Goal: Task Accomplishment & Management: Manage account settings

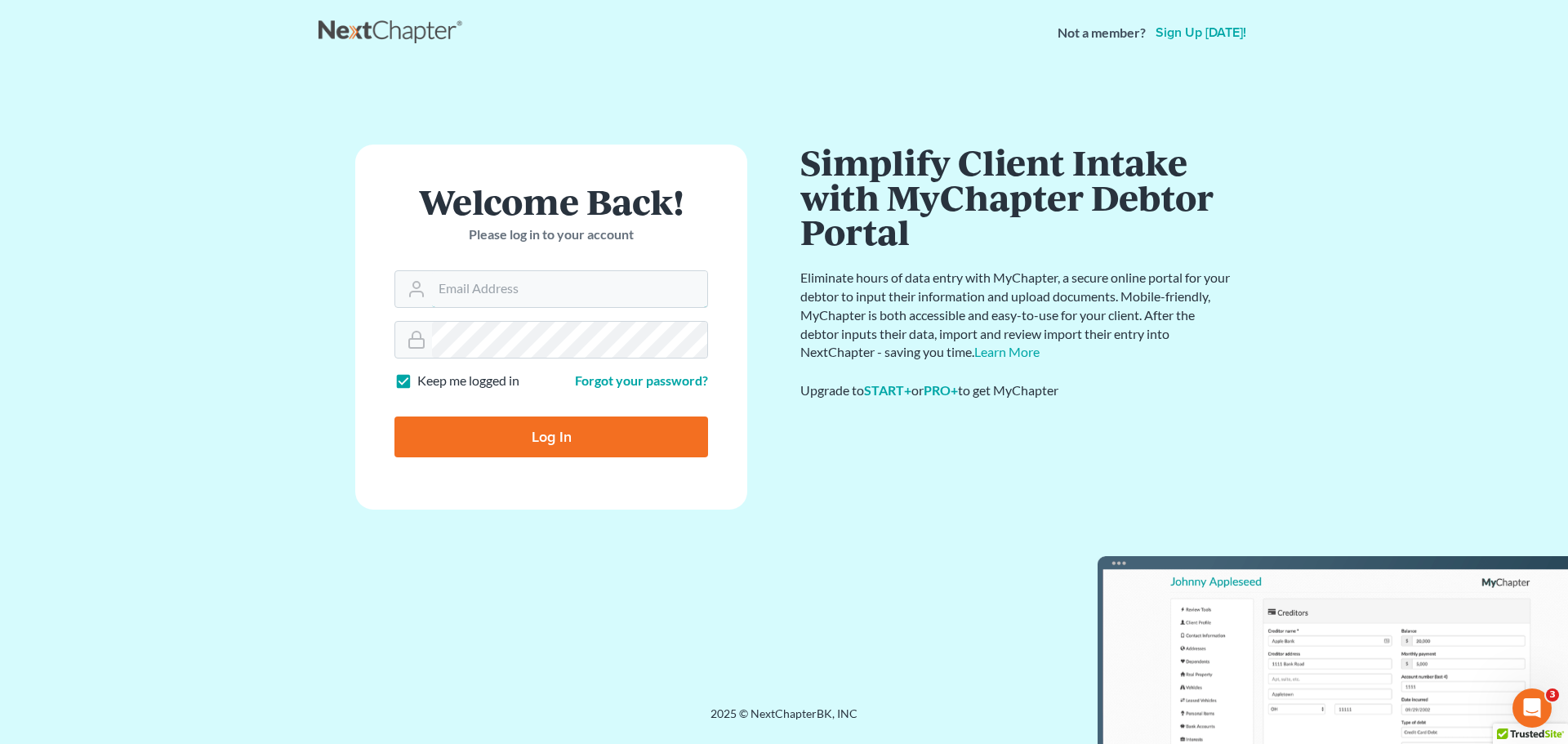
type input "[EMAIL_ADDRESS][DOMAIN_NAME]"
drag, startPoint x: 0, startPoint y: 0, endPoint x: 515, endPoint y: 441, distance: 678.0
click at [515, 441] on input "Log In" at bounding box center [551, 437] width 313 height 41
type input "Thinking..."
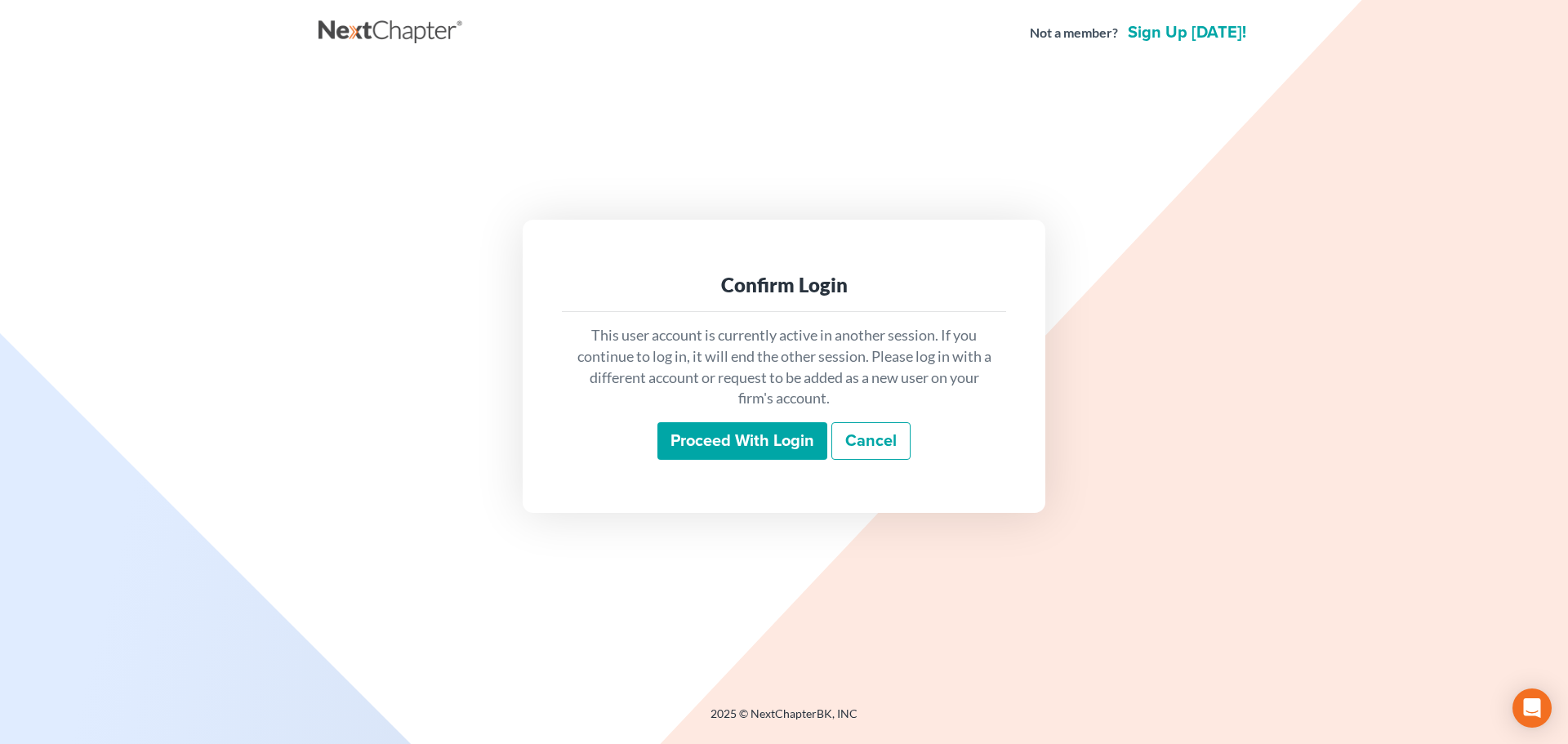
click at [759, 436] on input "Proceed with login" at bounding box center [742, 441] width 170 height 37
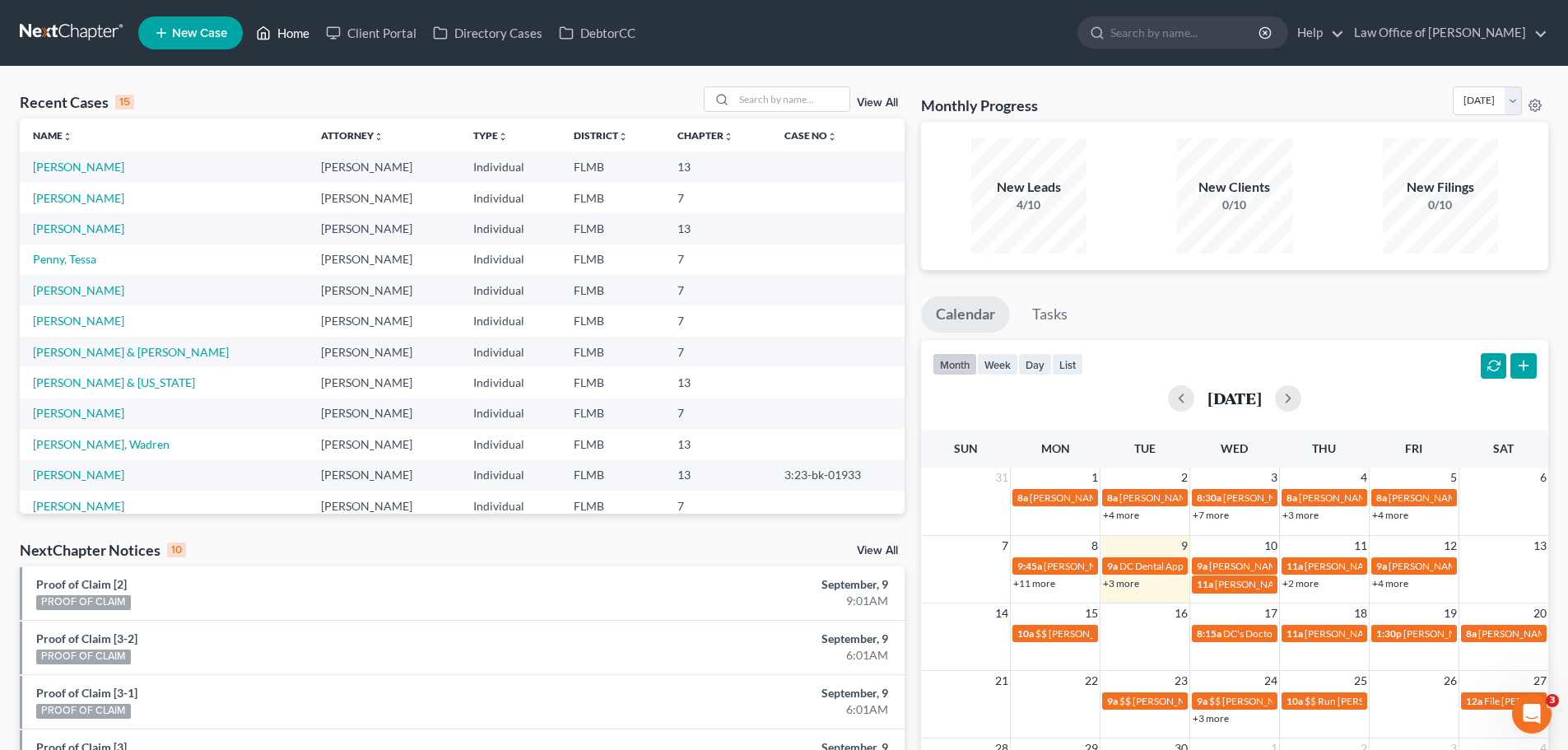
click at [278, 27] on link "Home" at bounding box center [283, 33] width 70 height 29
click at [289, 34] on link "Home" at bounding box center [283, 33] width 70 height 29
click at [78, 316] on td "Darby, Mary" at bounding box center [164, 321] width 288 height 30
click at [78, 320] on link "Darby, Mary" at bounding box center [79, 321] width 92 height 14
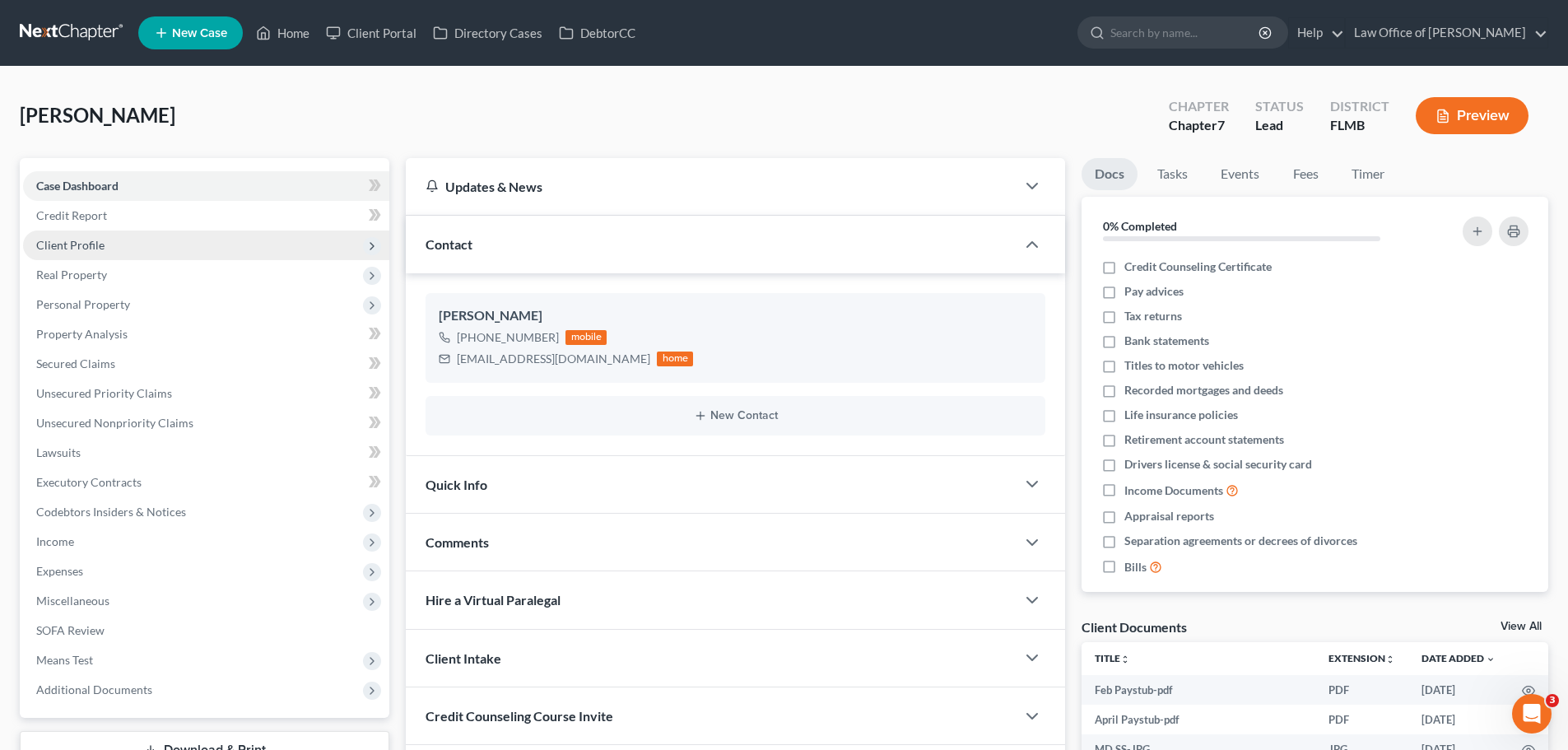
click at [105, 249] on span "Client Profile" at bounding box center [206, 245] width 366 height 29
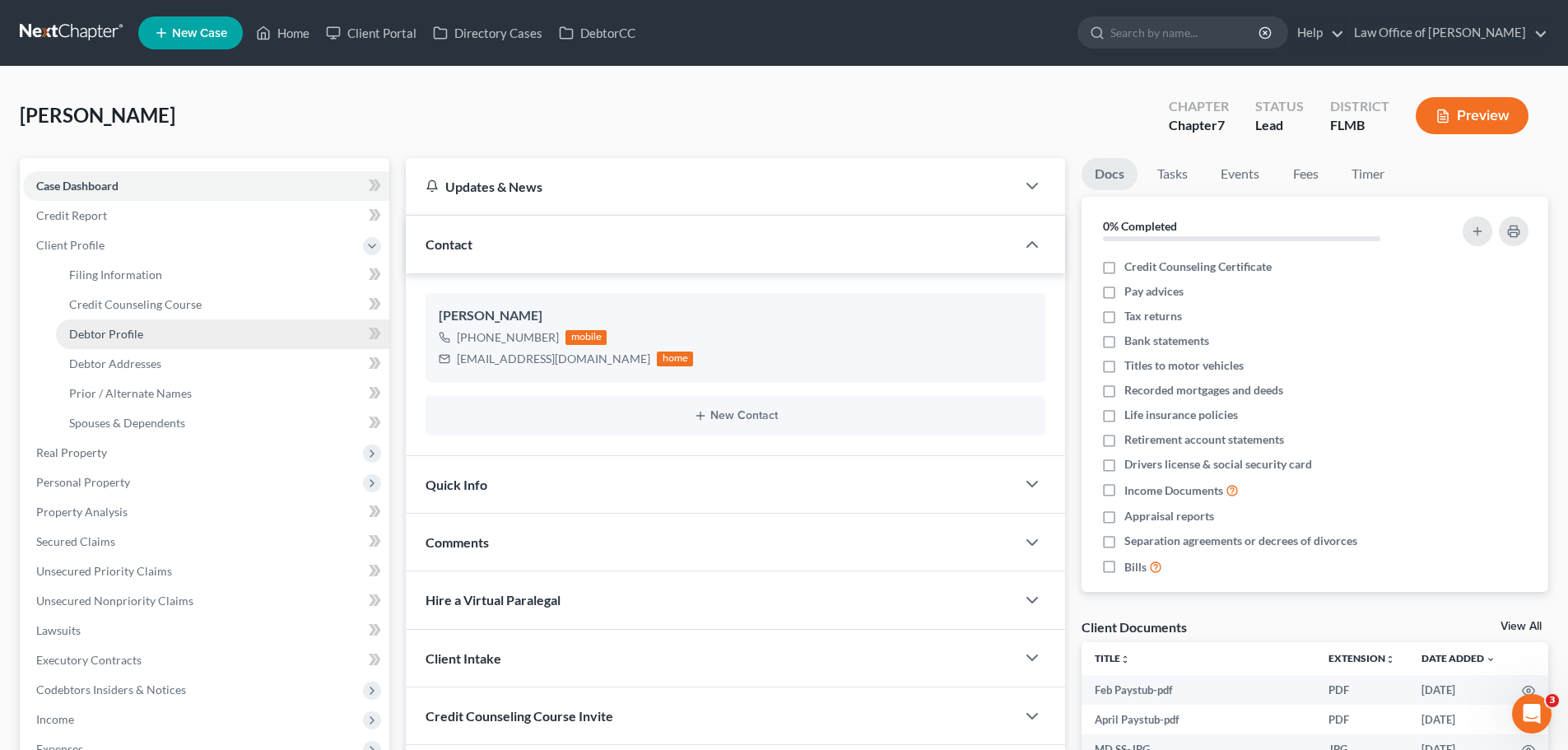
click at [148, 327] on link "Debtor Profile" at bounding box center [222, 334] width 333 height 29
select select "2"
select select "1"
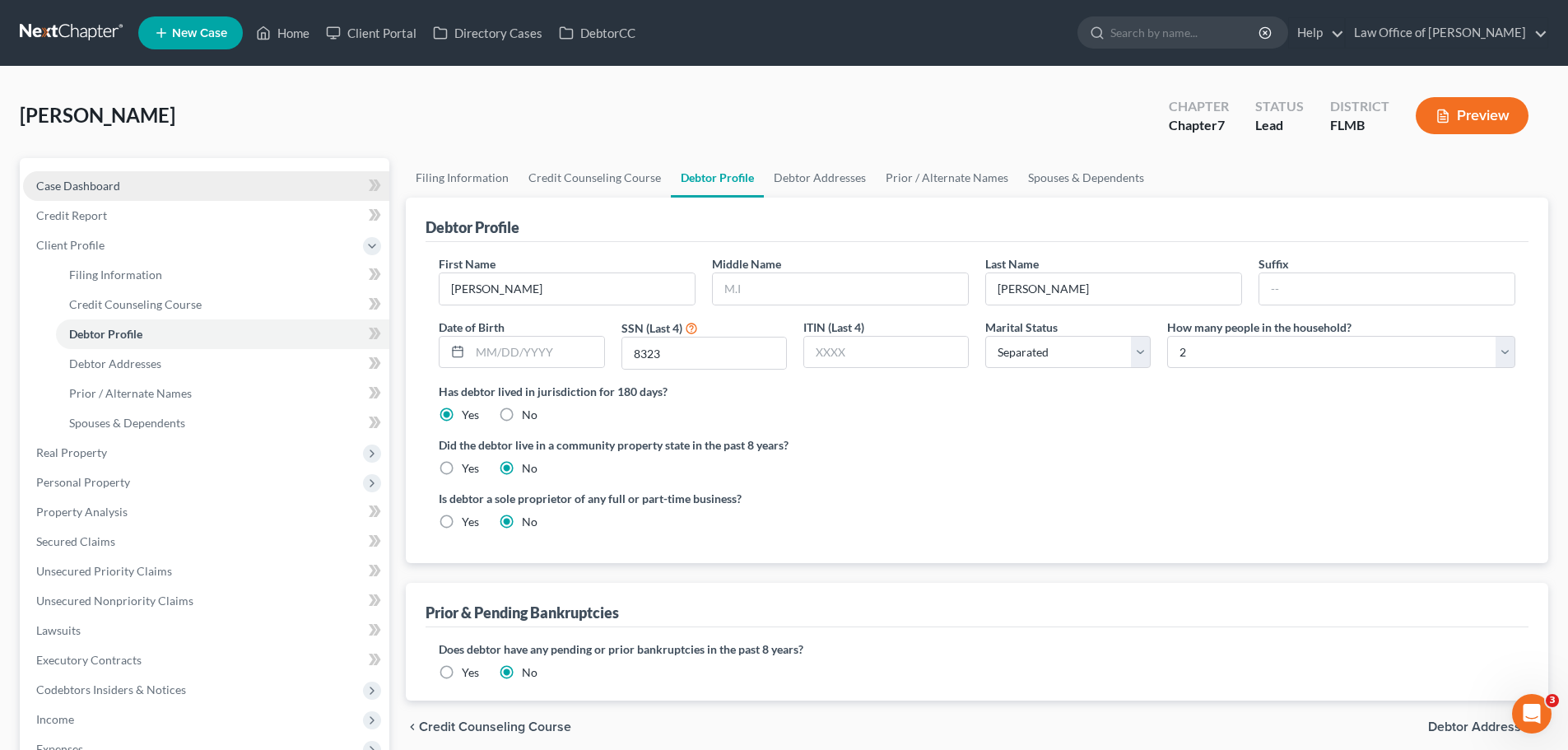
click at [170, 176] on link "Case Dashboard" at bounding box center [206, 186] width 366 height 29
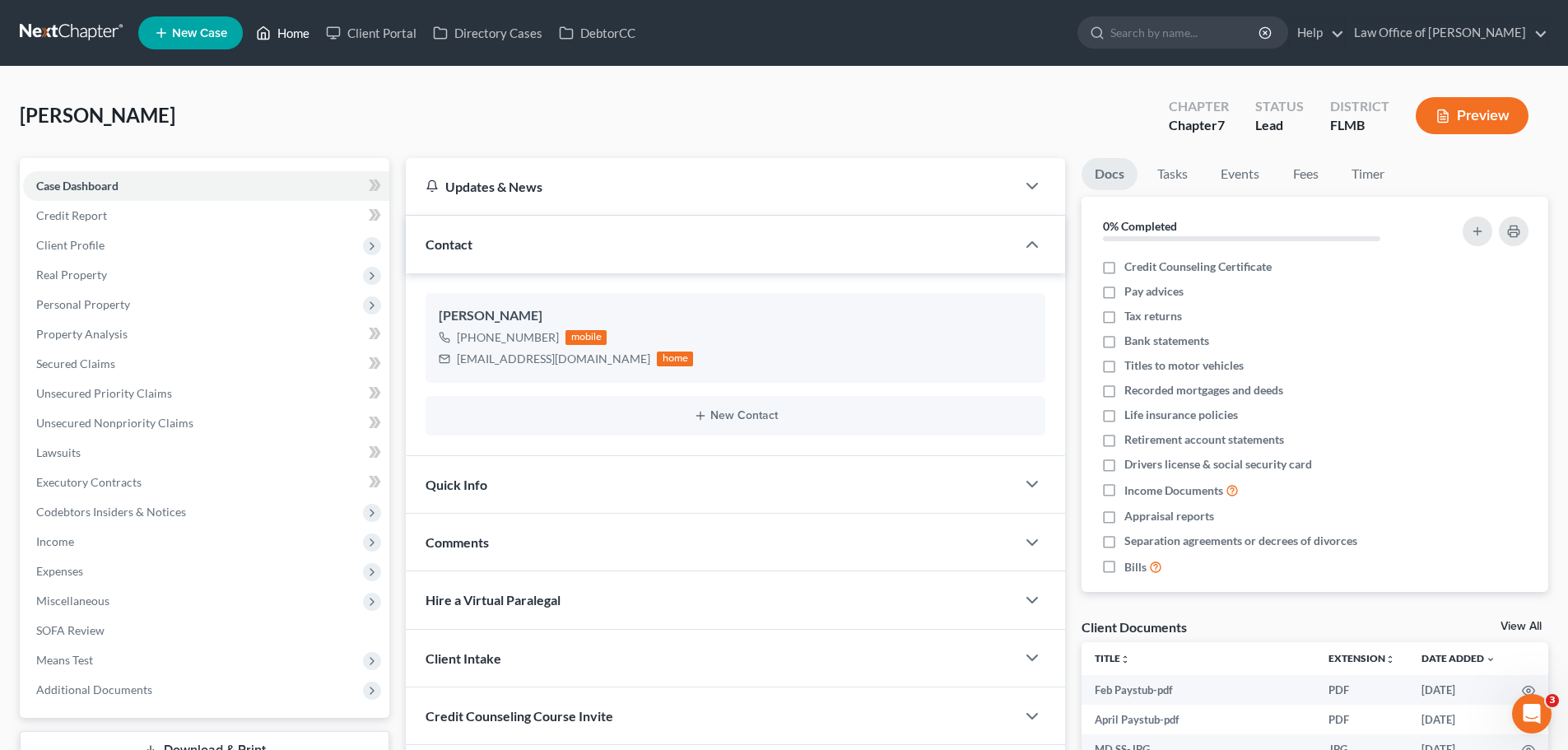
click at [273, 39] on link "Home" at bounding box center [283, 33] width 70 height 29
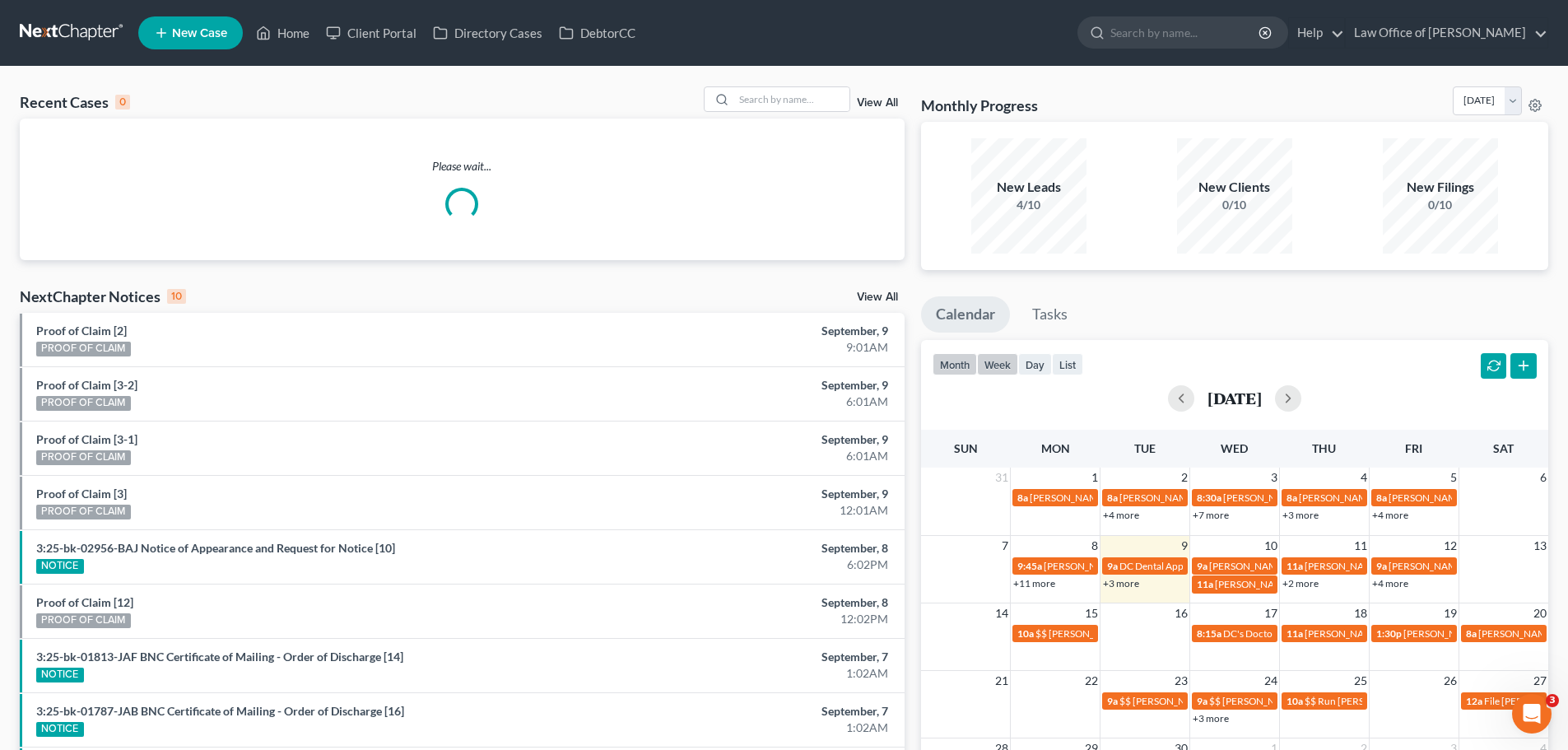
click at [1005, 364] on button "week" at bounding box center [997, 364] width 41 height 22
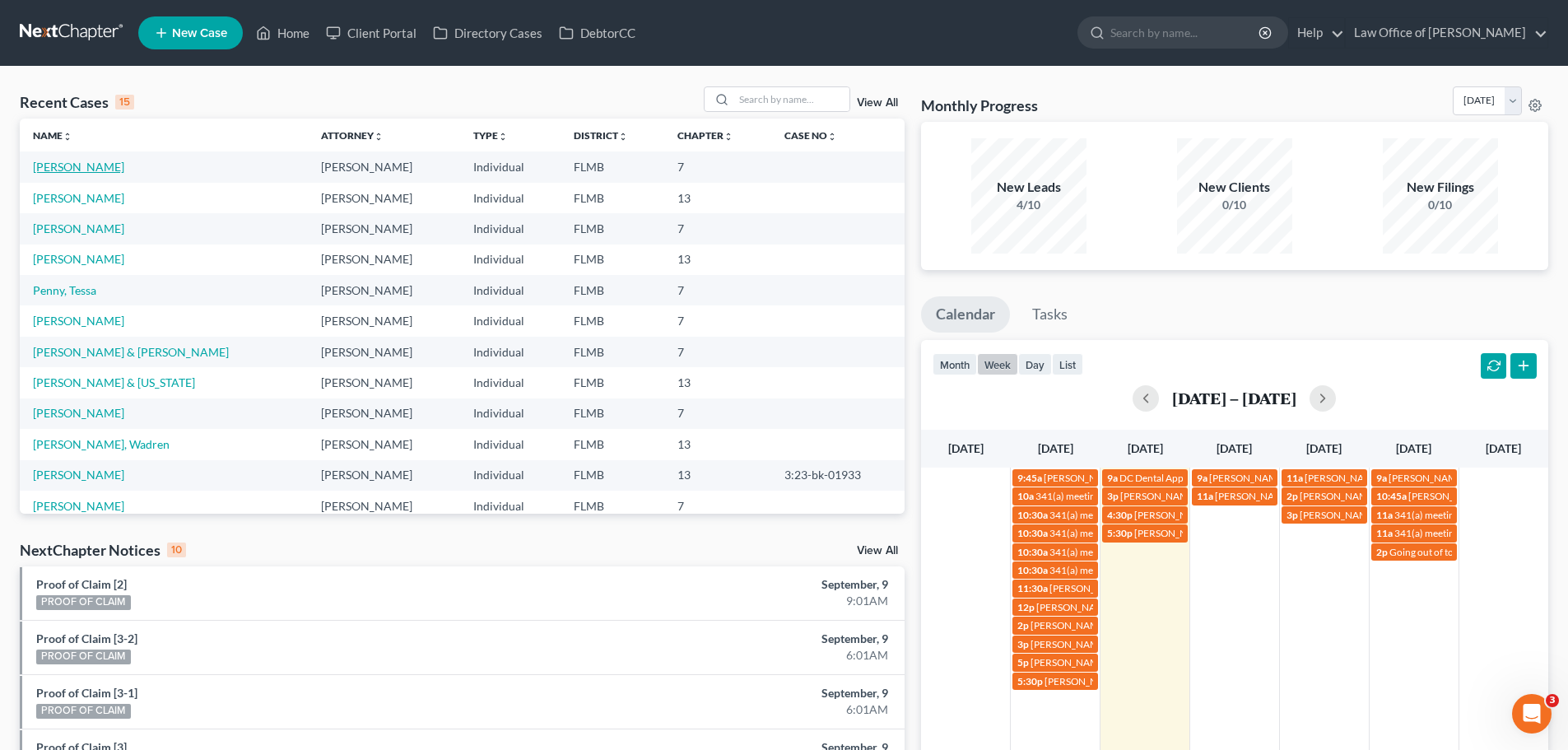
click at [79, 167] on link "Darby, Mary" at bounding box center [79, 166] width 92 height 14
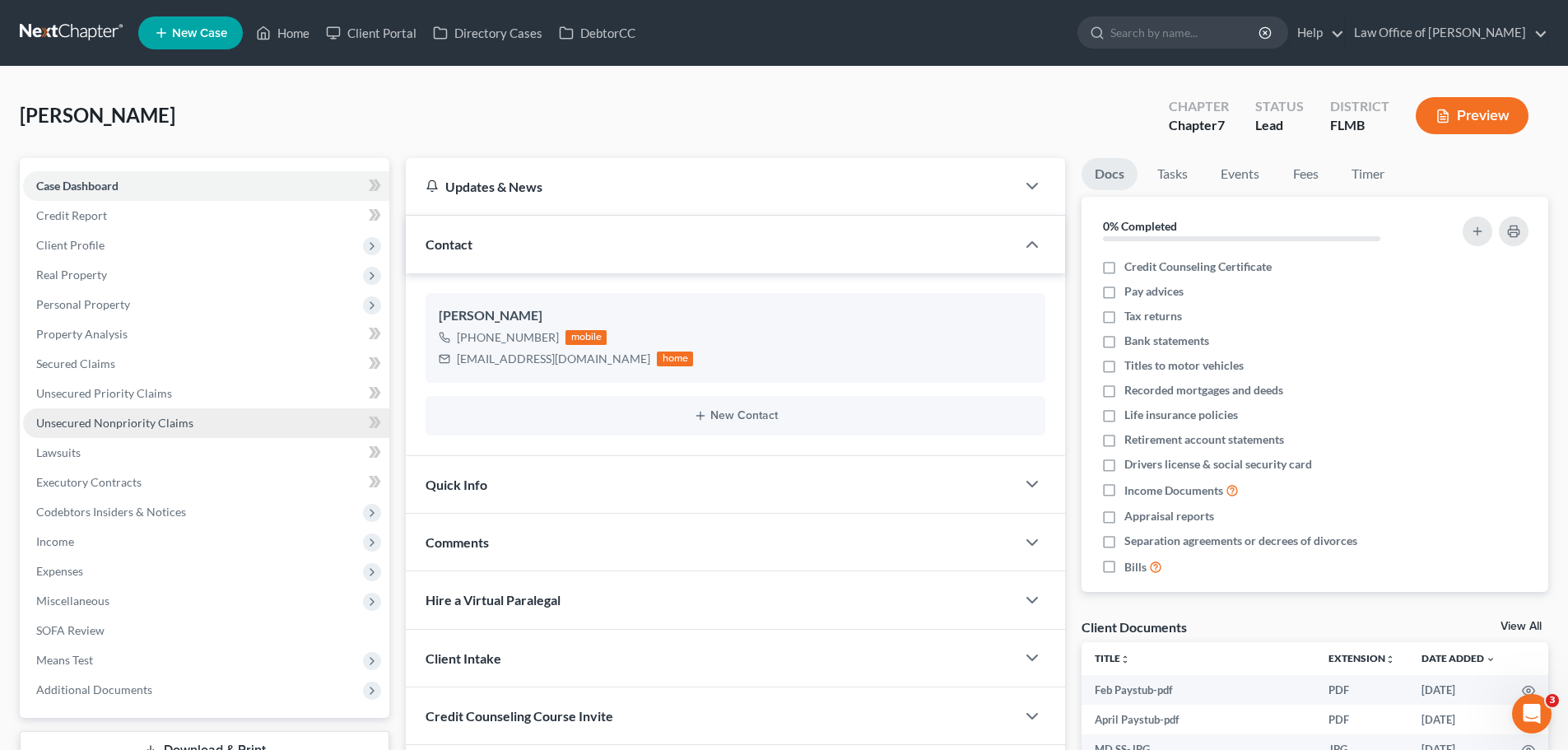
click at [104, 416] on span "Unsecured Nonpriority Claims" at bounding box center [115, 422] width 157 height 14
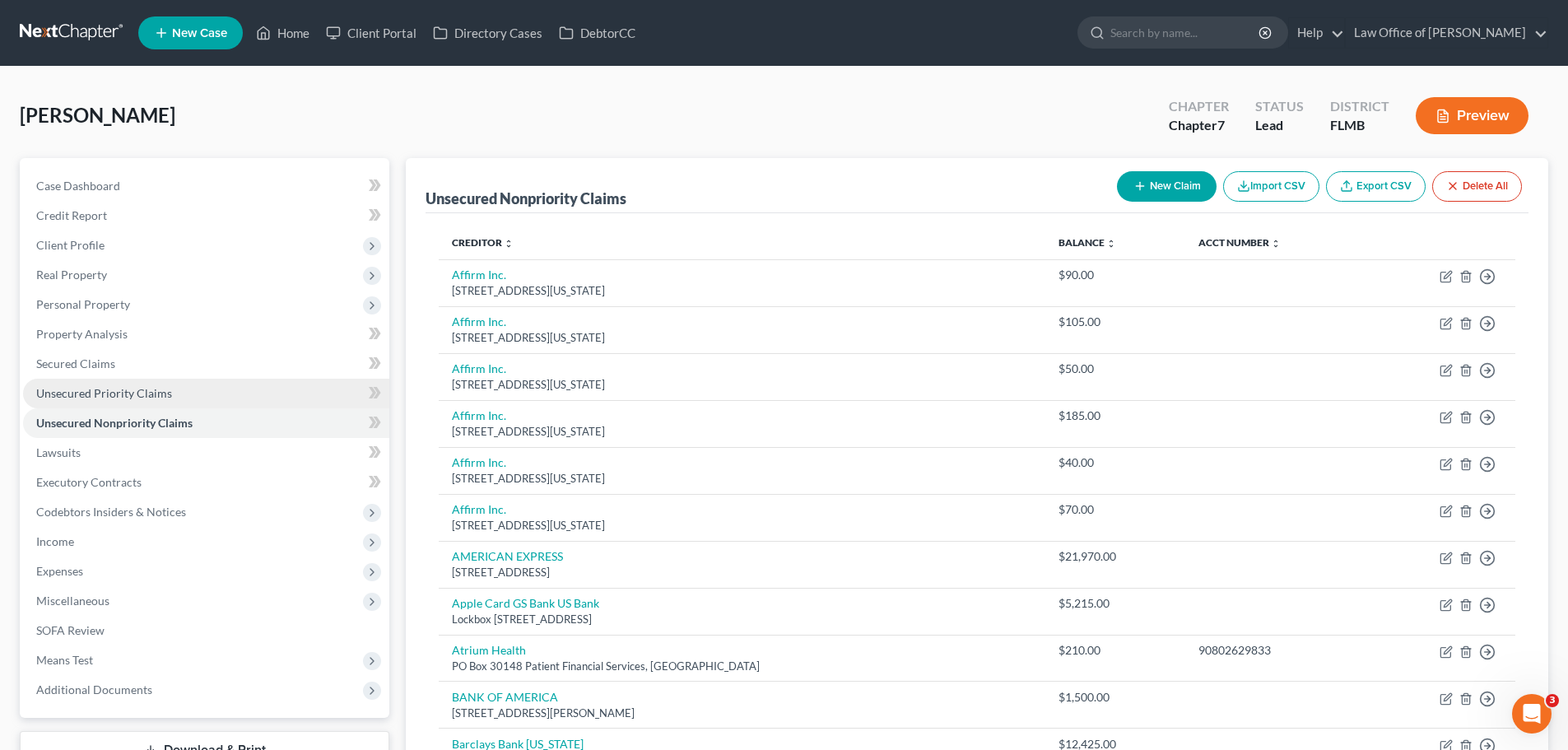
click at [195, 397] on link "Unsecured Priority Claims" at bounding box center [206, 394] width 366 height 29
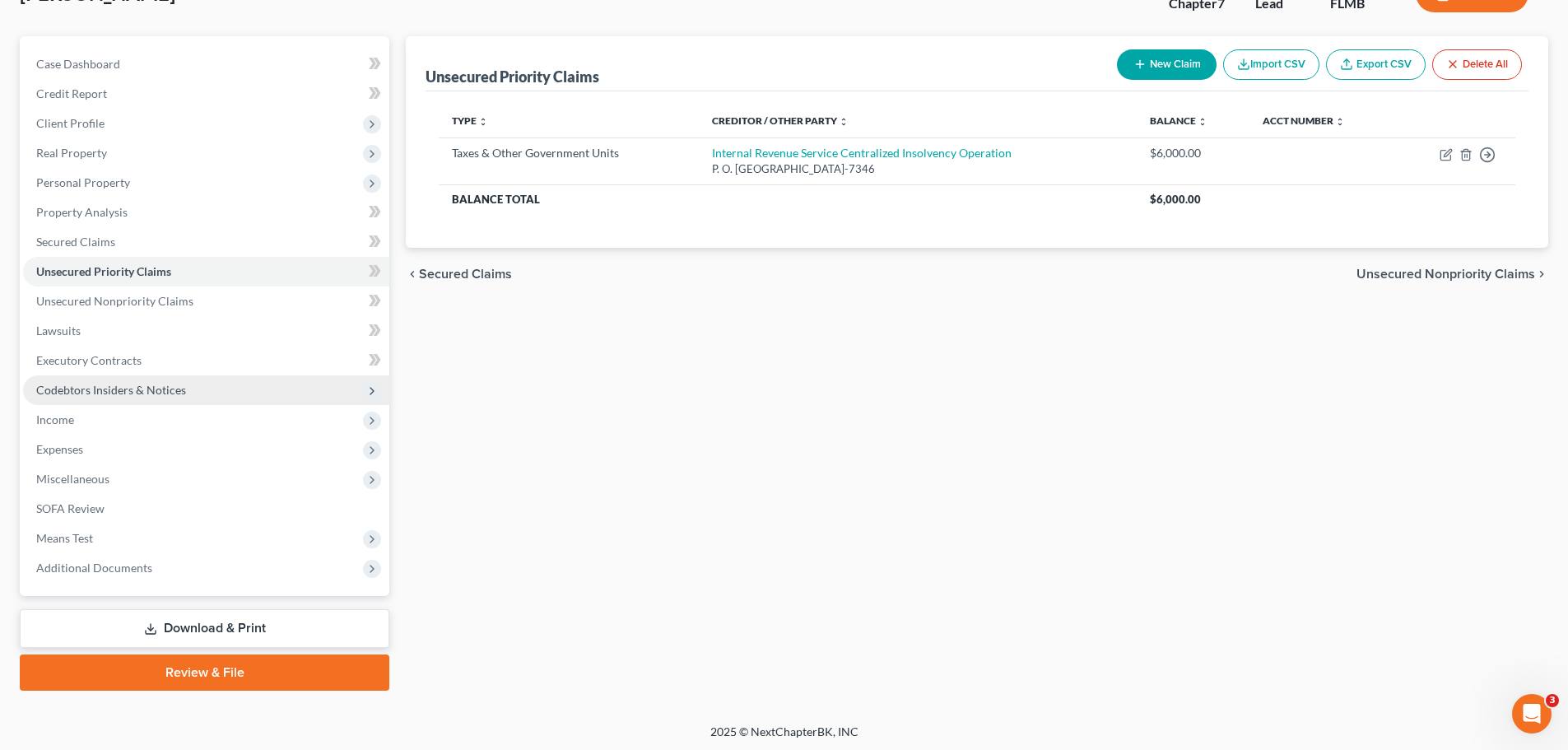
scroll to position [125, 0]
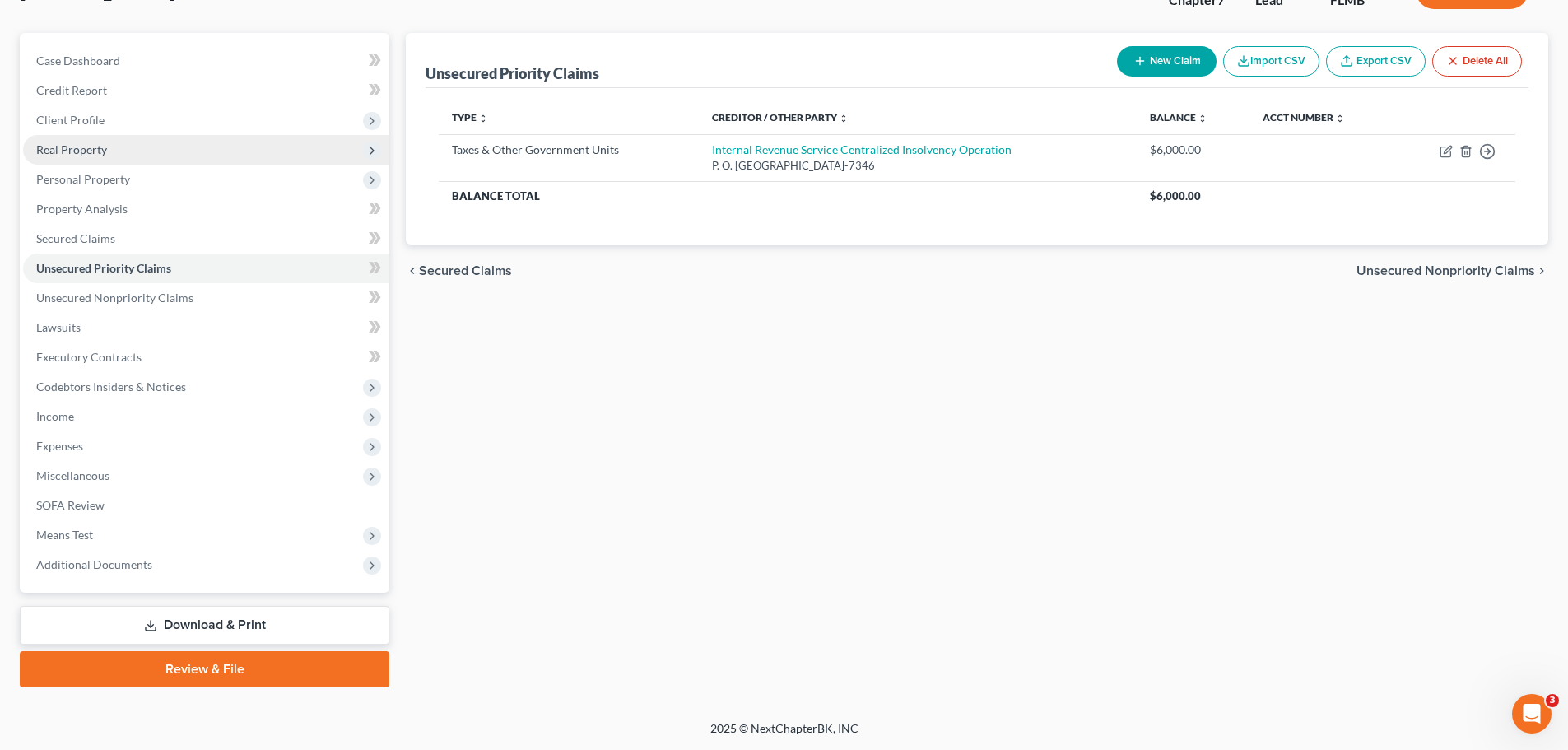
click at [70, 149] on span "Real Property" at bounding box center [71, 149] width 70 height 14
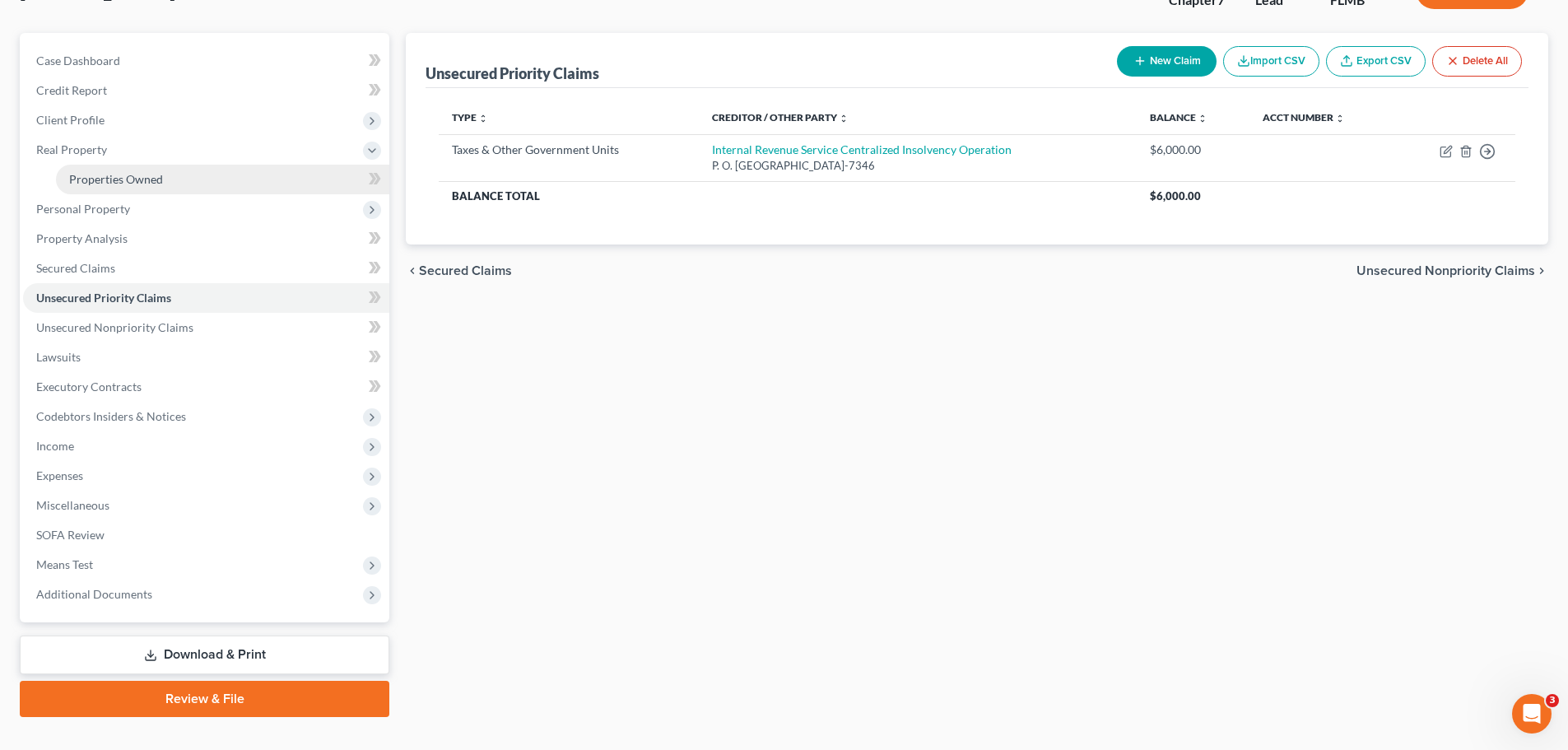
click at [85, 179] on span "Properties Owned" at bounding box center [116, 179] width 93 height 14
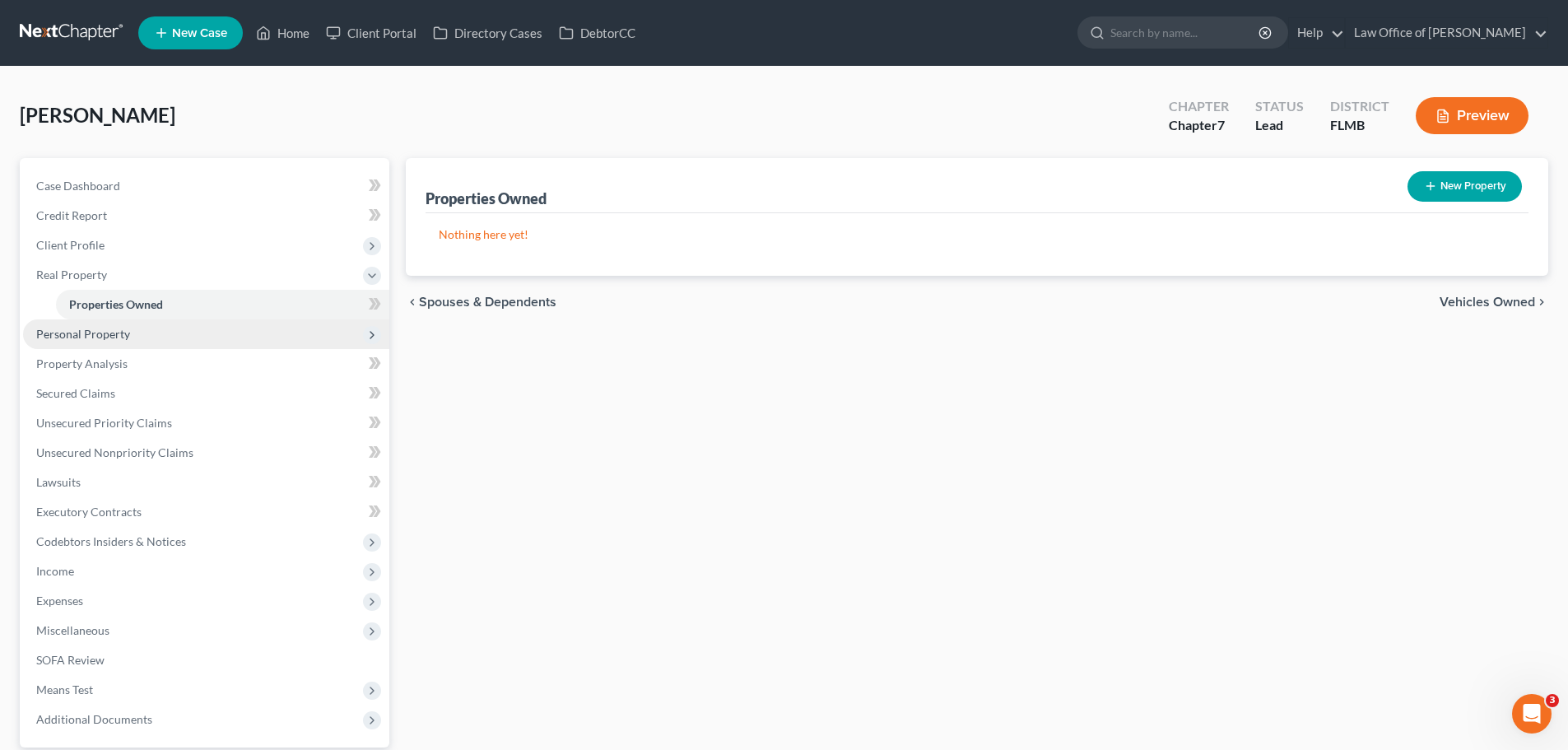
click at [79, 334] on span "Personal Property" at bounding box center [83, 333] width 93 height 14
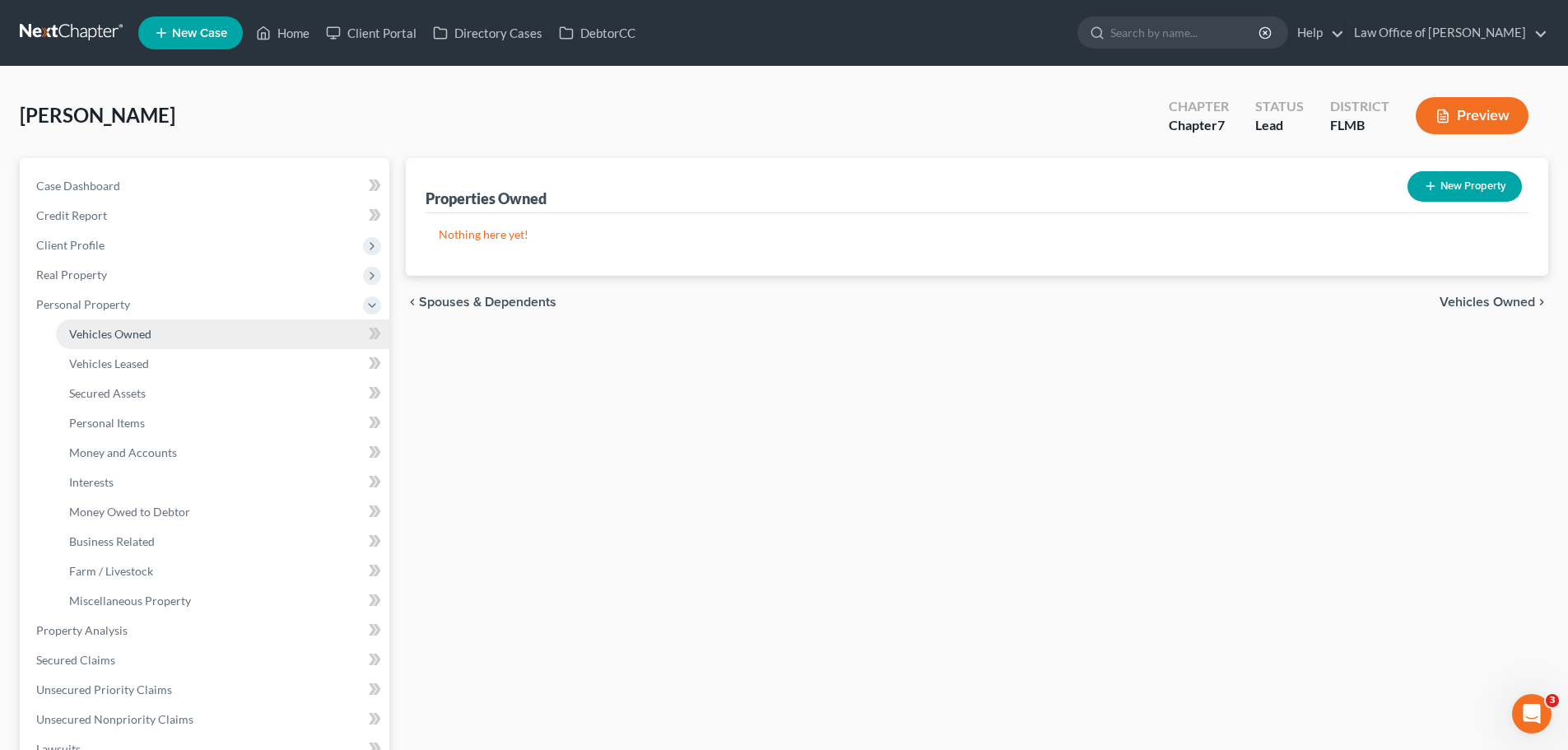
click at [124, 322] on link "Vehicles Owned" at bounding box center [222, 334] width 333 height 29
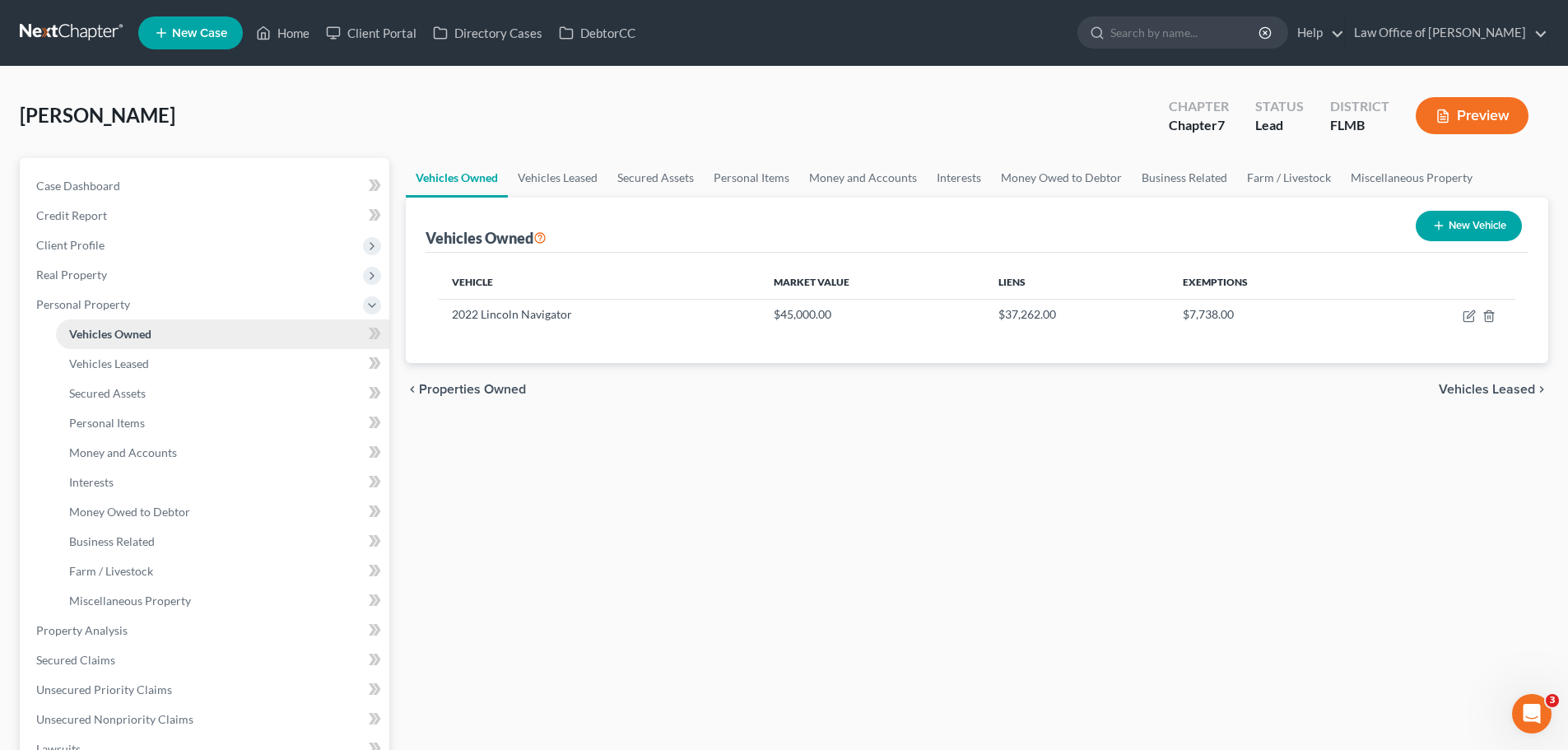
click at [118, 324] on link "Vehicles Owned" at bounding box center [222, 334] width 333 height 29
click at [107, 316] on span "Personal Property" at bounding box center [206, 304] width 366 height 29
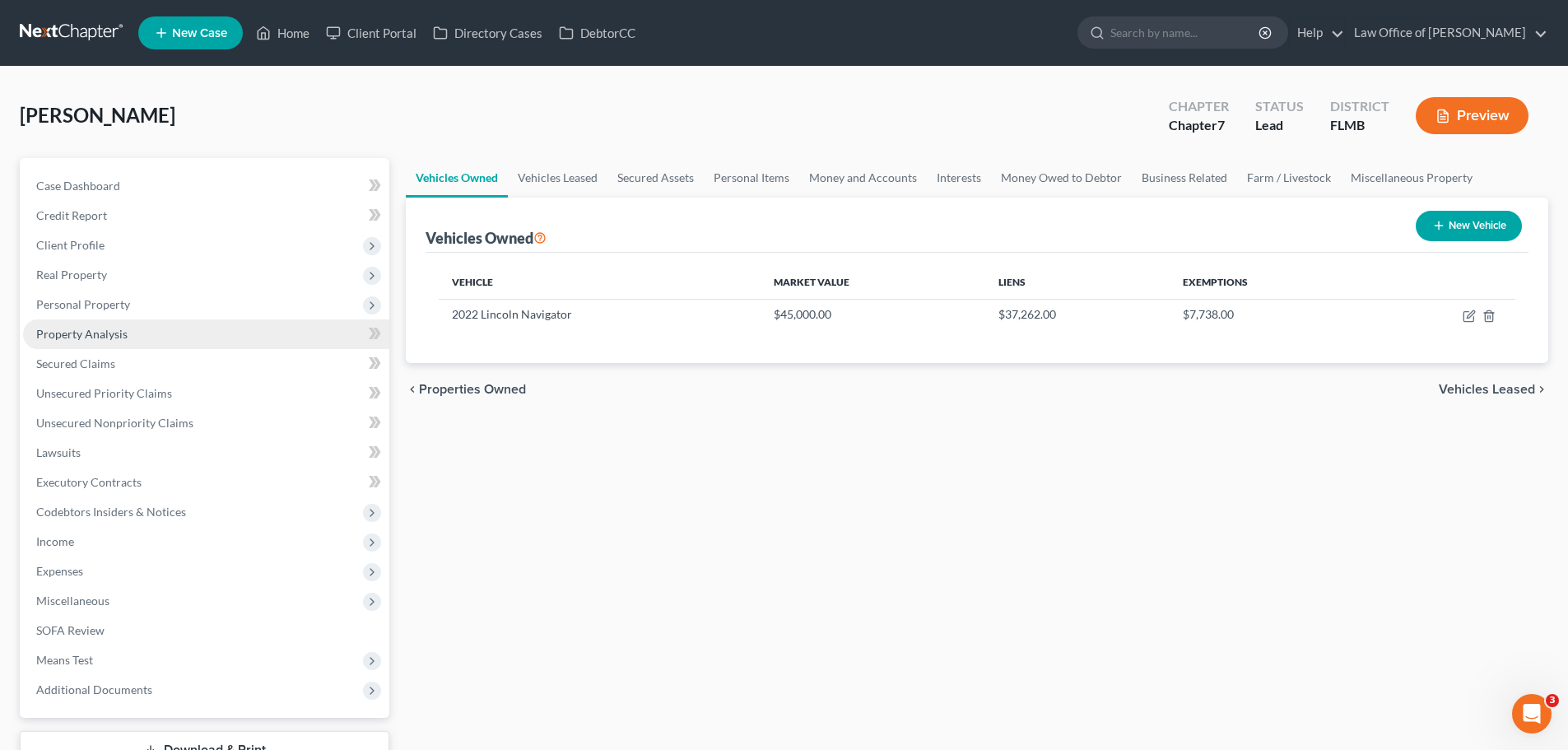
click at [112, 320] on link "Property Analysis" at bounding box center [206, 334] width 366 height 29
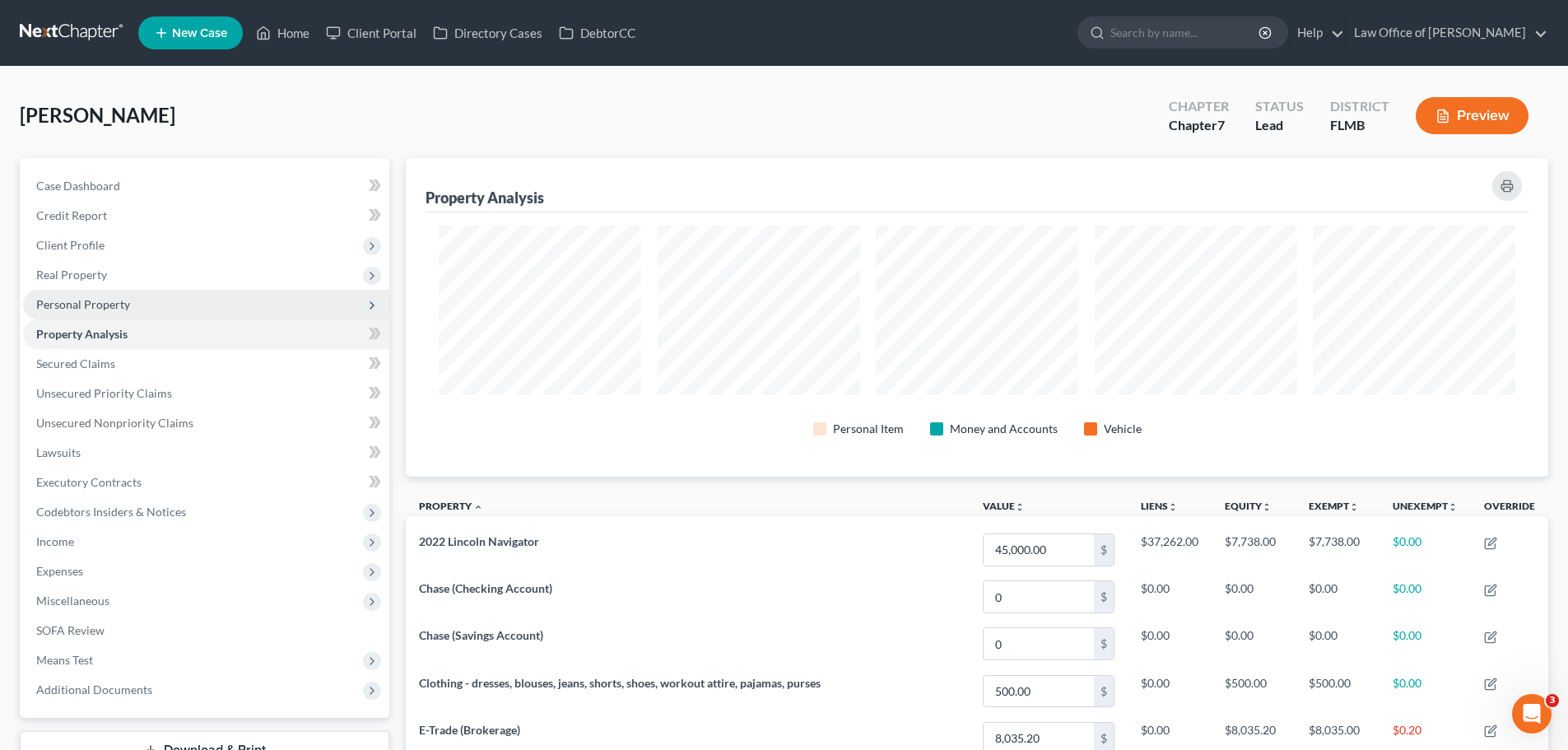
scroll to position [319, 1142]
click at [107, 299] on span "Personal Property" at bounding box center [83, 304] width 93 height 14
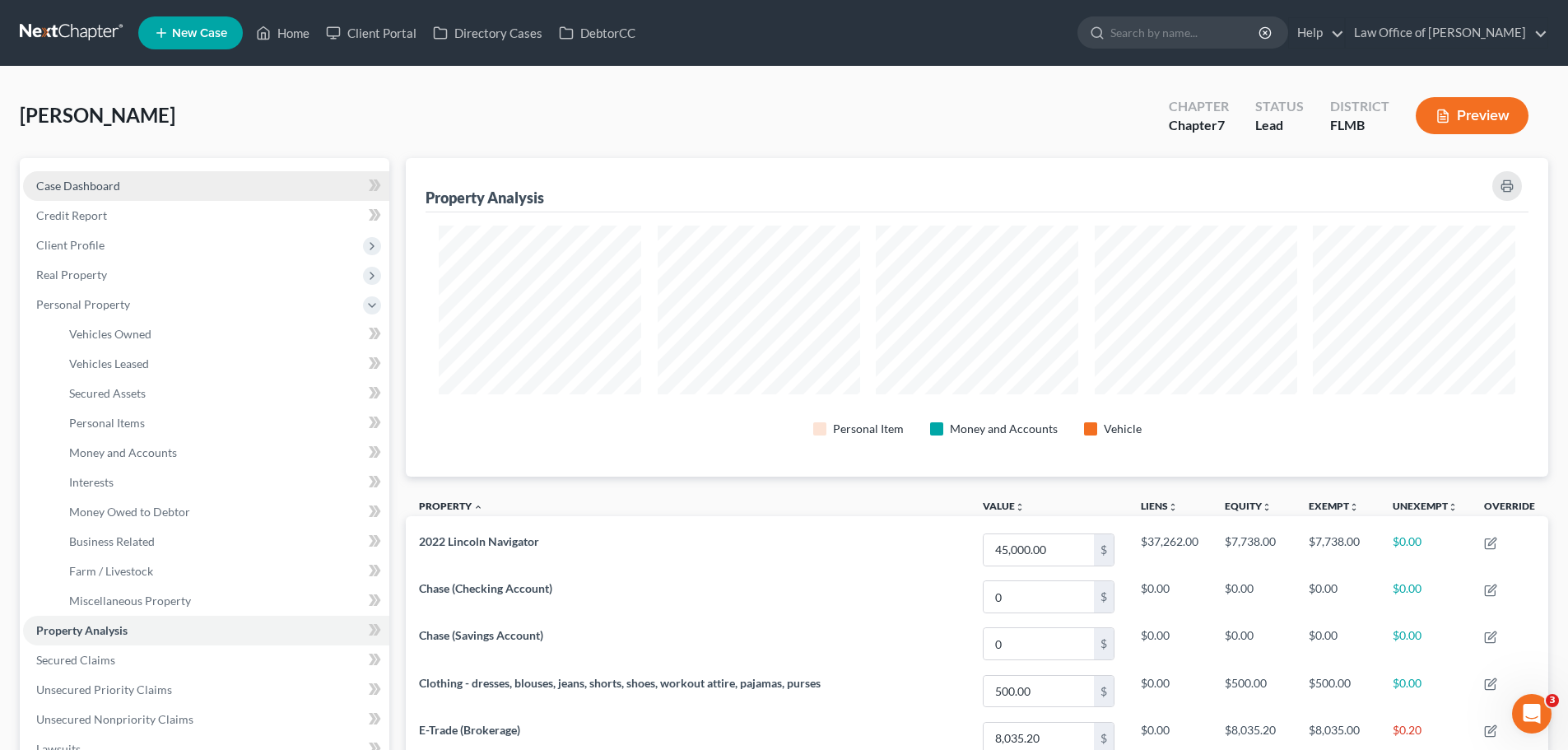
drag, startPoint x: 150, startPoint y: 174, endPoint x: 147, endPoint y: 184, distance: 10.4
click at [150, 175] on link "Case Dashboard" at bounding box center [206, 186] width 366 height 29
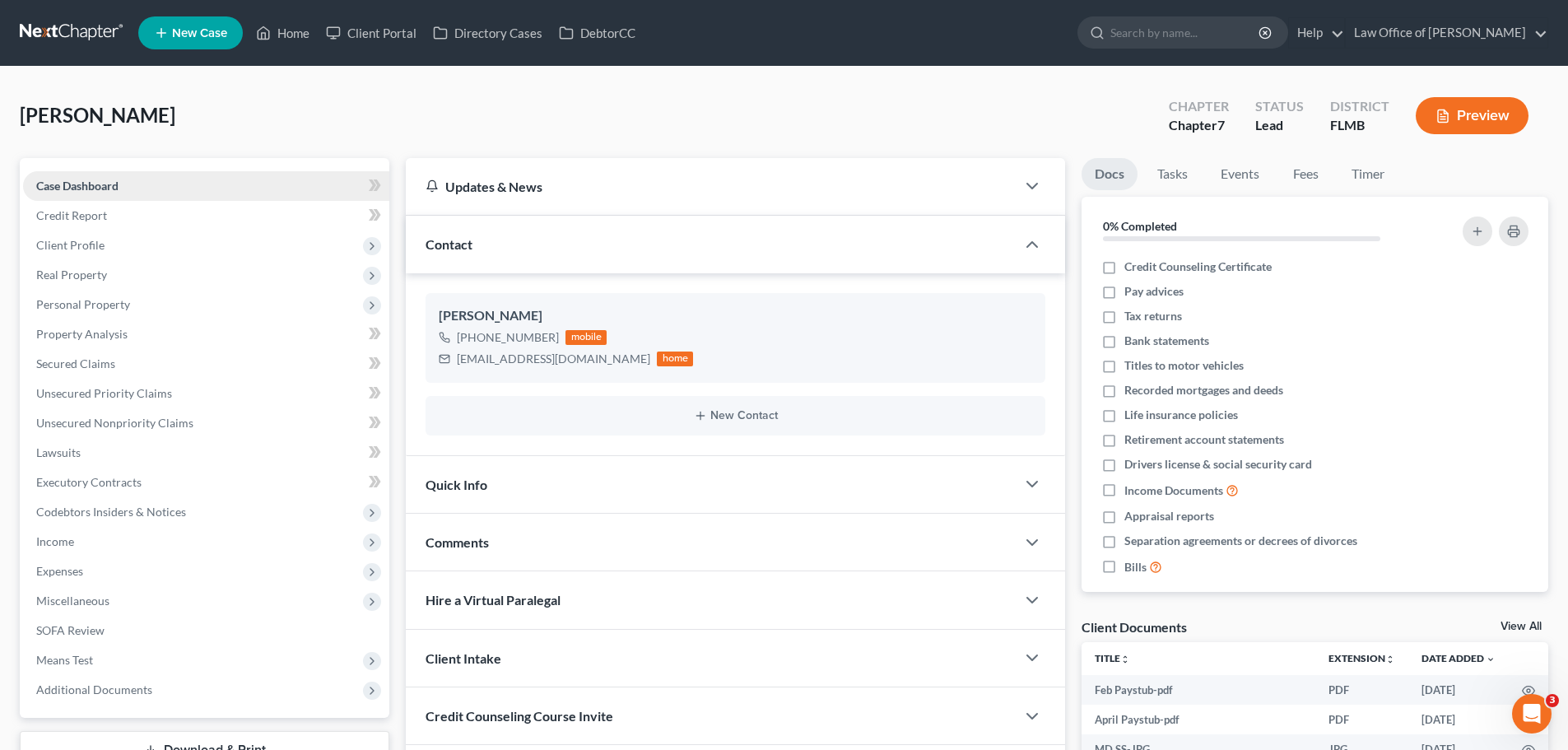
click at [147, 184] on link "Case Dashboard" at bounding box center [206, 186] width 366 height 29
click at [143, 412] on link "Unsecured Nonpriority Claims" at bounding box center [206, 423] width 366 height 29
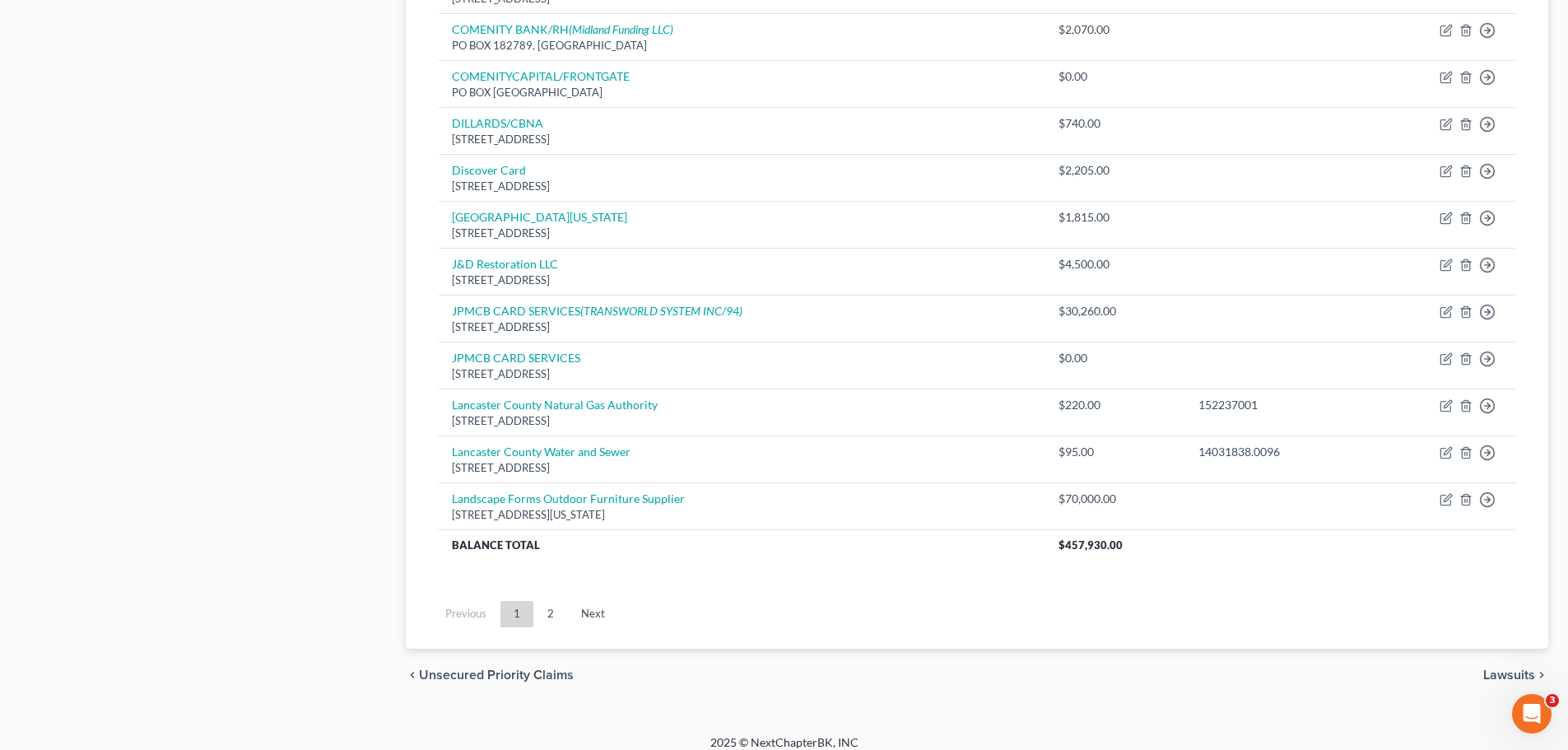
scroll to position [1151, 0]
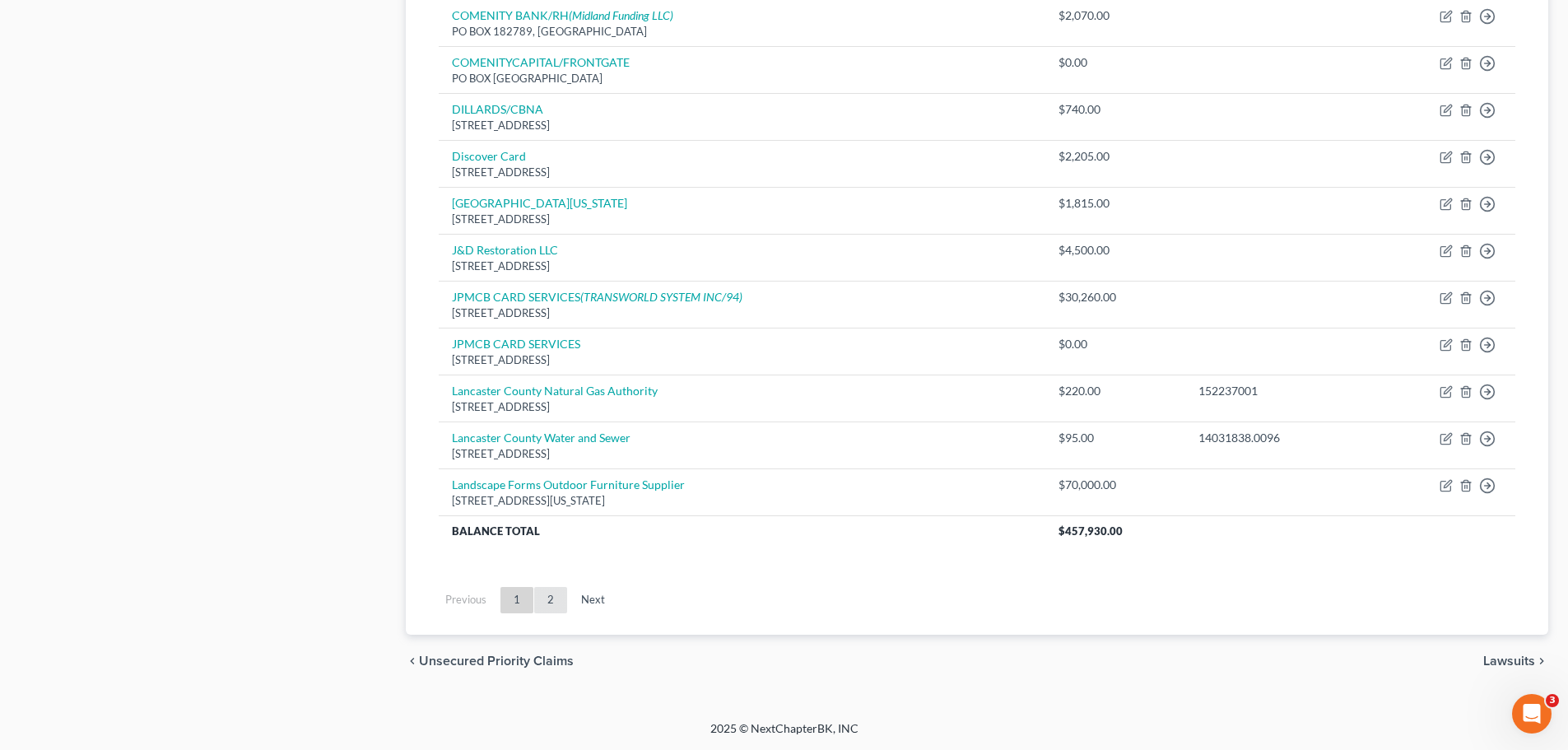
click at [546, 607] on link "2" at bounding box center [550, 600] width 33 height 27
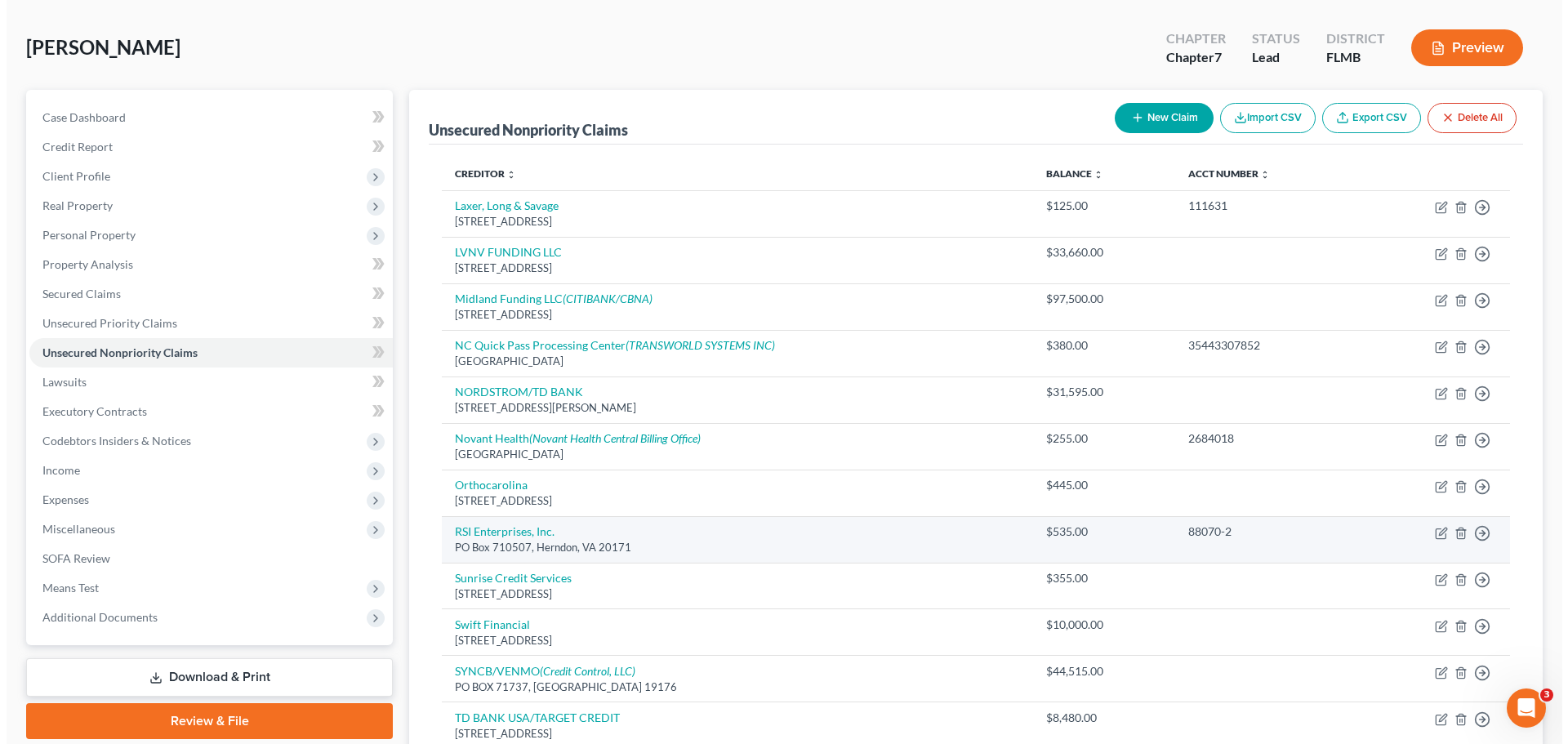
scroll to position [0, 0]
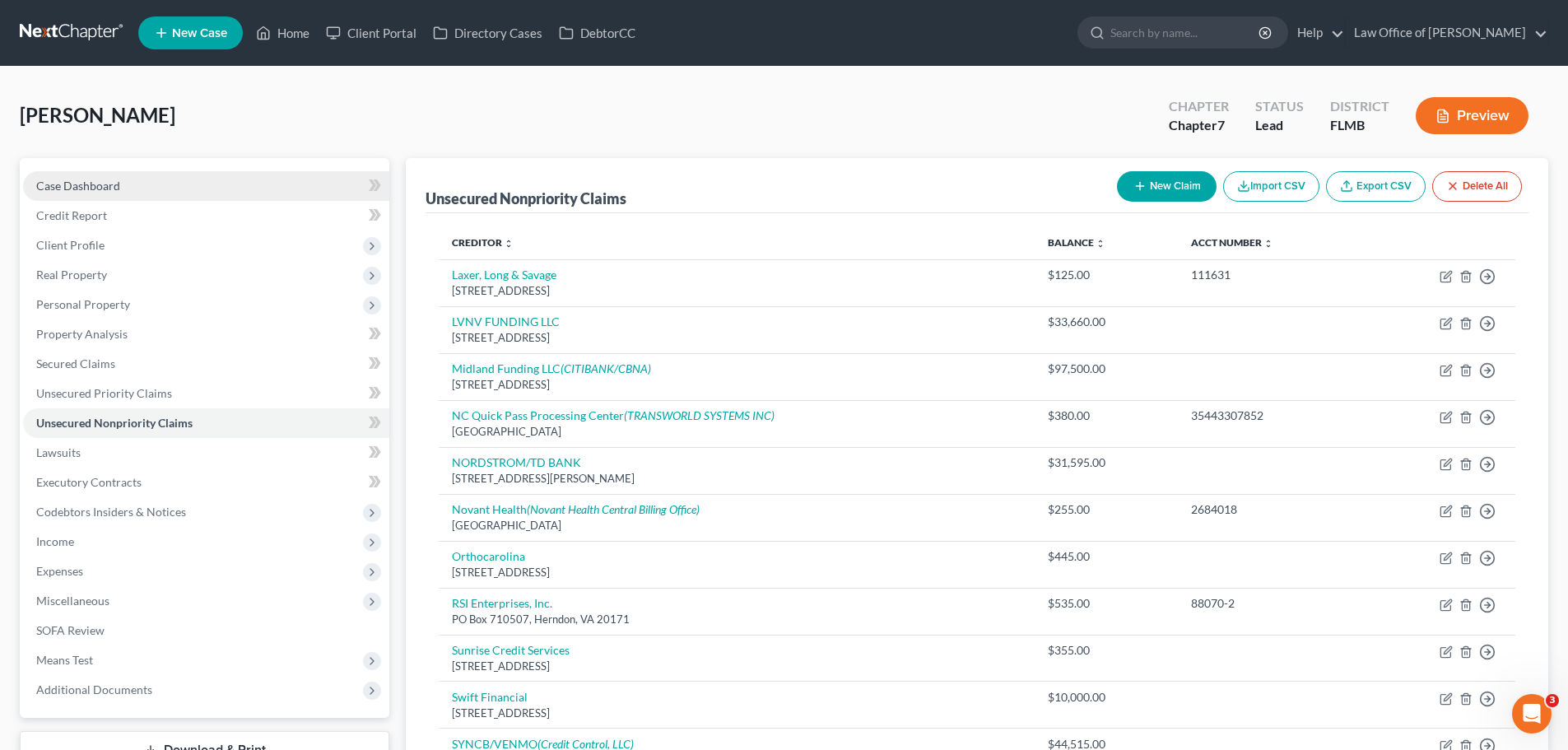
click at [116, 179] on span "Case Dashboard" at bounding box center [79, 185] width 84 height 14
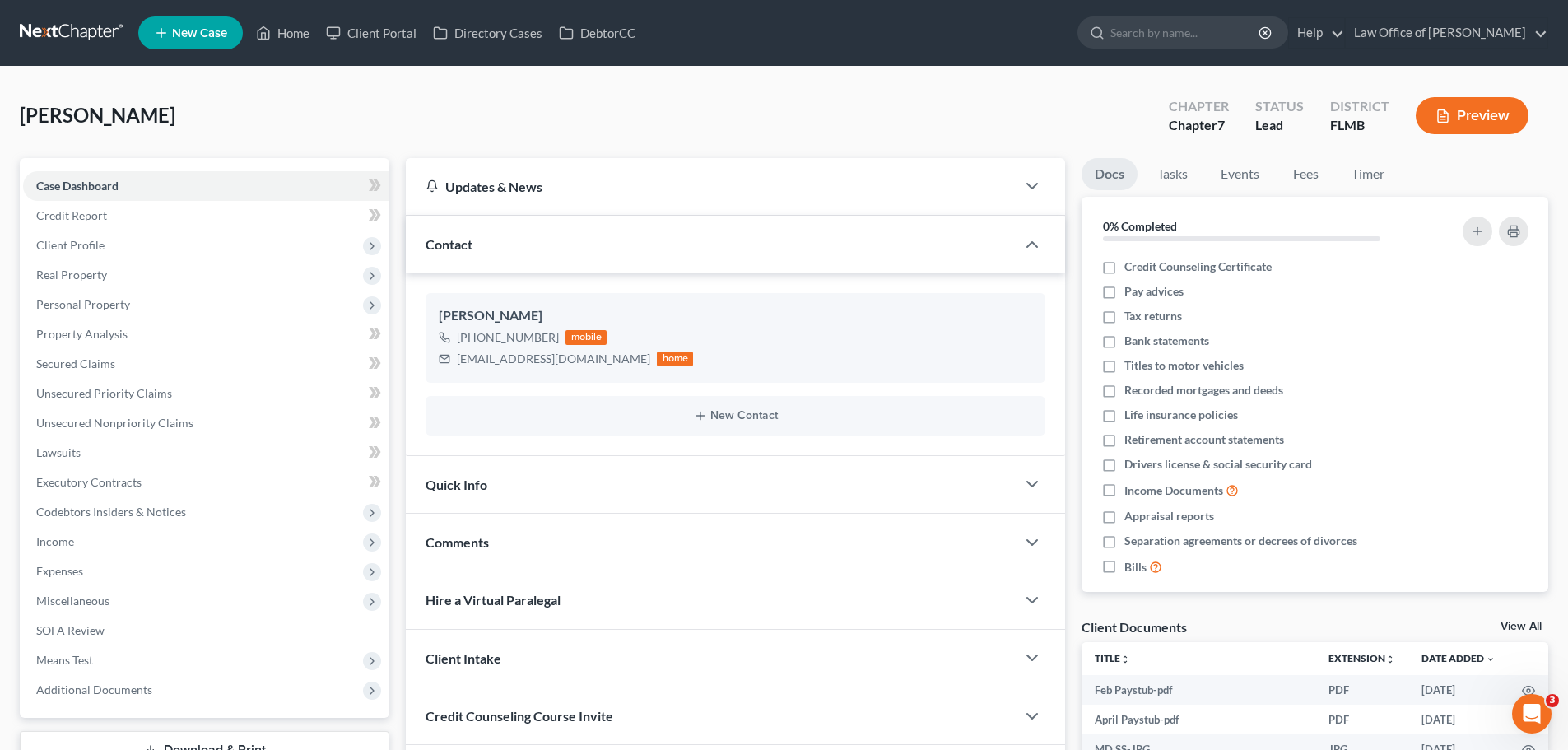
click at [289, 55] on nav "Home New Case Client Portal Directory Cases DebtorCC Law Office of David Meltze…" at bounding box center [784, 33] width 1568 height 66
click at [282, 30] on link "Home" at bounding box center [283, 33] width 70 height 29
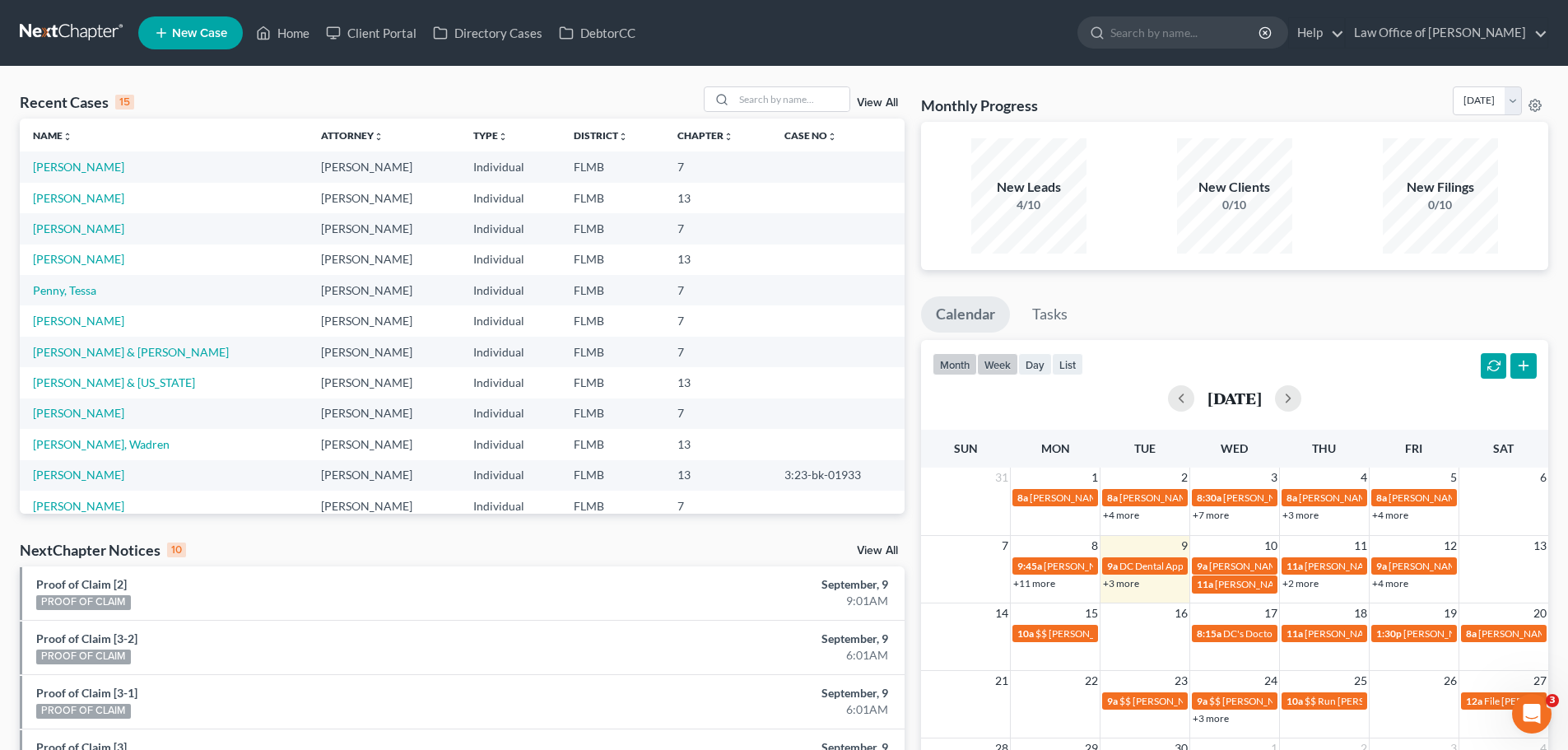
click at [1007, 364] on button "week" at bounding box center [997, 364] width 41 height 22
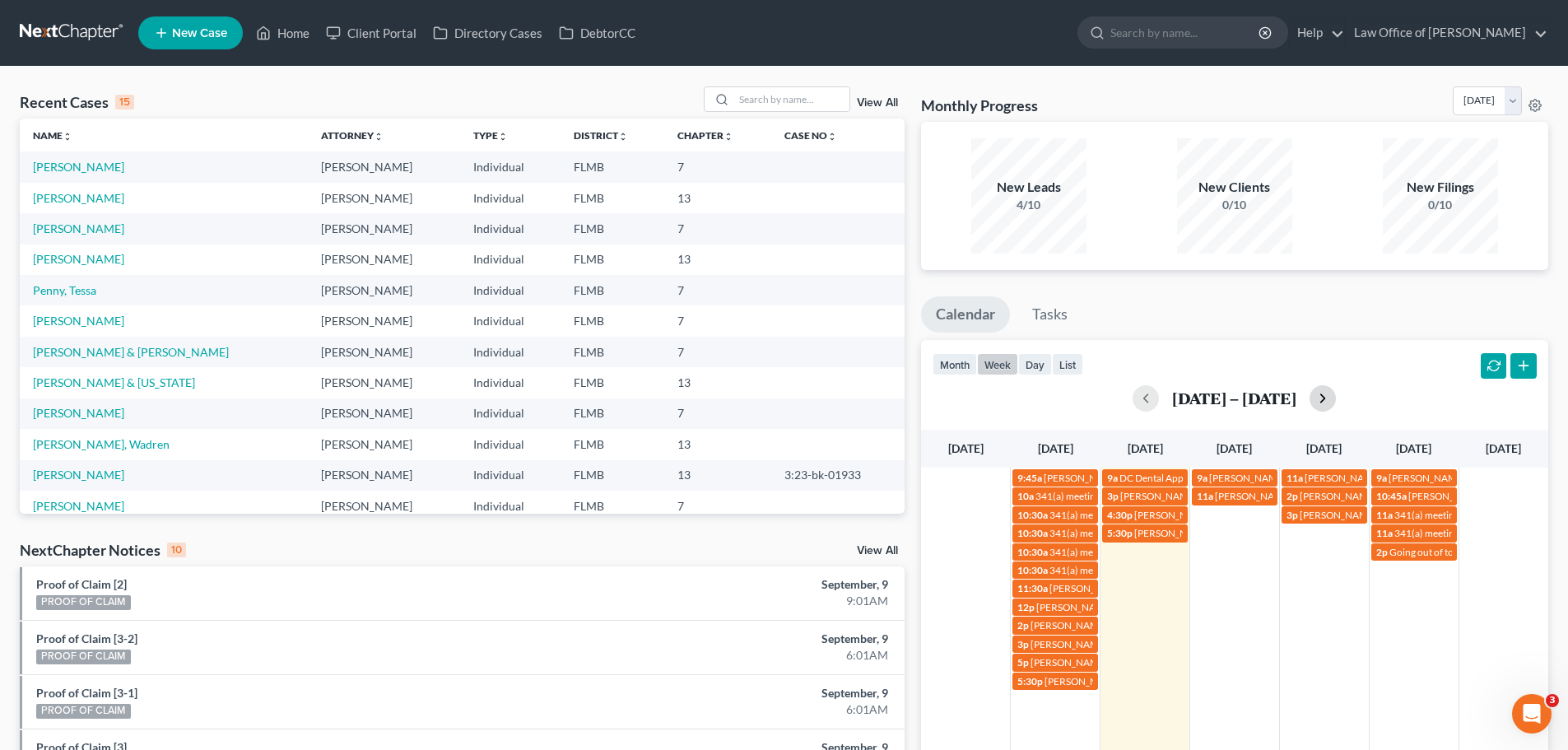
click at [1328, 397] on button "button" at bounding box center [1322, 398] width 27 height 27
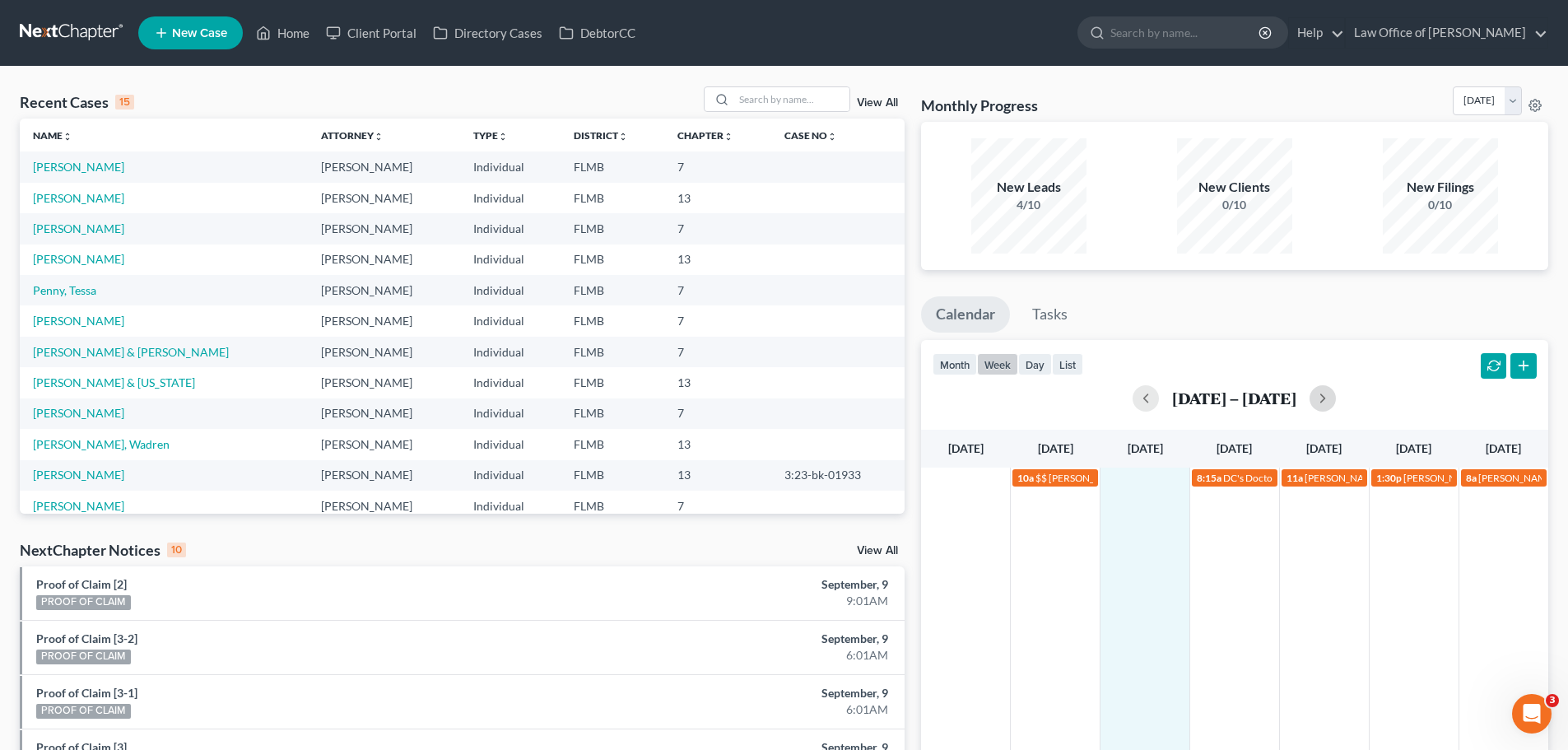
click at [1151, 495] on div "10a $$ Mary Darby first payment is due $400 8:15a DC's Doctors Appt - Annual Ph…" at bounding box center [1234, 483] width 627 height 30
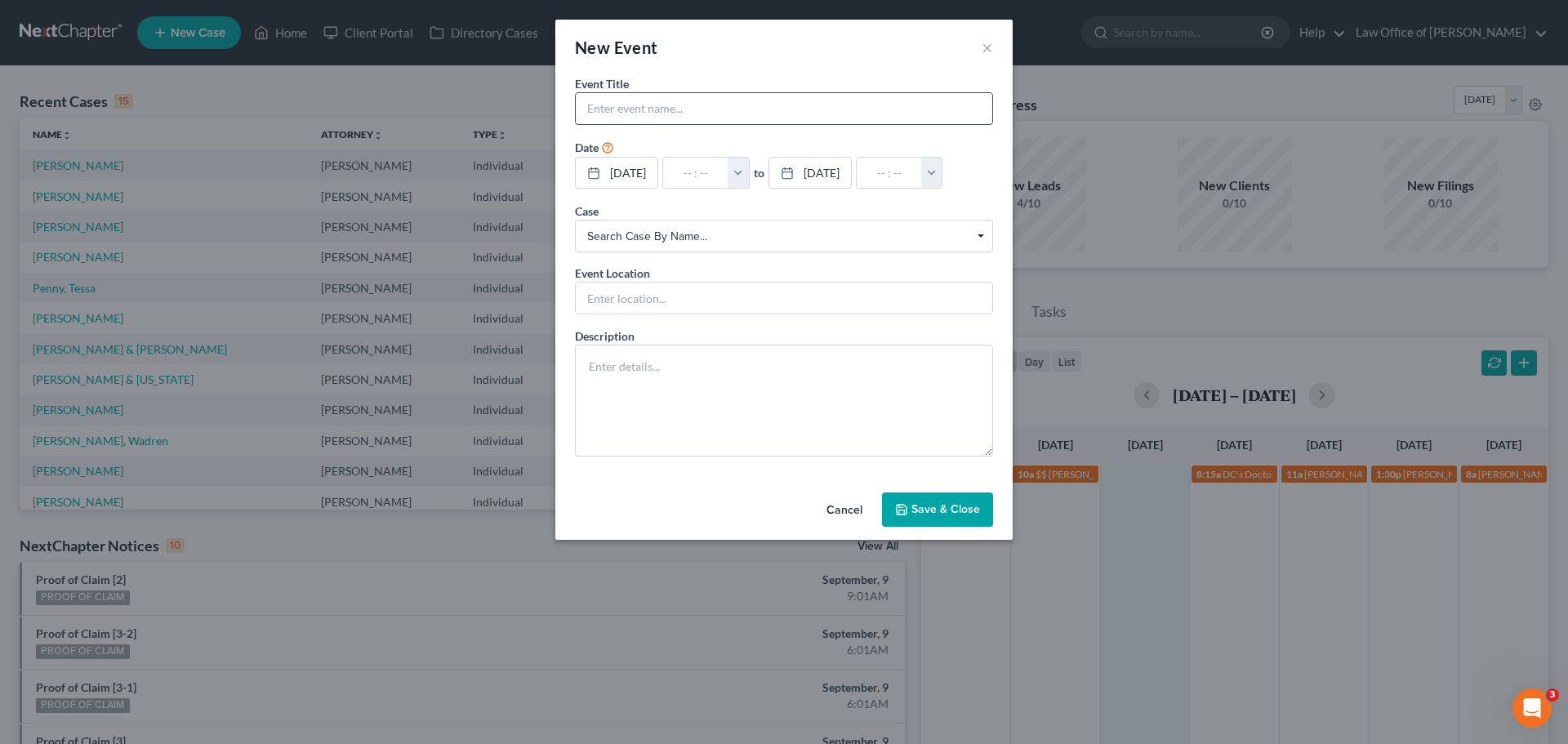
click at [602, 109] on input "text" at bounding box center [784, 108] width 417 height 31
type input "Block DC Dental"
click at [695, 177] on input "text" at bounding box center [696, 174] width 65 height 31
type input "1"
type input "01:00am"
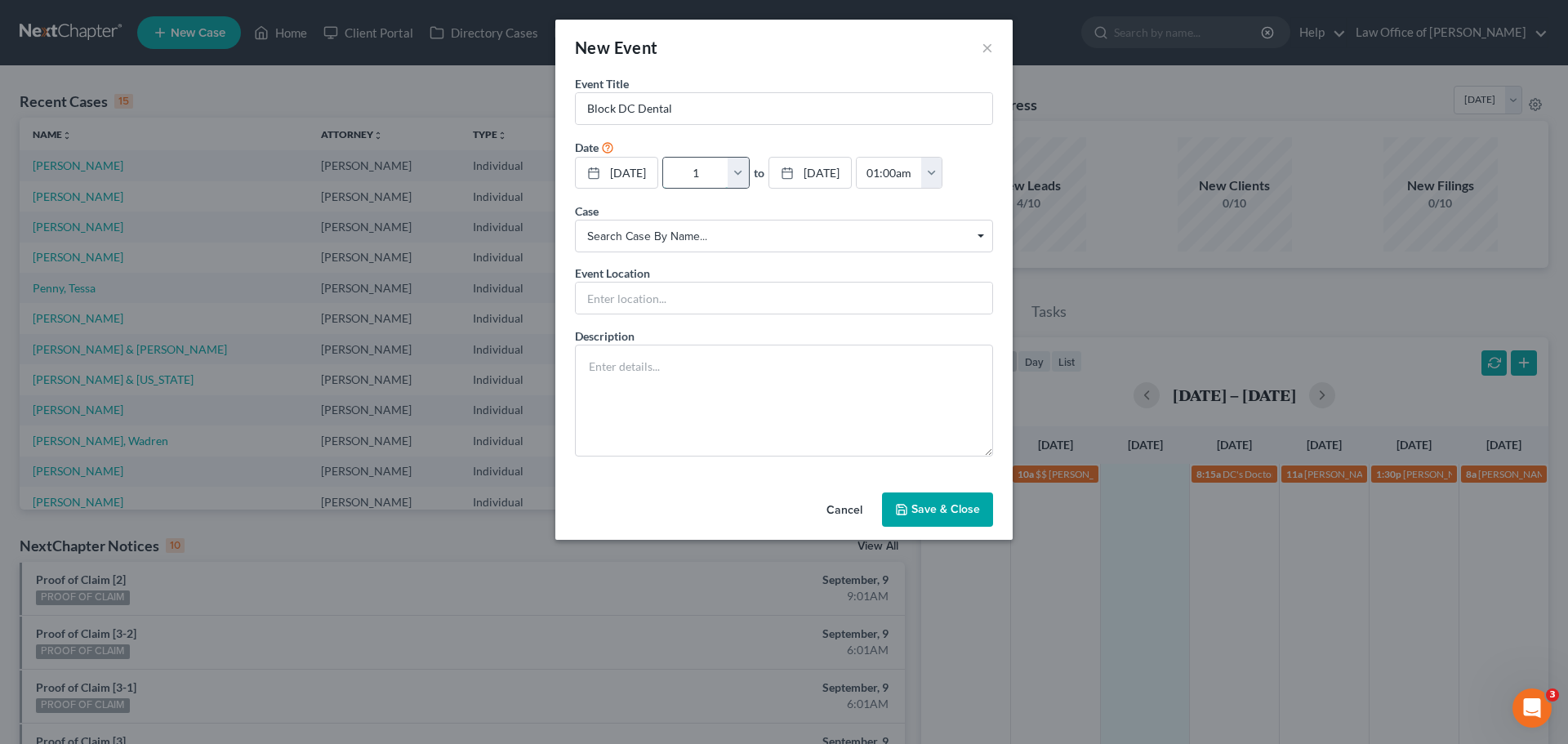
type input "1:"
type input "02:00am"
type input "1:3"
type input "01:00am"
type input "1:30"
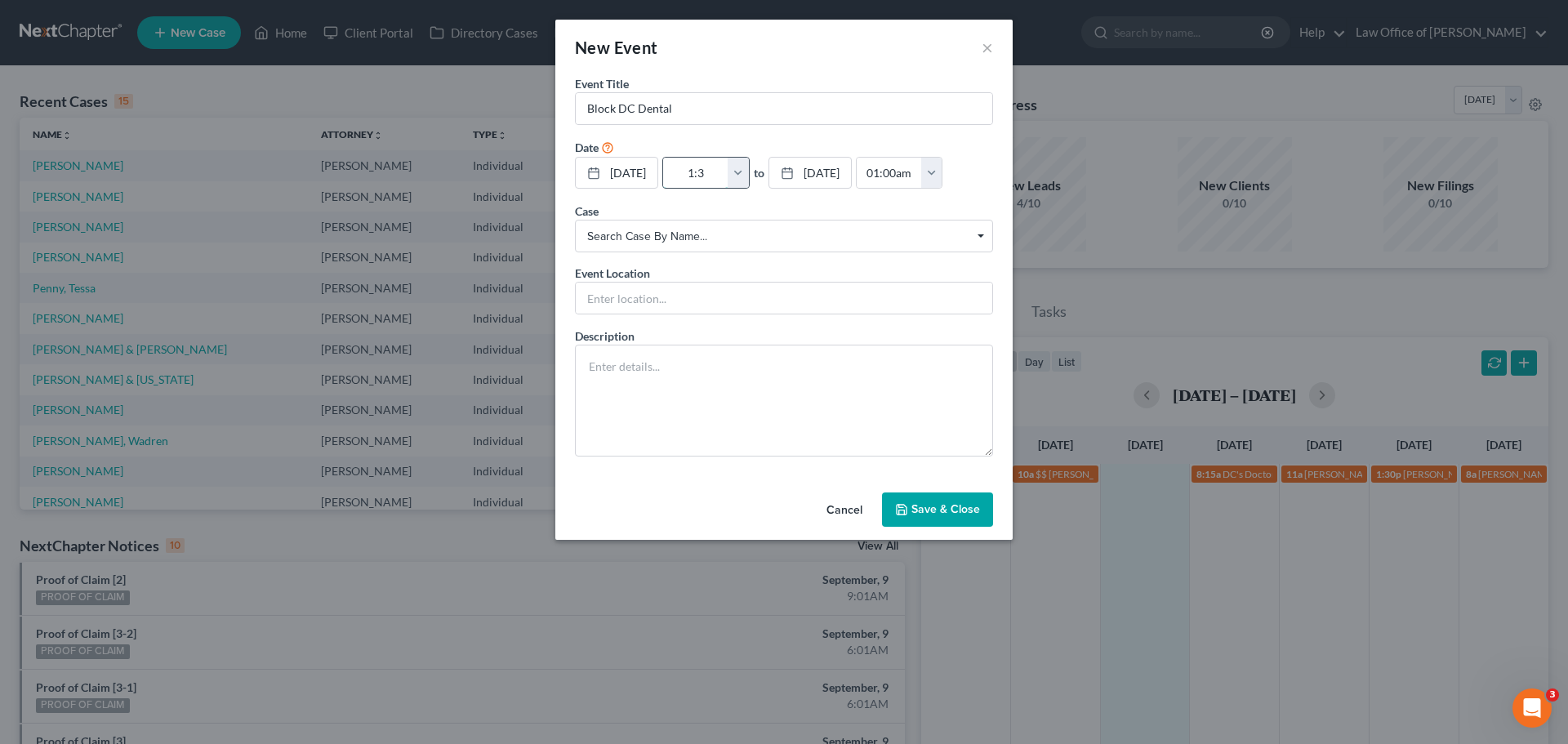
type input "02:30am"
type input "1:30p"
type input "01:00am"
type input "1:30pm"
type input "02:30pm"
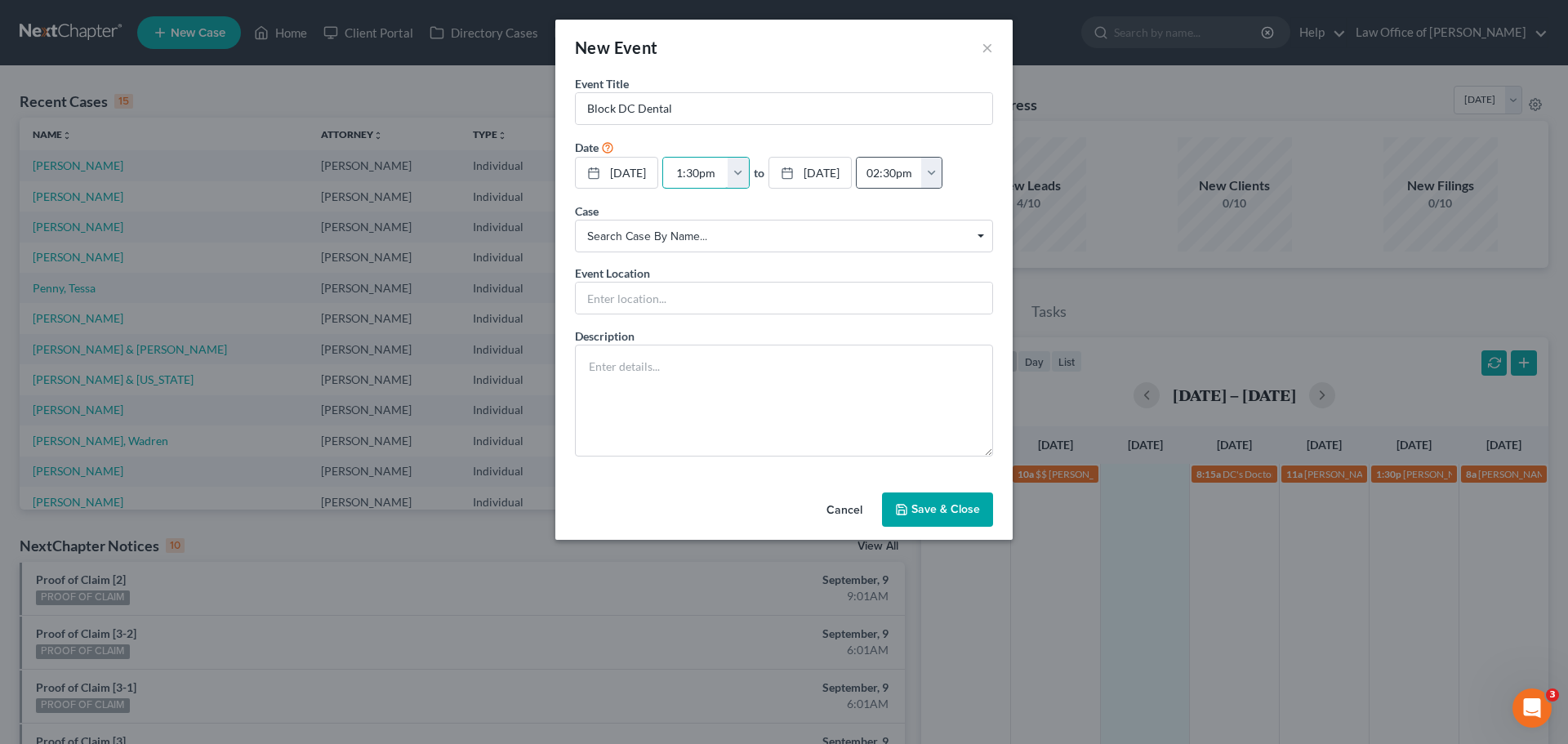
type input "1:30pm"
click at [942, 178] on button "button" at bounding box center [931, 174] width 21 height 31
click at [1013, 330] on link "6:30pm" at bounding box center [967, 325] width 92 height 28
type input "6:30pm"
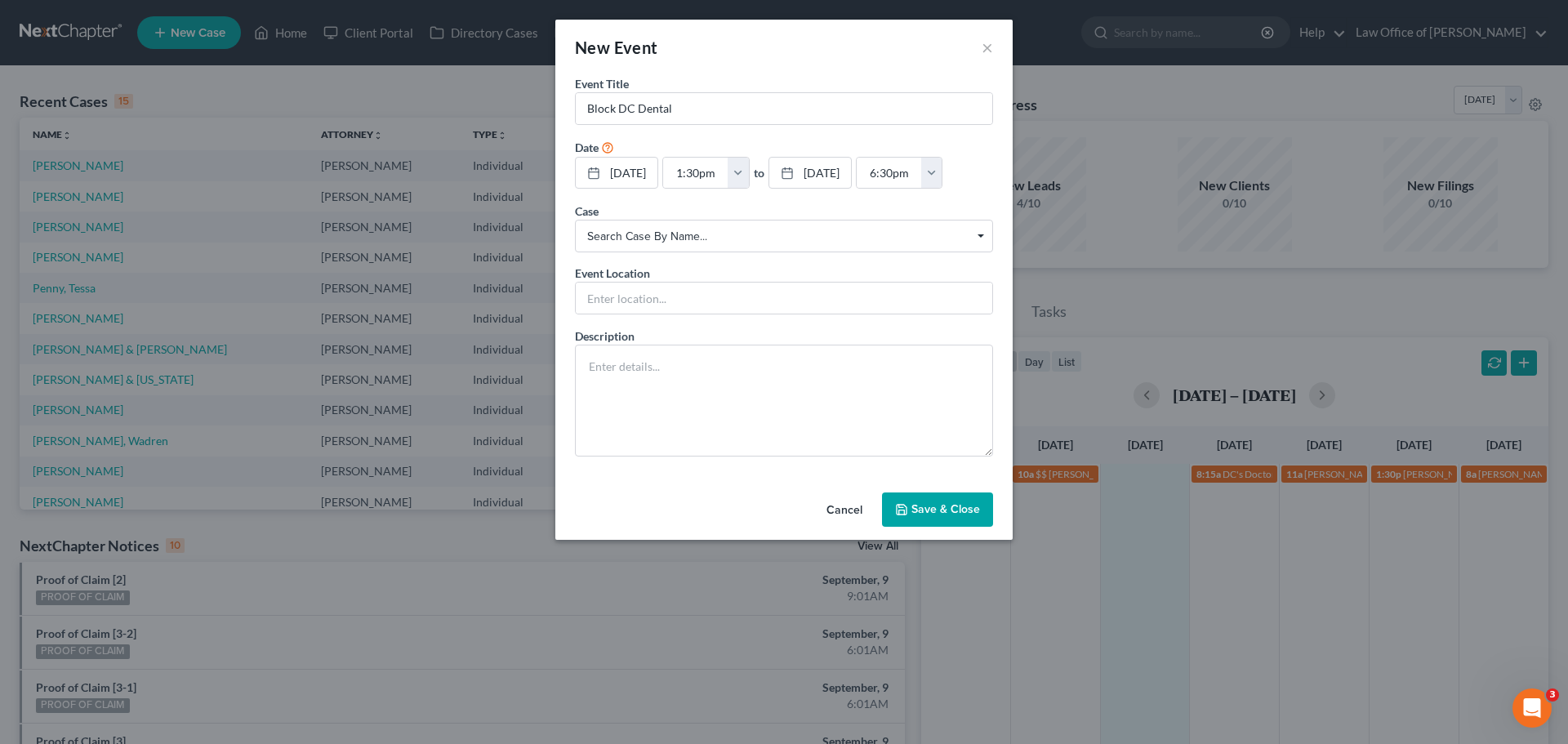
click at [948, 514] on button "Save & Close" at bounding box center [938, 510] width 111 height 35
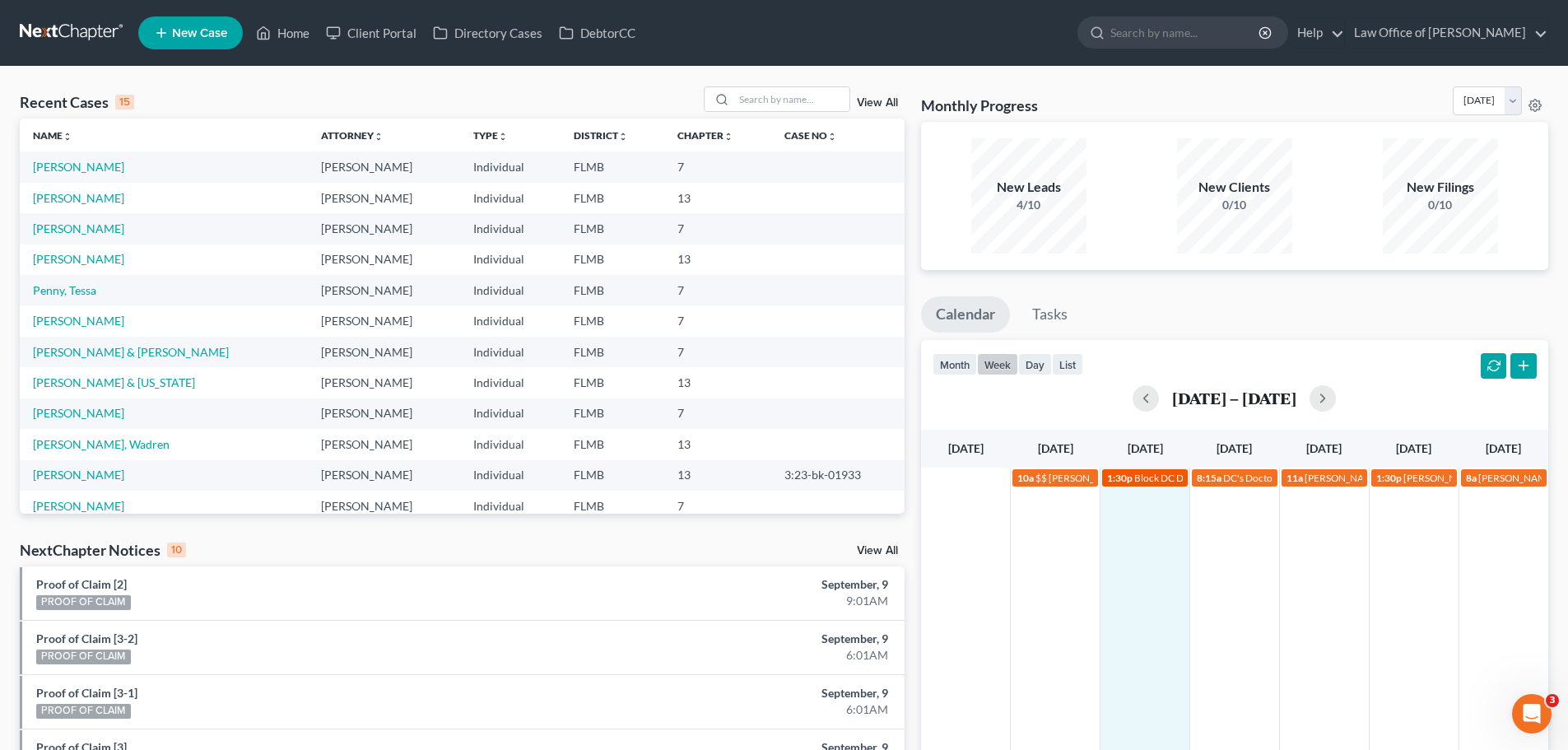
click at [1130, 476] on span "1:30p" at bounding box center [1119, 477] width 26 height 12
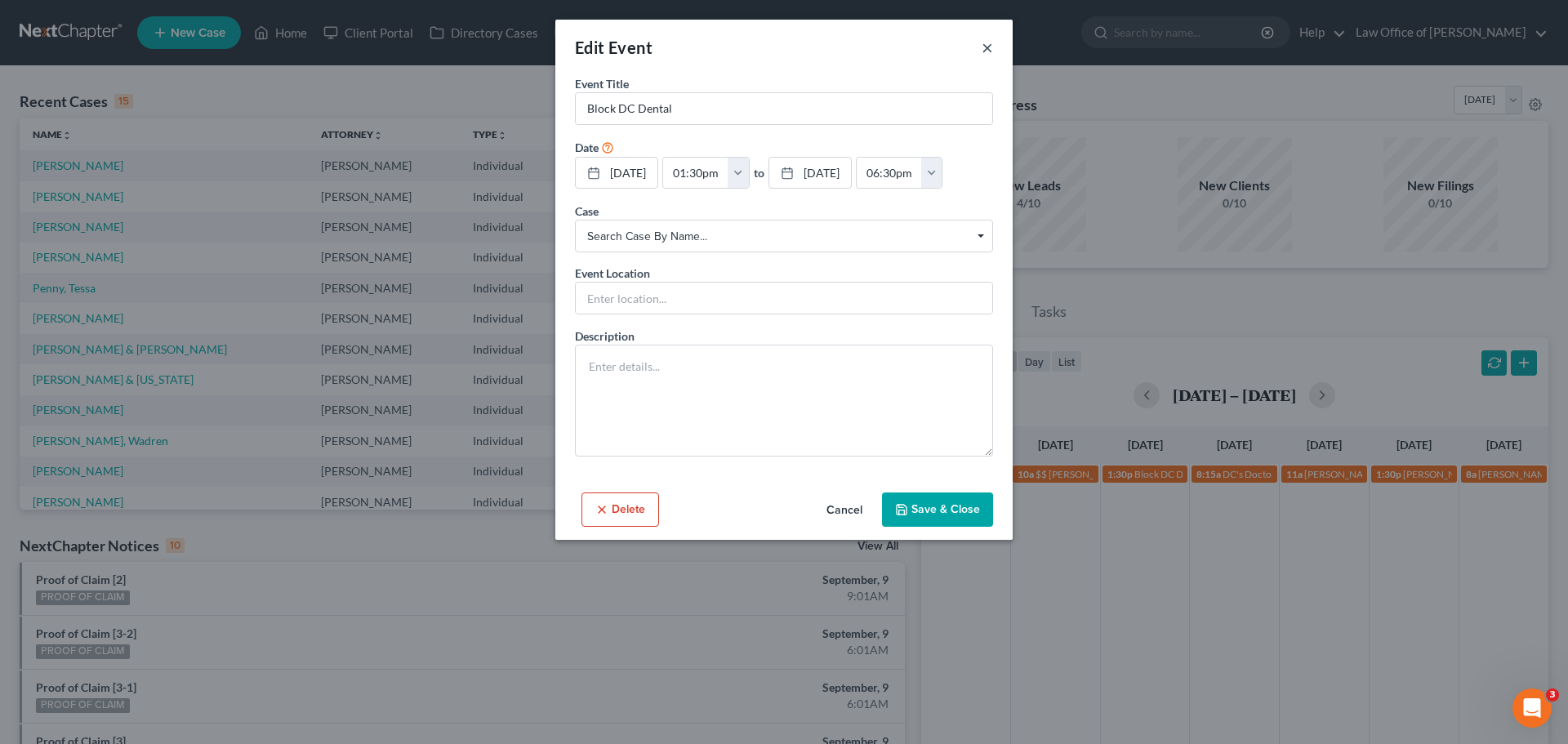
click at [987, 51] on button "×" at bounding box center [987, 47] width 12 height 20
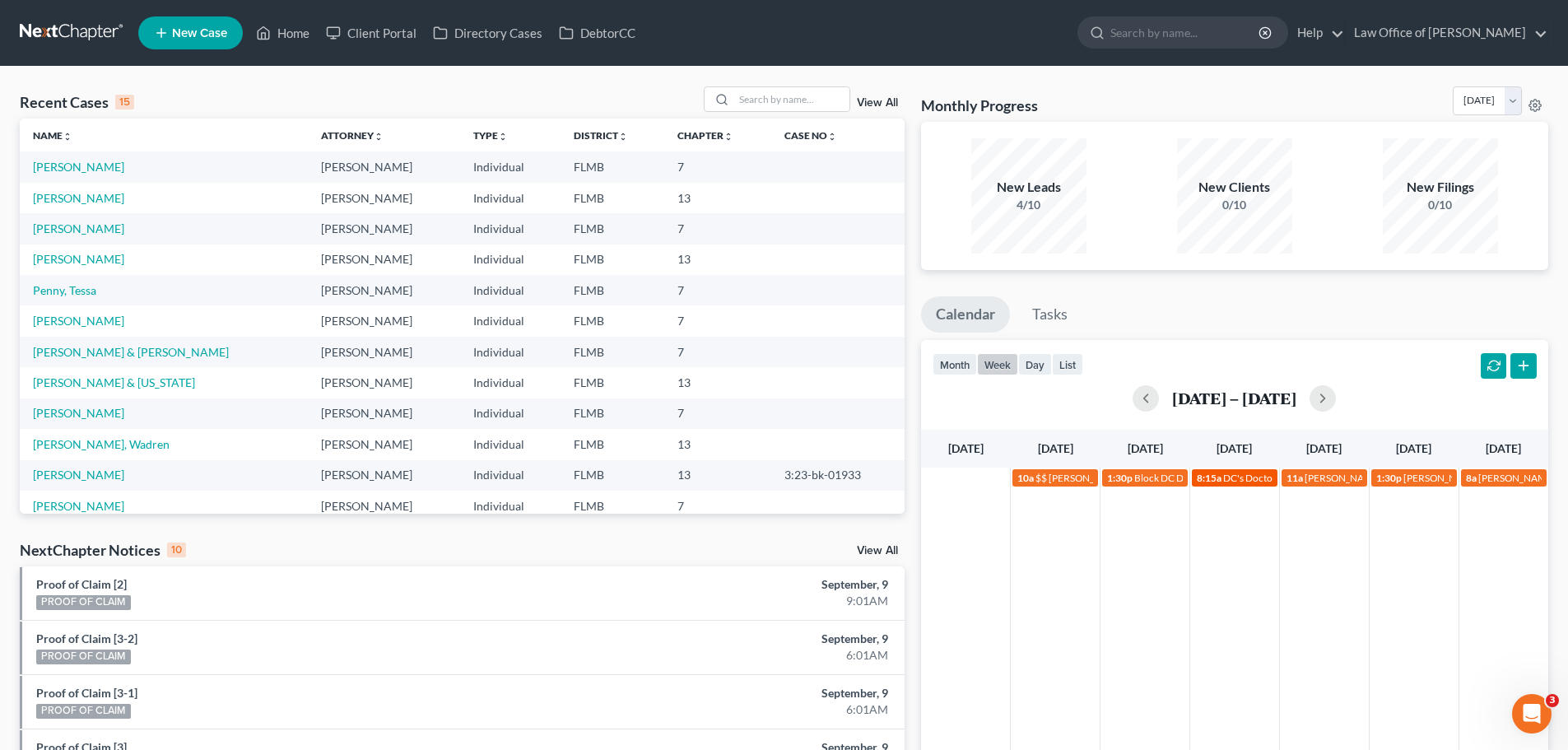
click at [1229, 482] on span "DC's Doctors Appt - Annual Physical" at bounding box center [1301, 477] width 156 height 12
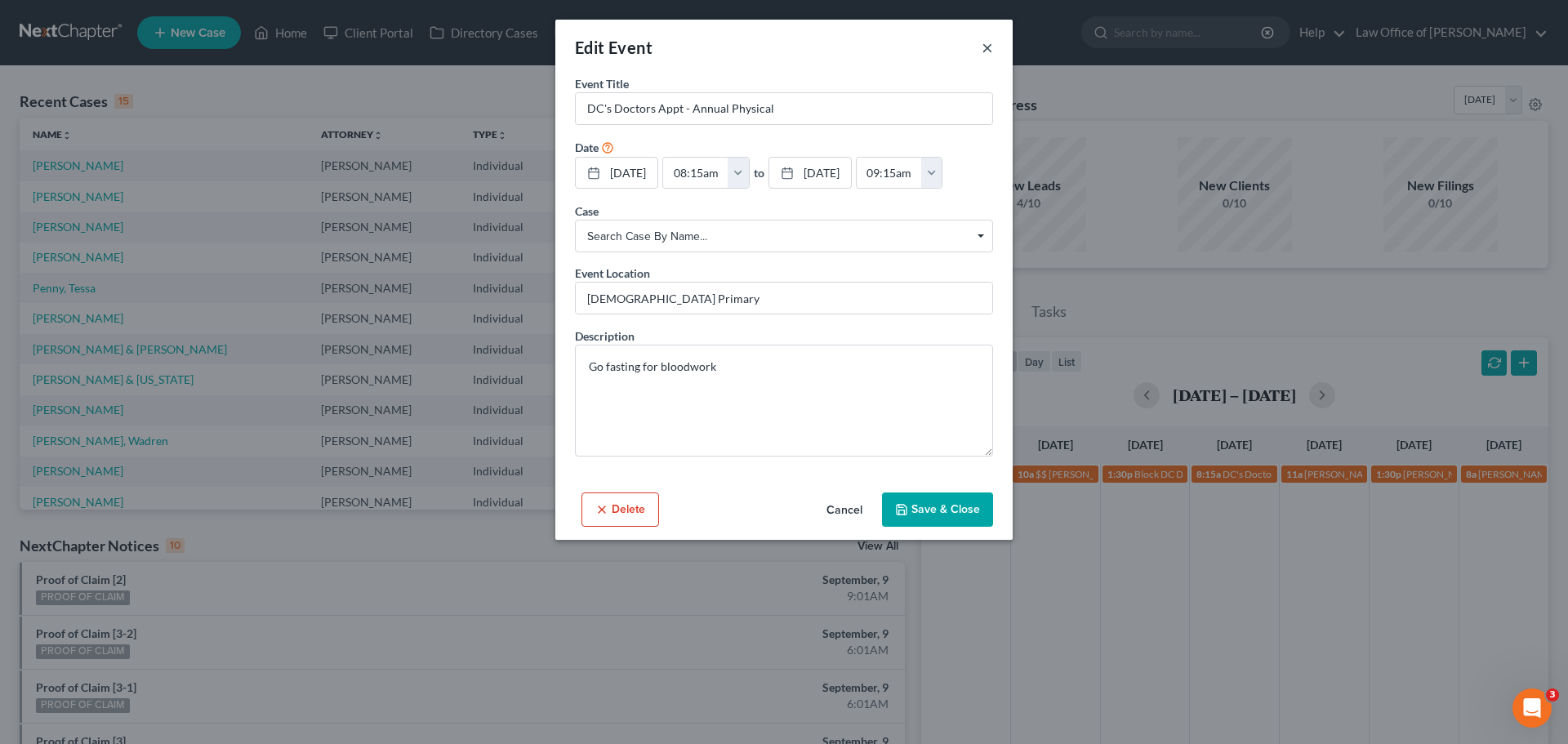
click at [992, 51] on button "×" at bounding box center [987, 47] width 12 height 20
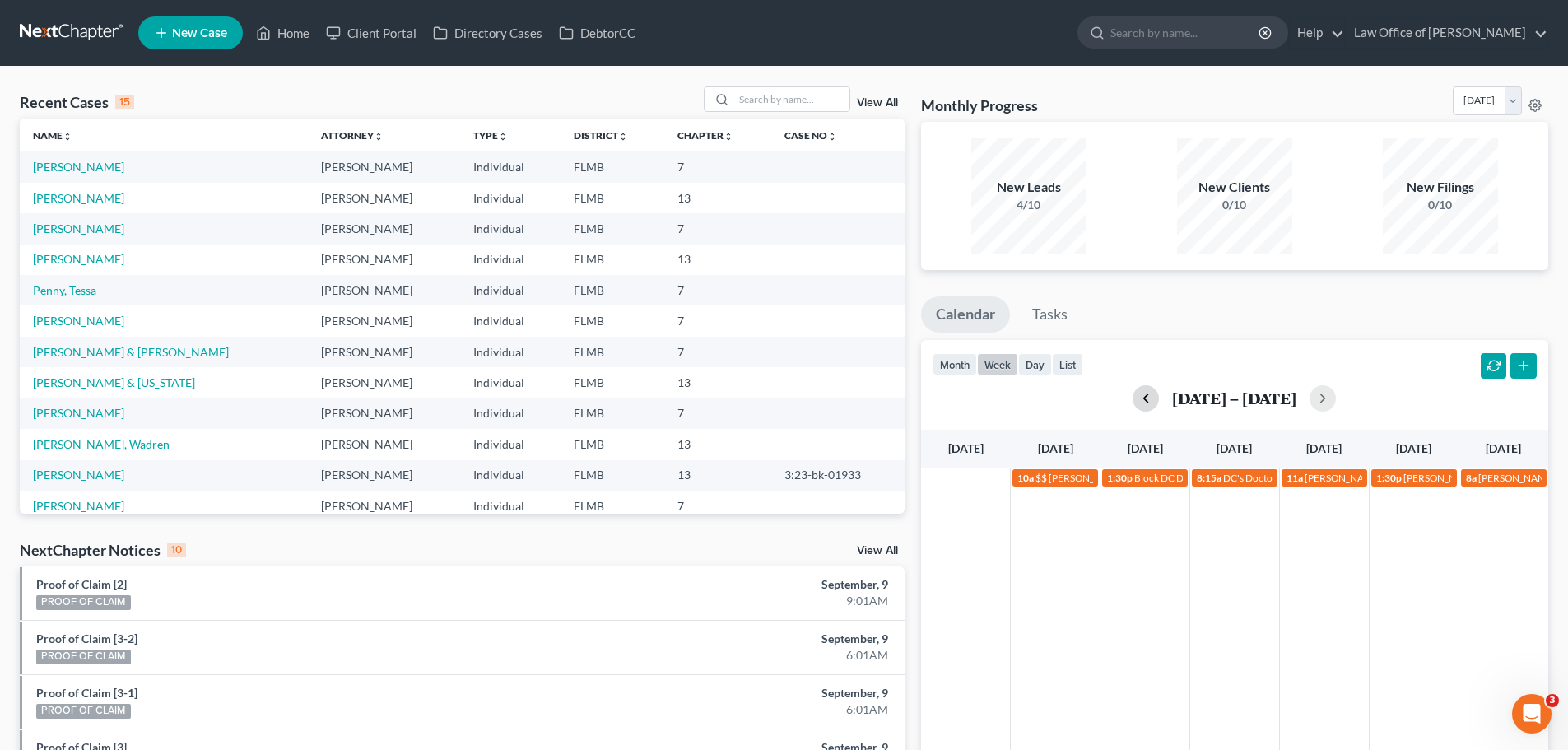
click at [1140, 406] on button "button" at bounding box center [1145, 398] width 27 height 27
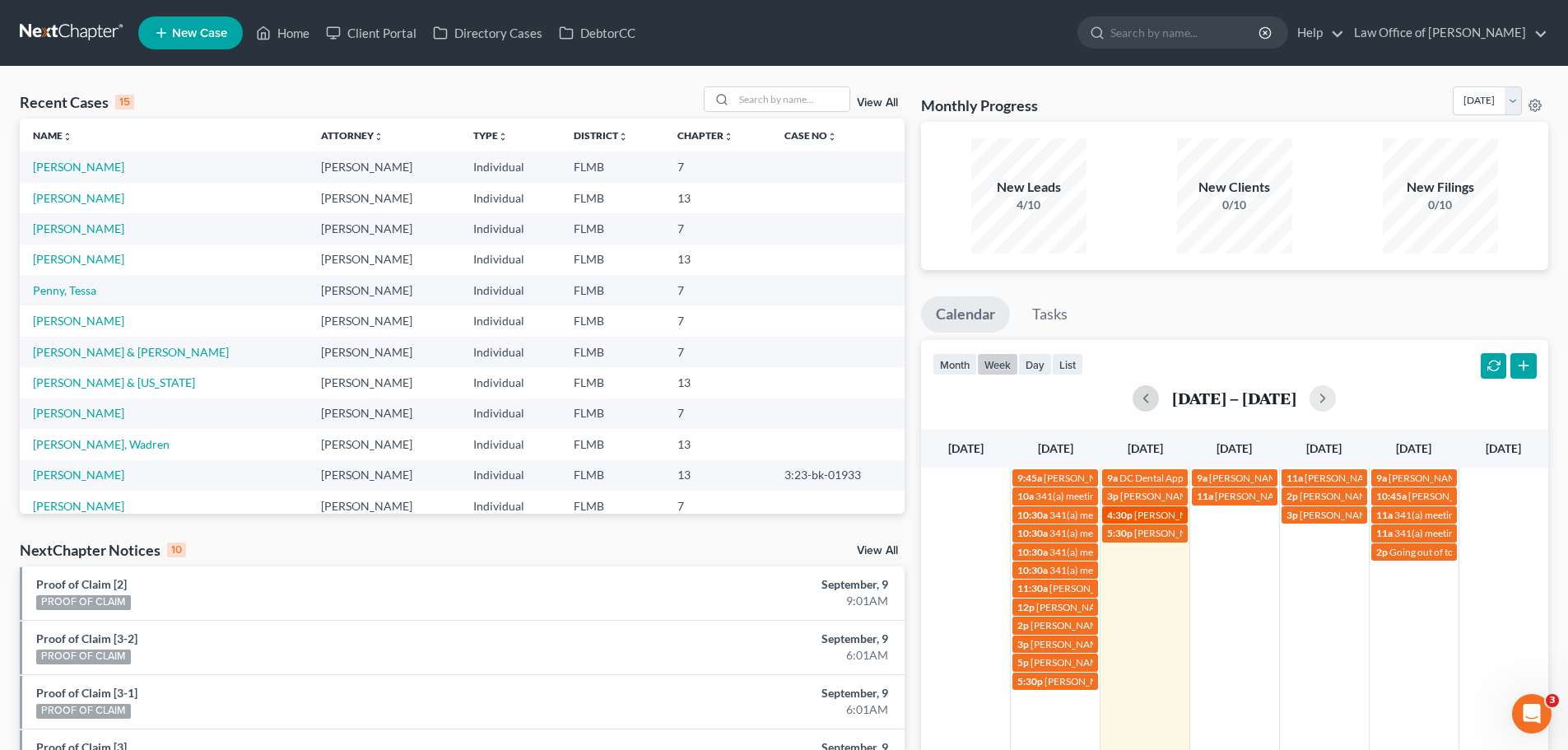
click at [1154, 517] on span "Jacob Ware" at bounding box center [1173, 515] width 78 height 12
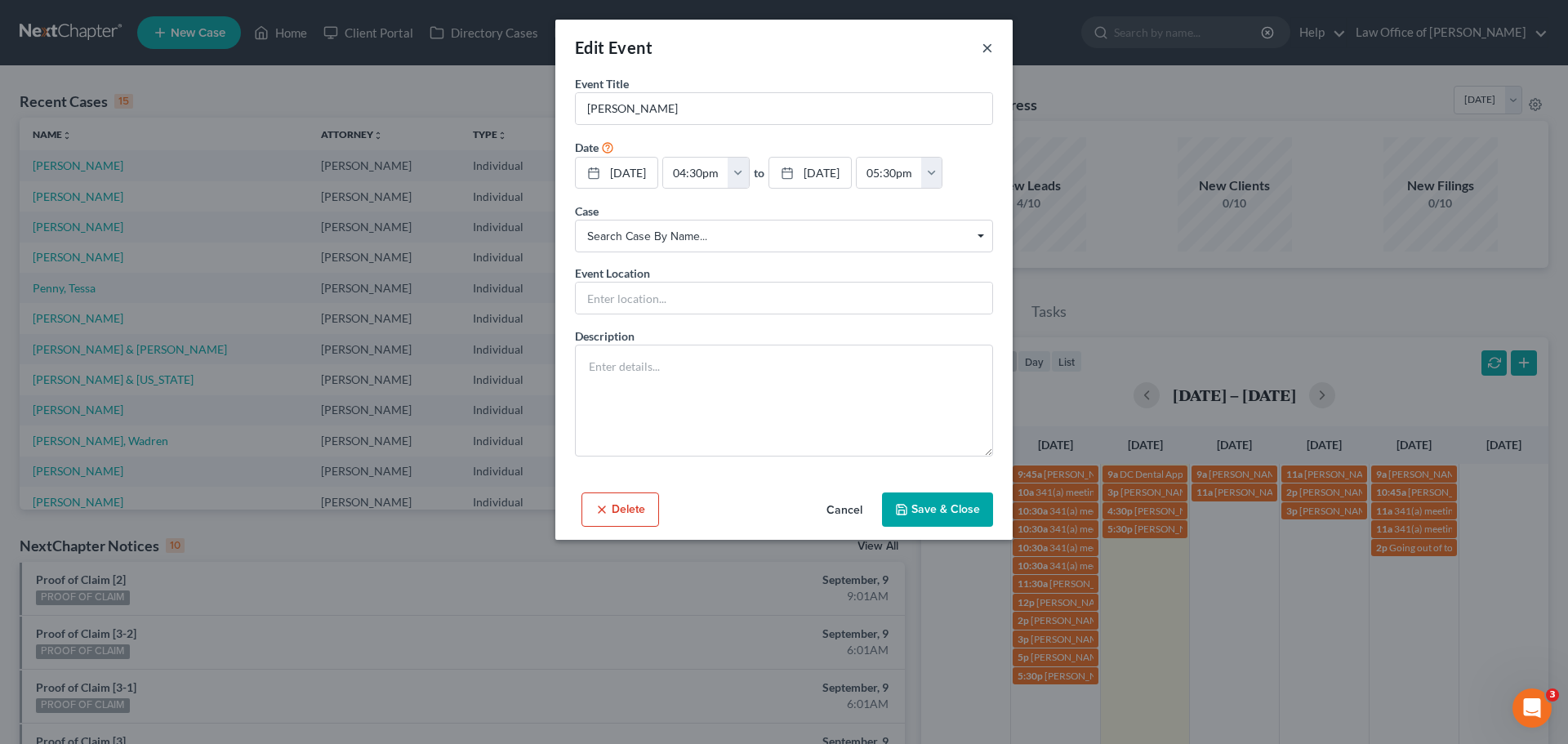
click at [985, 48] on button "×" at bounding box center [987, 47] width 12 height 20
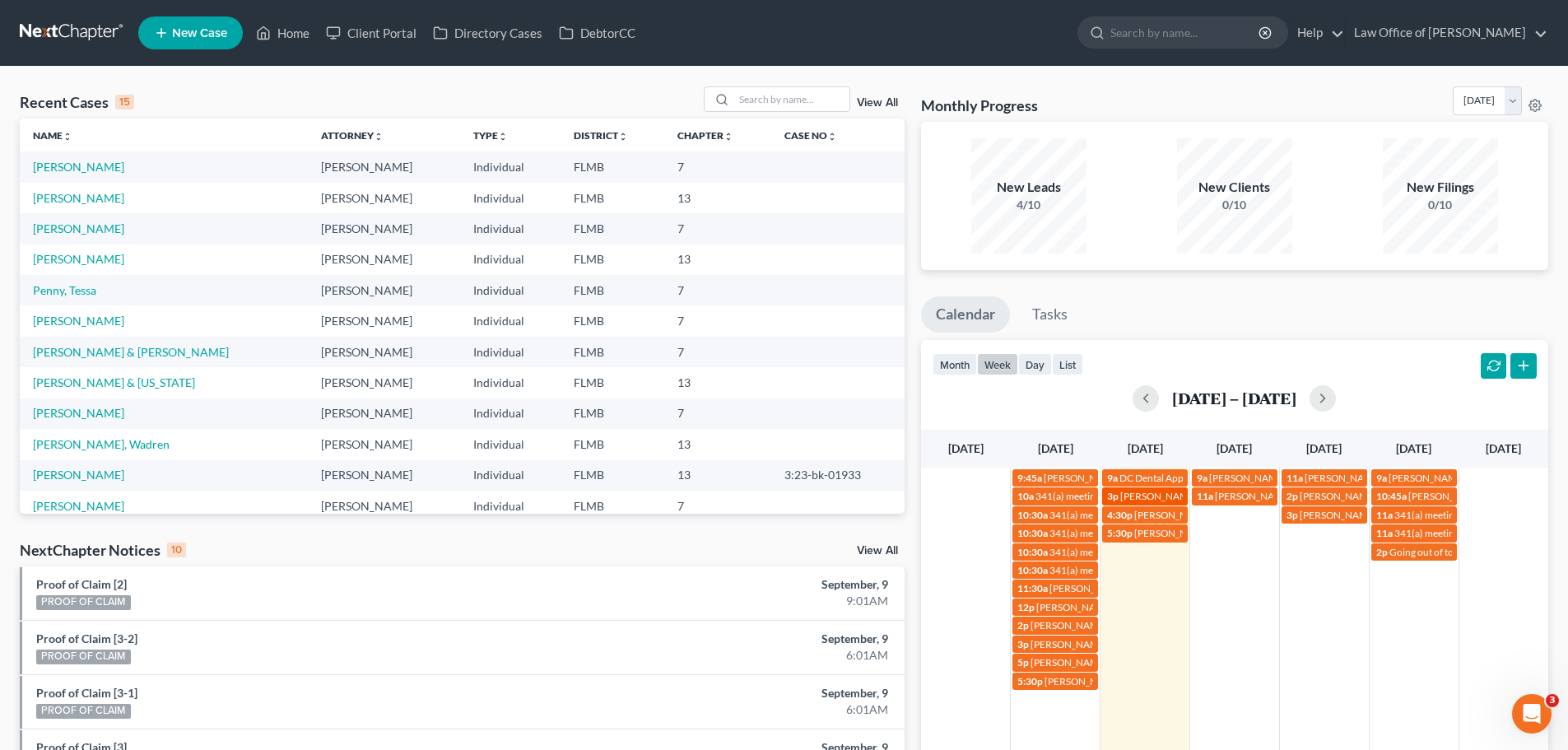
click at [1137, 494] on span "Rozia Mosley 904-945-5127" at bounding box center [1204, 495] width 167 height 12
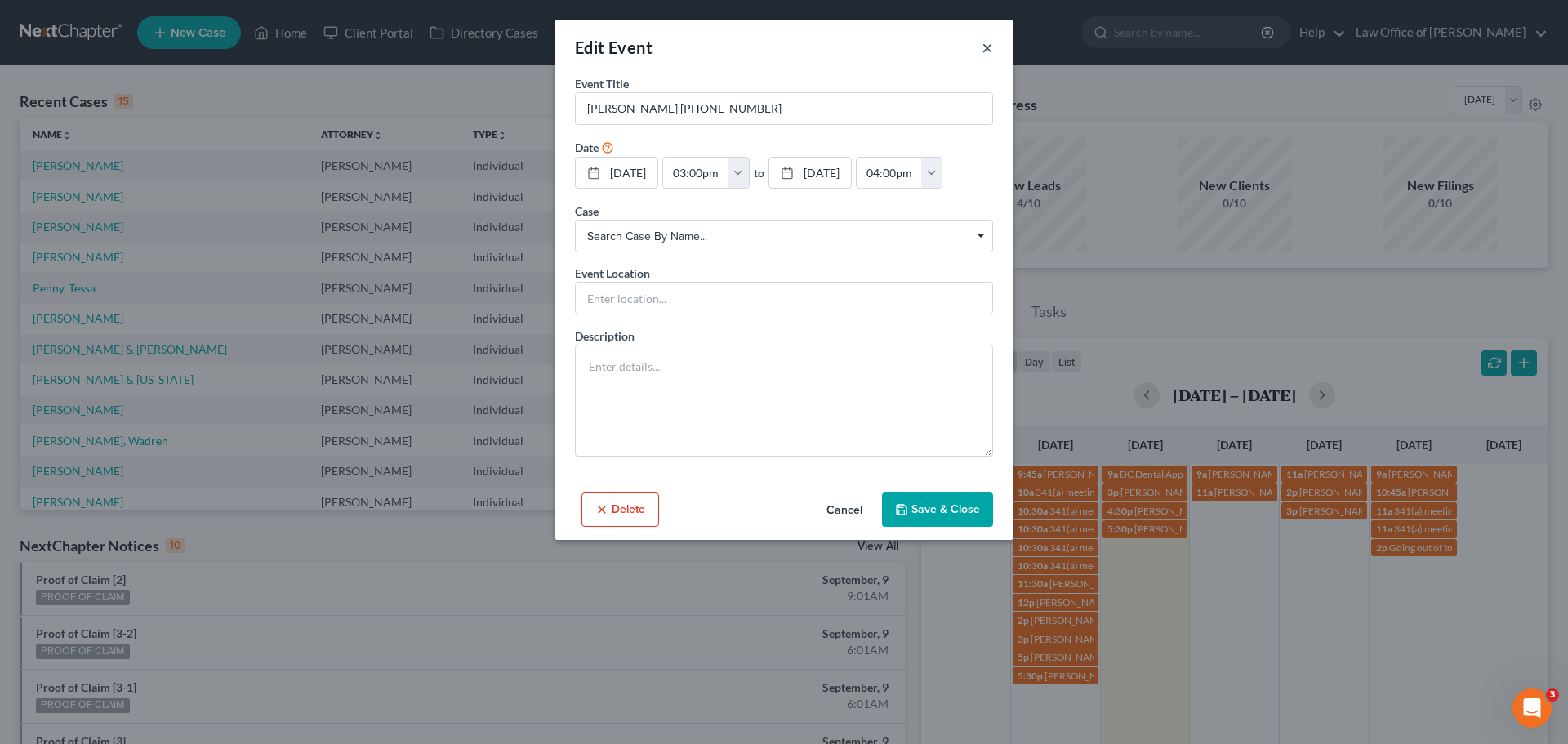
click at [983, 43] on button "×" at bounding box center [987, 47] width 12 height 20
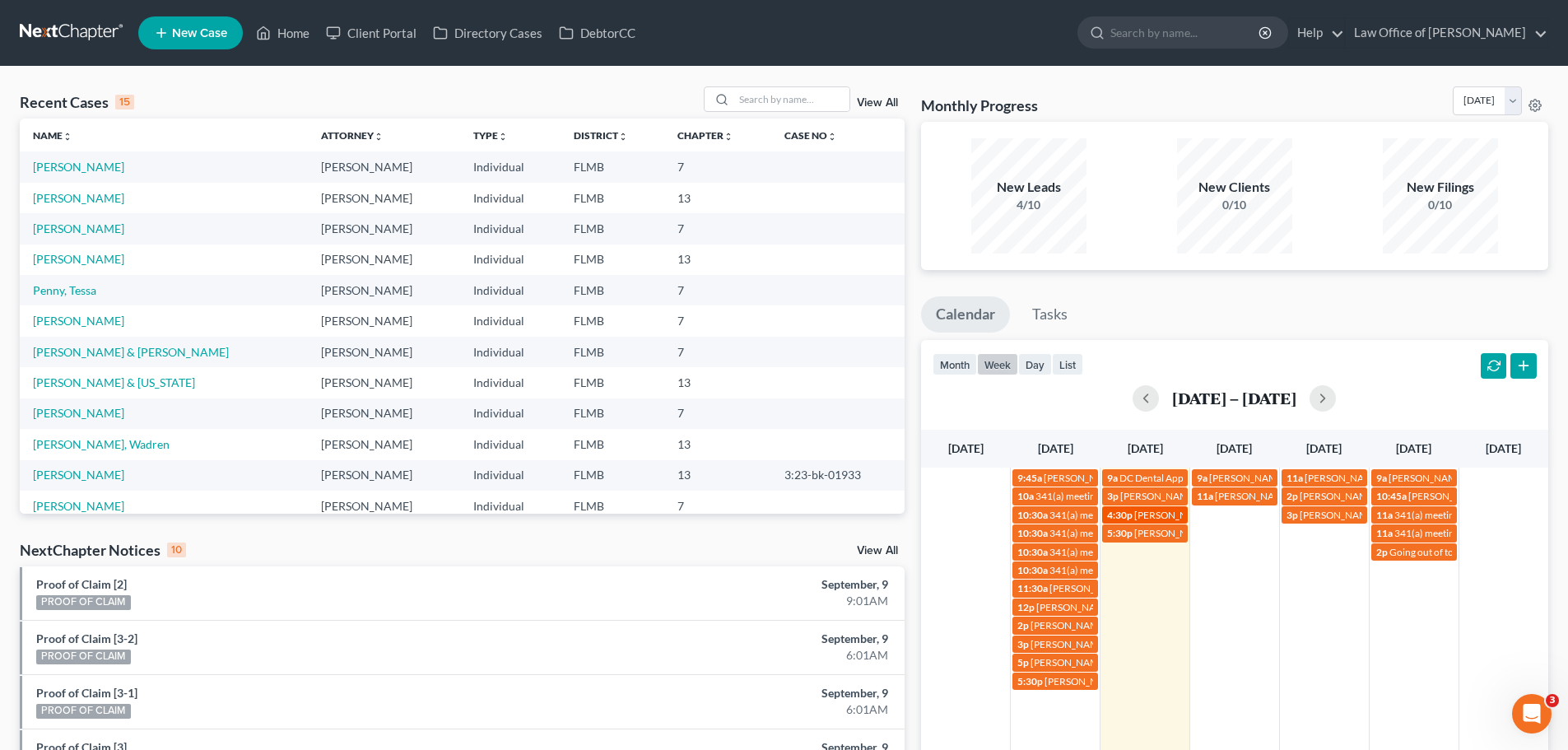
click at [1176, 521] on div "4:30p Jacob Ware" at bounding box center [1144, 515] width 76 height 12
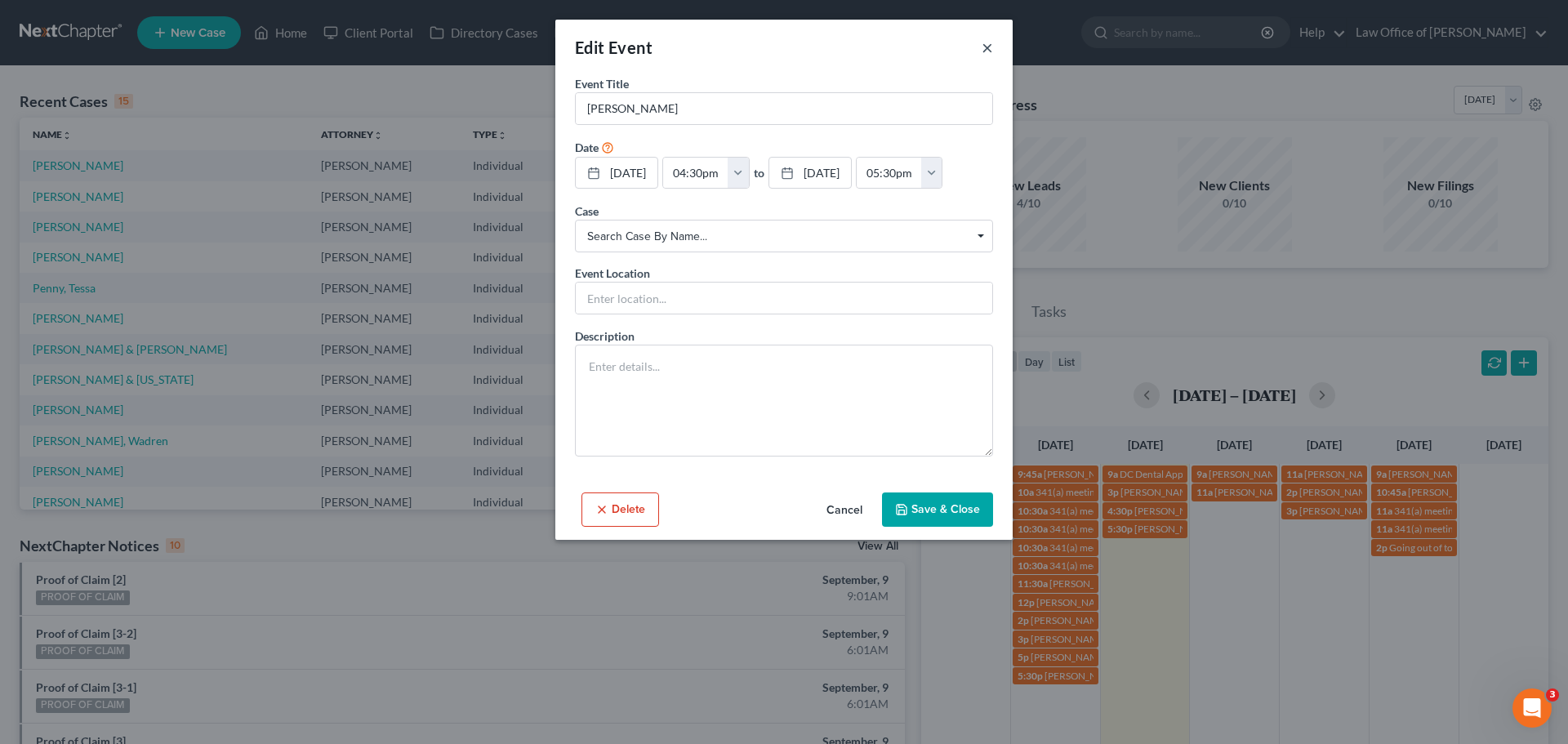
click at [991, 51] on button "×" at bounding box center [987, 47] width 12 height 20
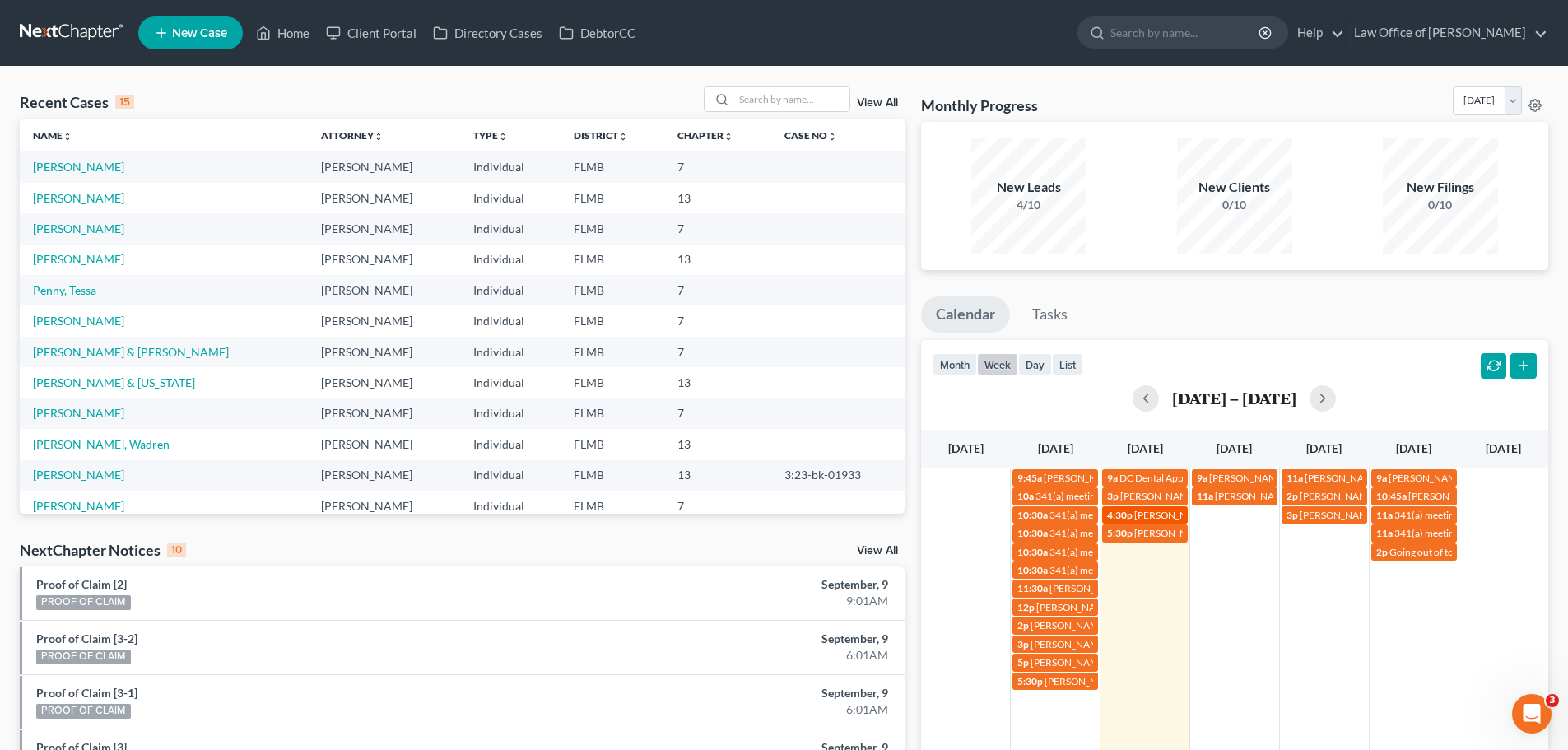
click at [1167, 514] on span "Jacob Ware" at bounding box center [1173, 515] width 78 height 12
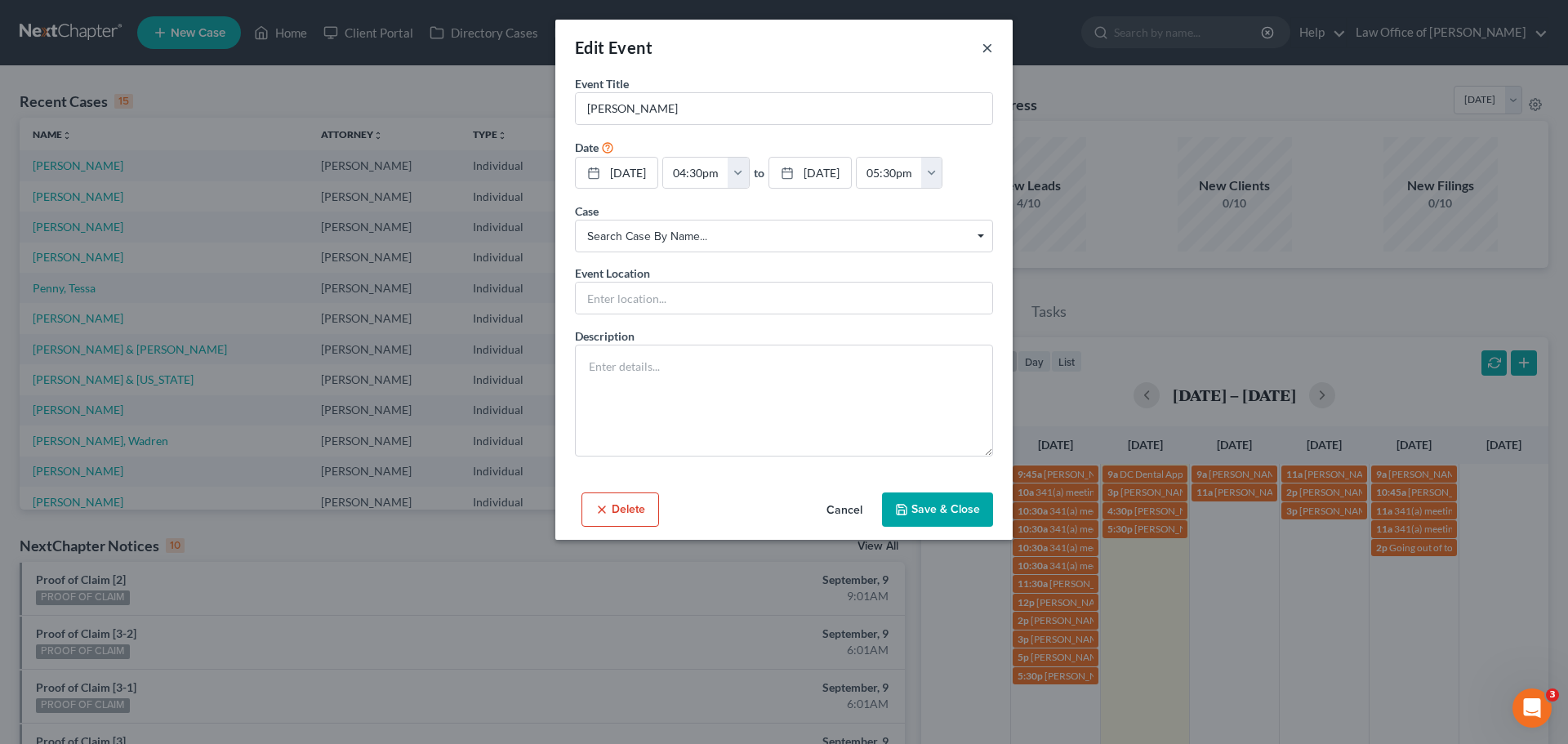
drag, startPoint x: 1158, startPoint y: 510, endPoint x: 987, endPoint y: 56, distance: 485.1
click at [987, 56] on button "×" at bounding box center [987, 47] width 12 height 20
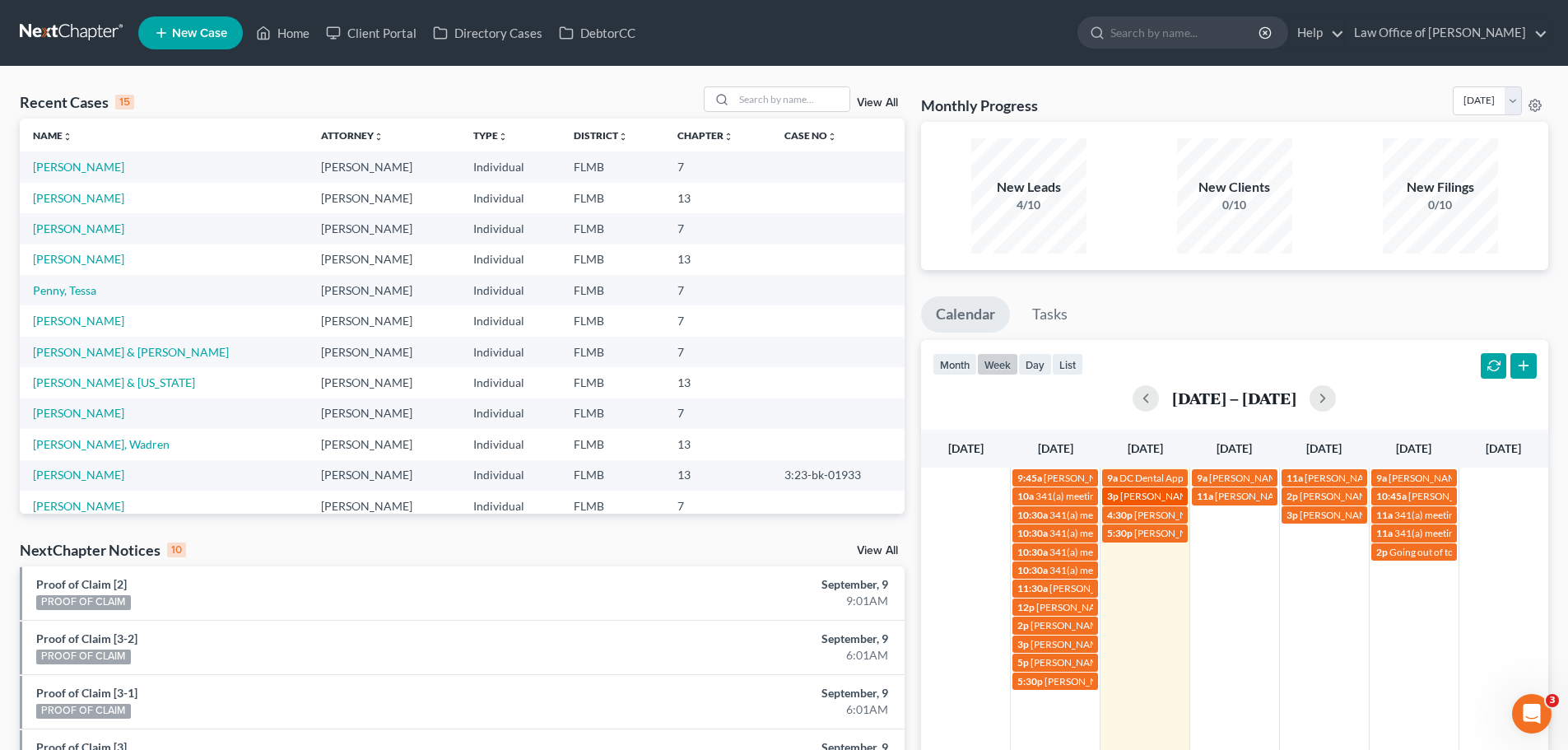
click at [1162, 499] on span "Rozia Mosley 904-945-5127" at bounding box center [1204, 495] width 167 height 12
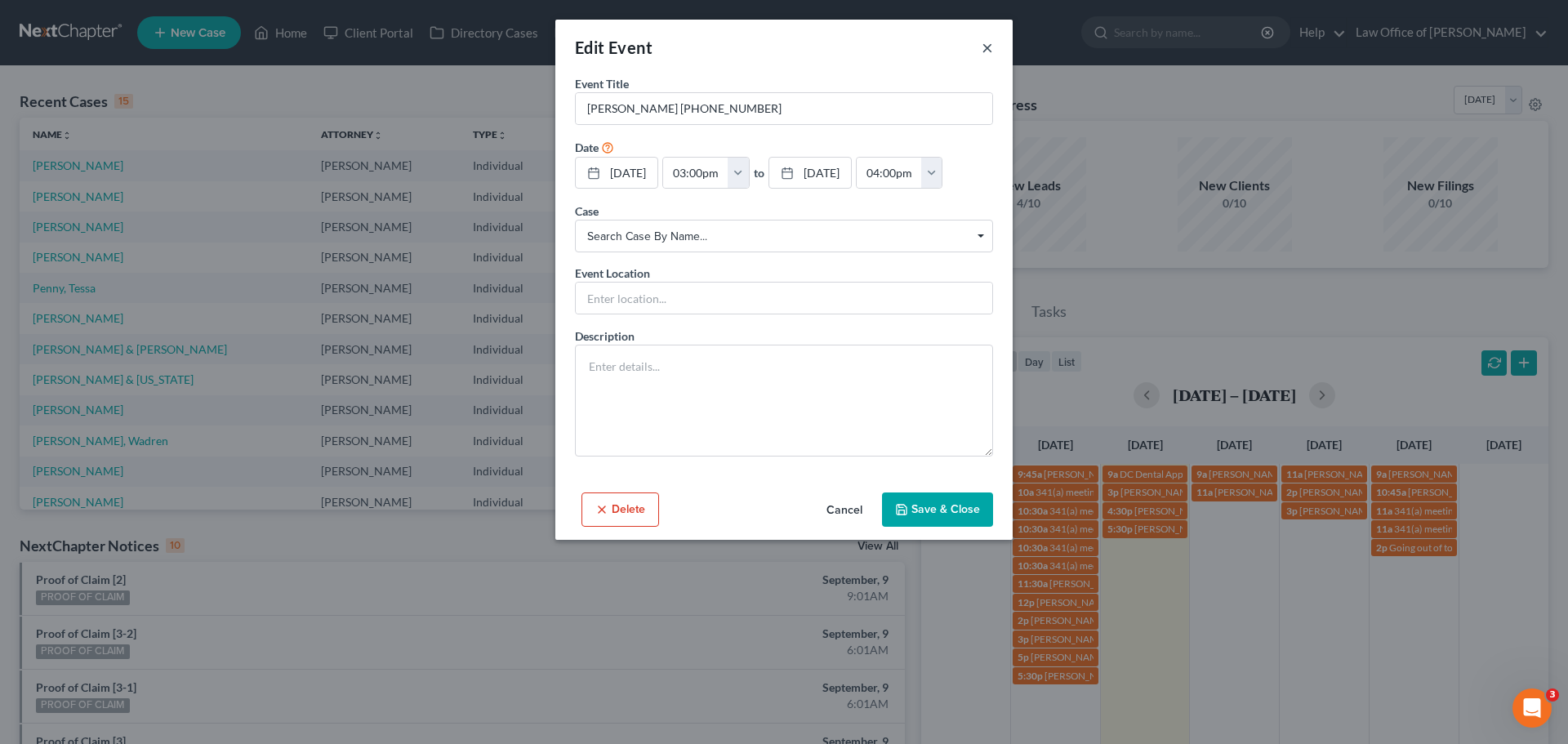
click at [990, 42] on button "×" at bounding box center [987, 47] width 12 height 20
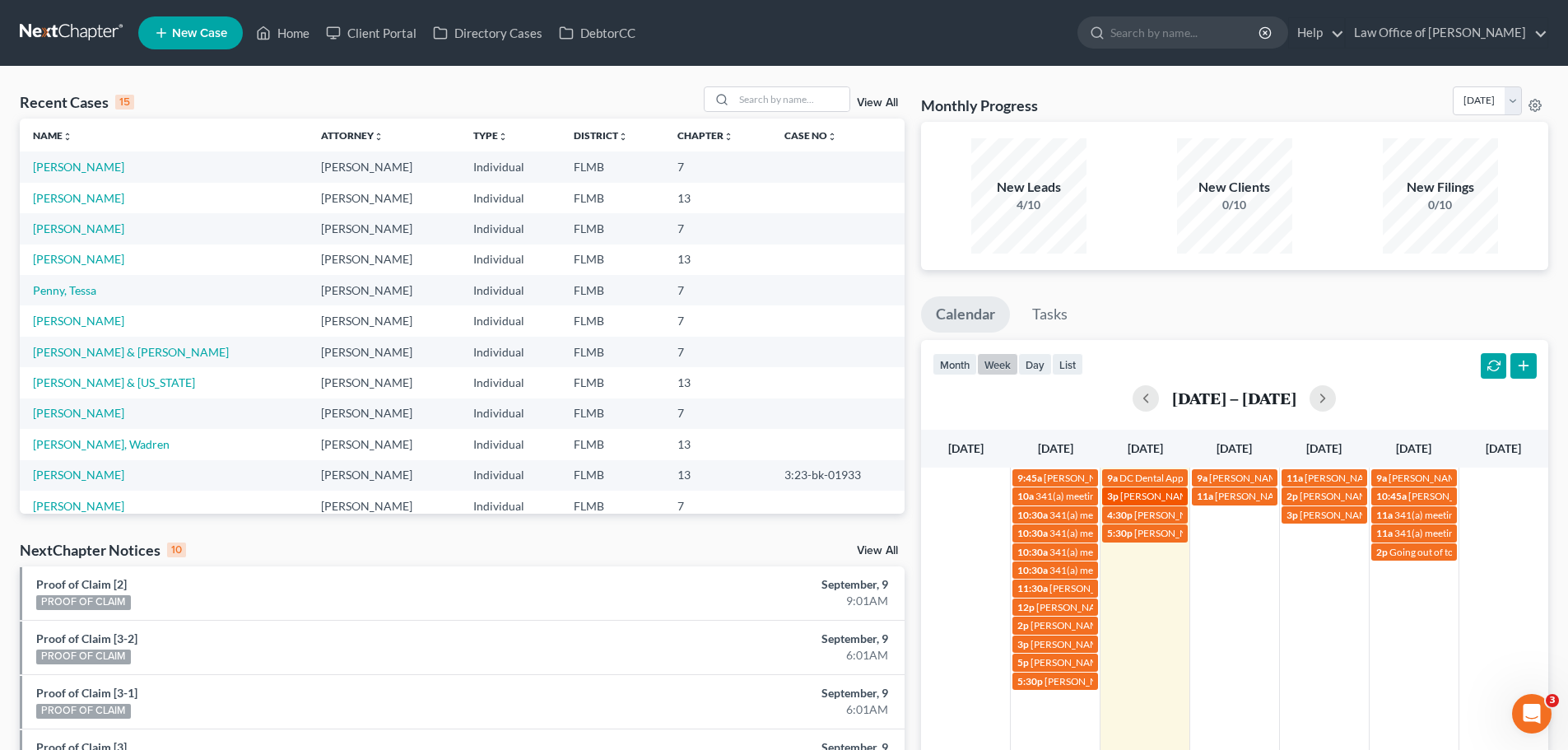
click at [1153, 496] on span "Rozia Mosley 904-945-5127" at bounding box center [1204, 495] width 167 height 12
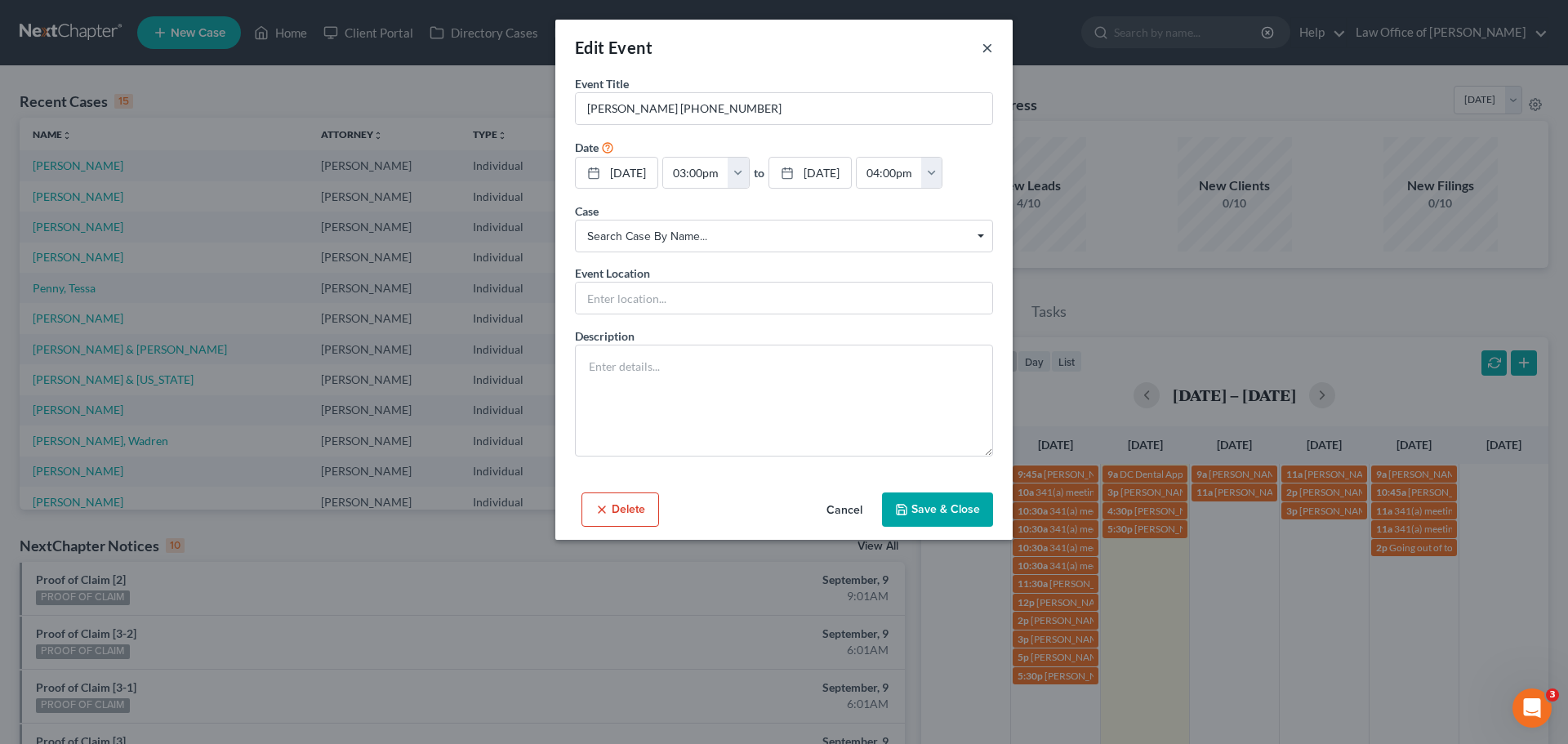
click at [985, 44] on button "×" at bounding box center [987, 47] width 12 height 20
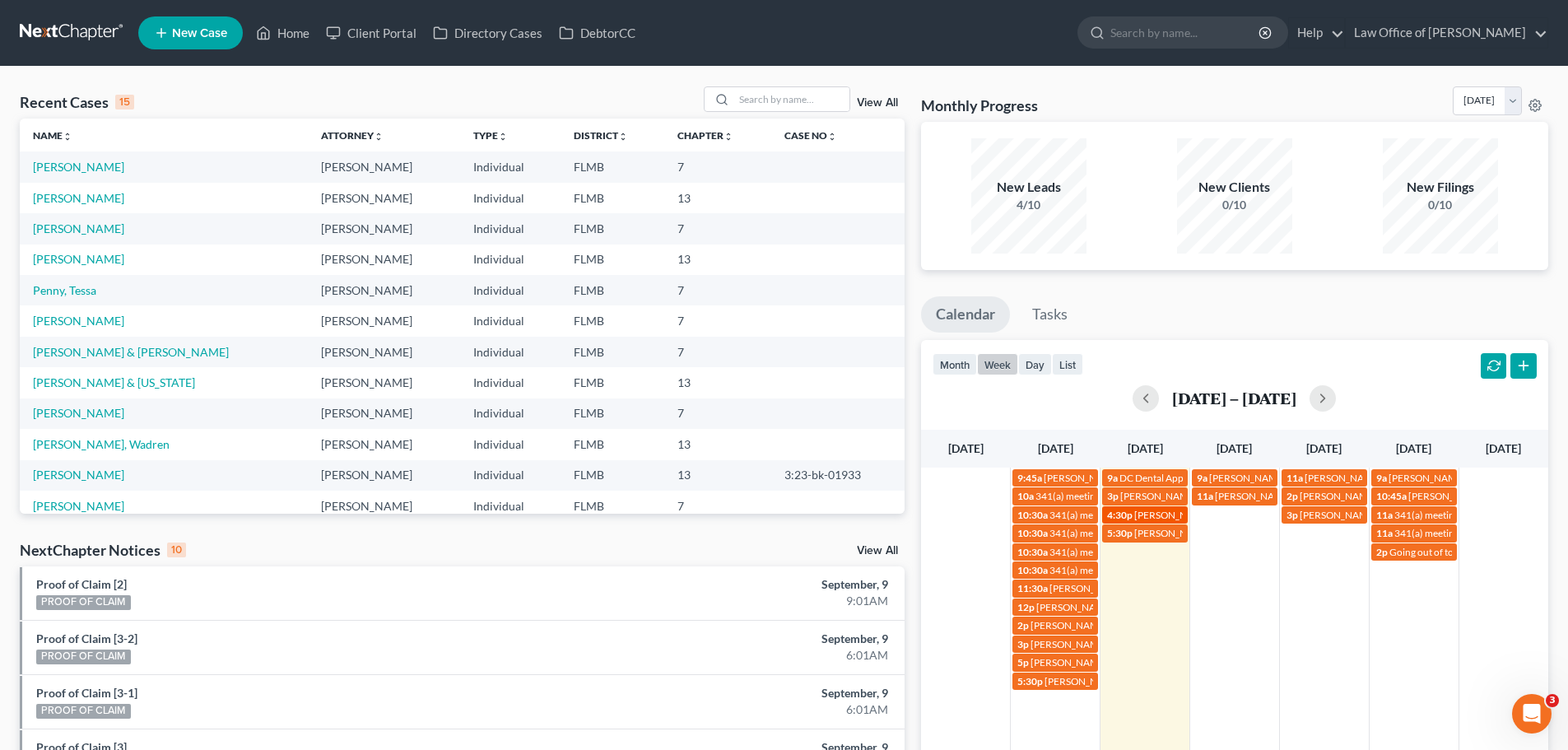
click at [1160, 510] on span "Jacob Ware" at bounding box center [1173, 515] width 78 height 12
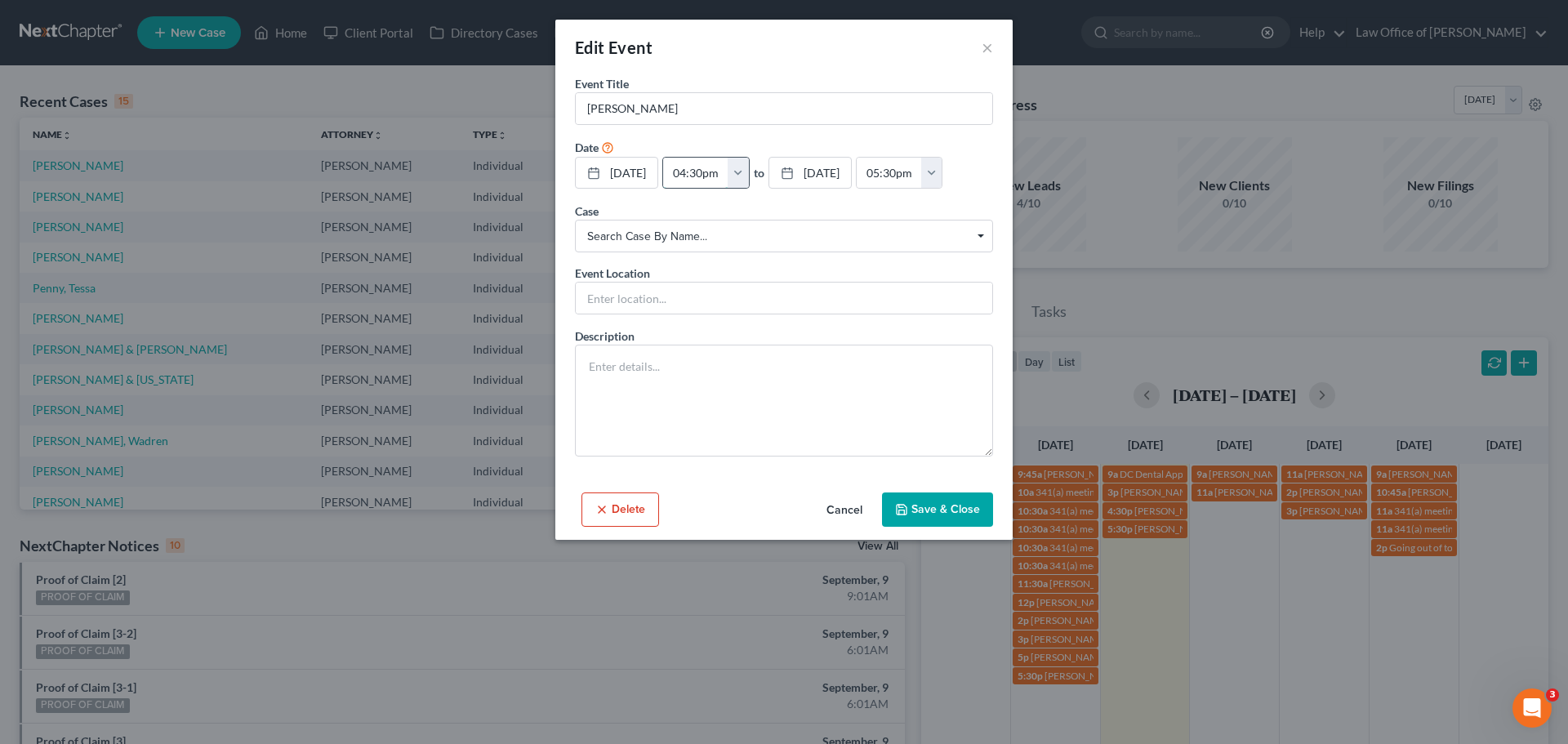
click at [710, 173] on input "04:30pm" at bounding box center [696, 174] width 65 height 31
click at [749, 164] on button "button" at bounding box center [738, 174] width 21 height 31
click at [697, 177] on input "04:30pm" at bounding box center [696, 174] width 65 height 31
type input "0:30pm"
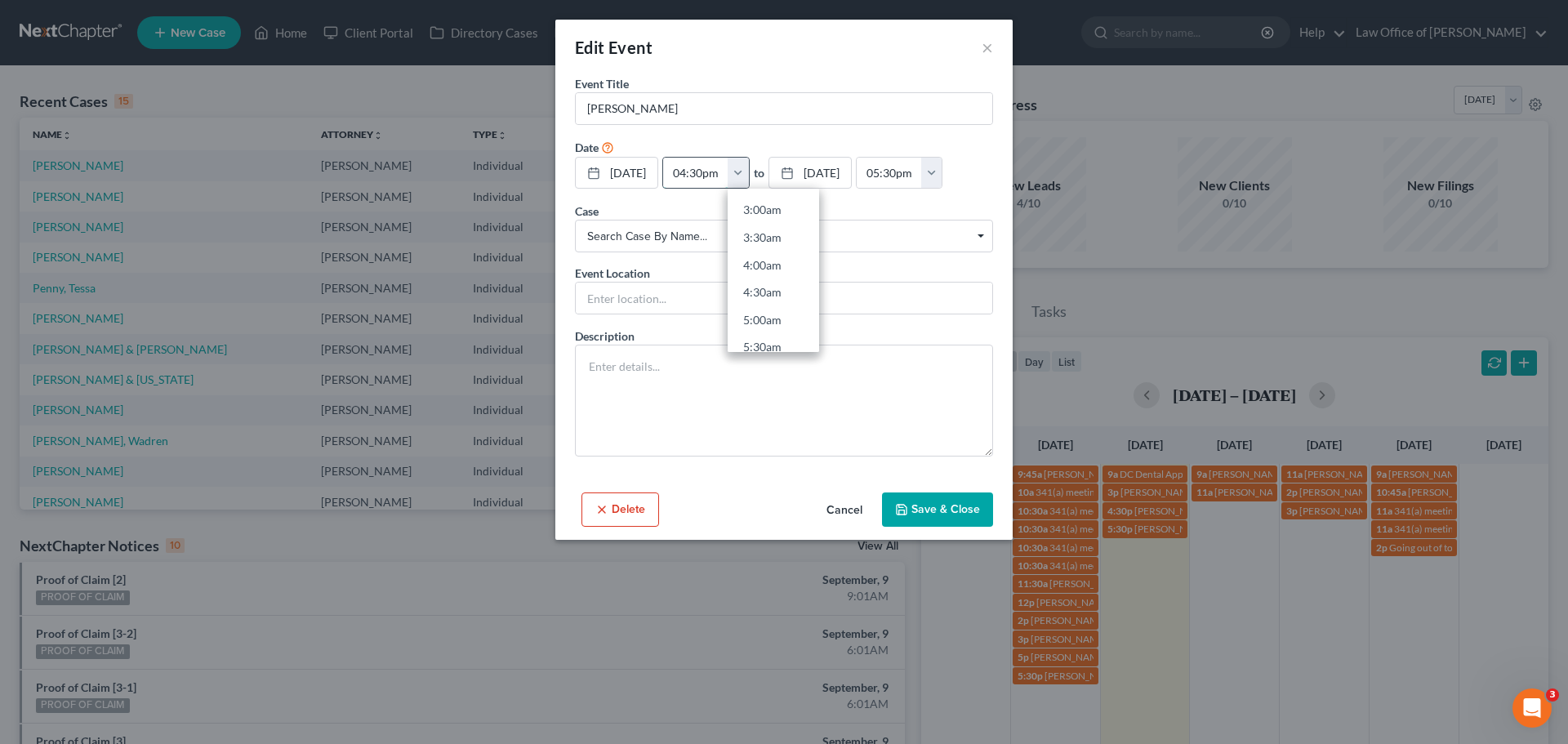
type input "01:30pm"
type input ":30pm"
type input "01:00am"
type input "3:30pm"
type input "04:30pm"
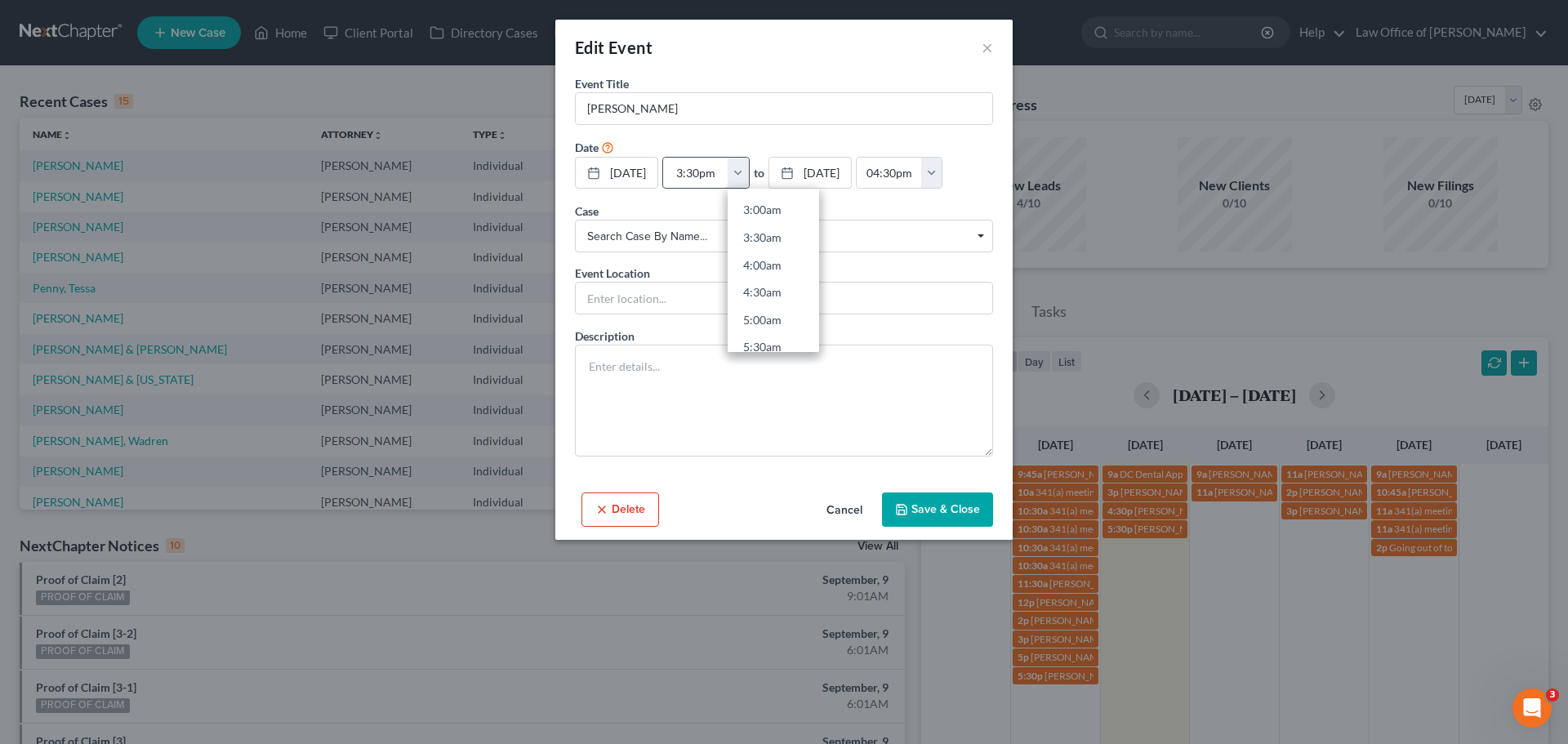
click at [708, 174] on input "3:30pm" at bounding box center [696, 174] width 65 height 31
click at [711, 176] on input "3:30pm" at bounding box center [696, 174] width 65 height 31
type input "3:3pm"
type input "01:00am"
type input "3:pm"
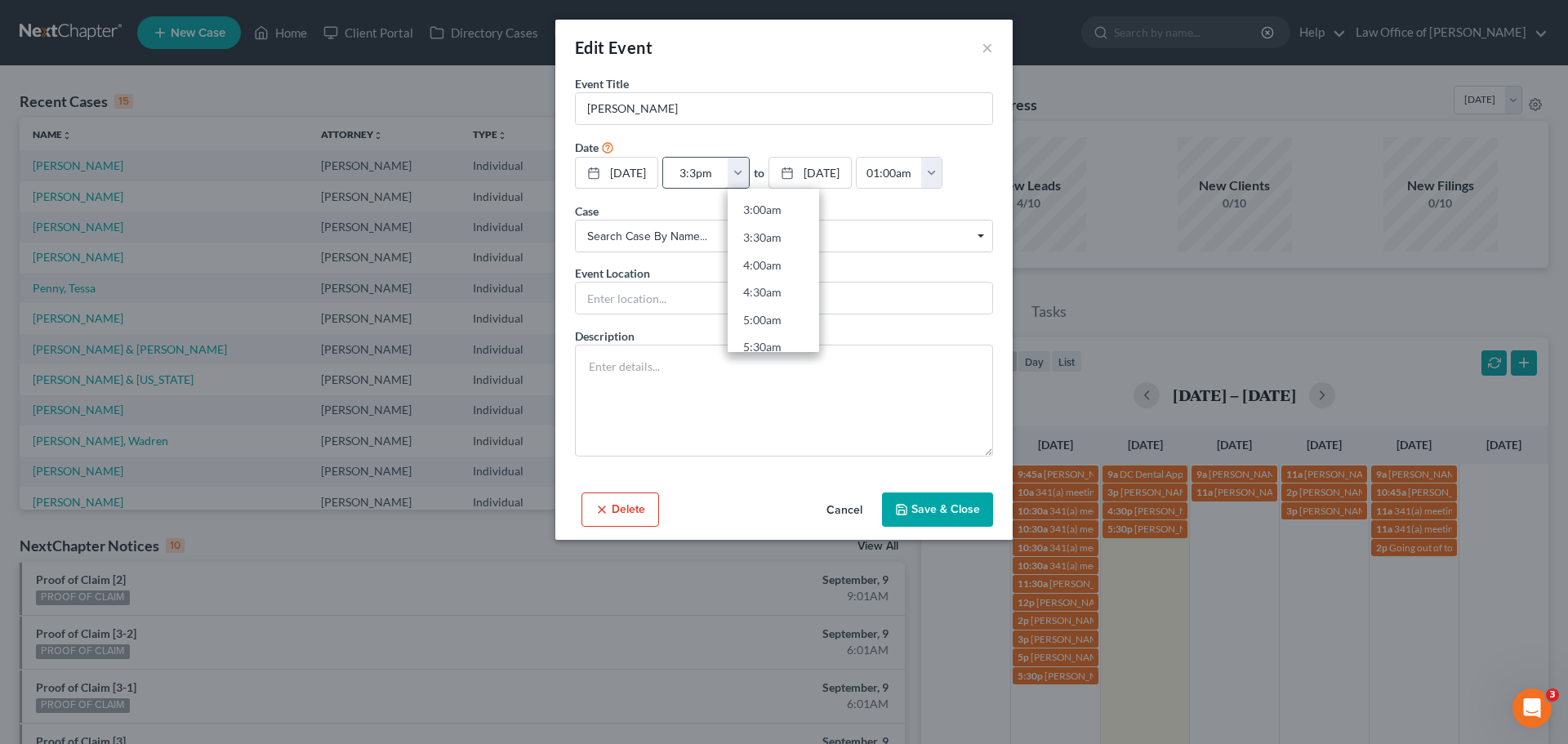
type input "04:00pm"
type input "3:4pm"
type input "01:00am"
type input "3:45pm"
type input "04:45pm"
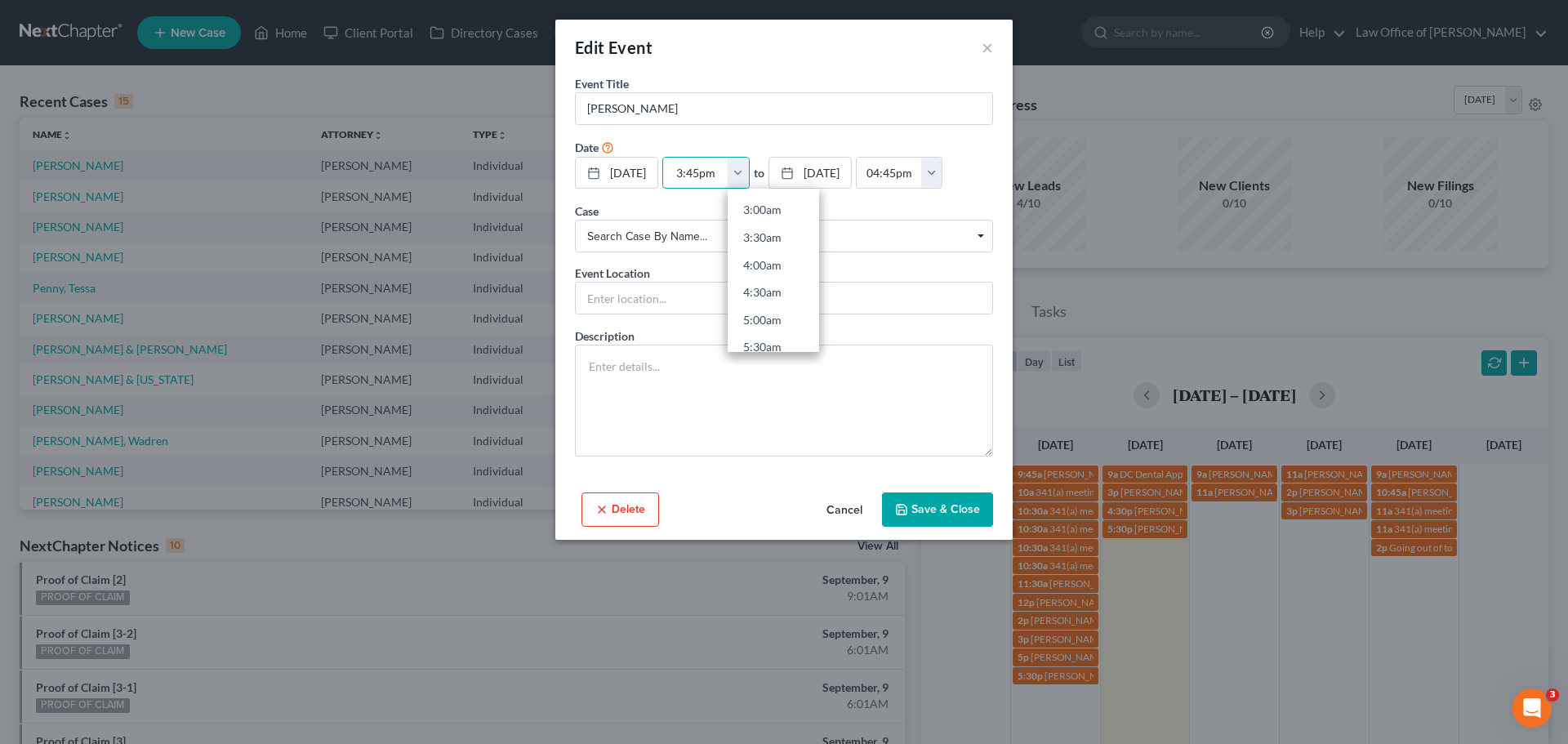
type input "3:45pm"
click at [749, 136] on form "Event Title * Jacob Ware Date 9/9/2025 close Date 9/9/2025 Time 12:00 AM chevro…" at bounding box center [784, 266] width 418 height 382
click at [942, 170] on button "button" at bounding box center [931, 174] width 21 height 31
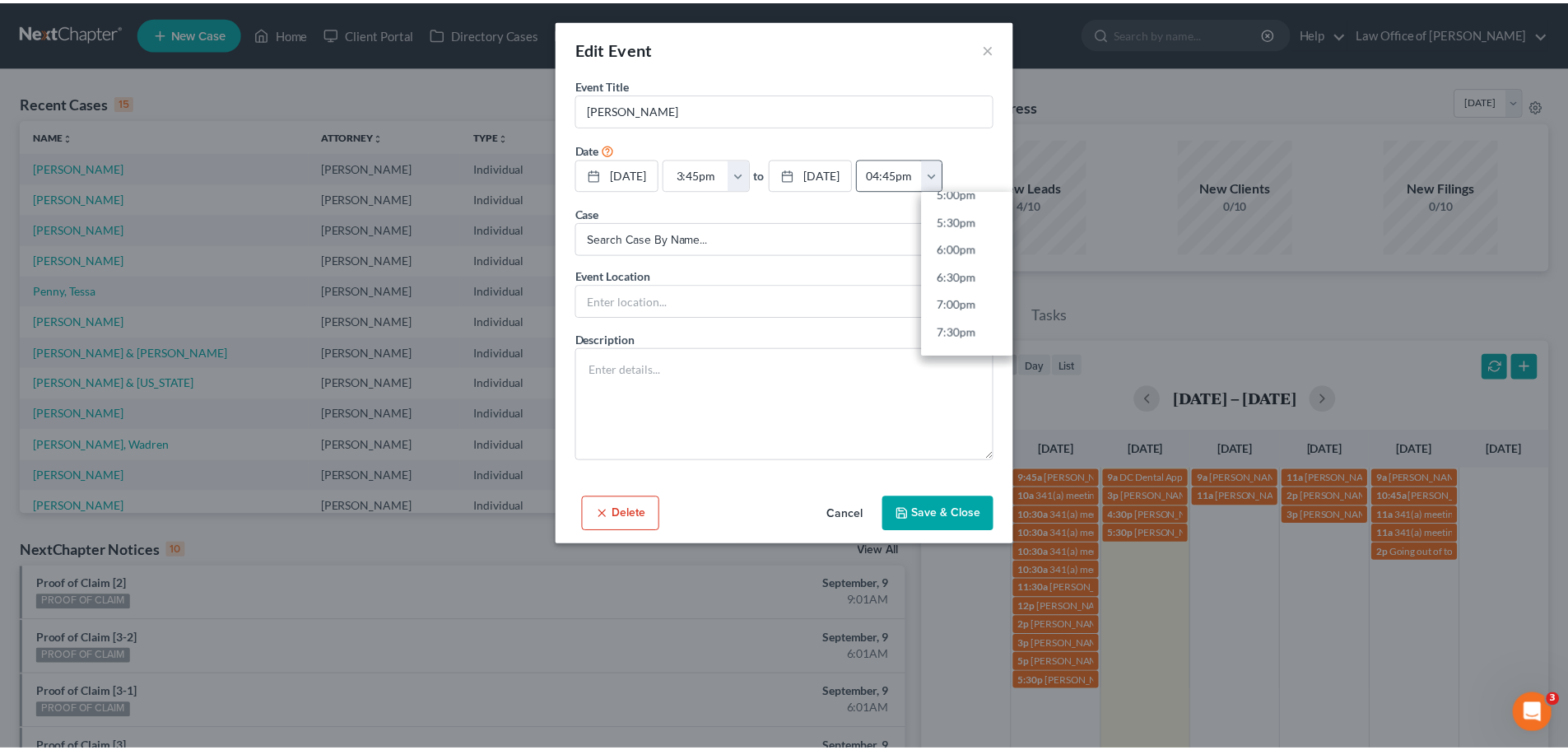
scroll to position [988, 0]
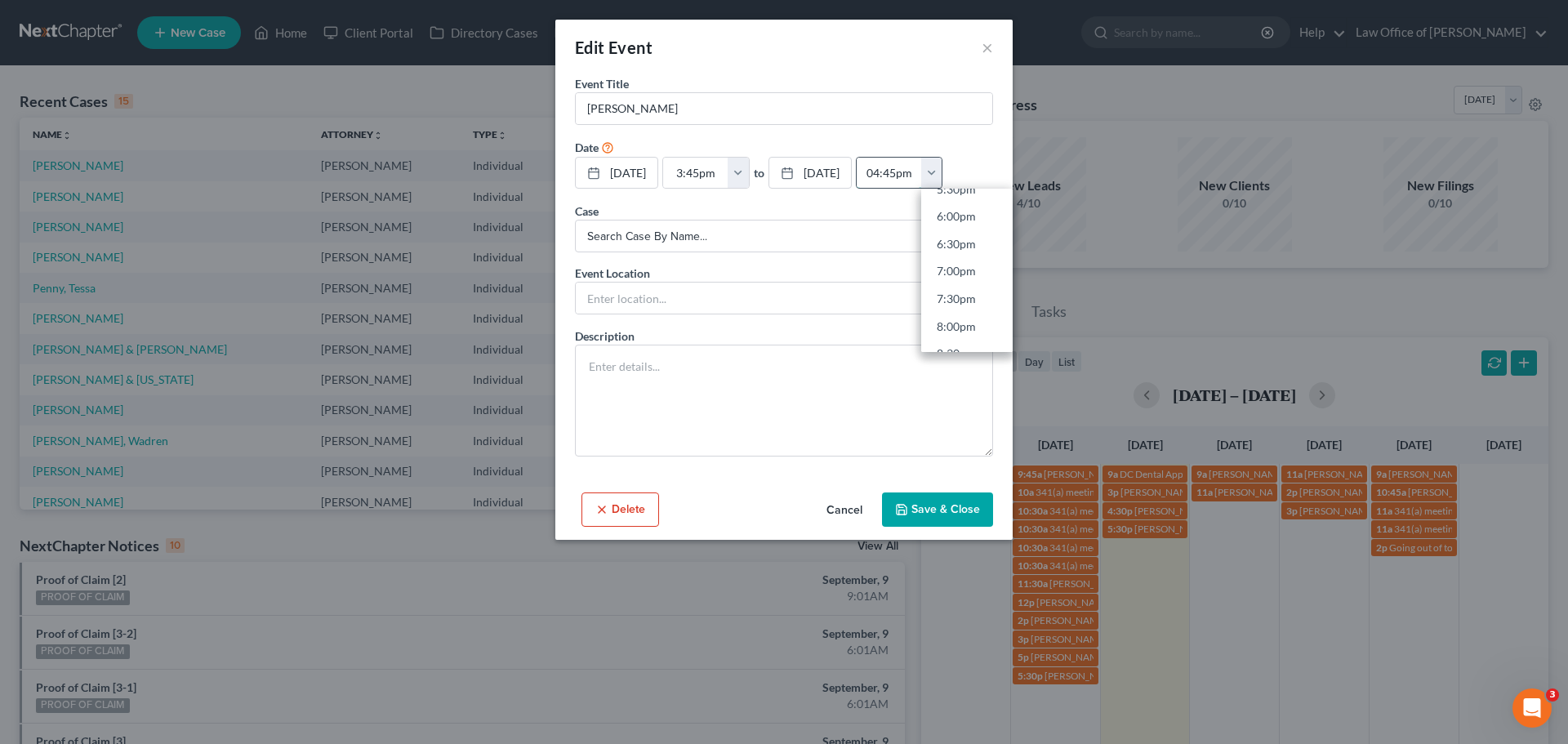
click at [894, 178] on input "04:45pm" at bounding box center [889, 174] width 65 height 31
click at [907, 177] on input "04:45pm" at bounding box center [889, 174] width 65 height 31
click at [902, 174] on input "04:45pm" at bounding box center [889, 174] width 65 height 31
type input "05:45pm"
click at [887, 139] on div "Date 9/9/2025 close Date 9/9/2025 Time 12:00 AM chevron_left September 2025 che…" at bounding box center [784, 164] width 418 height 53
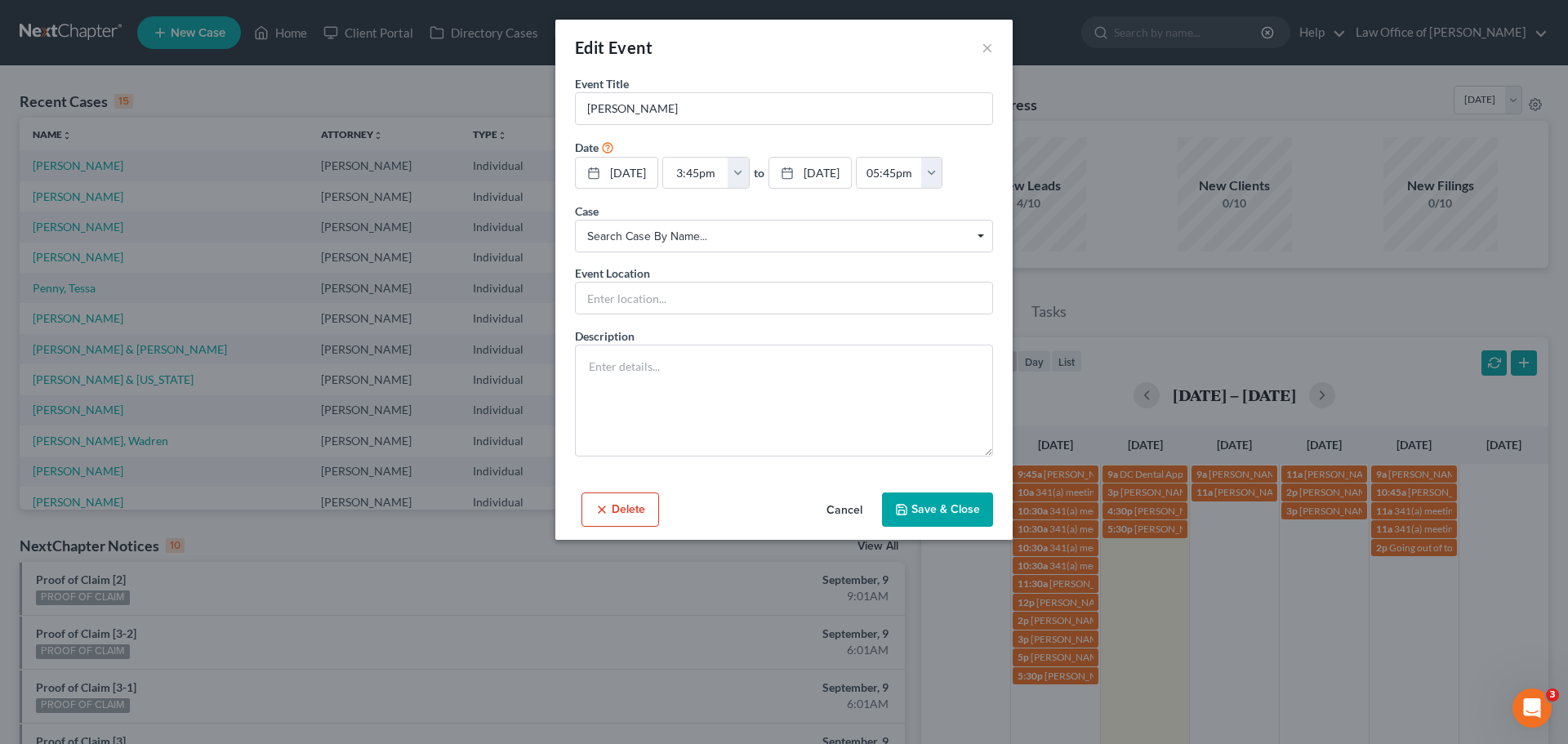
click at [968, 509] on button "Save & Close" at bounding box center [938, 510] width 111 height 35
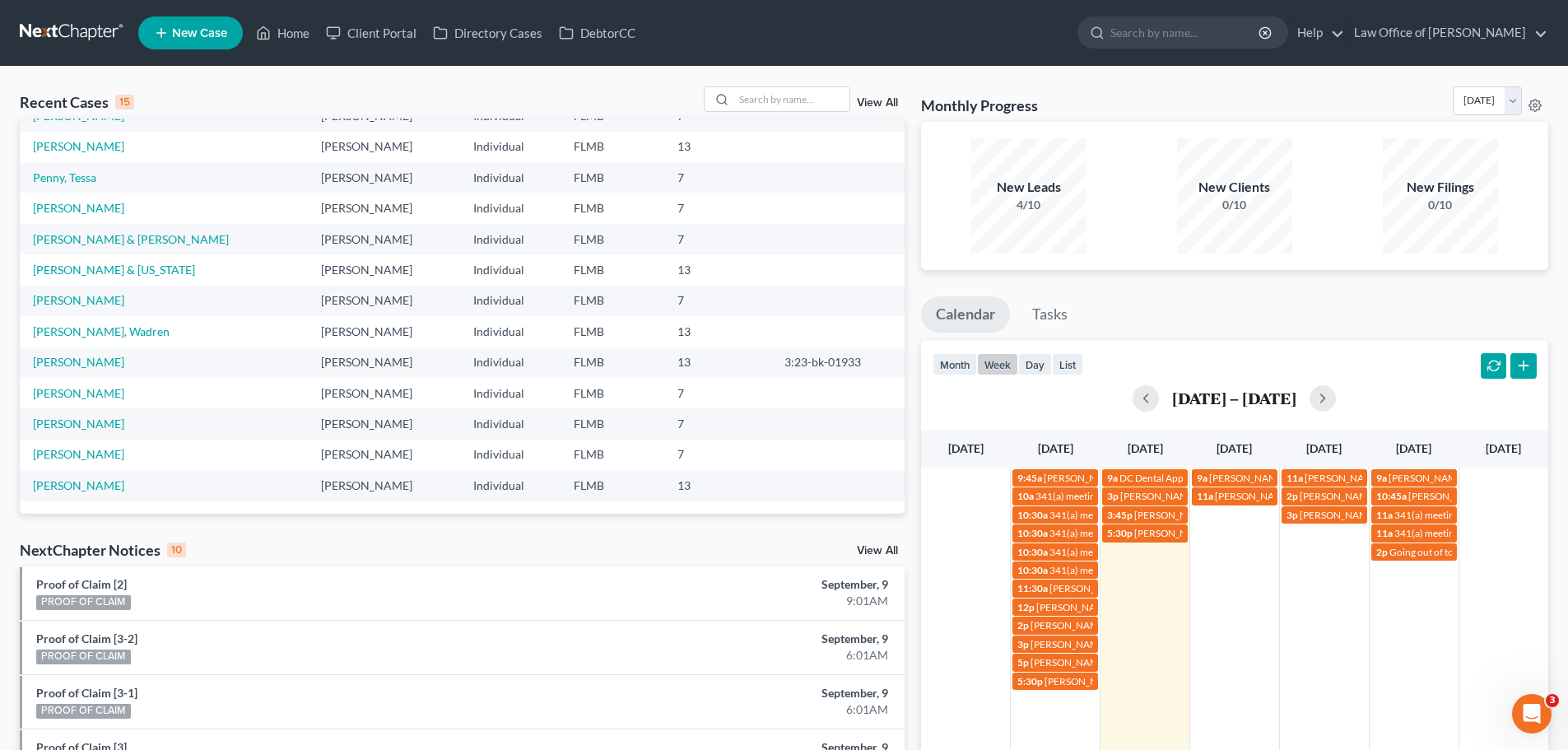
scroll to position [0, 0]
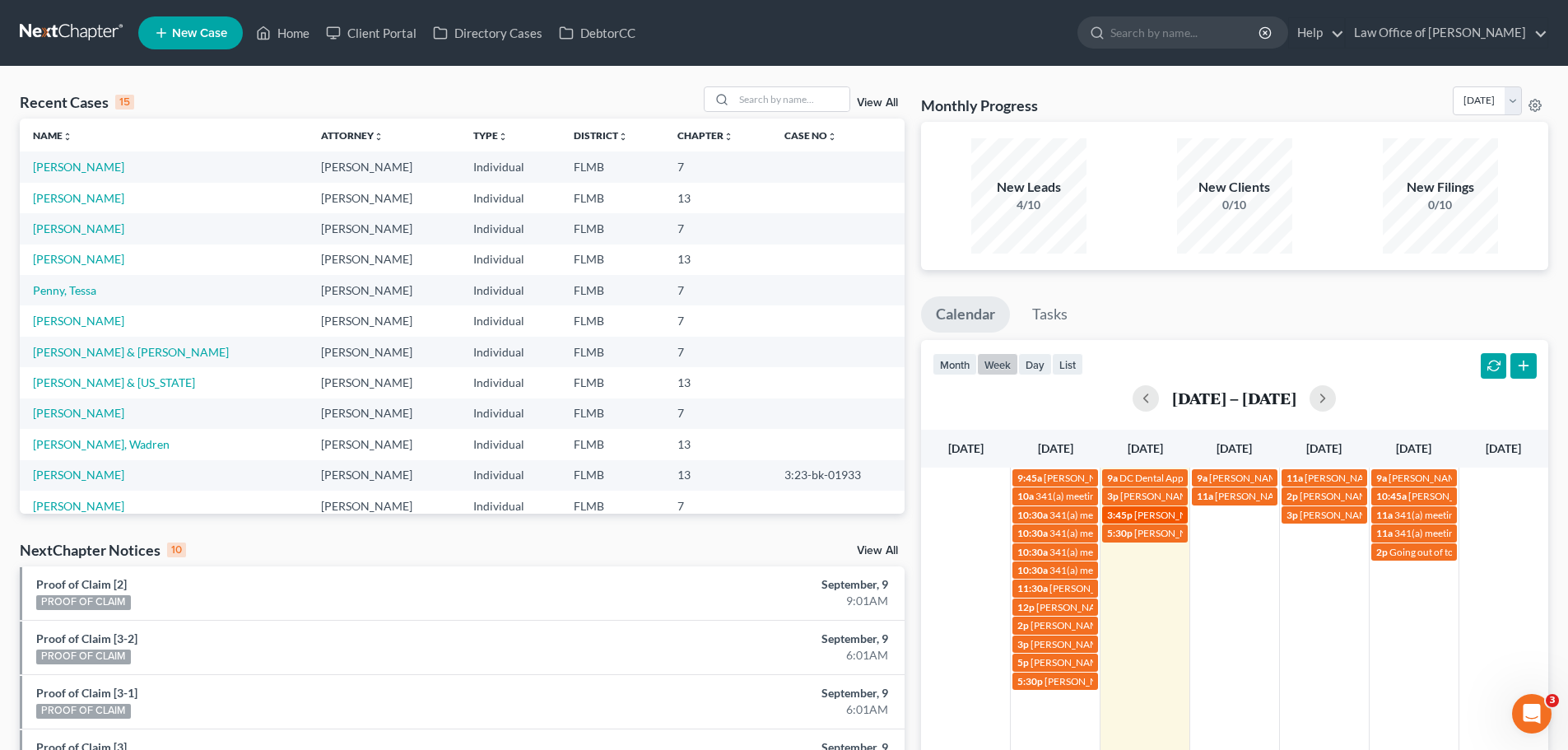
click at [1158, 513] on span "Jacob Ware" at bounding box center [1173, 515] width 78 height 12
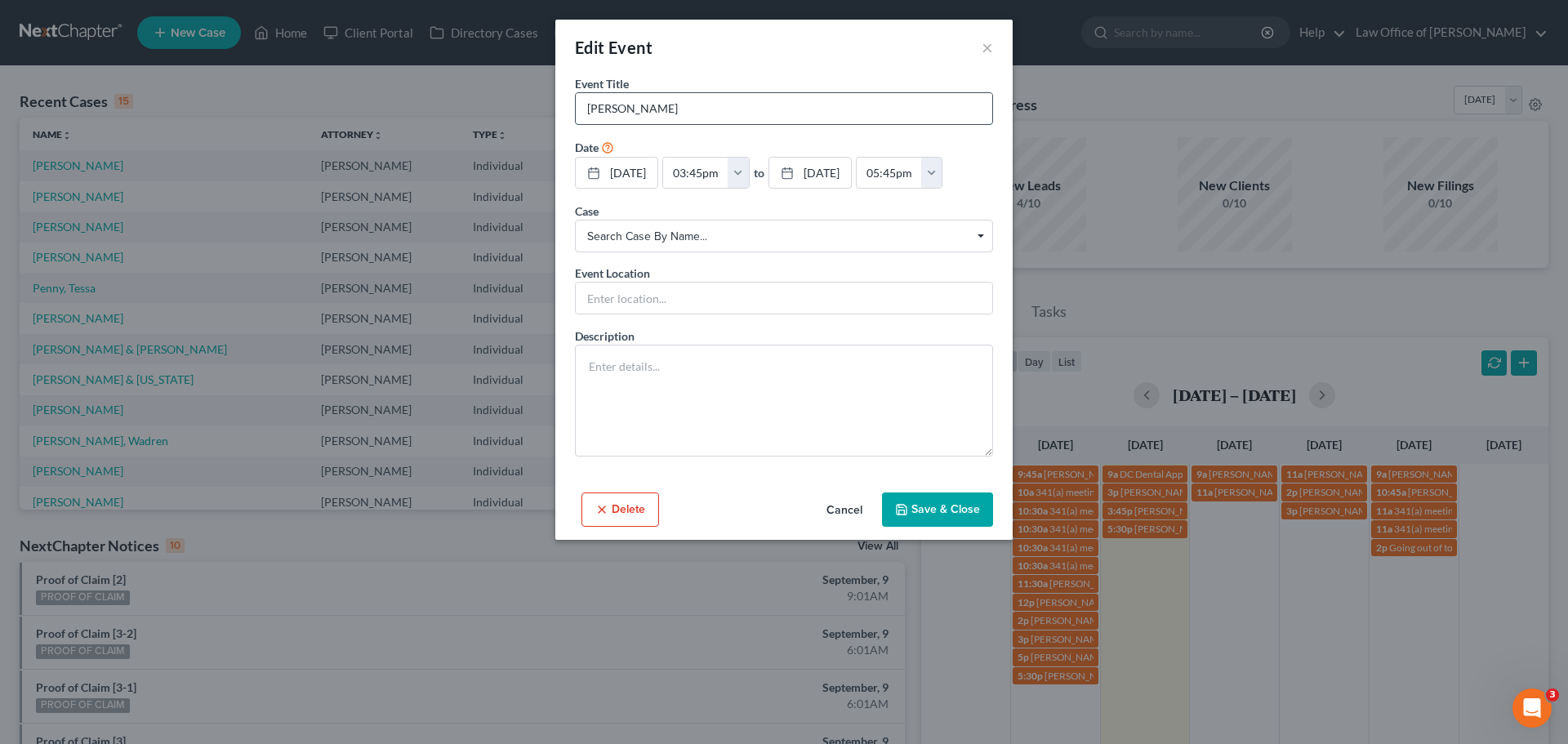
click at [701, 101] on input "Jacob Ware" at bounding box center [784, 108] width 417 height 31
type input "Jacob Ware 334-538-9377"
click at [939, 513] on button "Save & Close" at bounding box center [938, 510] width 111 height 35
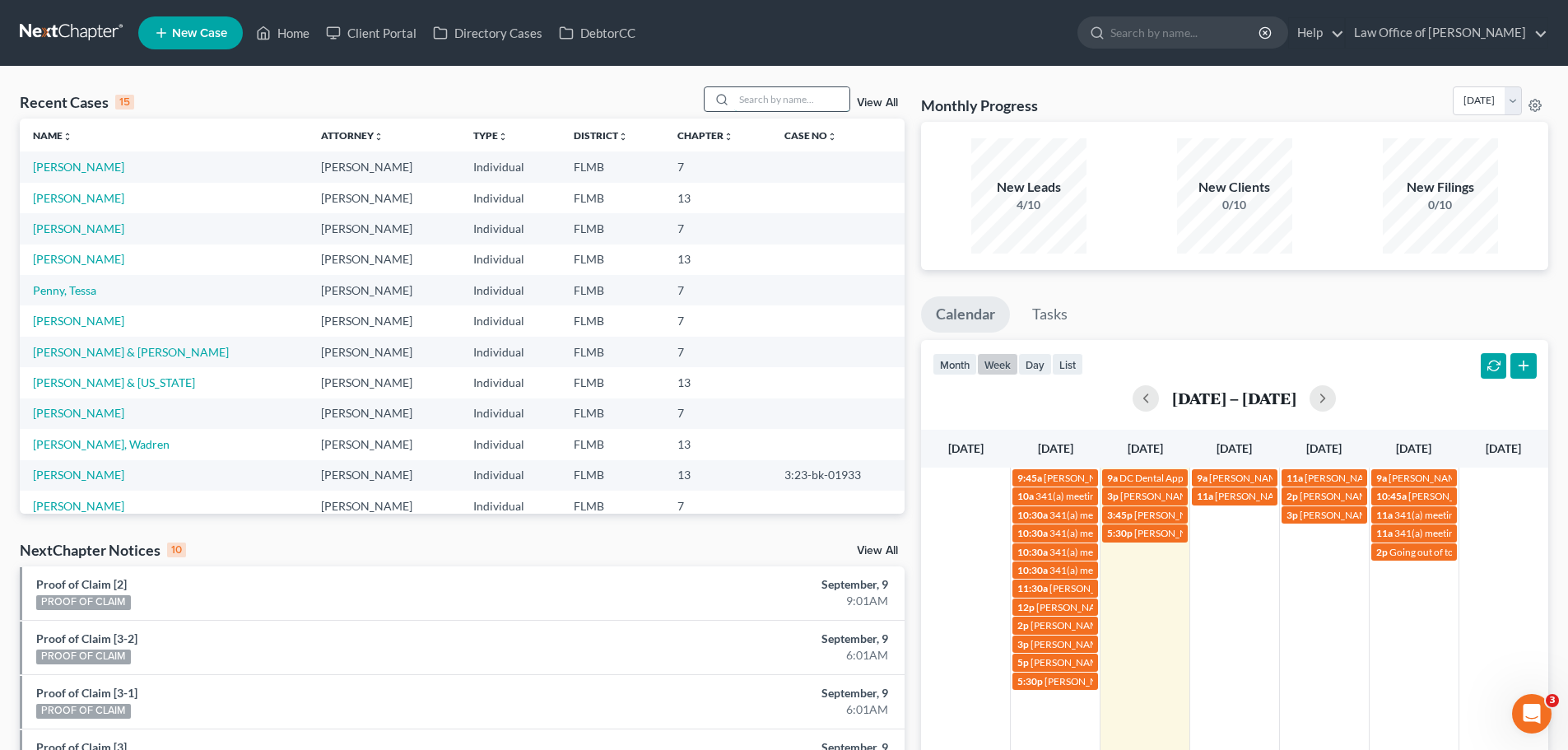
click at [805, 90] on input "search" at bounding box center [792, 99] width 115 height 24
type input "ware"
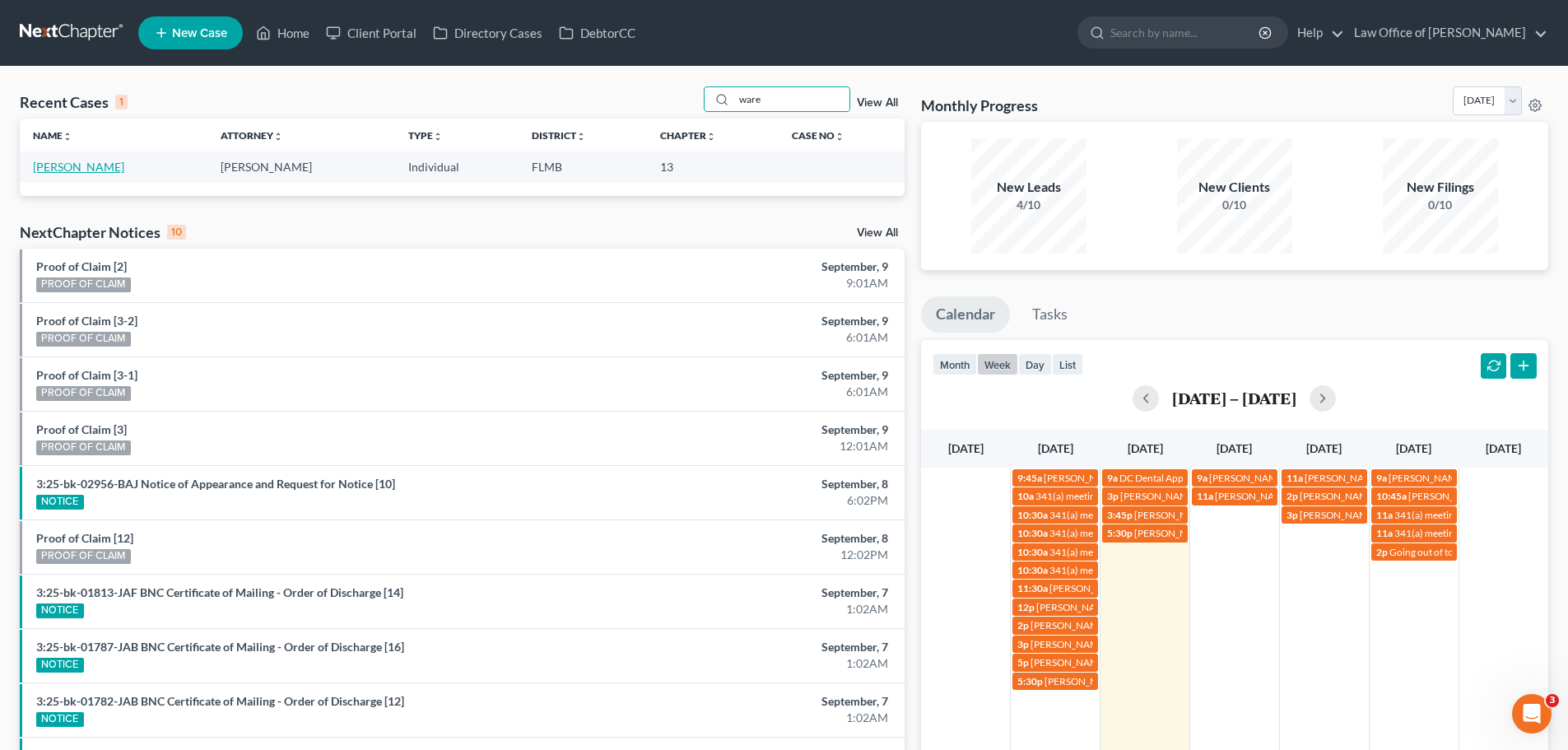
click at [62, 159] on link "Ware, Jacob" at bounding box center [79, 166] width 92 height 14
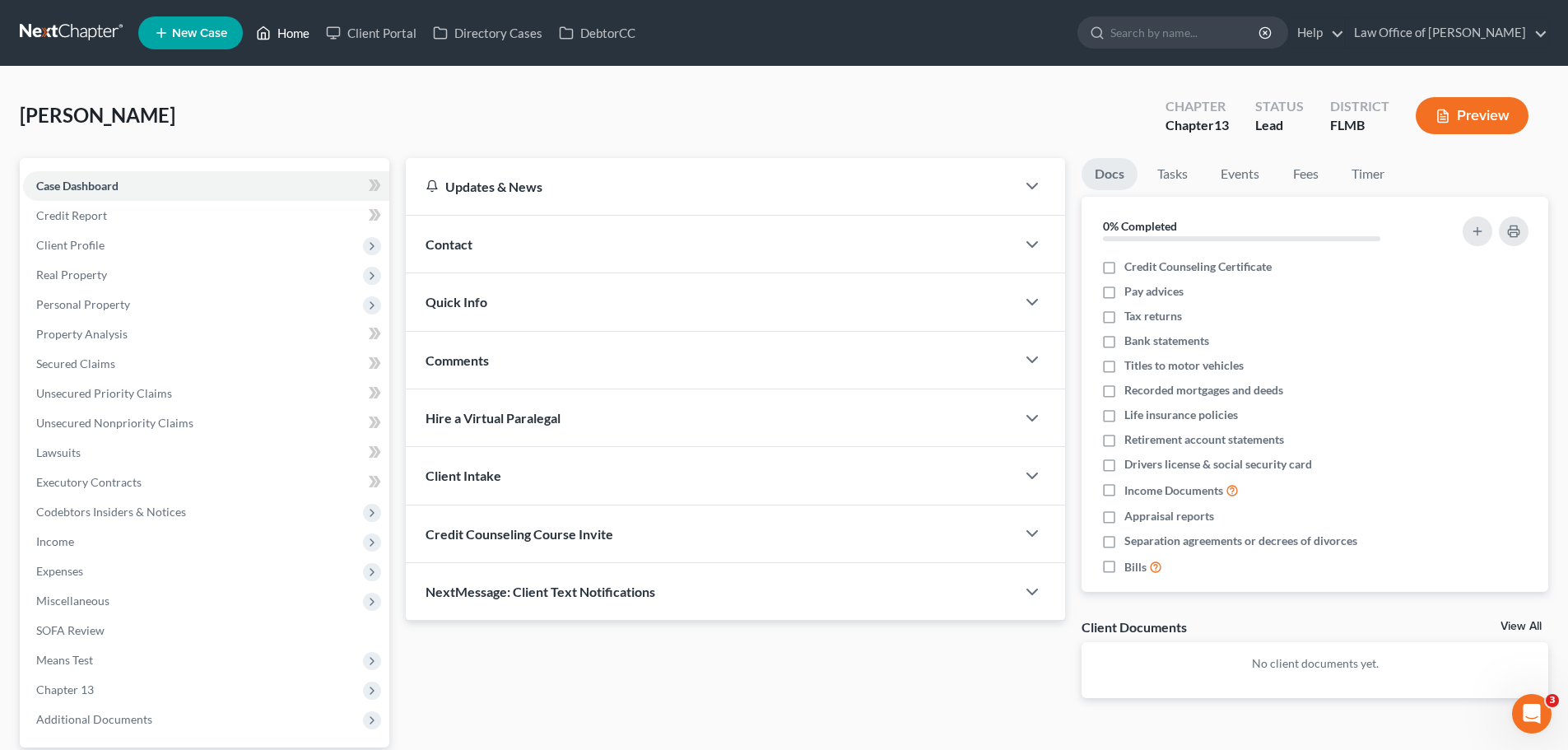
click at [283, 34] on link "Home" at bounding box center [283, 33] width 70 height 29
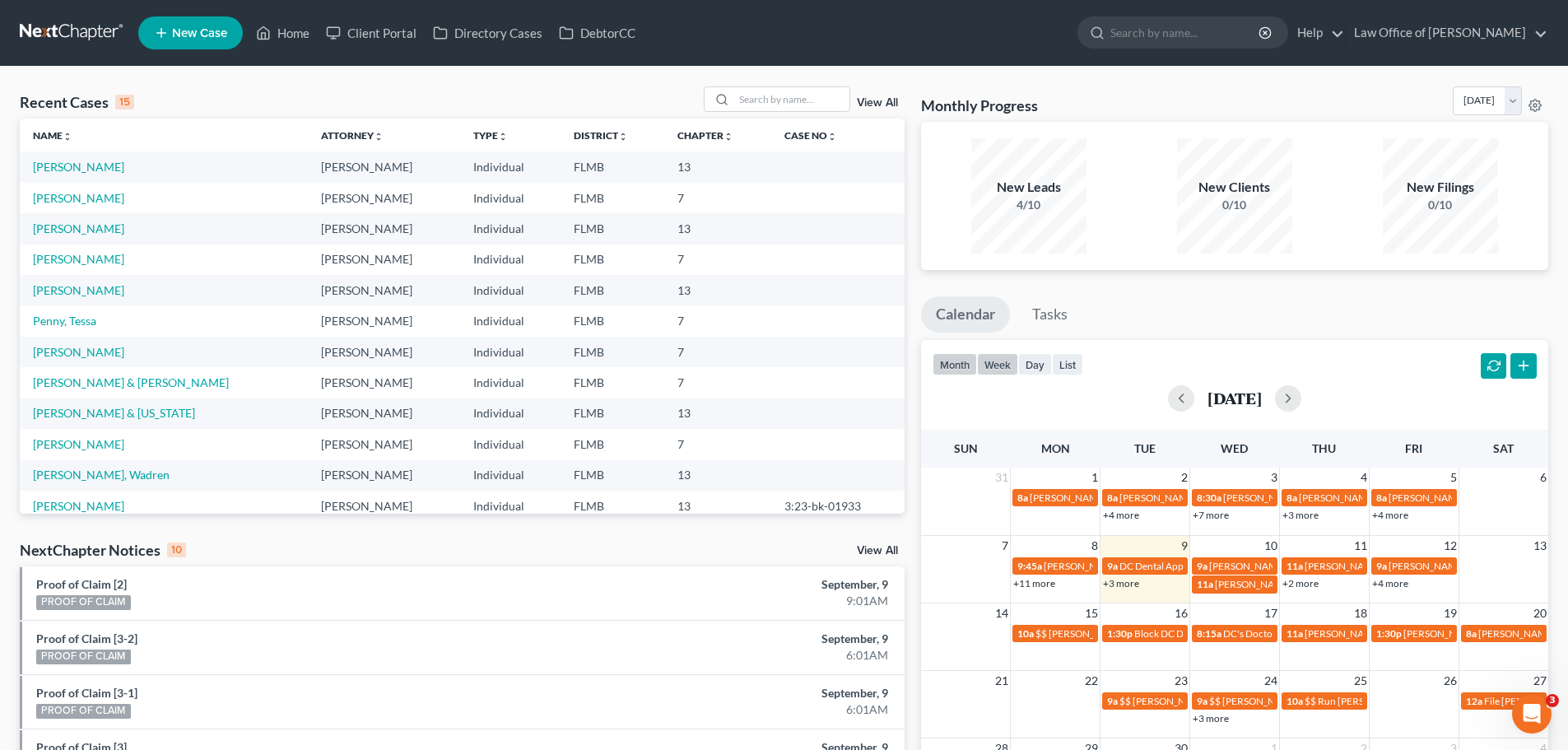
click at [994, 374] on button "week" at bounding box center [997, 364] width 41 height 22
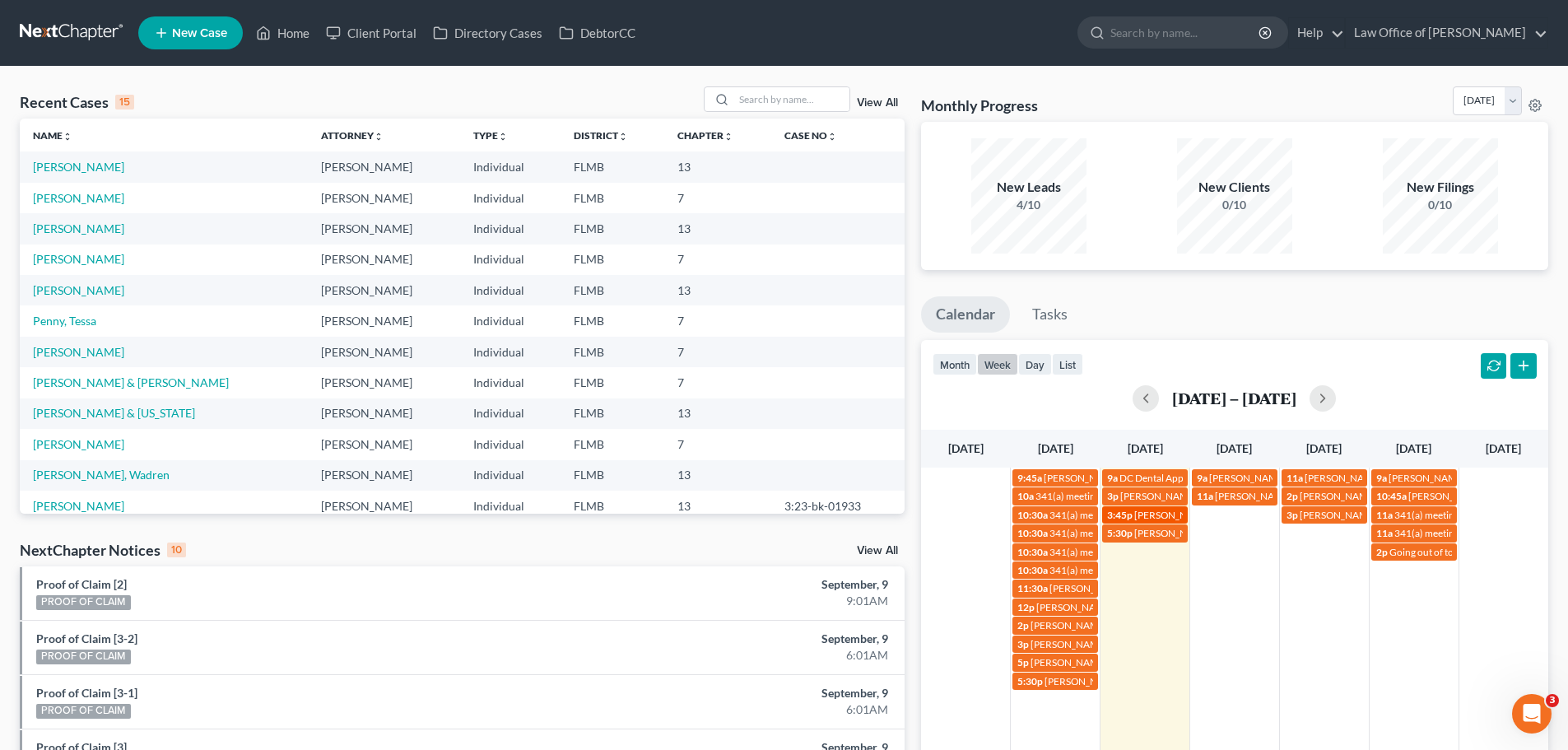
click at [1178, 517] on span "Jacob Ware 334-538-9377" at bounding box center [1217, 515] width 167 height 12
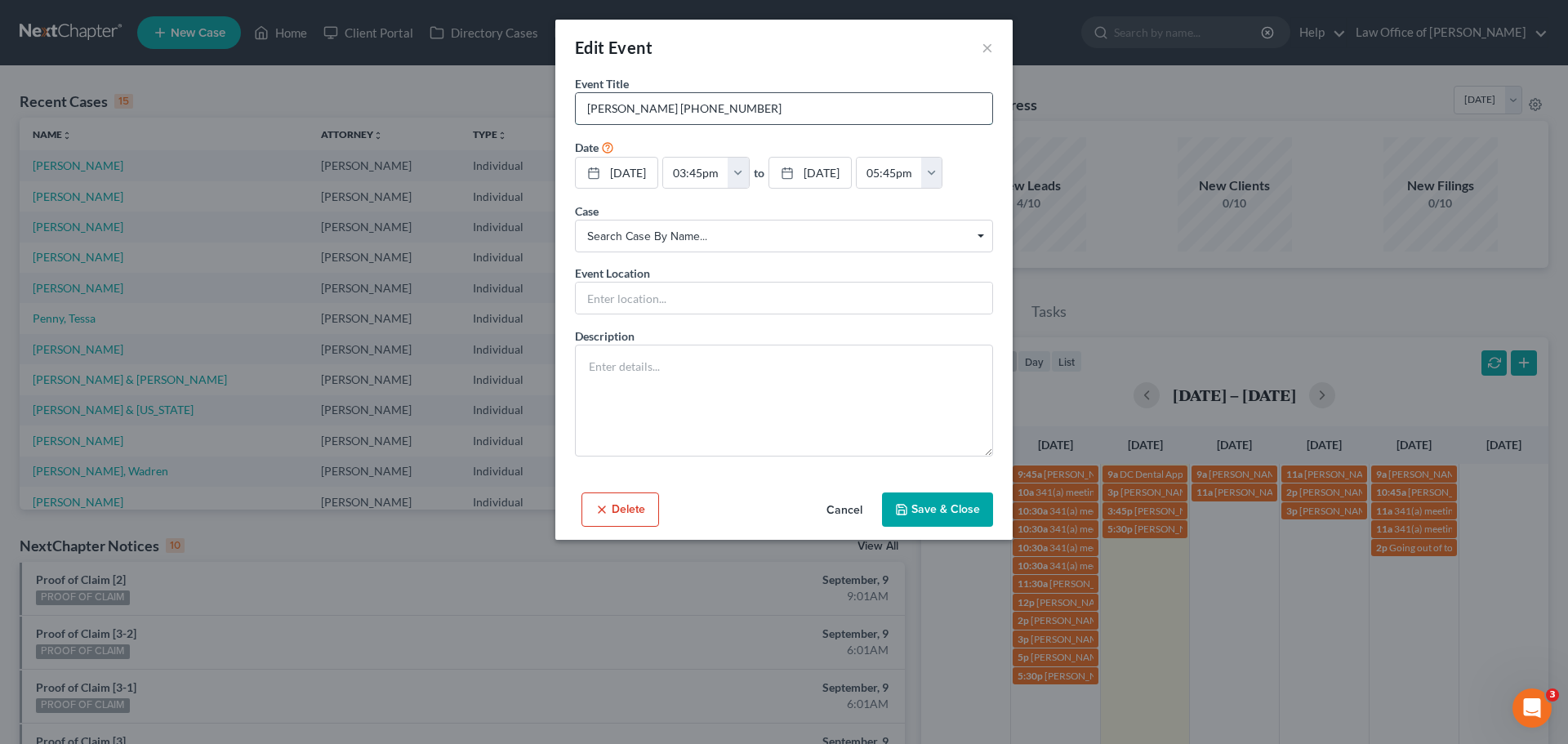
drag, startPoint x: 728, startPoint y: 110, endPoint x: 651, endPoint y: 101, distance: 77.5
click at [651, 101] on input "Jacob Ware 334-538-9377" at bounding box center [784, 108] width 417 height 31
click at [983, 44] on button "×" at bounding box center [987, 47] width 12 height 20
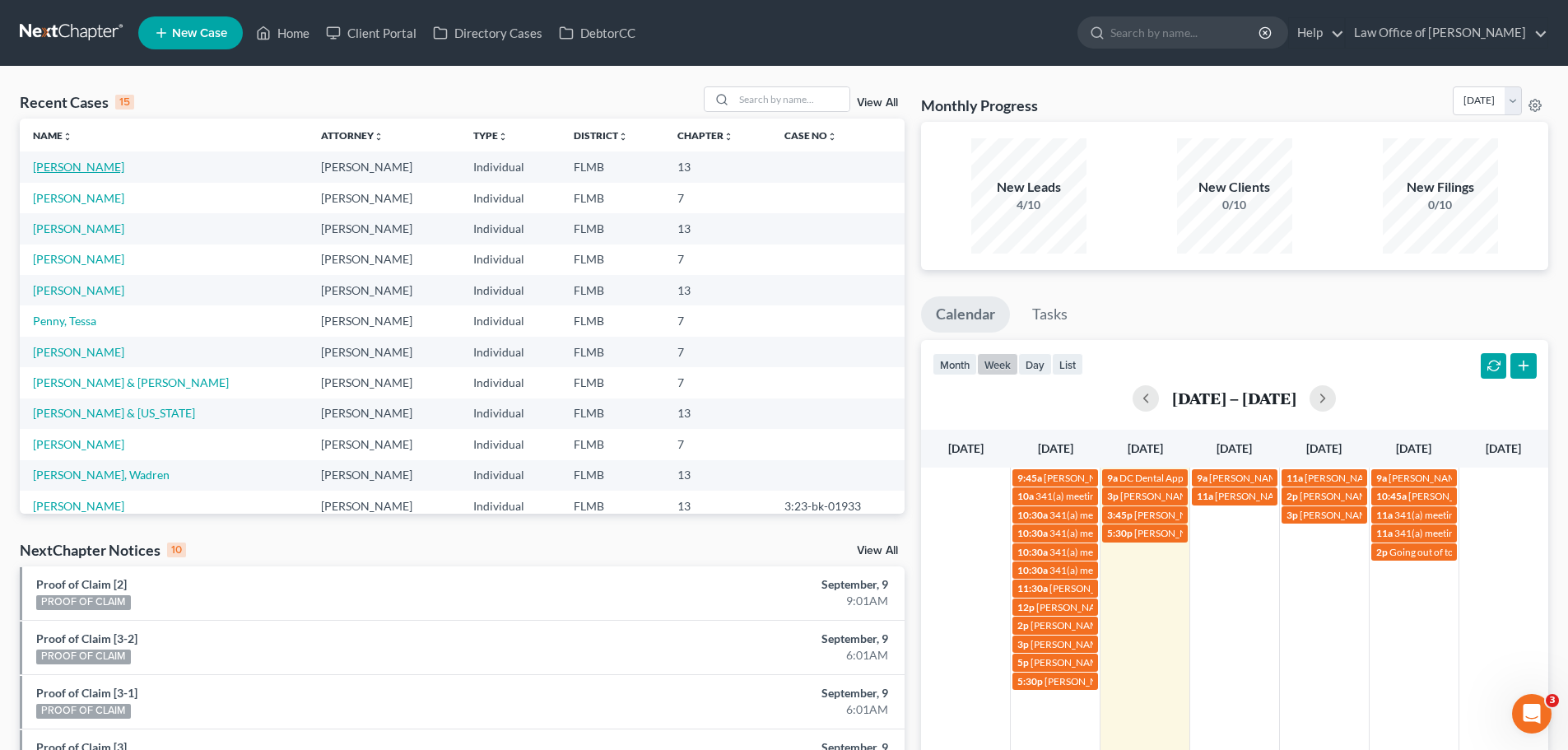
click at [65, 170] on link "Ware, Jacob" at bounding box center [79, 166] width 92 height 14
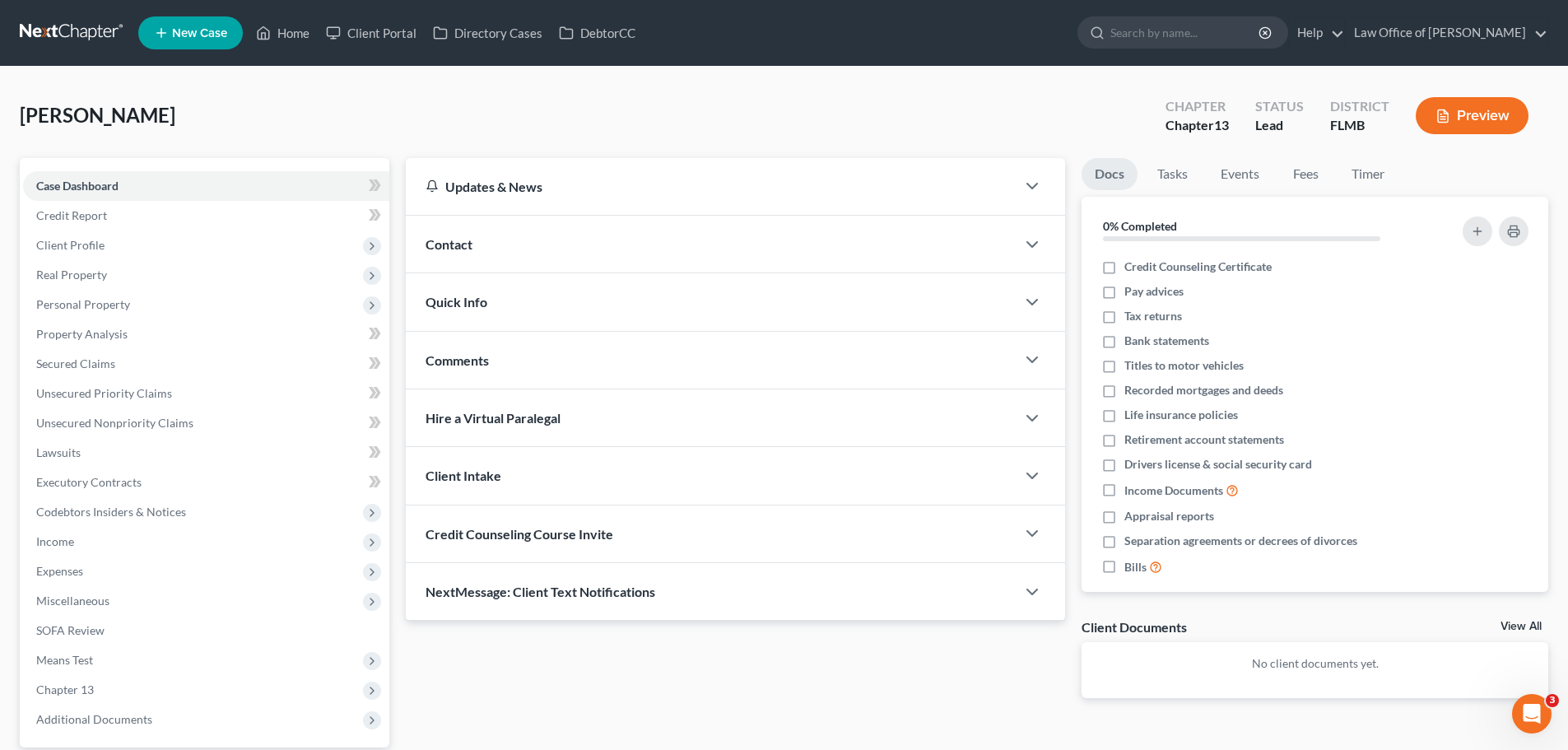
click at [488, 245] on div "Contact" at bounding box center [710, 245] width 610 height 57
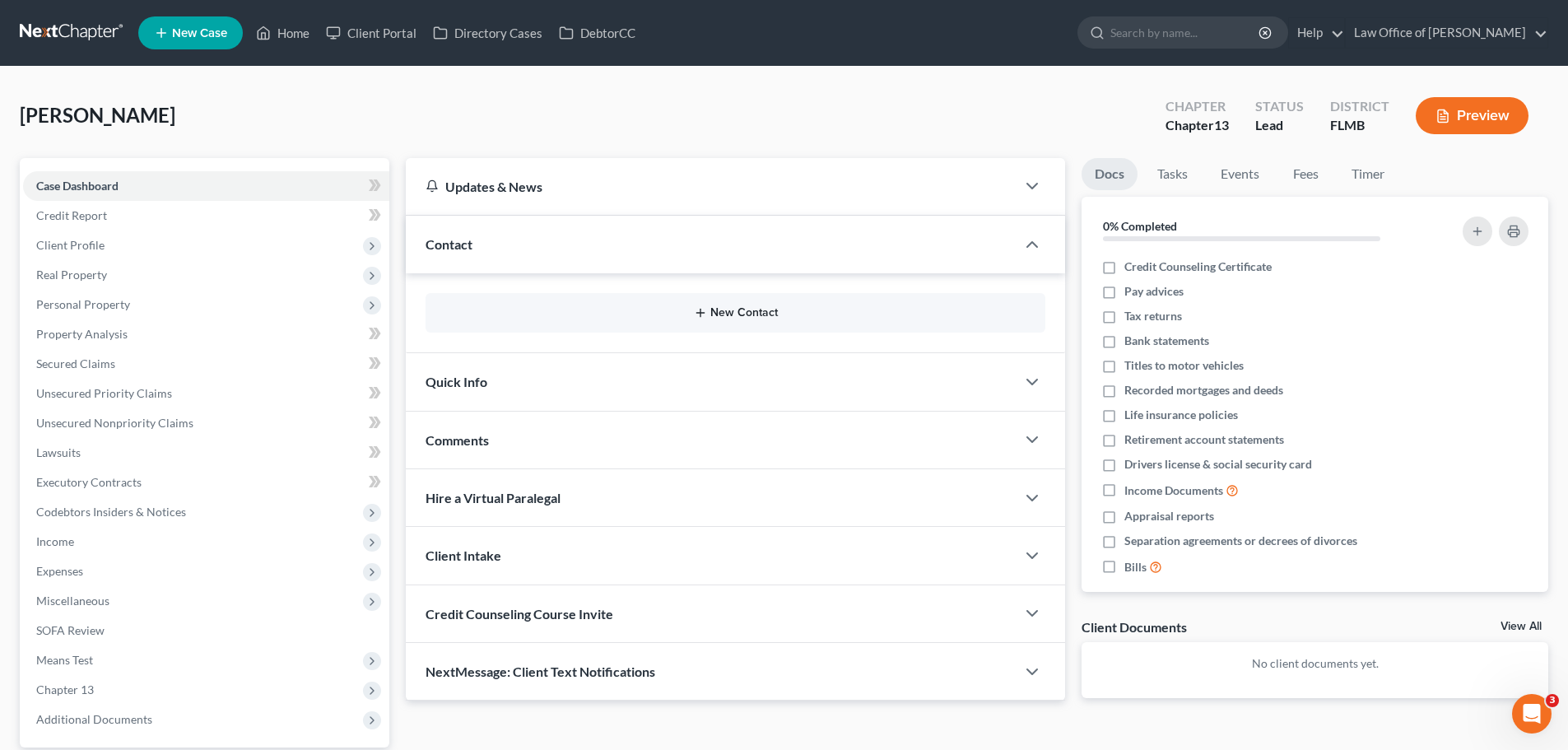
click at [730, 316] on button "New Contact" at bounding box center [735, 312] width 593 height 13
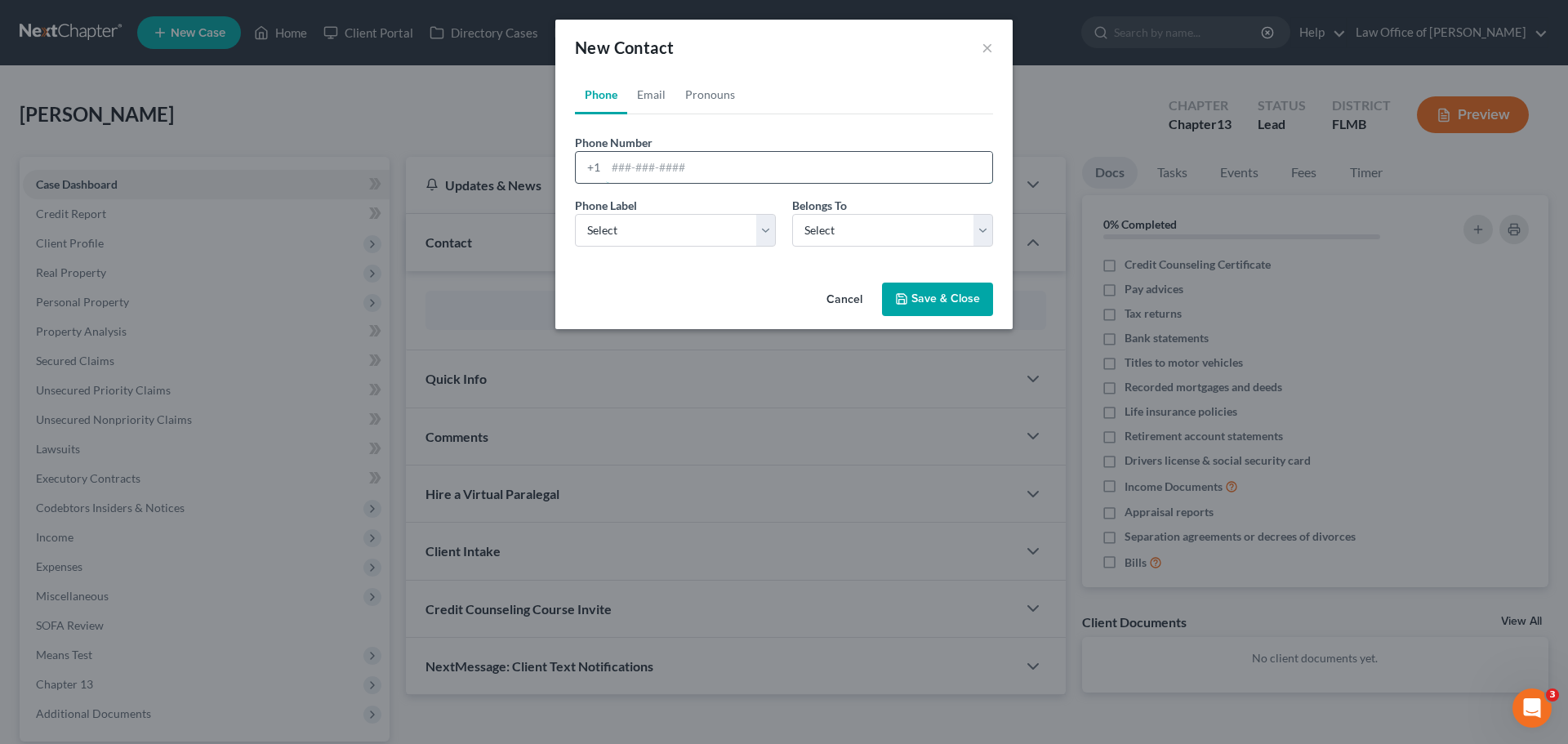
click at [701, 169] on input "tel" at bounding box center [799, 167] width 386 height 31
paste input "334-538-9377"
type input "334-538-9377"
click at [675, 233] on select "Select Mobile Home Work Other" at bounding box center [675, 231] width 201 height 33
select select "0"
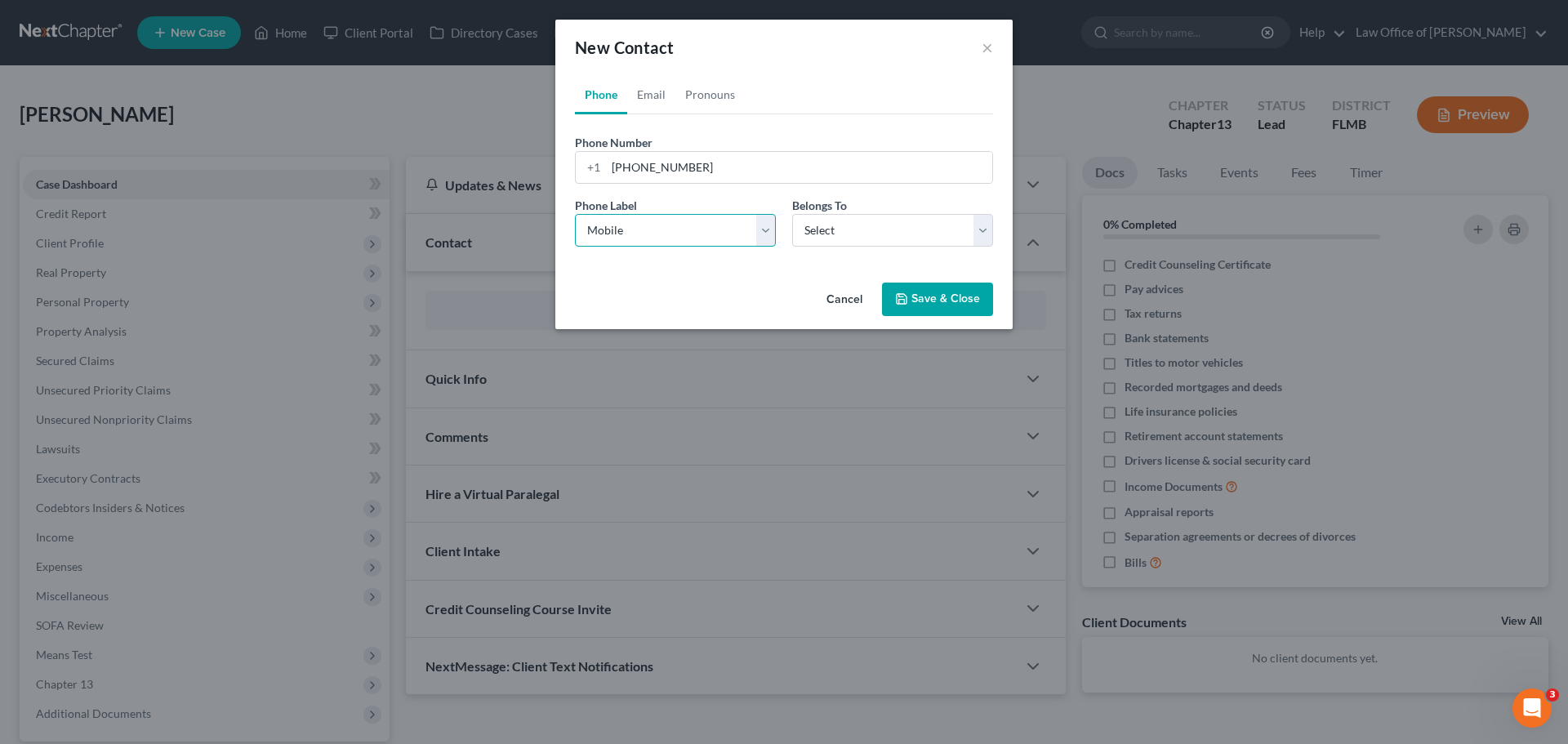
click at [575, 214] on select "Select Mobile Home Work Other" at bounding box center [675, 231] width 201 height 33
click at [853, 214] on select "Select Client Other" at bounding box center [892, 231] width 201 height 33
select select "0"
click at [792, 214] on select "Select Client Other" at bounding box center [892, 231] width 201 height 33
click at [924, 296] on button "Save & Close" at bounding box center [938, 300] width 111 height 35
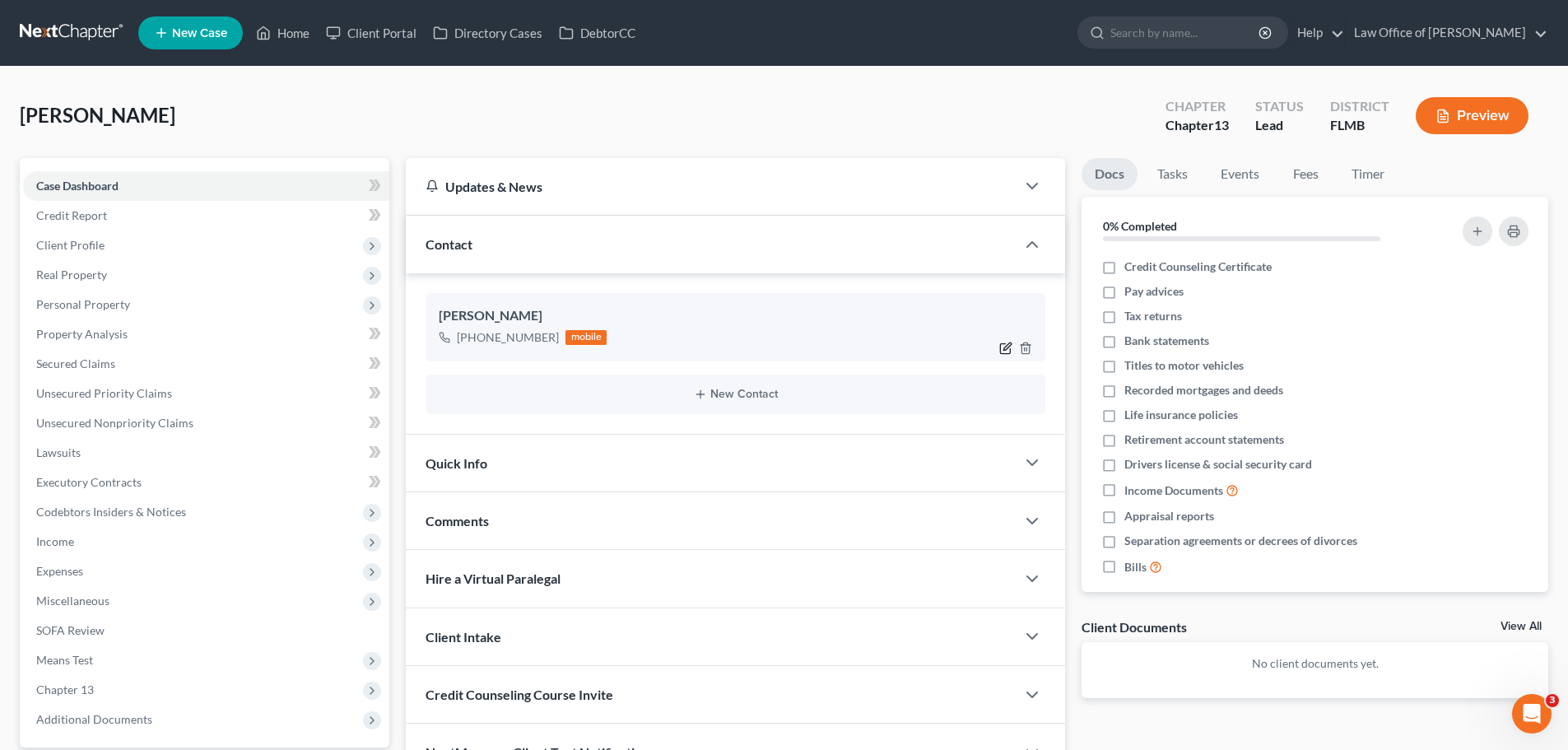
click at [1005, 344] on icon "button" at bounding box center [1005, 348] width 10 height 10
select select "0"
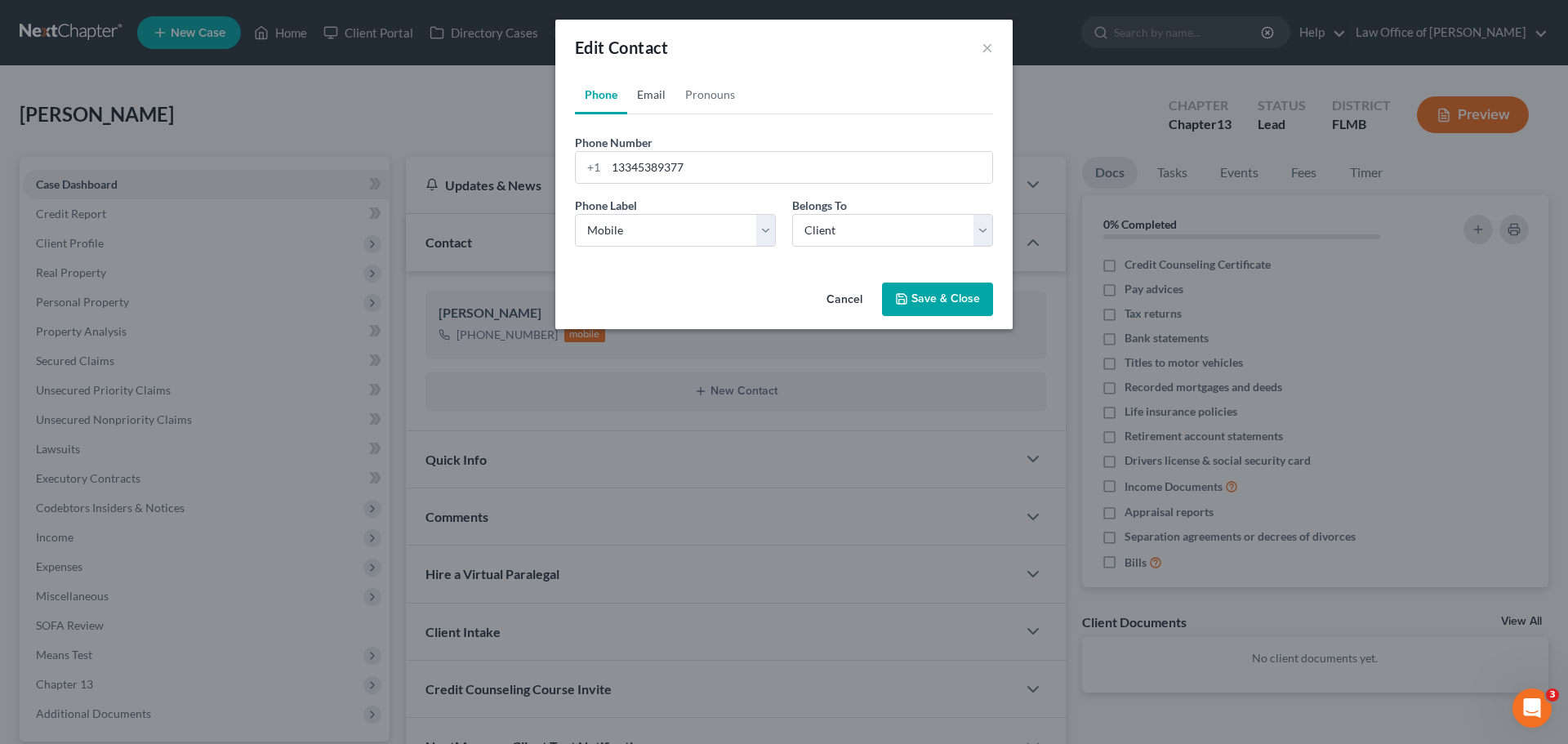
click at [657, 96] on link "Email" at bounding box center [650, 94] width 48 height 39
click at [671, 171] on input "email" at bounding box center [799, 167] width 386 height 31
paste input "jacobrware@yahoo.com"
type input "jacobrware@yahoo.com"
drag, startPoint x: 631, startPoint y: 223, endPoint x: 628, endPoint y: 233, distance: 10.4
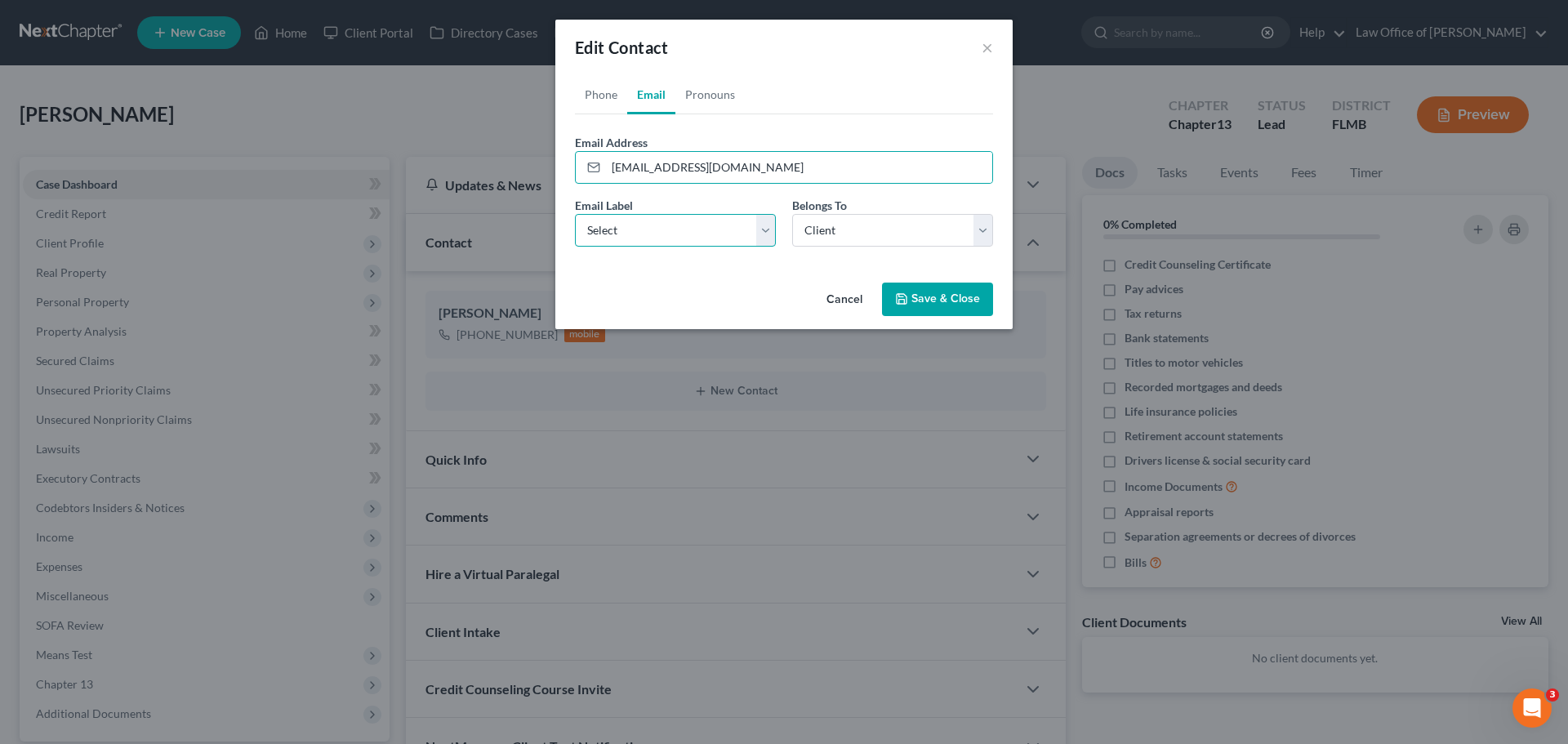
click at [631, 223] on select "Select Home Work Other" at bounding box center [675, 231] width 201 height 33
select select "0"
click at [575, 214] on select "Select Home Work Other" at bounding box center [675, 231] width 201 height 33
click at [867, 226] on select "Select Client Other" at bounding box center [892, 231] width 201 height 33
click at [867, 233] on select "Select Client Other" at bounding box center [892, 231] width 201 height 33
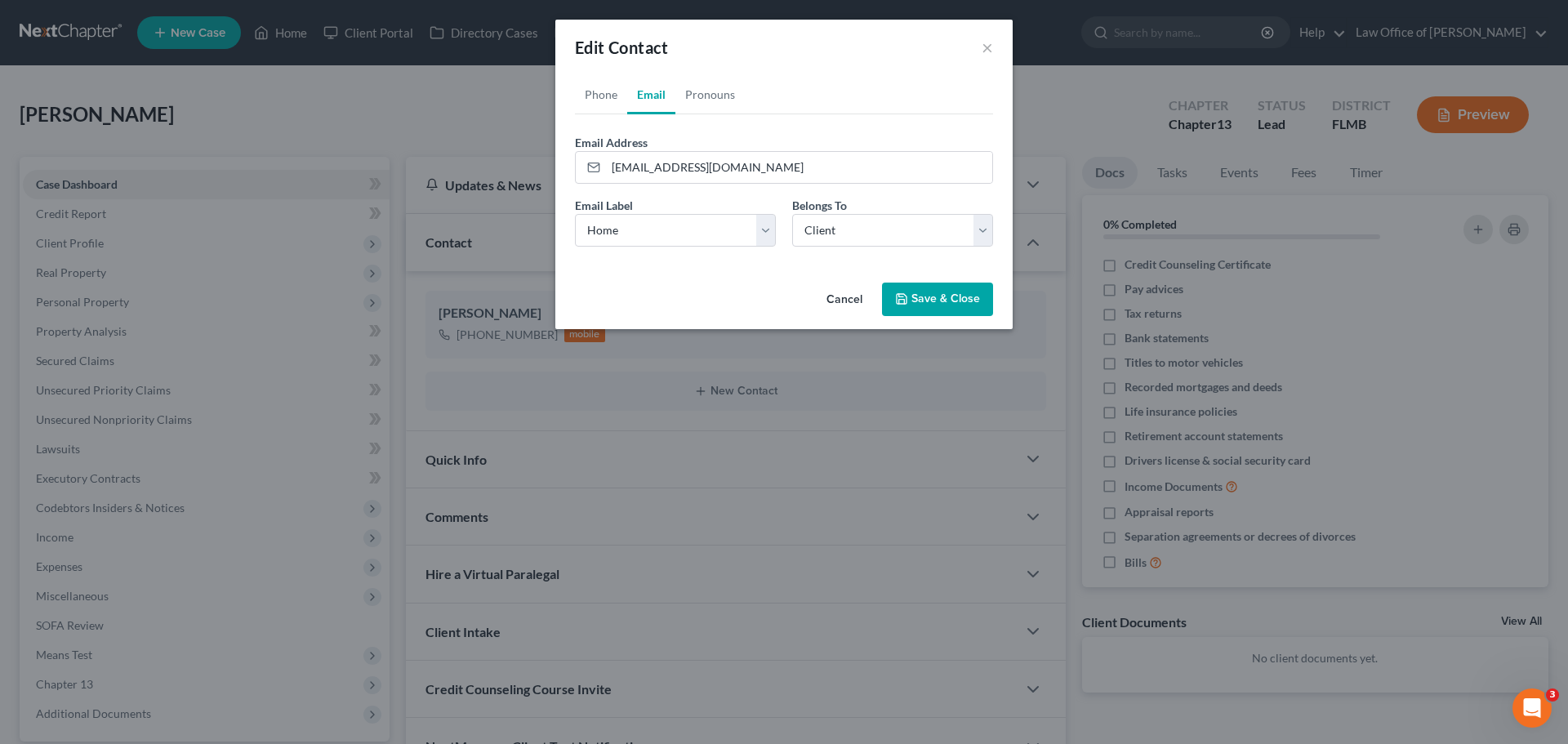
click at [922, 294] on button "Save & Close" at bounding box center [938, 300] width 111 height 35
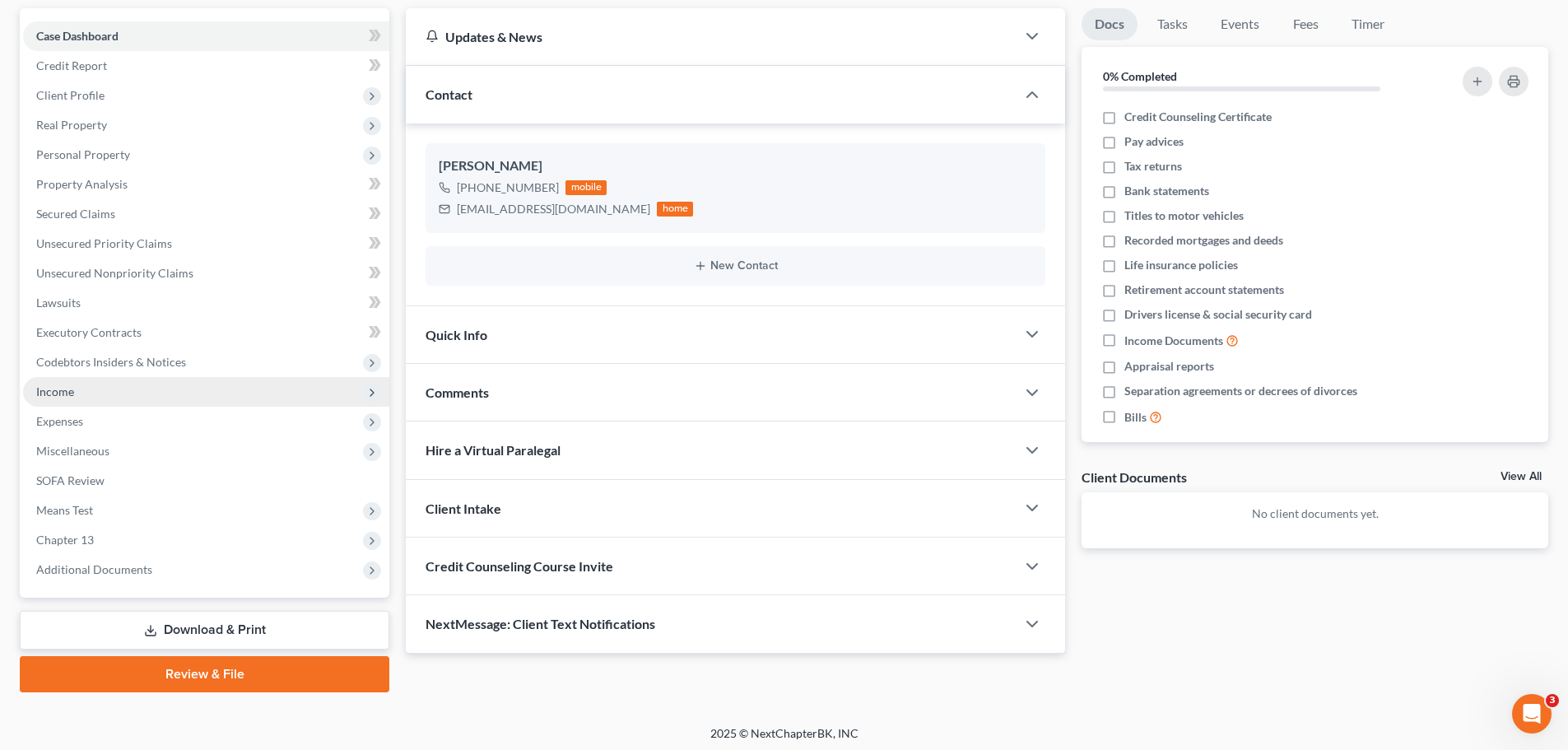
scroll to position [155, 0]
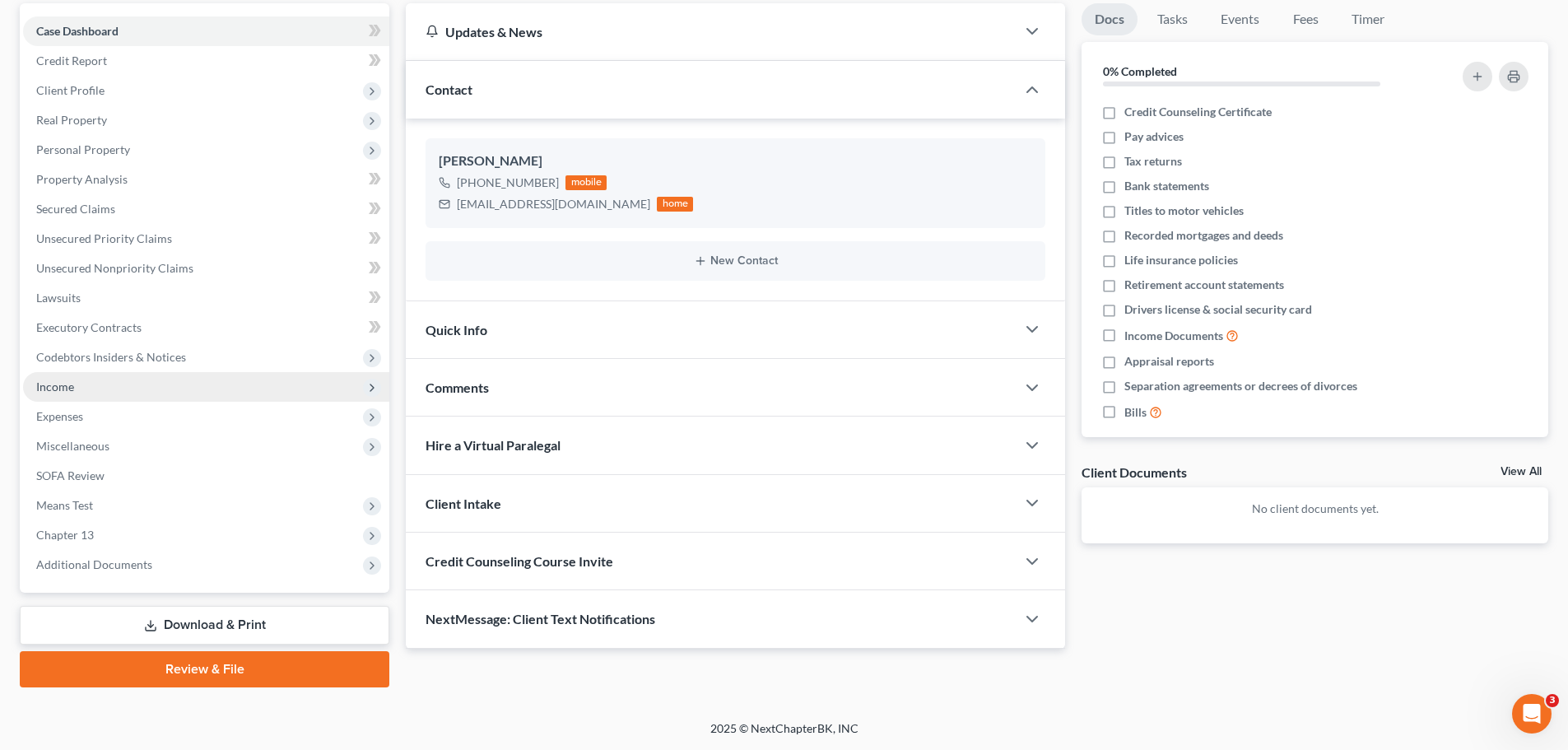
click at [81, 387] on span "Income" at bounding box center [206, 386] width 366 height 29
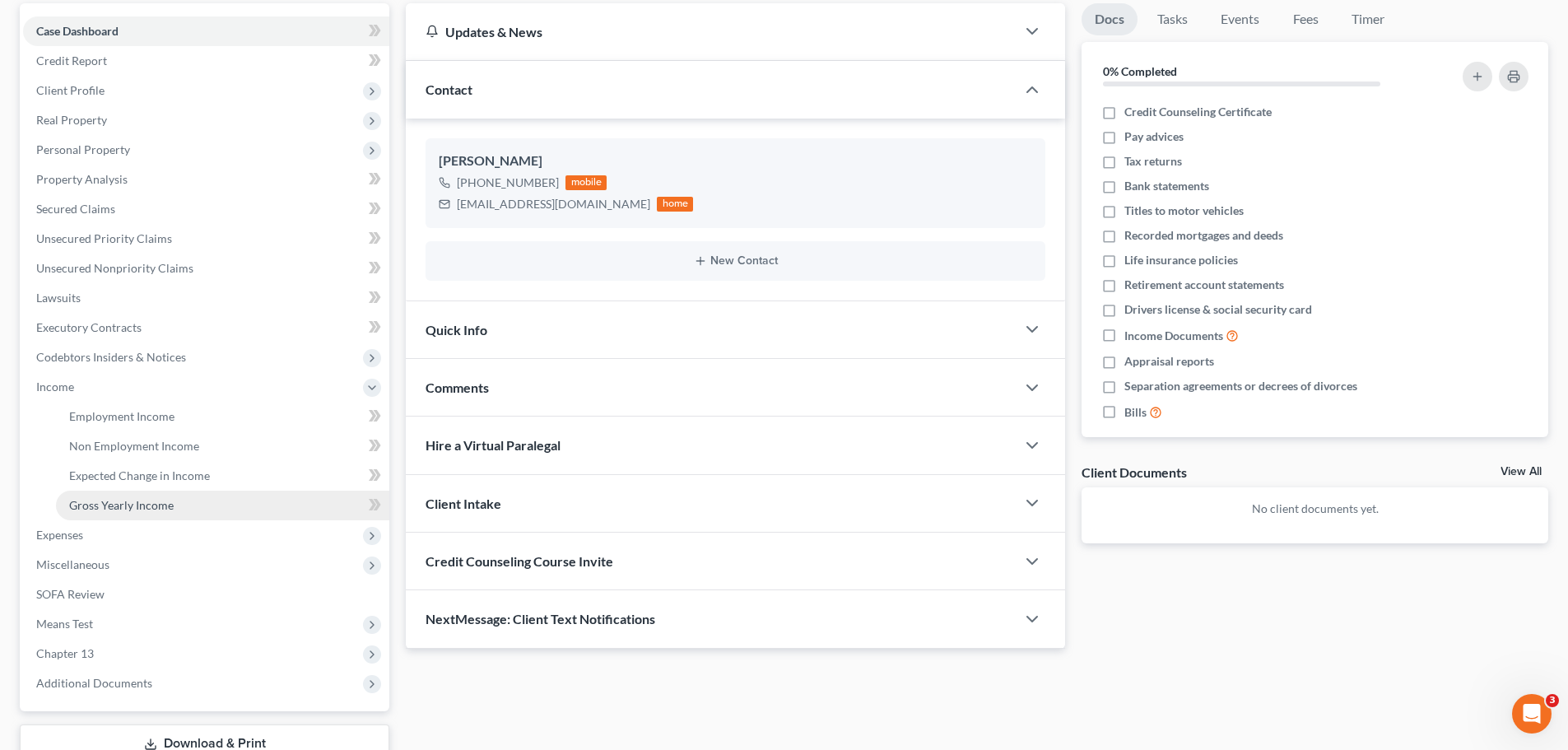
click at [138, 511] on span "Gross Yearly Income" at bounding box center [122, 505] width 104 height 14
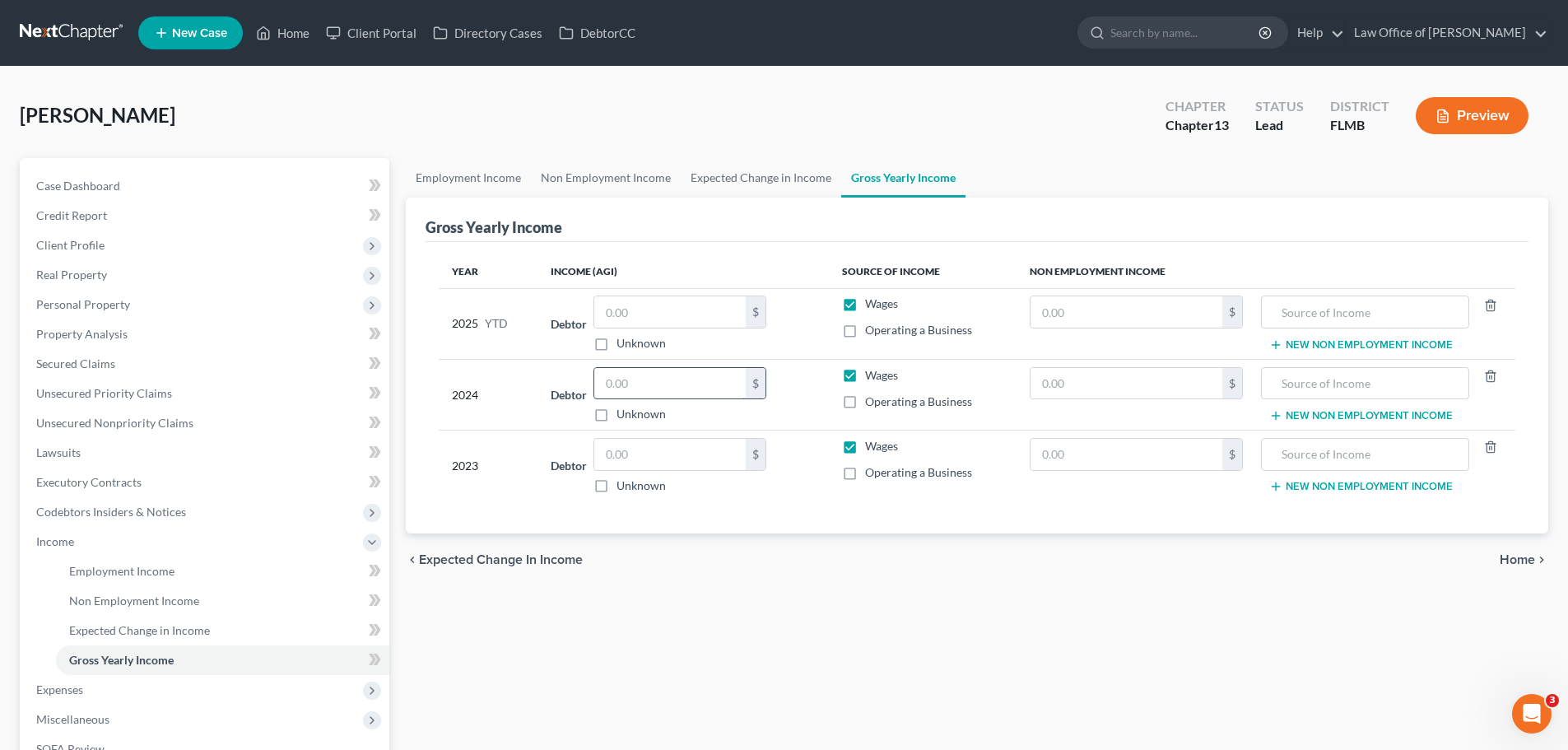
click at [622, 396] on input "text" at bounding box center [669, 384] width 151 height 31
type input "96,364.00"
click at [793, 418] on div "Debtor 96,364.00 $ Unknown Balance Undetermined 96,364.00 $ Unknown" at bounding box center [682, 395] width 265 height 56
click at [659, 474] on div "$ Unknown" at bounding box center [679, 465] width 173 height 56
click at [656, 461] on input "text" at bounding box center [669, 454] width 151 height 31
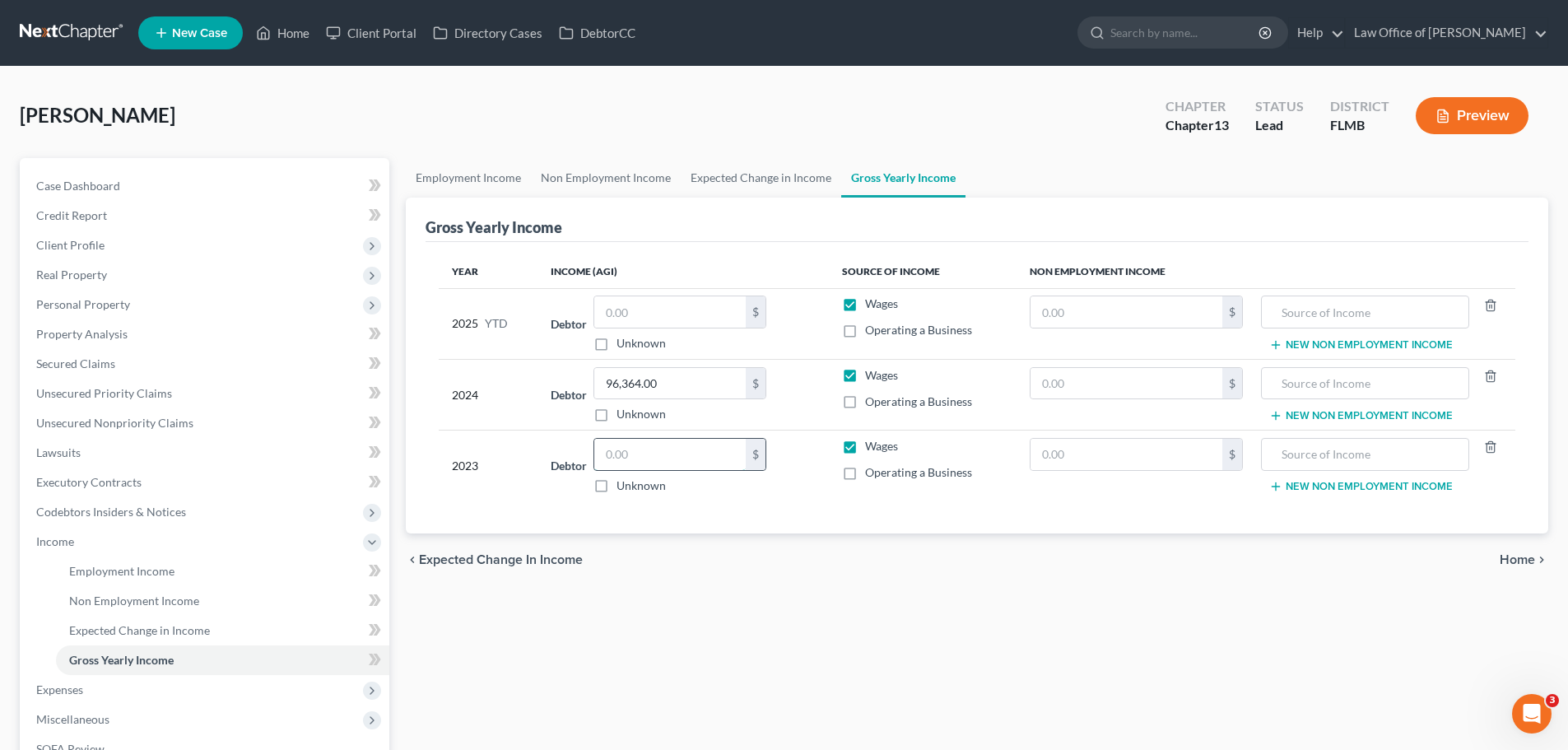
paste input "96,364.00"
type input "96,364.00"
click at [627, 373] on input "text" at bounding box center [669, 384] width 151 height 31
type input "105,073.00"
click at [665, 622] on div "Employment Income Non Employment Income Expected Change in Income Gross Yearly …" at bounding box center [977, 560] width 1159 height 803
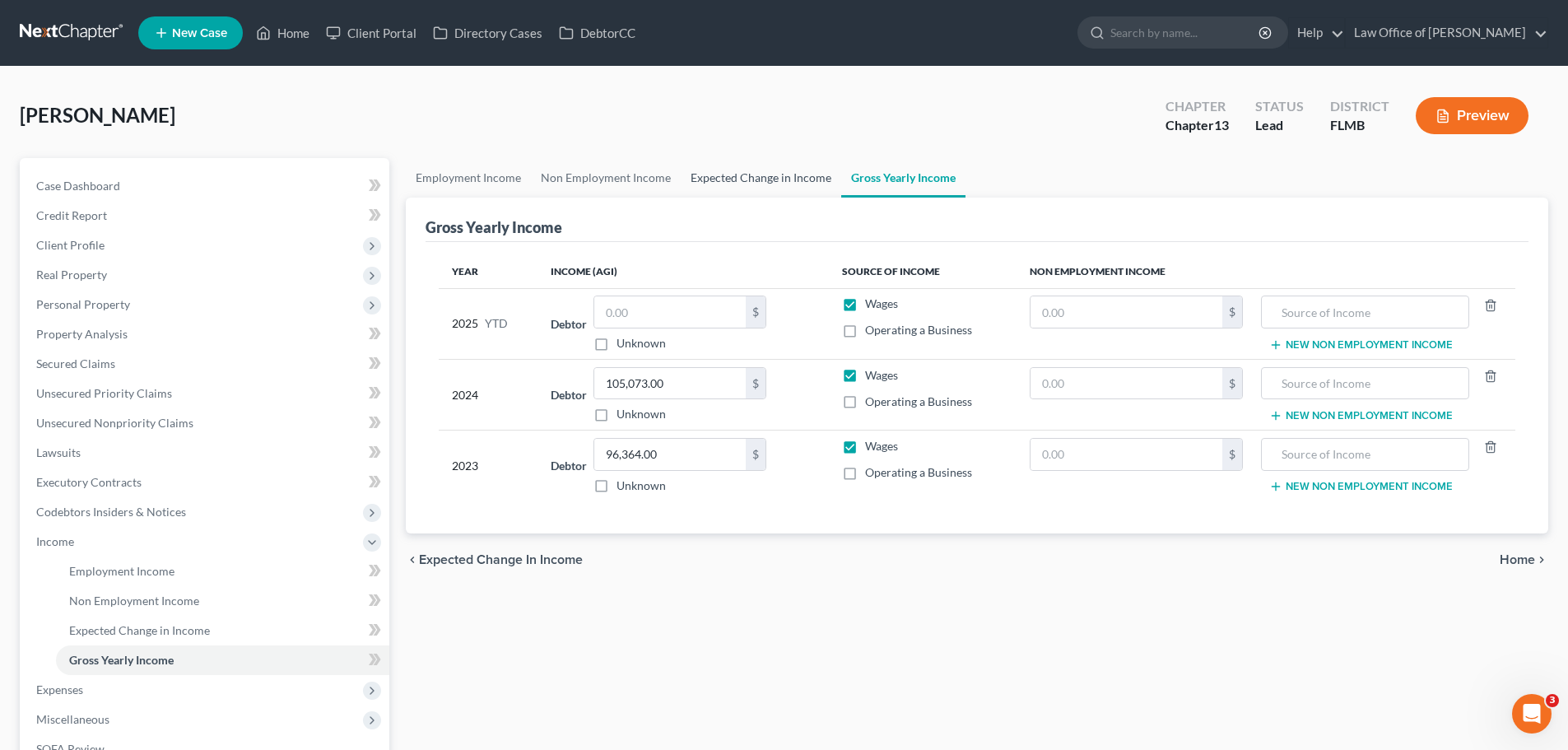
click at [757, 169] on link "Expected Change in Income" at bounding box center [761, 178] width 160 height 39
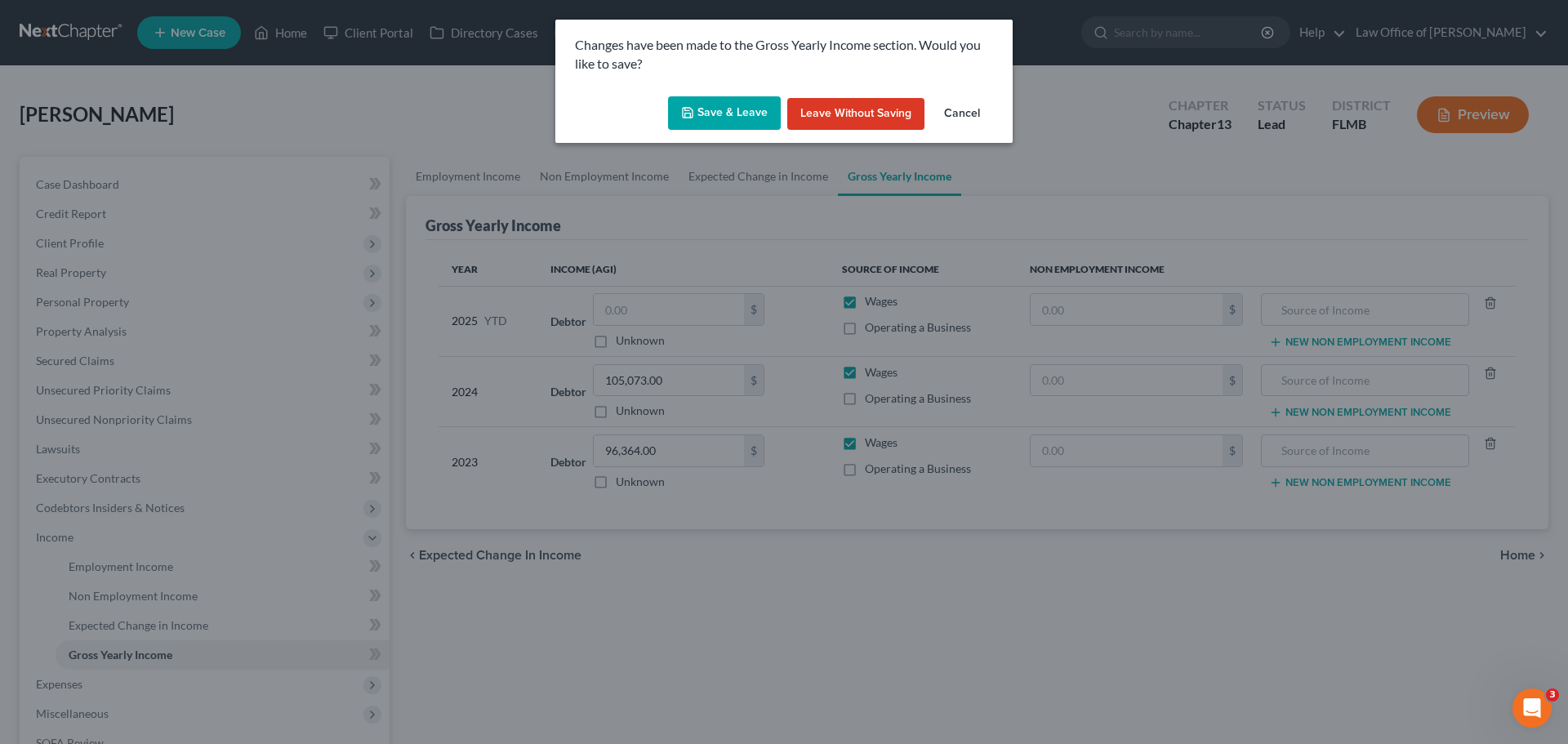
click at [719, 113] on button "Save & Leave" at bounding box center [724, 114] width 113 height 35
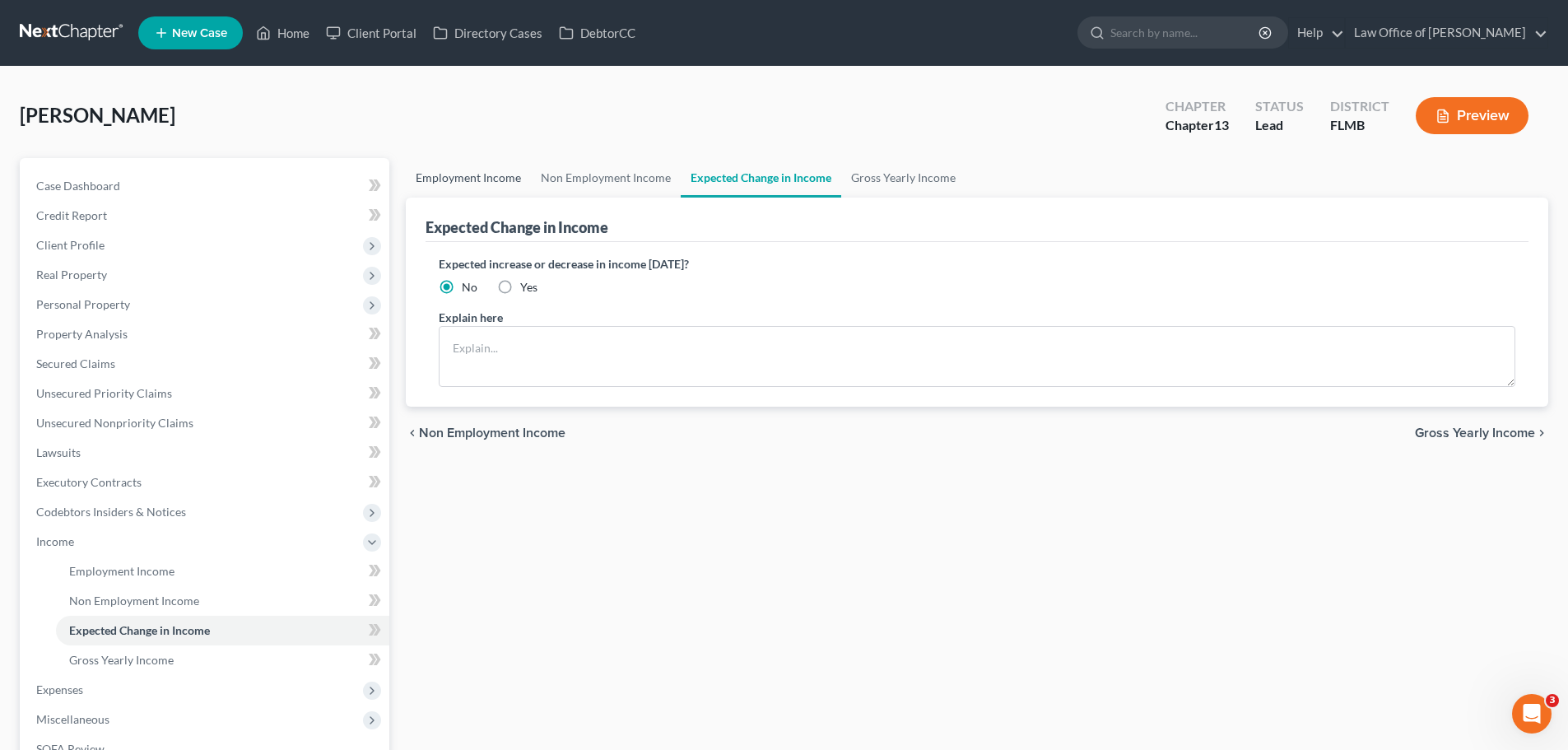
click at [461, 175] on link "Employment Income" at bounding box center [468, 178] width 125 height 39
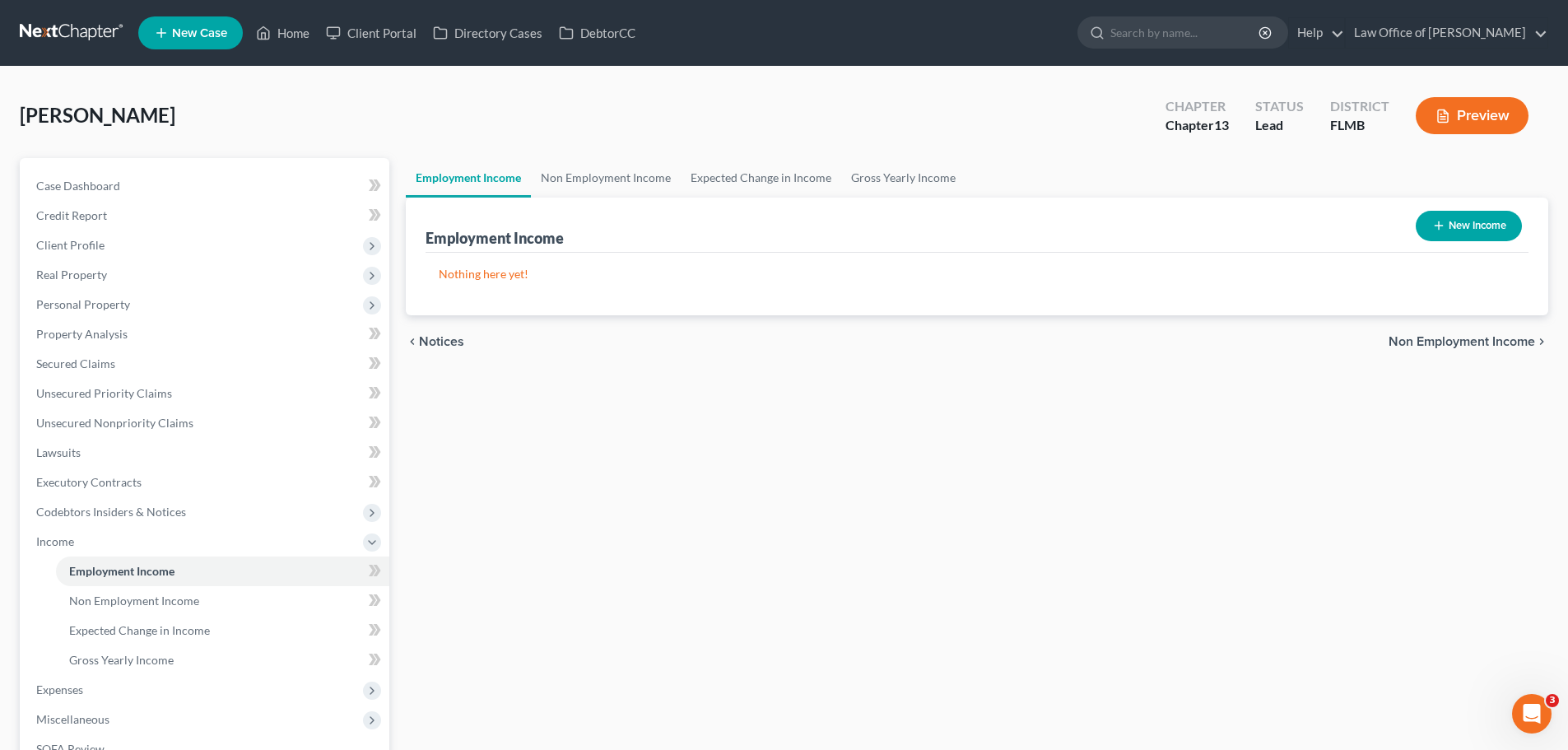
click at [1473, 233] on button "New Income" at bounding box center [1468, 225] width 106 height 30
select select "0"
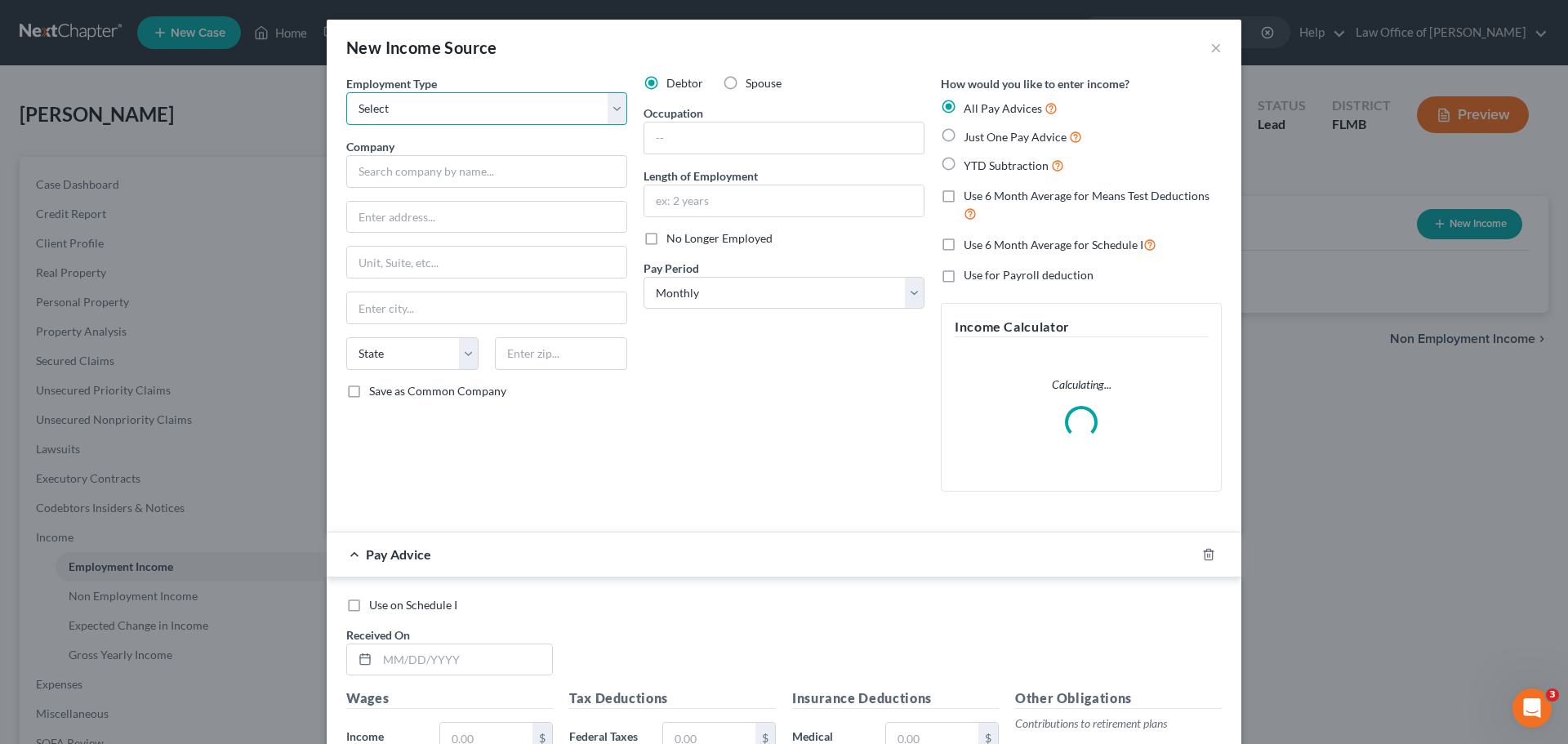
click at [346, 102] on select "Select Full or Part Time Employment Self Employment" at bounding box center [486, 109] width 281 height 33
select select "0"
click at [346, 93] on select "Select Full or Part Time Employment Self Employment" at bounding box center [486, 109] width 281 height 33
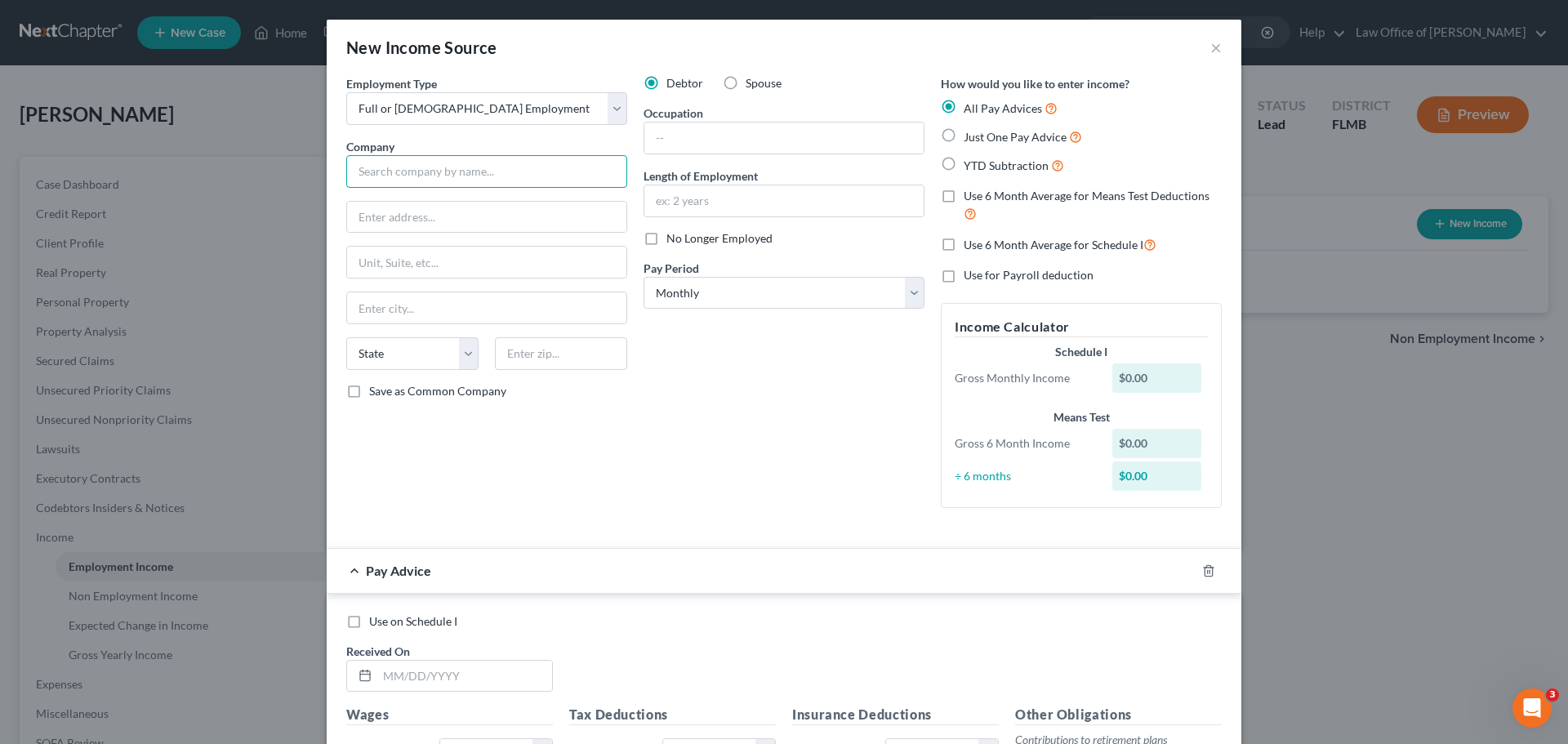
click at [454, 173] on input "text" at bounding box center [486, 172] width 281 height 33
click at [404, 174] on input "text" at bounding box center [486, 172] width 281 height 33
paste input "DEFENSE FINANCE AND ACCOUNTING SERVICE MILITARY LEAVE AND EARNINGS"
type input "DEFENSE FINANCE AND ACCOUNTING SERVICE MILITARY LEAVE AND EARNINGS"
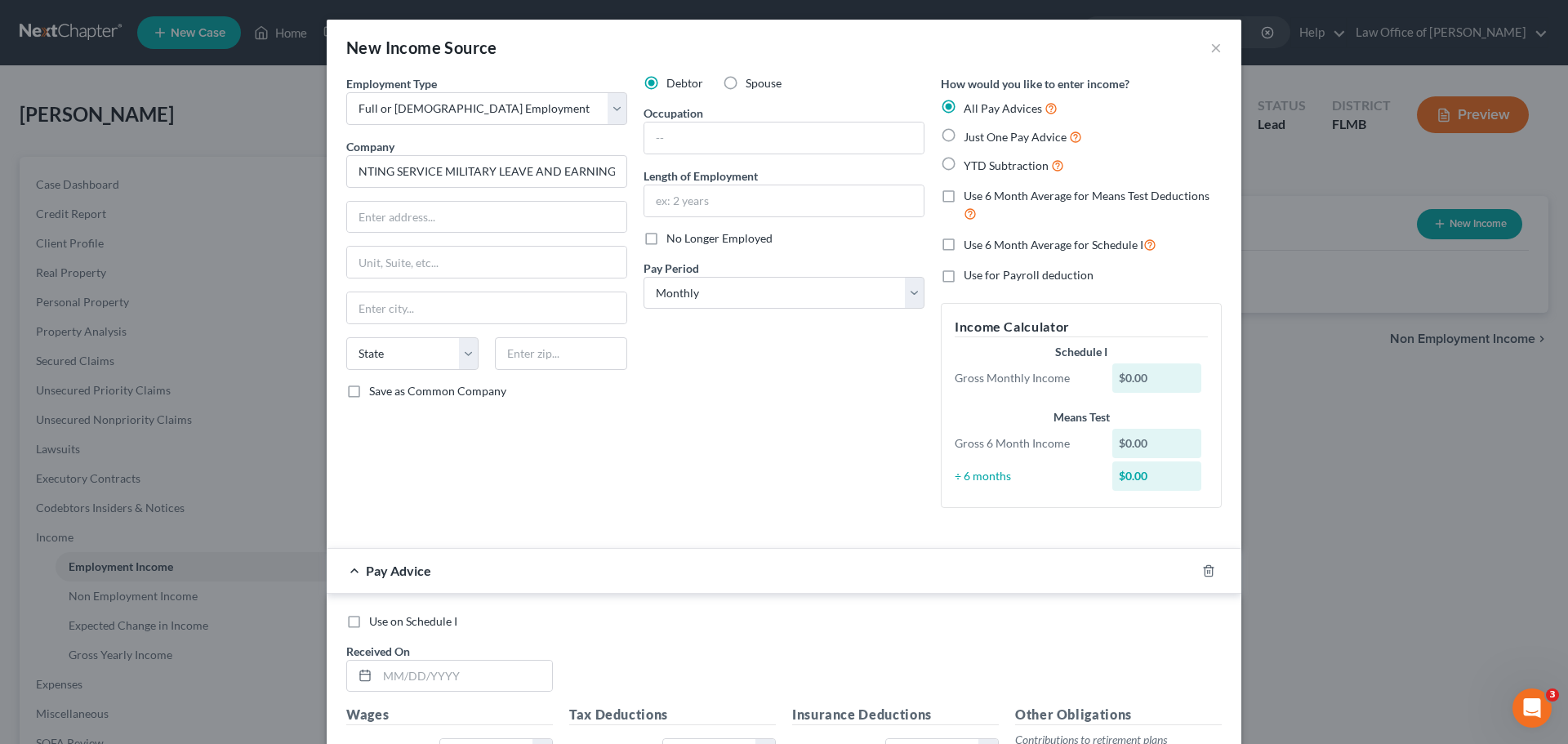
click at [722, 355] on div "Debtor Spouse Occupation Length of Employment No Longer Employed Pay Period * S…" at bounding box center [783, 298] width 297 height 446
click at [696, 292] on select "Select Monthly Twice Monthly Every Other Week Weekly" at bounding box center [783, 293] width 281 height 33
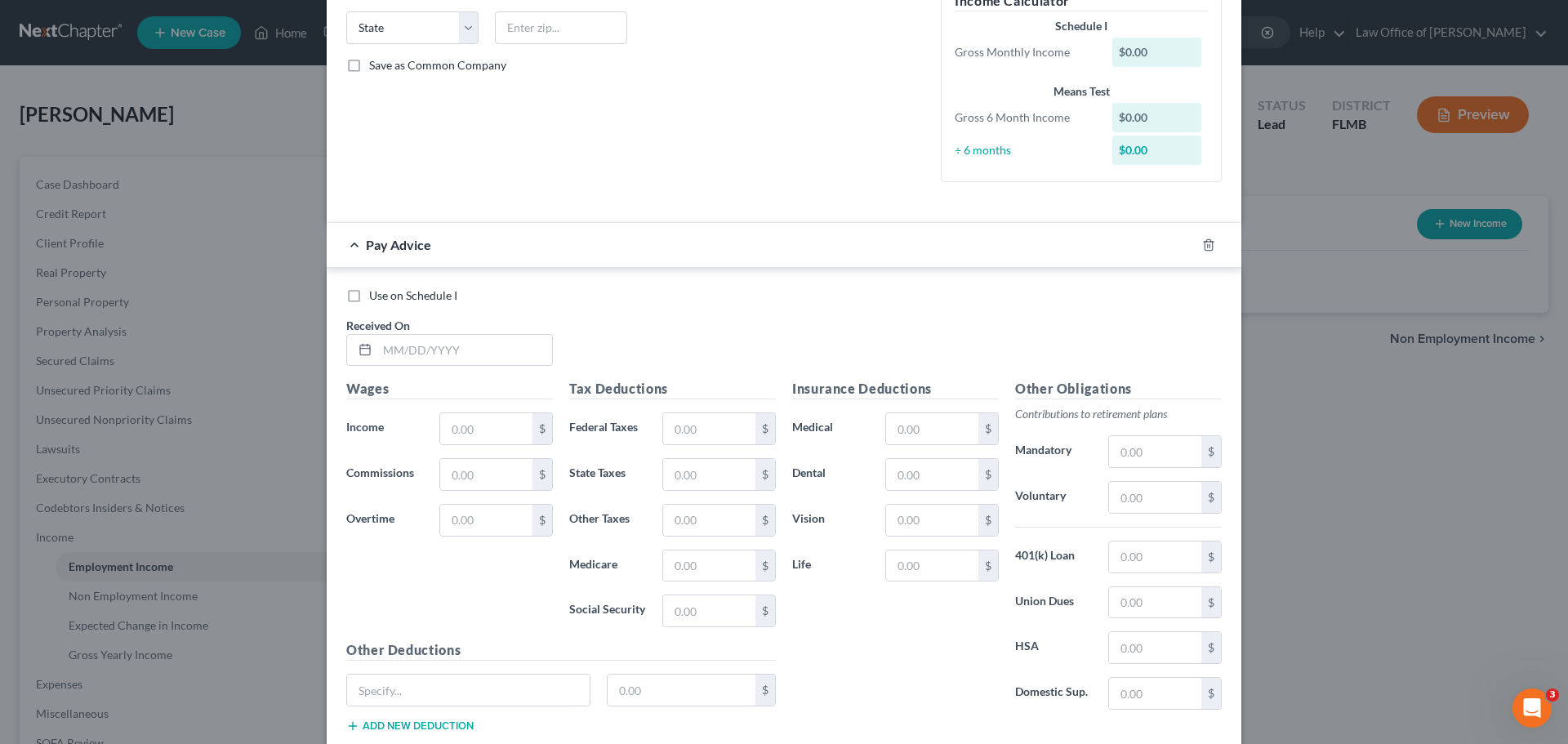
scroll to position [327, 0]
click at [509, 349] on input "text" at bounding box center [464, 350] width 174 height 31
type input "02/28/2025"
click at [665, 295] on div "Use on Schedule I" at bounding box center [784, 295] width 876 height 16
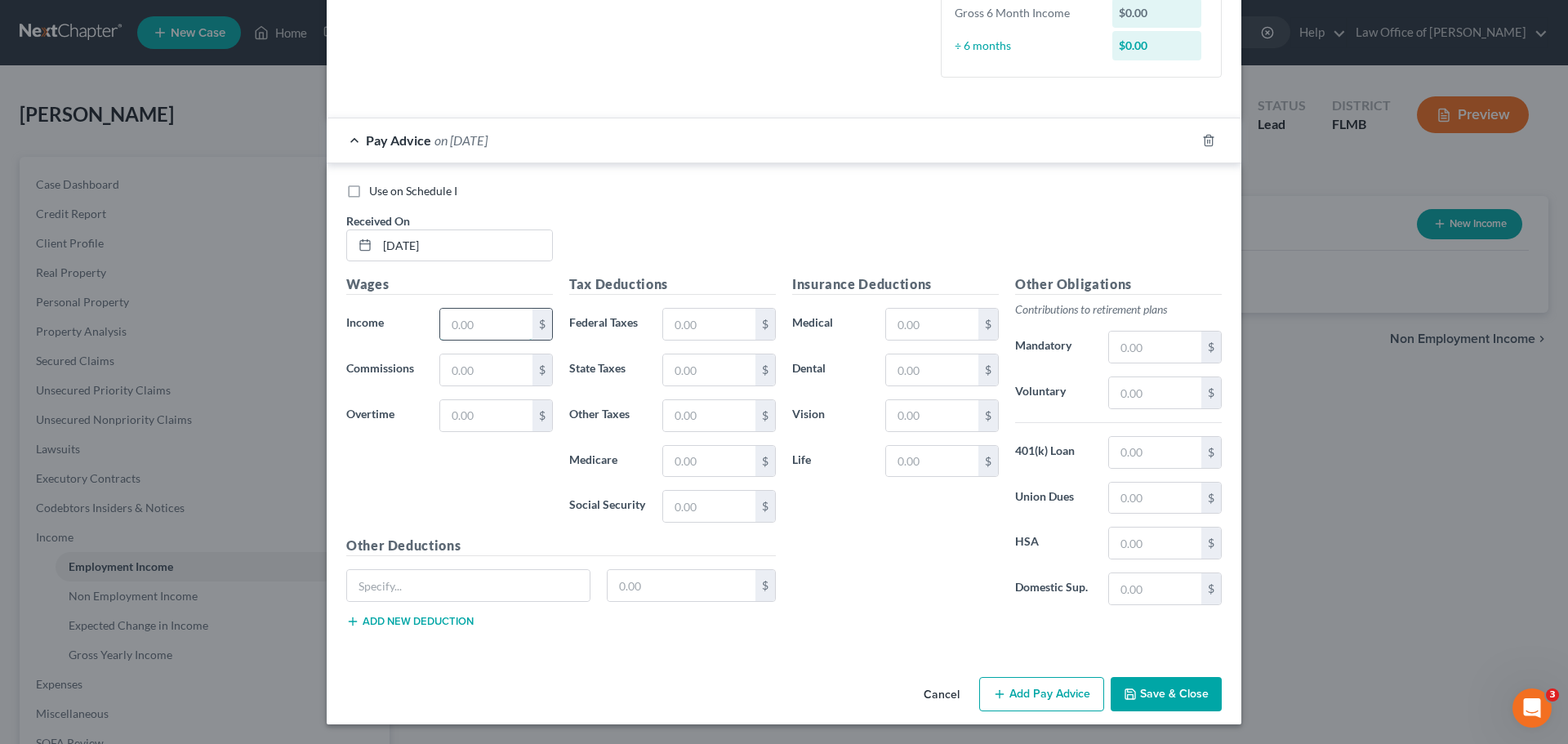
click at [493, 320] on input "text" at bounding box center [487, 324] width 93 height 31
type input "10,862.68"
click at [626, 225] on div "Use on Schedule I Received On * 02/28/2025" at bounding box center [784, 229] width 892 height 93
click at [699, 320] on input "text" at bounding box center [710, 324] width 93 height 31
type input "299.97"
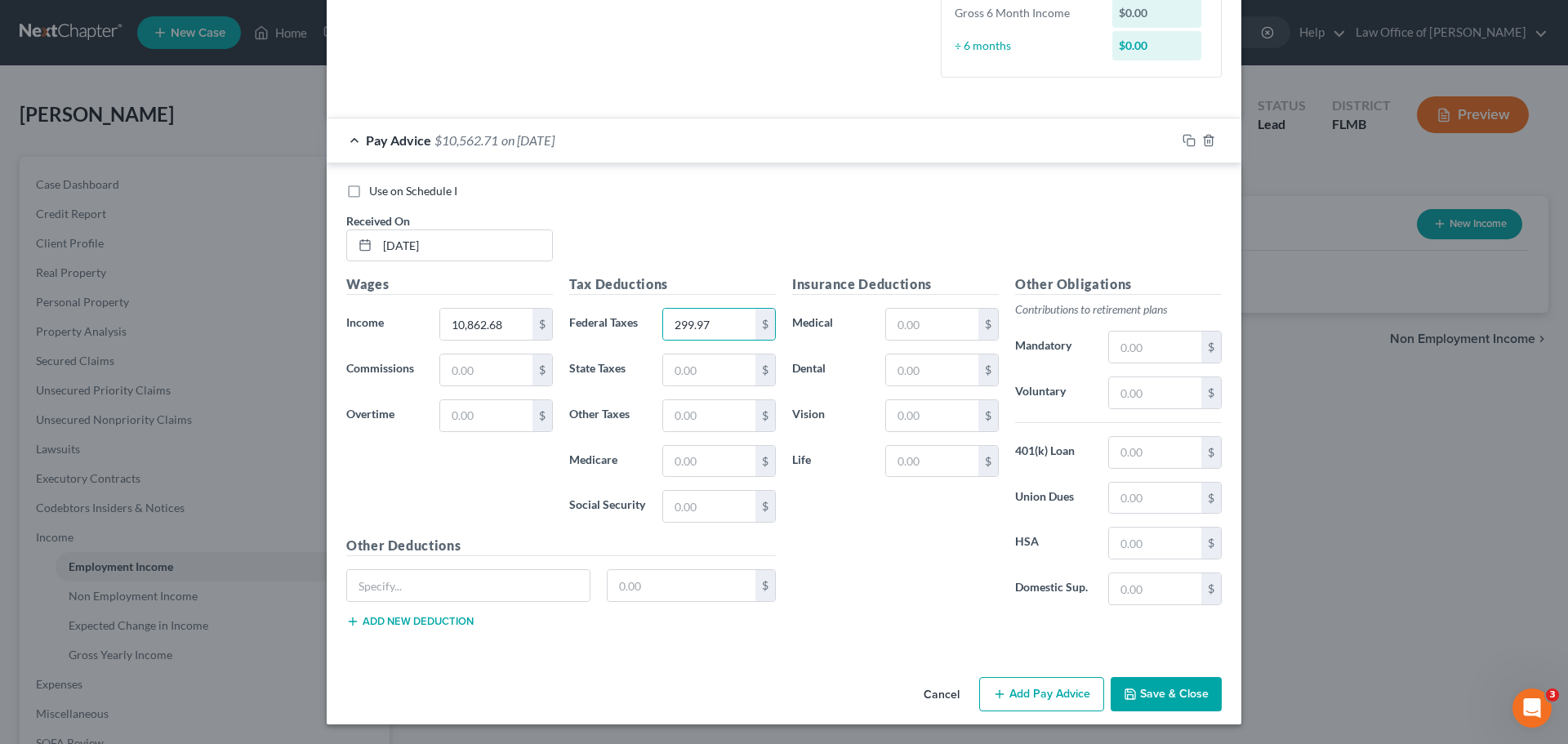
click at [840, 573] on div "Insurance Deductions Medical $ Dental $ Vision $ Life $" at bounding box center [895, 446] width 223 height 343
click at [706, 512] on input "text" at bounding box center [710, 506] width 93 height 31
click at [677, 499] on input "text" at bounding box center [710, 506] width 93 height 31
type input "485.33"
click at [813, 574] on div "Insurance Deductions Medical $ Dental $ Vision $ Life $" at bounding box center [895, 446] width 223 height 343
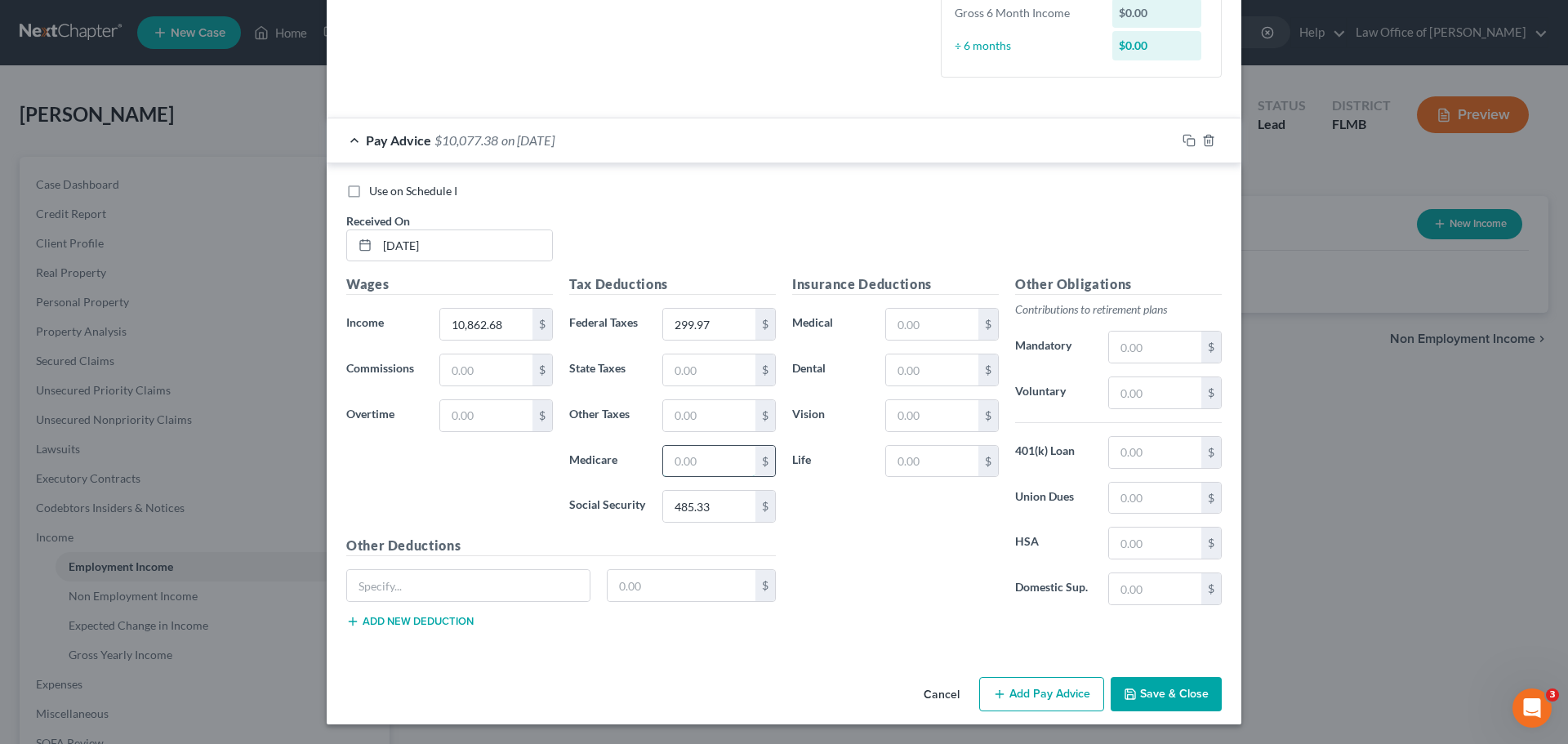
click at [682, 464] on input "text" at bounding box center [710, 461] width 93 height 31
type input "113.50"
click at [886, 569] on div "Insurance Deductions Medical $ Dental $ Vision $ Life $" at bounding box center [895, 446] width 223 height 343
click at [429, 583] on input "text" at bounding box center [468, 586] width 243 height 31
click at [932, 456] on input "text" at bounding box center [932, 461] width 93 height 31
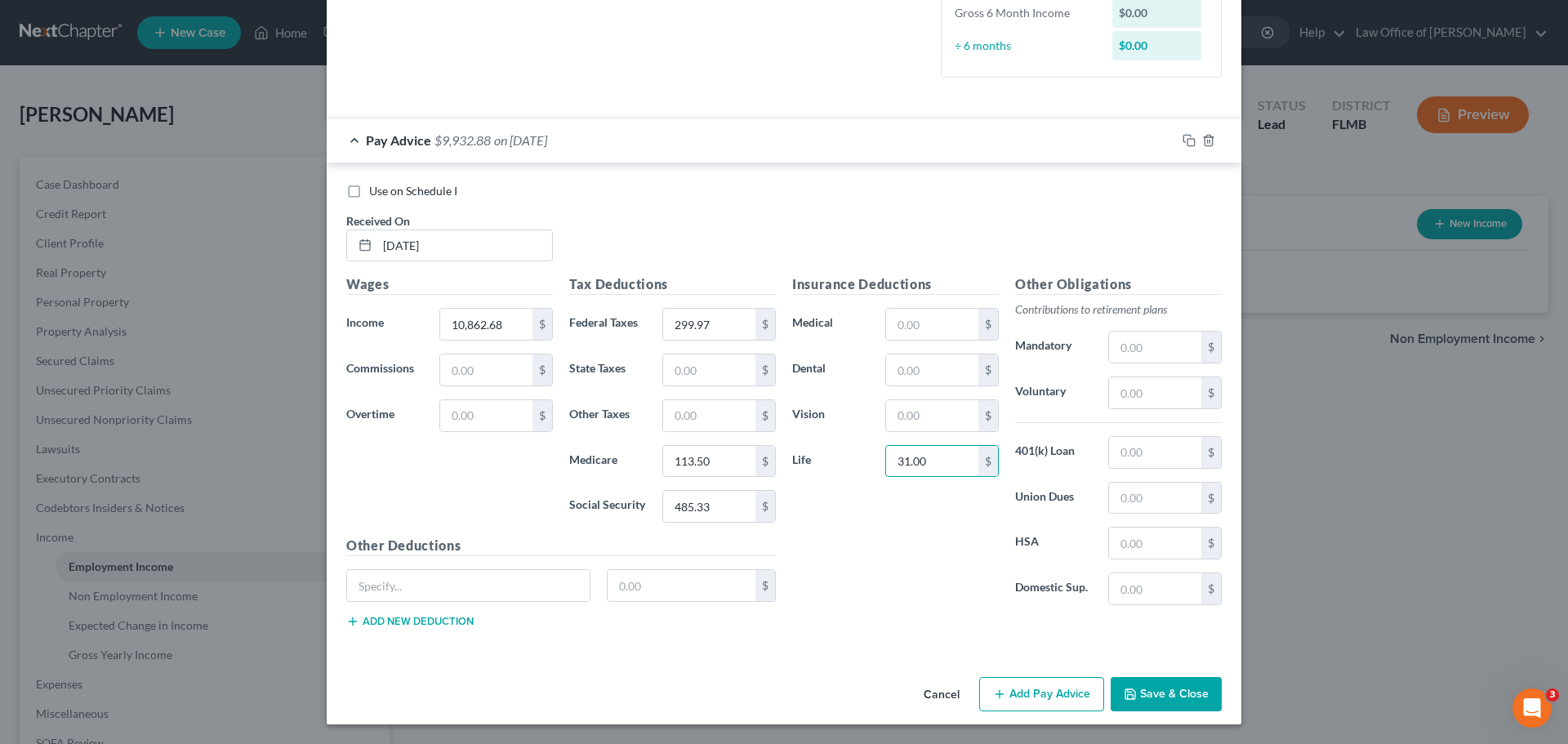
type input "31.00"
click at [859, 541] on div "Insurance Deductions Medical $ Dental $ Vision $ Life 31.00 $" at bounding box center [895, 446] width 223 height 343
click at [509, 583] on input "text" at bounding box center [468, 586] width 243 height 31
click at [505, 592] on input "SGLI" at bounding box center [468, 586] width 243 height 31
type input "SGLI Fam/Spouse"
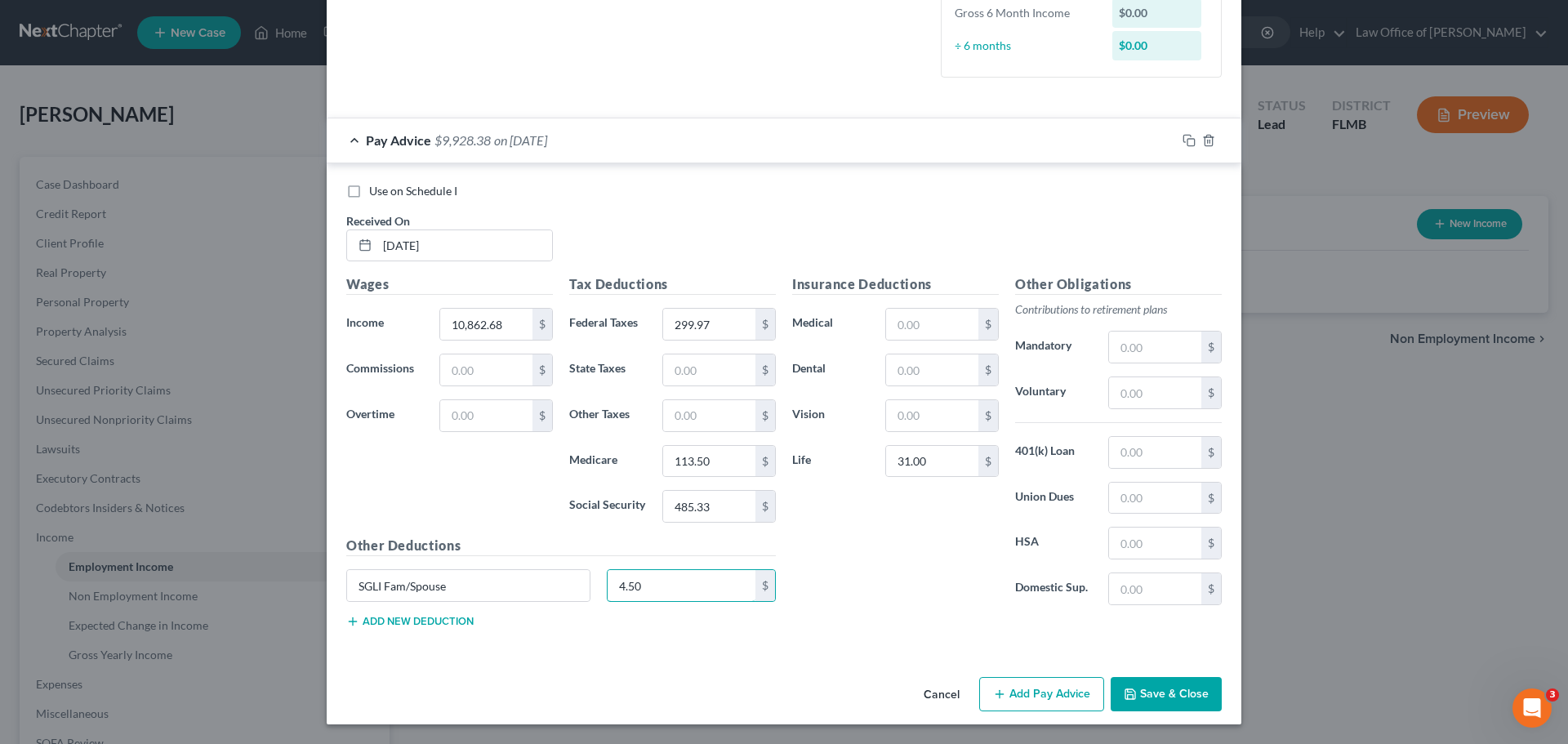
type input "4.50"
click at [655, 661] on div "Employment Type * Select Full or Part Time Employment Self Employment Company *…" at bounding box center [784, 157] width 915 height 1026
click at [436, 628] on button "Add new deduction" at bounding box center [410, 621] width 127 height 13
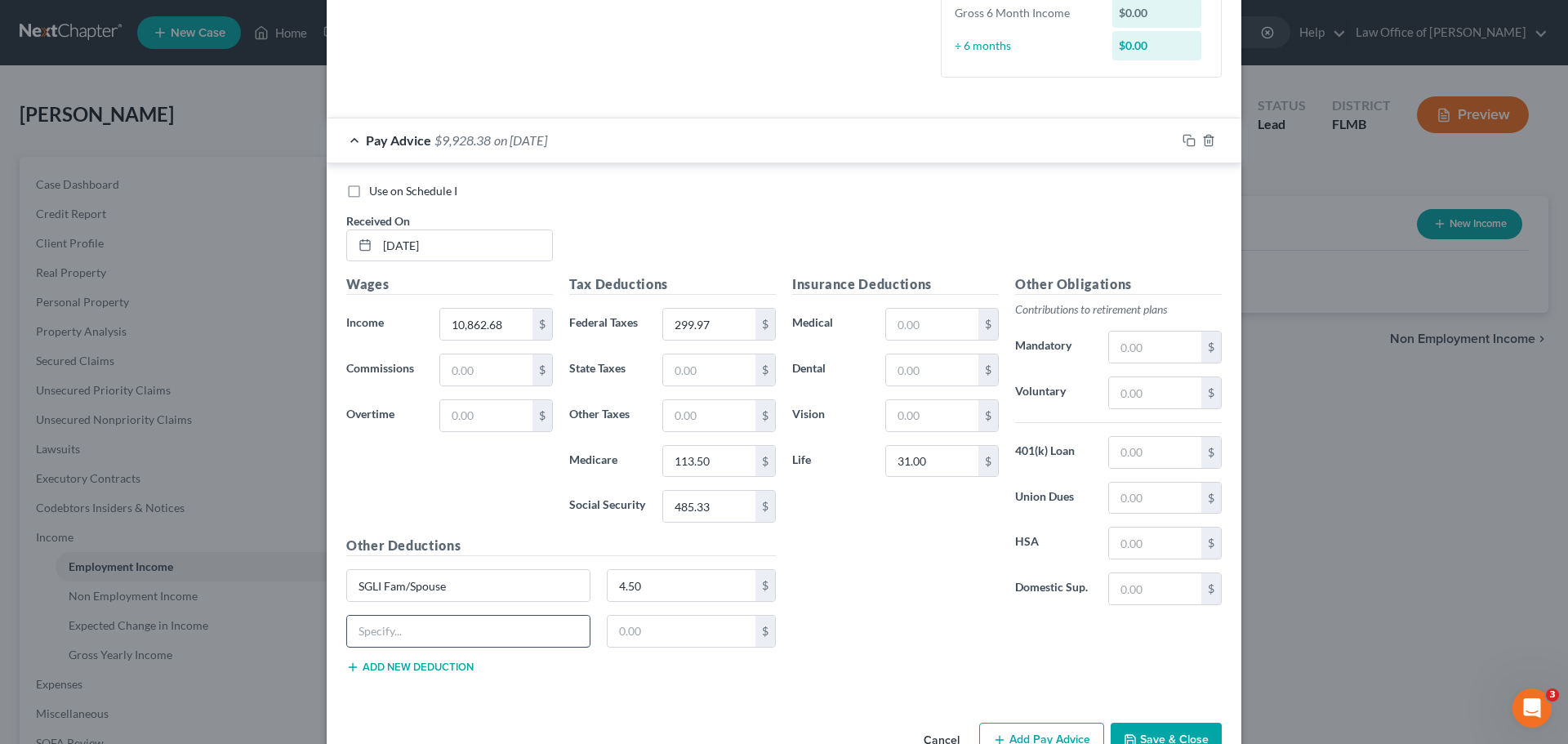
click at [436, 628] on input "text" at bounding box center [468, 631] width 243 height 31
type input "Mid-monthly pay"
type input "4,949.21"
click at [834, 557] on div "Insurance Deductions Medical $ Dental $ Vision $ Life 31.00 $" at bounding box center [895, 446] width 223 height 343
click at [925, 362] on input "text" at bounding box center [932, 370] width 93 height 31
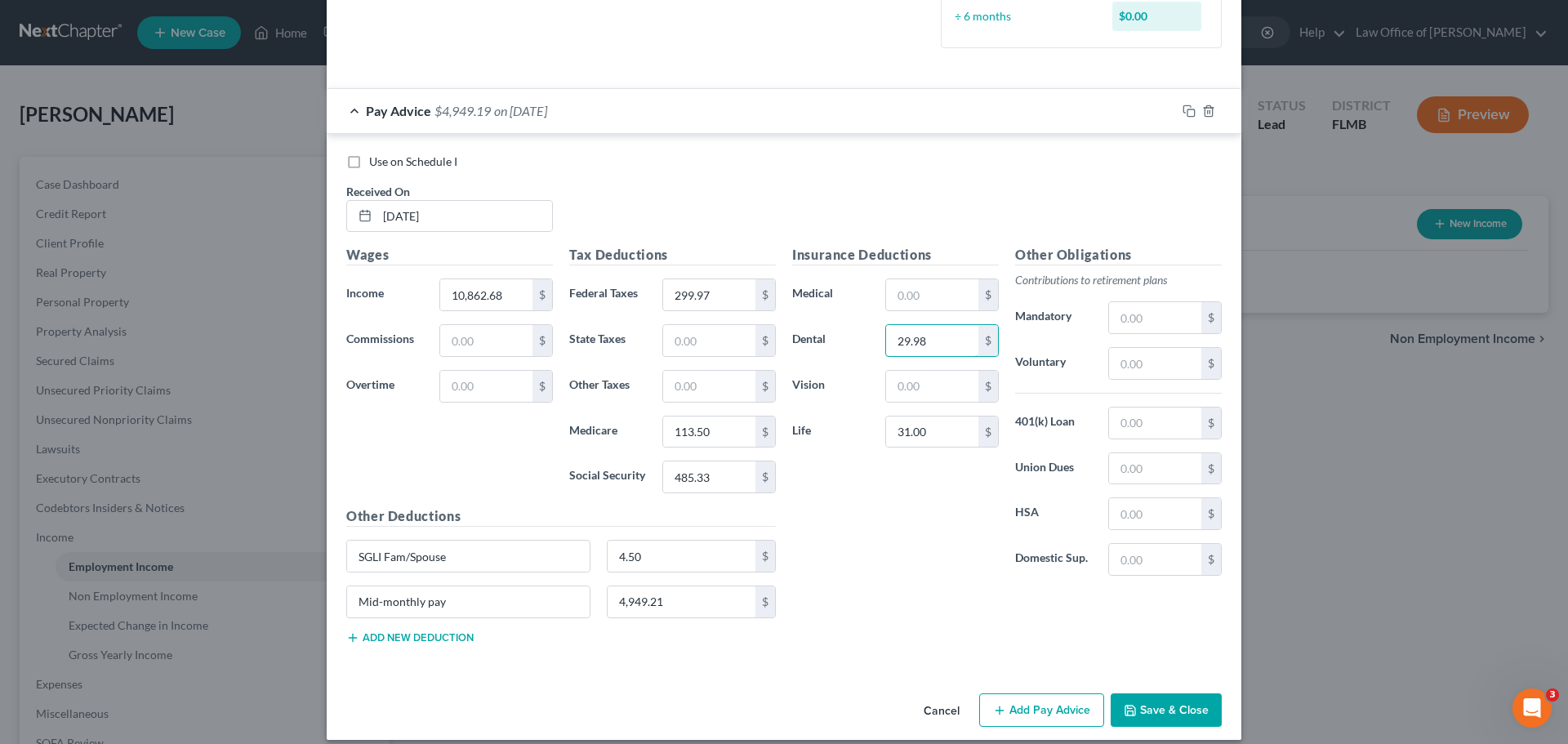
scroll to position [475, 0]
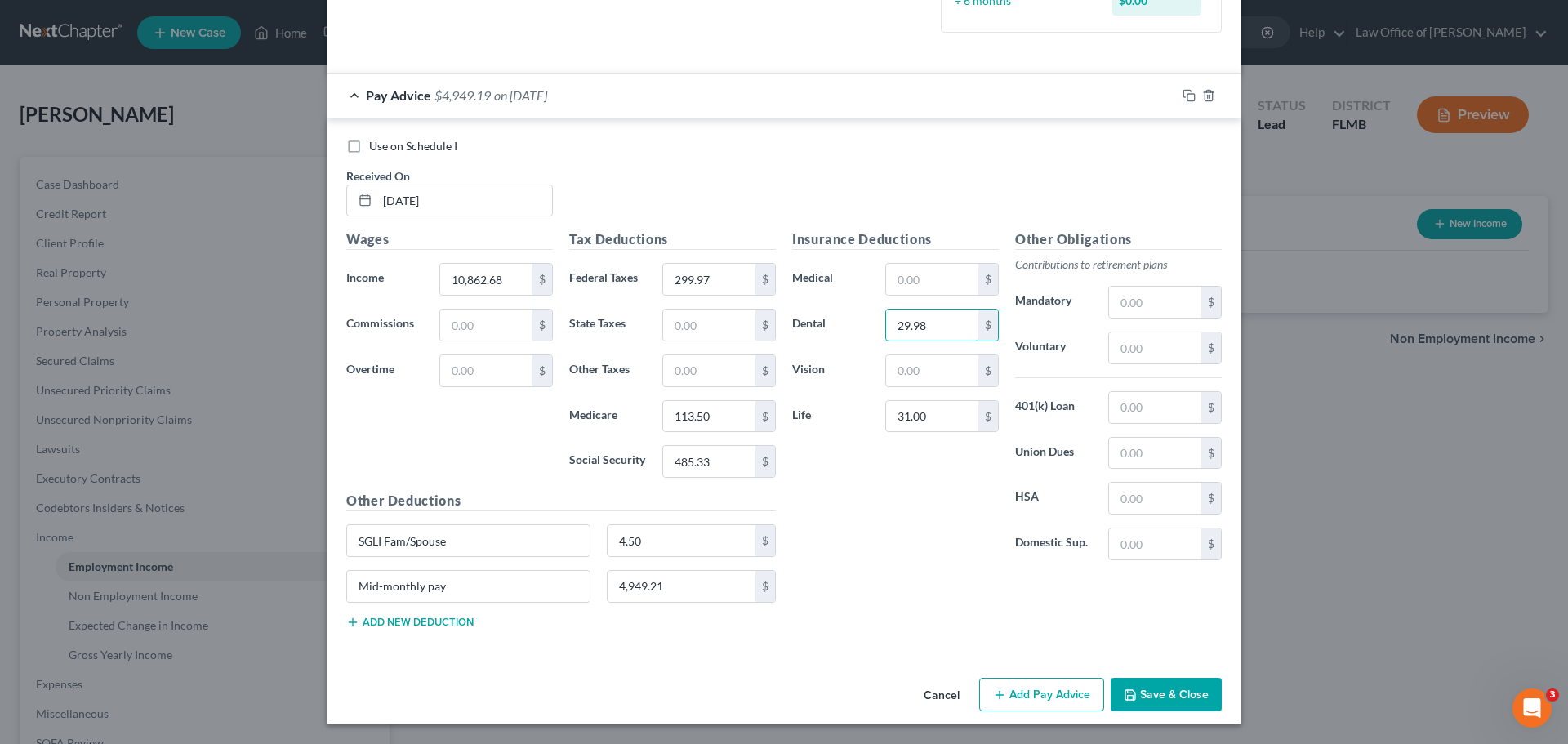
type input "29.98"
click at [894, 544] on div "Insurance Deductions Medical $ Dental 29.98 $ Vision $ Life 31.00 $" at bounding box center [895, 402] width 223 height 343
click at [1139, 692] on button "Save & Close" at bounding box center [1166, 695] width 111 height 35
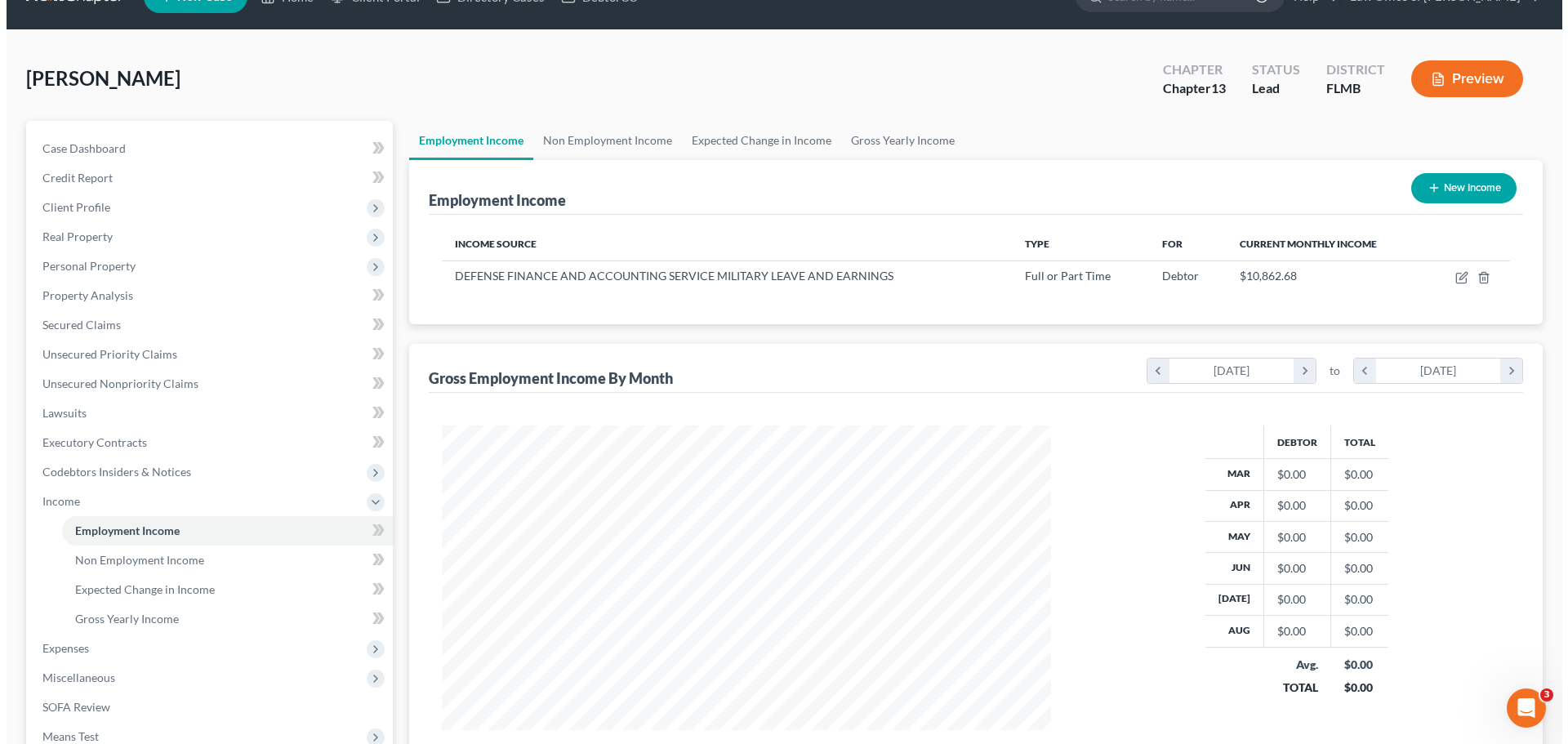
scroll to position [0, 0]
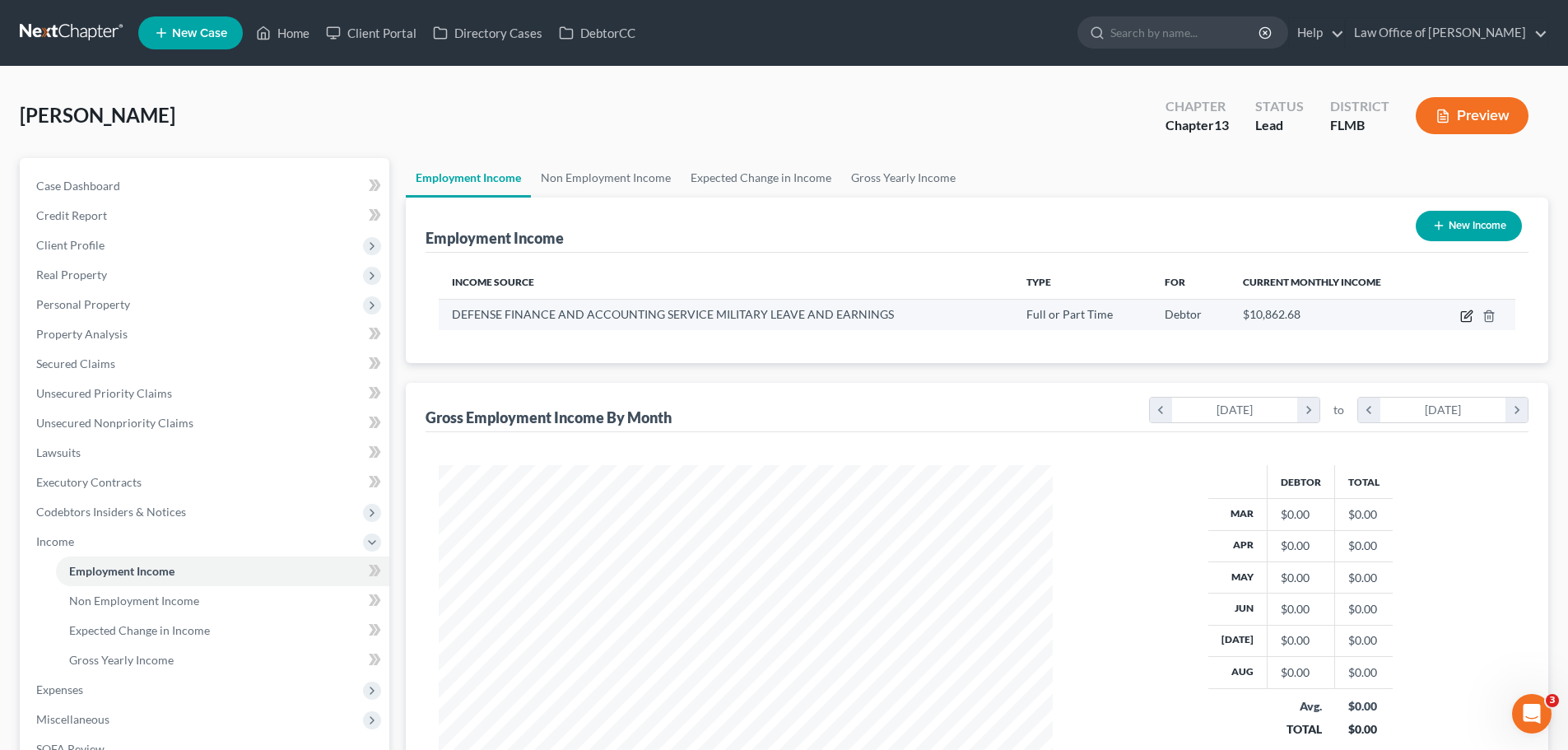
click at [1467, 316] on icon "button" at bounding box center [1466, 316] width 13 height 13
select select "0"
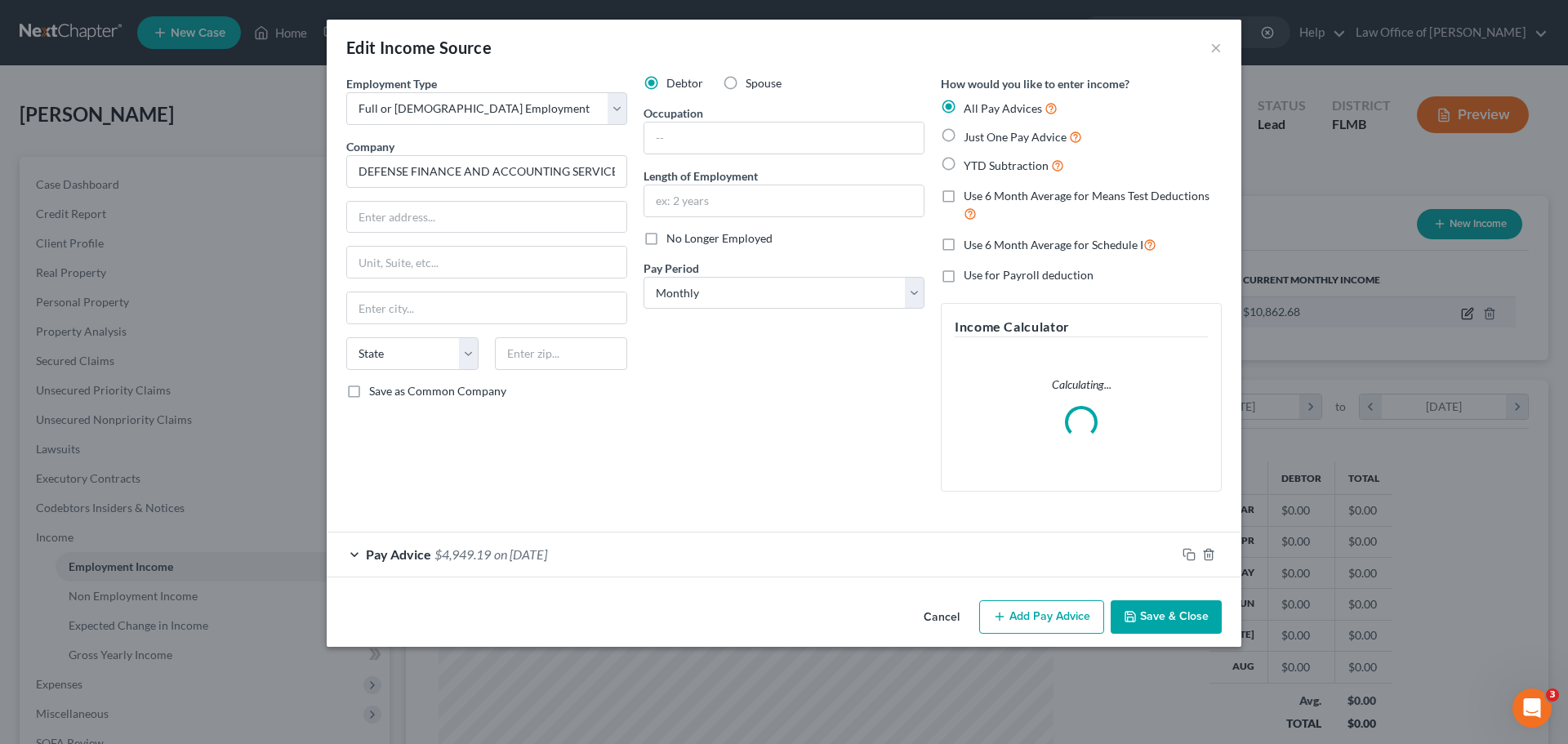
scroll to position [307, 648]
click at [845, 572] on div "Pay Advice $4,949.19 on 02/28/2025" at bounding box center [751, 554] width 849 height 44
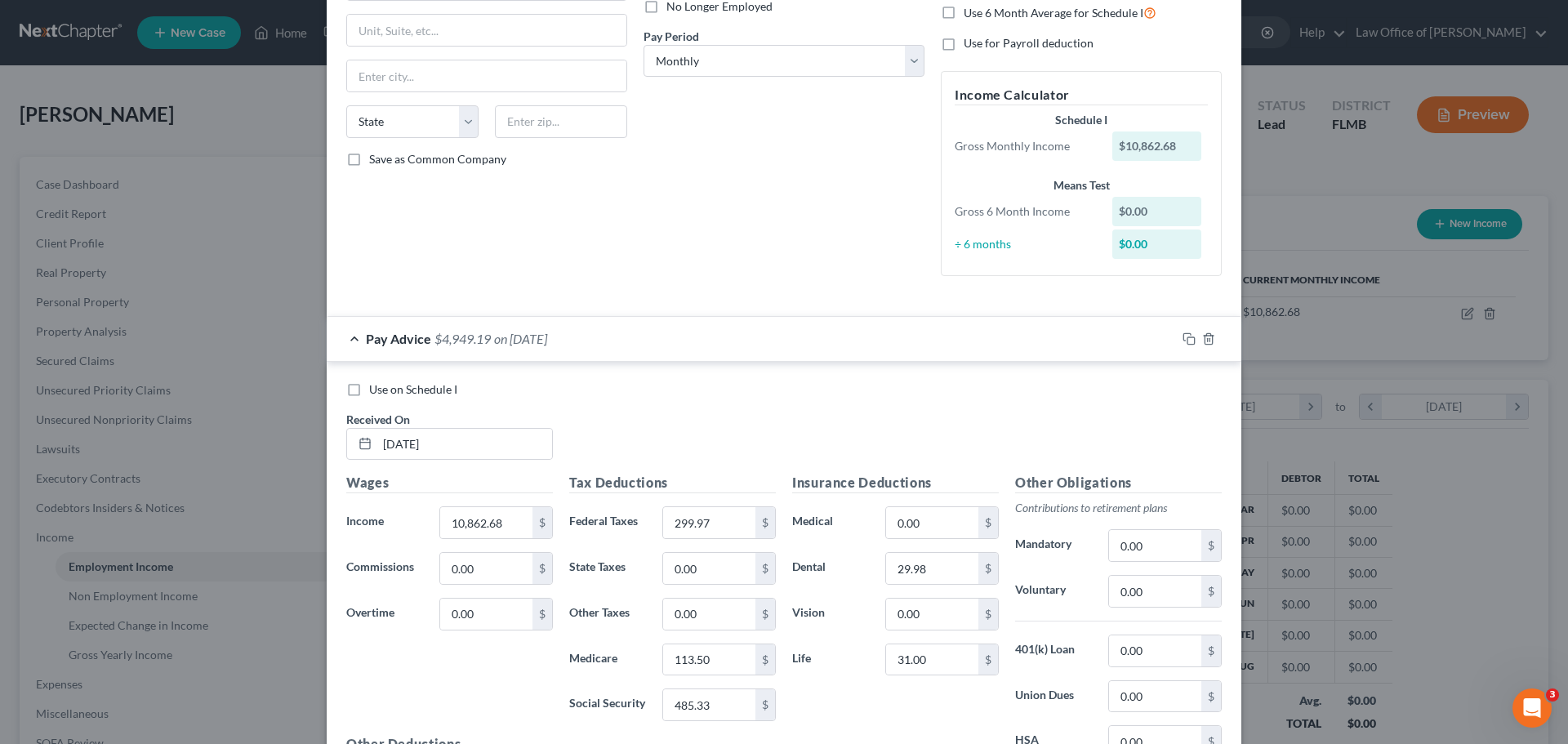
scroll to position [475, 0]
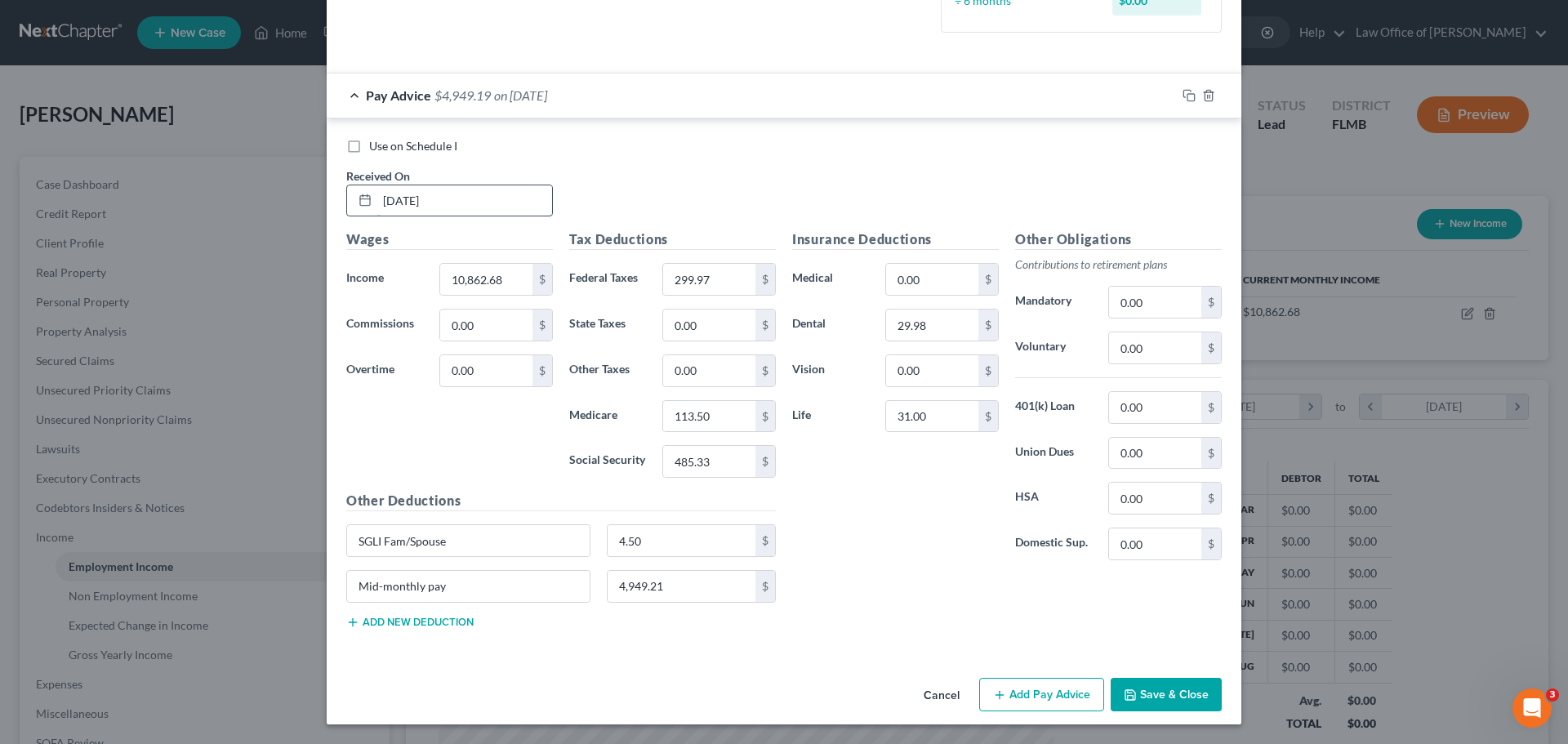
click at [440, 193] on input "02/28/2025" at bounding box center [464, 201] width 174 height 31
click at [457, 203] on input "02/28/2025" at bounding box center [464, 201] width 174 height 31
drag, startPoint x: 452, startPoint y: 207, endPoint x: 362, endPoint y: 197, distance: 90.6
click at [362, 197] on div "02/28/2025" at bounding box center [449, 201] width 206 height 33
type input "0"
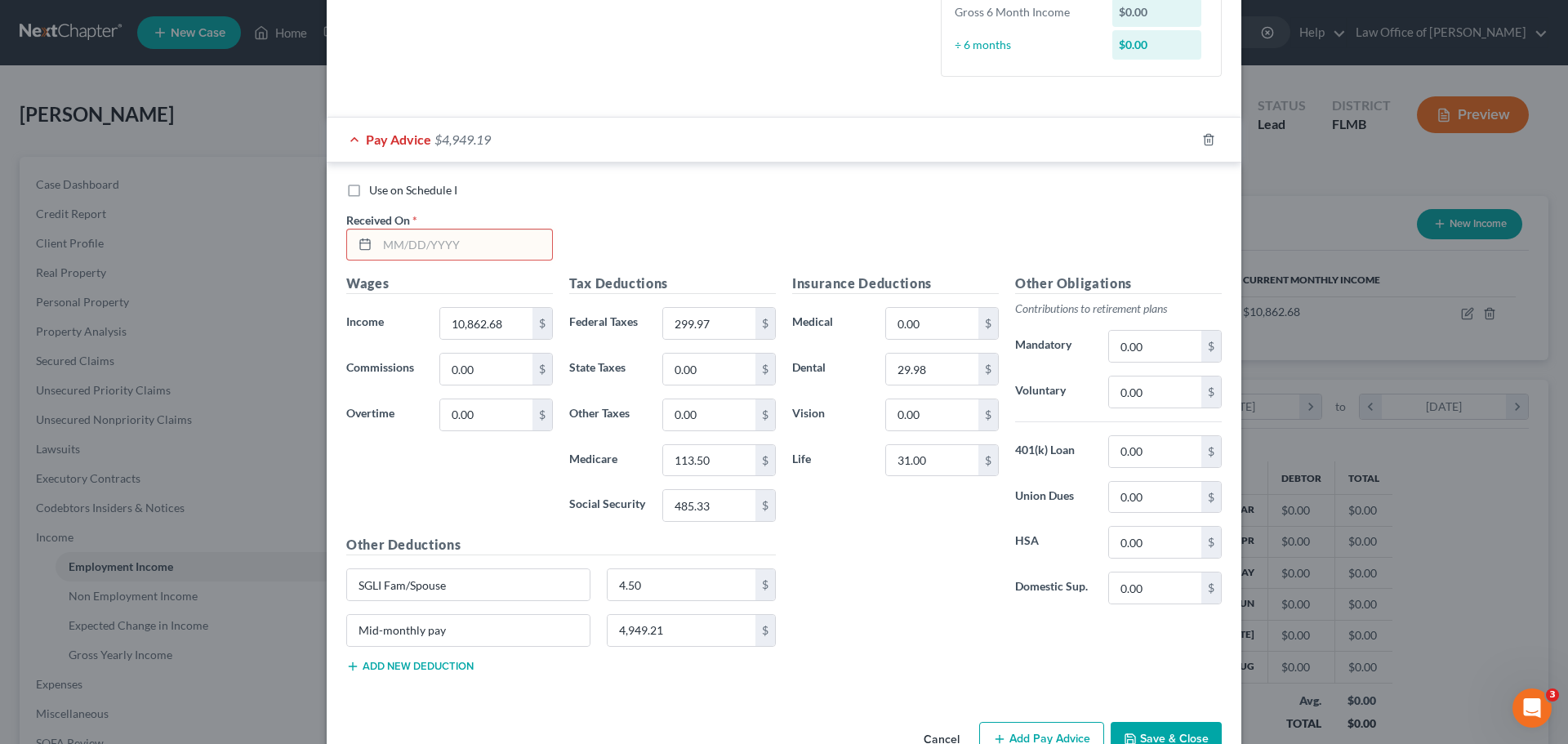
scroll to position [393, 0]
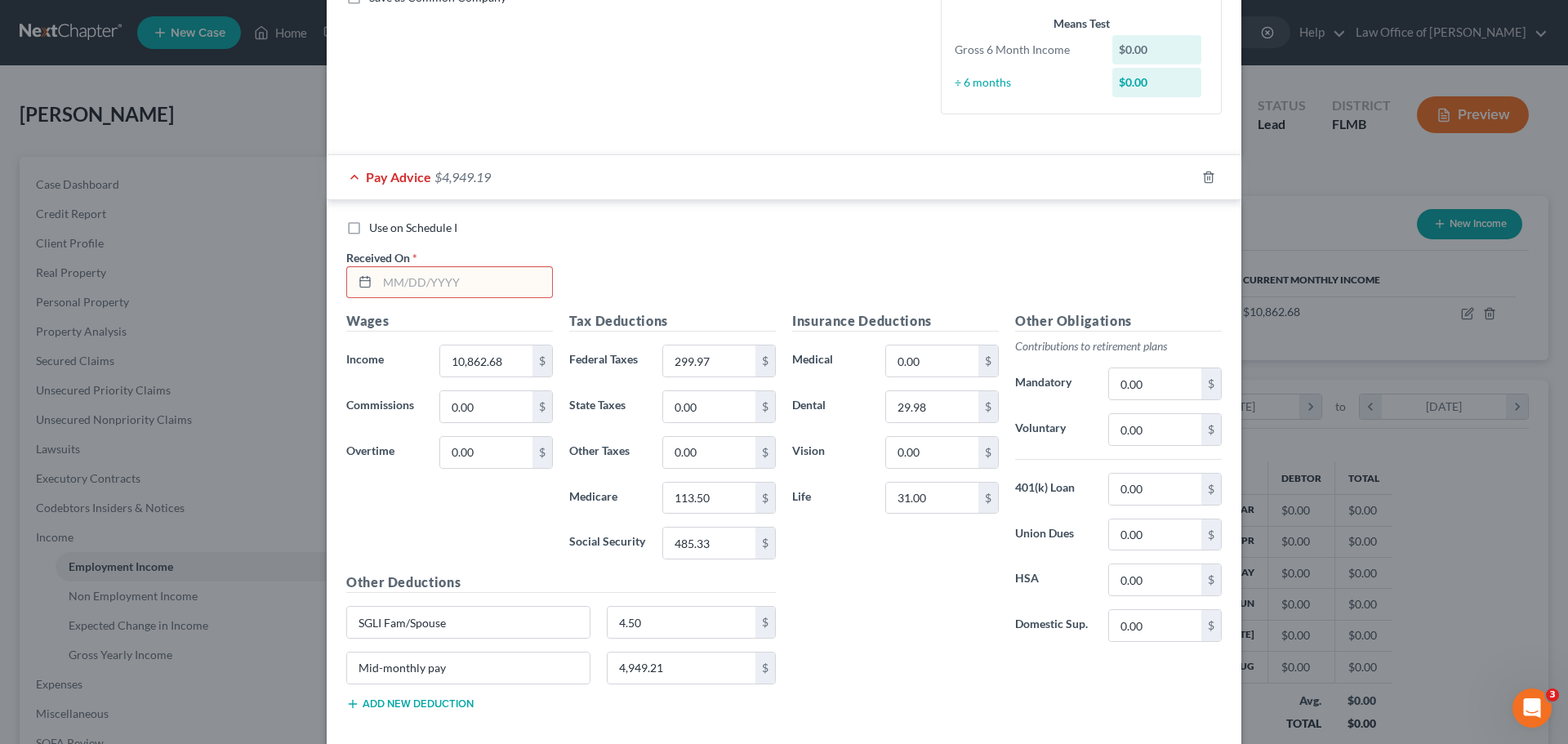
click at [681, 254] on div "Use on Schedule I Received On *" at bounding box center [784, 266] width 892 height 93
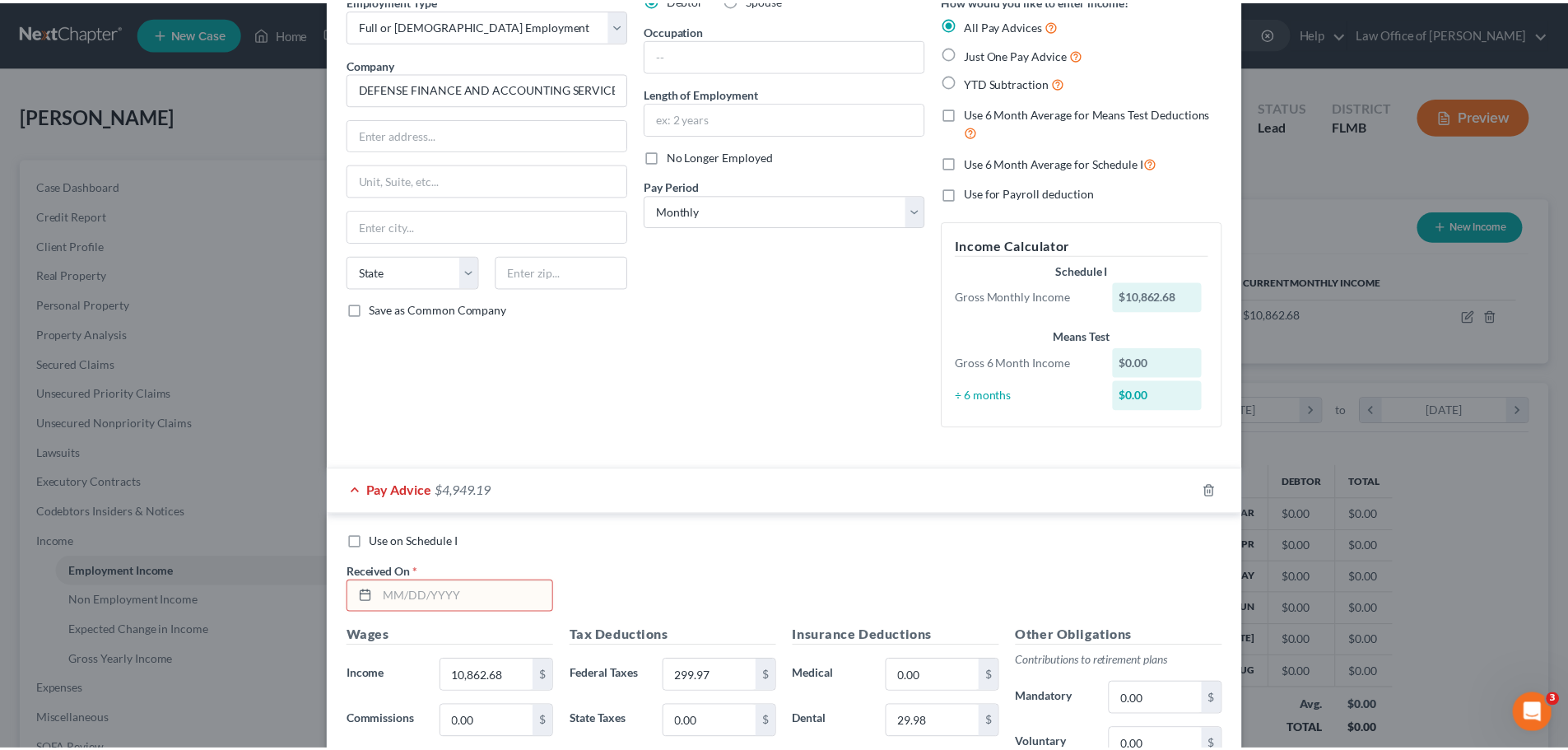
scroll to position [0, 0]
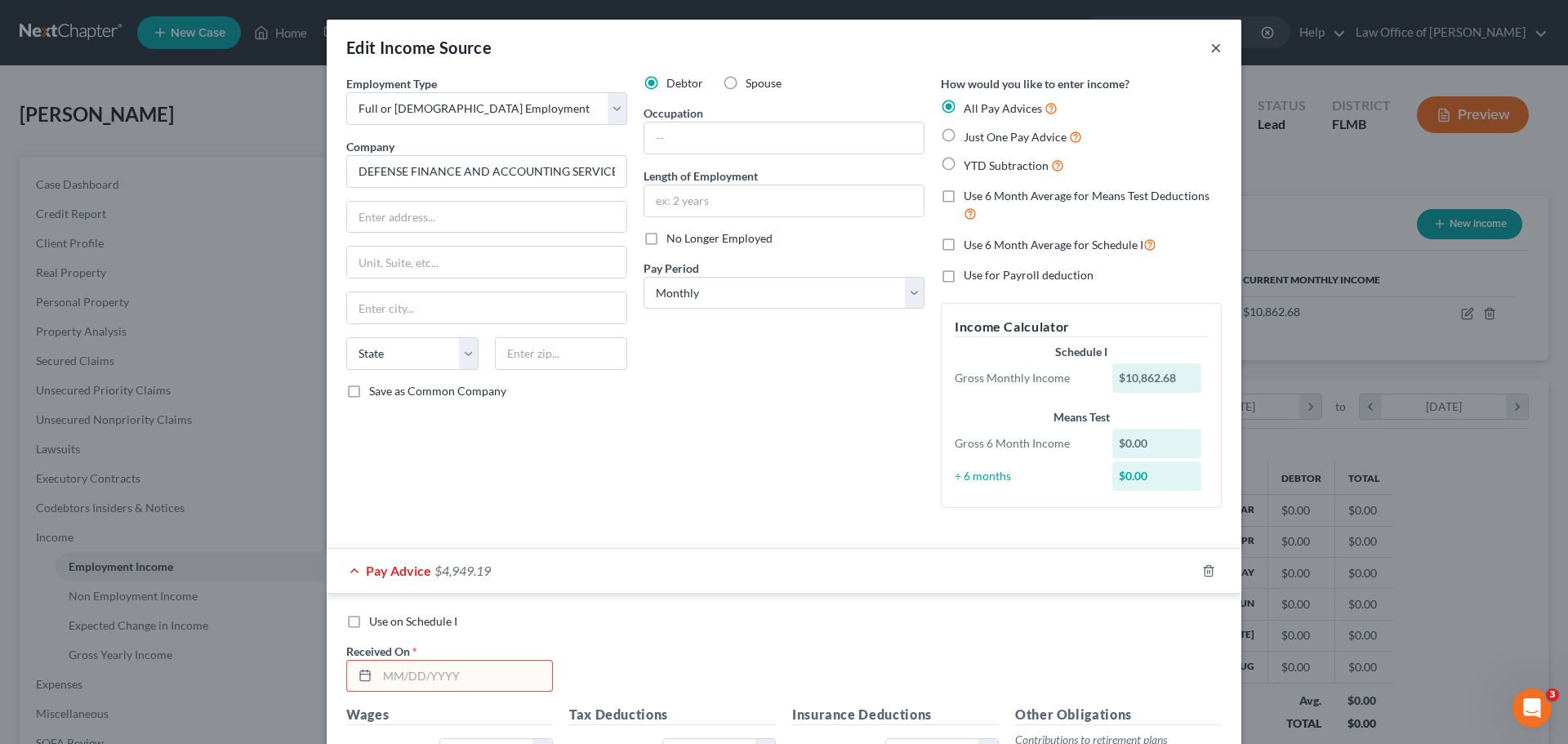
click at [1215, 49] on button "×" at bounding box center [1216, 47] width 12 height 20
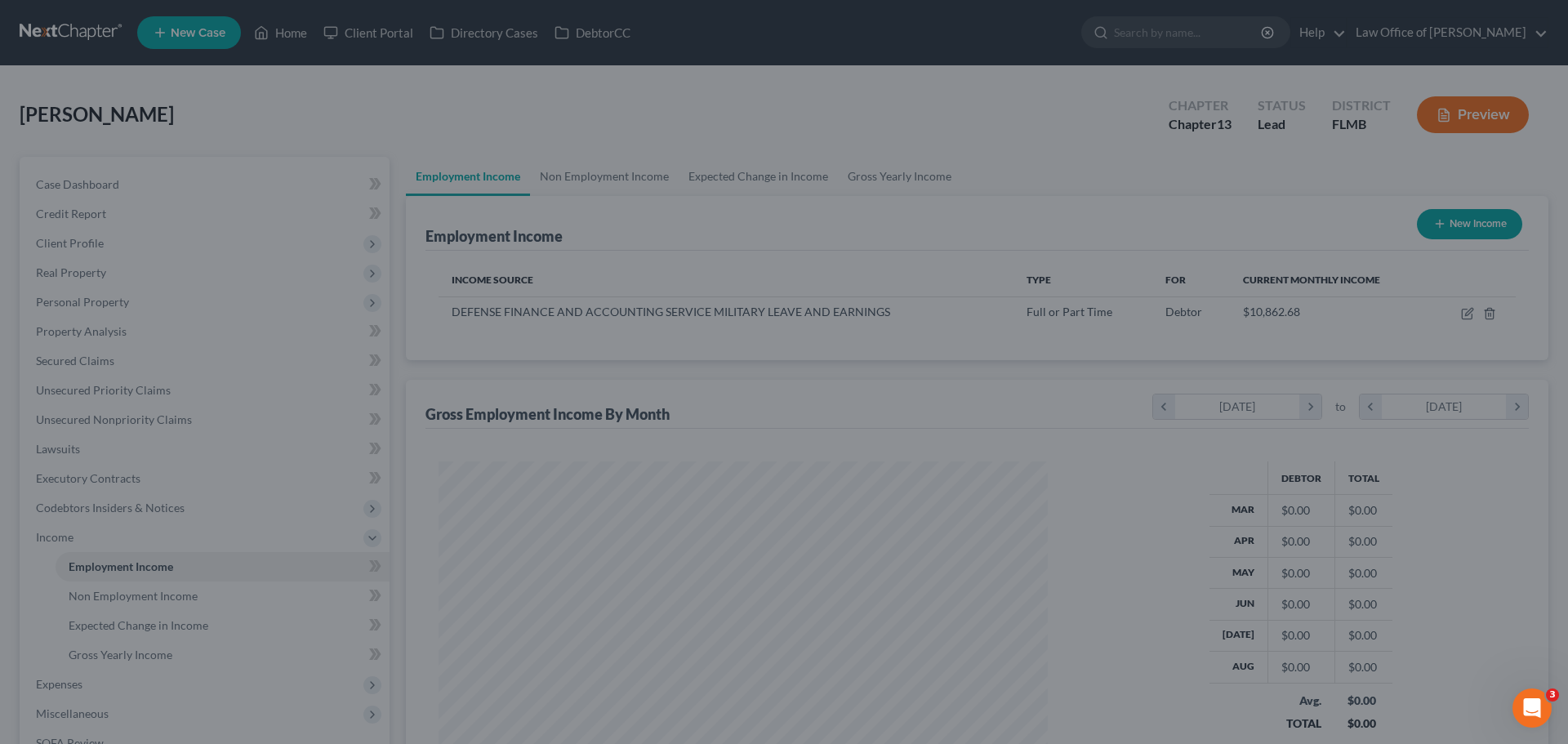
scroll to position [816401, 816095]
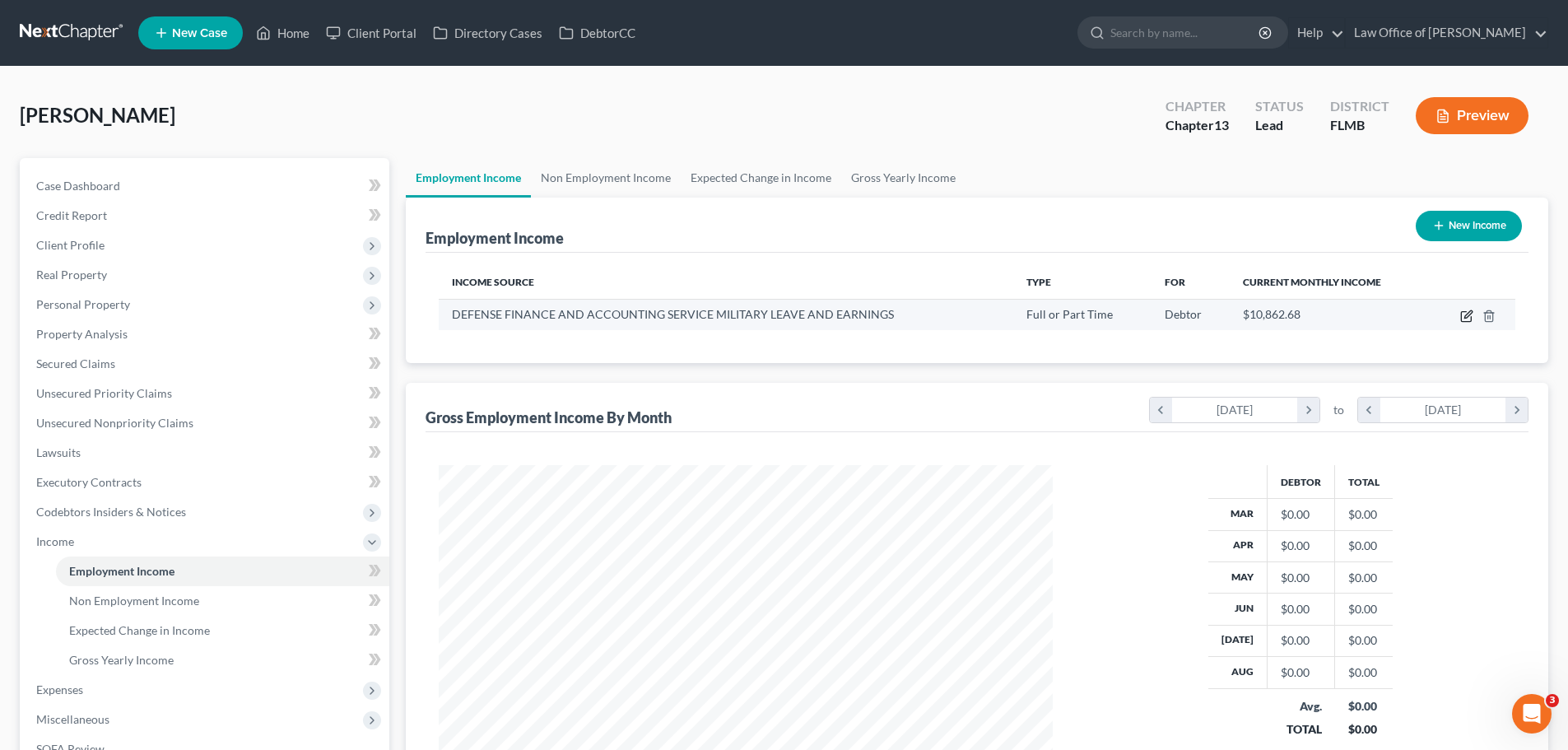
click at [1463, 312] on icon "button" at bounding box center [1465, 317] width 10 height 10
select select "0"
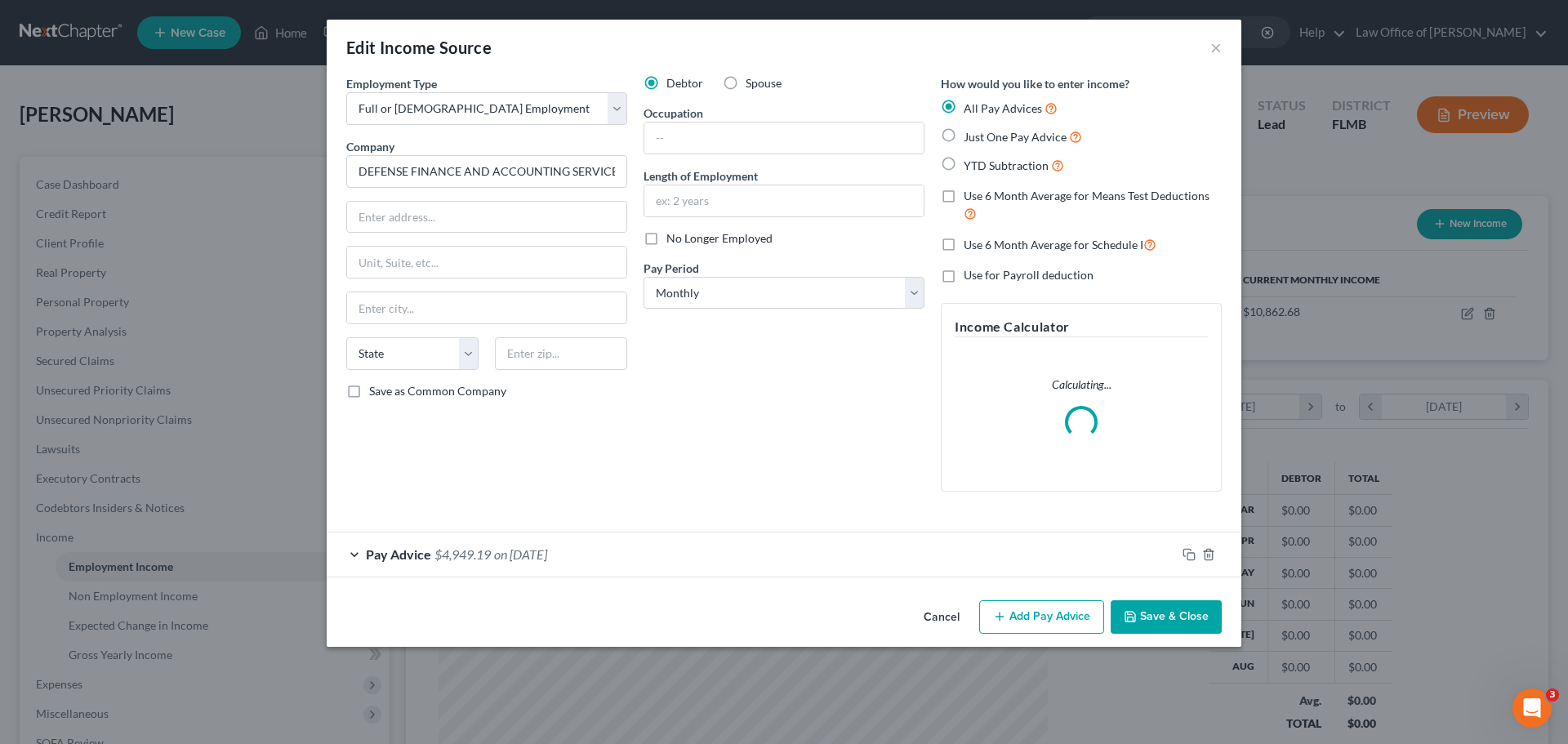
scroll to position [307, 648]
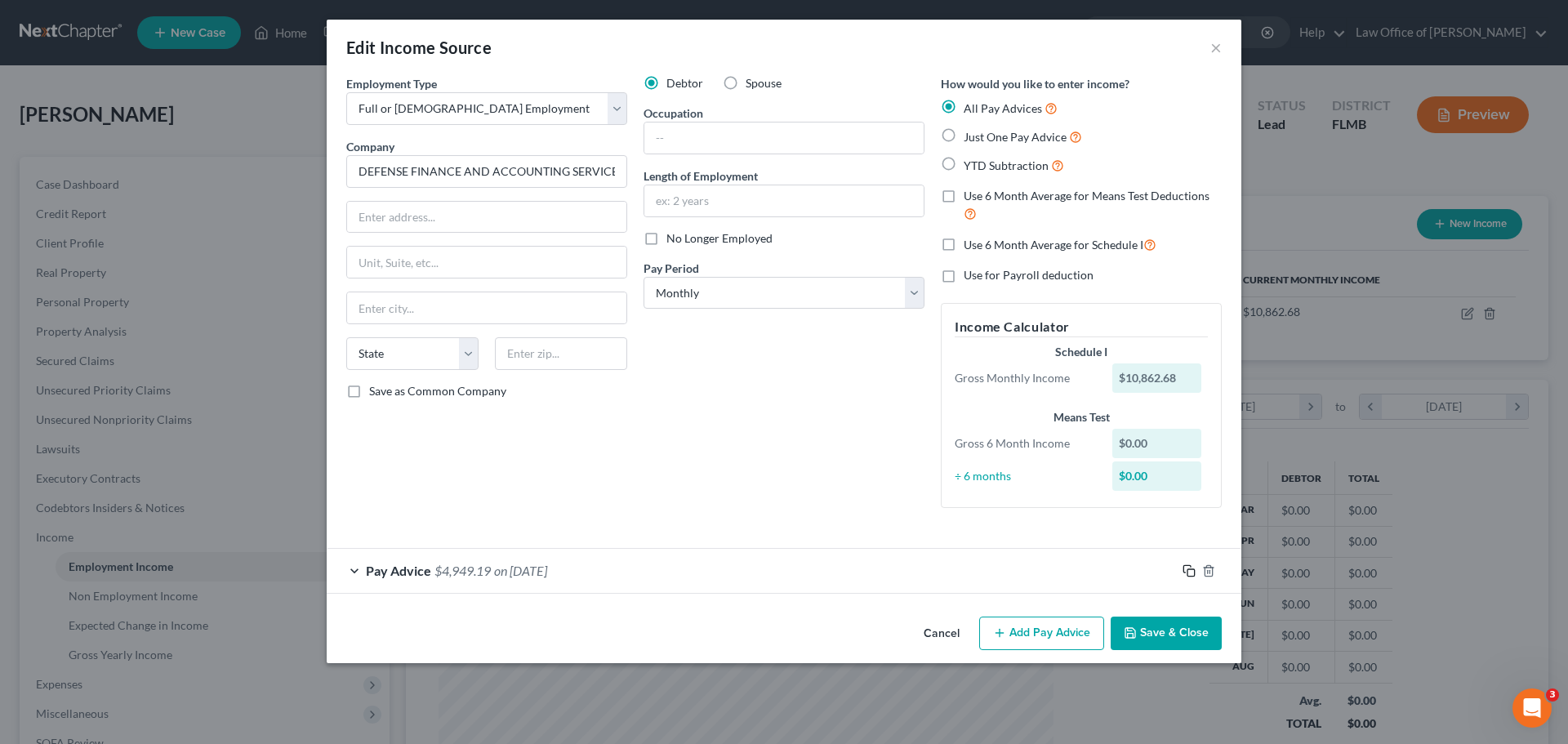
click at [1194, 569] on icon "button" at bounding box center [1189, 570] width 13 height 13
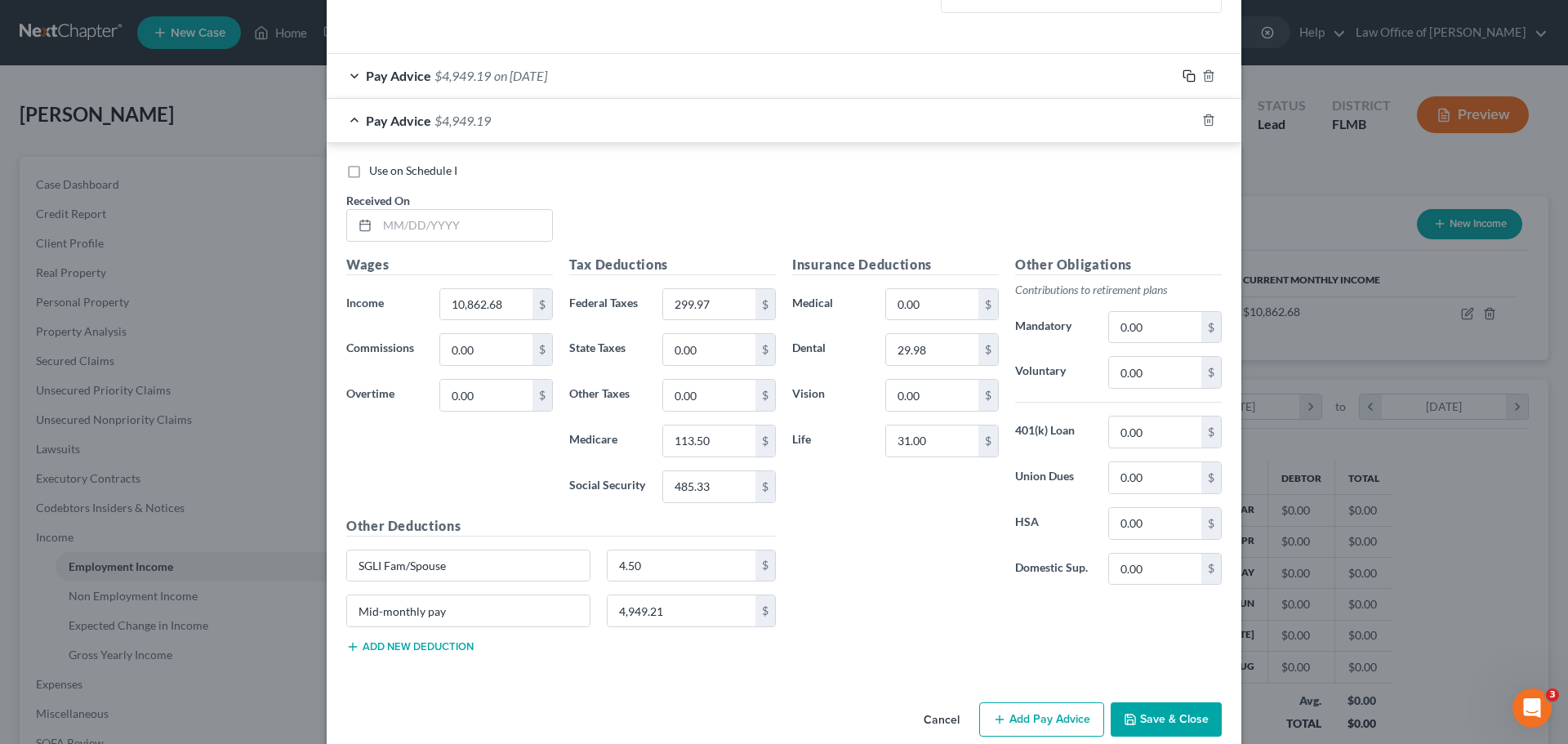
scroll to position [521, 0]
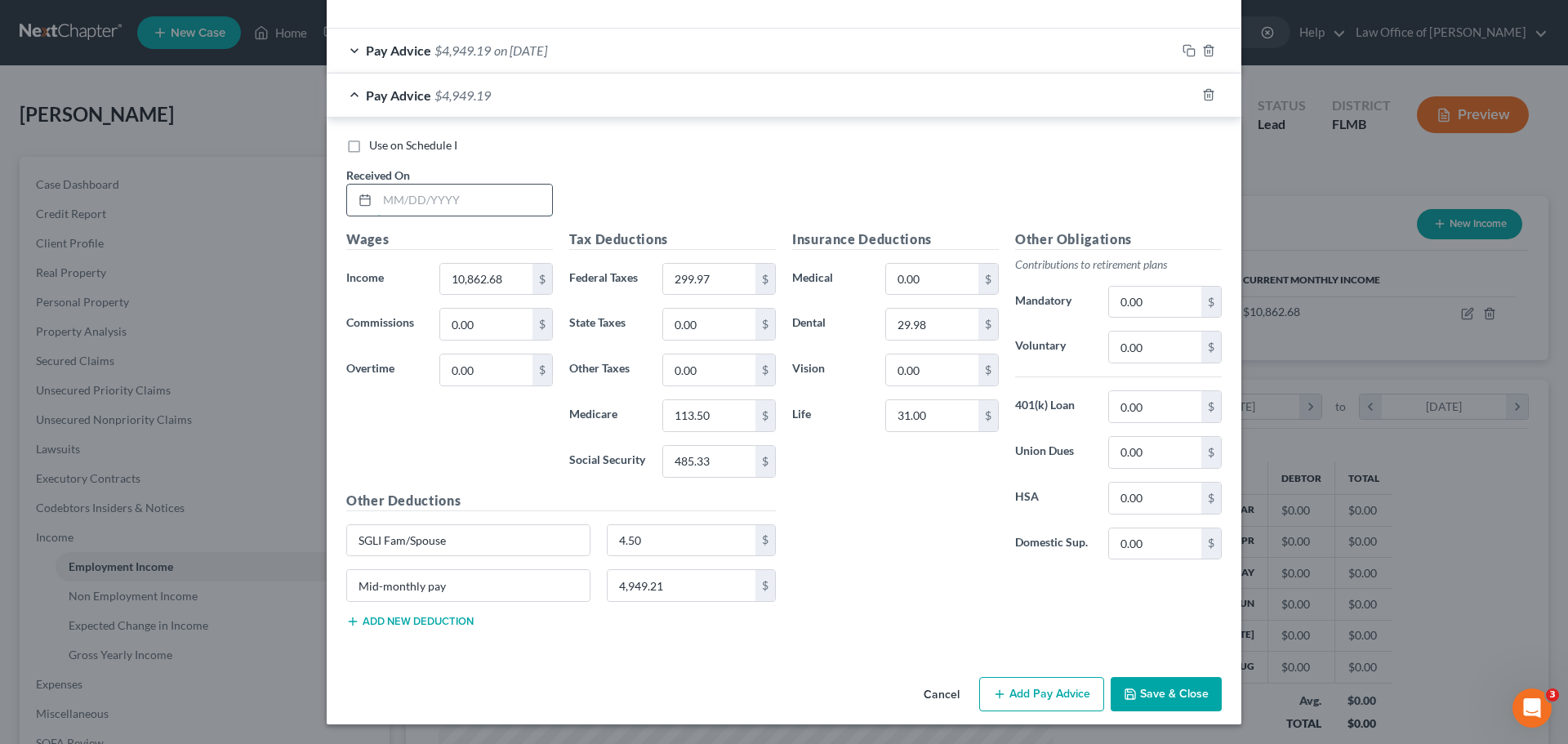
click at [478, 207] on input "text" at bounding box center [464, 200] width 174 height 31
type input "03/31/2025"
click at [1187, 93] on rect "button" at bounding box center [1191, 96] width 7 height 7
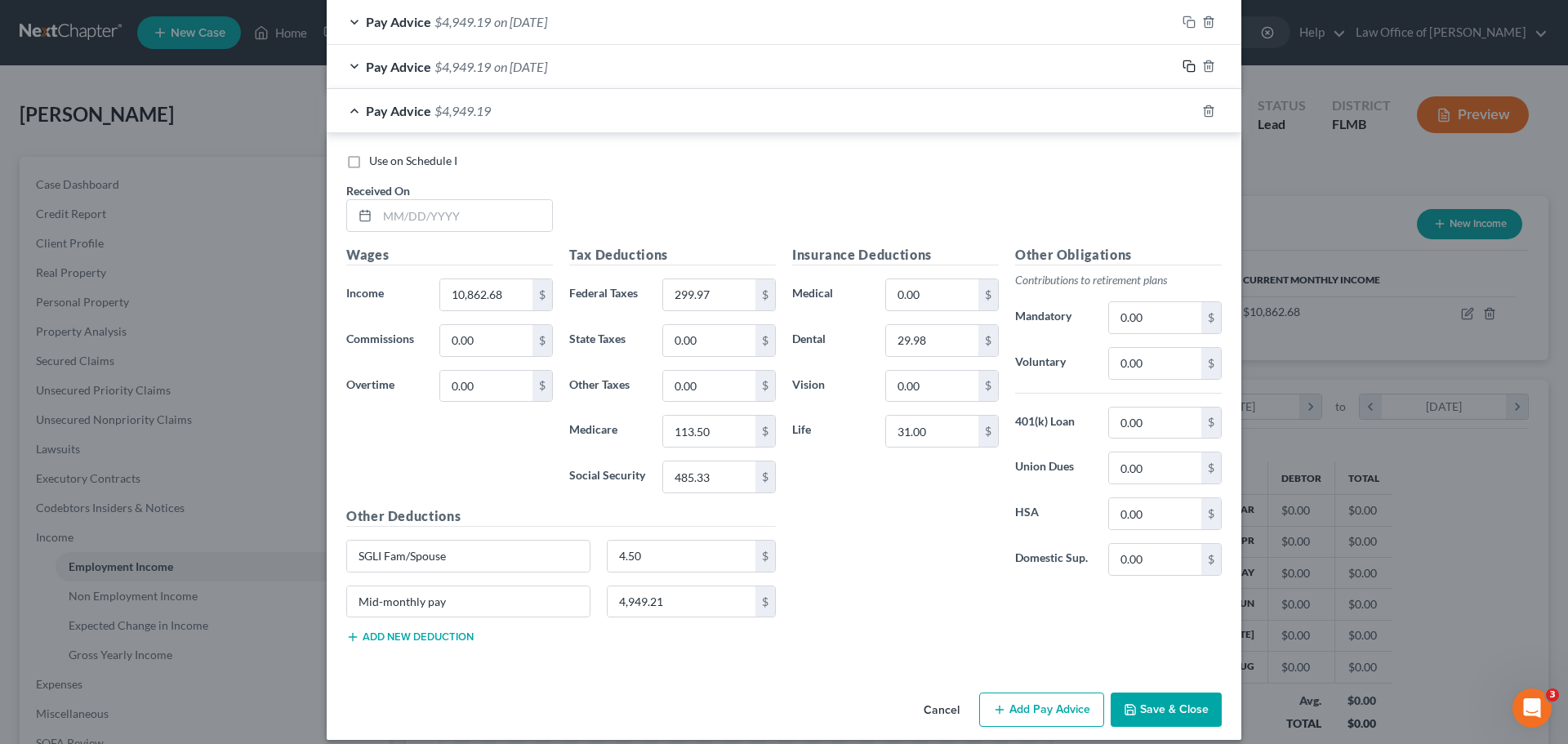
scroll to position [564, 0]
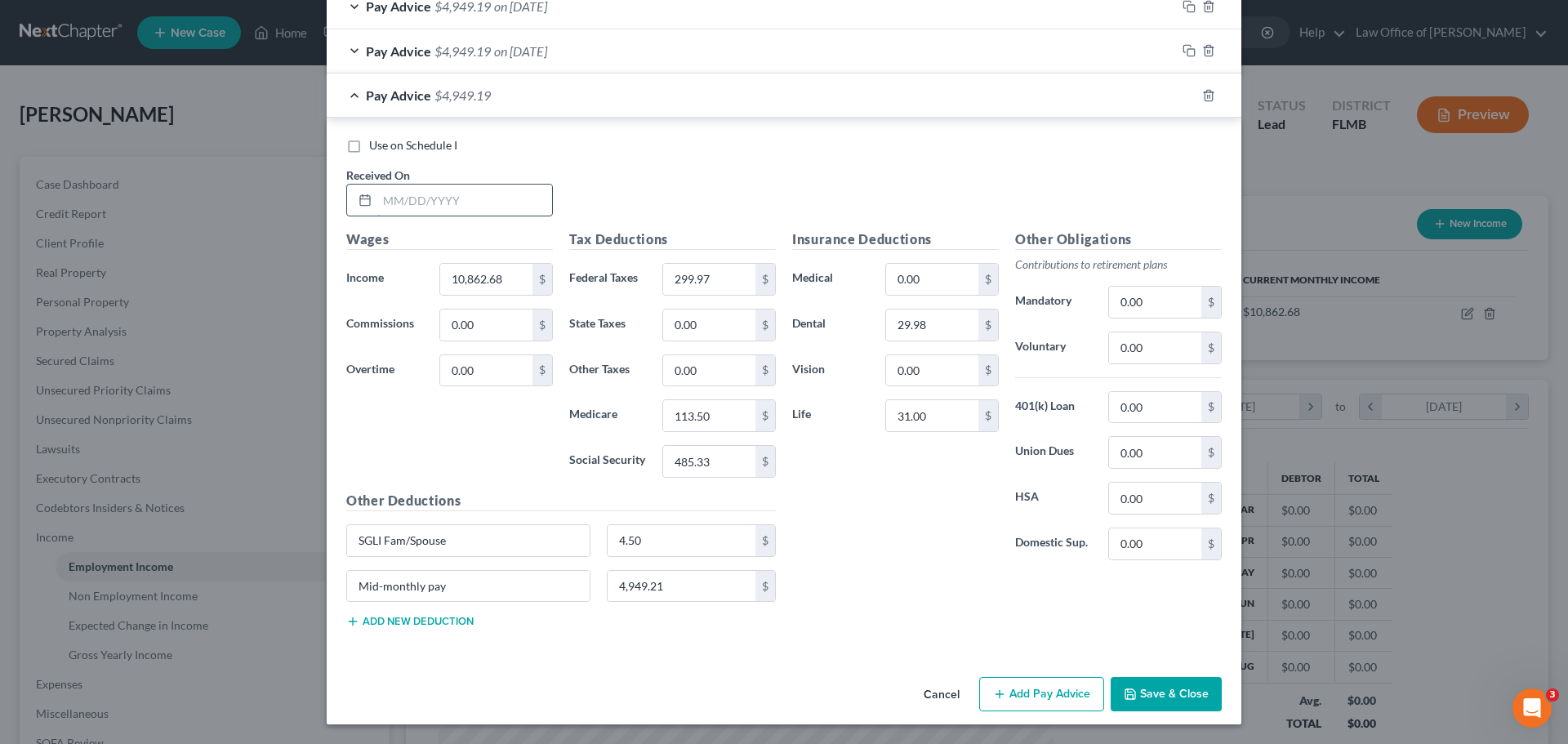
click at [468, 214] on input "text" at bounding box center [464, 200] width 174 height 31
type input "04/30/2025"
click at [724, 282] on input "299.97" at bounding box center [710, 279] width 93 height 31
type input "303.14"
click at [829, 486] on div "Insurance Deductions Medical 0.00 $ Dental 29.98 $ Vision 0.00 $ Life 31.00 $" at bounding box center [895, 402] width 223 height 343
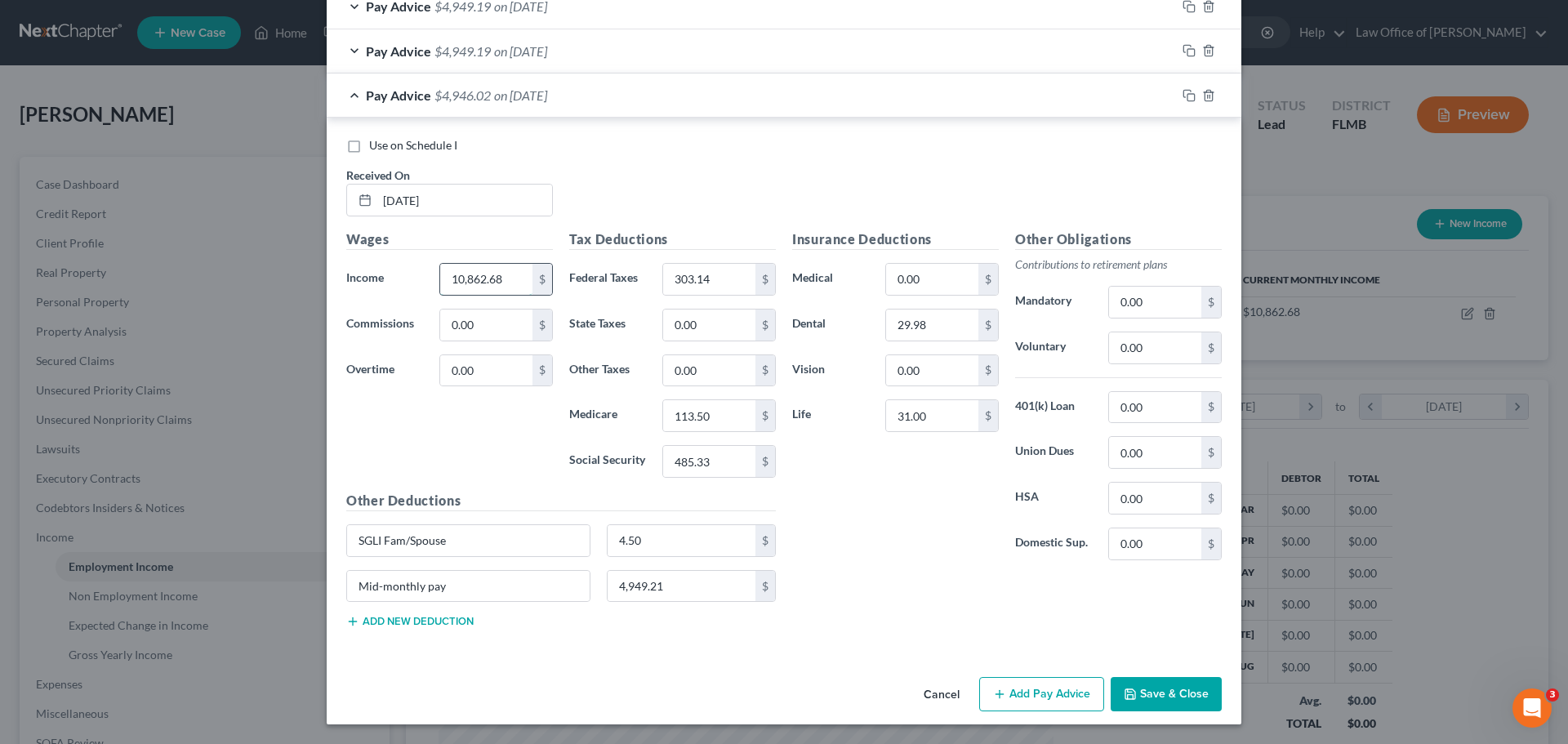
click at [482, 278] on input "10,862.68" at bounding box center [487, 279] width 93 height 31
type input "10,889.08"
click at [451, 419] on div "Wages Income * 10,889.08 $ Commissions 0.00 $ Overtime 0.00 $" at bounding box center [449, 361] width 223 height 262
click at [1185, 95] on icon "button" at bounding box center [1189, 95] width 13 height 13
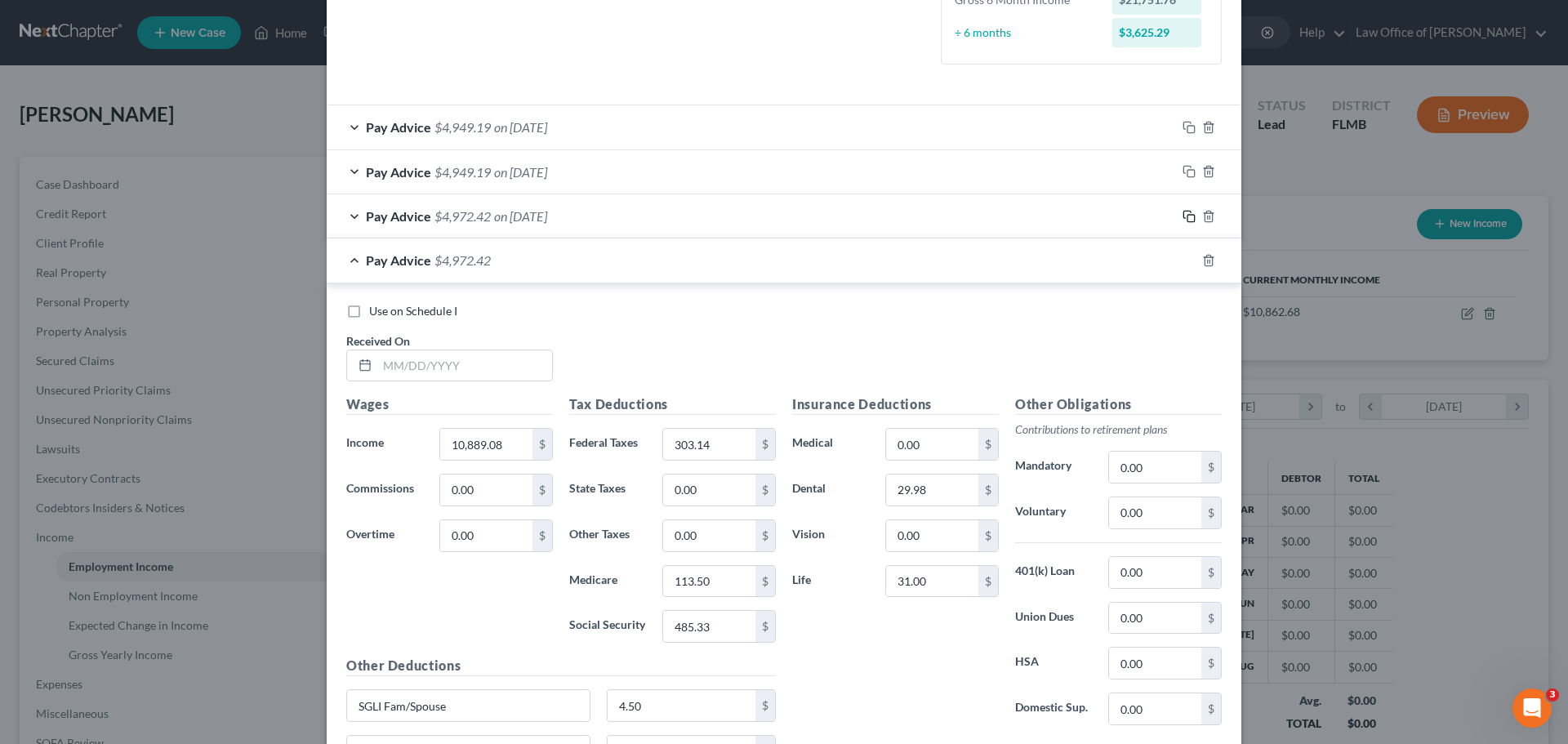
scroll to position [609, 0]
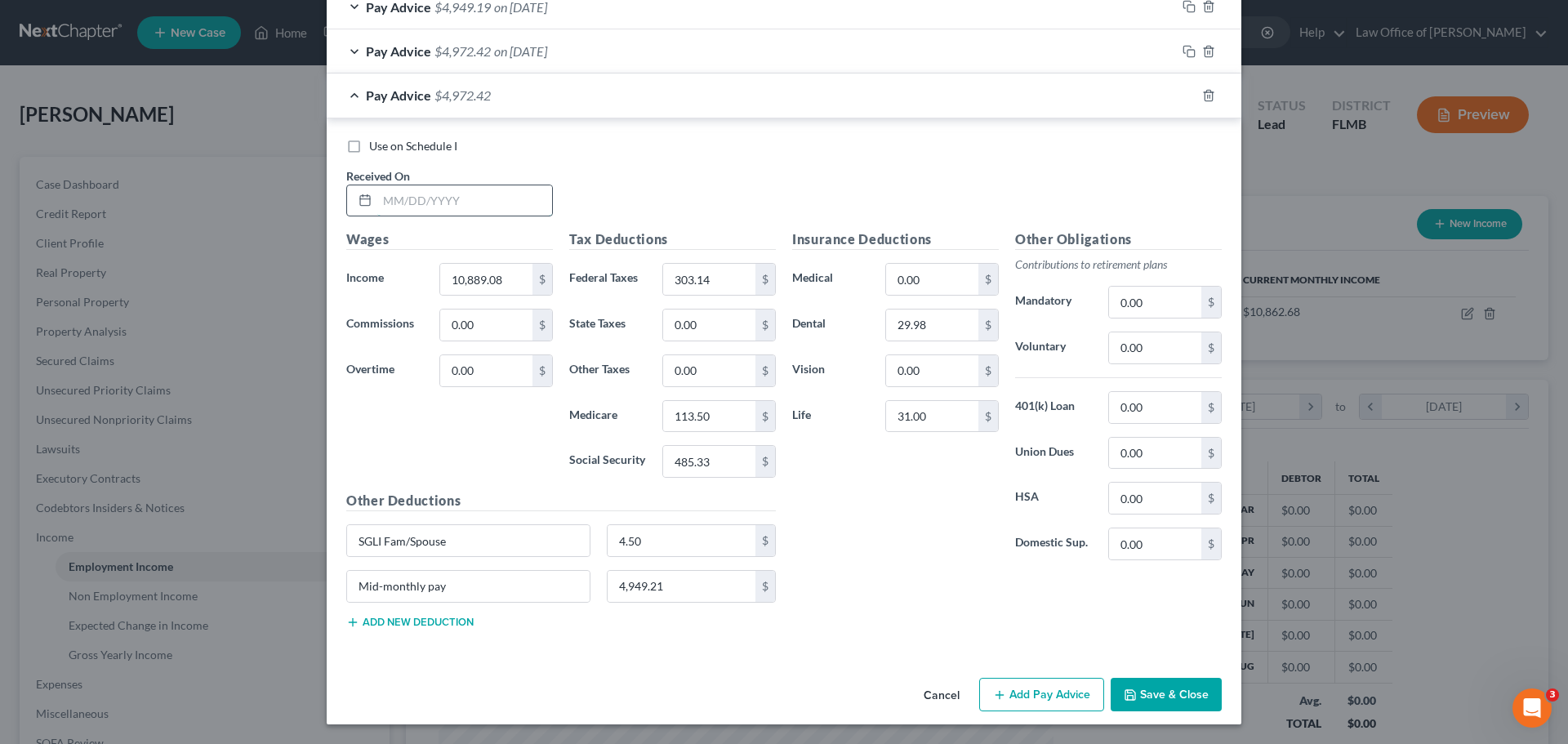
click at [480, 193] on input "text" at bounding box center [464, 201] width 174 height 31
type input "05/31/2025"
click at [670, 184] on div "Use on Schedule I Received On * 05/31/2025" at bounding box center [784, 184] width 892 height 93
click at [507, 274] on input "10,889.08" at bounding box center [487, 279] width 93 height 31
type input "10,906.68"
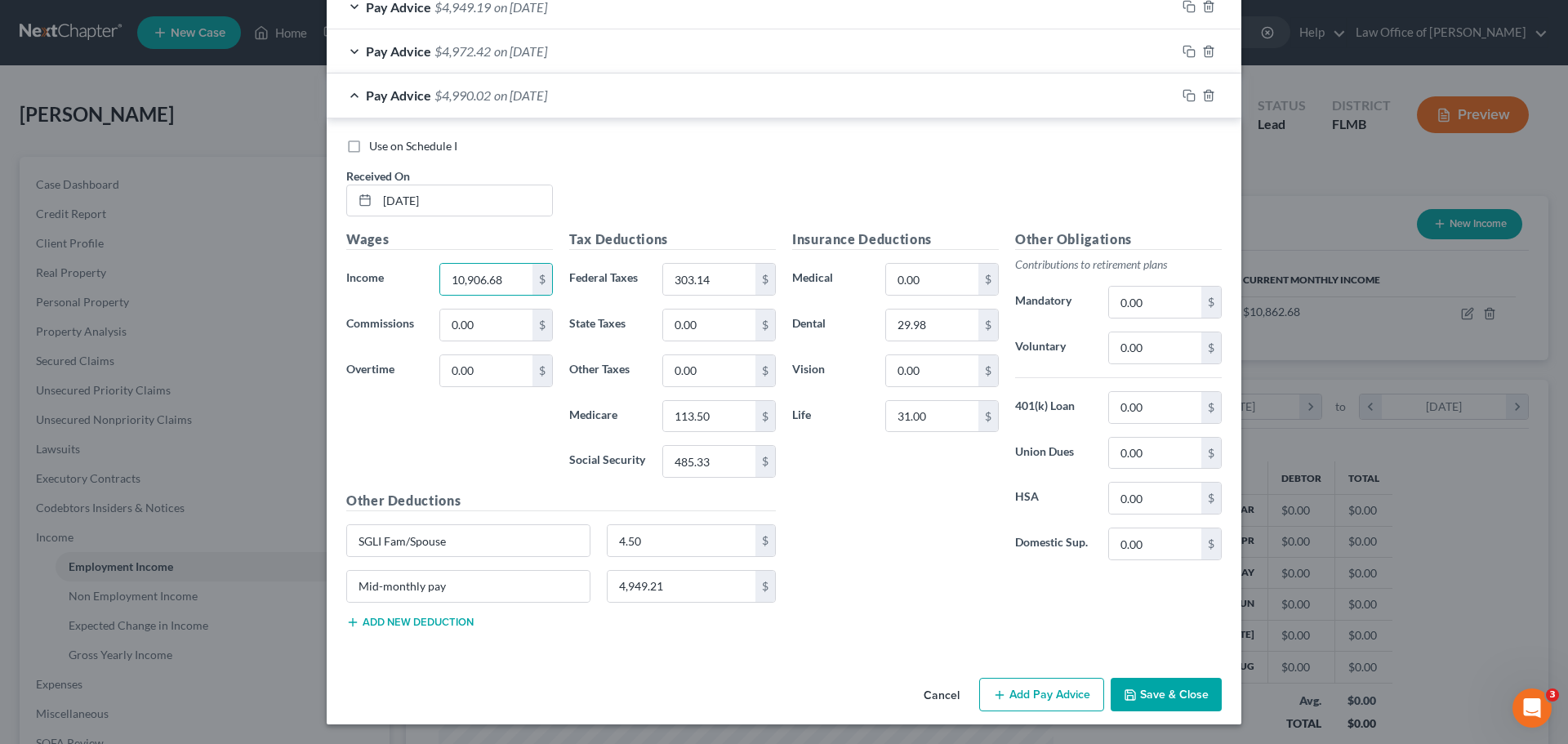
click at [443, 497] on h5 "Other Deductions" at bounding box center [561, 501] width 430 height 20
click at [708, 279] on input "303.14" at bounding box center [710, 279] width 93 height 31
type input "305.25"
click at [816, 483] on div "Insurance Deductions Medical 0.00 $ Dental 29.98 $ Vision 0.00 $ Life 31.00 $" at bounding box center [895, 402] width 223 height 343
type input "4,968.57"
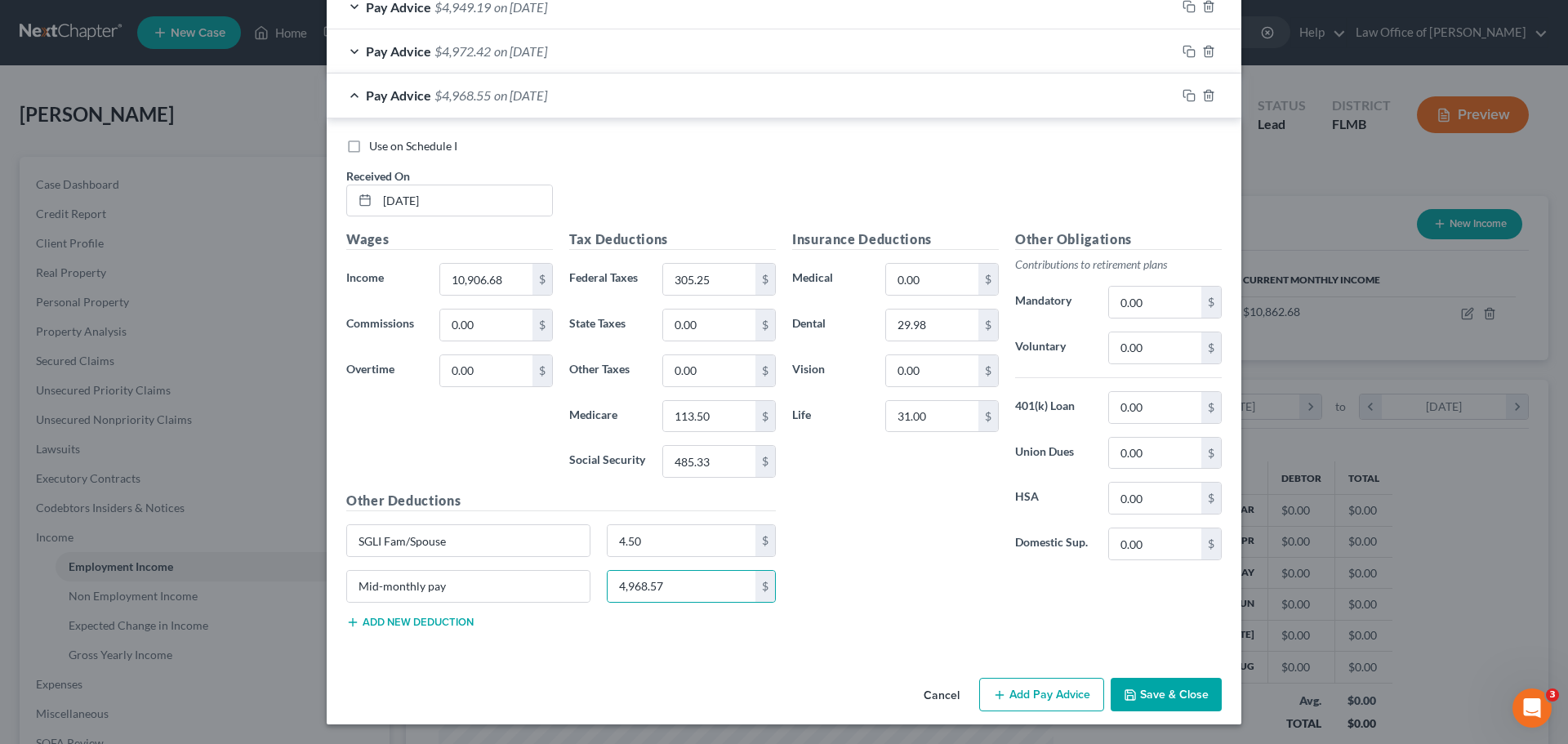
click at [828, 523] on div "Insurance Deductions Medical 0.00 $ Dental 29.98 $ Vision 0.00 $ Life 31.00 $" at bounding box center [895, 402] width 223 height 343
click at [1185, 97] on icon "button" at bounding box center [1189, 95] width 13 height 13
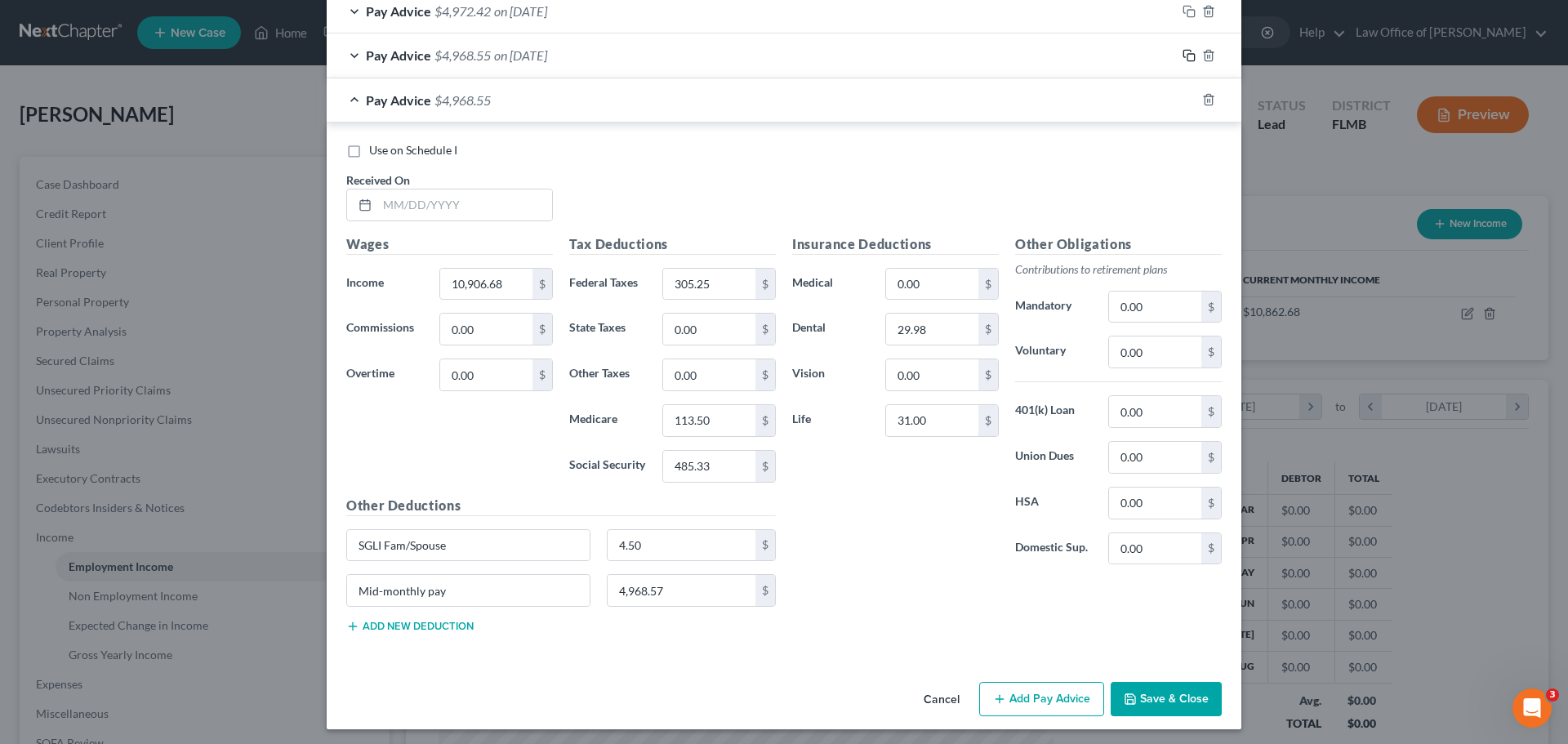
scroll to position [653, 0]
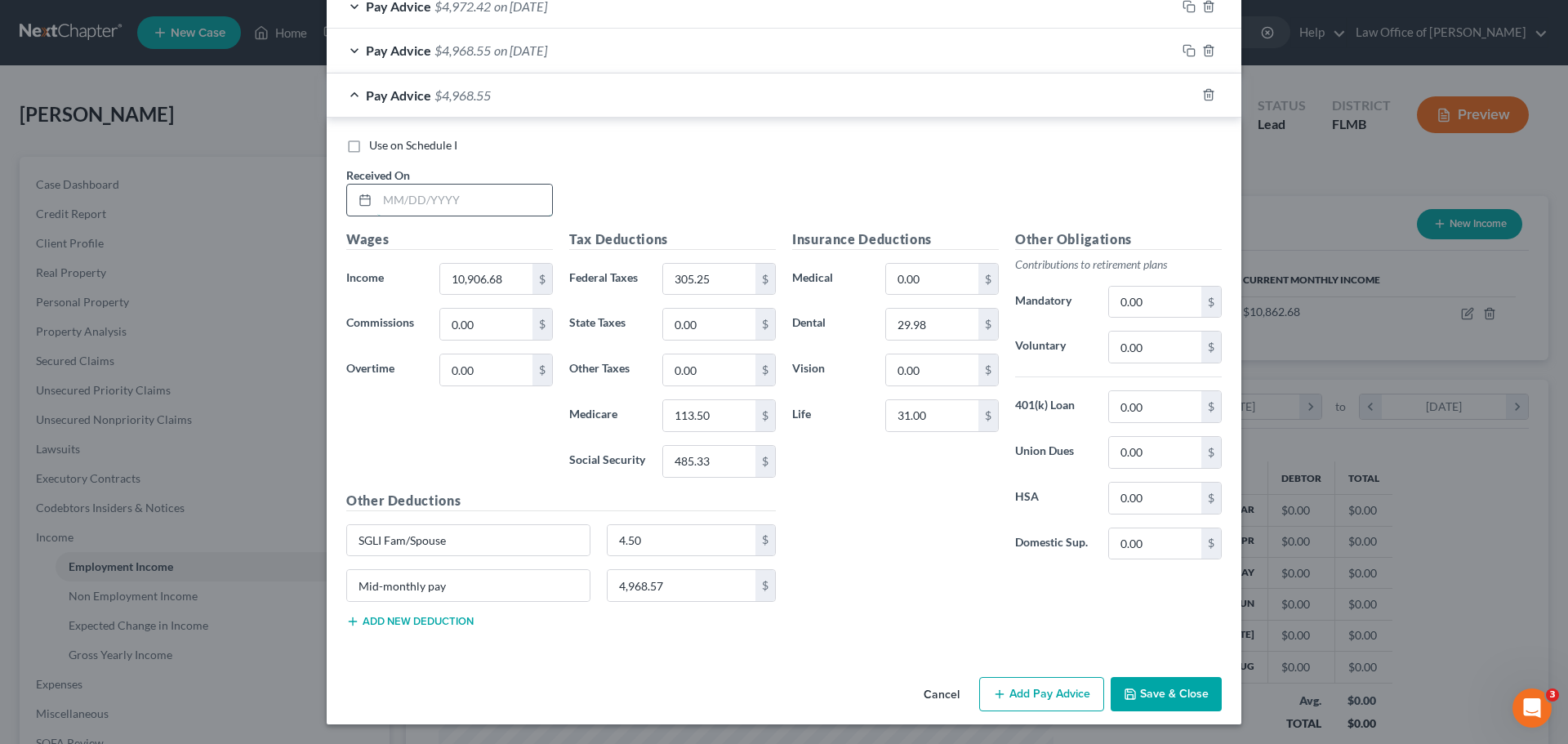
click at [462, 199] on input "text" at bounding box center [464, 200] width 174 height 31
type input "06/30/2025"
click at [830, 150] on div "Use on Schedule I" at bounding box center [784, 145] width 876 height 16
click at [517, 279] on input "10,906.68" at bounding box center [487, 279] width 93 height 31
type input "25,906.68"
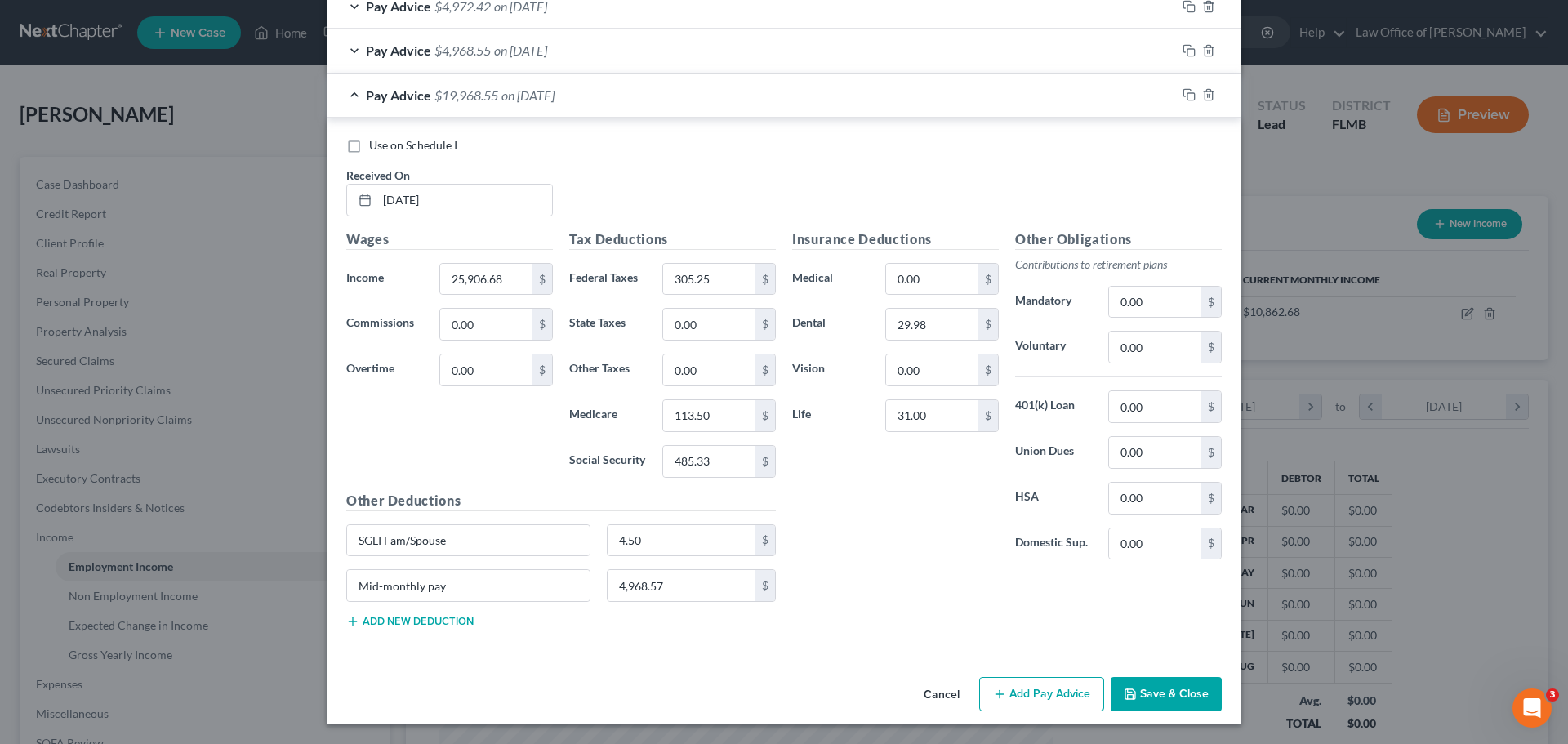
click at [480, 410] on div "Wages Income * 25,906.68 $ Commissions 0.00 $ Overtime 0.00 $" at bounding box center [449, 361] width 223 height 262
click at [712, 278] on input "305.25" at bounding box center [710, 279] width 93 height 31
type input "3,605.25"
click at [917, 604] on div "Insurance Deductions Medical 0.00 $ Dental 29.98 $ Vision 0.00 $ Life 31.00 $ O…" at bounding box center [1007, 435] width 446 height 412
click at [707, 417] on input "113.50" at bounding box center [710, 416] width 93 height 31
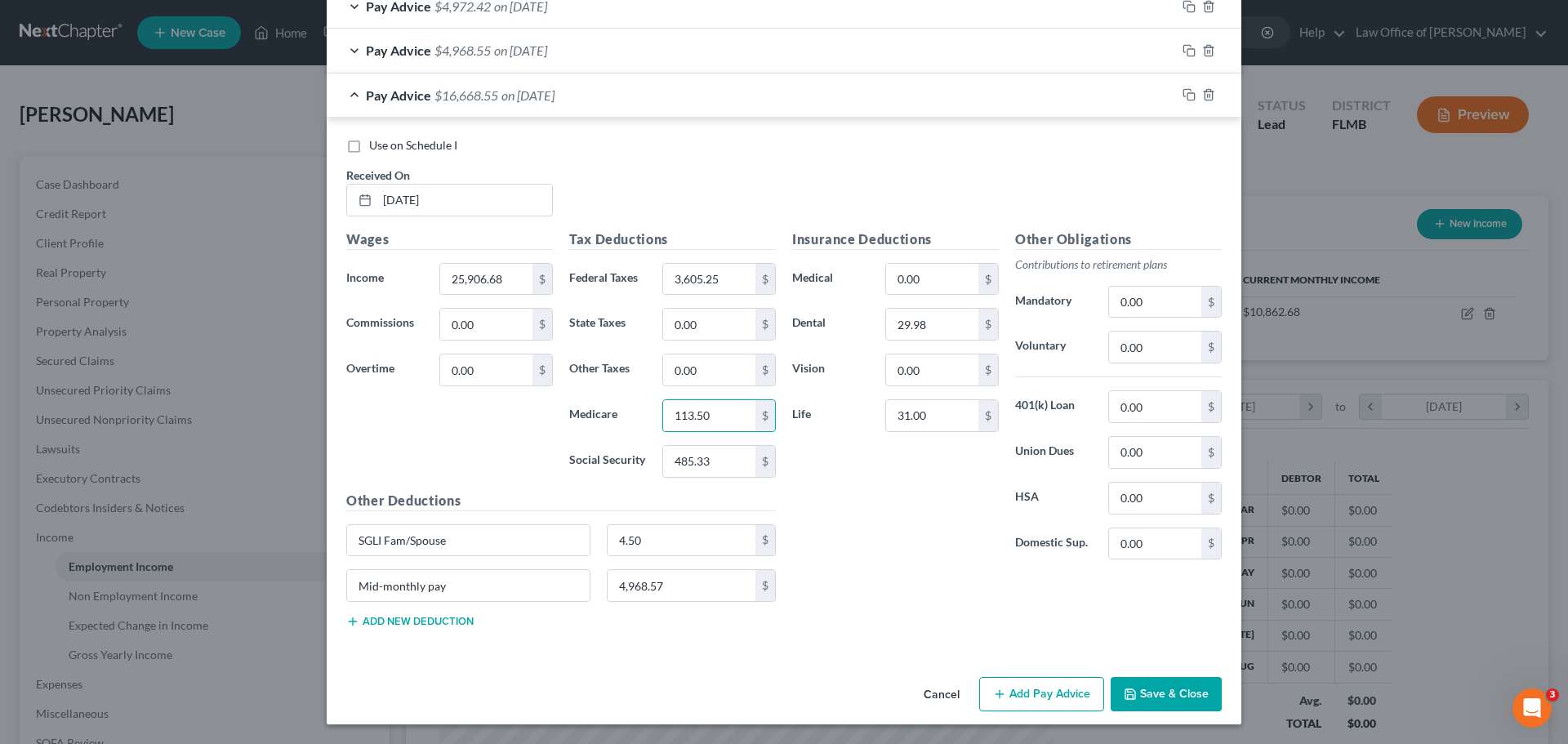
click at [908, 532] on div "Insurance Deductions Medical 0.00 $ Dental 29.98 $ Vision 0.00 $ Life 31.00 $" at bounding box center [895, 402] width 223 height 343
click at [398, 616] on button "Add new deduction" at bounding box center [410, 621] width 127 height 13
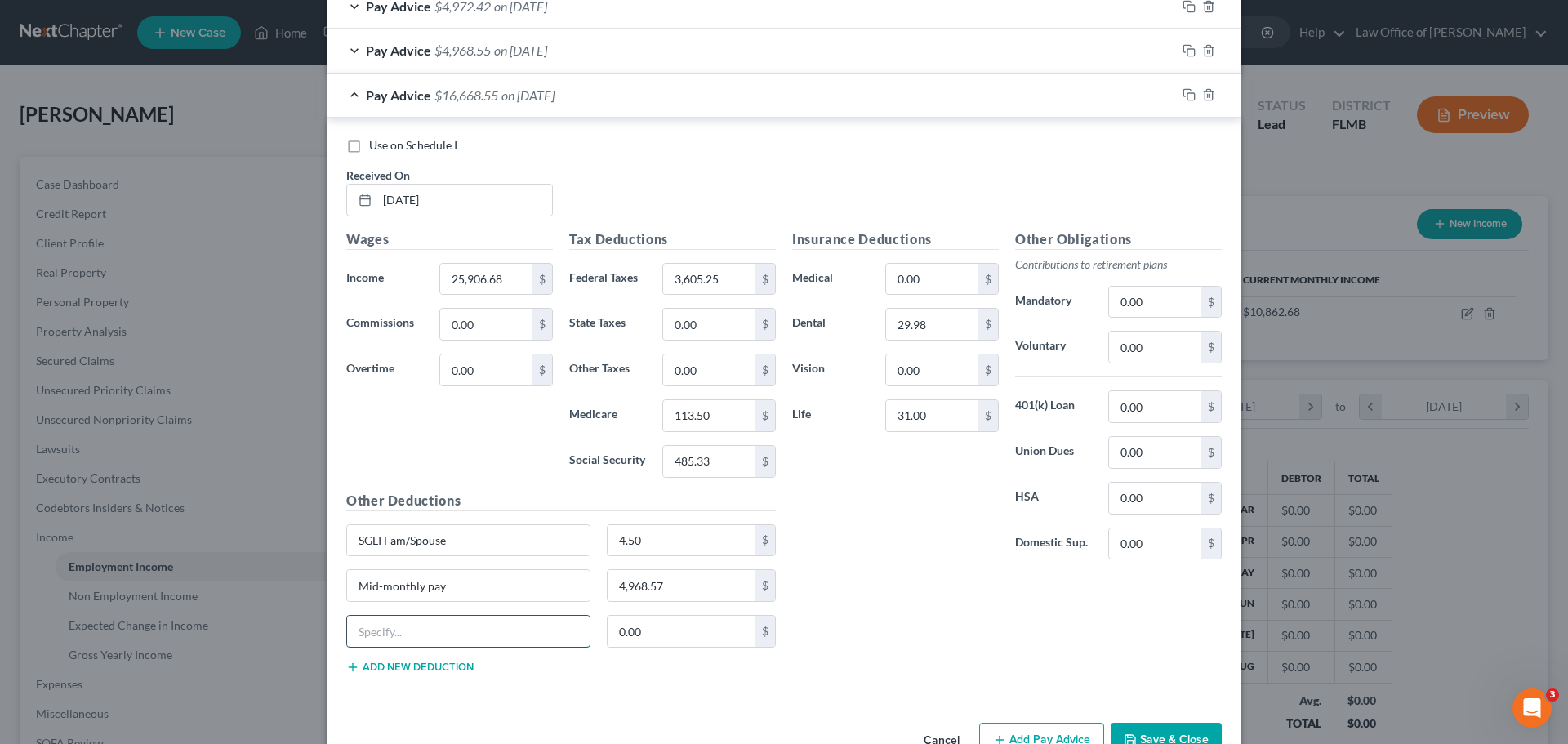
click at [414, 629] on input "text" at bounding box center [468, 631] width 243 height 31
type input "Nuclear Bonus Pay"
type input "11,700.00"
click at [809, 480] on div "Insurance Deductions Medical 0.00 $ Dental 29.98 $ Vision 0.00 $ Life 31.00 $" at bounding box center [895, 402] width 223 height 343
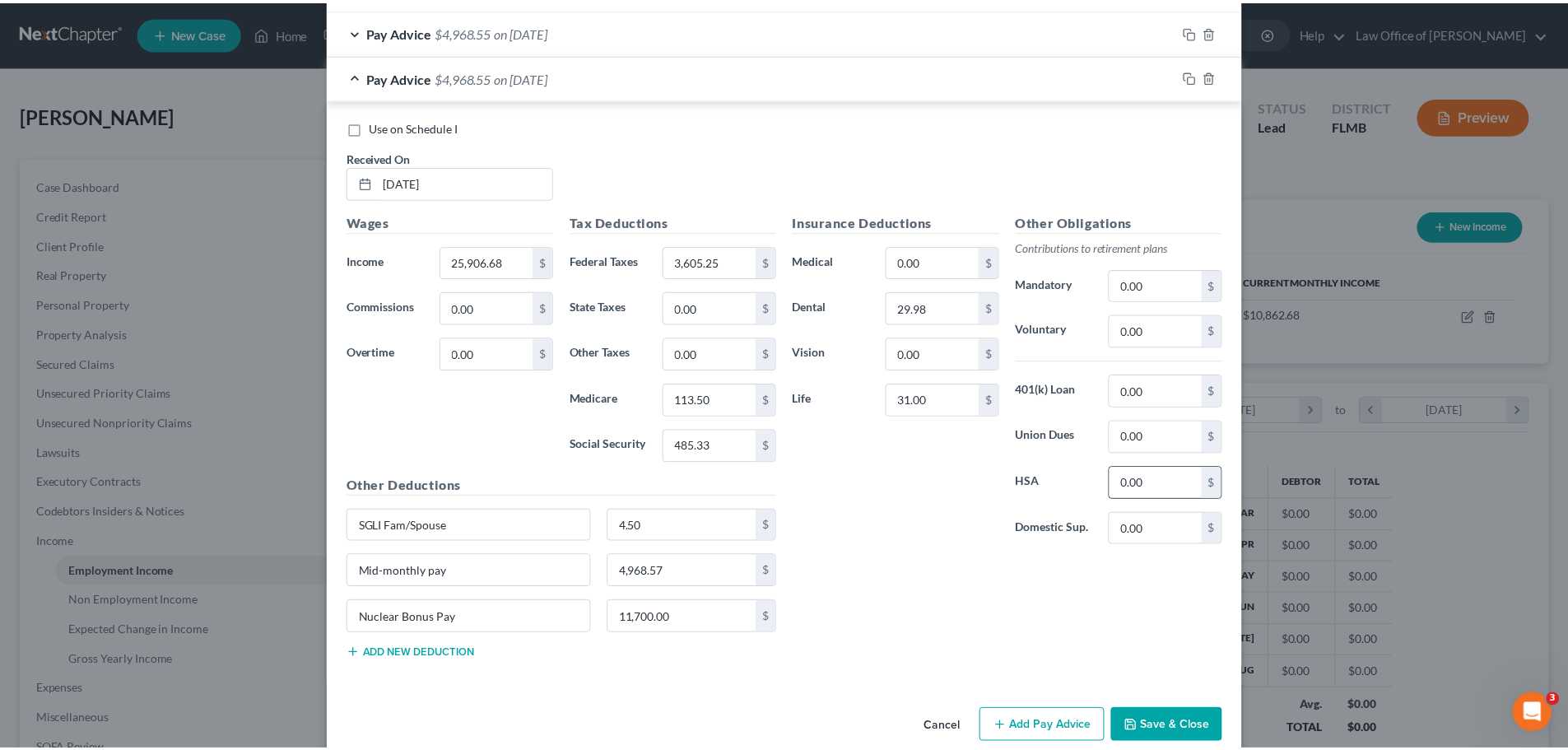
scroll to position [704, 0]
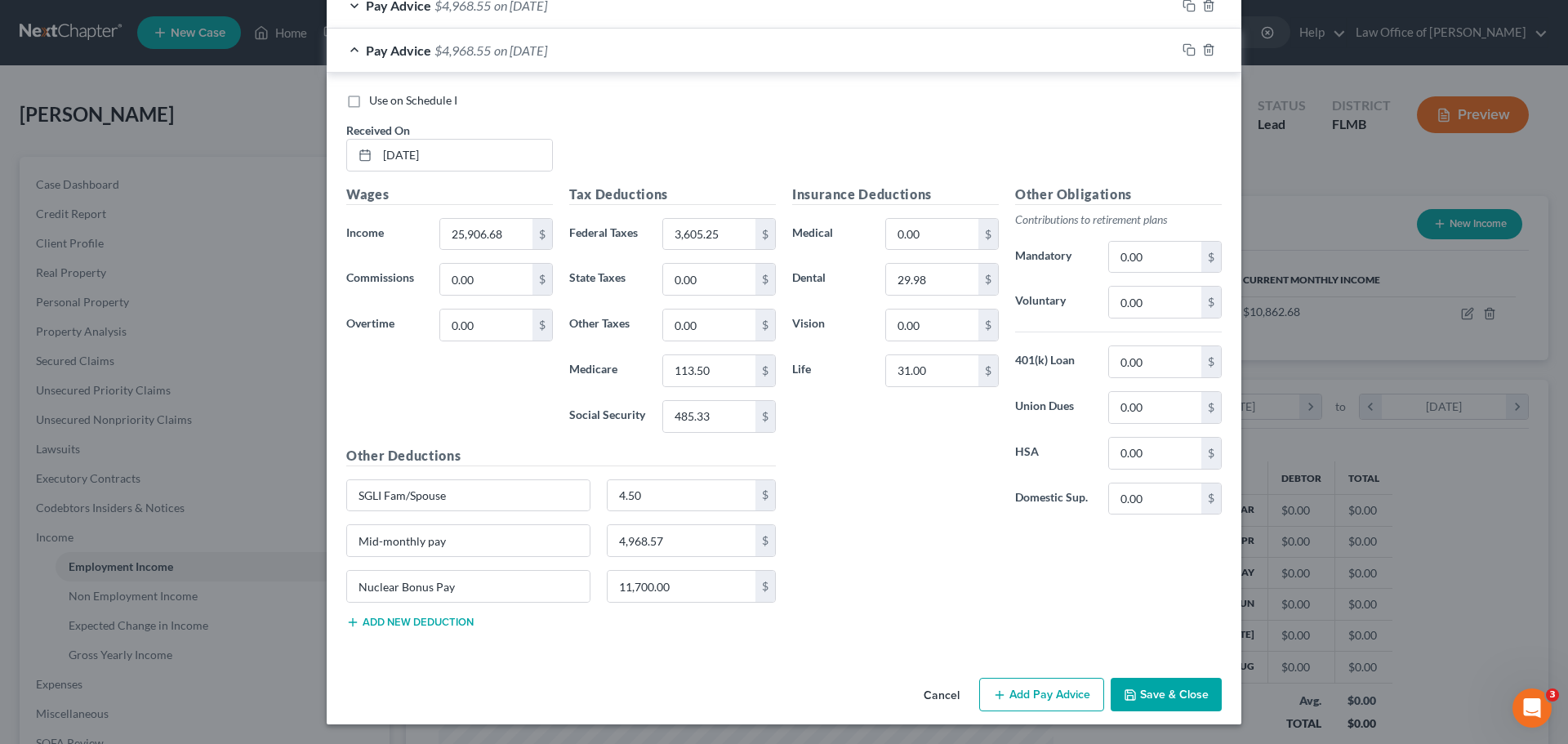
click at [1168, 699] on button "Save & Close" at bounding box center [1166, 695] width 111 height 35
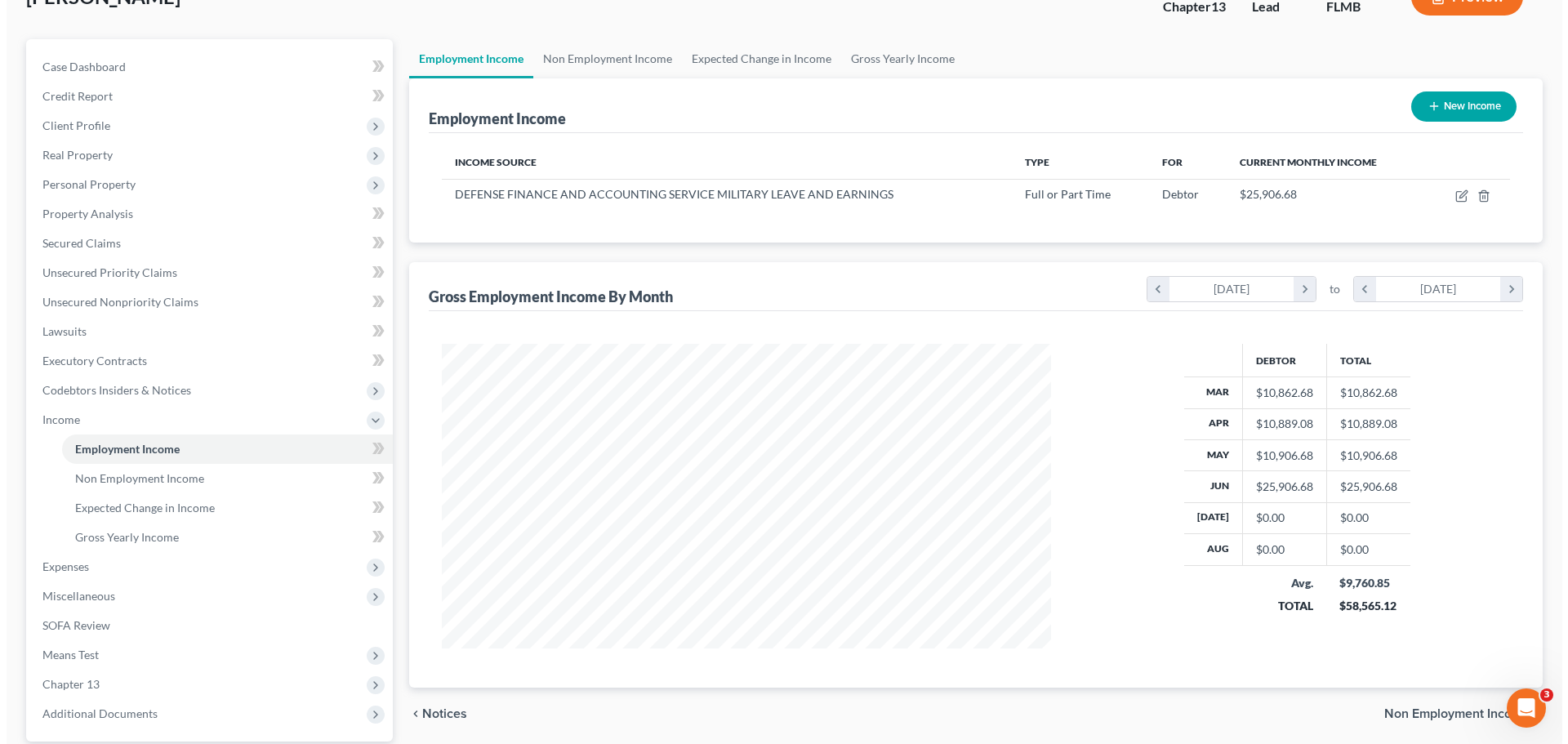
scroll to position [271, 0]
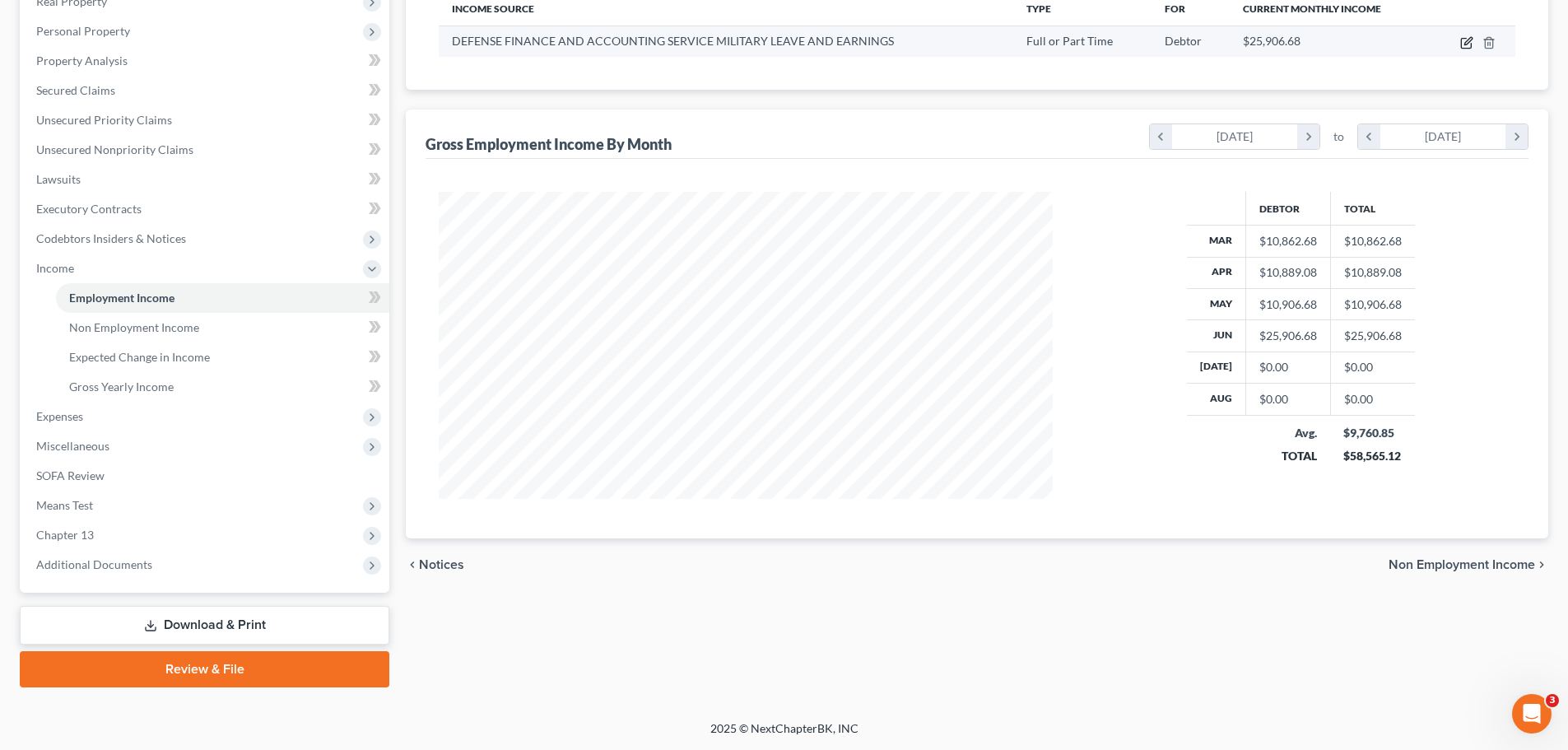
click at [1465, 37] on icon "button" at bounding box center [1466, 43] width 13 height 13
select select "0"
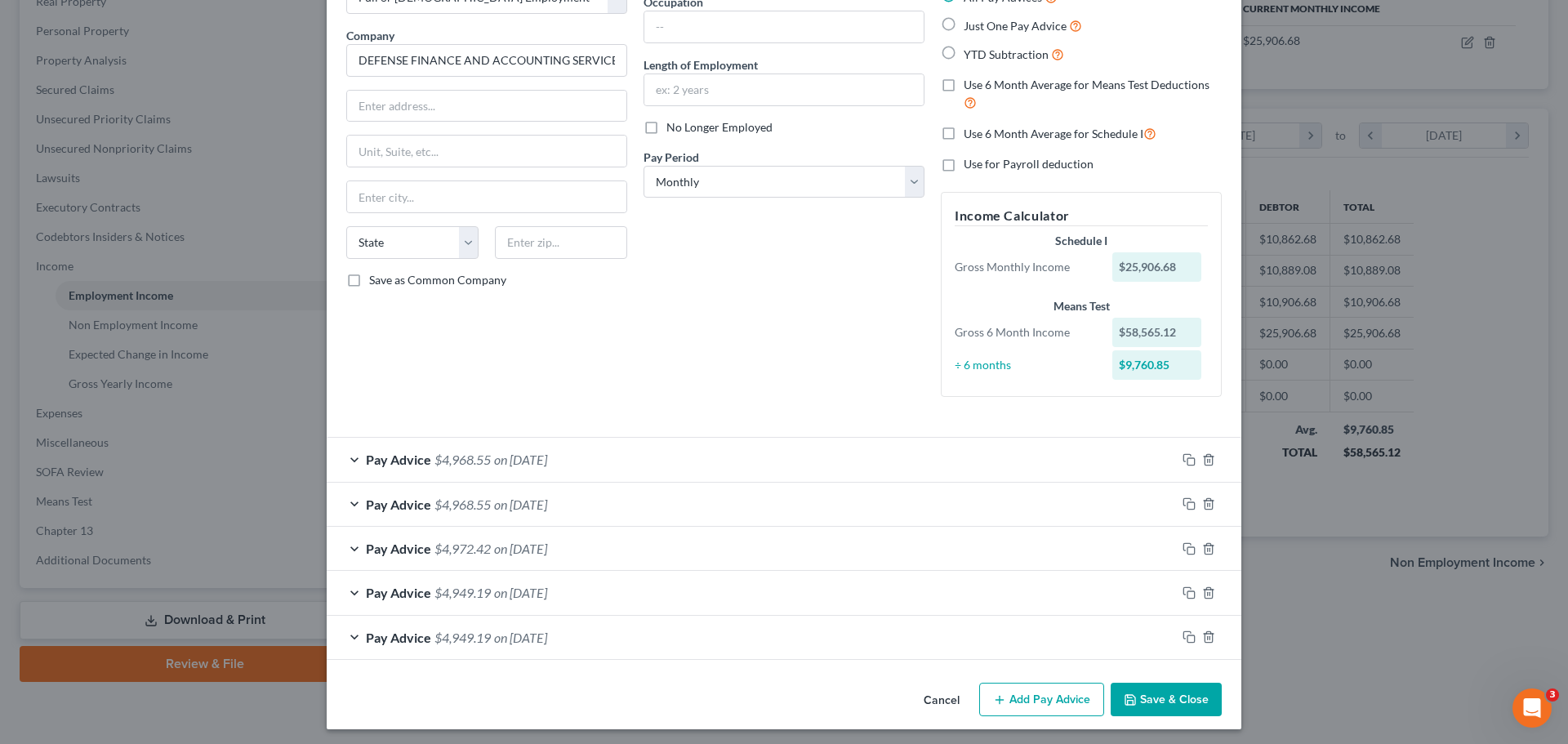
scroll to position [116, 0]
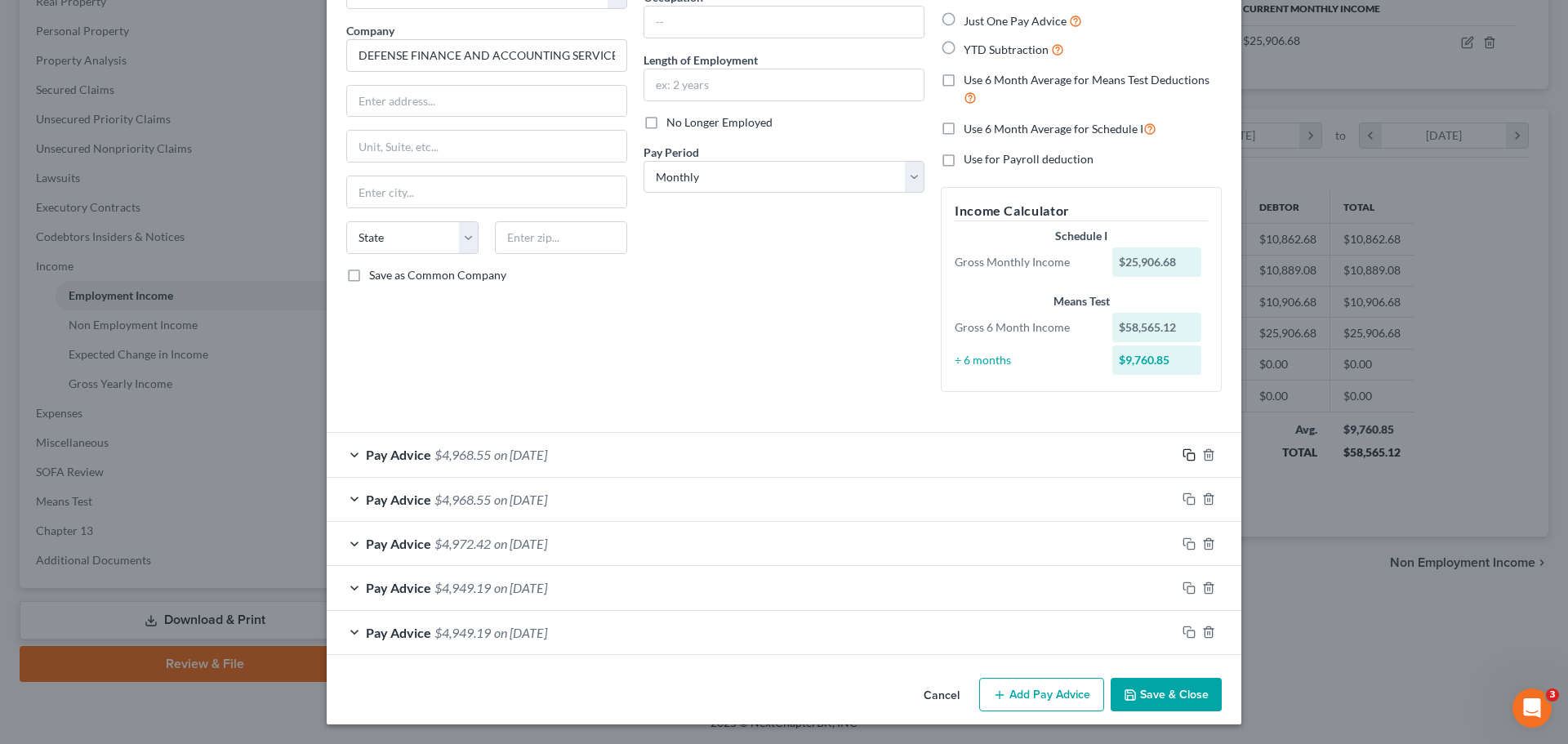
click at [1183, 451] on icon "button" at bounding box center [1189, 455] width 13 height 13
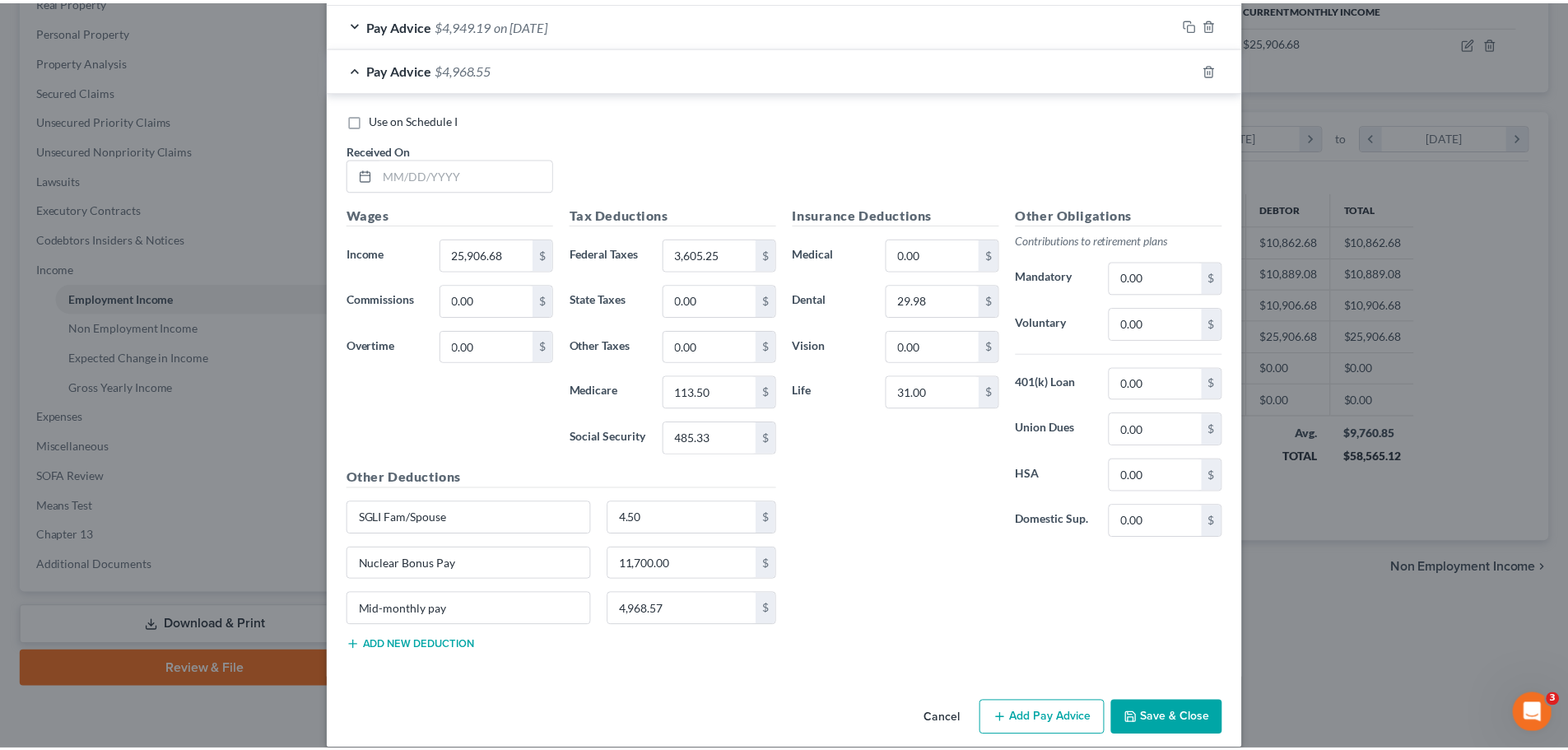
scroll to position [749, 0]
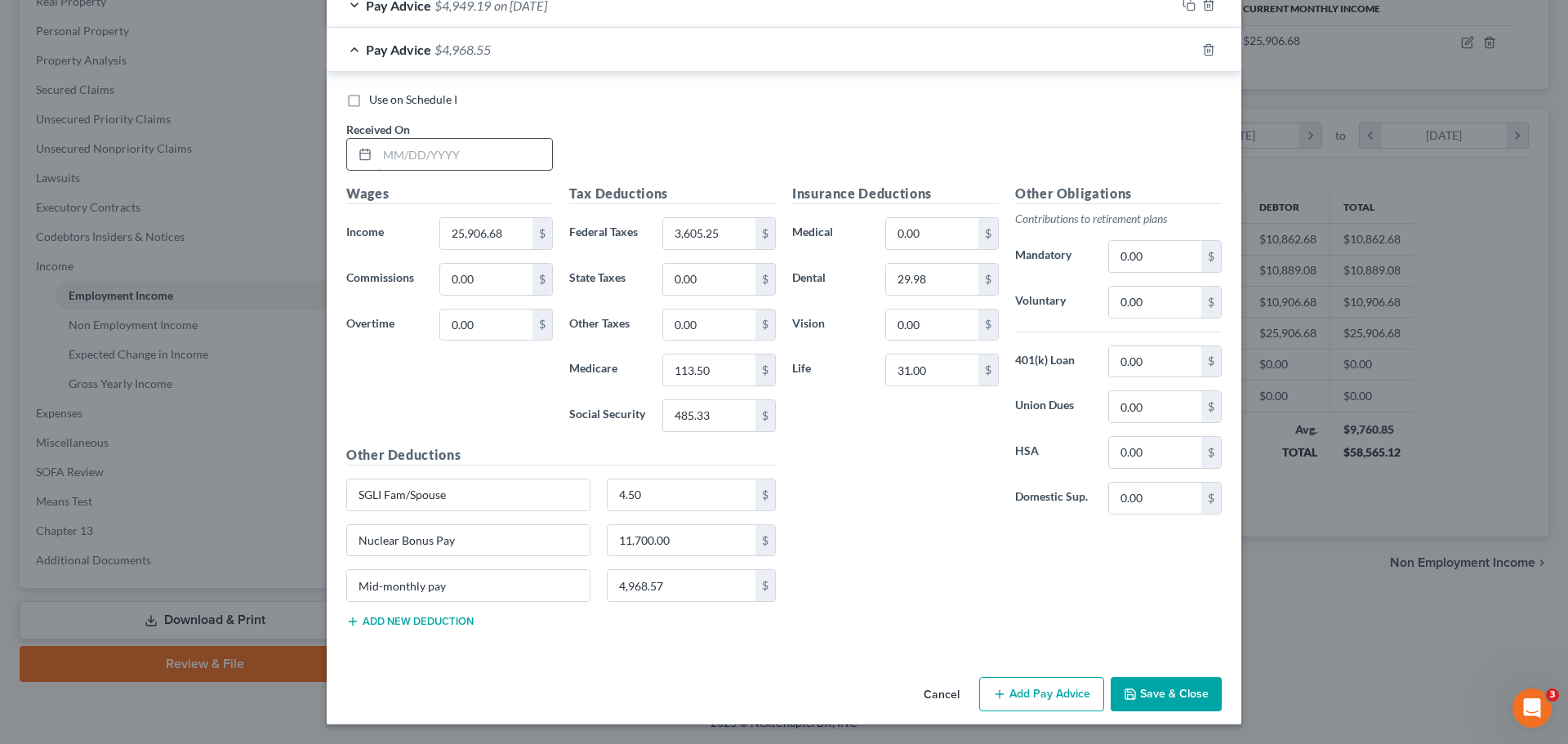
click at [423, 160] on input "text" at bounding box center [464, 154] width 174 height 31
type input "07/31/2025"
click at [893, 516] on div "Insurance Deductions Medical 0.00 $ Dental 29.98 $ Vision 0.00 $ Life 31.00 $" at bounding box center [895, 355] width 223 height 343
click at [501, 233] on input "25,906.68" at bounding box center [487, 233] width 93 height 31
type input "10,906.68"
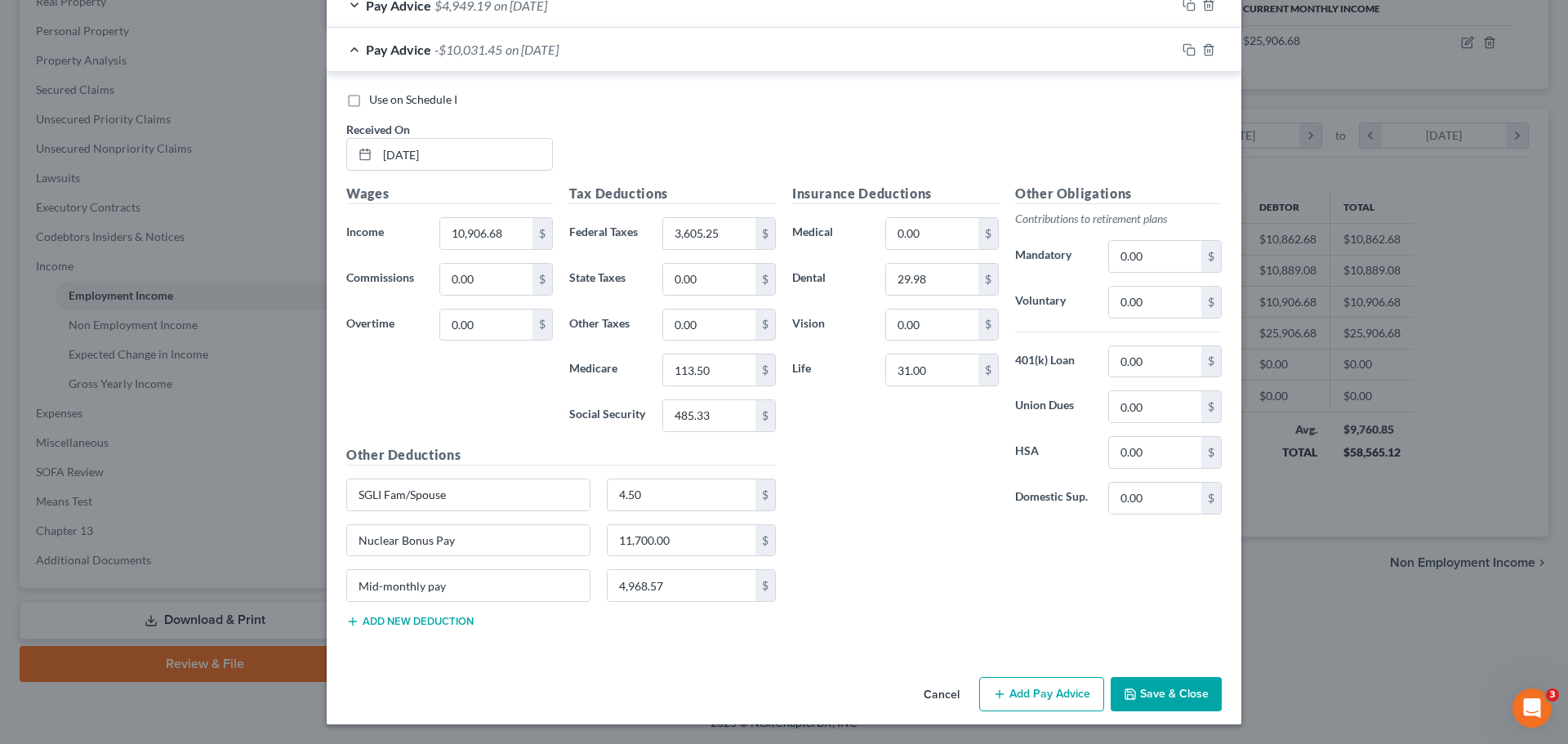
click at [511, 378] on div "Wages Income * 10,906.68 $ Commissions 0.00 $ Overtime 0.00 $" at bounding box center [449, 314] width 223 height 262
type input "0.00"
click at [505, 533] on input "Nuclear Bonus Pay" at bounding box center [468, 541] width 243 height 31
drag, startPoint x: 454, startPoint y: 542, endPoint x: 320, endPoint y: 541, distance: 134.0
click at [327, 541] on div "Use on Schedule I Received On * 07/31/2025 Wages Income * 10,906.68 $ Commissio…" at bounding box center [784, 362] width 915 height 582
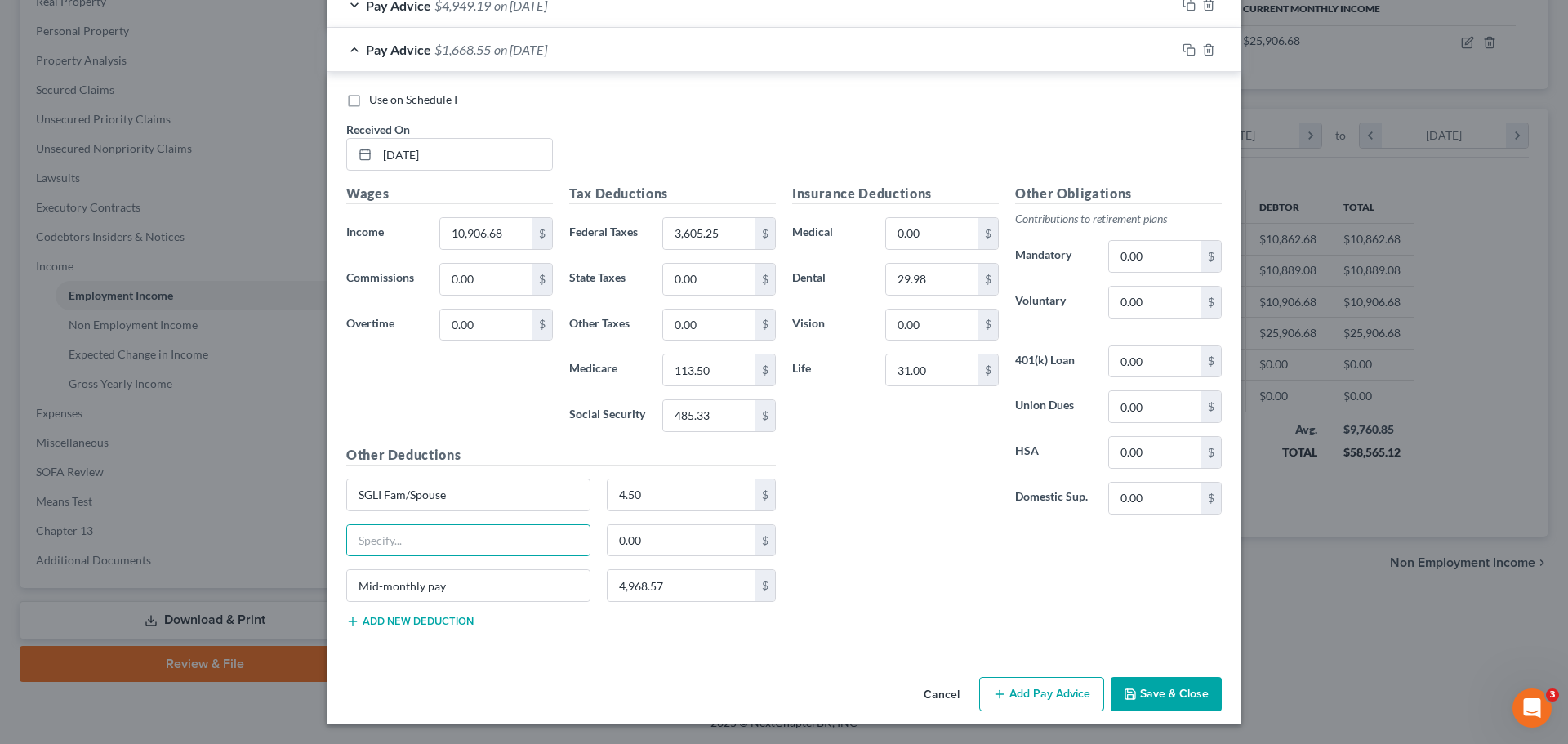
click at [845, 581] on div "Insurance Deductions Medical 0.00 $ Dental 29.98 $ Vision 0.00 $ Life 31.00 $ O…" at bounding box center [1007, 412] width 446 height 457
click at [695, 237] on input "3,605.25" at bounding box center [710, 233] width 93 height 31
type input "305.25"
click at [855, 447] on div "Insurance Deductions Medical 0.00 $ Dental 29.98 $ Vision 0.00 $ Life 31.00 $" at bounding box center [895, 355] width 223 height 343
click at [713, 372] on input "113.50" at bounding box center [710, 370] width 93 height 31
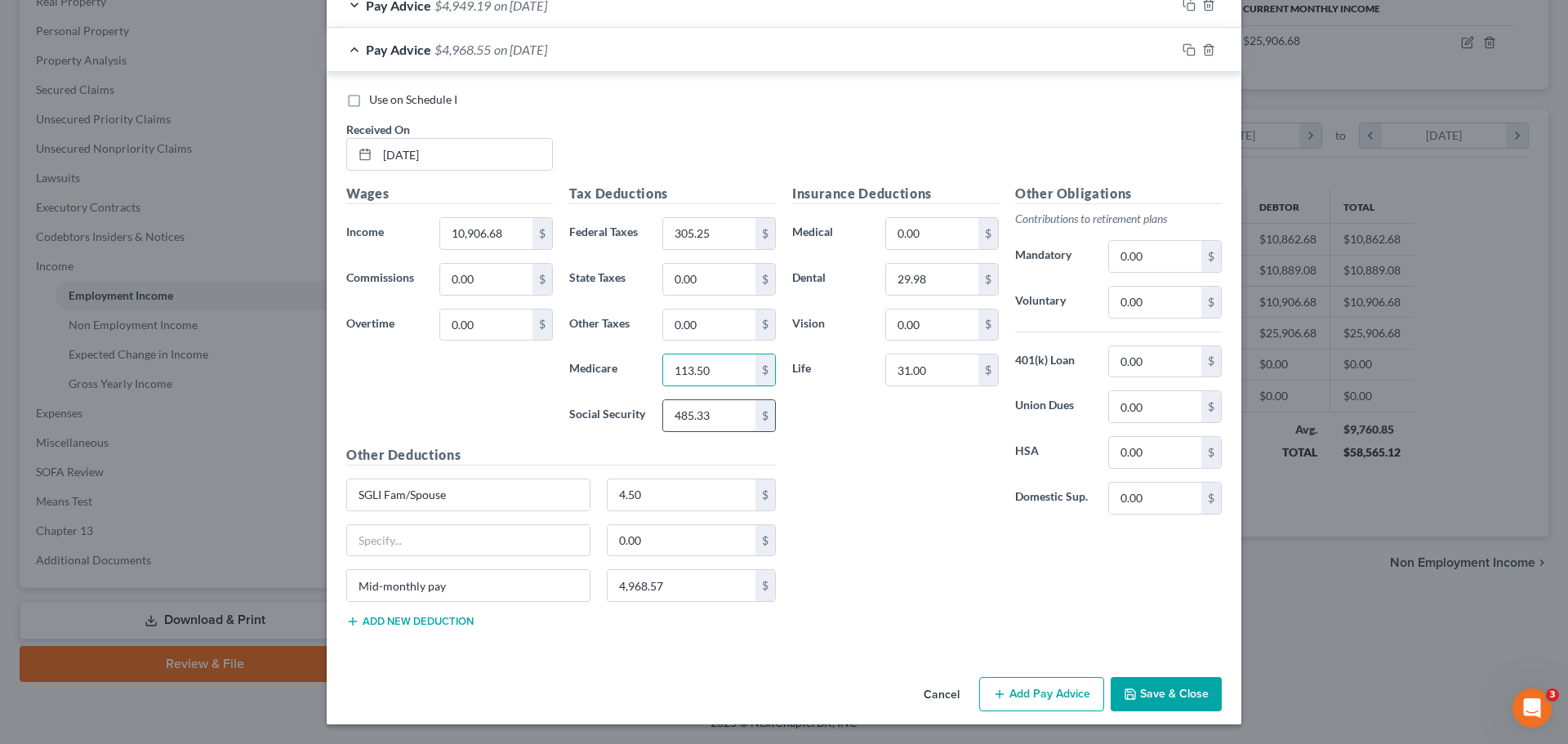
click at [729, 417] on input "485.33" at bounding box center [710, 416] width 93 height 31
click at [798, 491] on div "Insurance Deductions Medical 0.00 $ Dental 29.98 $ Vision 0.00 $ Life 31.00 $" at bounding box center [895, 355] width 223 height 343
click at [937, 369] on input "31.00" at bounding box center [932, 370] width 93 height 31
type input "26.00"
click at [916, 465] on div "Insurance Deductions Medical 0.00 $ Dental 29.98 $ Vision 0.00 $ Life 26.00 $" at bounding box center [895, 355] width 223 height 343
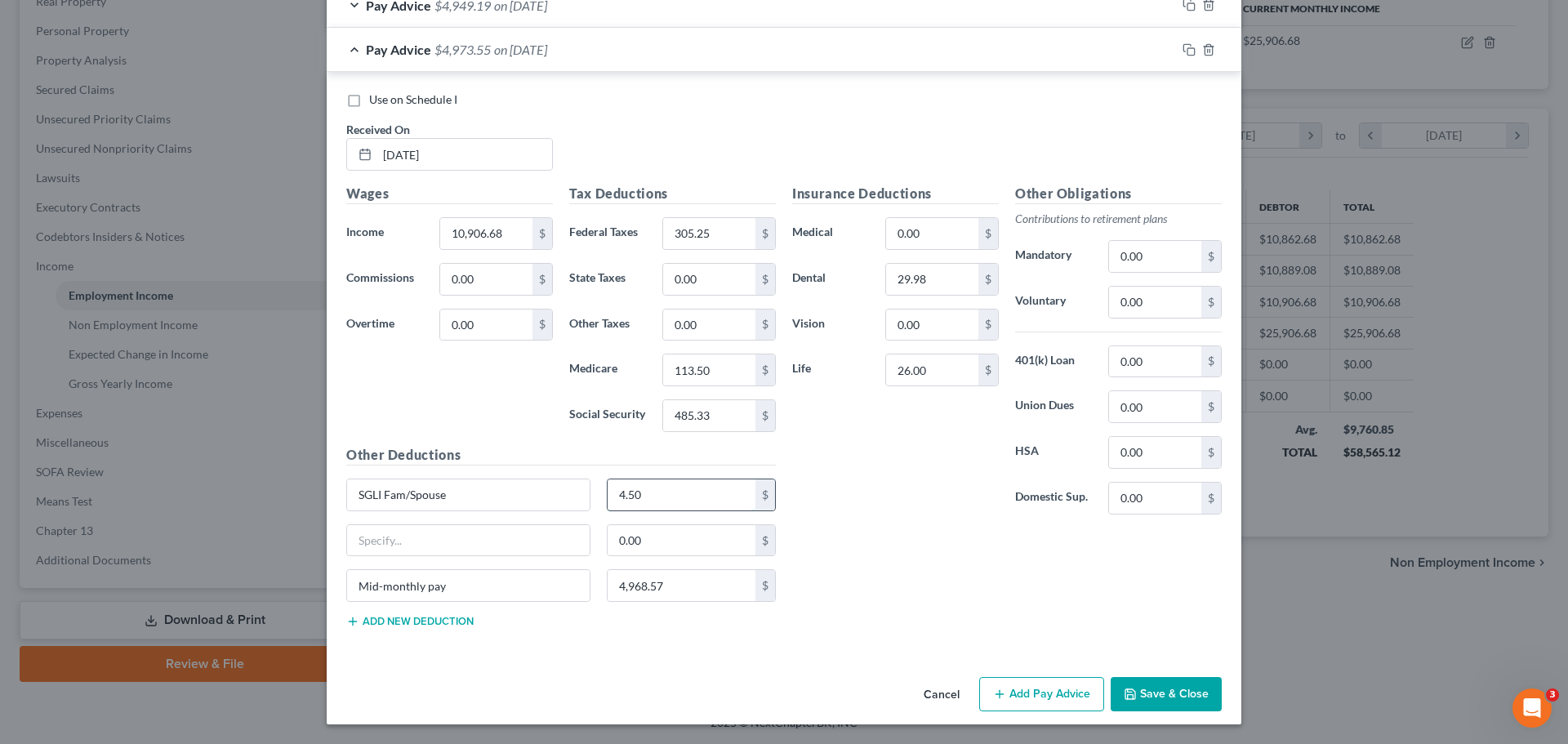
click at [620, 498] on input "4.50" at bounding box center [682, 495] width 149 height 31
type input "4.00"
click at [975, 527] on div "Insurance Deductions Medical 0.00 $ Dental 29.98 $ Vision 0.00 $ Life 26.00 $" at bounding box center [895, 355] width 223 height 343
click at [1148, 691] on button "Save & Close" at bounding box center [1166, 694] width 111 height 35
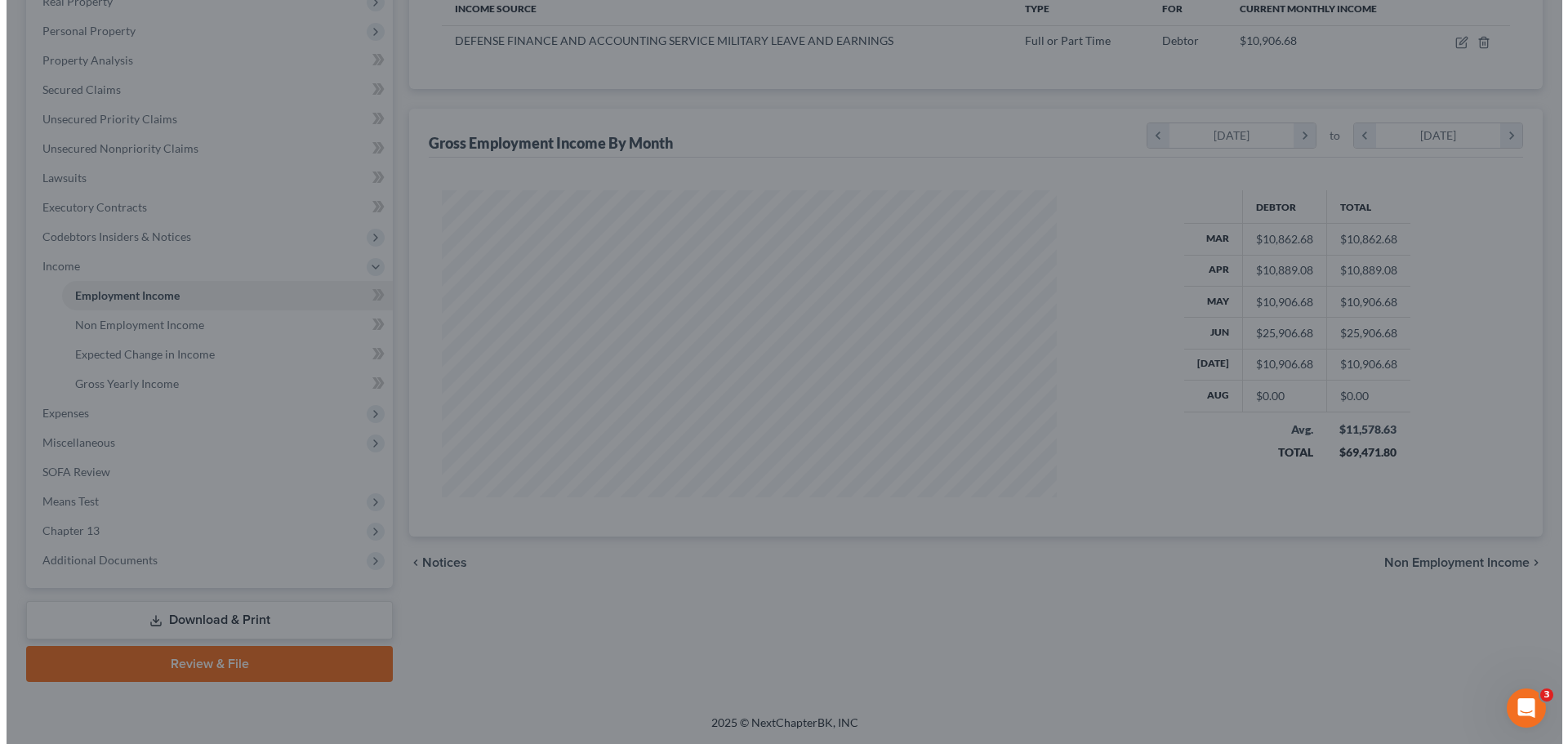
scroll to position [816401, 816095]
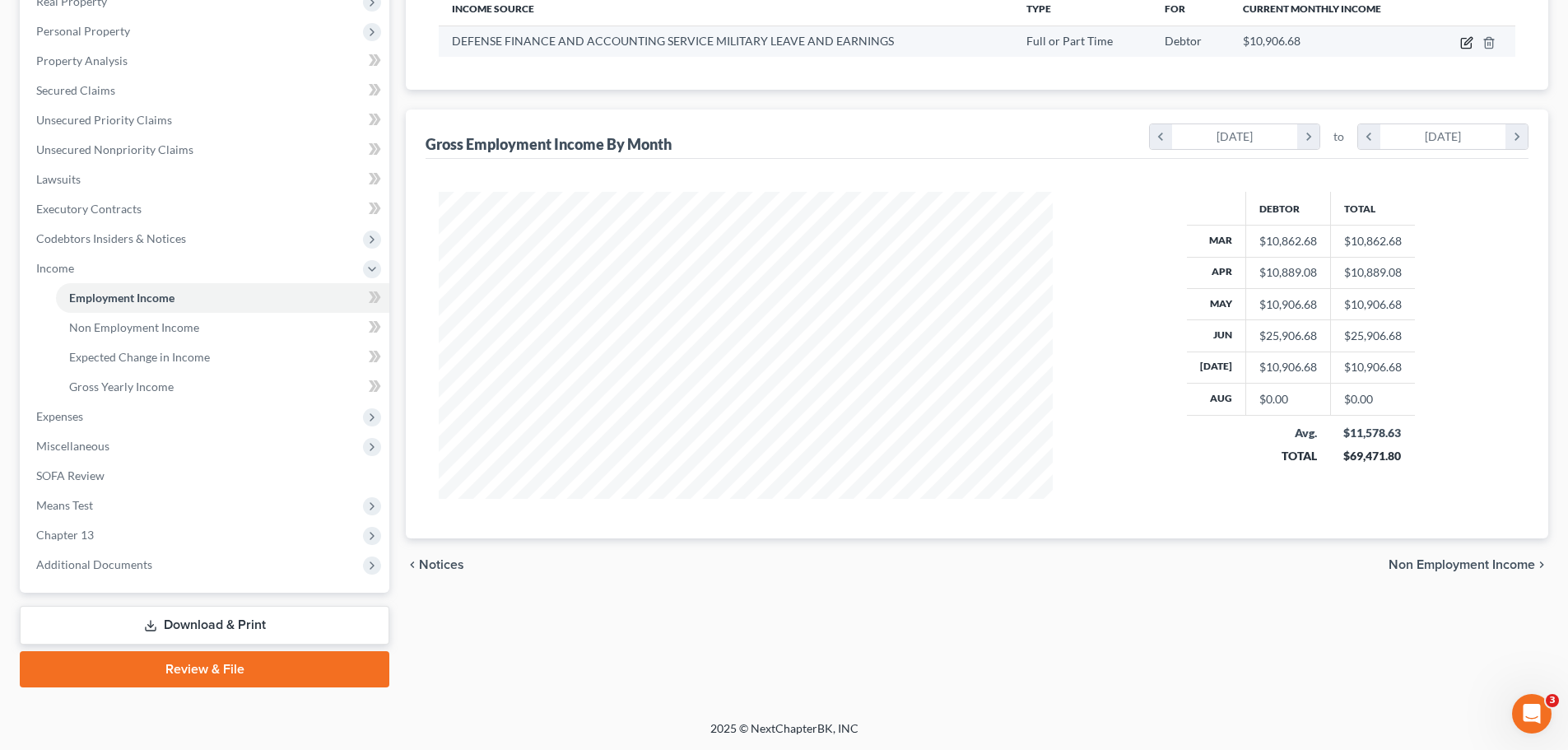
click at [1466, 41] on icon "button" at bounding box center [1467, 40] width 7 height 7
select select "0"
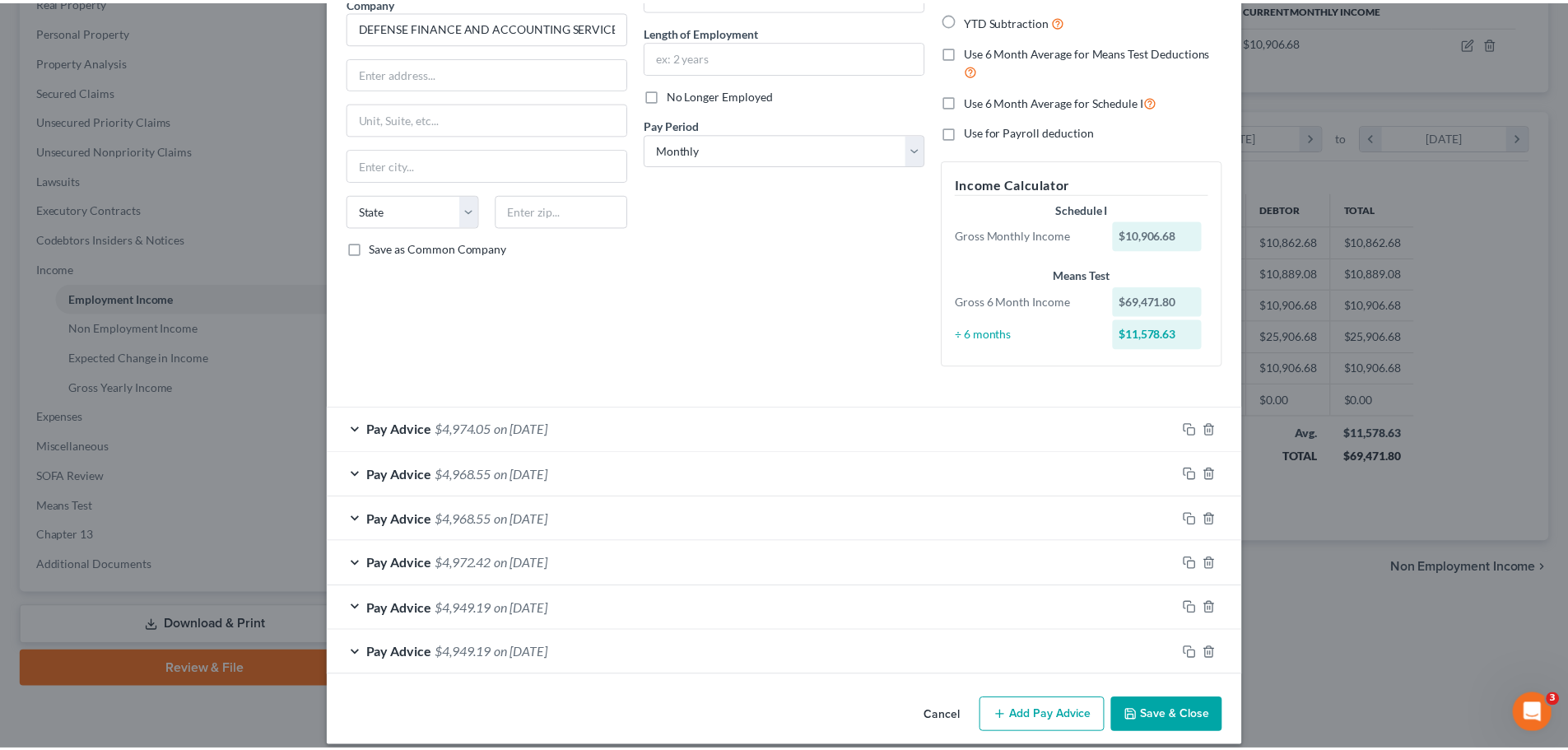
scroll to position [0, 0]
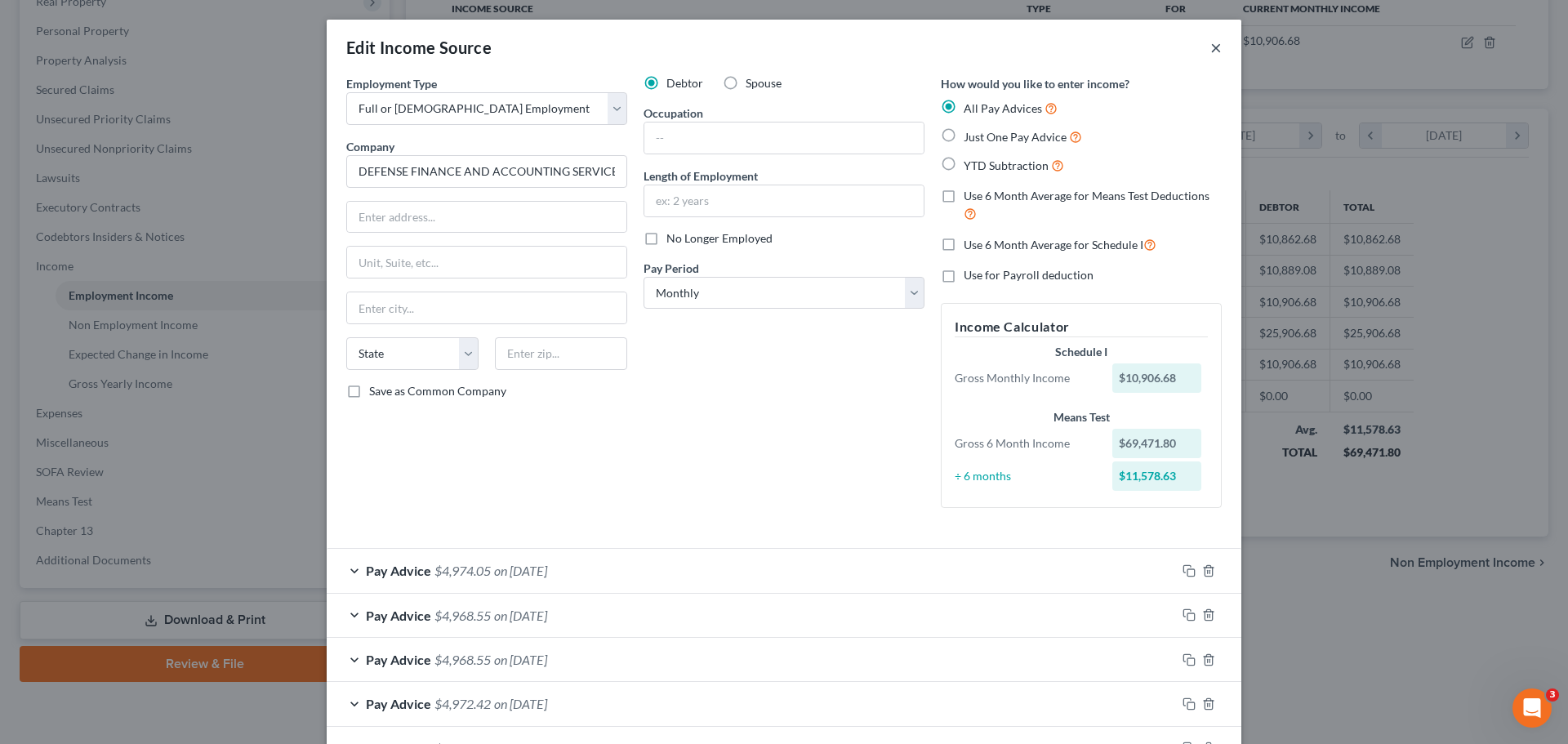
click at [1215, 44] on button "×" at bounding box center [1216, 47] width 12 height 20
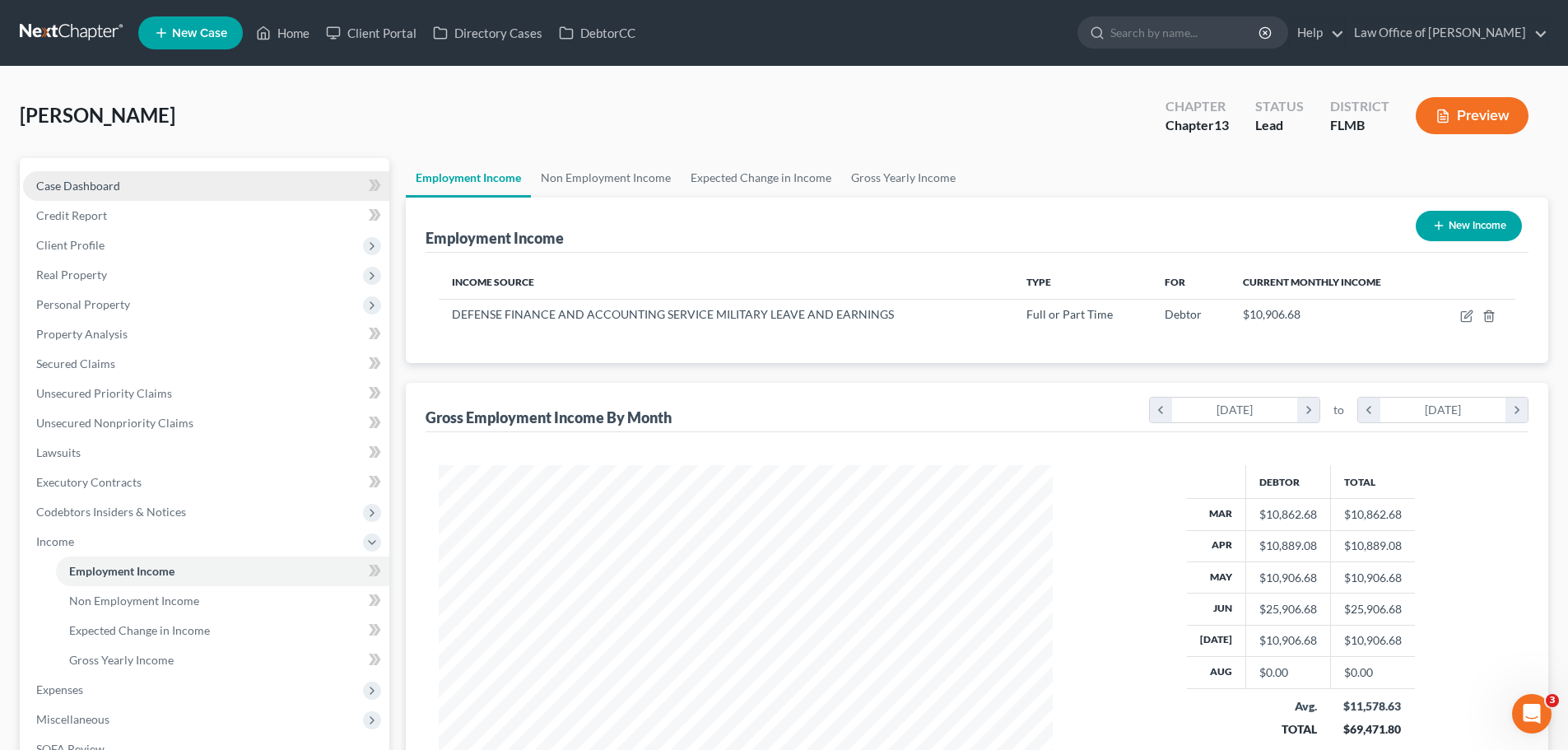
click at [160, 183] on link "Case Dashboard" at bounding box center [206, 186] width 366 height 29
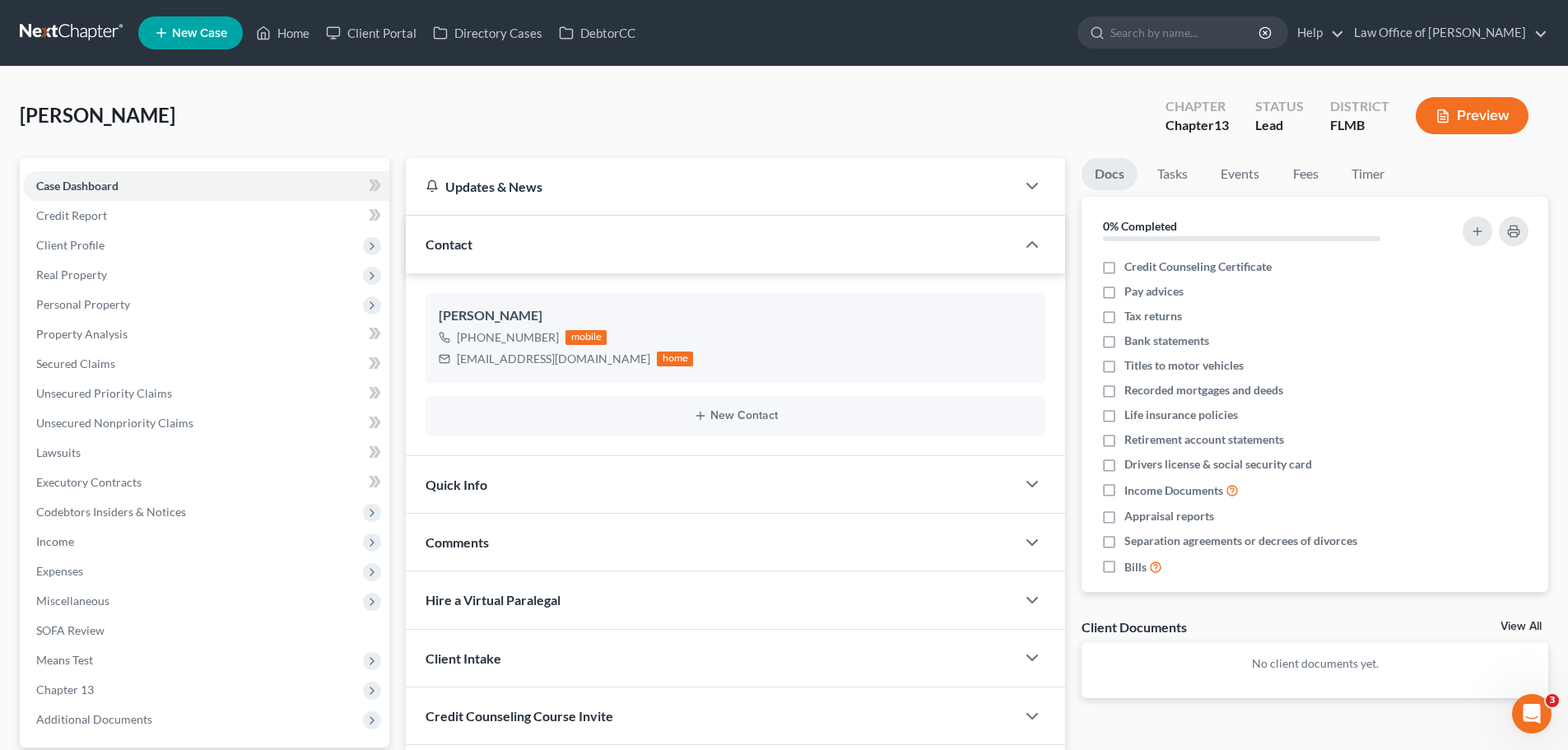
click at [293, 71] on div "Ware, Jacob Upgraded Chapter Chapter 13 Status Lead District FLMB Preview Petit…" at bounding box center [784, 471] width 1568 height 809
click at [73, 542] on span "Income" at bounding box center [55, 540] width 38 height 14
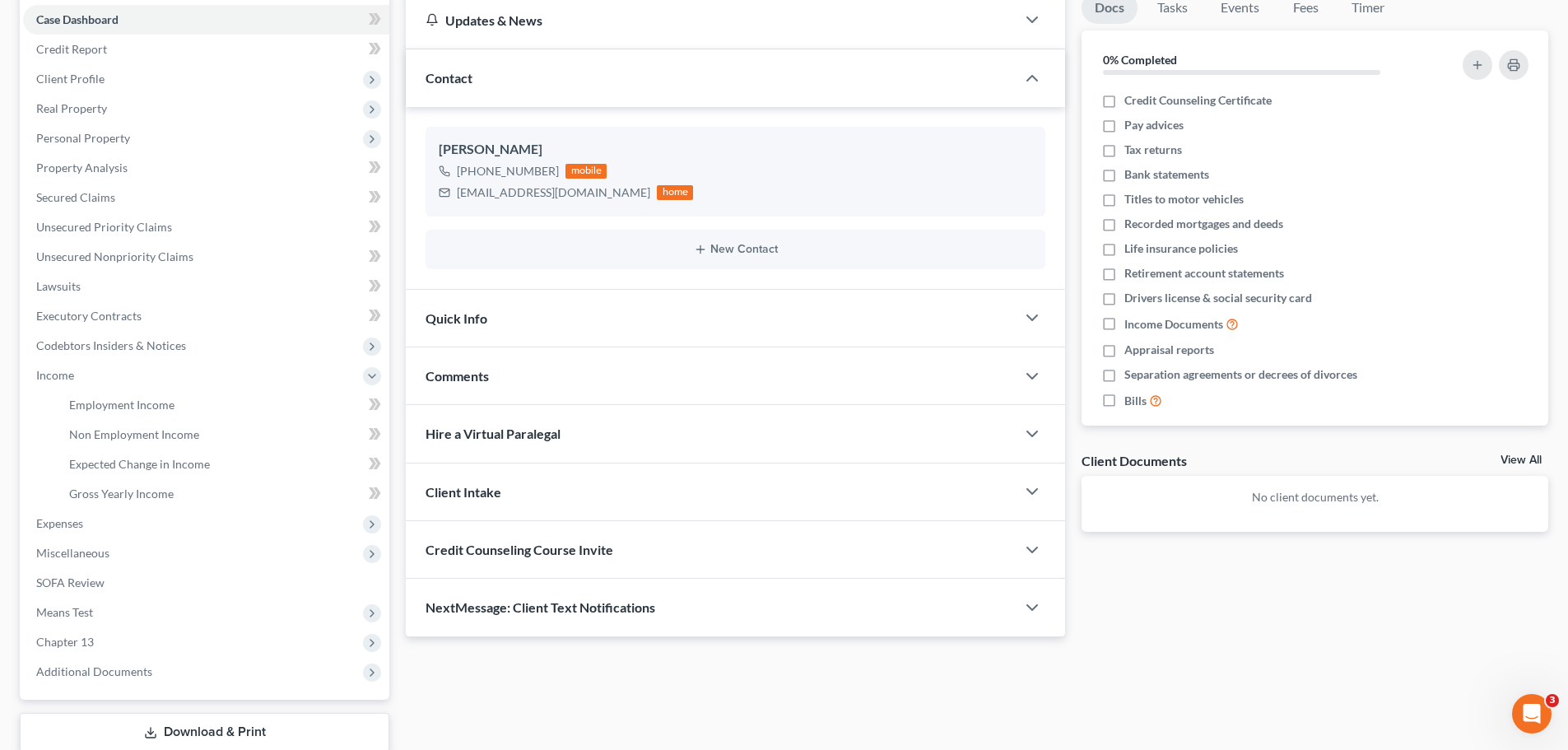
scroll to position [273, 0]
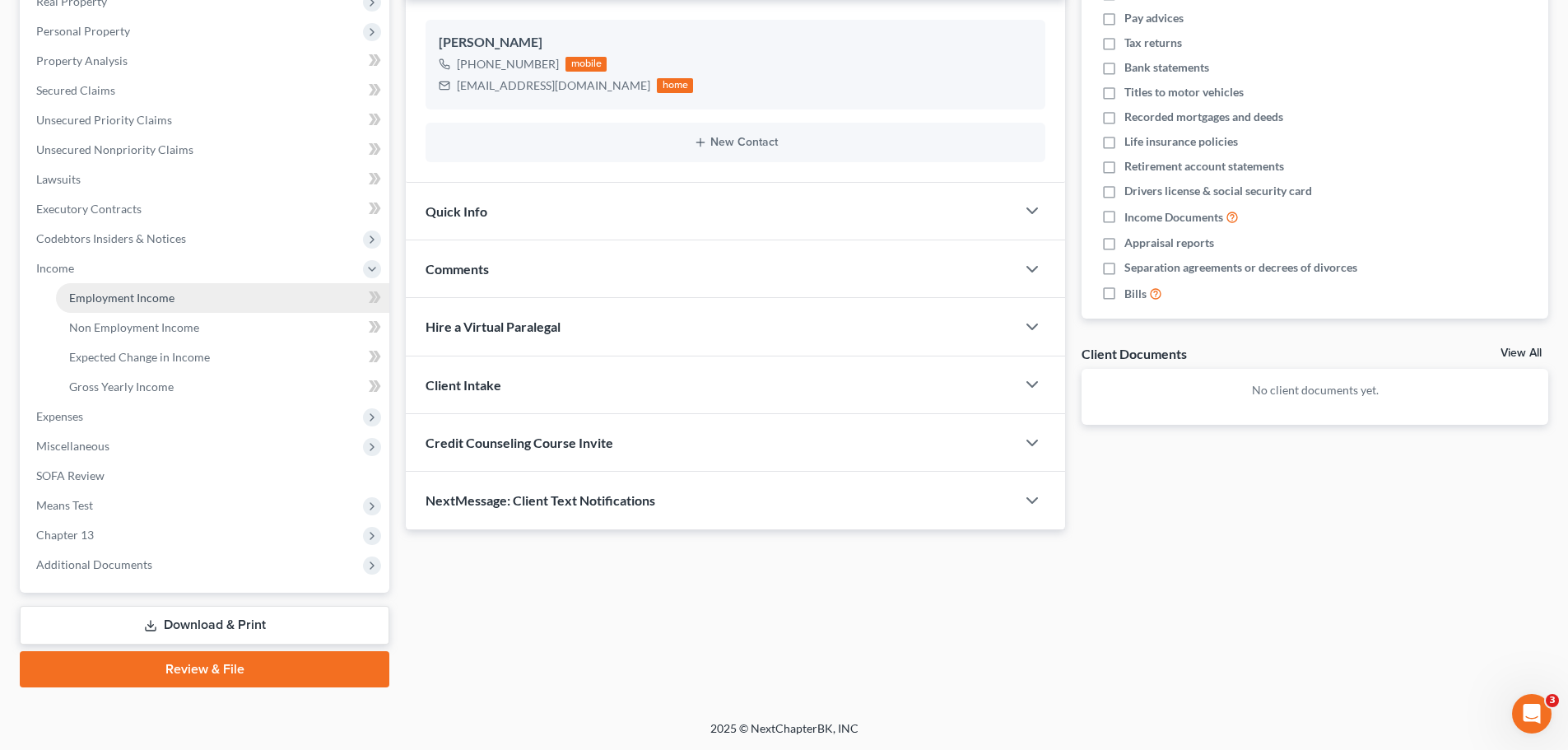
click at [91, 299] on span "Employment Income" at bounding box center [122, 297] width 105 height 14
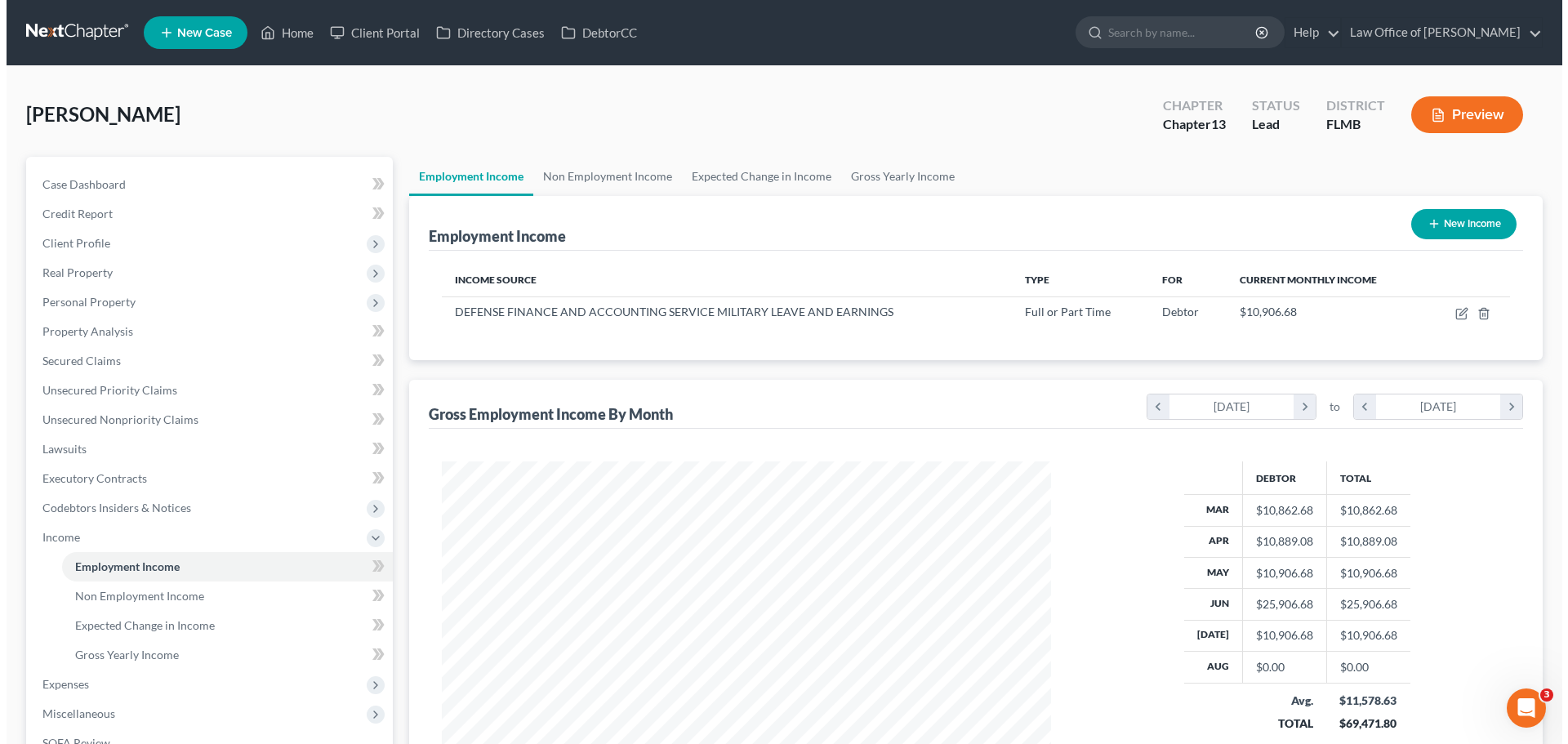
scroll to position [304, 642]
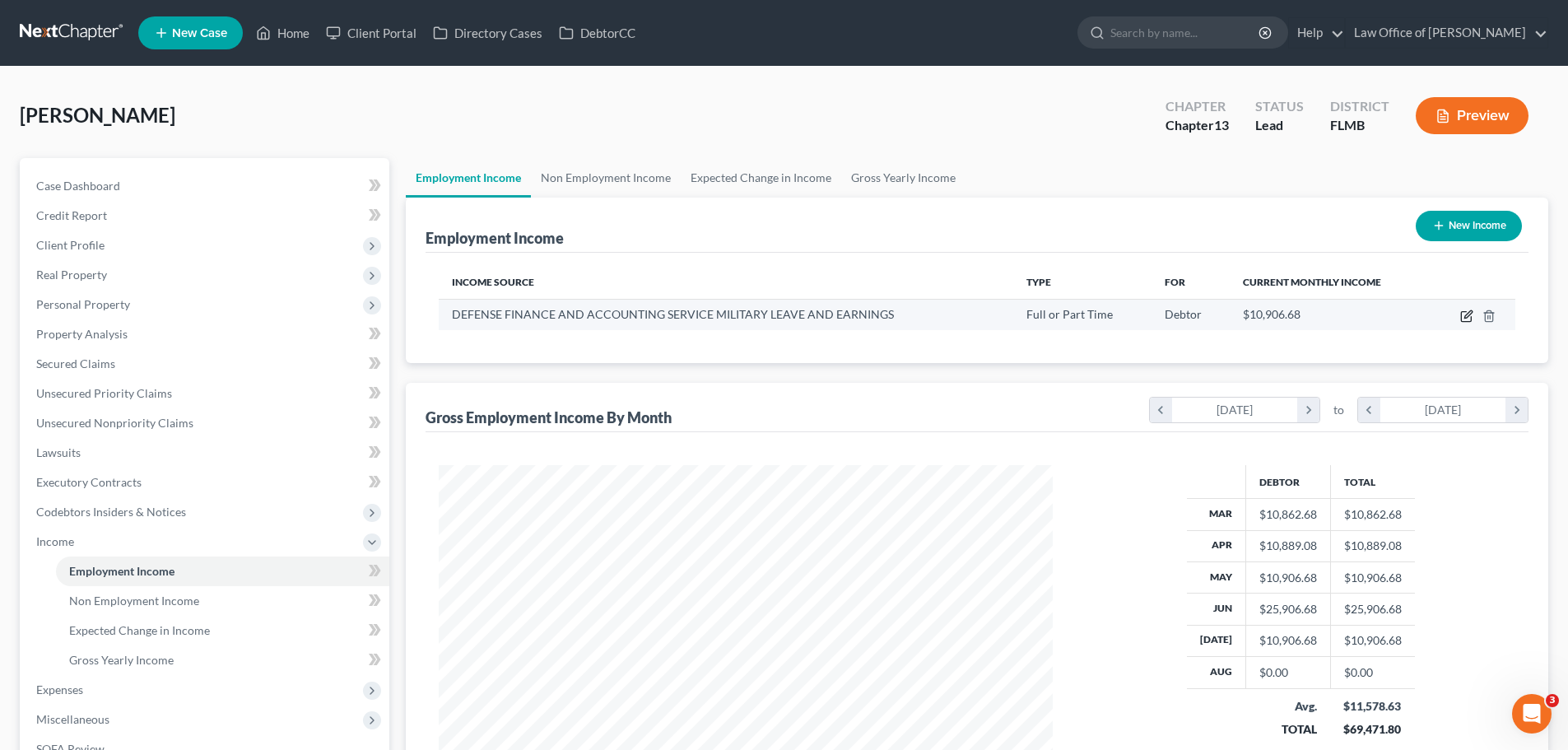
click at [1465, 319] on icon "button" at bounding box center [1466, 316] width 13 height 13
select select "0"
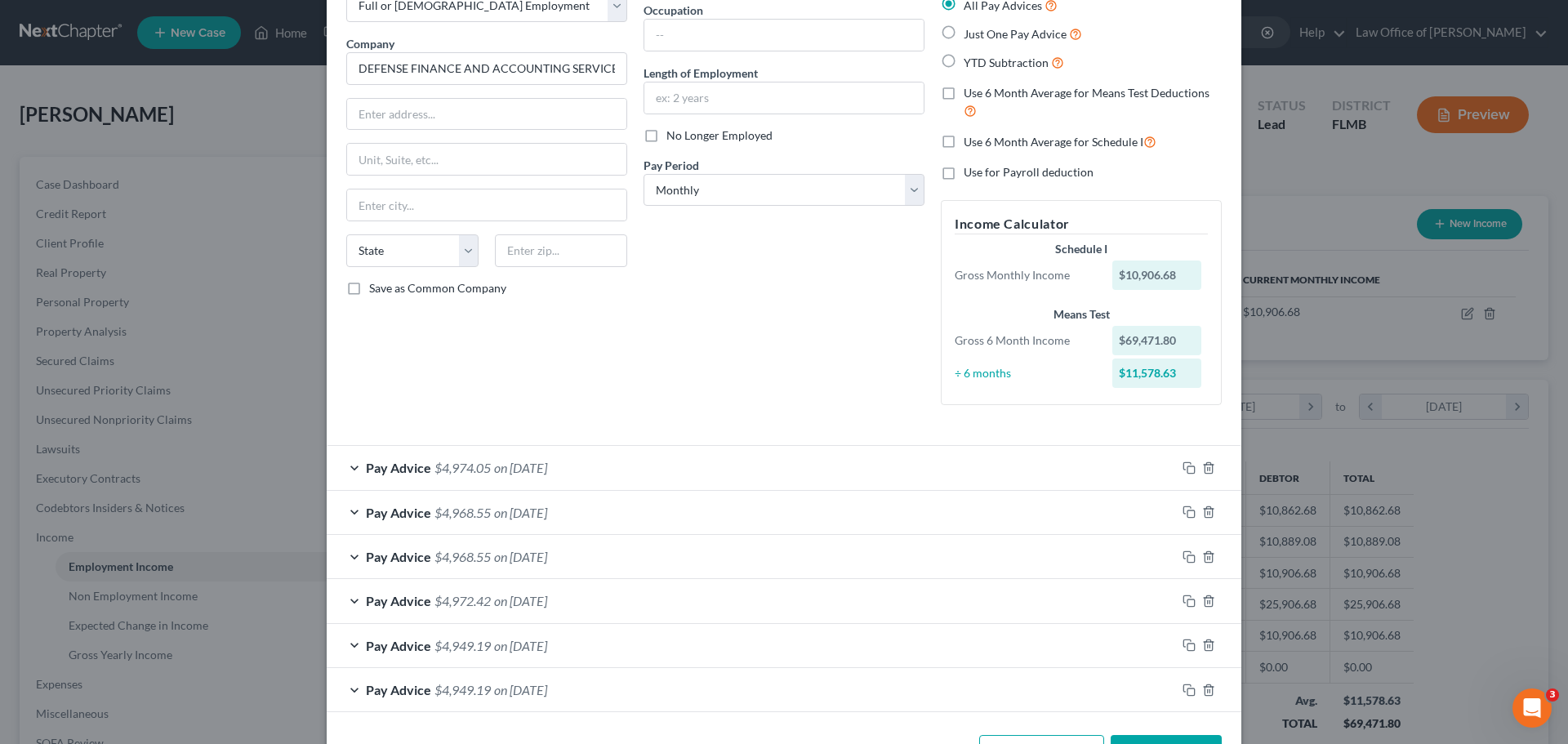
scroll to position [161, 0]
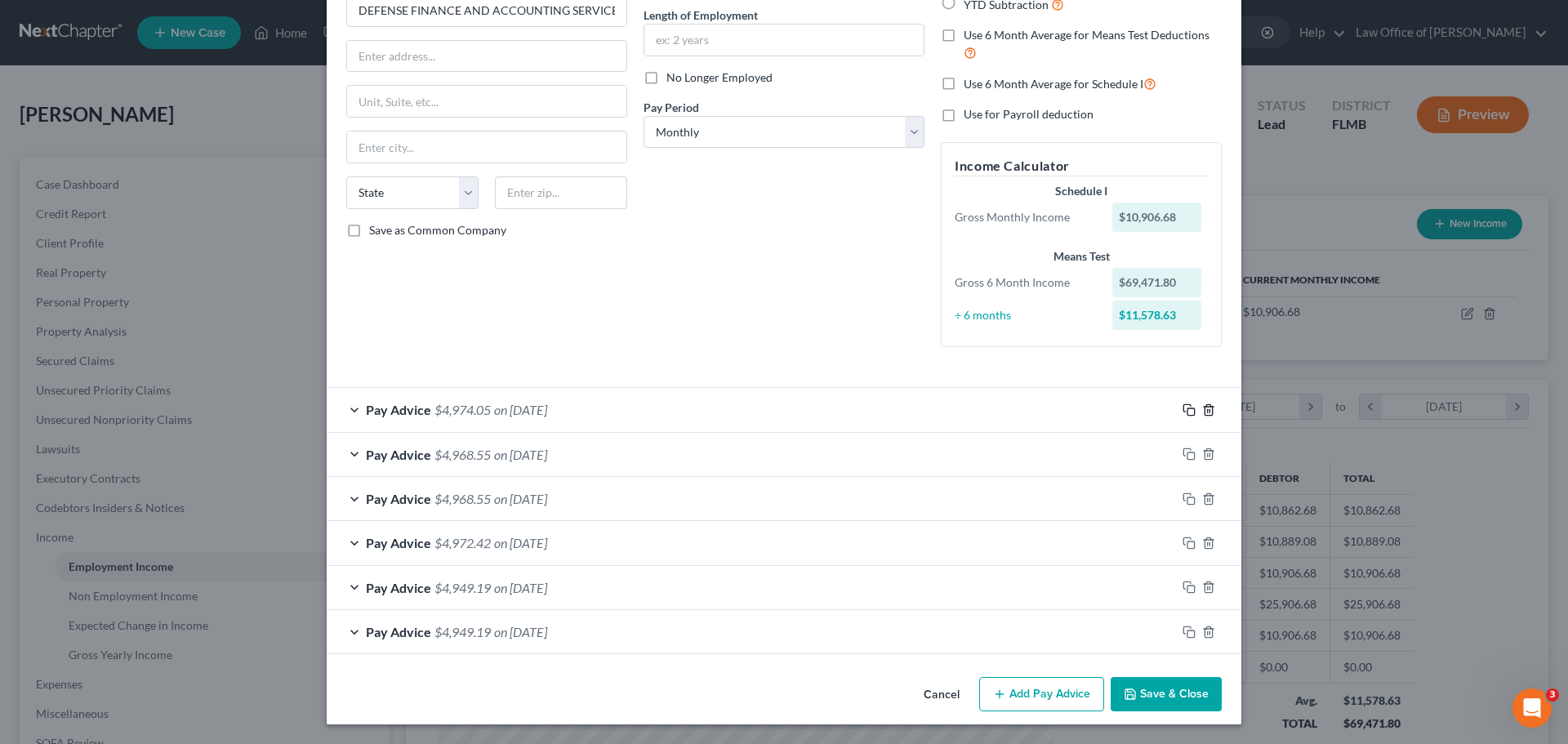
click at [1194, 412] on div at bounding box center [1209, 410] width 65 height 26
click at [1183, 408] on icon "button" at bounding box center [1189, 410] width 13 height 13
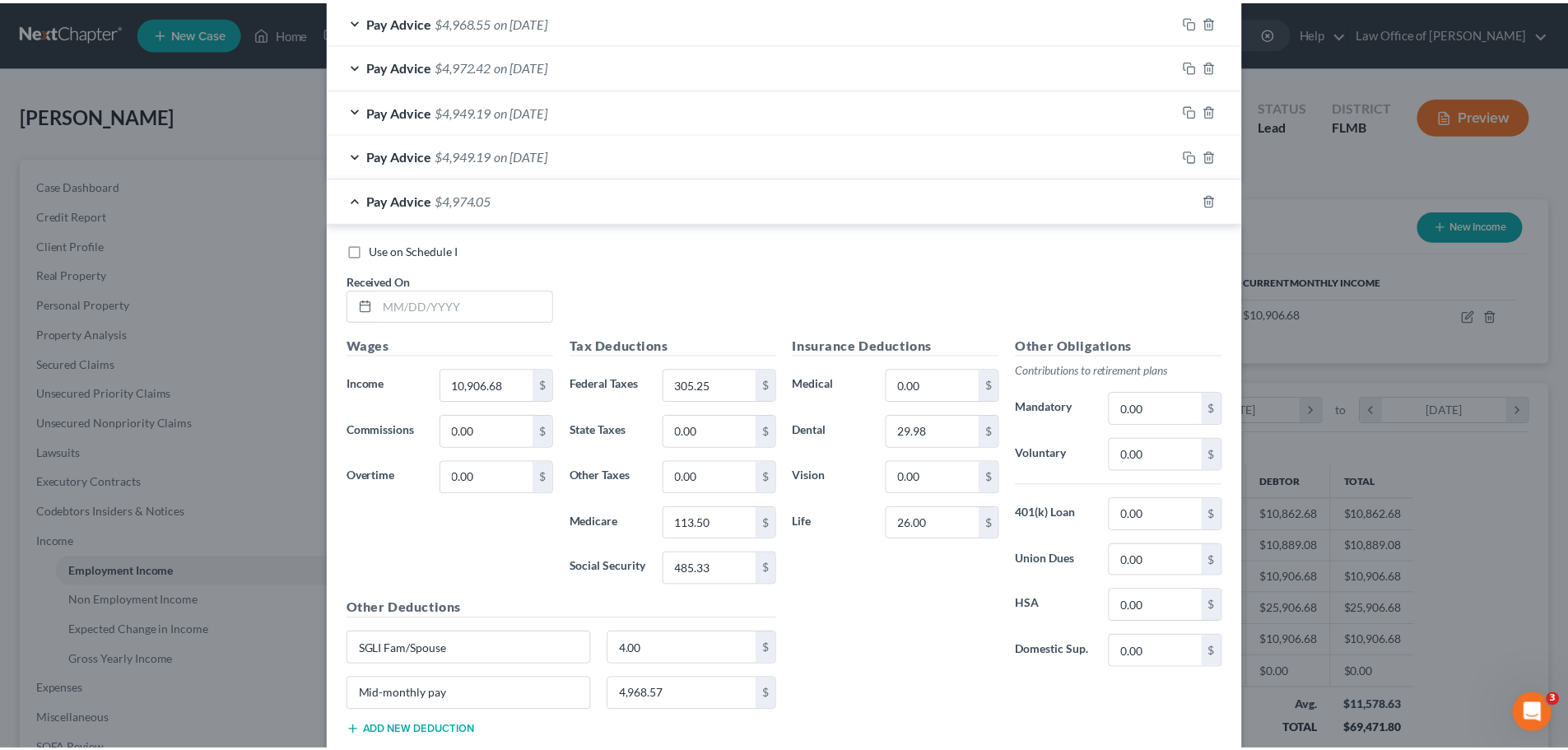
scroll to position [747, 0]
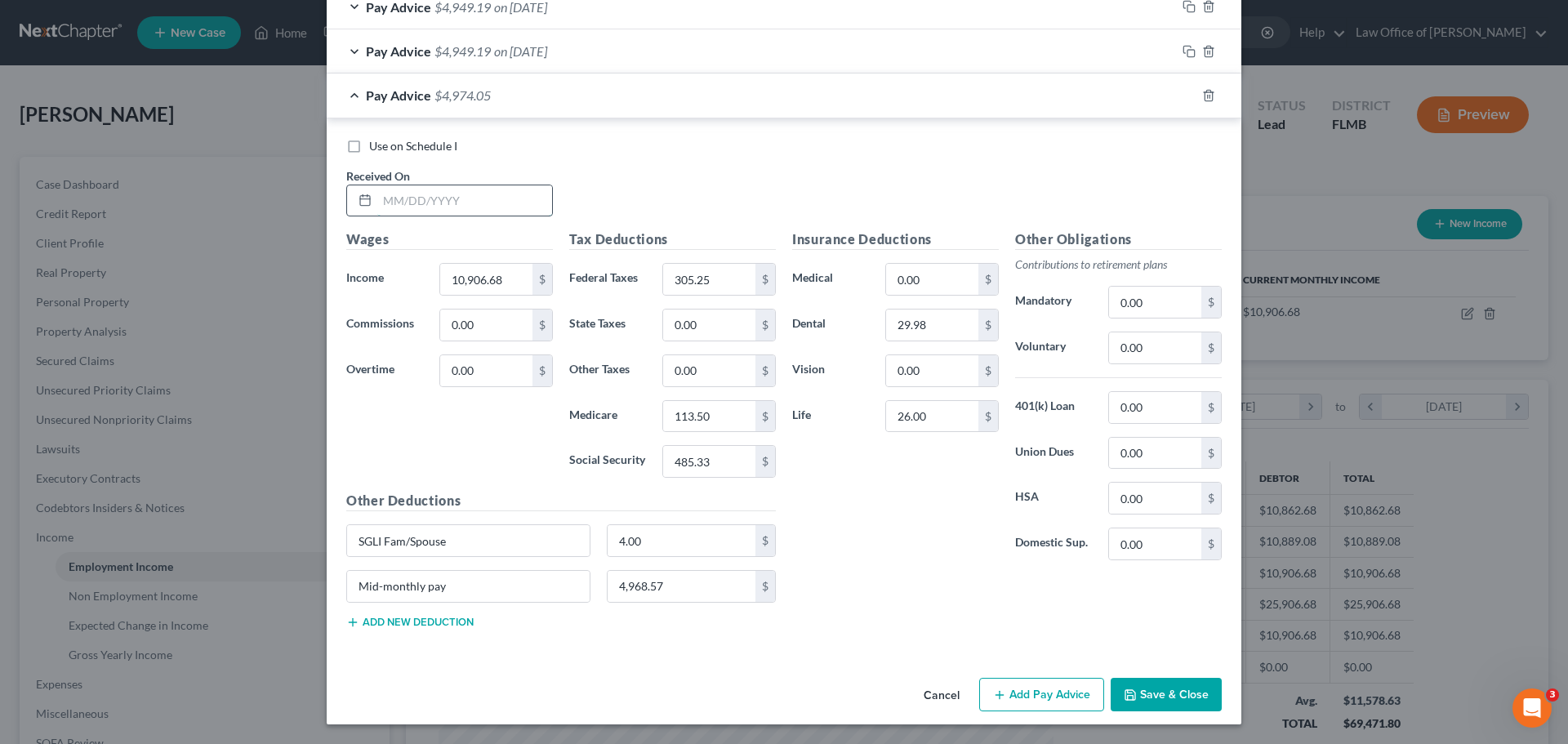
click at [481, 191] on input "text" at bounding box center [464, 201] width 174 height 31
type input "08/31/2025"
click at [611, 156] on div "Use on Schedule I Received On * 08/31/2025" at bounding box center [784, 184] width 892 height 93
click at [675, 574] on input "4,968.57" at bounding box center [682, 586] width 149 height 31
type input "4,971.32"
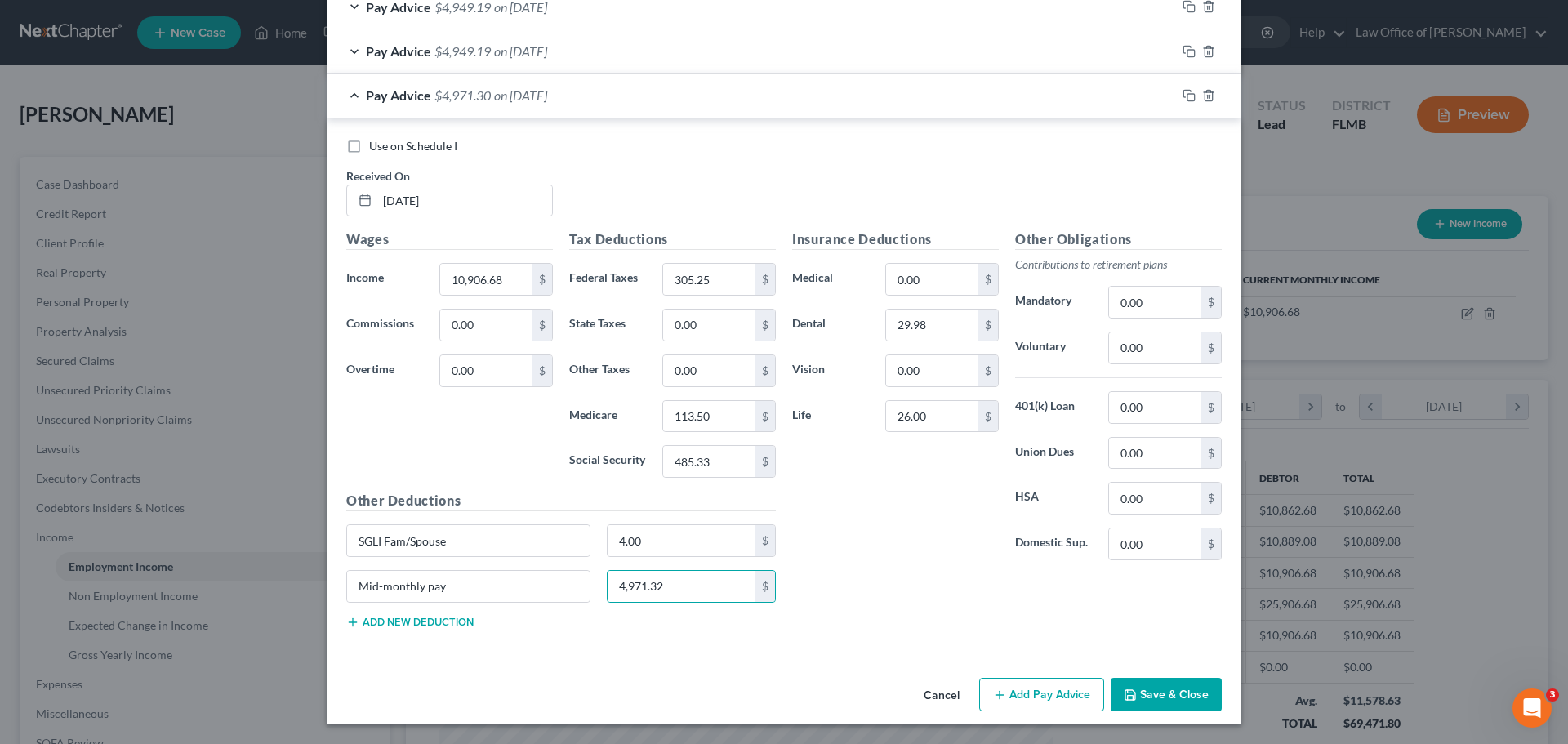
click at [821, 540] on div "Insurance Deductions Medical 0.00 $ Dental 29.98 $ Vision 0.00 $ Life 26.00 $" at bounding box center [895, 402] width 223 height 343
click at [1169, 688] on button "Save & Close" at bounding box center [1166, 695] width 111 height 35
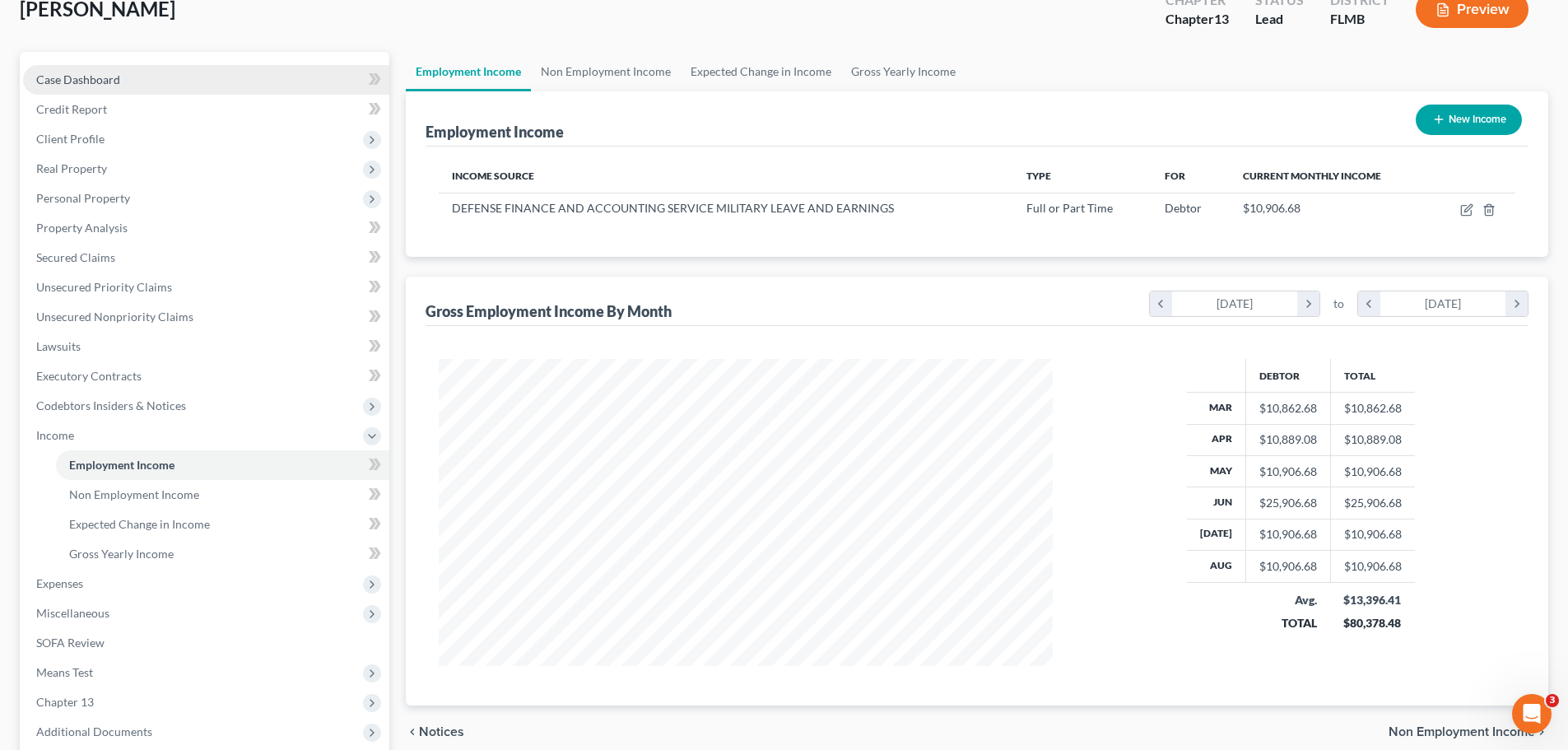
scroll to position [0, 0]
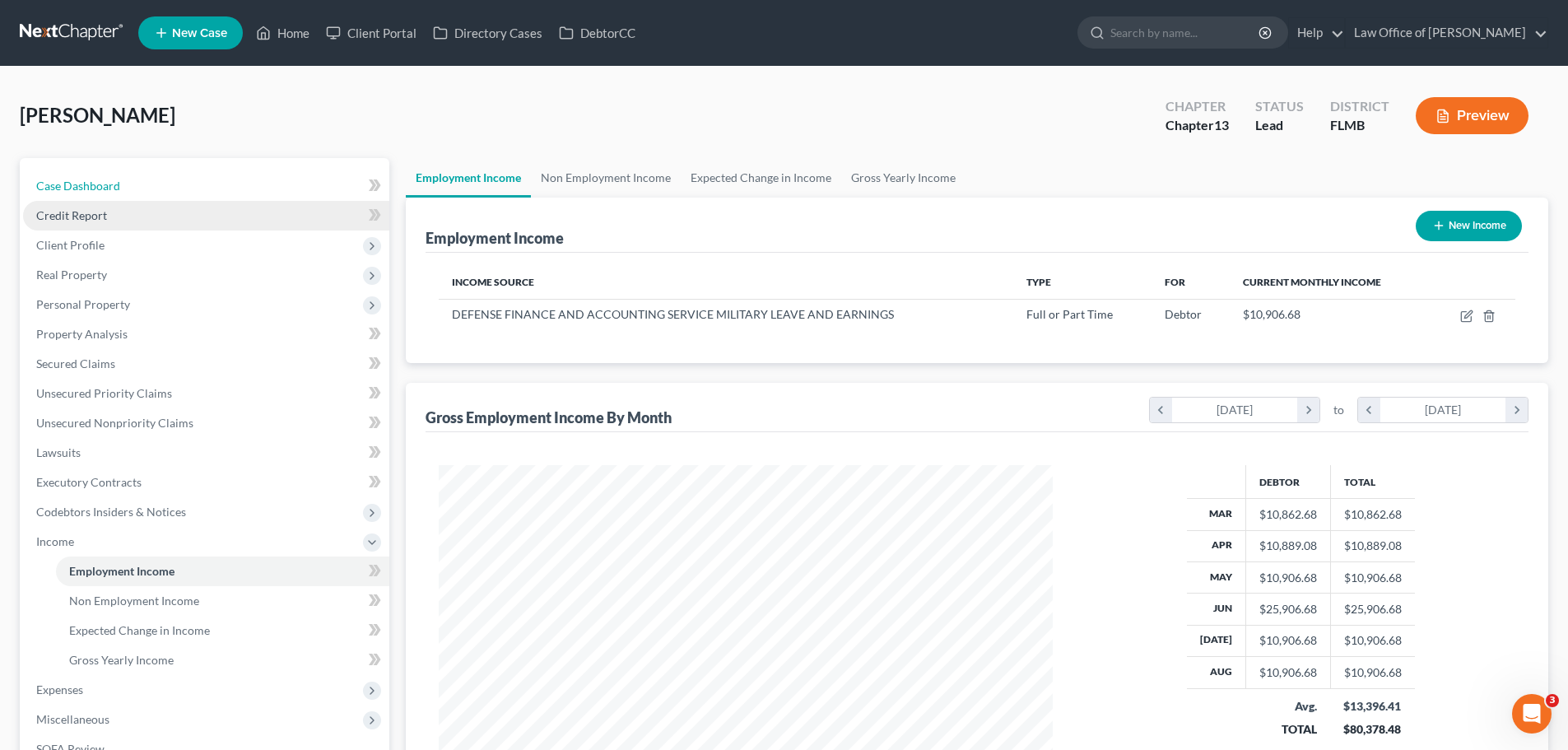
drag, startPoint x: 157, startPoint y: 191, endPoint x: 156, endPoint y: 200, distance: 9.1
click at [157, 191] on link "Case Dashboard" at bounding box center [206, 186] width 366 height 29
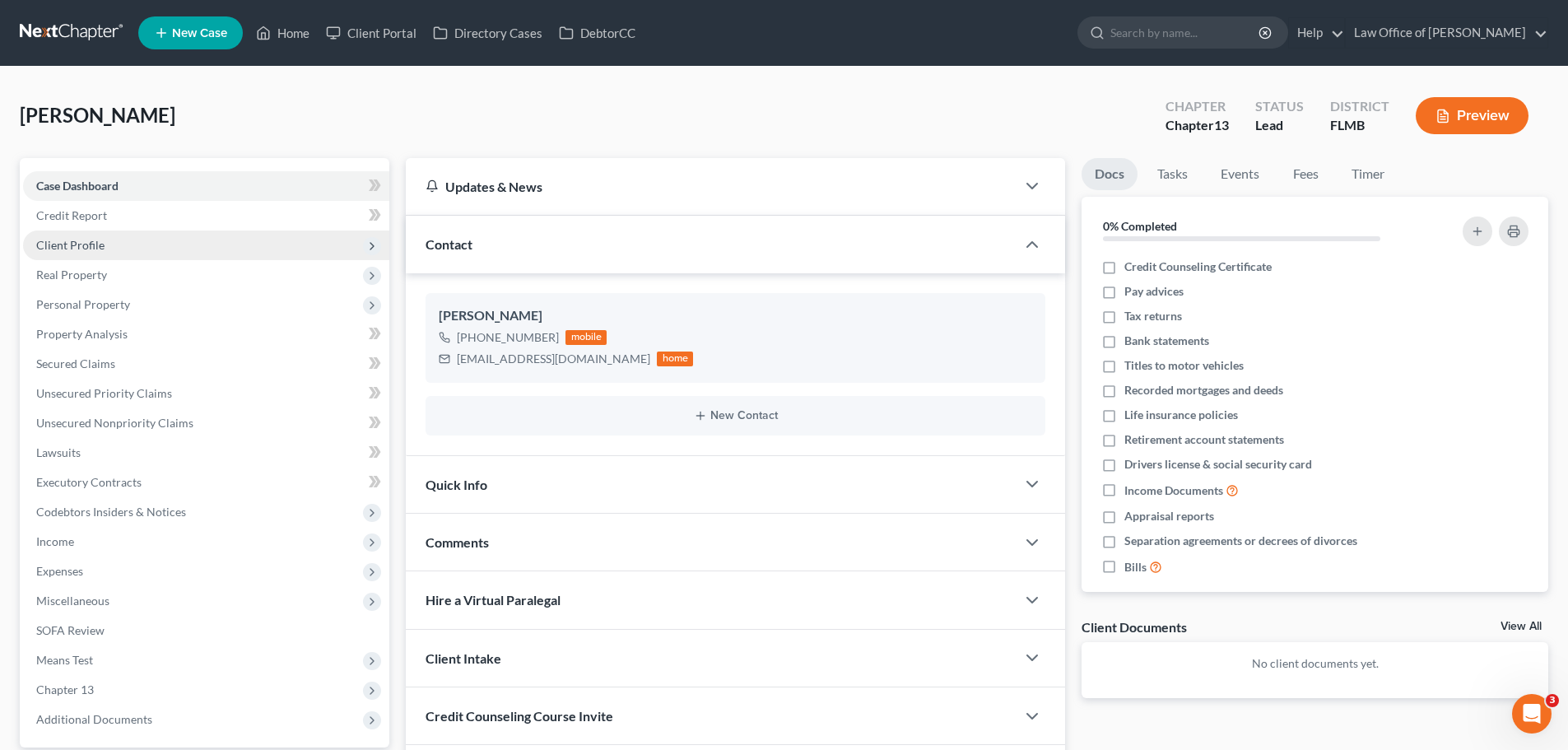
click at [124, 238] on span "Client Profile" at bounding box center [206, 245] width 366 height 29
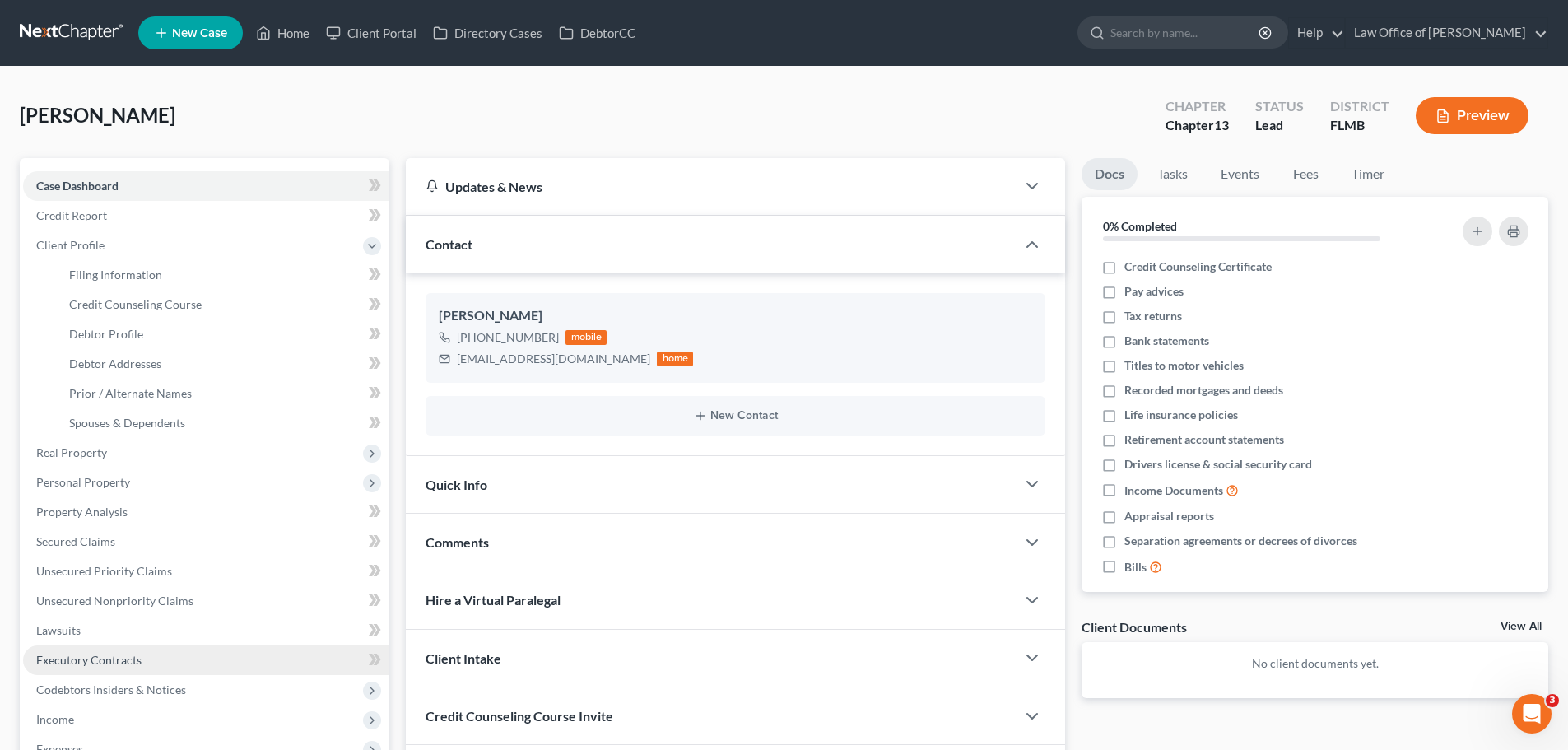
scroll to position [82, 0]
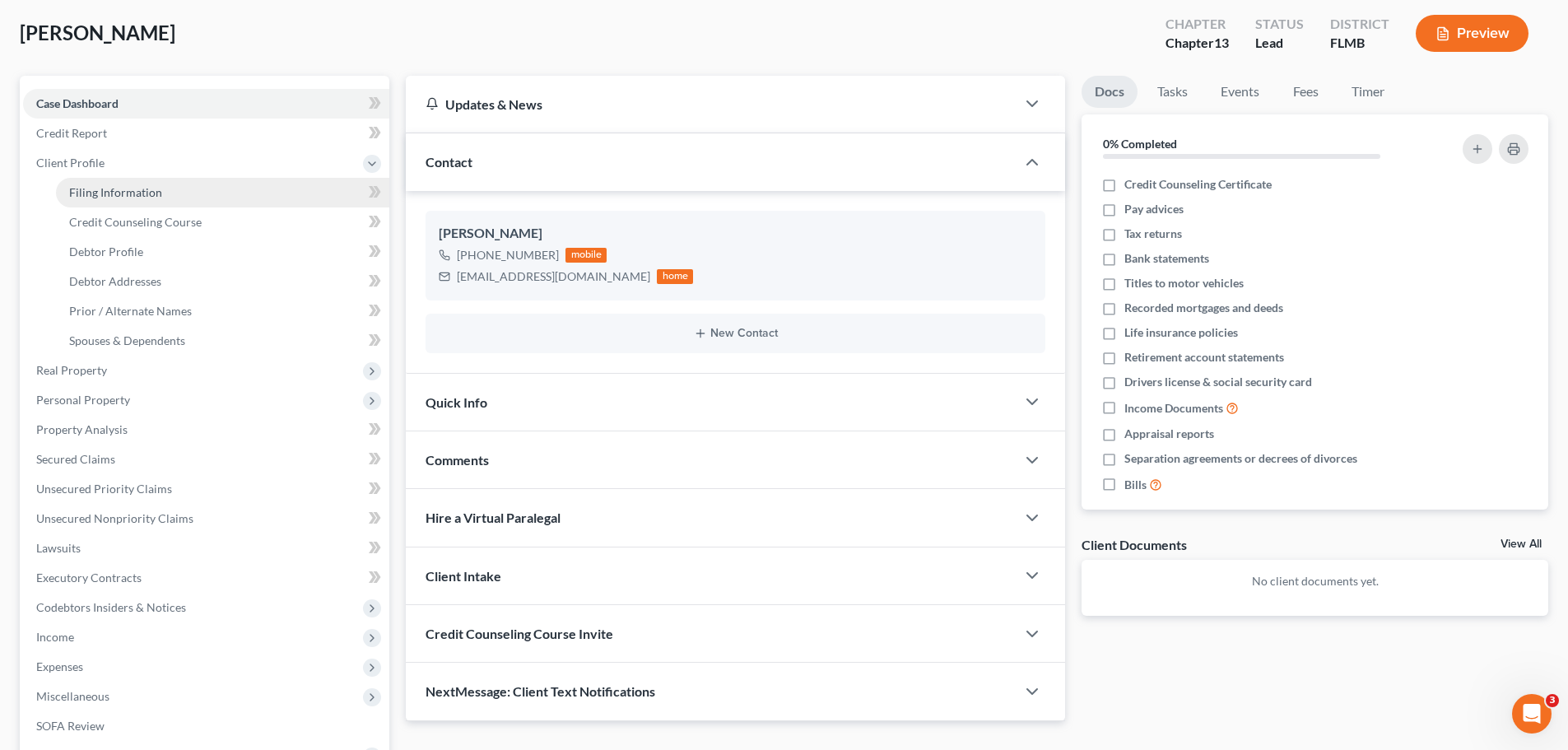
click at [173, 186] on link "Filing Information" at bounding box center [222, 192] width 333 height 29
select select "1"
select select "0"
select select "3"
select select "9"
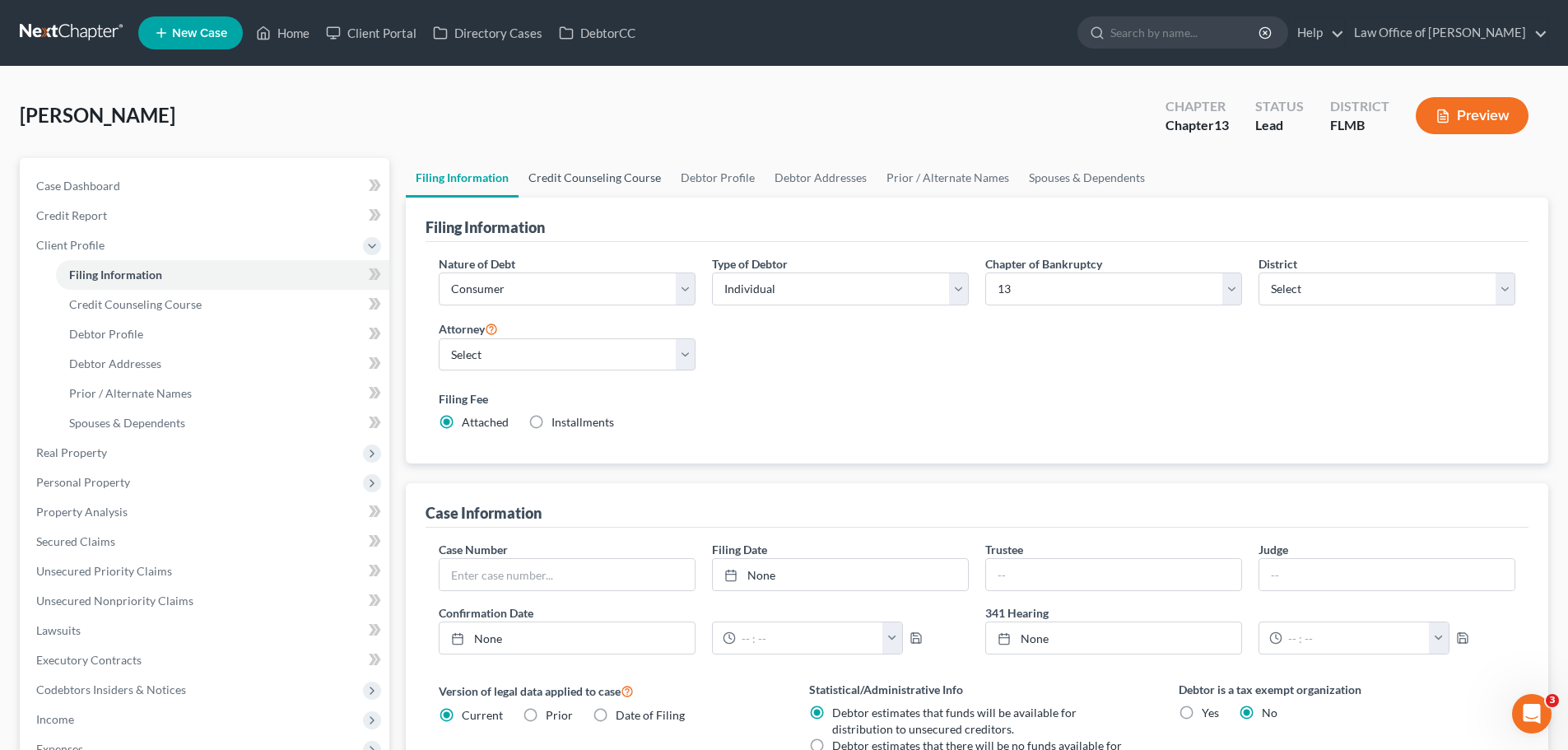
click at [584, 190] on link "Credit Counseling Course" at bounding box center [594, 178] width 152 height 39
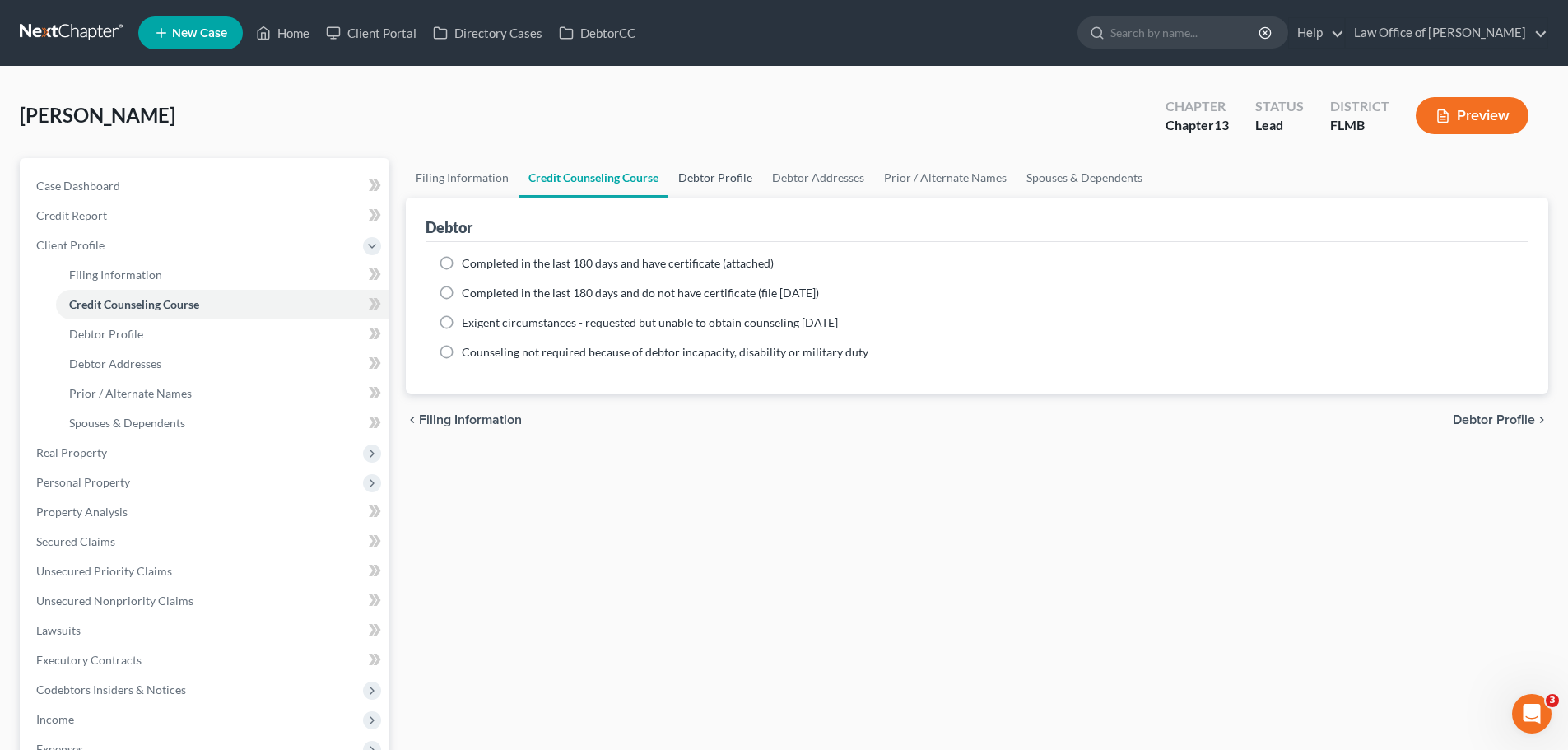
click at [746, 181] on link "Debtor Profile" at bounding box center [715, 178] width 93 height 39
select select "0"
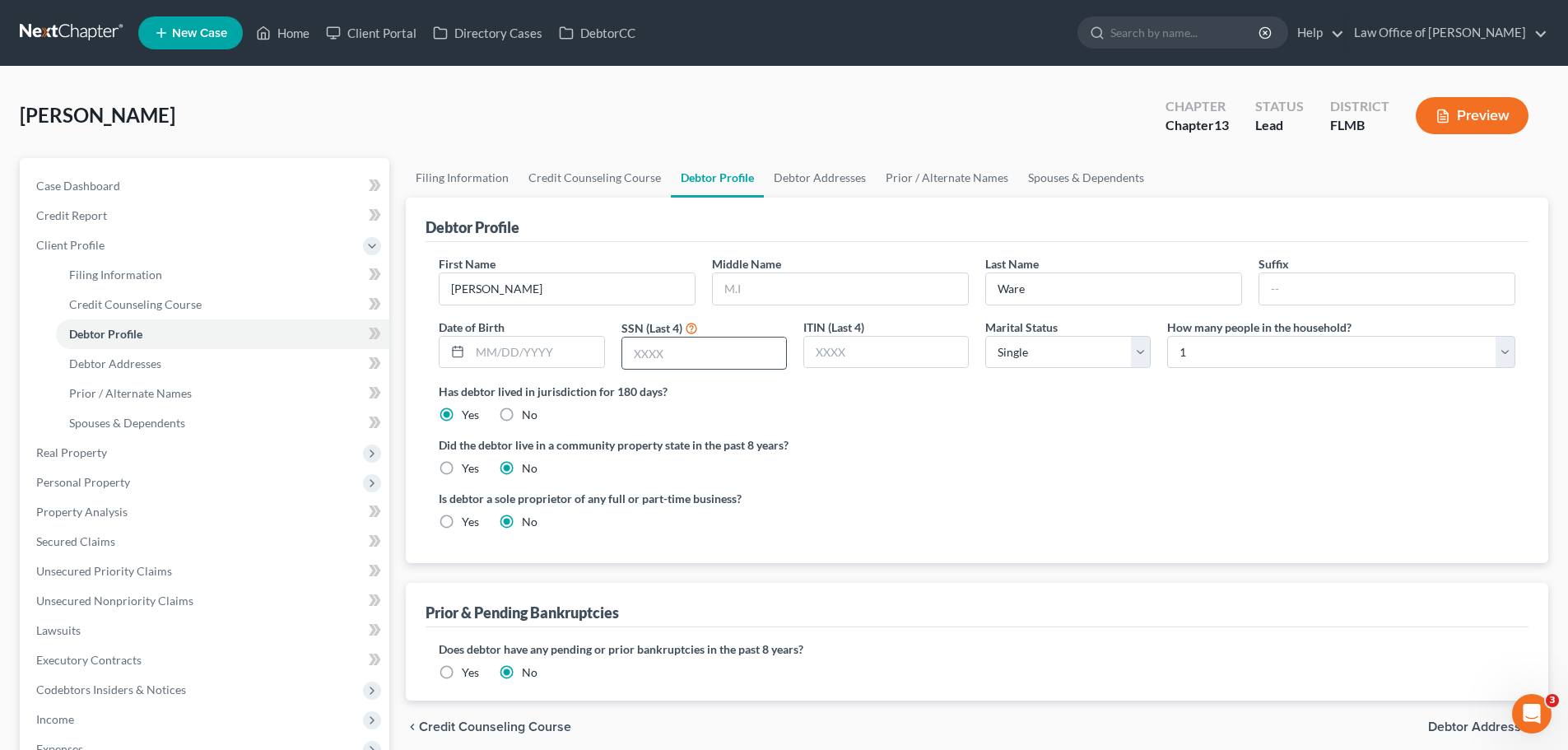
click at [680, 363] on input "text" at bounding box center [704, 353] width 164 height 31
type input "4927"
click at [841, 452] on label "Did the debtor live in a community property state in the past 8 years?" at bounding box center [977, 444] width 1076 height 17
click at [802, 176] on link "Debtor Addresses" at bounding box center [819, 178] width 112 height 39
select select "0"
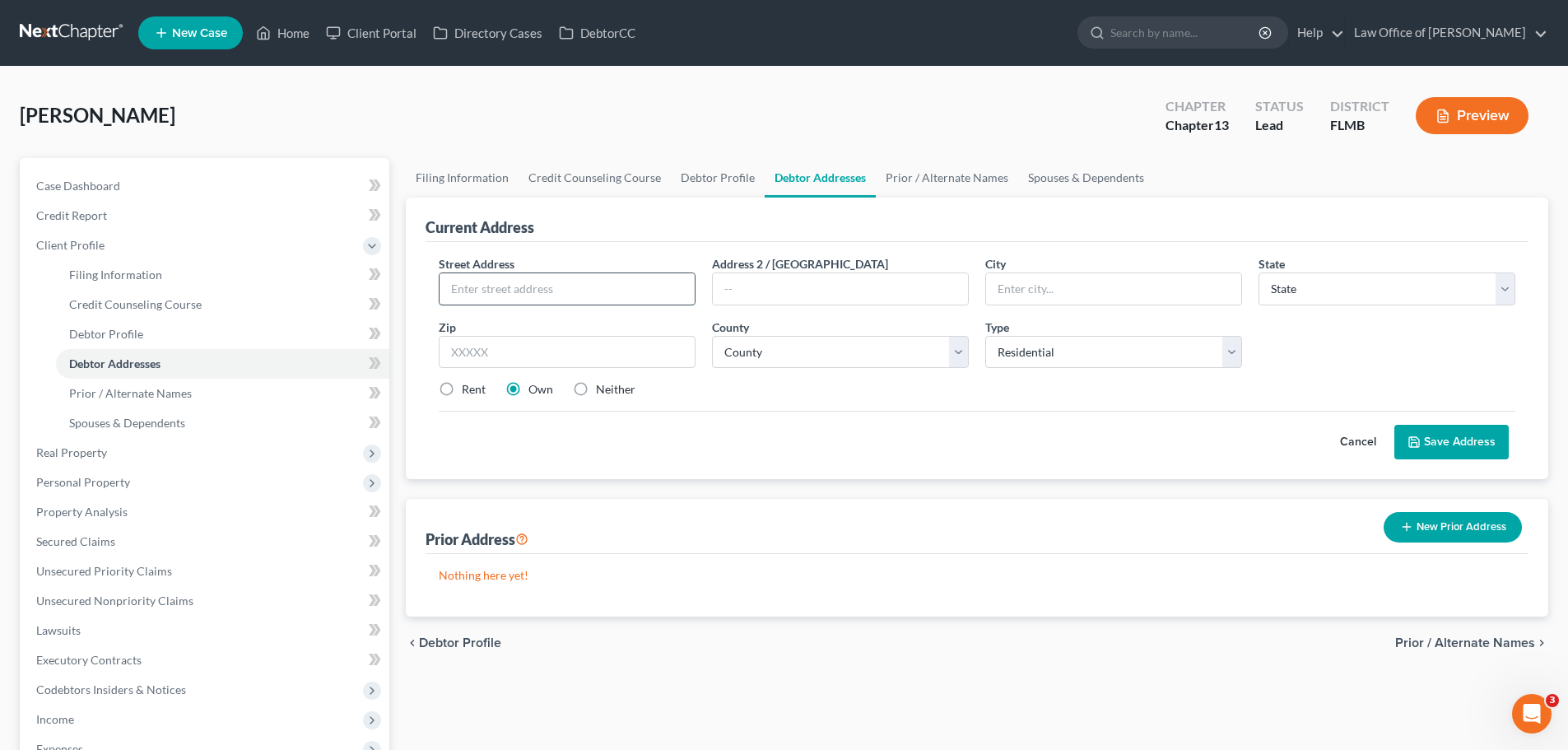
click at [558, 289] on input "text" at bounding box center [567, 288] width 255 height 31
drag, startPoint x: 599, startPoint y: 291, endPoint x: 394, endPoint y: 259, distance: 207.5
click at [394, 259] on div "Petition Navigation Case Dashboard Payments Invoices Payments Payments Credit R…" at bounding box center [784, 589] width 1544 height 862
type input "361 Muhly Grass Street"
type input "Yulee"
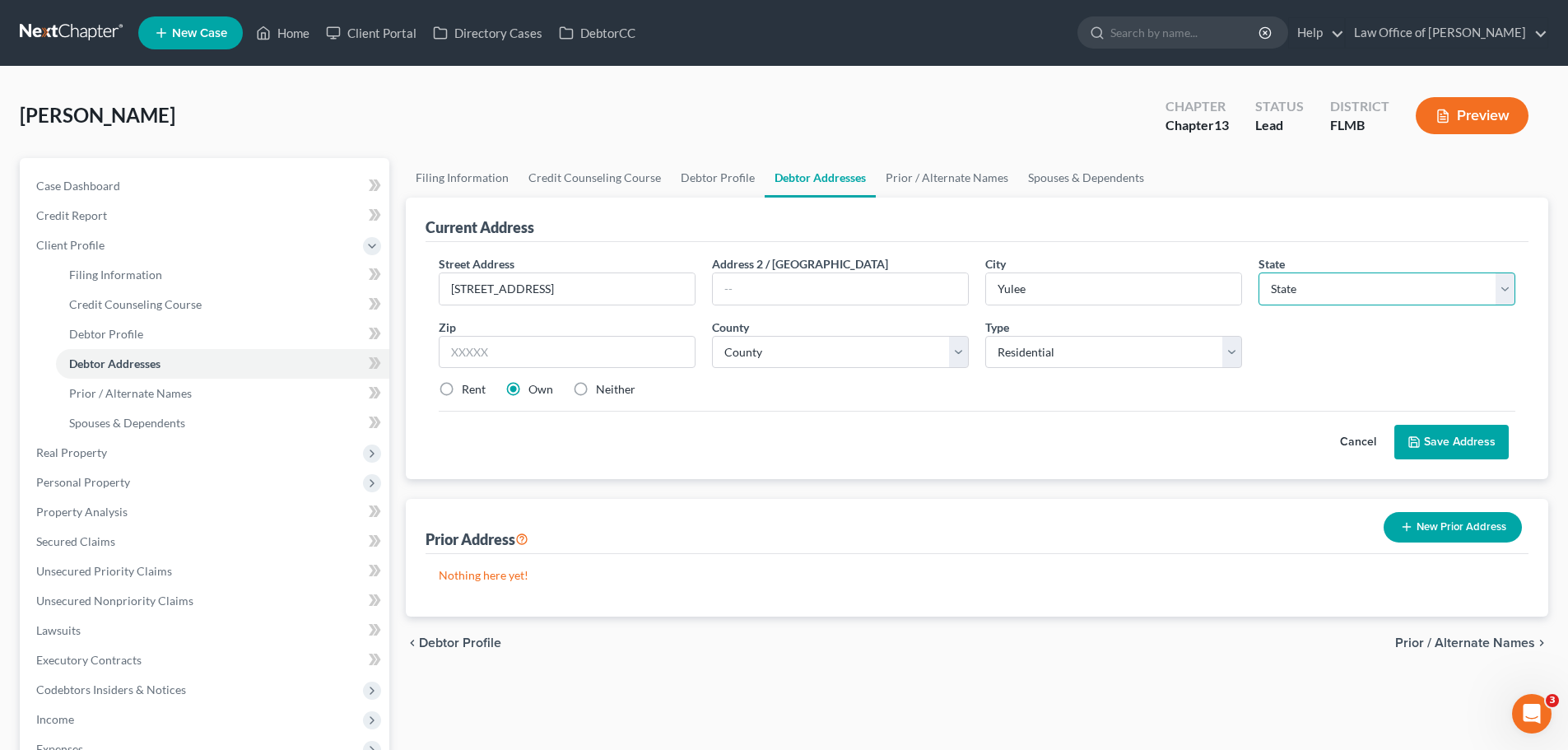
select select "9"
type input "32097"
click at [686, 409] on div "Street Address * 361 Muhly Grass Street Address 2 / PO Box City * Yulee State *…" at bounding box center [977, 333] width 1093 height 157
click at [764, 362] on select "County Alachua County Baker County Bay County Bradford County Brevard County Br…" at bounding box center [840, 353] width 256 height 33
select select "44"
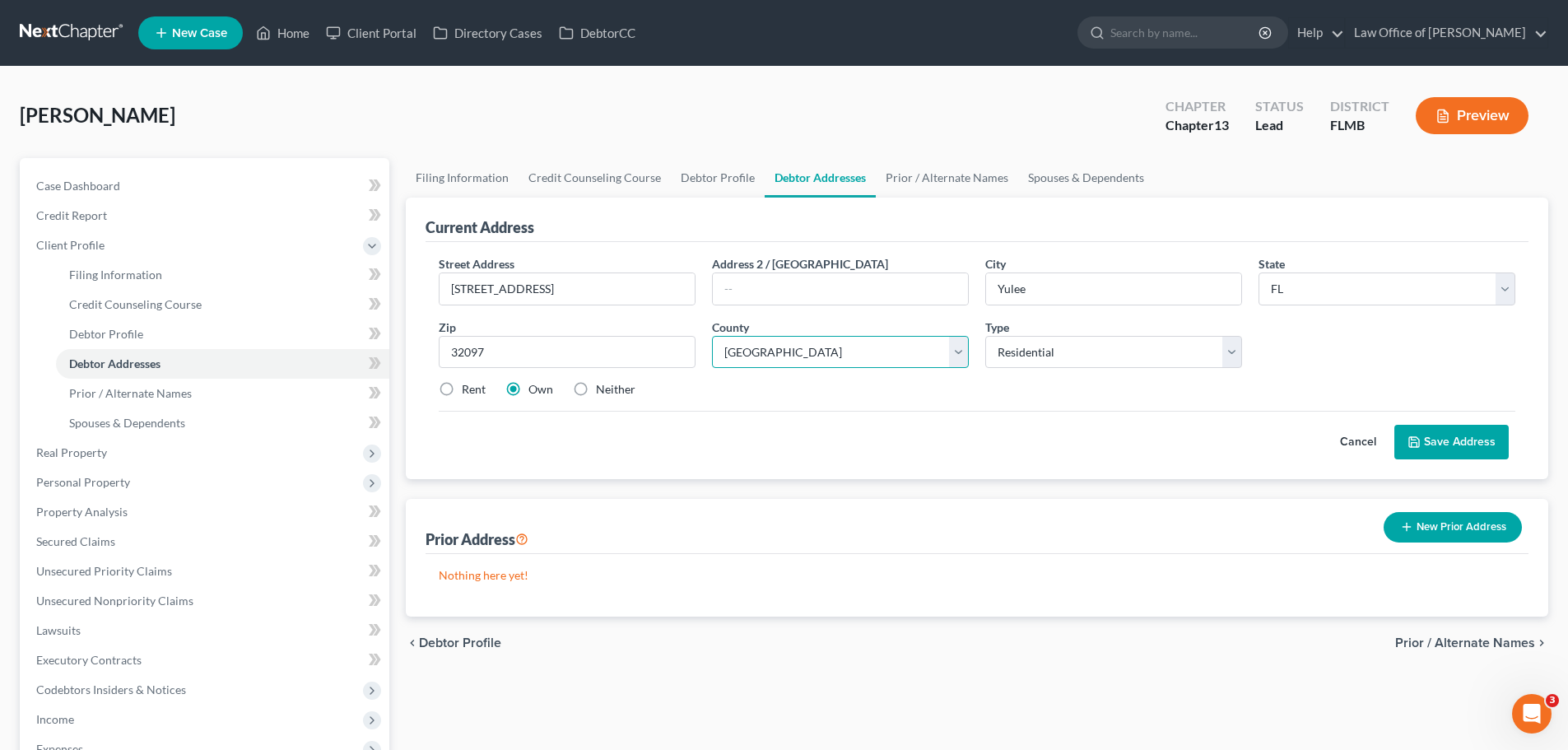
click at [712, 336] on select "County Alachua County Baker County Bay County Bradford County Brevard County Br…" at bounding box center [840, 353] width 256 height 33
click at [1024, 395] on div "Rent Own Neither" at bounding box center [977, 389] width 1093 height 16
click at [1416, 437] on icon at bounding box center [1413, 441] width 10 height 10
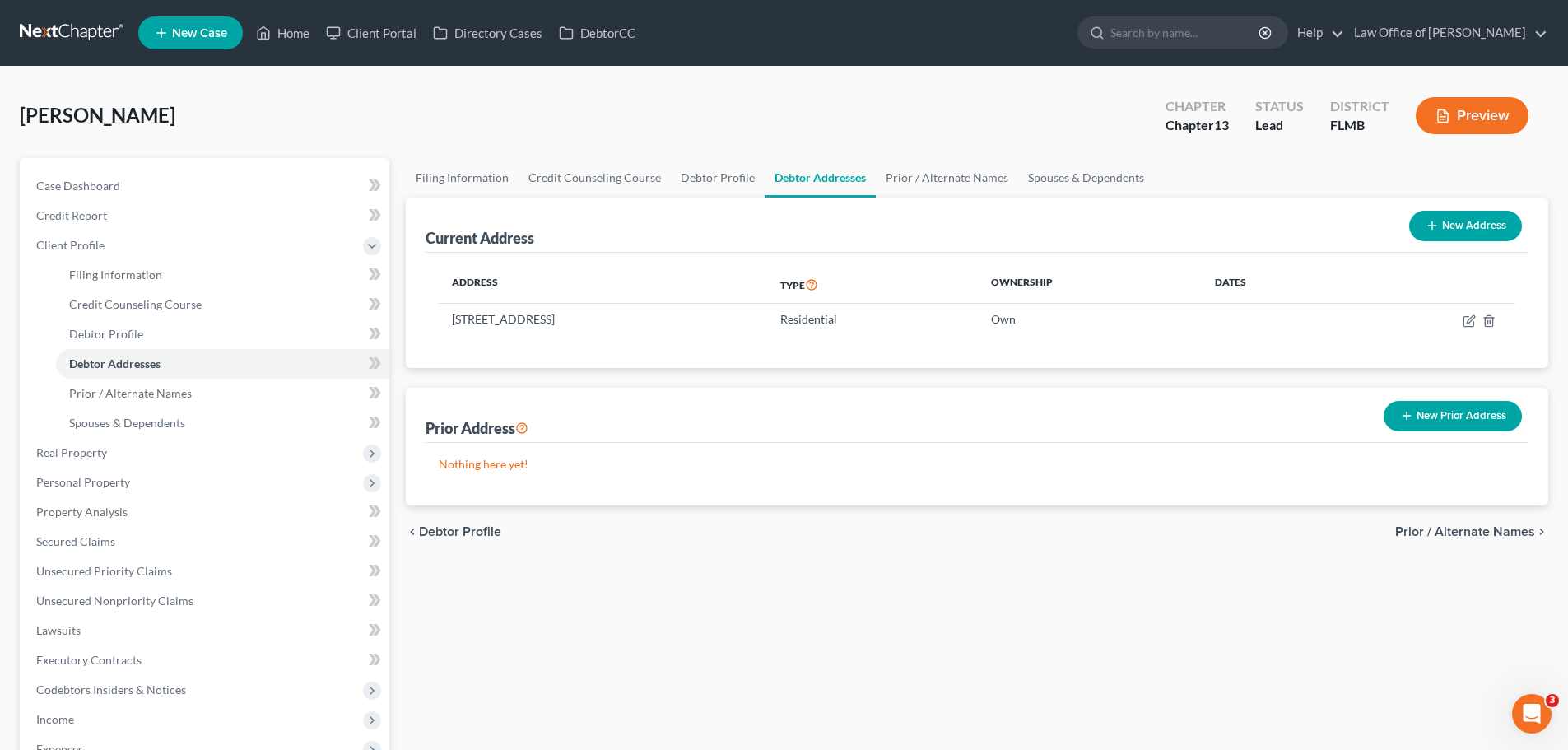
click at [1433, 408] on button "New Prior Address" at bounding box center [1452, 416] width 138 height 30
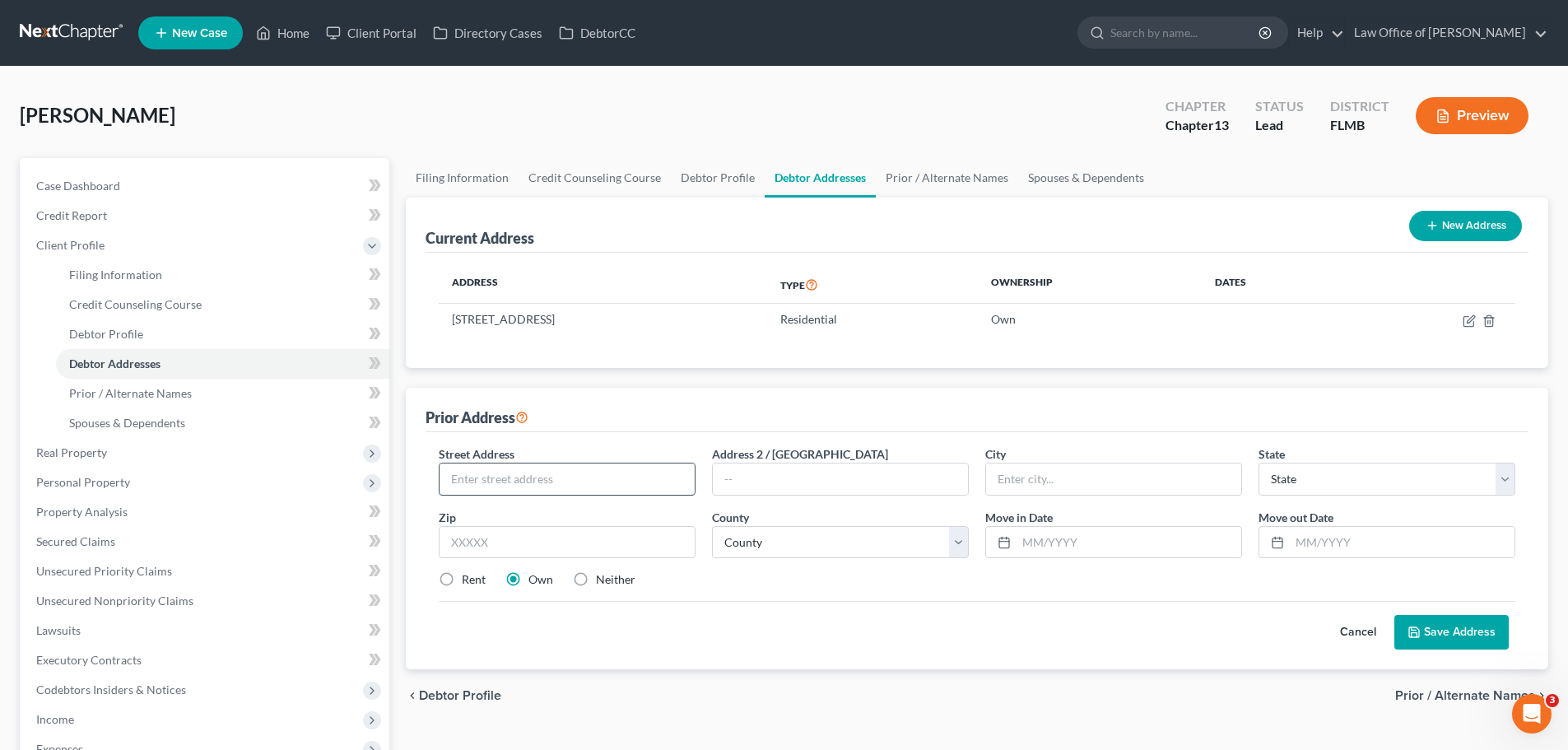
click at [513, 470] on input "text" at bounding box center [567, 479] width 255 height 31
type input "61 East Bowery Street"
click at [1089, 483] on input "text" at bounding box center [1113, 479] width 255 height 31
type input "Newport"
select select "41"
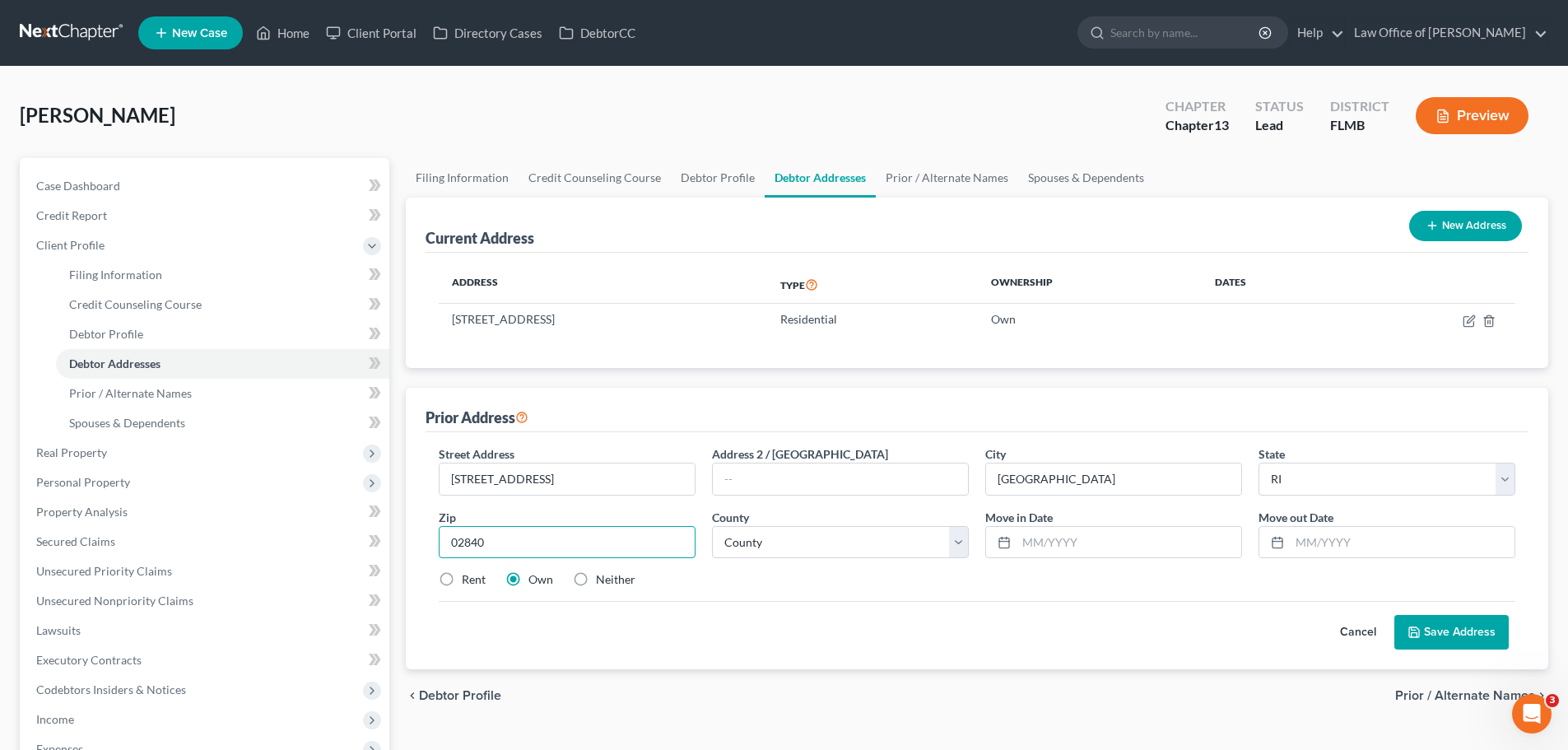
type input "02840"
click at [999, 574] on div "Rent Own Neither" at bounding box center [977, 580] width 1093 height 16
click at [906, 555] on select "County Bristol County Kent County Newport County Providence County Washington C…" at bounding box center [840, 542] width 256 height 33
click at [878, 540] on select "County Bristol County Kent County Newport County Providence County Washington C…" at bounding box center [840, 542] width 256 height 33
click at [1344, 628] on button "Cancel" at bounding box center [1357, 632] width 72 height 33
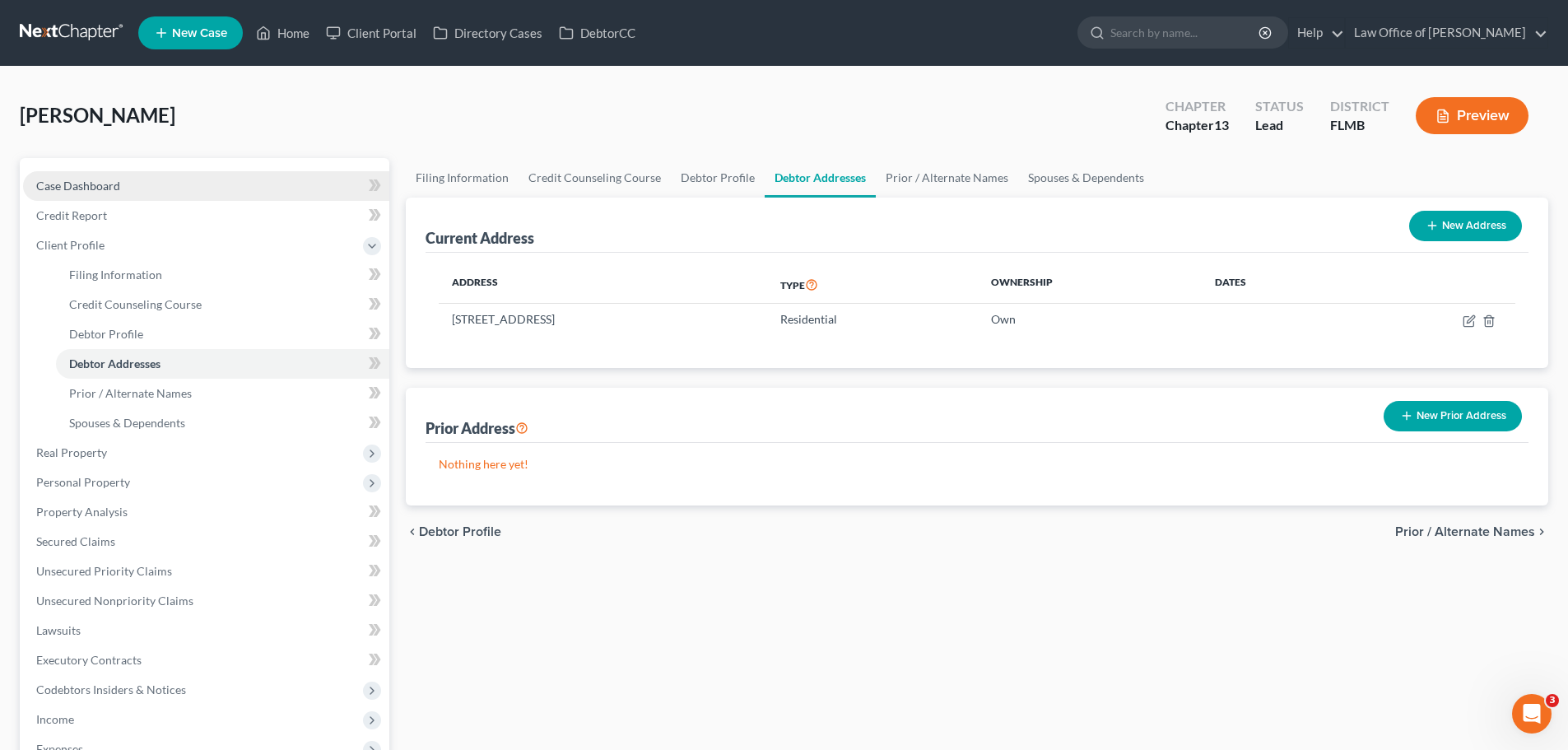
click at [183, 198] on link "Case Dashboard" at bounding box center [206, 186] width 366 height 29
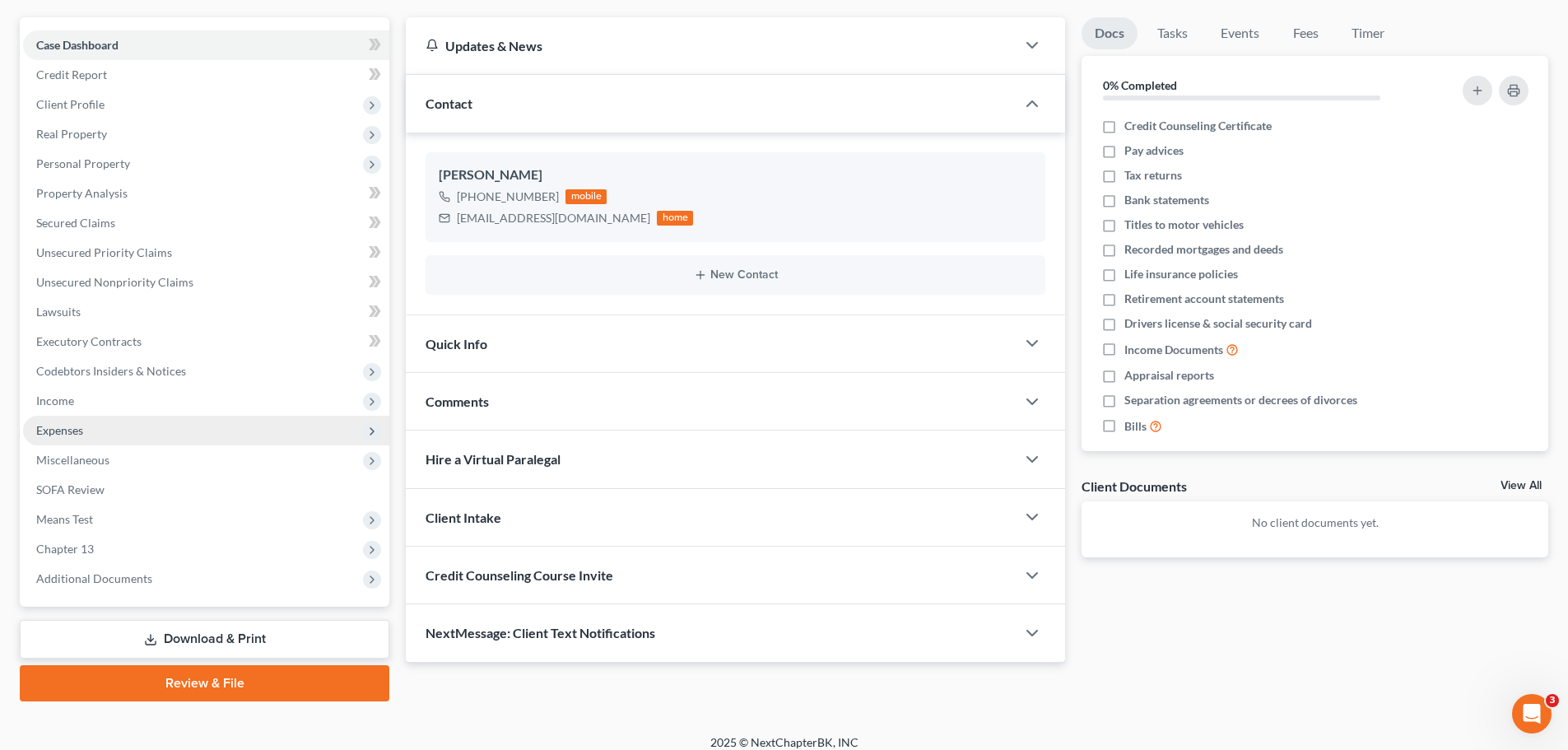
scroll to position [155, 0]
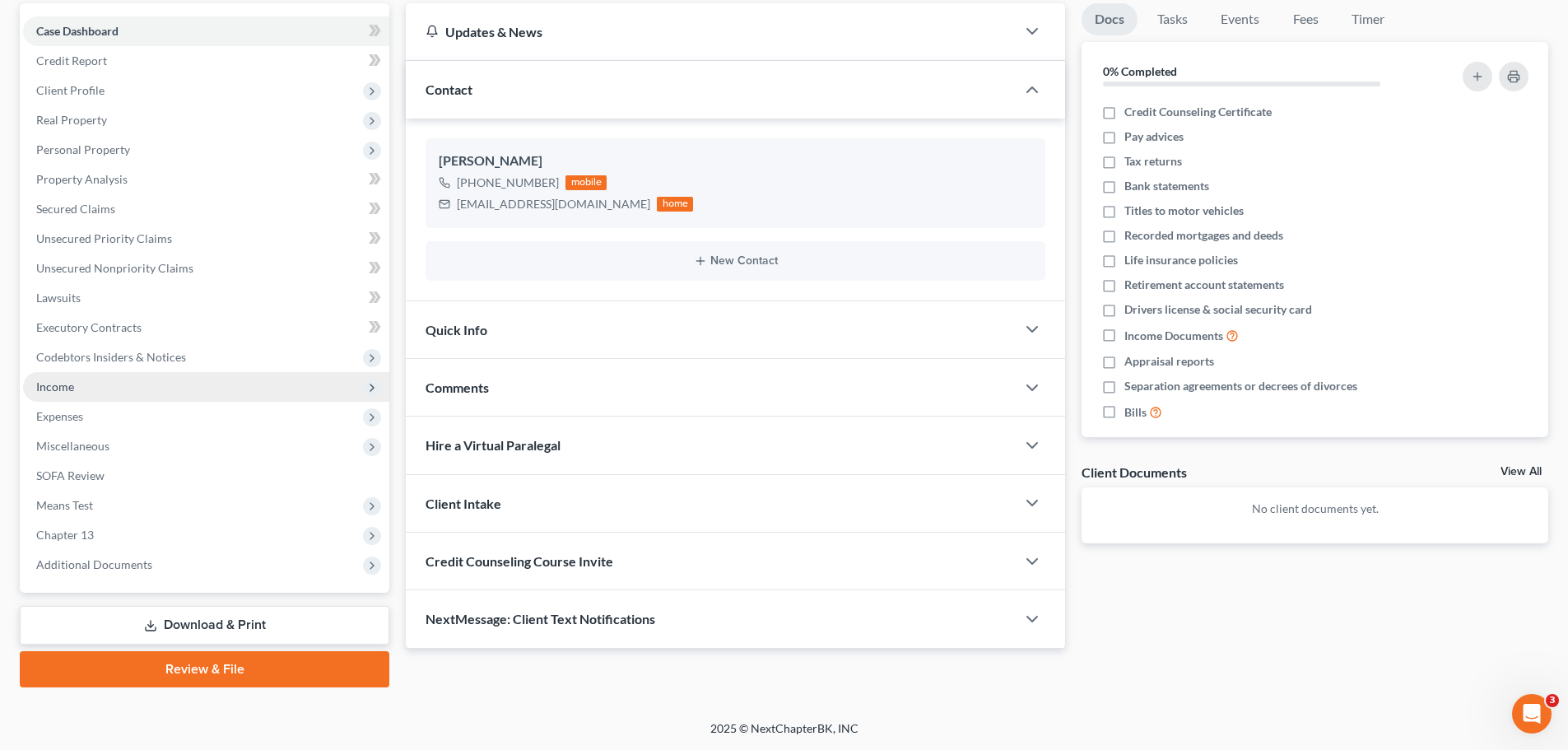
click at [103, 379] on span "Income" at bounding box center [206, 386] width 366 height 29
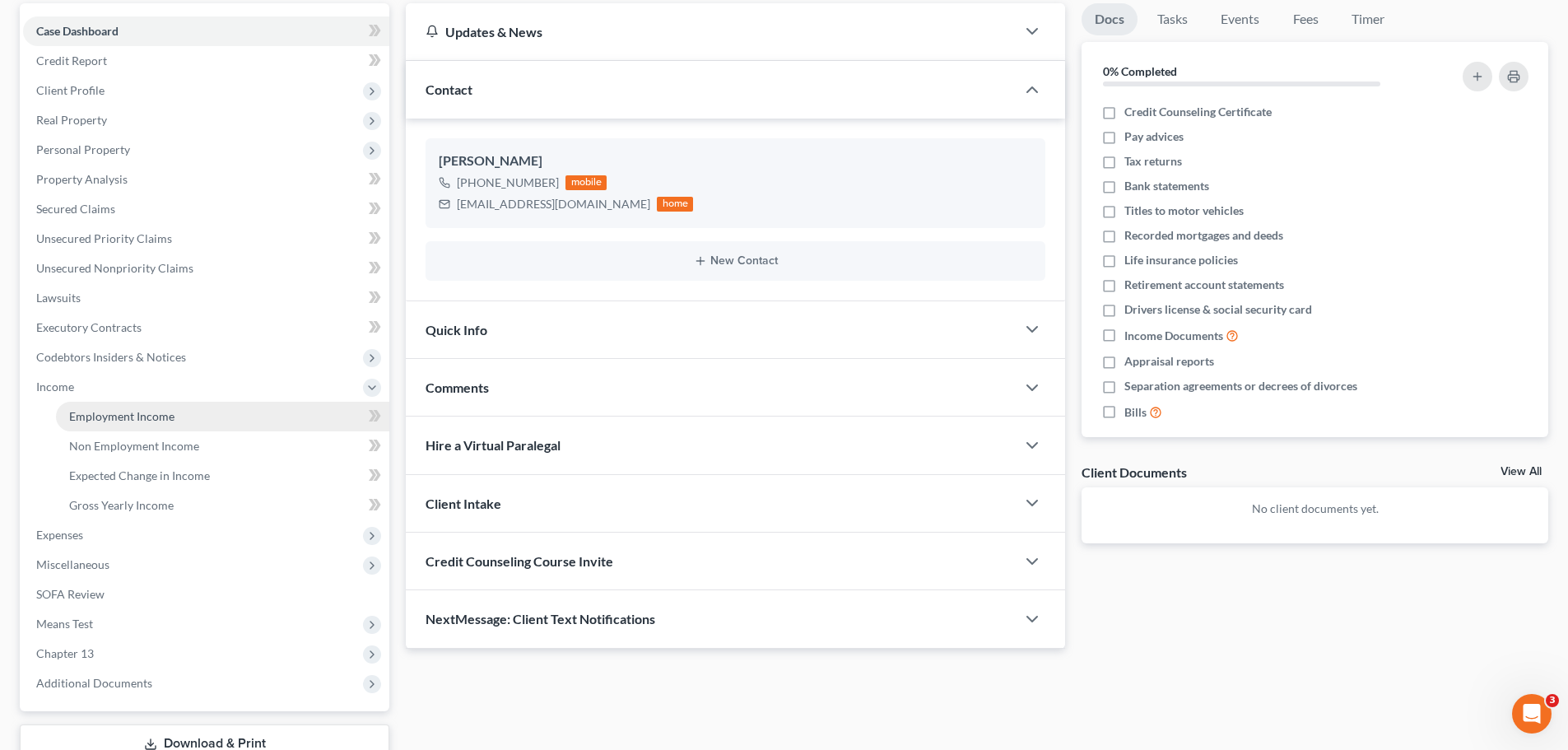
click at [124, 426] on link "Employment Income" at bounding box center [222, 417] width 333 height 29
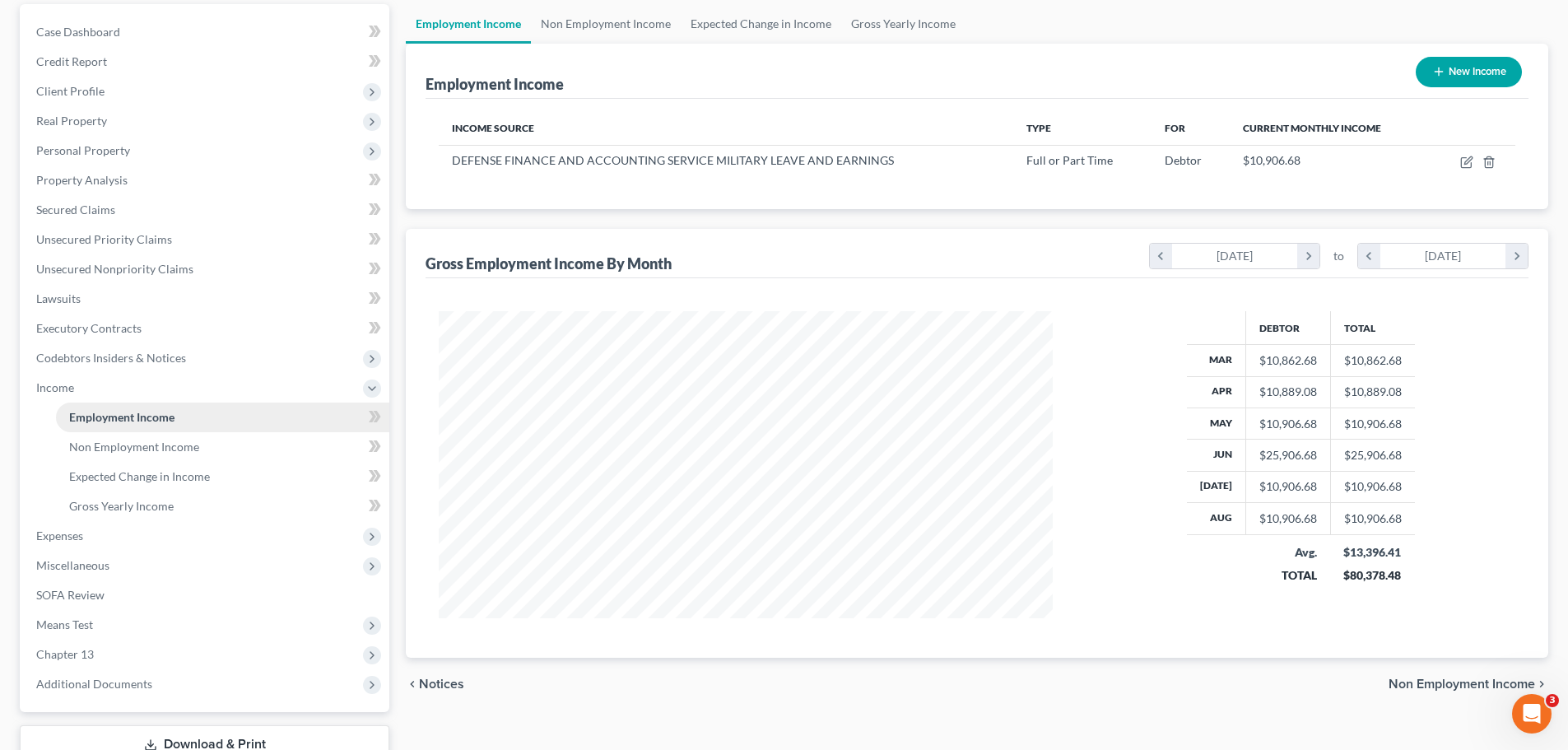
scroll to position [165, 0]
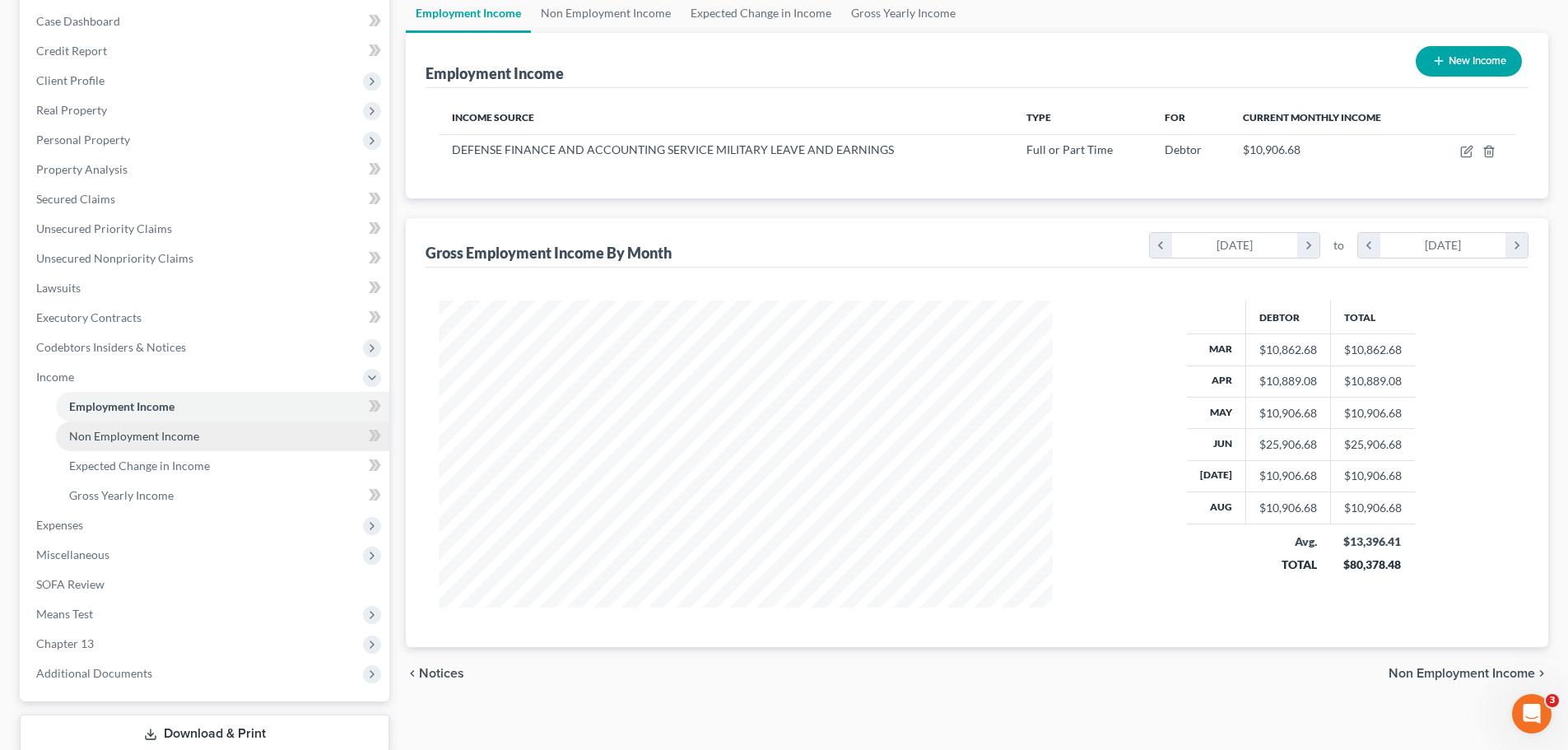
click at [139, 439] on span "Non Employment Income" at bounding box center [135, 435] width 130 height 14
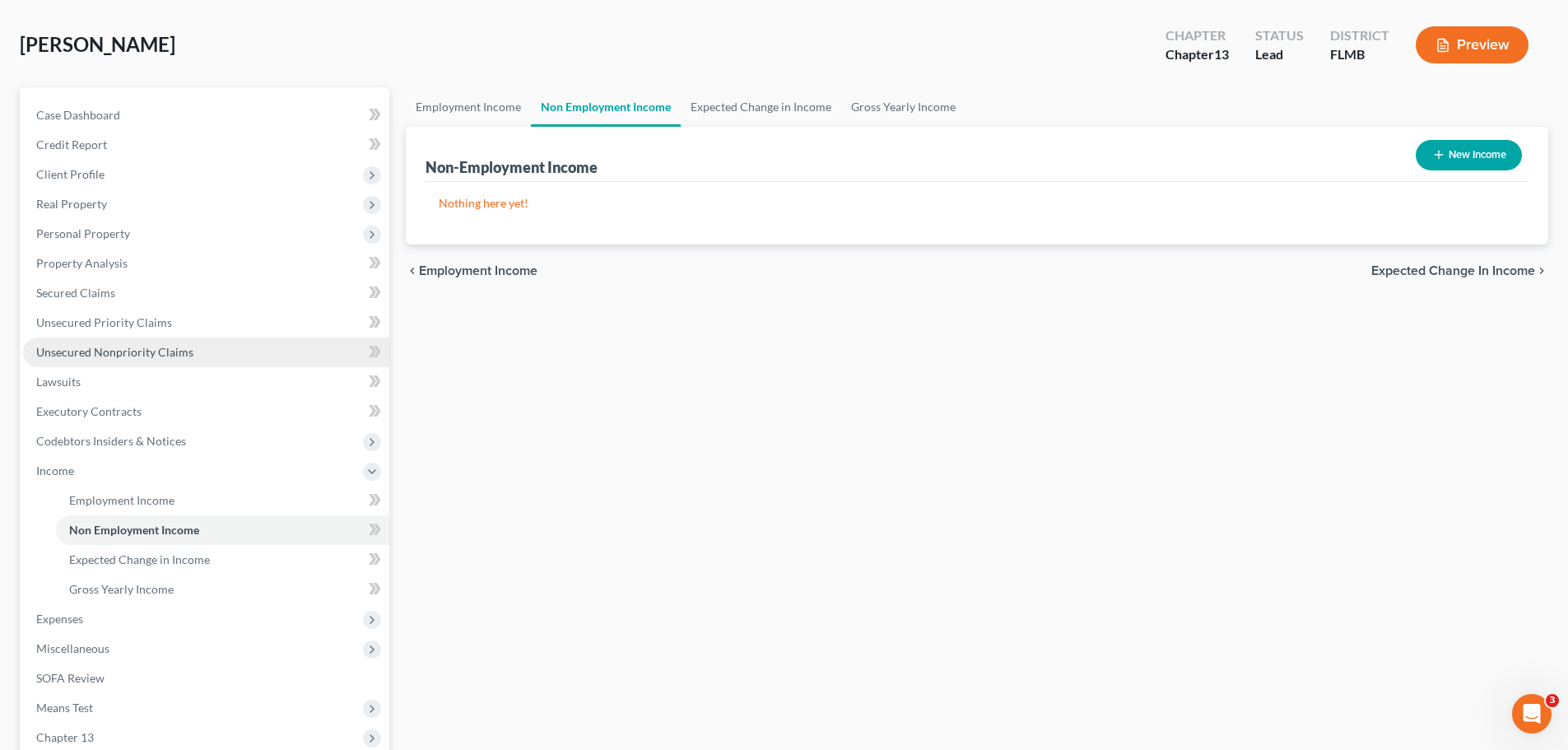
scroll to position [165, 0]
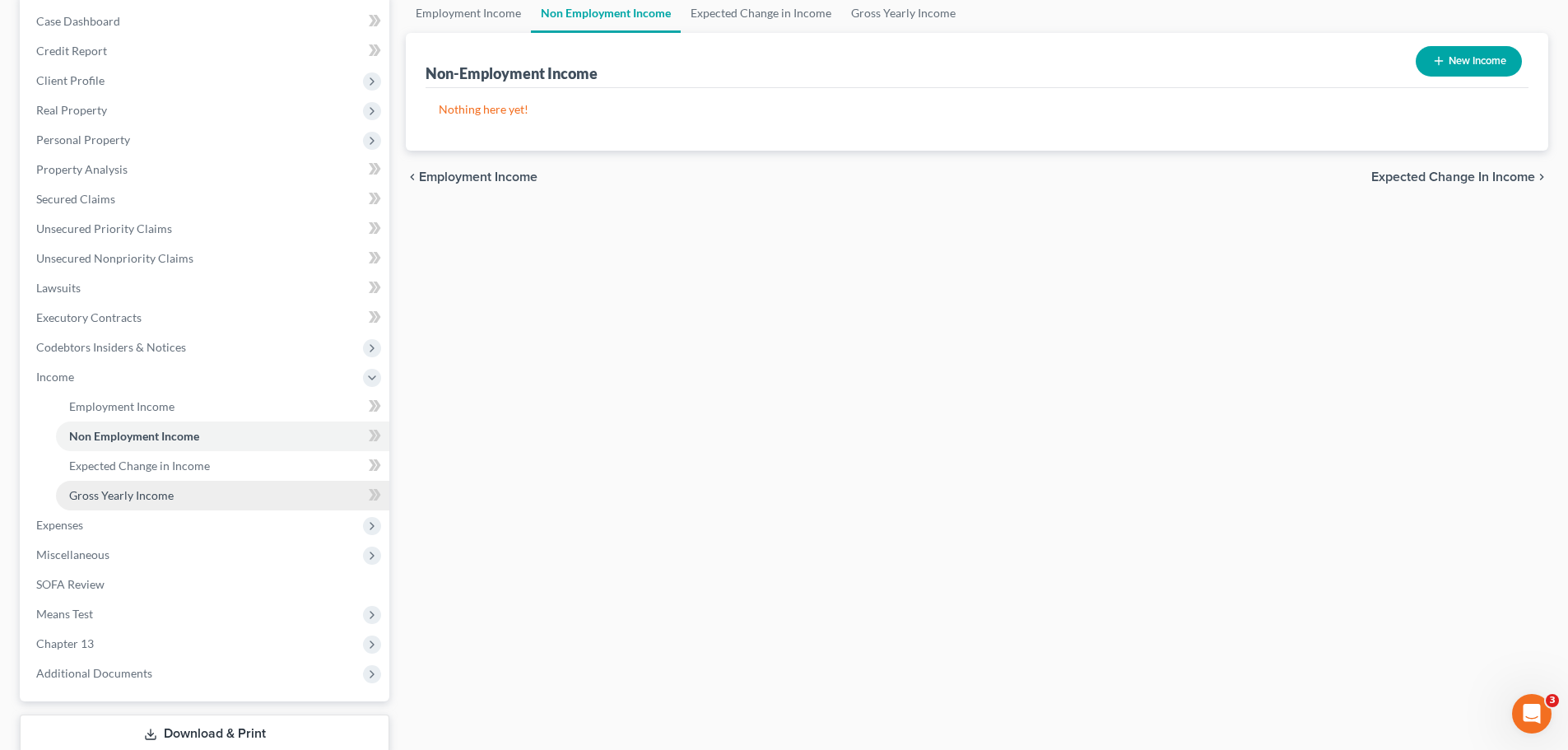
click at [131, 505] on link "Gross Yearly Income" at bounding box center [222, 495] width 333 height 29
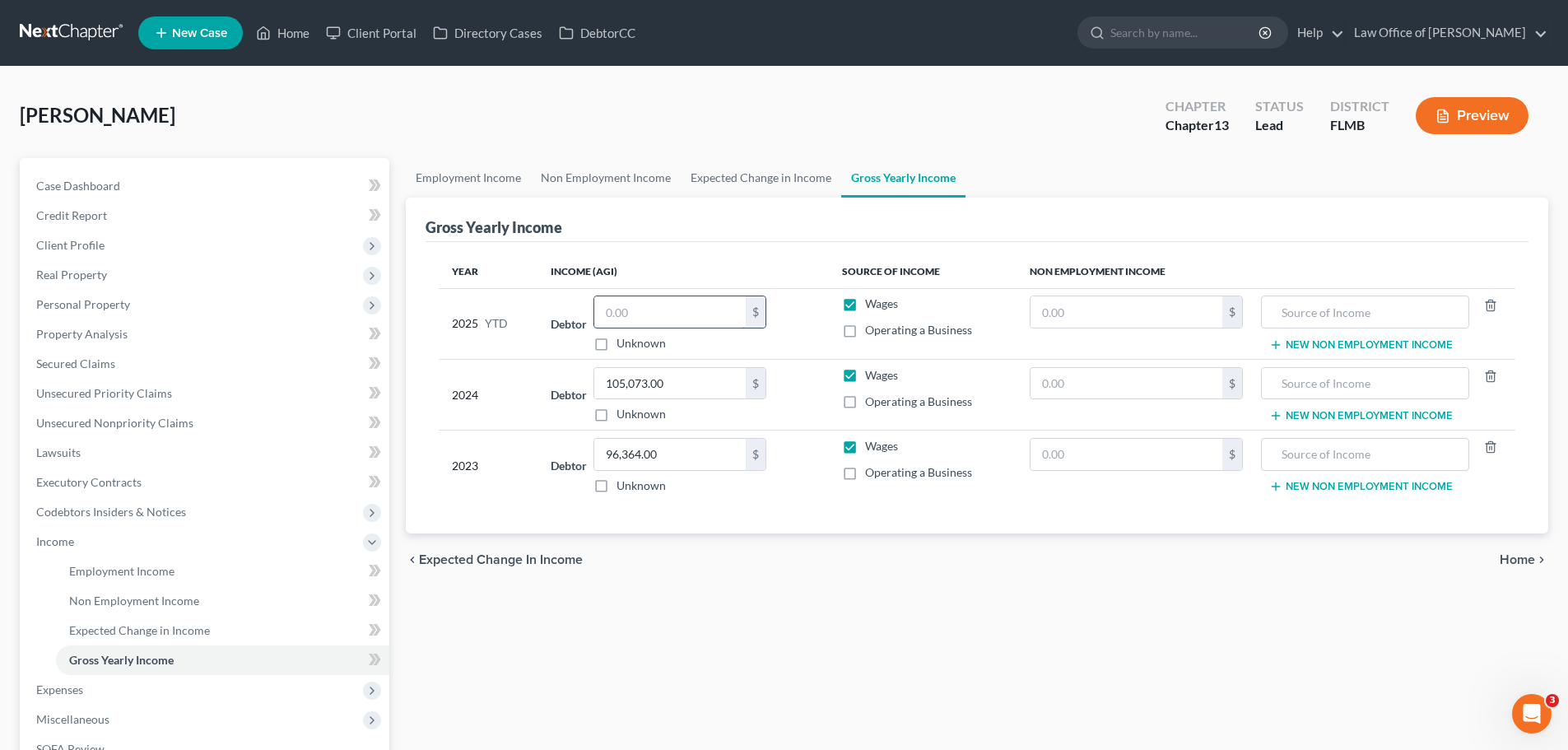
drag, startPoint x: 699, startPoint y: 303, endPoint x: 691, endPoint y: 301, distance: 8.2
click at [699, 303] on input "text" at bounding box center [669, 312] width 151 height 31
type input "80,073.60"
click at [719, 234] on div "Gross Yearly Income" at bounding box center [977, 220] width 1103 height 45
click at [724, 178] on link "Expected Change in Income" at bounding box center [761, 178] width 160 height 39
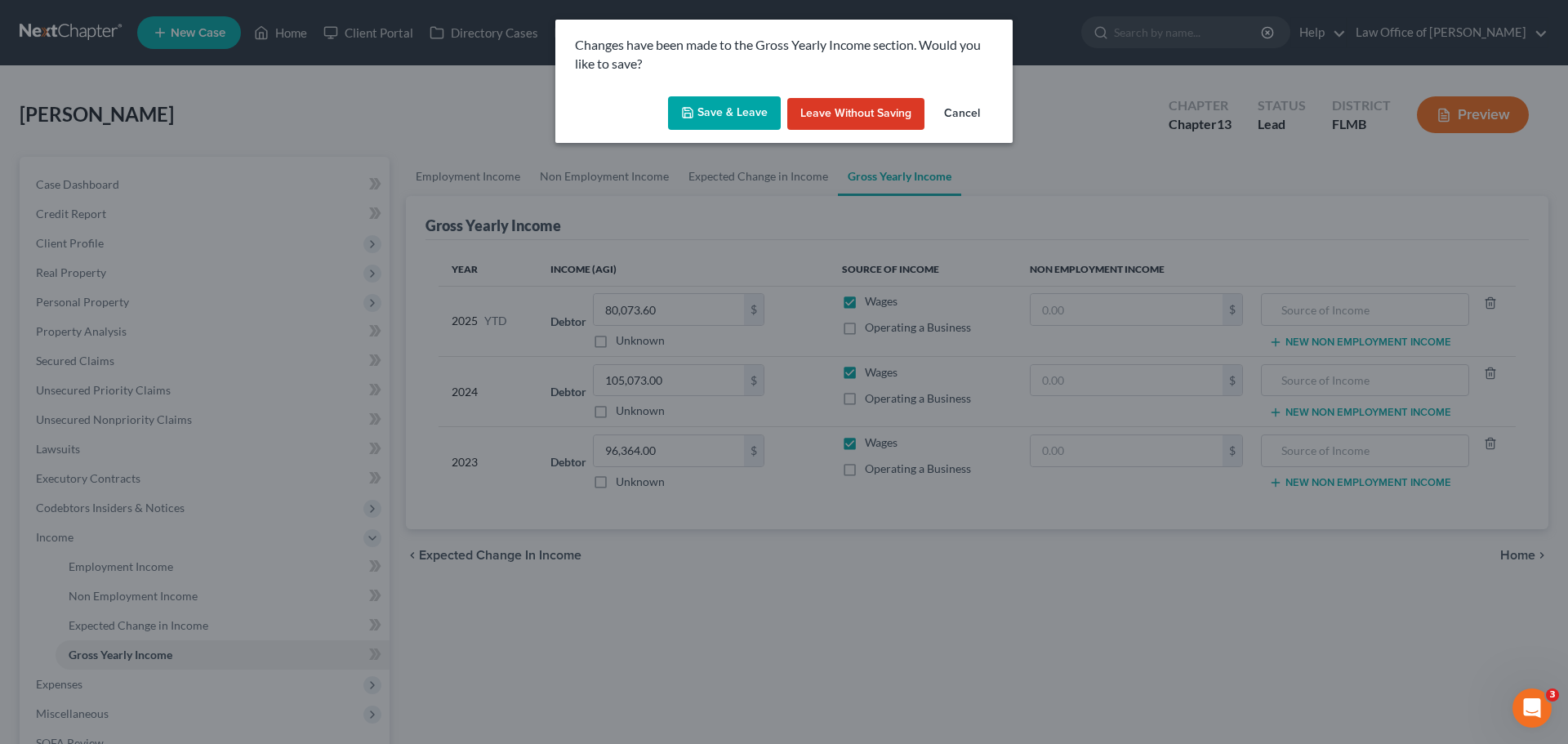
click at [732, 116] on button "Save & Leave" at bounding box center [724, 114] width 113 height 35
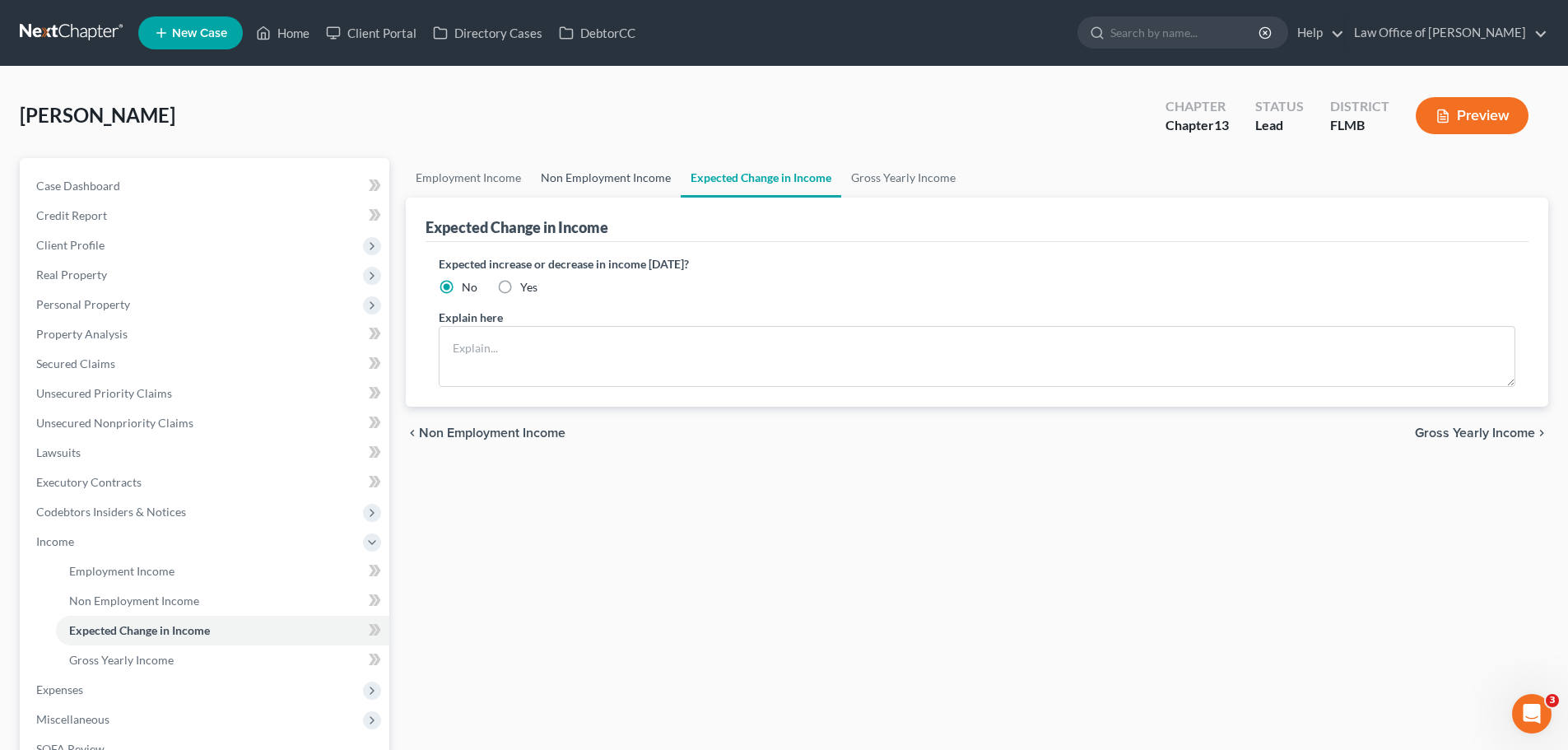
drag, startPoint x: 582, startPoint y: 146, endPoint x: 584, endPoint y: 158, distance: 12.2
click at [582, 148] on div "Ware, Jacob Upgraded Chapter Chapter 13 Status Lead District FLMB Preview" at bounding box center [784, 122] width 1529 height 71
click at [868, 168] on link "Gross Yearly Income" at bounding box center [903, 178] width 124 height 39
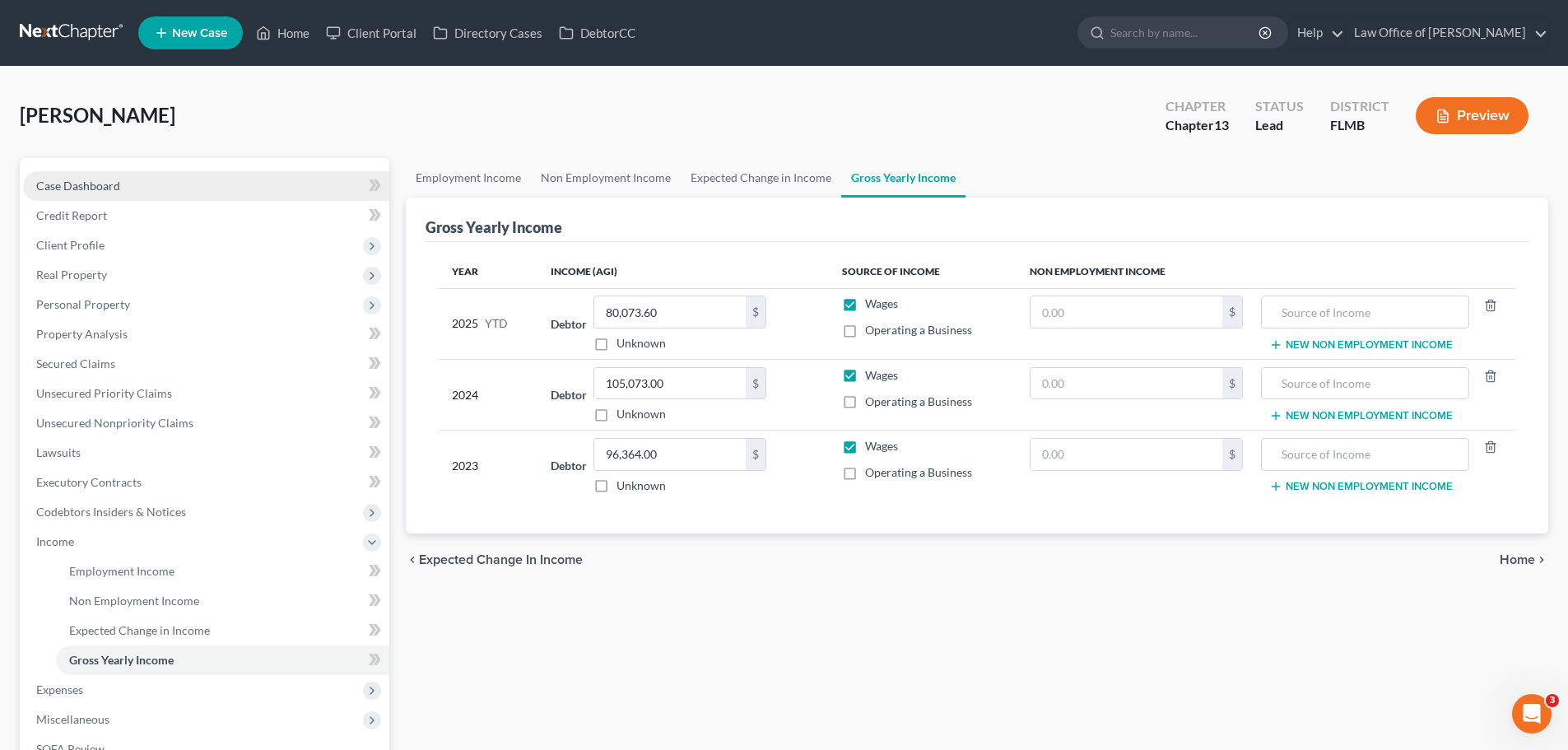
click at [203, 183] on link "Case Dashboard" at bounding box center [206, 186] width 366 height 29
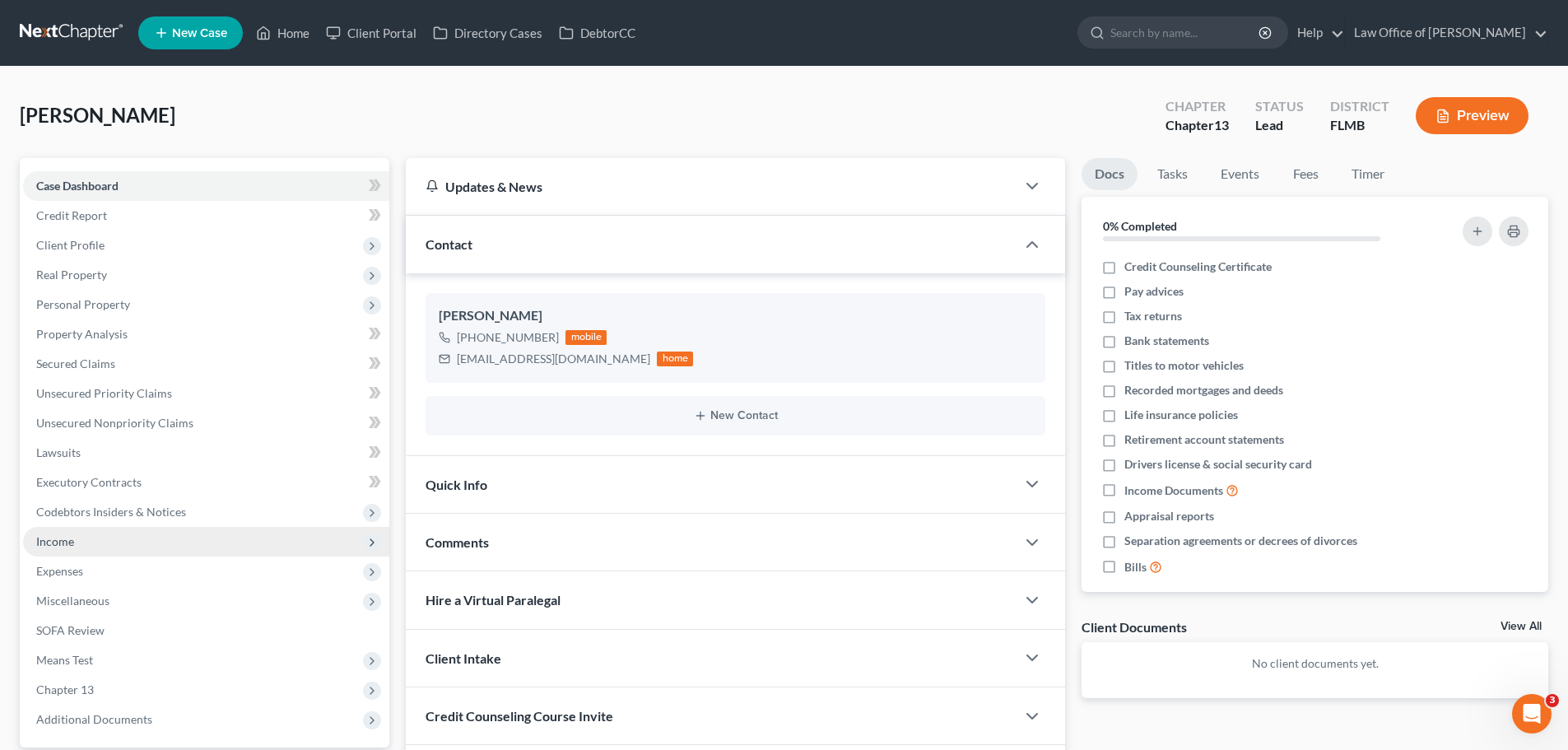
scroll to position [155, 0]
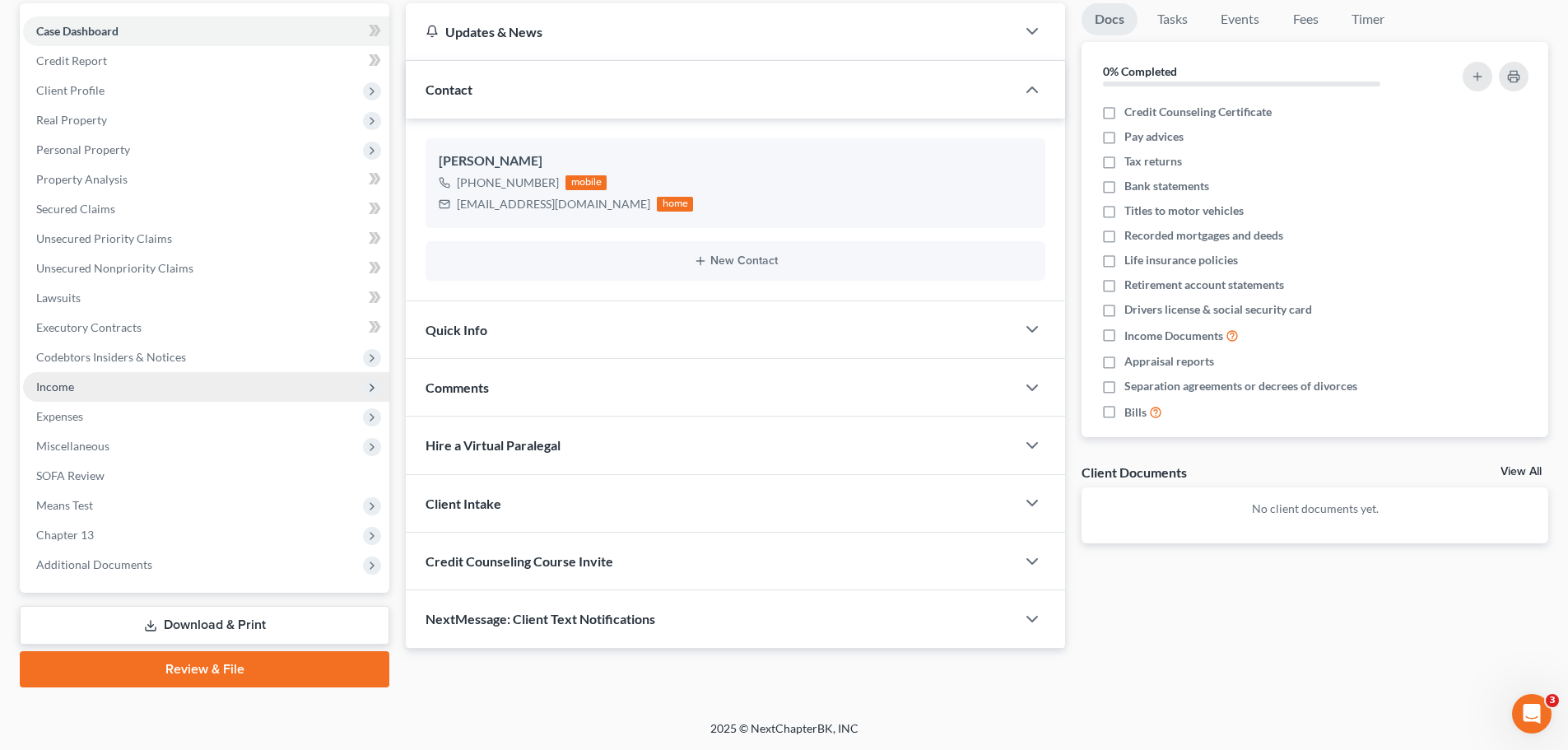
click at [81, 387] on span "Income" at bounding box center [206, 386] width 366 height 29
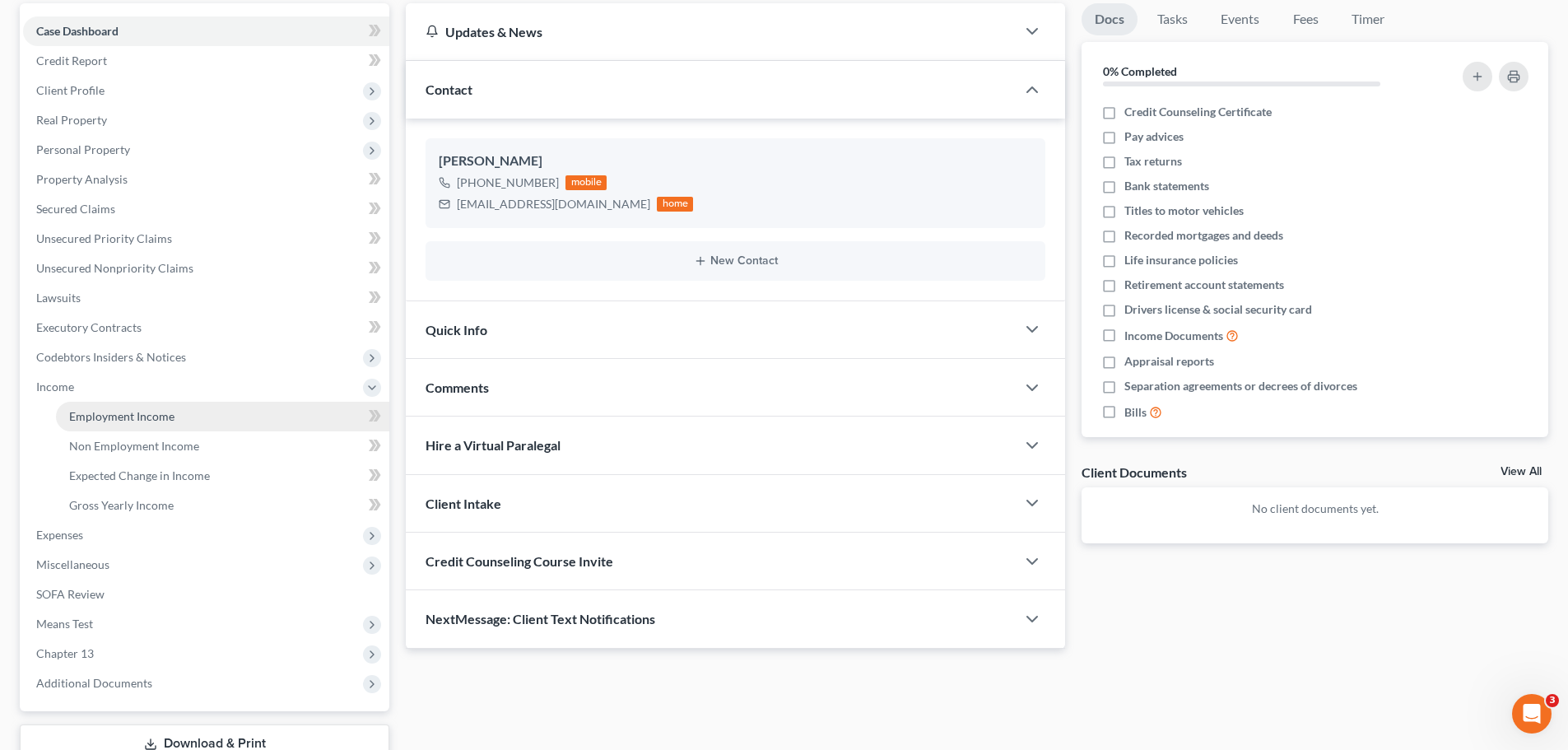
click at [101, 422] on span "Employment Income" at bounding box center [122, 416] width 105 height 14
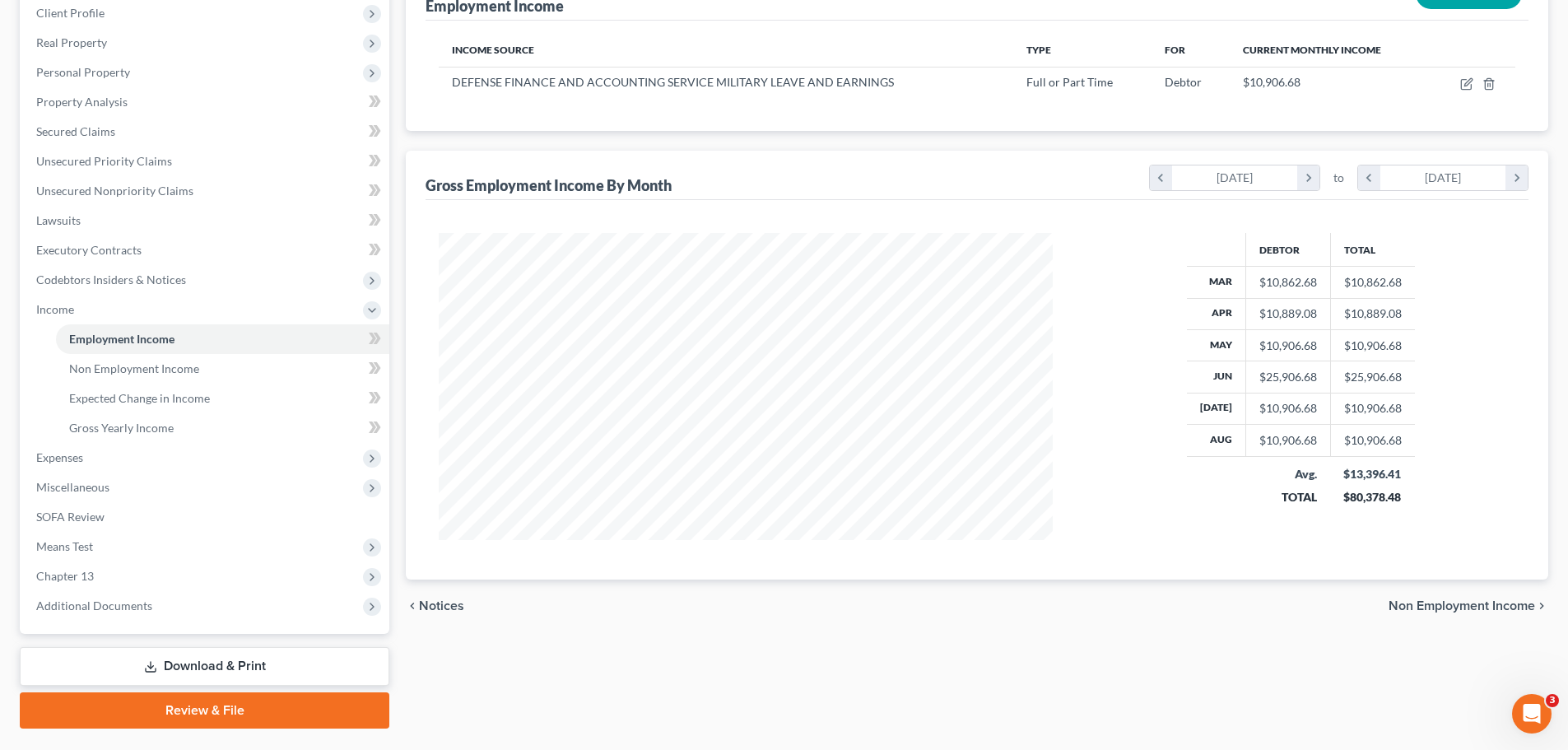
scroll to position [247, 0]
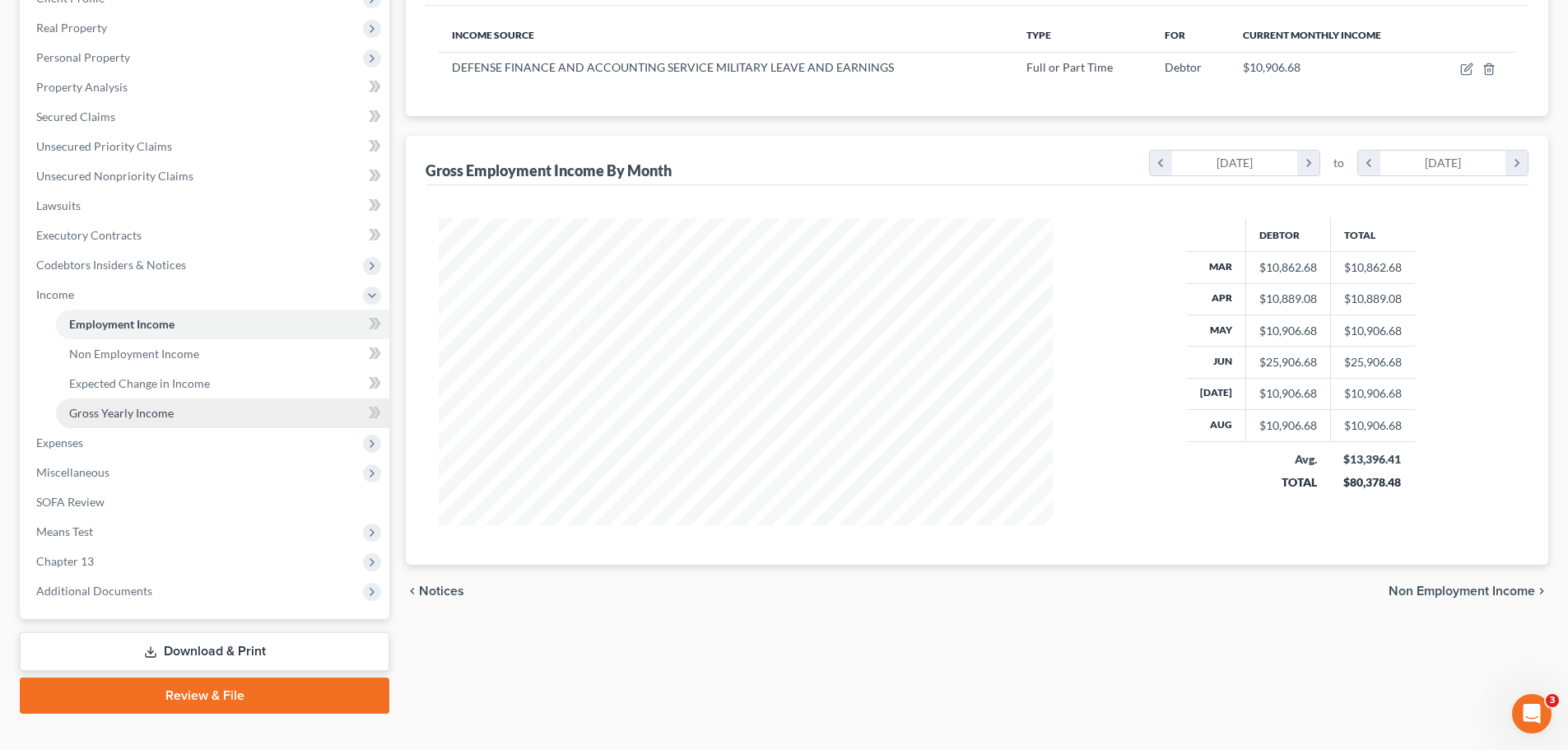
click at [155, 411] on span "Gross Yearly Income" at bounding box center [122, 412] width 104 height 14
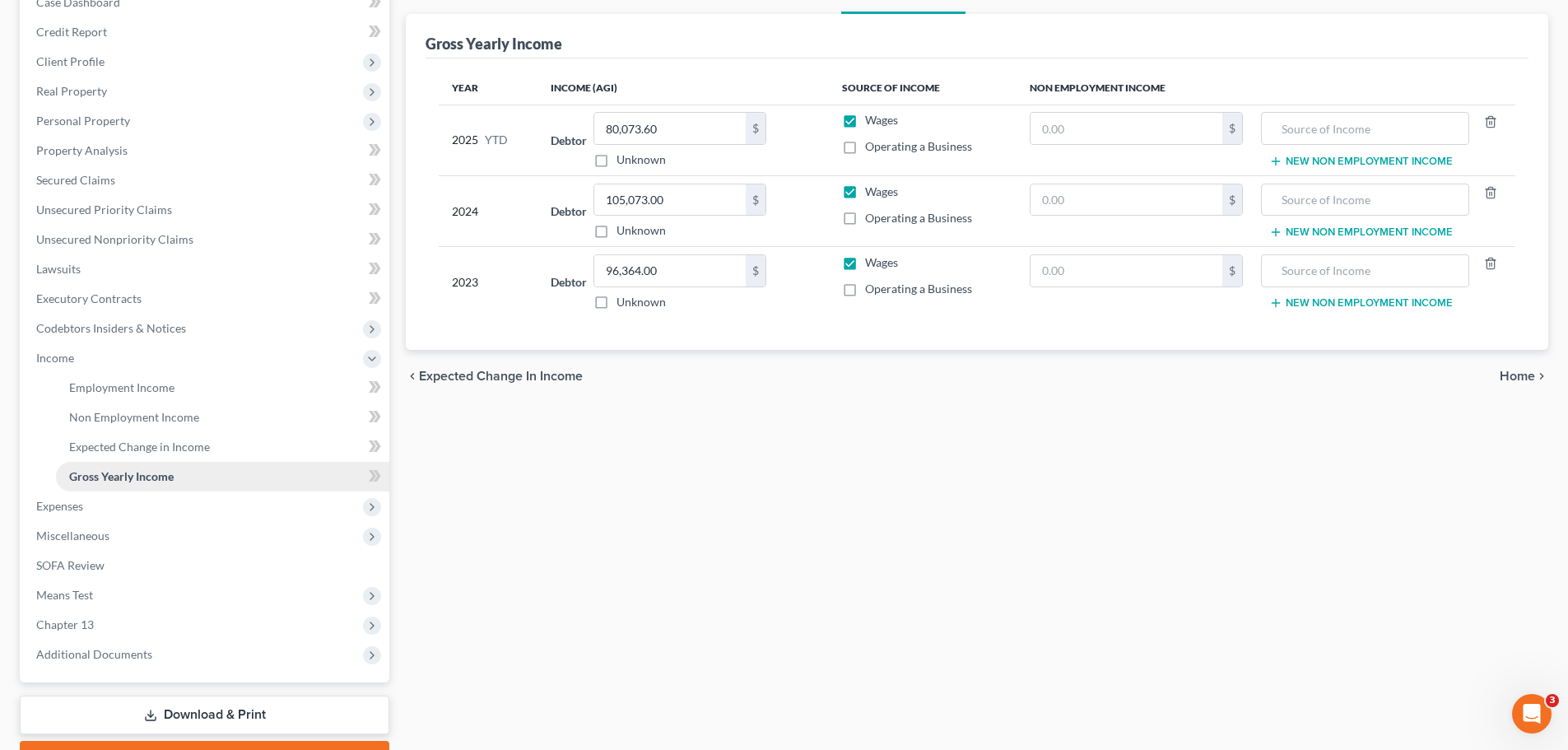
scroll to position [27, 0]
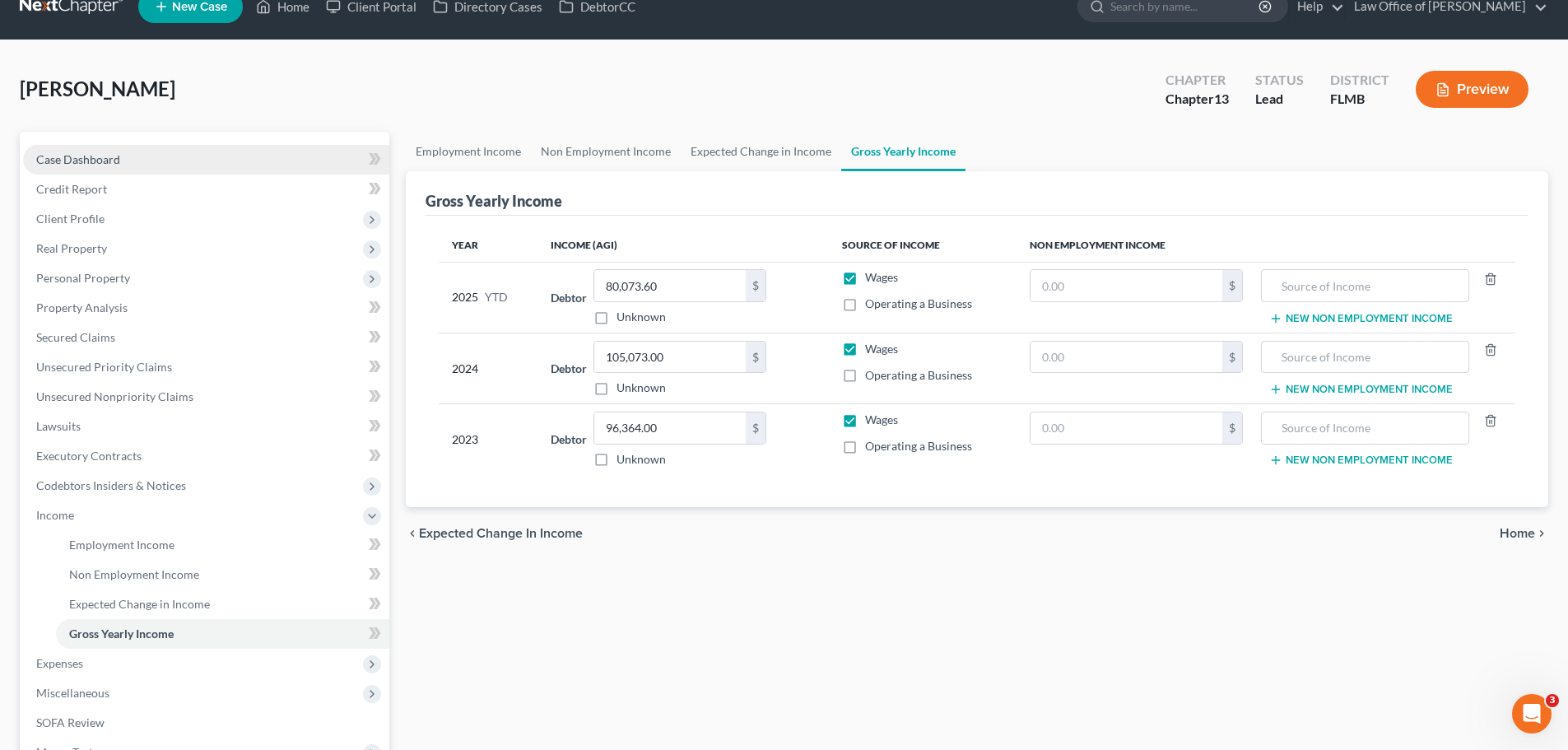
click at [140, 154] on link "Case Dashboard" at bounding box center [206, 159] width 366 height 29
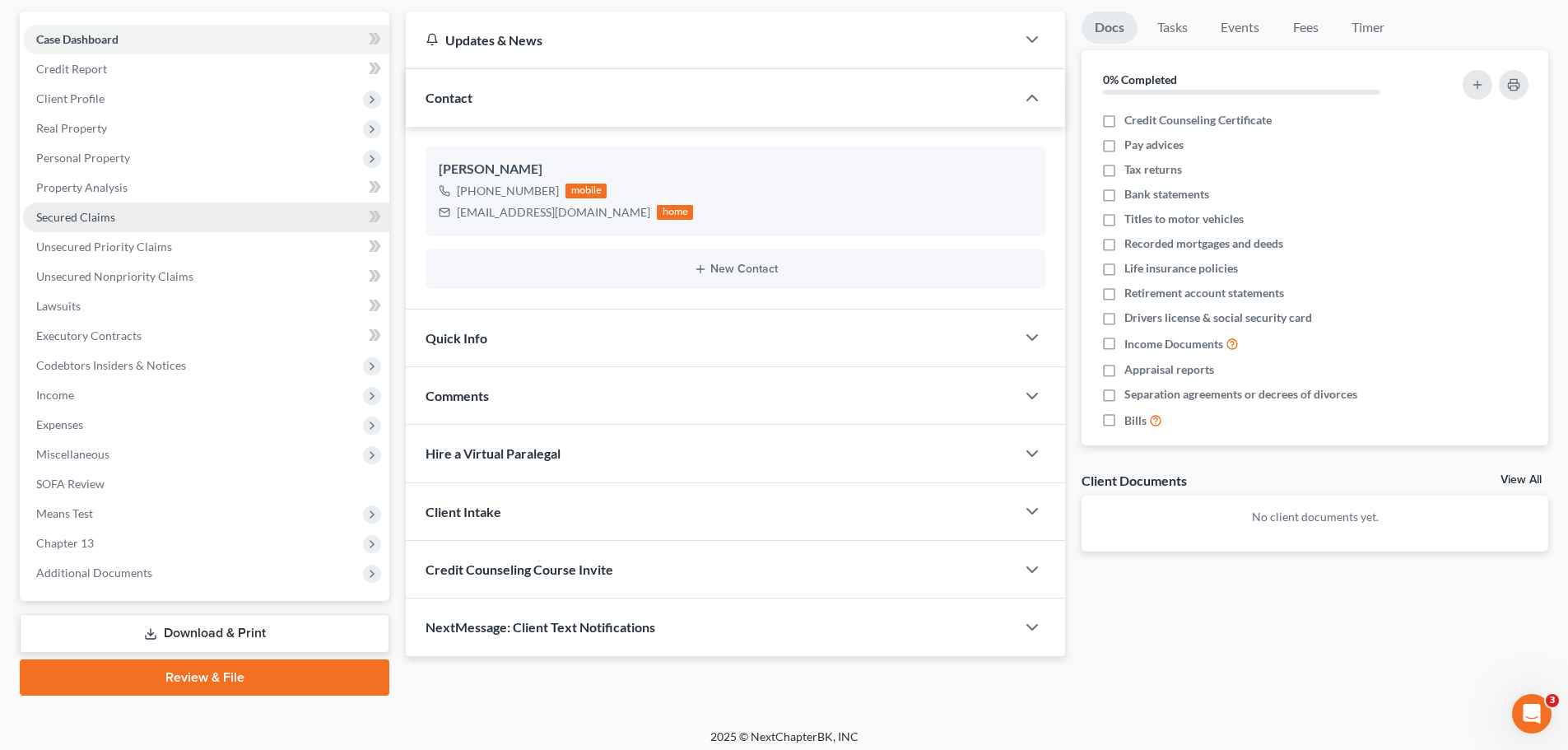
scroll to position [155, 0]
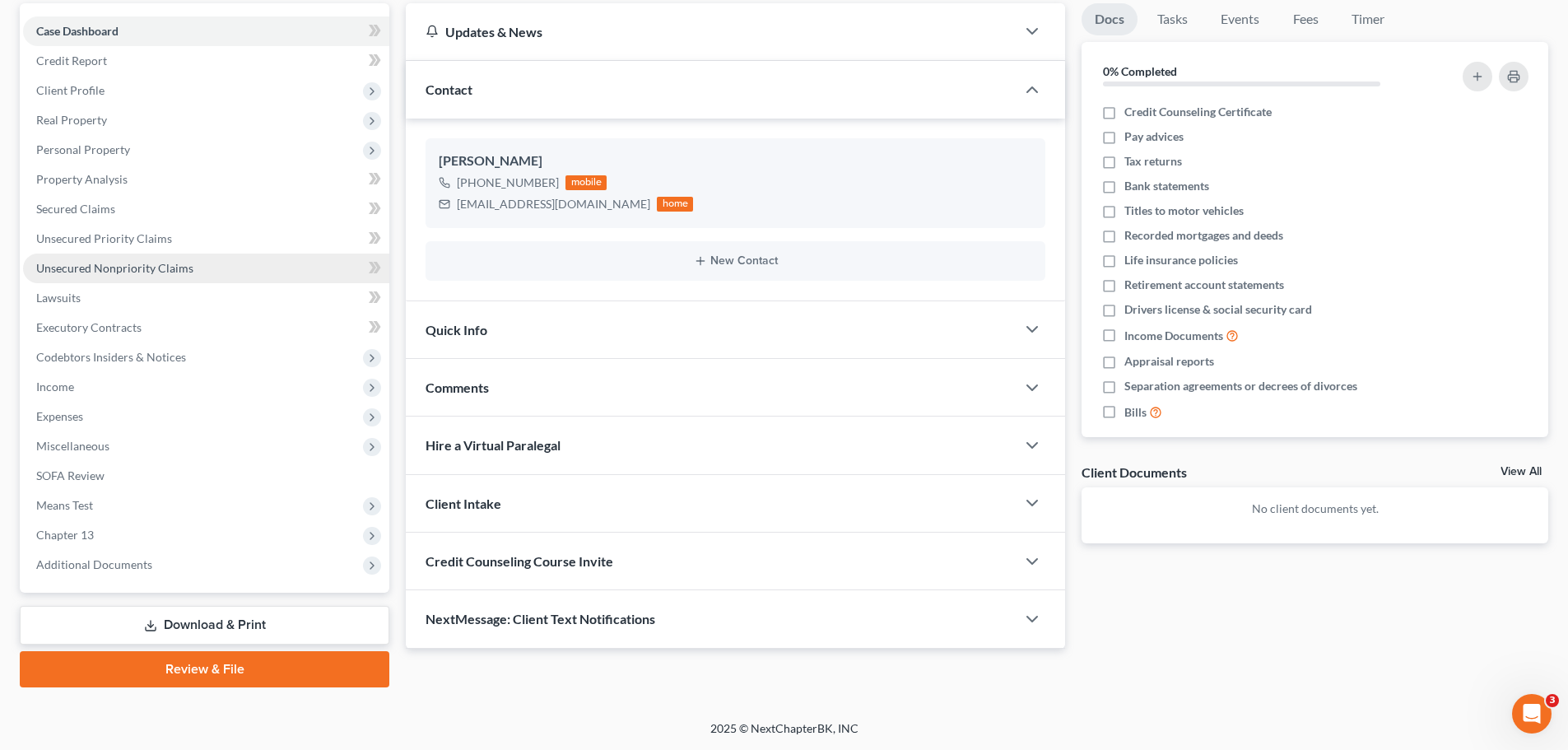
click at [178, 258] on link "Unsecured Nonpriority Claims" at bounding box center [206, 268] width 366 height 29
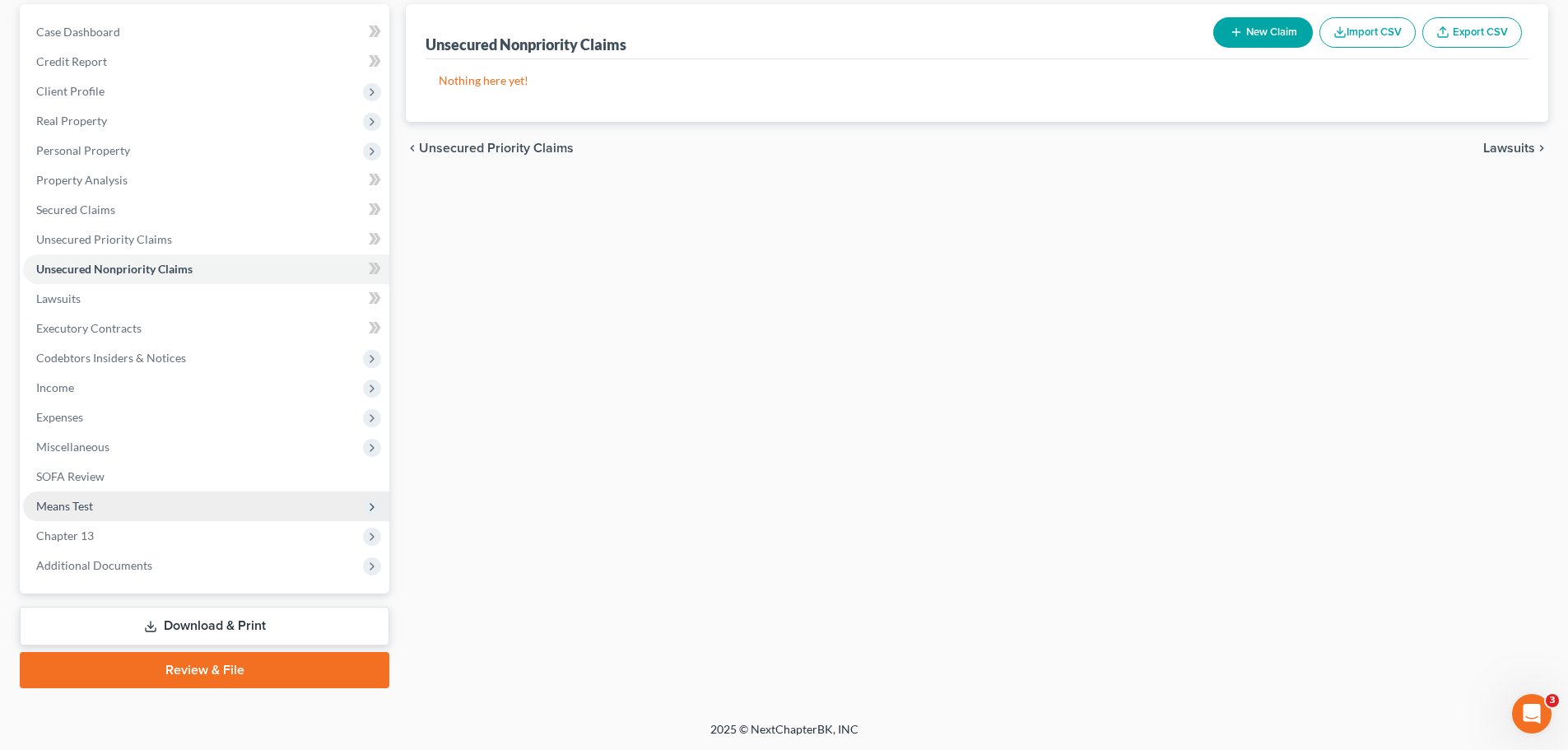
scroll to position [155, 0]
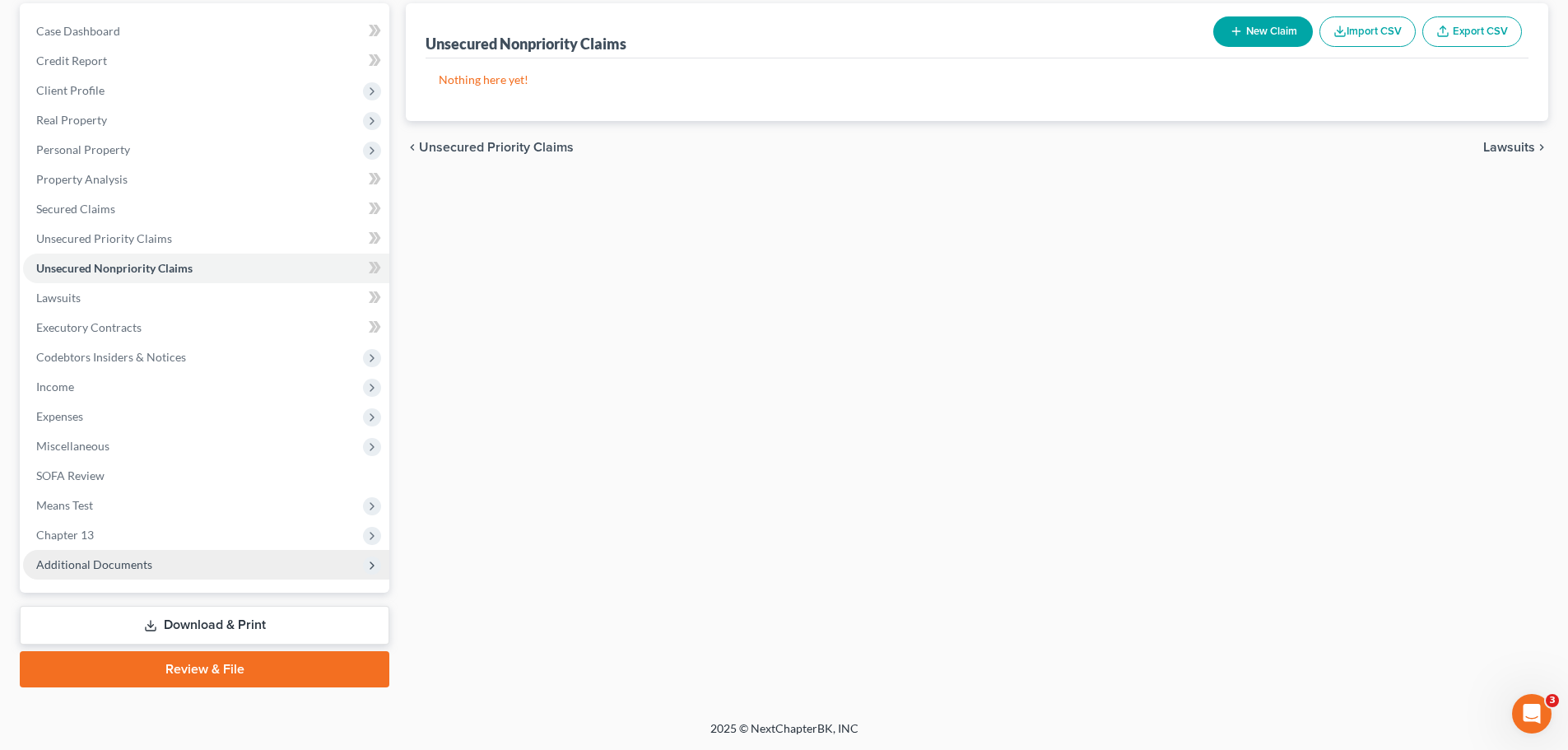
click at [87, 558] on span "Additional Documents" at bounding box center [94, 564] width 116 height 14
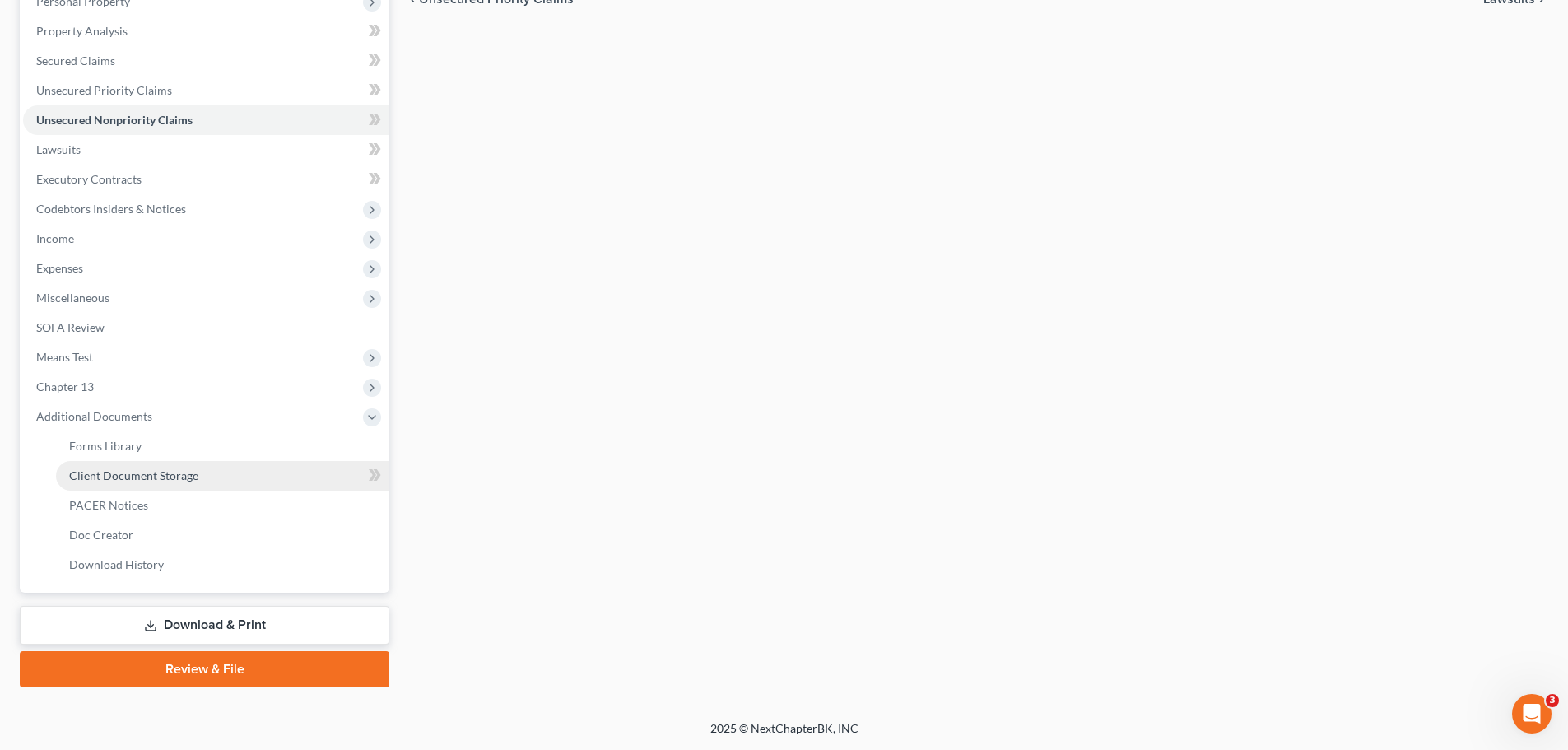
click at [178, 473] on span "Client Document Storage" at bounding box center [134, 475] width 129 height 14
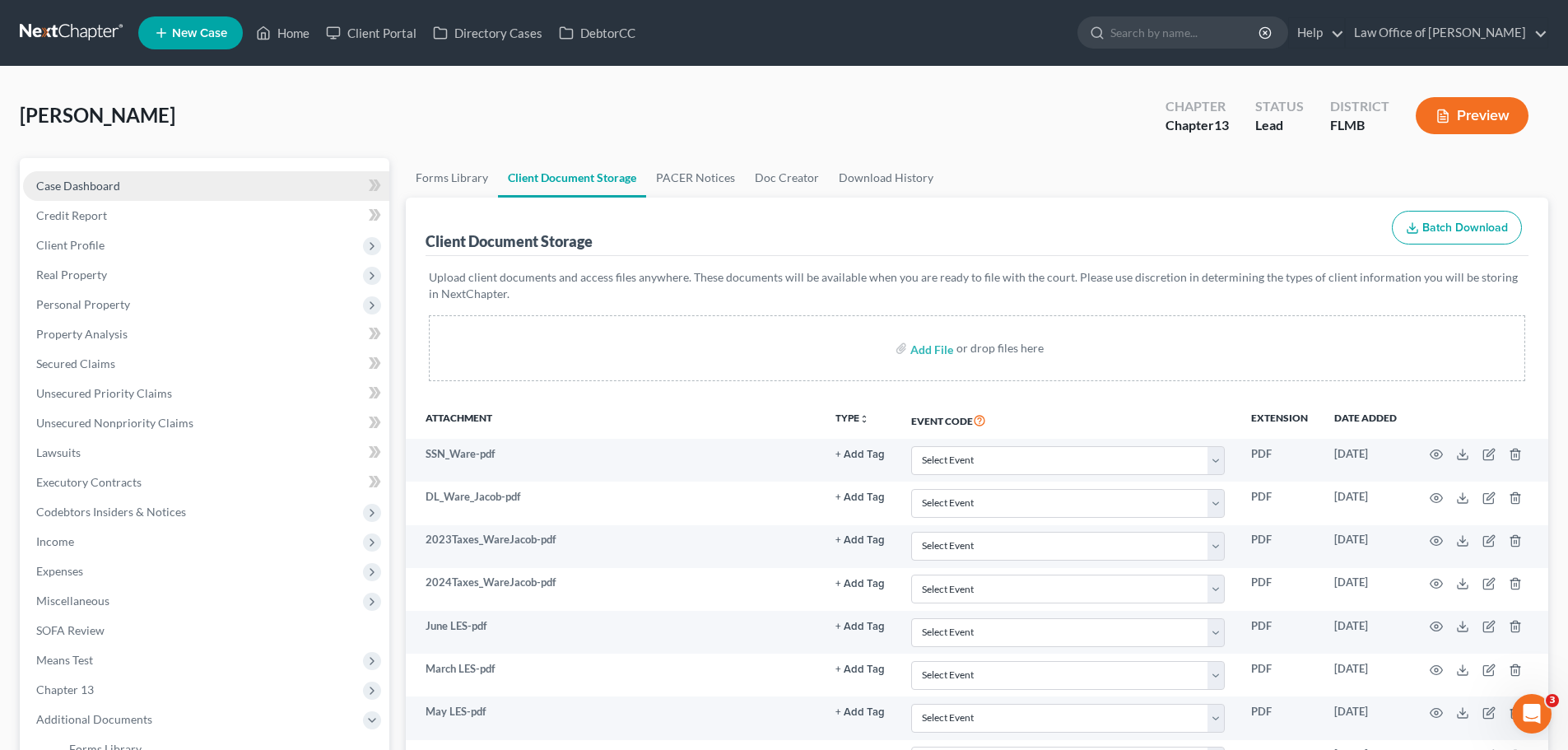
click at [142, 192] on link "Case Dashboard" at bounding box center [206, 186] width 366 height 29
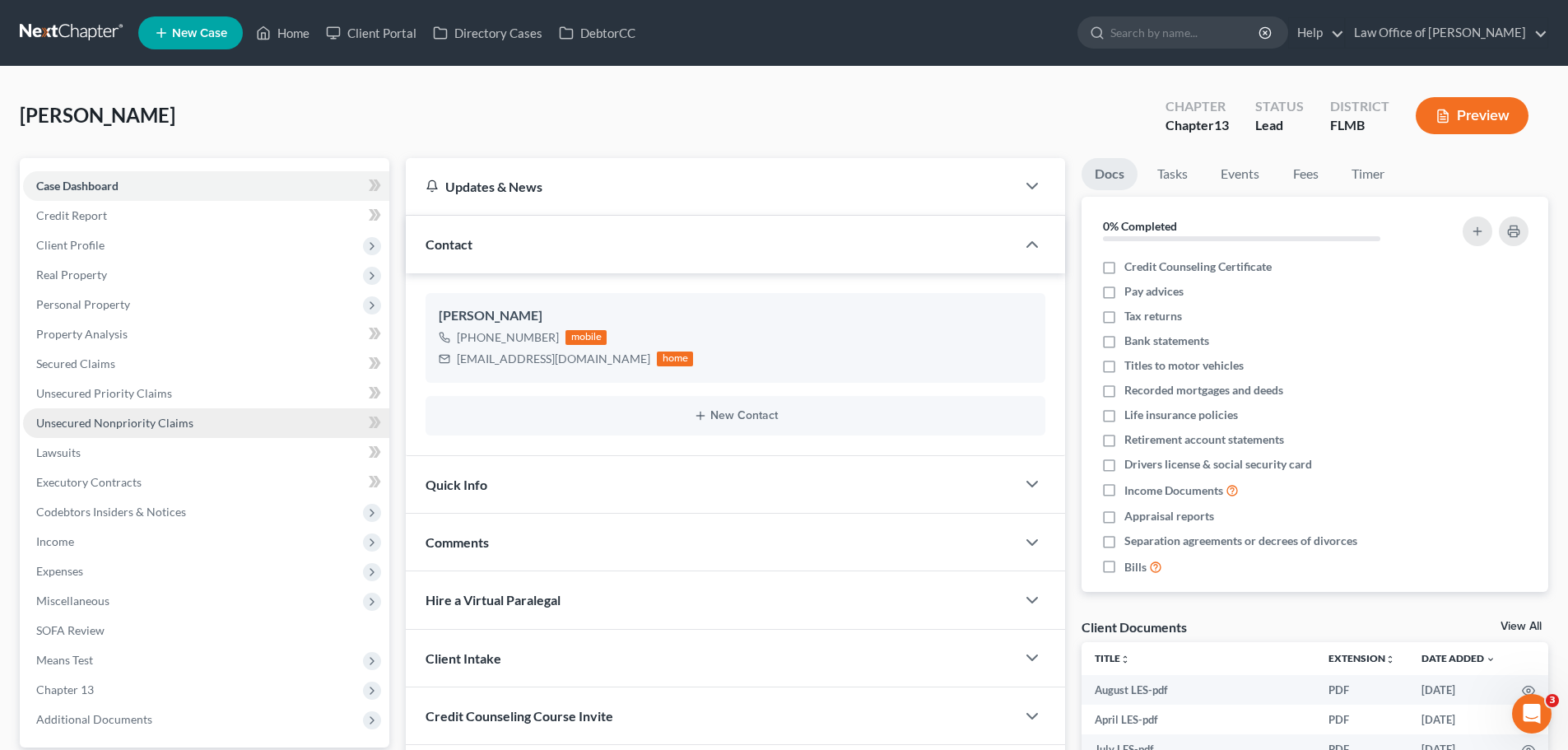
click at [124, 427] on span "Unsecured Nonpriority Claims" at bounding box center [115, 422] width 157 height 14
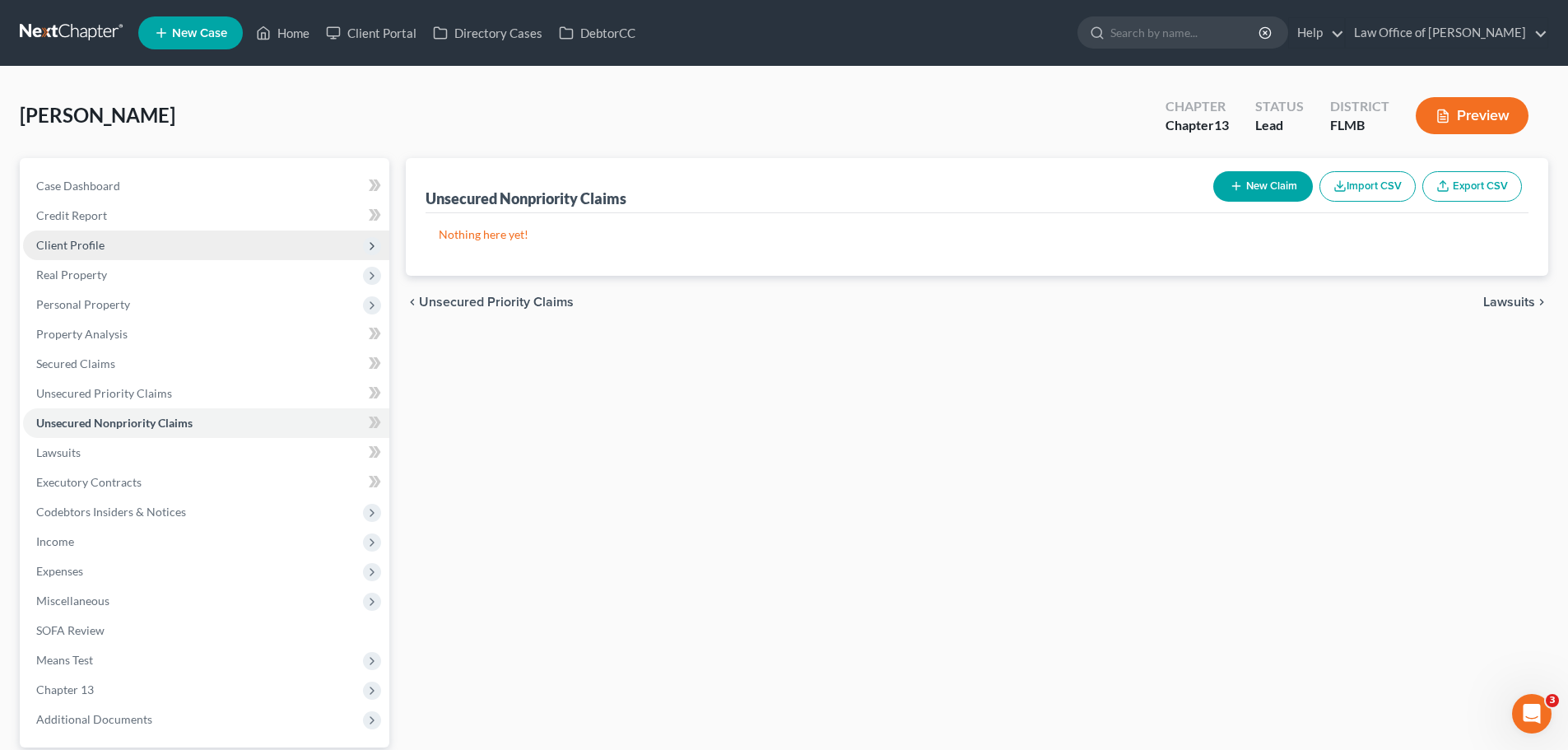
click at [111, 243] on span "Client Profile" at bounding box center [206, 245] width 366 height 29
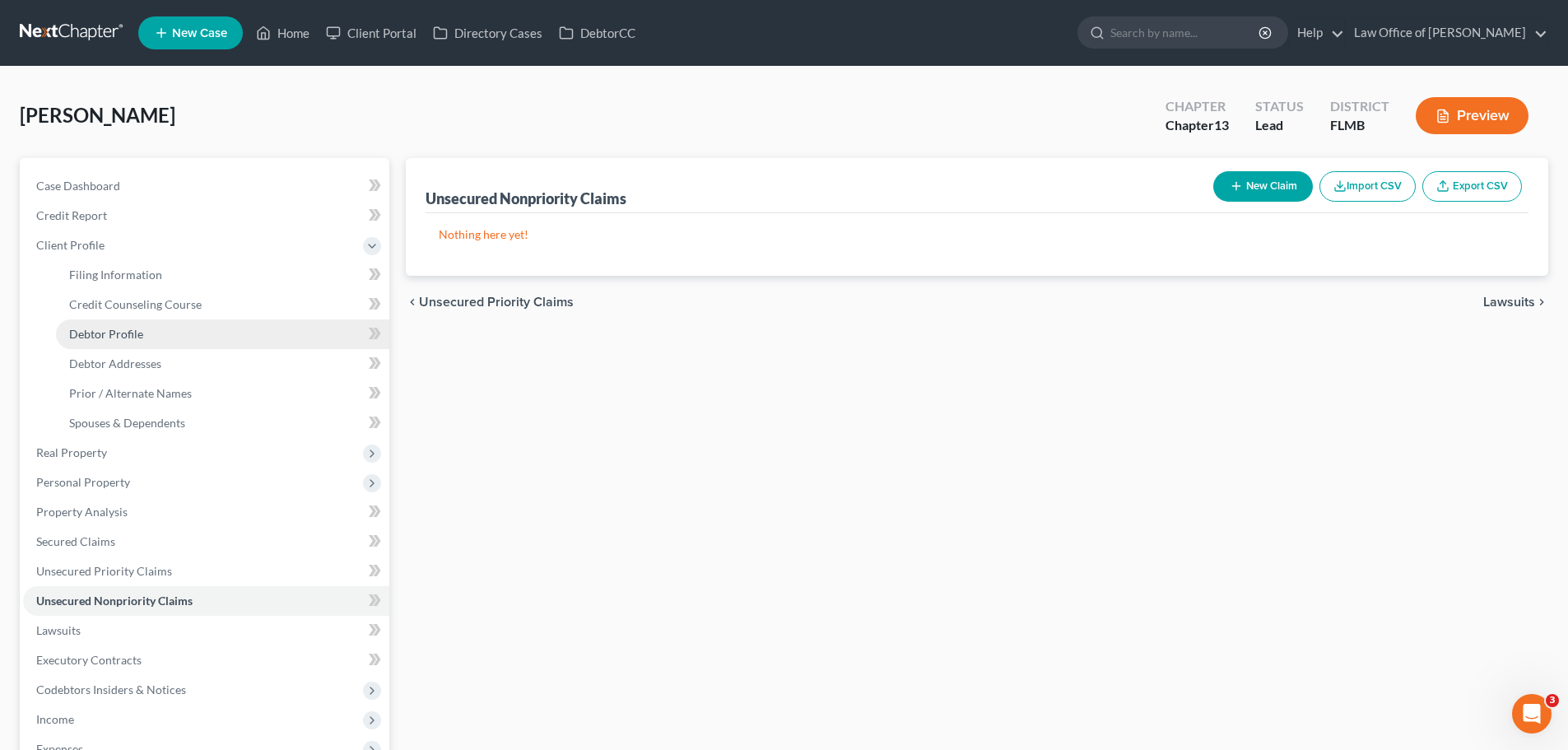
click at [126, 332] on span "Debtor Profile" at bounding box center [106, 333] width 74 height 14
select select "0"
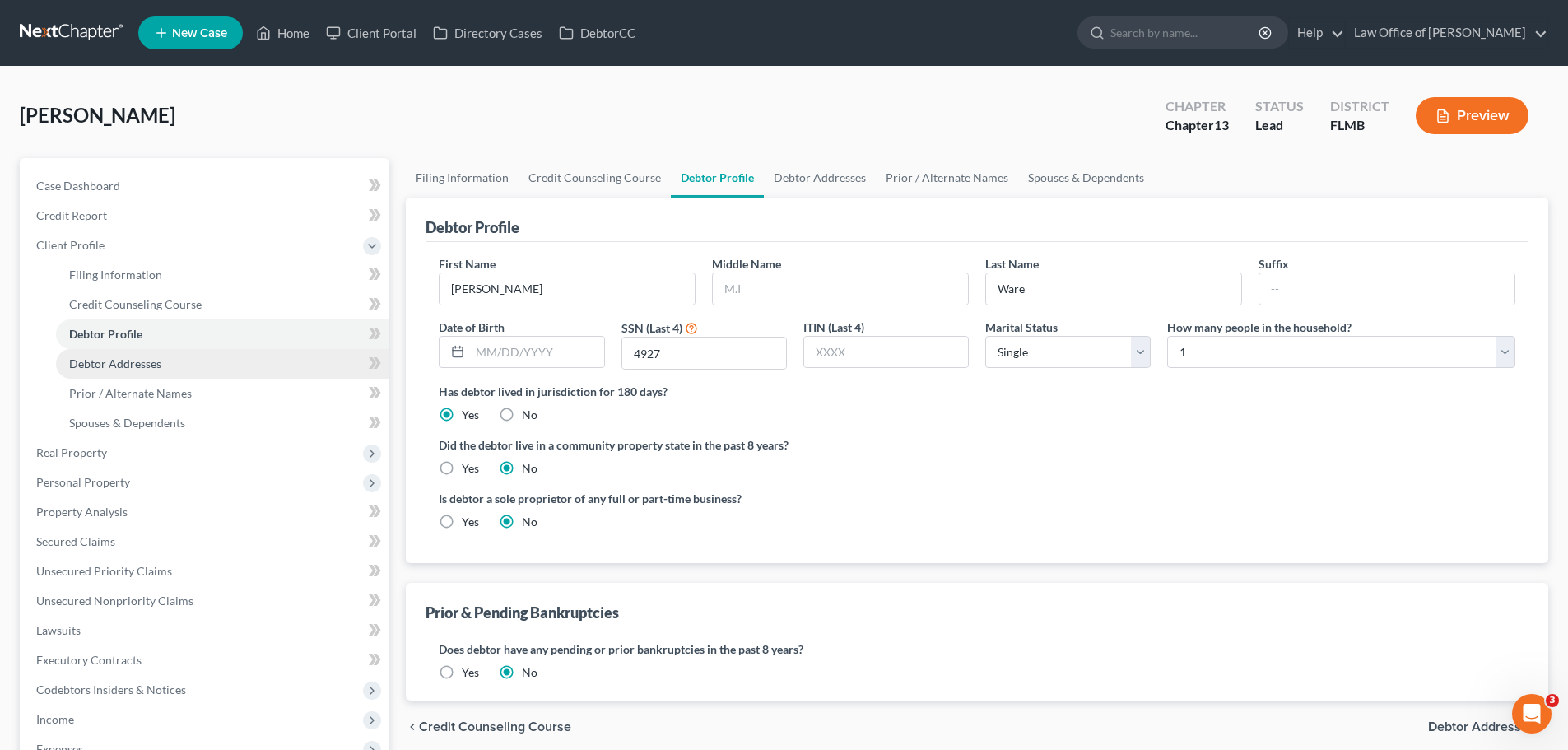
click at [126, 370] on span "Debtor Addresses" at bounding box center [115, 363] width 92 height 14
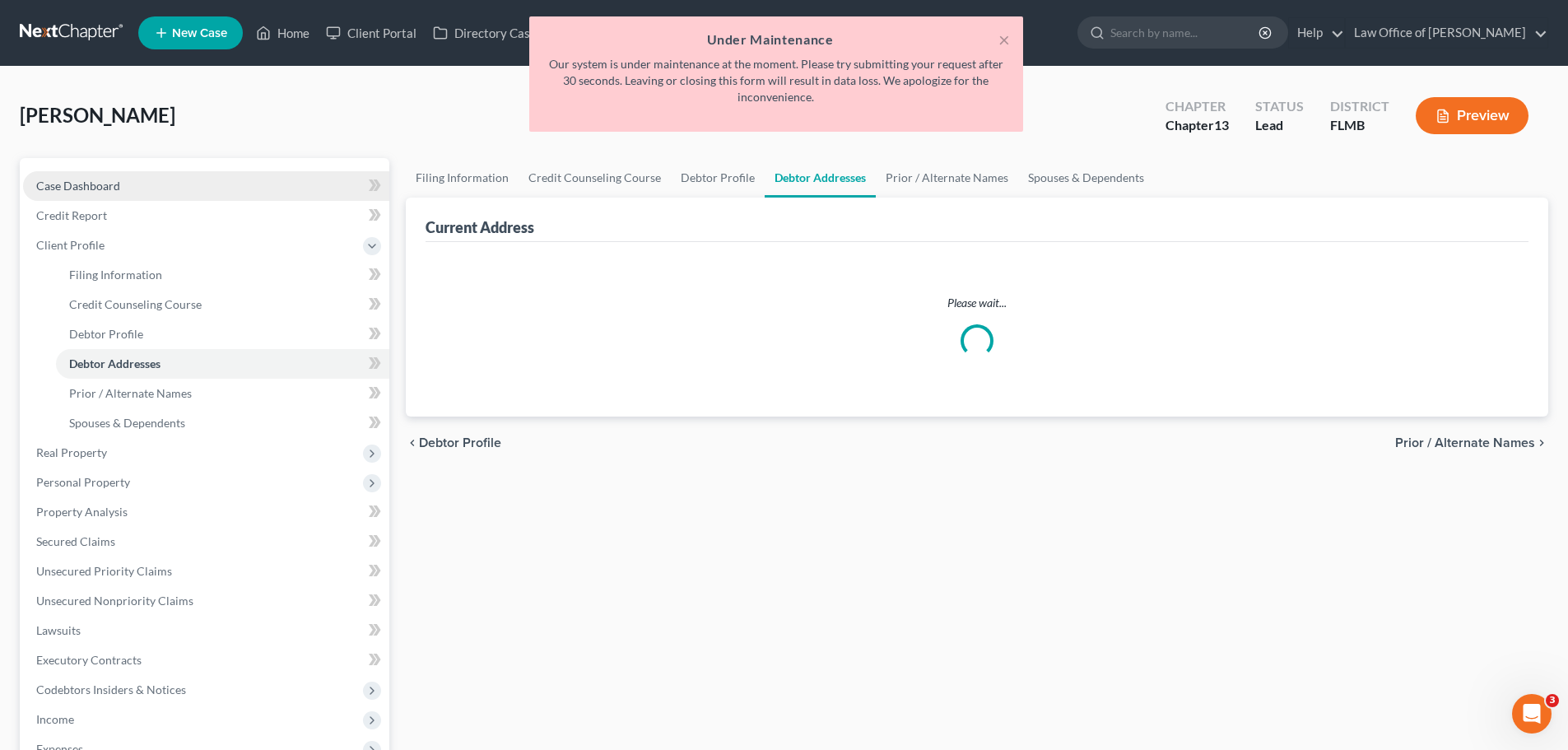
click at [74, 185] on span "Case Dashboard" at bounding box center [79, 185] width 84 height 14
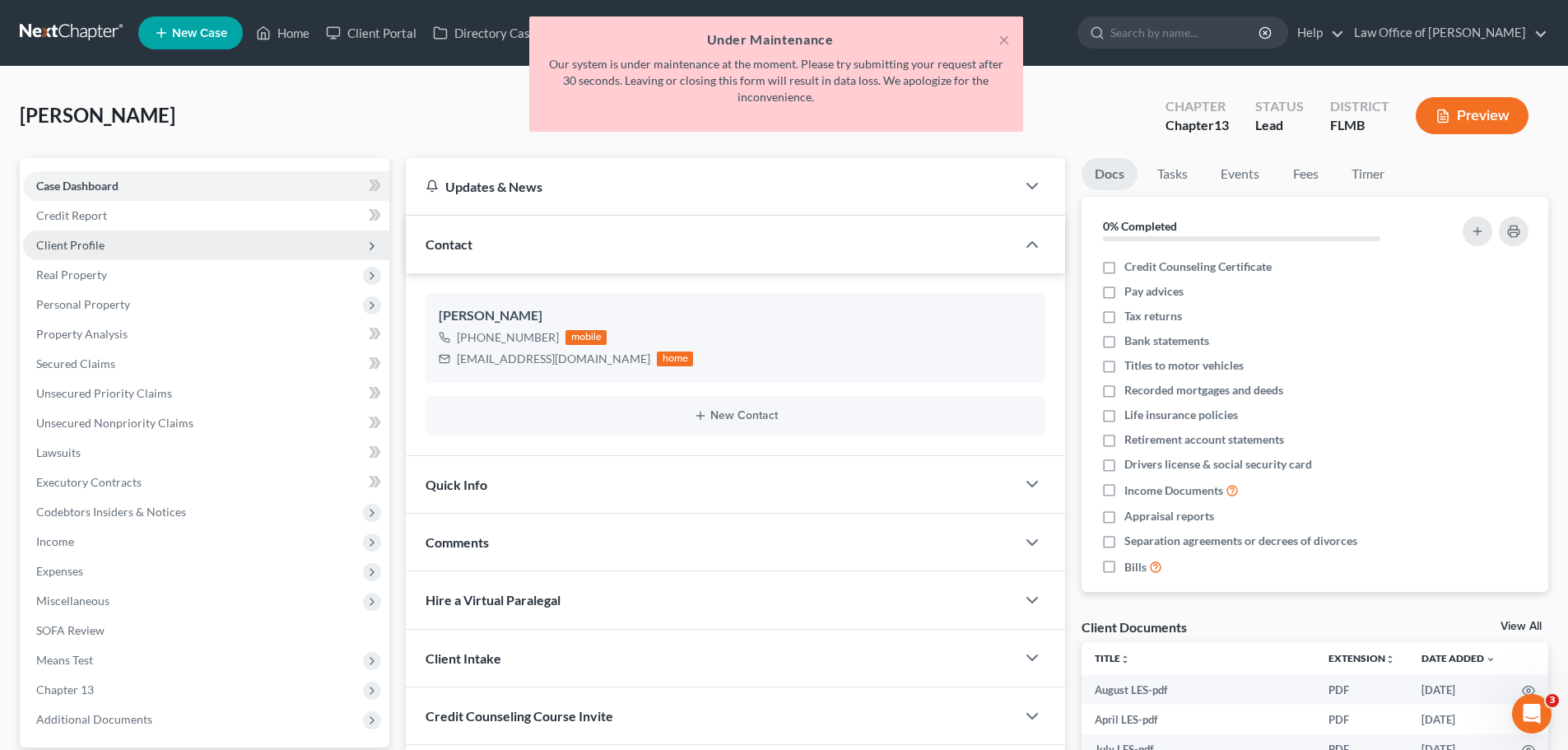
click at [101, 236] on span "Client Profile" at bounding box center [206, 245] width 366 height 29
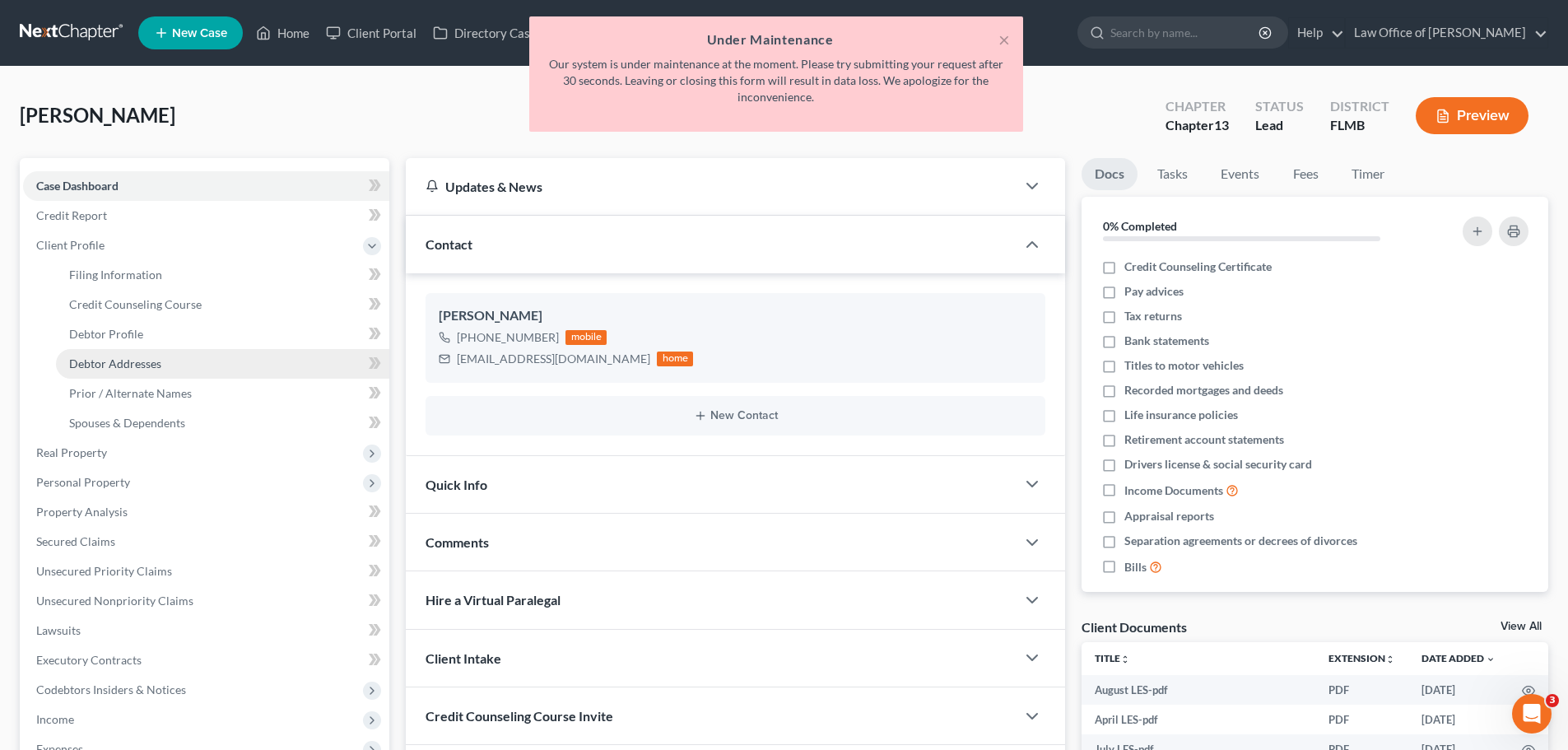
click at [131, 364] on span "Debtor Addresses" at bounding box center [115, 363] width 92 height 14
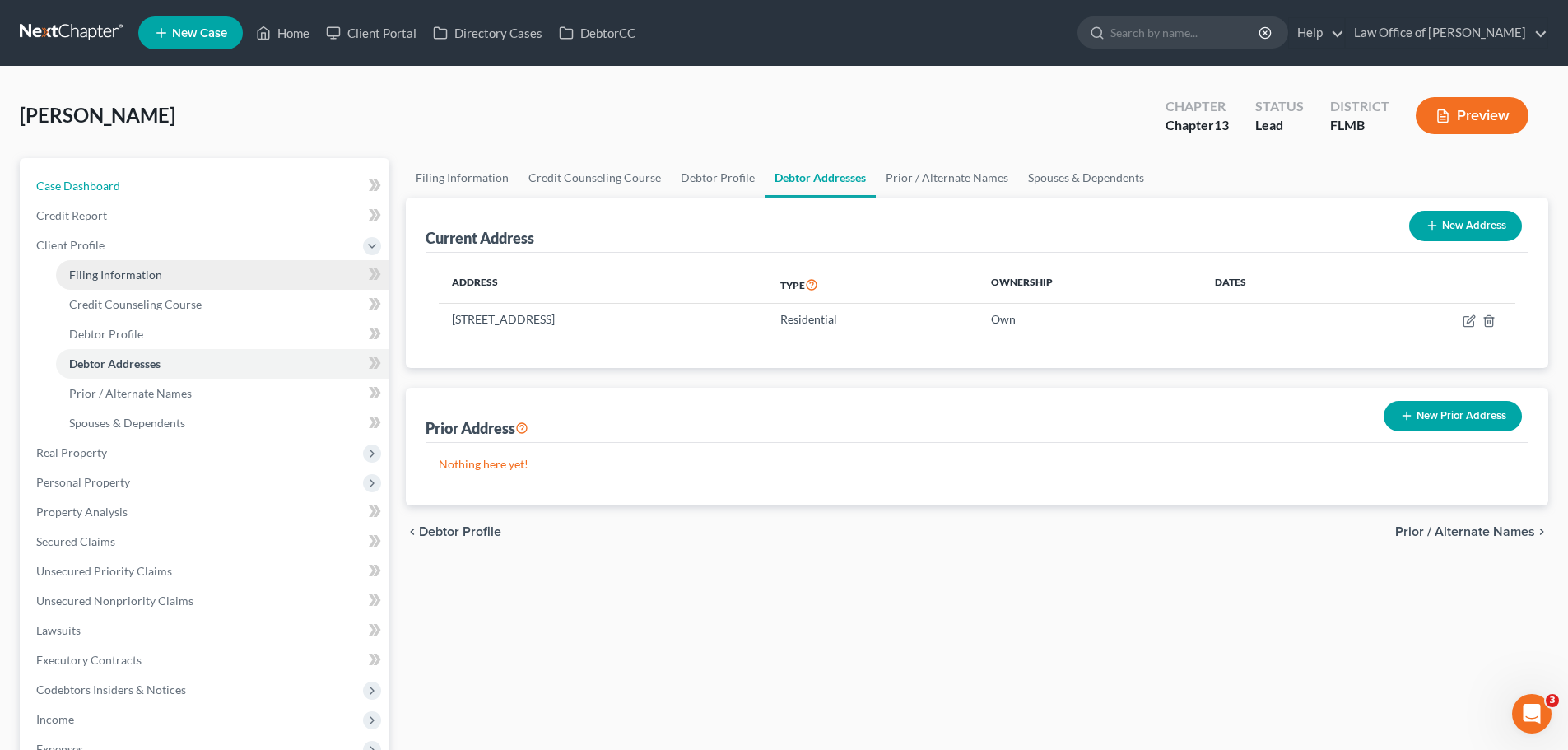
drag, startPoint x: 104, startPoint y: 186, endPoint x: 251, endPoint y: 274, distance: 171.3
click at [104, 186] on span "Case Dashboard" at bounding box center [79, 185] width 84 height 14
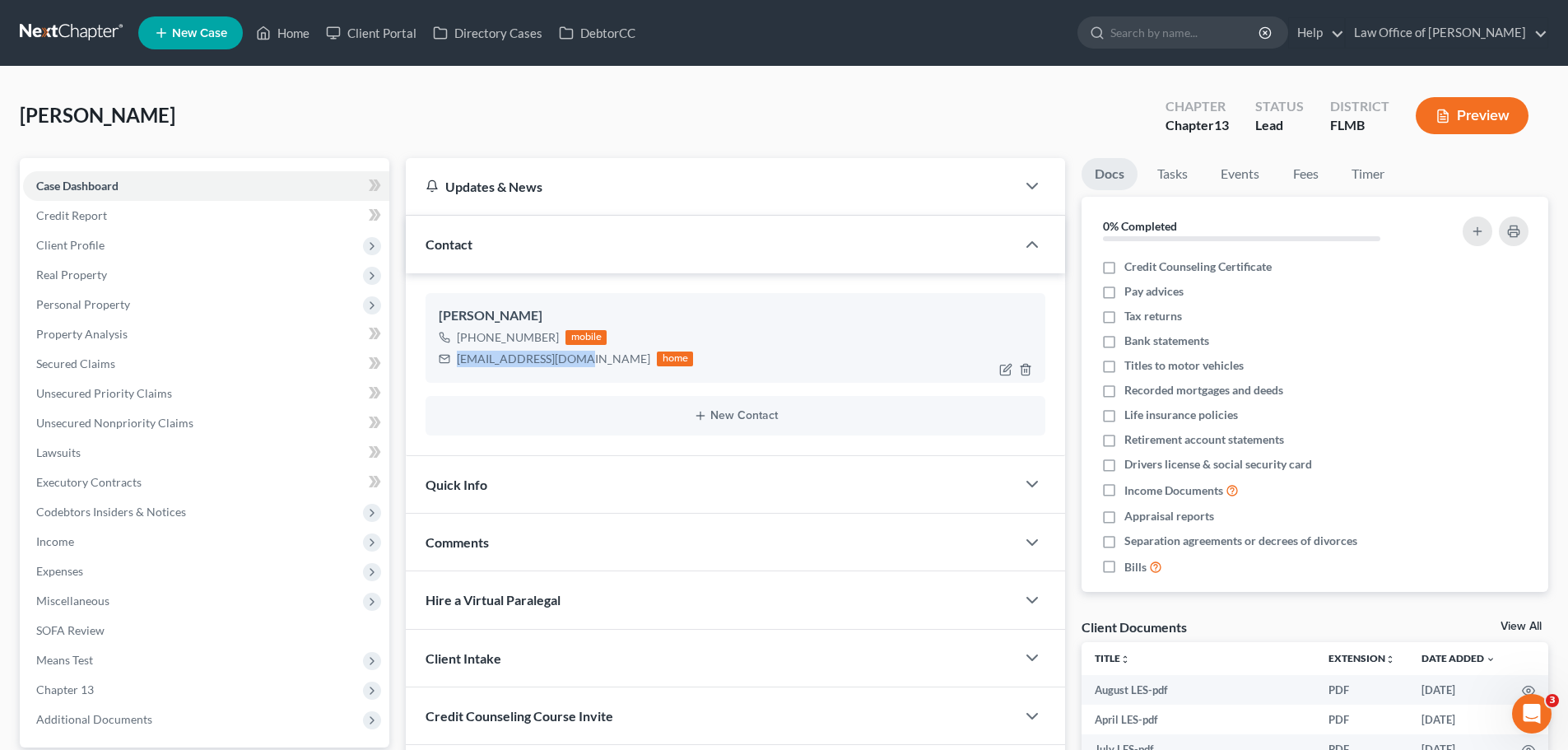
drag, startPoint x: 579, startPoint y: 359, endPoint x: 454, endPoint y: 361, distance: 125.0
click at [454, 361] on div "jacobrware@yahoo.com home" at bounding box center [566, 358] width 254 height 21
copy div "jacobrware@yahoo.com"
drag, startPoint x: 581, startPoint y: 355, endPoint x: 575, endPoint y: 363, distance: 10.0
click at [581, 355] on div "jacobrware@yahoo.com home" at bounding box center [566, 358] width 254 height 21
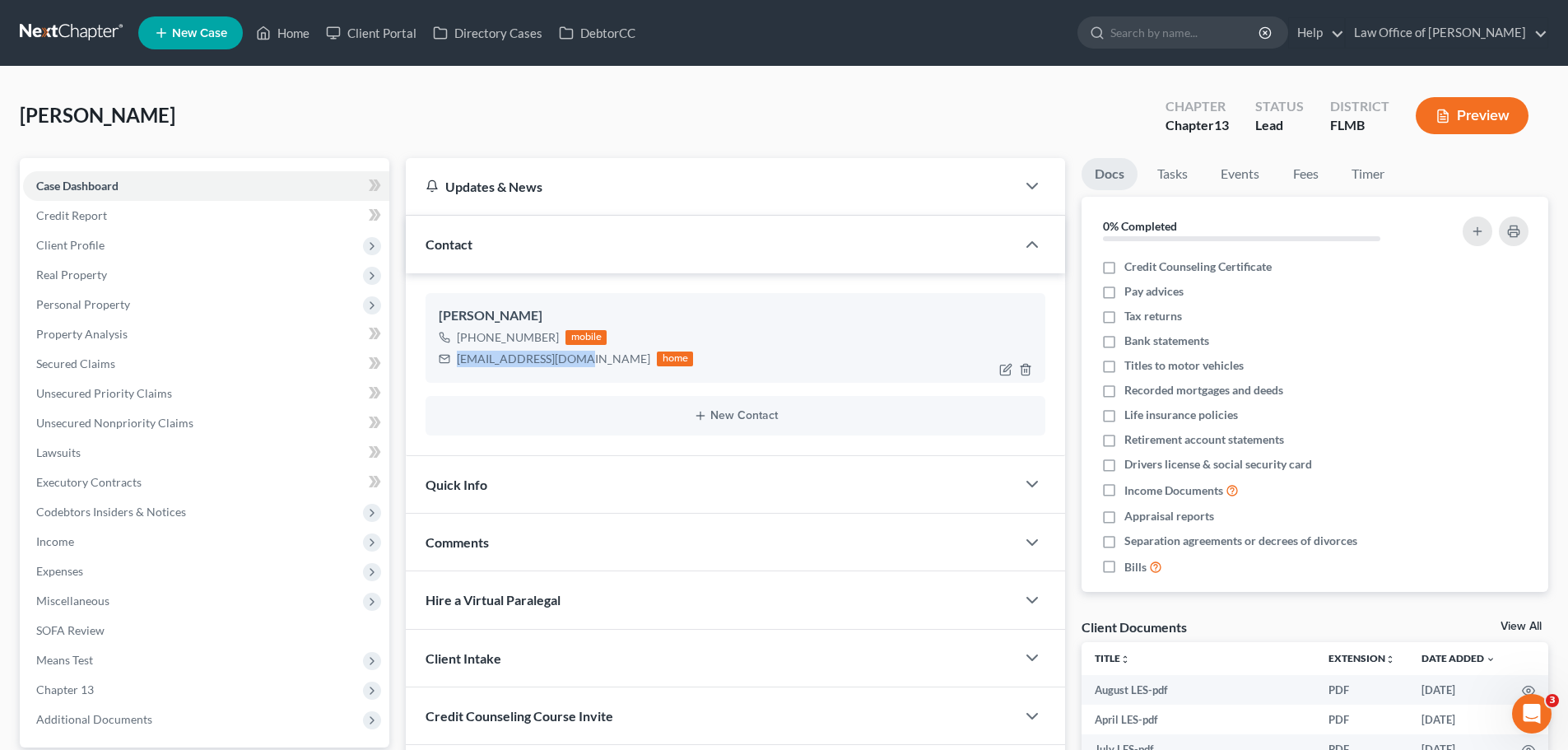
drag, startPoint x: 579, startPoint y: 365, endPoint x: 450, endPoint y: 363, distance: 129.0
click at [450, 363] on div "jacobrware@yahoo.com home" at bounding box center [566, 358] width 254 height 21
copy div "jacobrware@yahoo.com"
drag, startPoint x: 559, startPoint y: 357, endPoint x: 576, endPoint y: 364, distance: 18.4
click at [559, 357] on div "jacobrware@yahoo.com" at bounding box center [553, 359] width 193 height 16
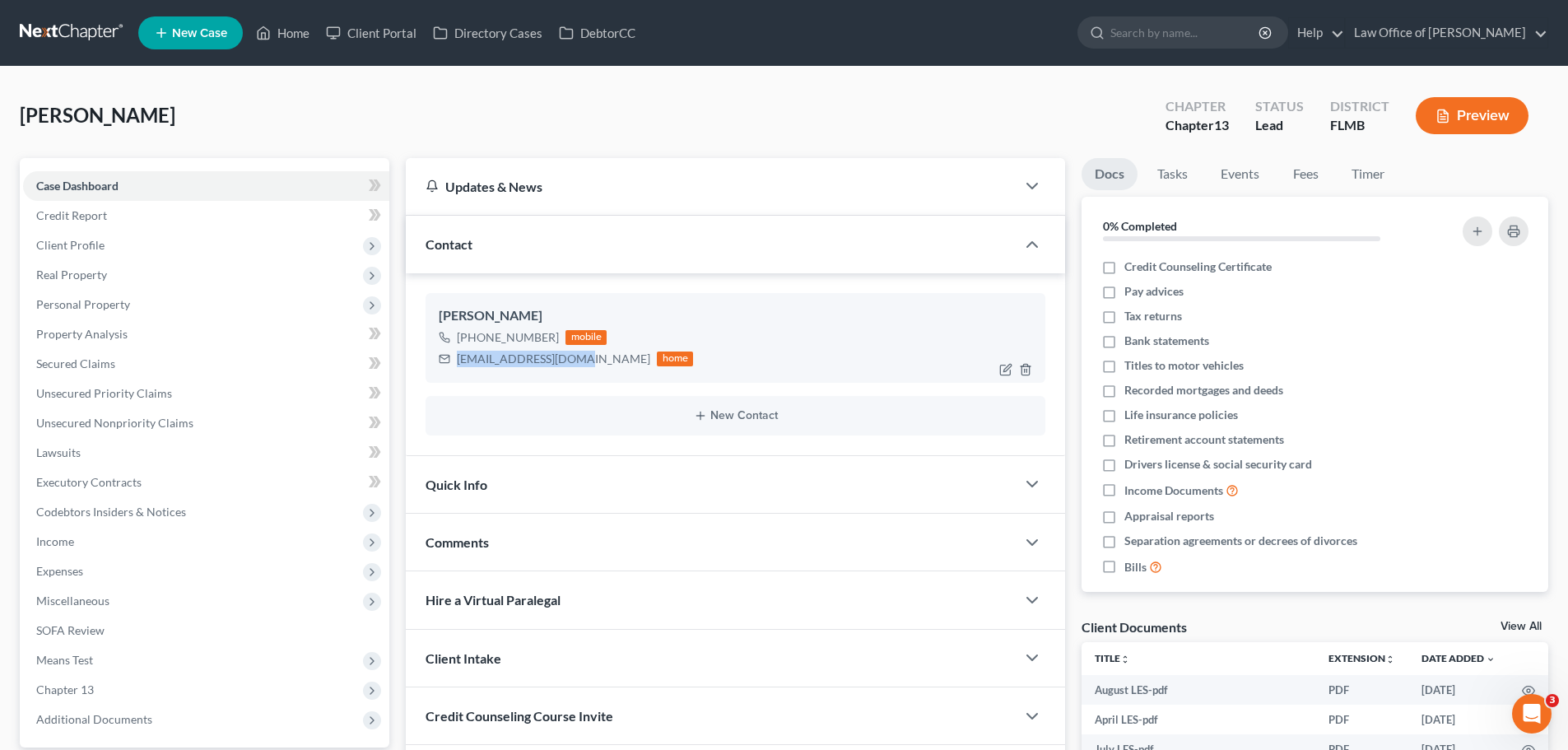
drag, startPoint x: 578, startPoint y: 360, endPoint x: 446, endPoint y: 361, distance: 132.0
click at [446, 361] on div "jacobrware@yahoo.com home" at bounding box center [566, 358] width 254 height 21
copy div "jacobrware@yahoo.com"
drag, startPoint x: 534, startPoint y: 363, endPoint x: 589, endPoint y: 360, distance: 55.1
click at [534, 363] on div "jacobrware@yahoo.com" at bounding box center [553, 359] width 193 height 16
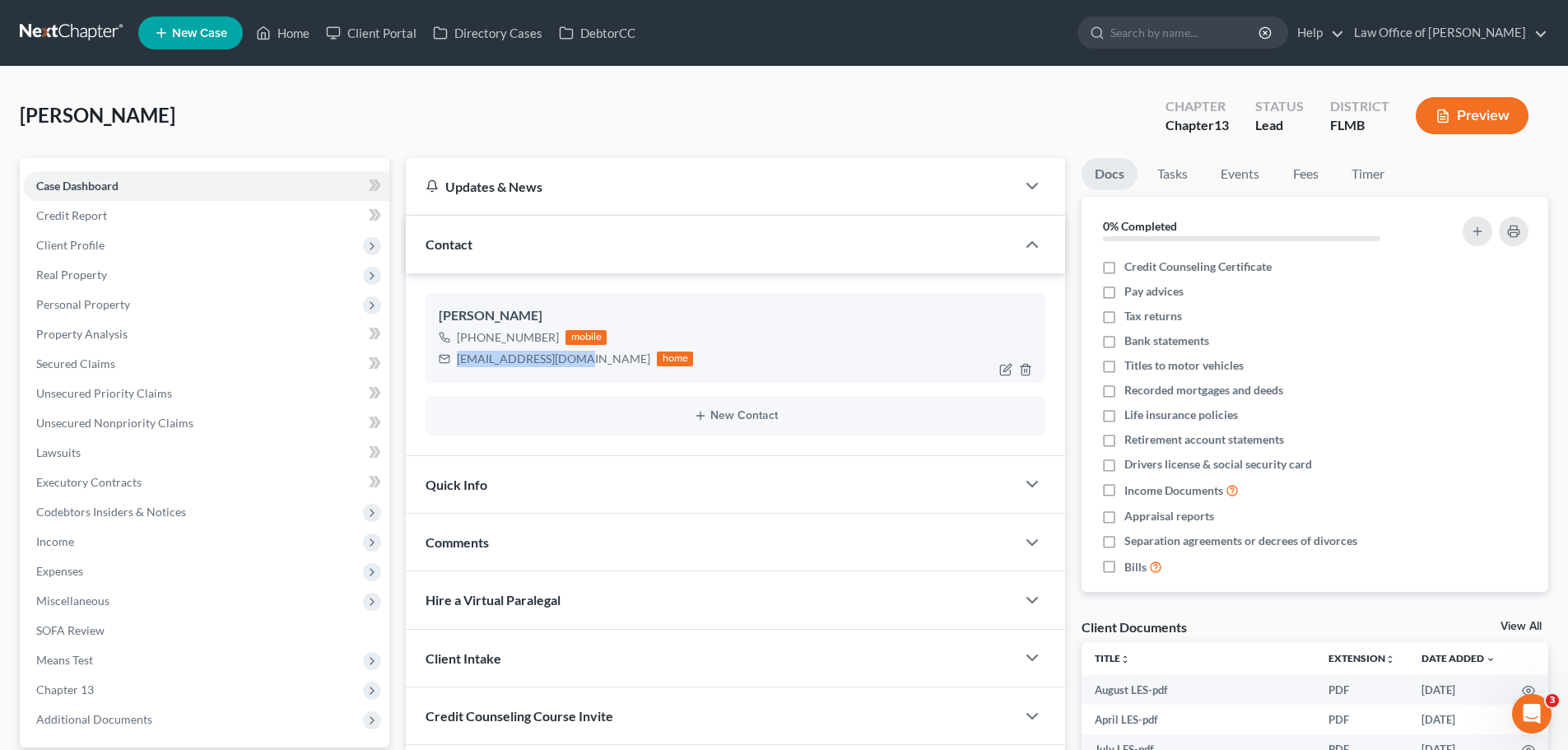
drag, startPoint x: 580, startPoint y: 361, endPoint x: 449, endPoint y: 359, distance: 131.0
click at [449, 359] on div "jacobrware@yahoo.com home" at bounding box center [566, 358] width 254 height 21
copy div "jacobrware@yahoo.com"
click at [269, 33] on icon at bounding box center [264, 33] width 15 height 20
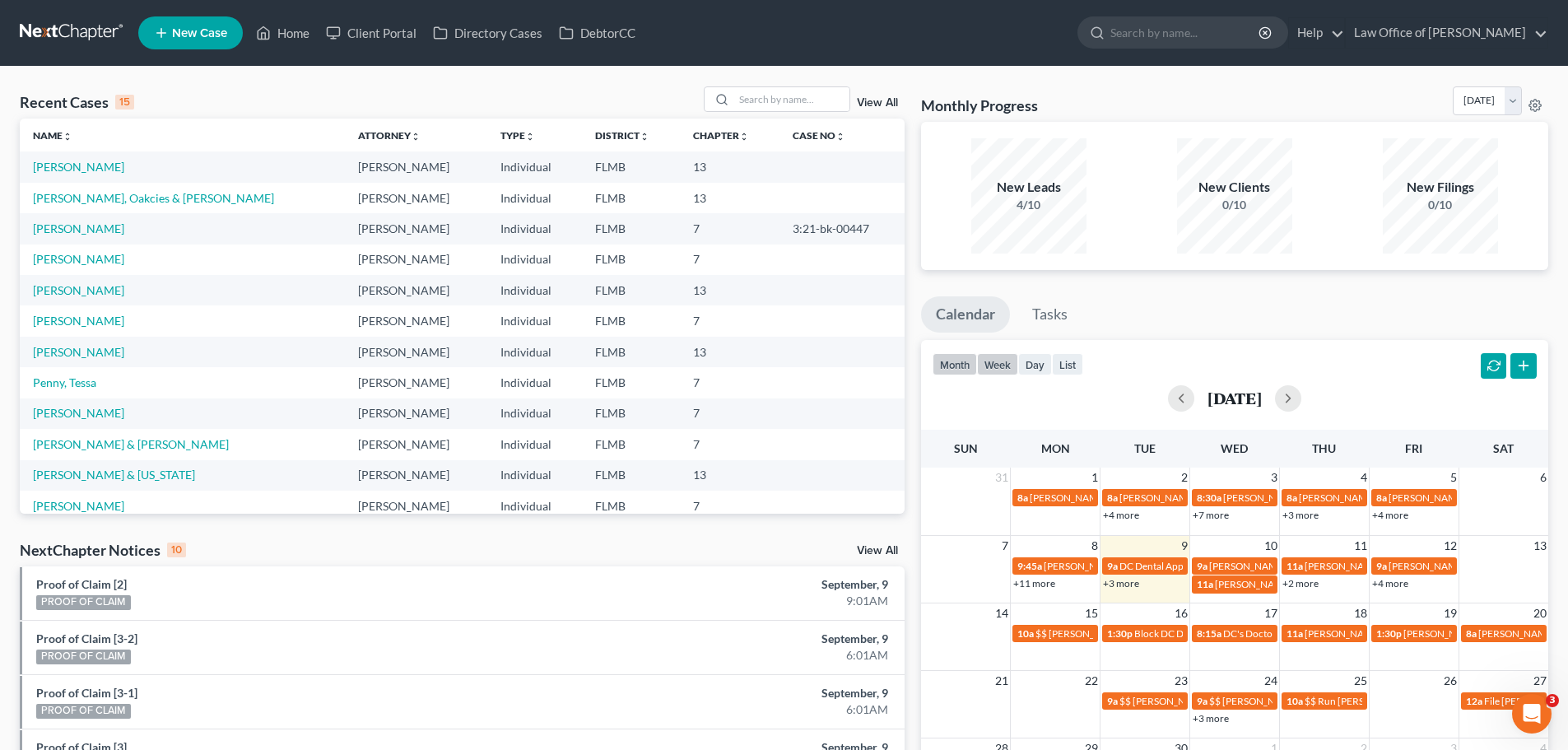
click at [1001, 363] on button "week" at bounding box center [997, 364] width 41 height 22
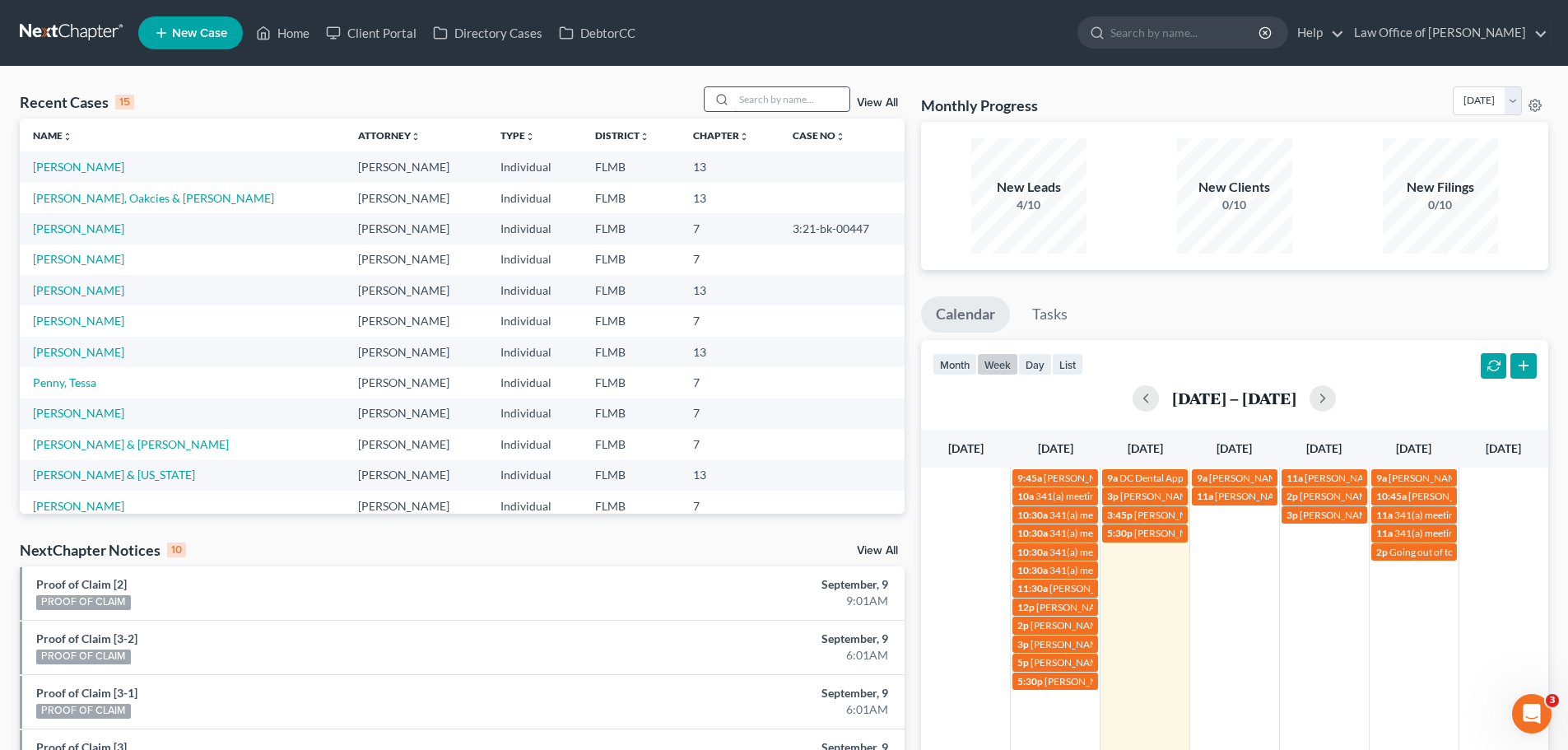
click at [755, 112] on div at bounding box center [777, 99] width 146 height 26
click at [762, 93] on input "search" at bounding box center [792, 99] width 115 height 24
type input "seagro"
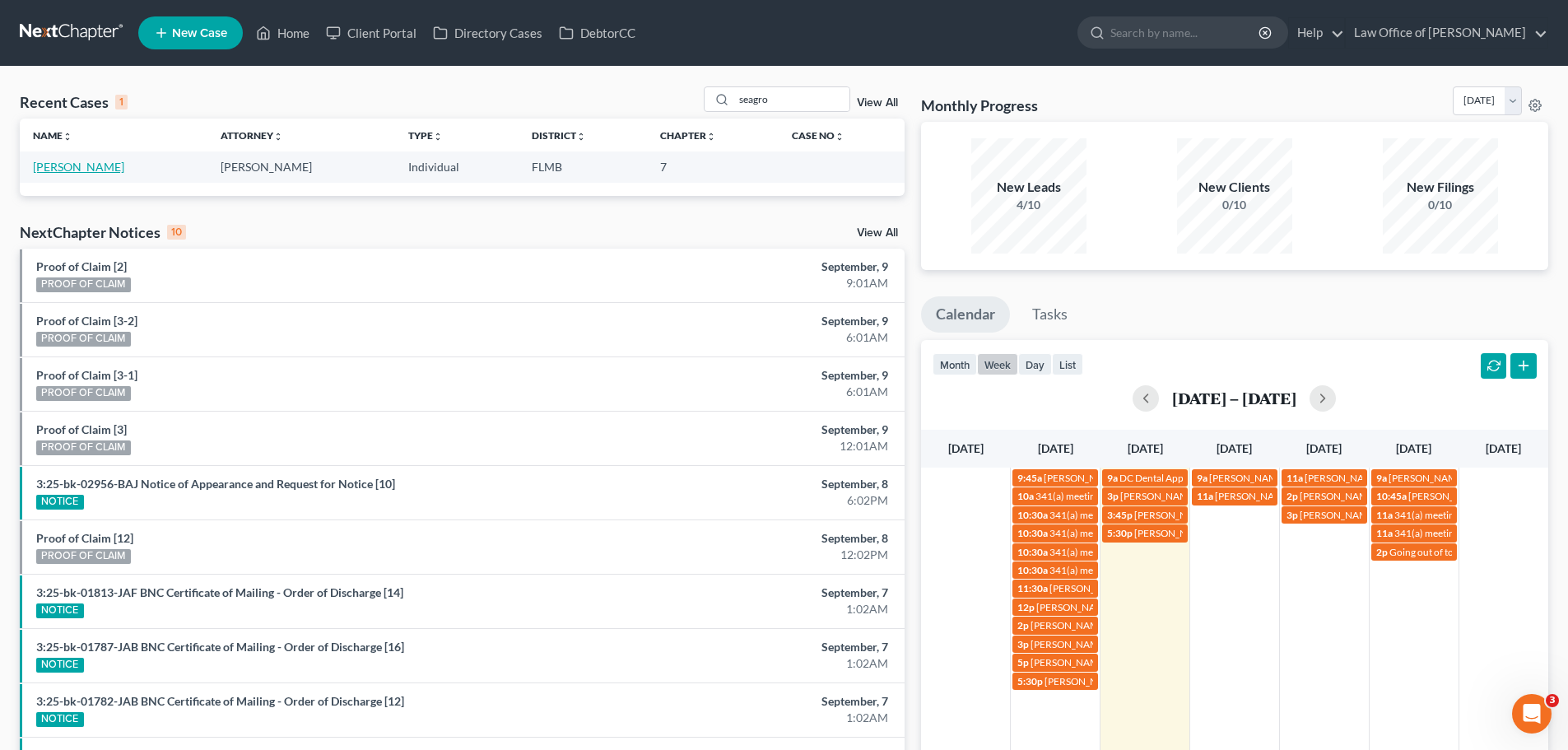
click at [103, 163] on link "Seagroves, Charles" at bounding box center [79, 166] width 92 height 14
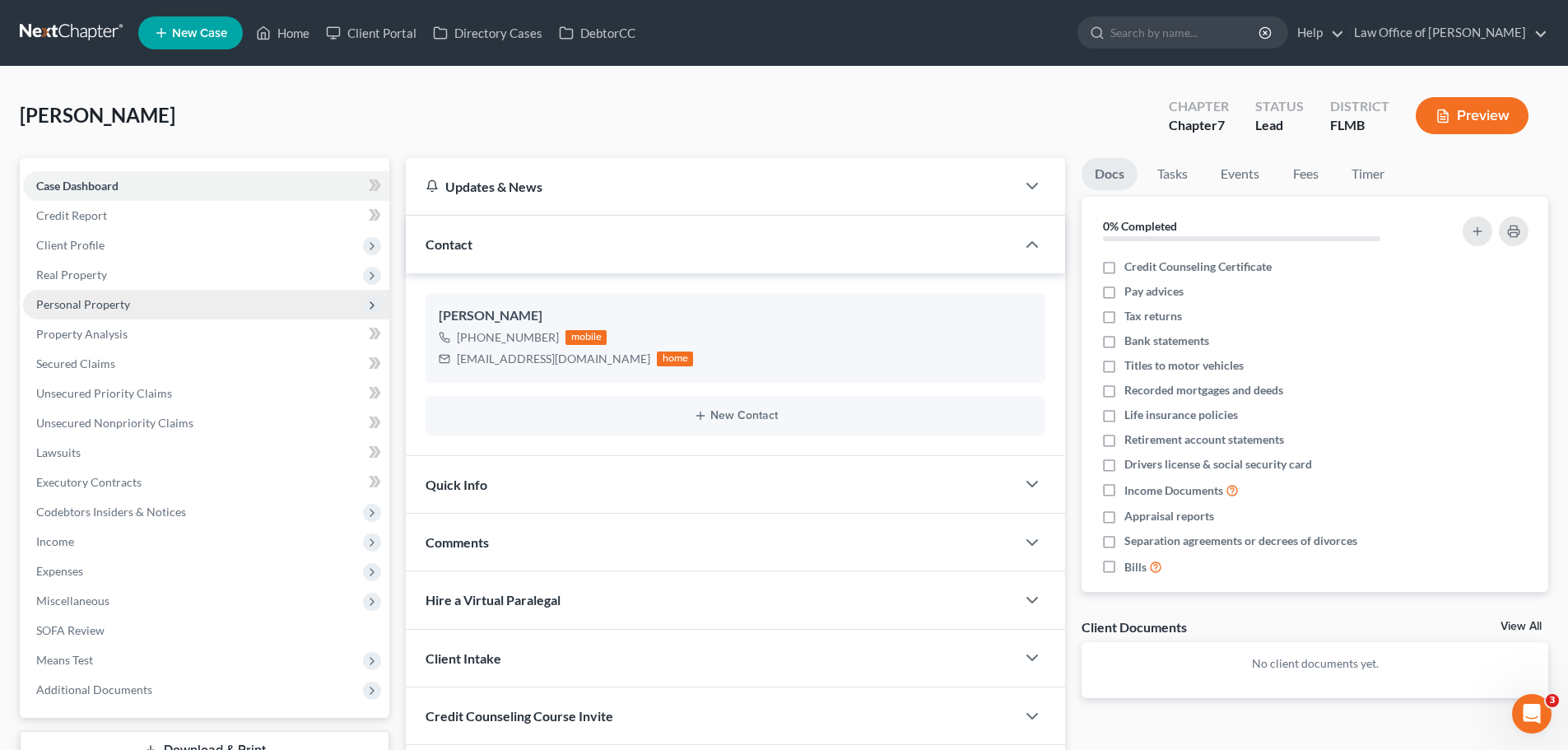
click at [93, 313] on span "Personal Property" at bounding box center [206, 304] width 366 height 29
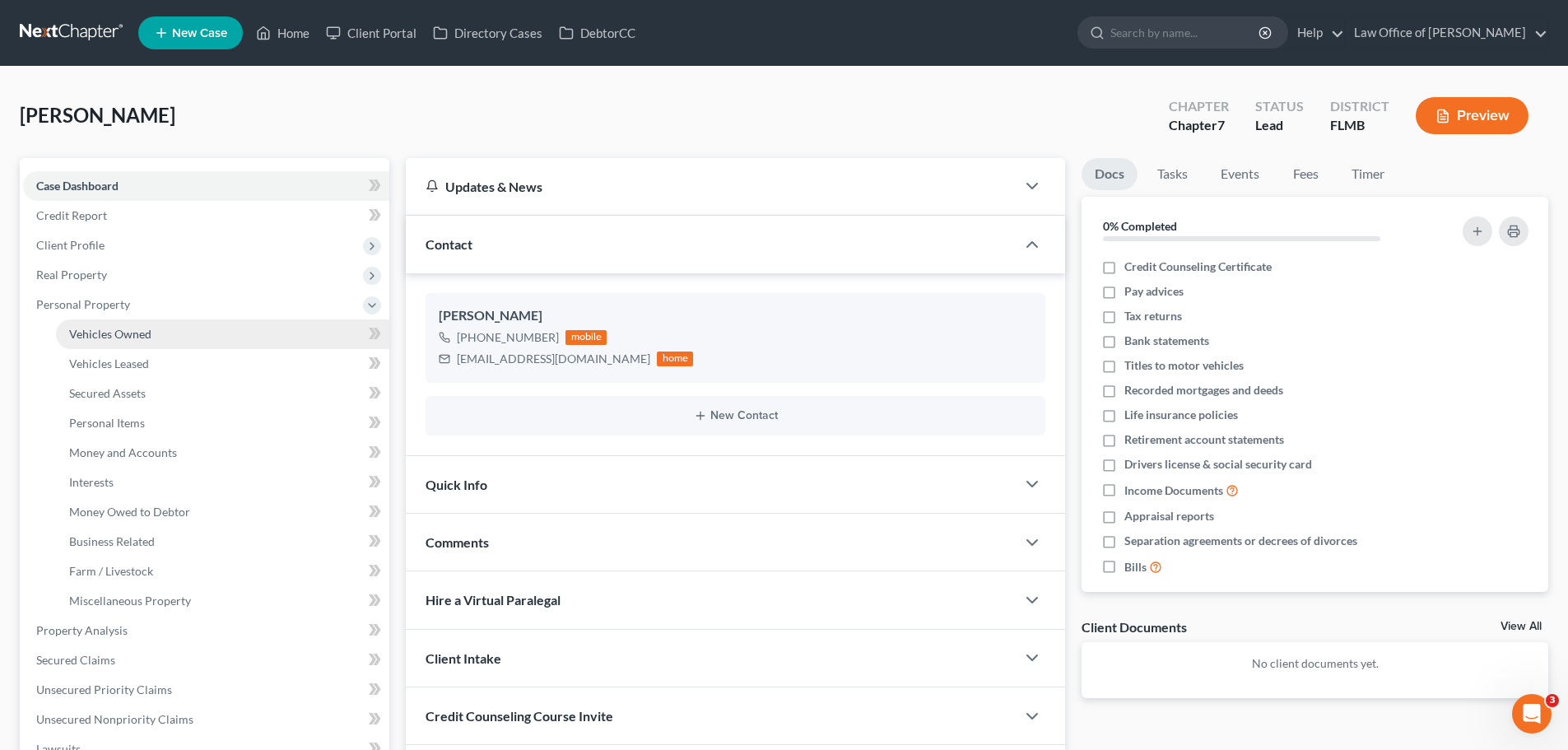
click at [113, 340] on span "Vehicles Owned" at bounding box center [111, 333] width 82 height 14
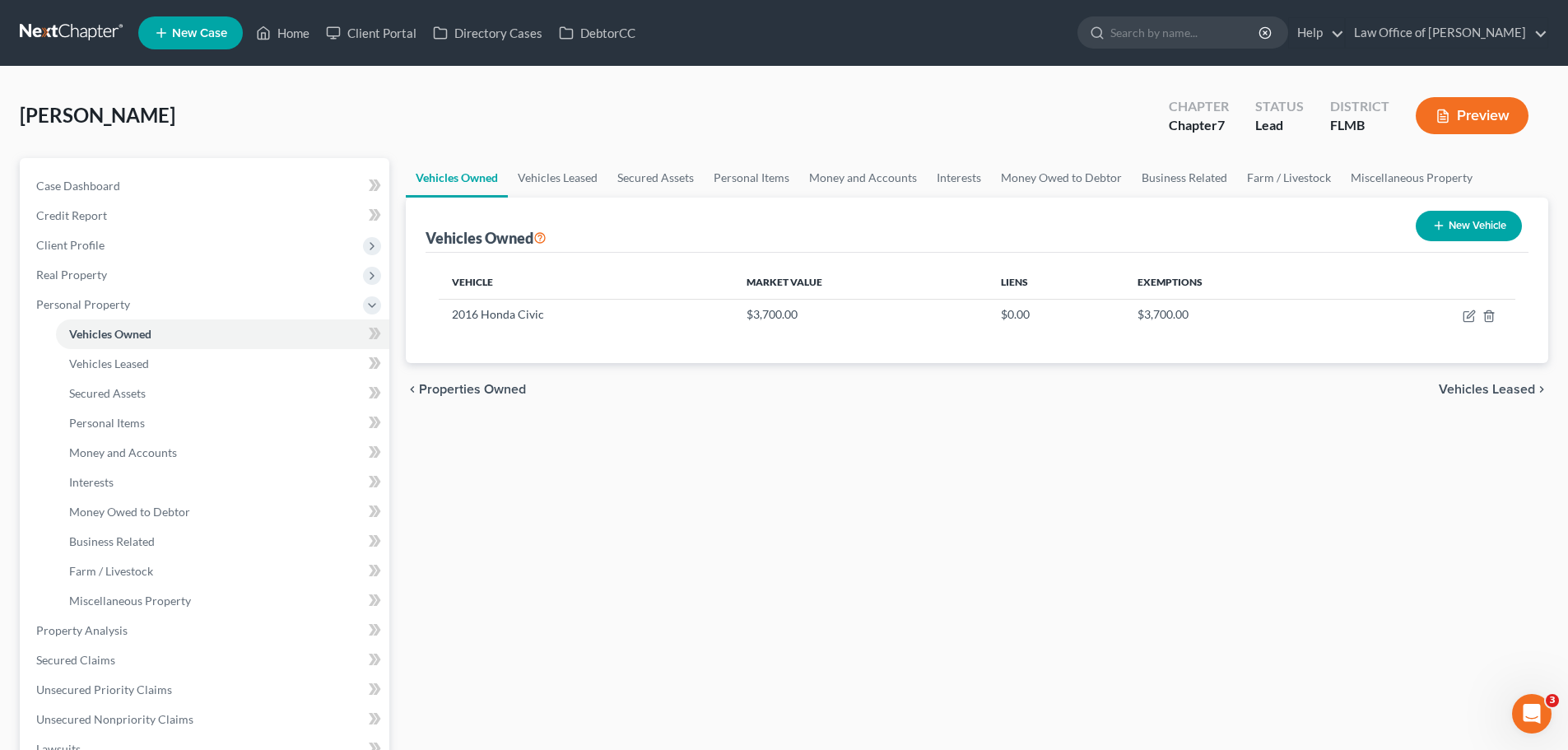
click at [1445, 225] on button "New Vehicle" at bounding box center [1468, 225] width 106 height 30
select select "0"
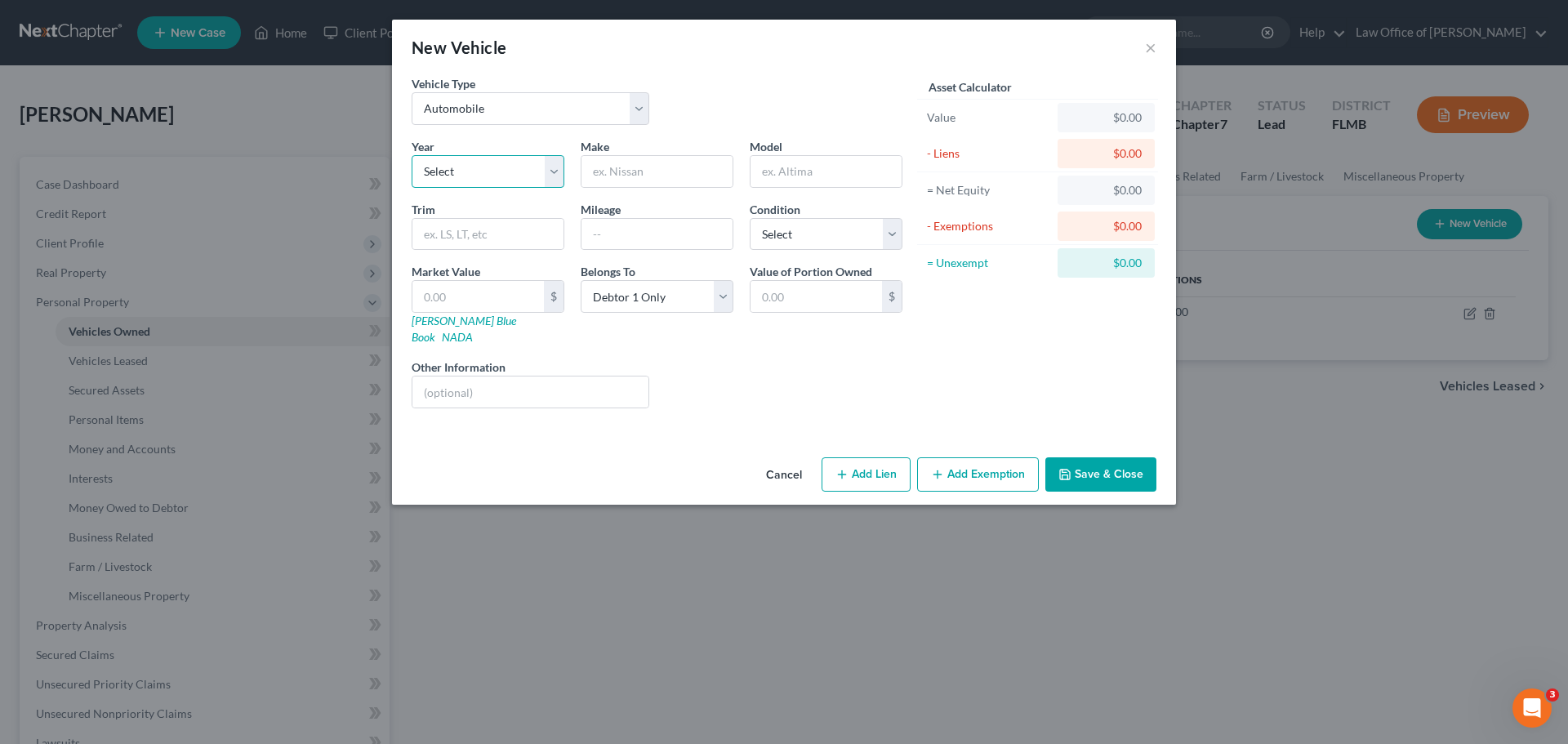
click at [479, 184] on select "Select 2026 2025 2024 2023 2022 2021 2020 2019 2018 2017 2016 2015 2014 2013 20…" at bounding box center [488, 172] width 153 height 33
select select "7"
click at [412, 155] on select "Select 2026 2025 2024 2023 2022 2021 2020 2019 2018 2017 2016 2015 2014 2013 20…" at bounding box center [488, 172] width 153 height 33
click at [600, 160] on input "text" at bounding box center [657, 172] width 151 height 31
type input "Tiguan"
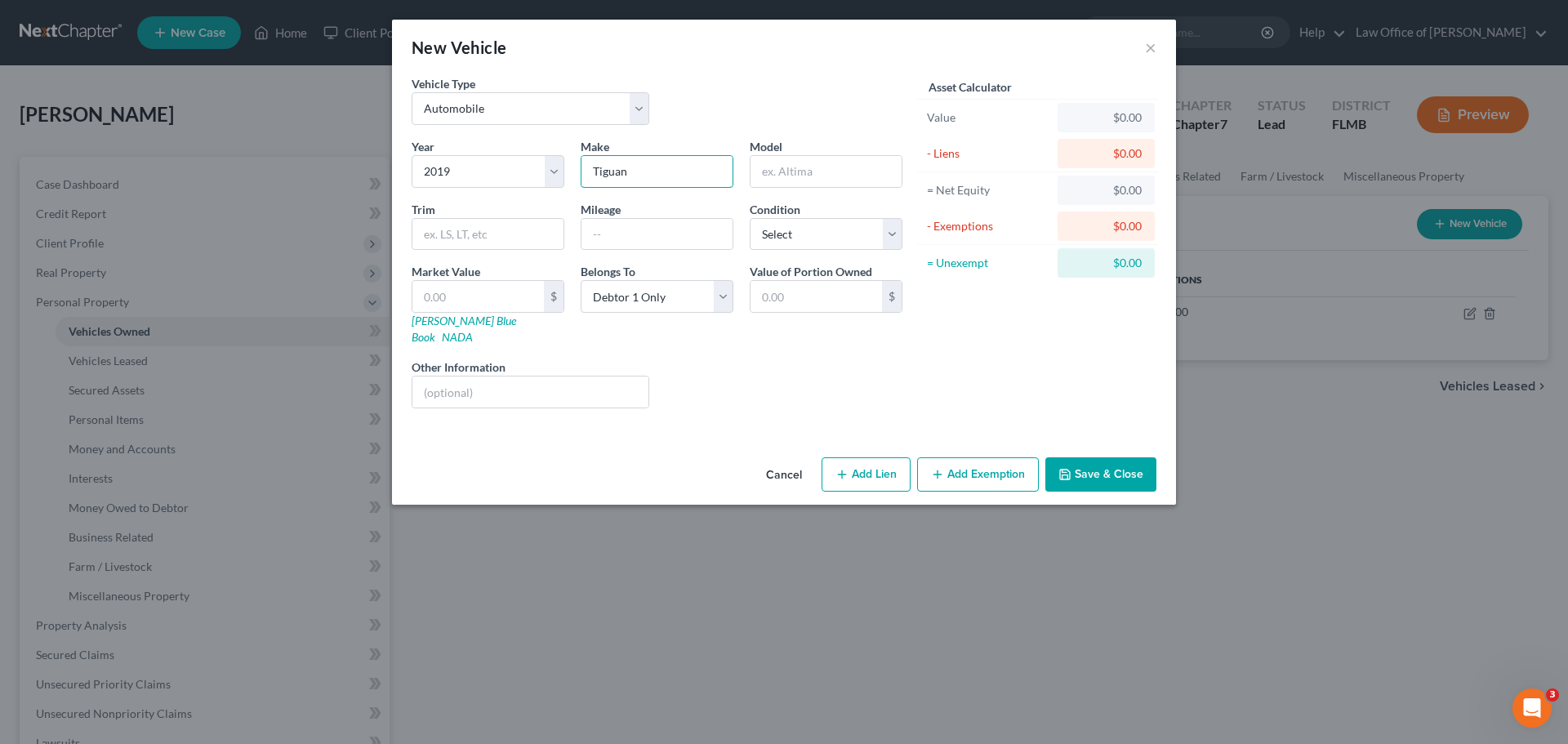
drag, startPoint x: 661, startPoint y: 182, endPoint x: 571, endPoint y: 166, distance: 91.4
click at [571, 166] on div "Year Select 2026 2025 2024 2023 2022 2021 2020 2019 2018 2017 2016 2015 2014 20…" at bounding box center [657, 280] width 507 height 283
click at [809, 176] on input "text" at bounding box center [826, 172] width 151 height 31
paste input "Tiguan"
type input "Tiguan"
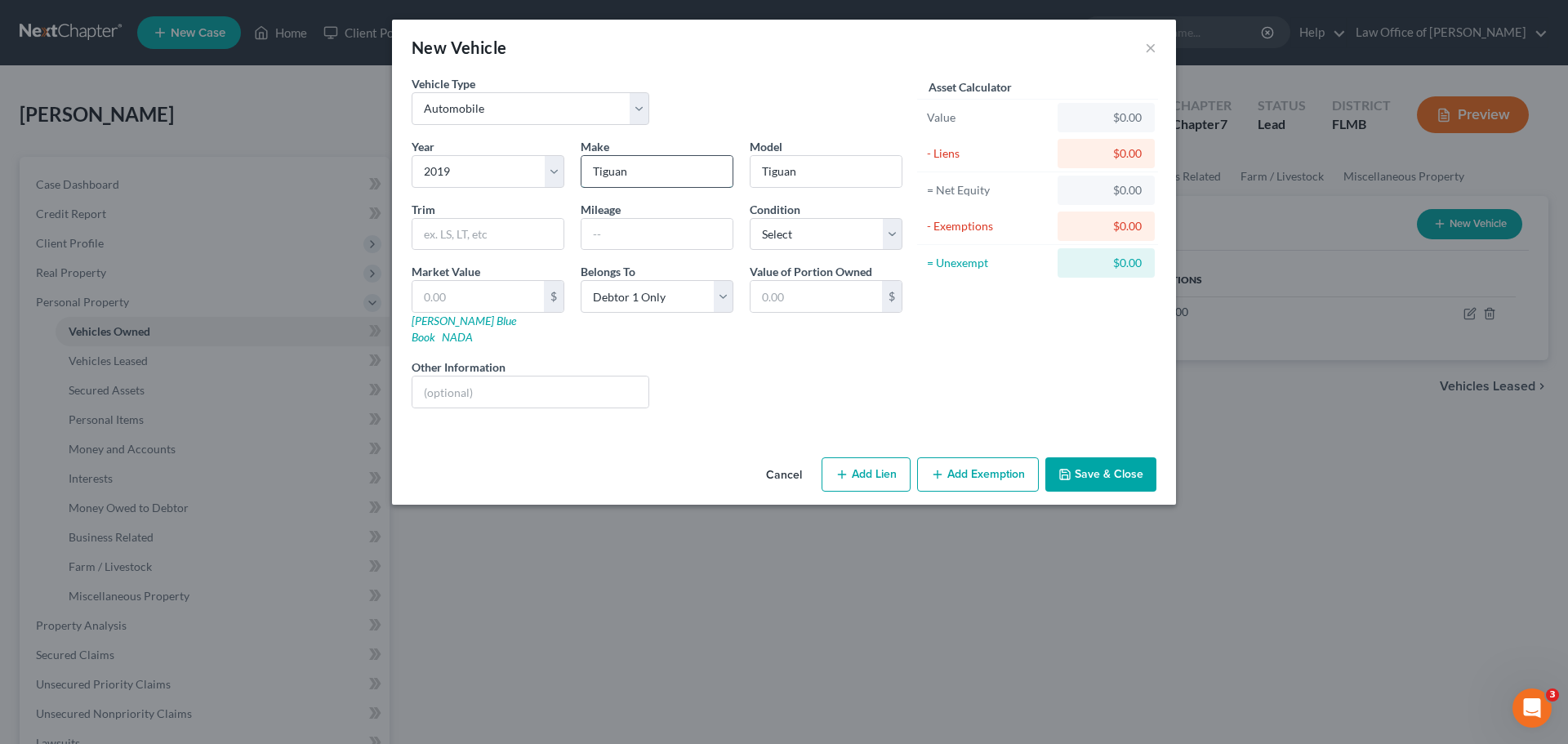
drag, startPoint x: 706, startPoint y: 172, endPoint x: 588, endPoint y: 168, distance: 118.1
click at [588, 168] on input "Tiguan" at bounding box center [657, 172] width 151 height 31
type input "Volkswagen"
click at [782, 359] on div "Liens Select" at bounding box center [785, 383] width 254 height 50
click at [868, 457] on button "Add Lien" at bounding box center [866, 474] width 89 height 35
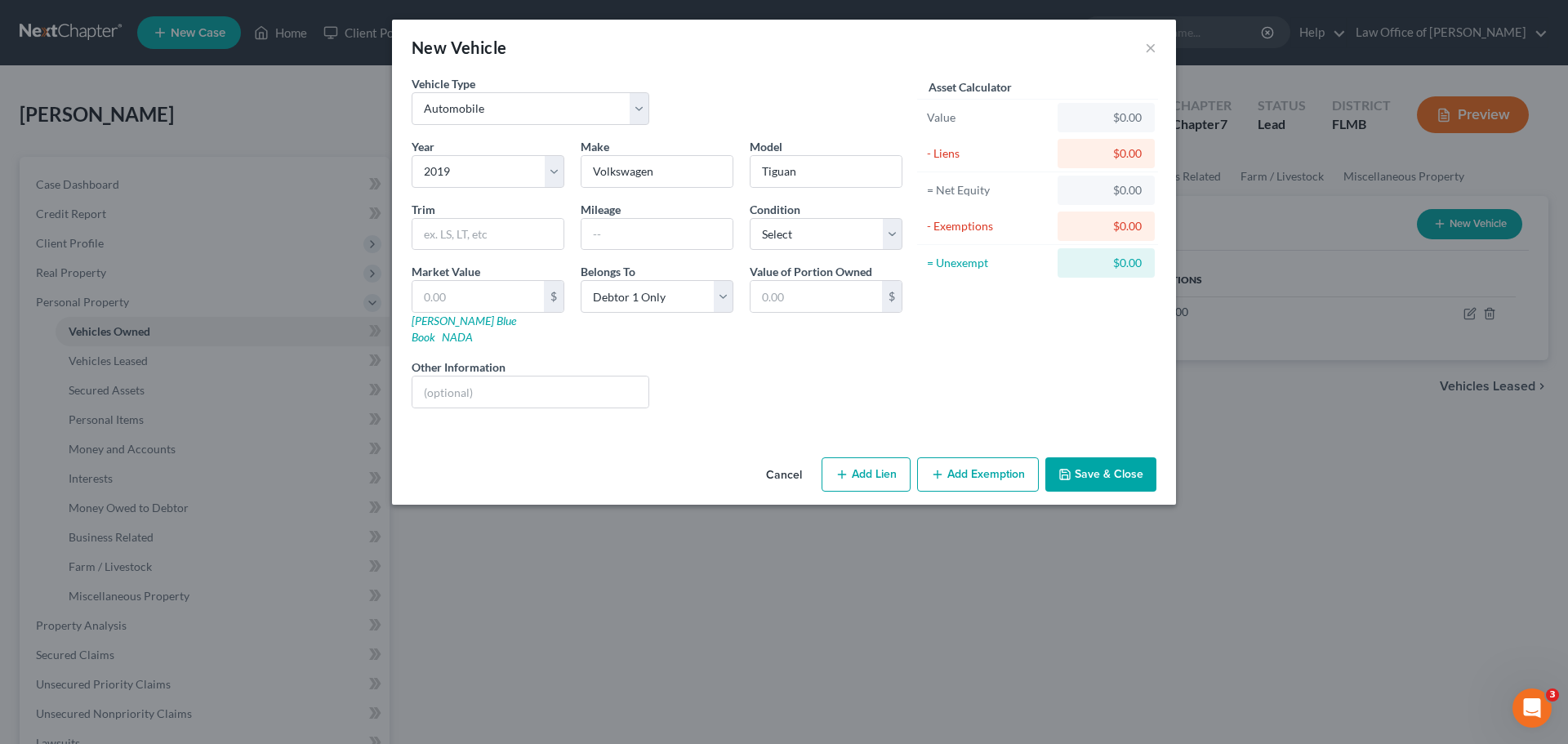
select select "0"
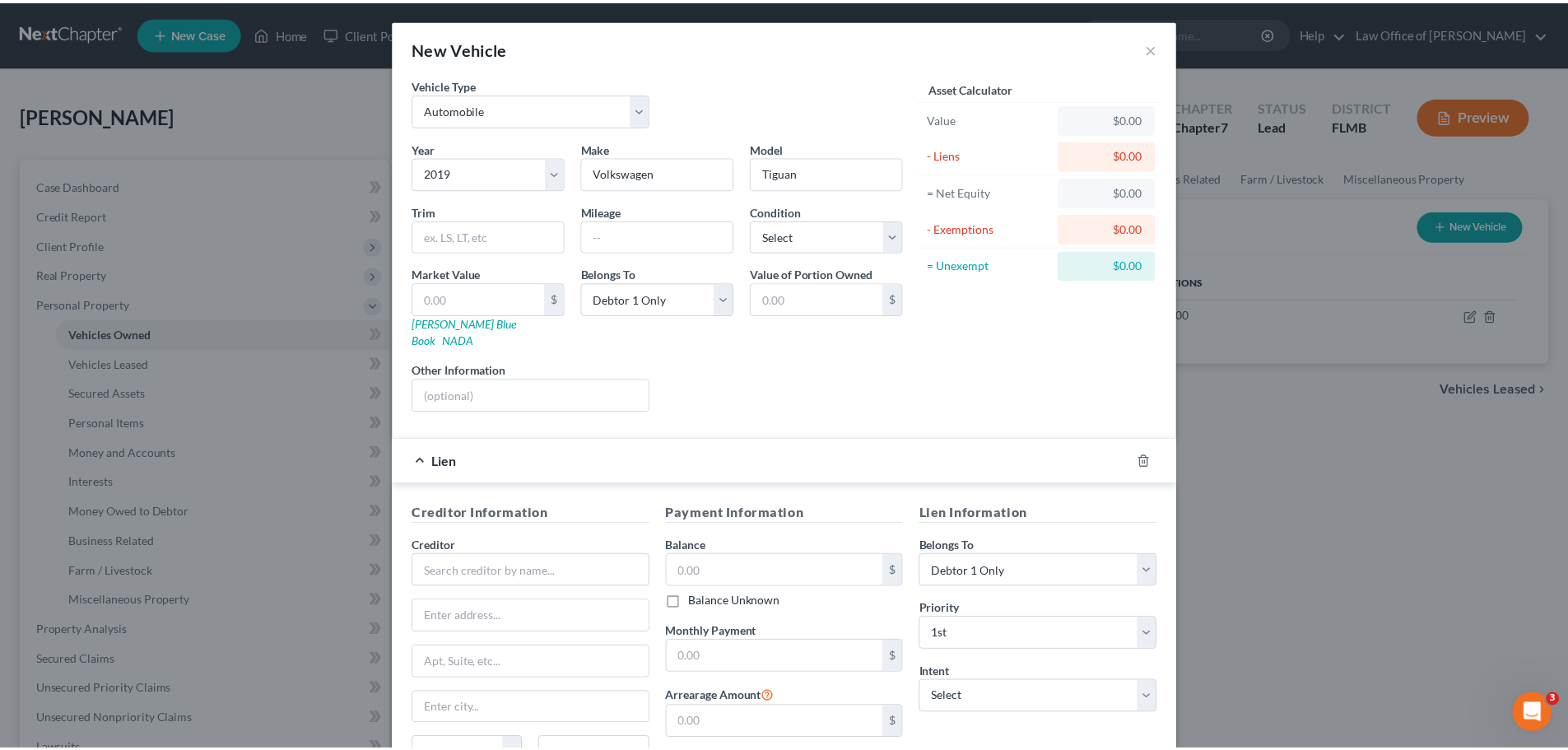
scroll to position [151, 0]
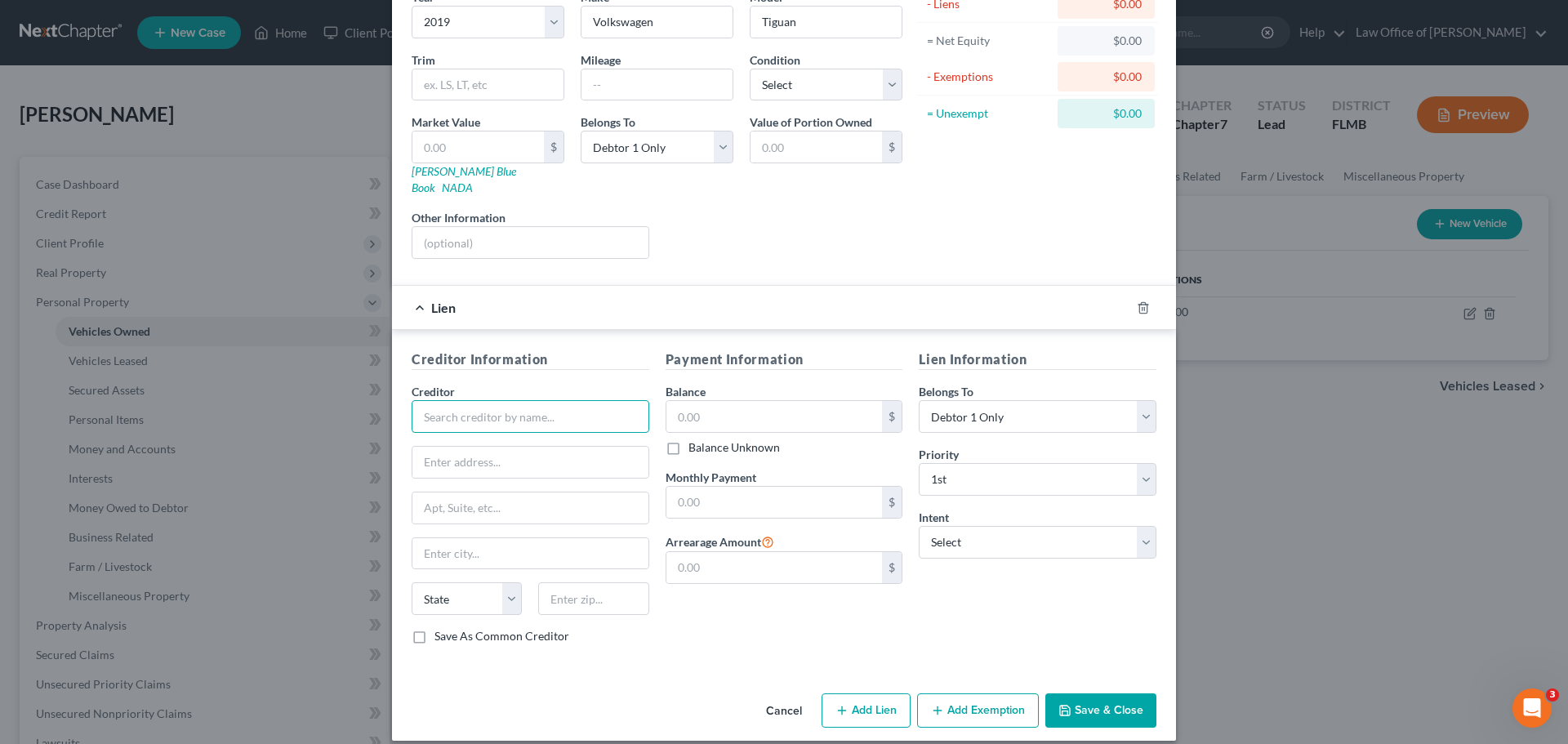
click at [412, 405] on input "text" at bounding box center [531, 417] width 238 height 33
type input "Westlake"
click at [468, 447] on input "text" at bounding box center [531, 462] width 236 height 31
paste input "P.O. Box 76809"
type input "P.O. Box 76809"
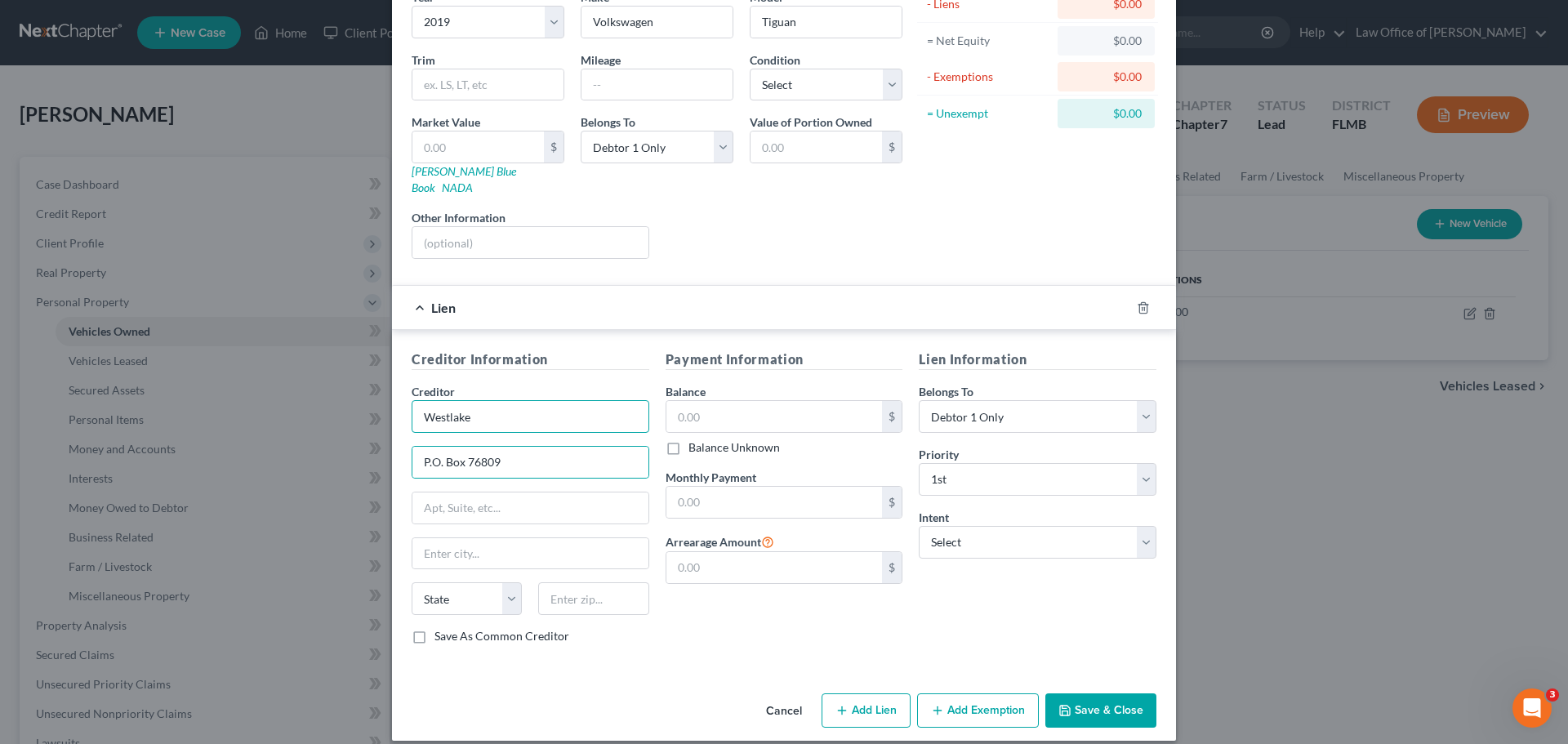
click at [481, 405] on input "Westlake" at bounding box center [531, 417] width 238 height 33
type input "Westlake Financial"
click at [599, 582] on input "text" at bounding box center [592, 599] width 110 height 33
paste input "90076"
type input "90076"
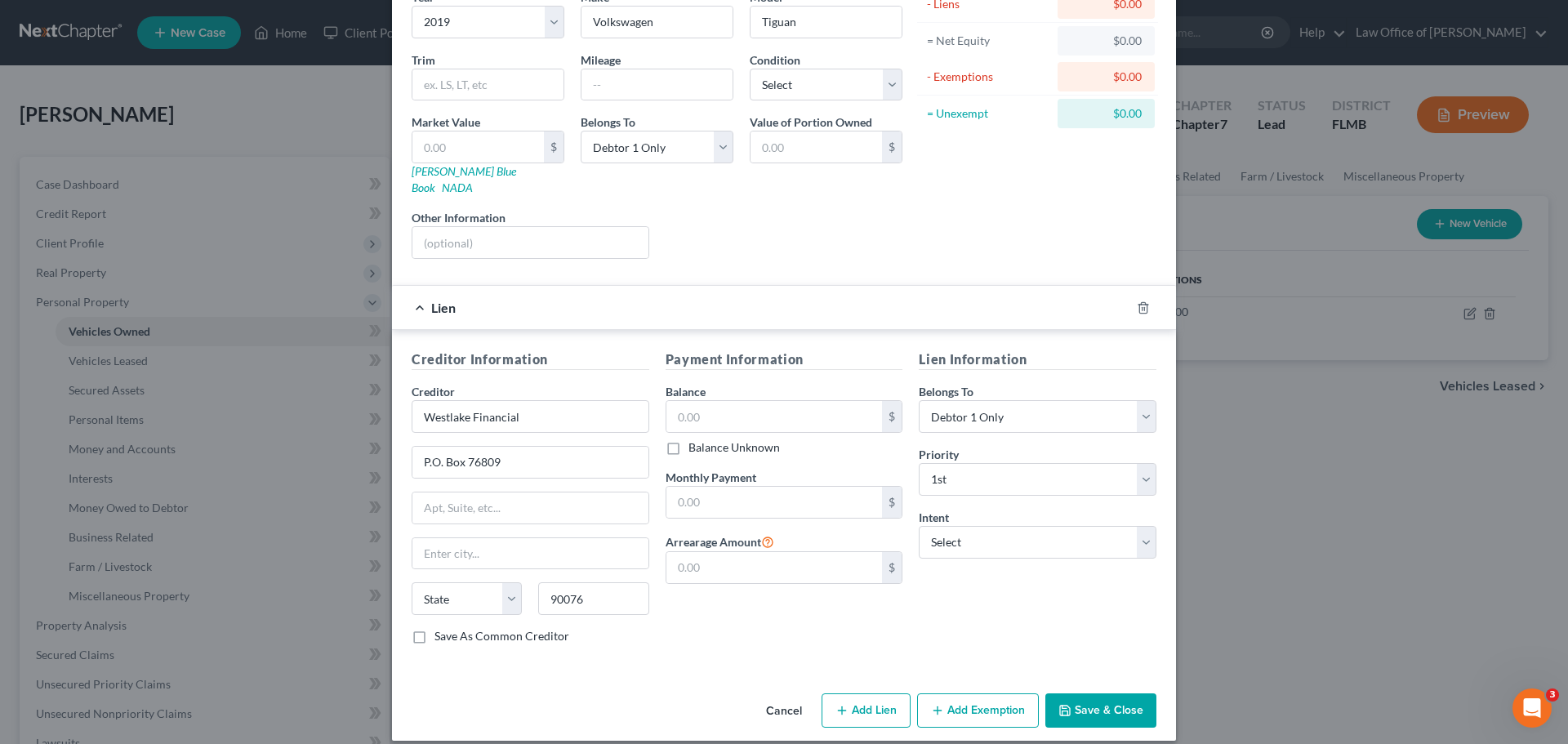
click at [648, 643] on div "Creditor Information Creditor * Westlake Financial P.O. Box 76809 State AL AK A…" at bounding box center [784, 500] width 784 height 341
type input "Los Angeles"
select select "4"
click at [763, 401] on input "text" at bounding box center [775, 416] width 216 height 31
type input "8,511.58"
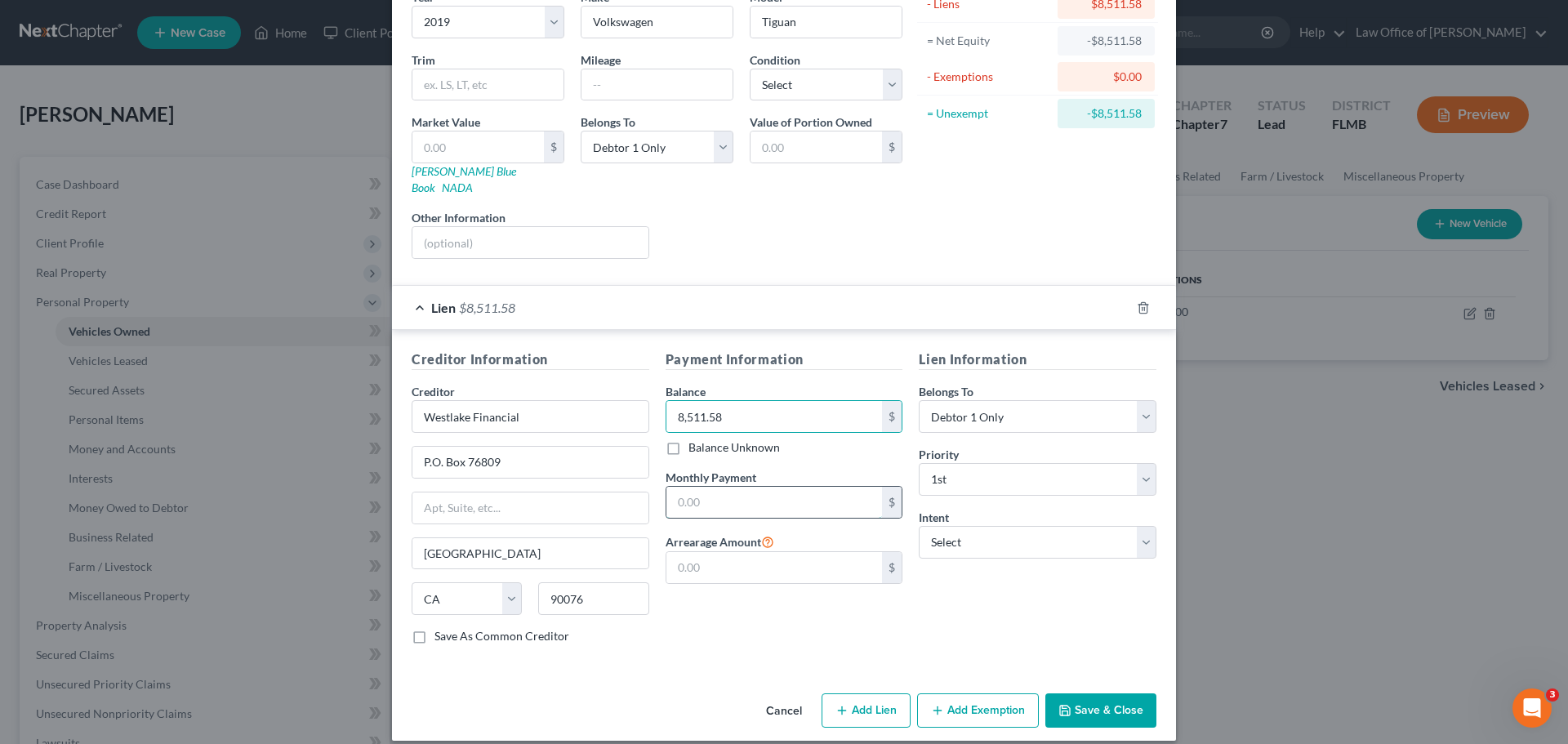
click at [709, 487] on input "text" at bounding box center [775, 502] width 216 height 31
type input "285.06"
click at [741, 616] on div "Payment Information Balance 8,511.58 $ Balance Unknown Balance Undetermined 8,5…" at bounding box center [785, 503] width 254 height 308
click at [1086, 696] on button "Save & Close" at bounding box center [1101, 710] width 111 height 35
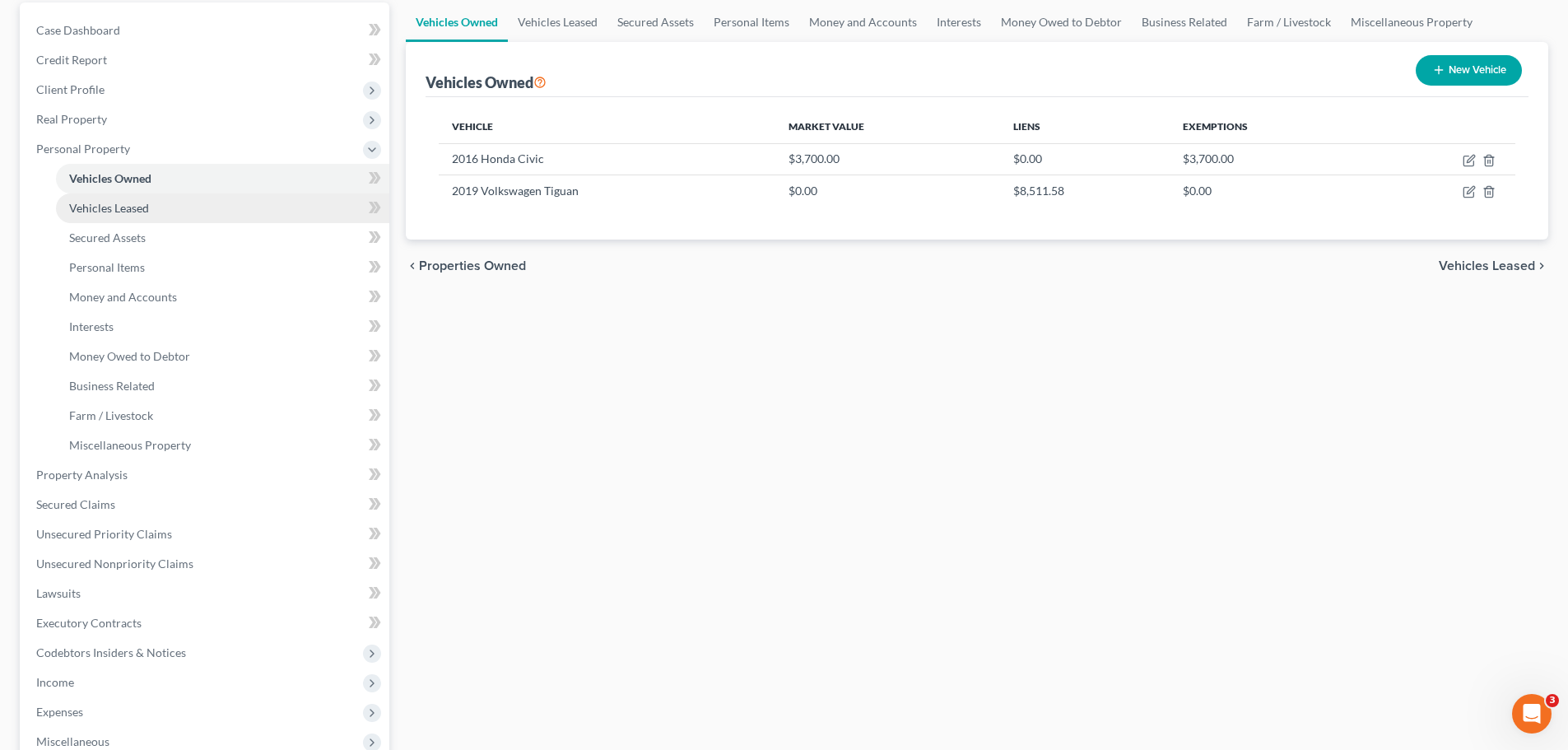
scroll to position [165, 0]
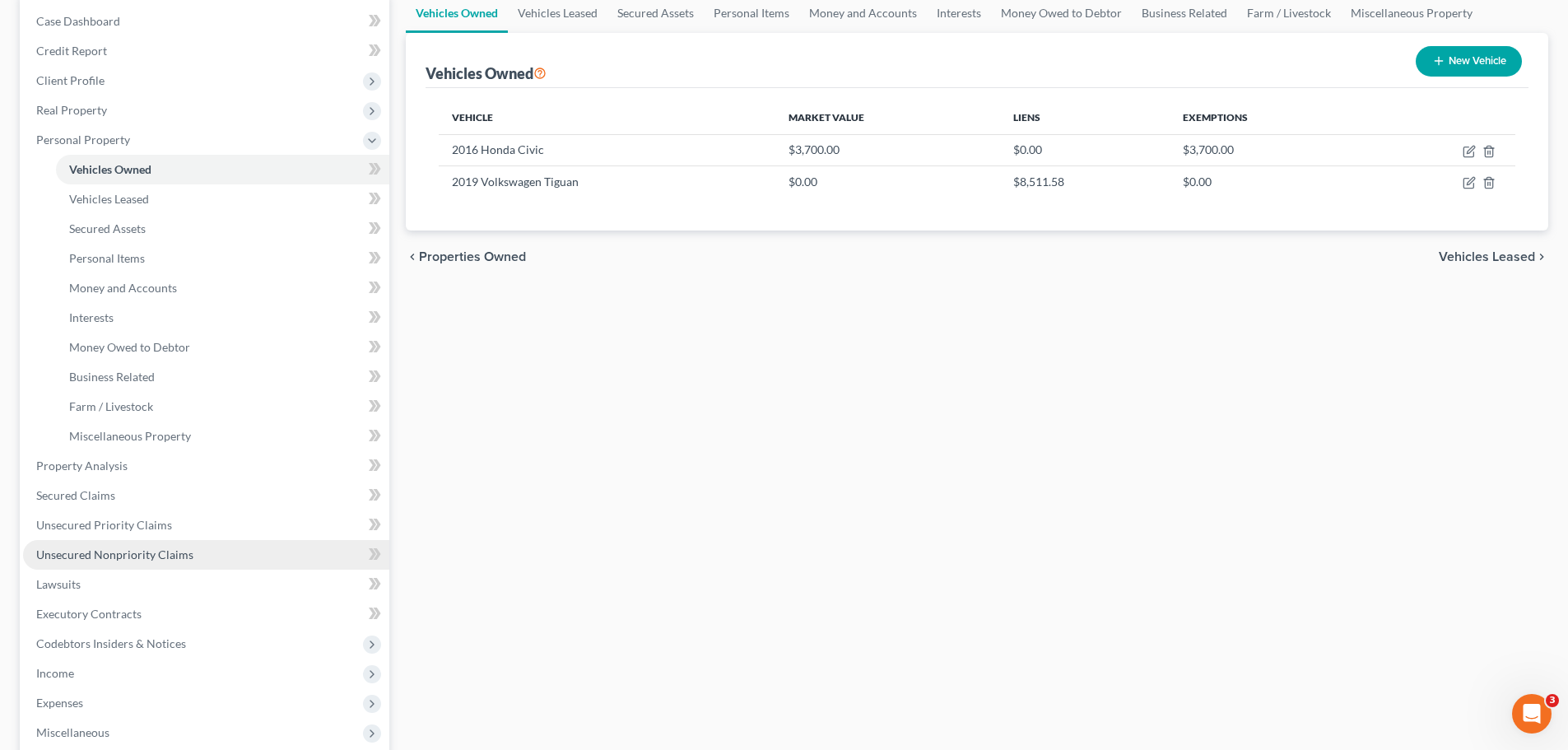
click at [179, 546] on link "Unsecured Nonpriority Claims" at bounding box center [206, 555] width 366 height 29
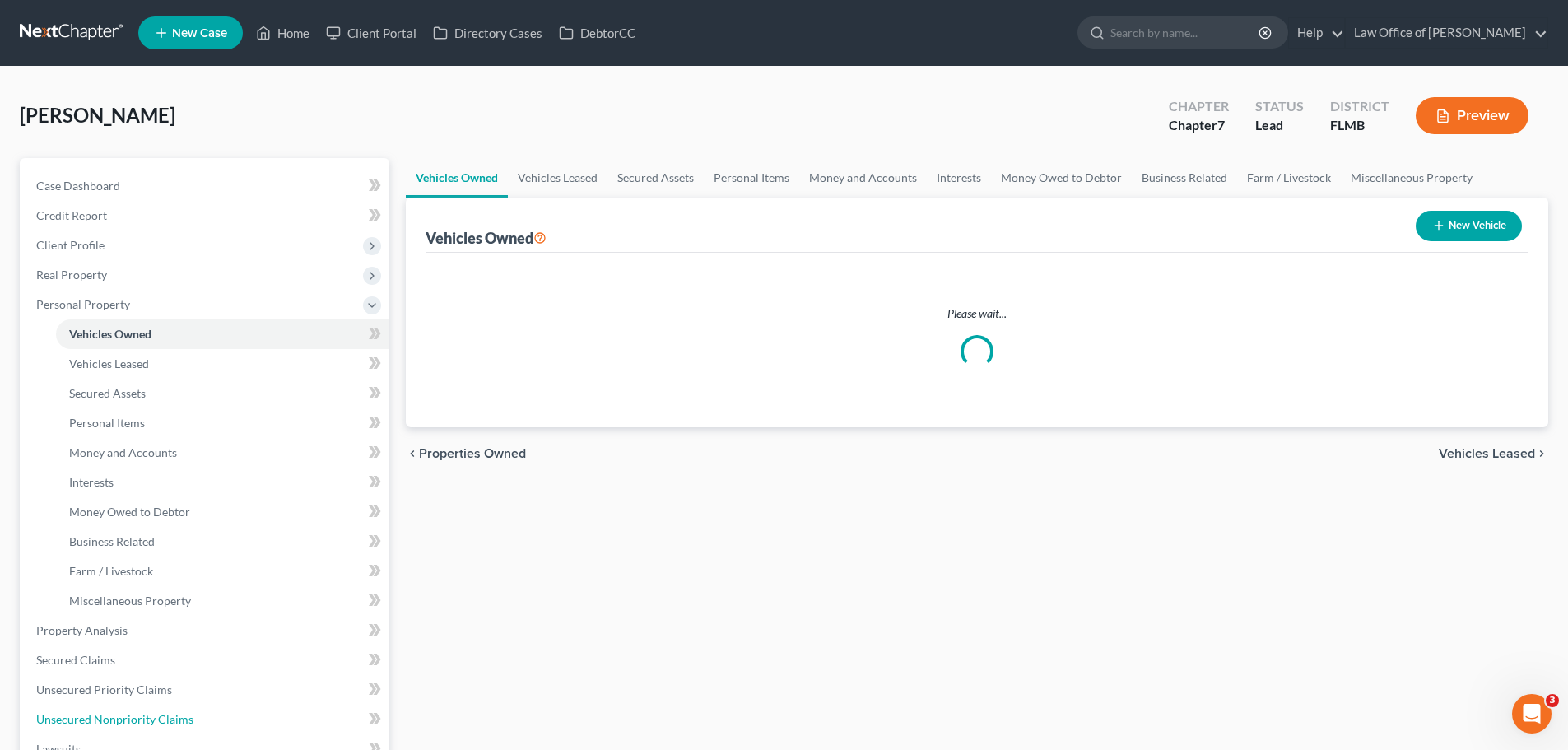
scroll to position [125, 0]
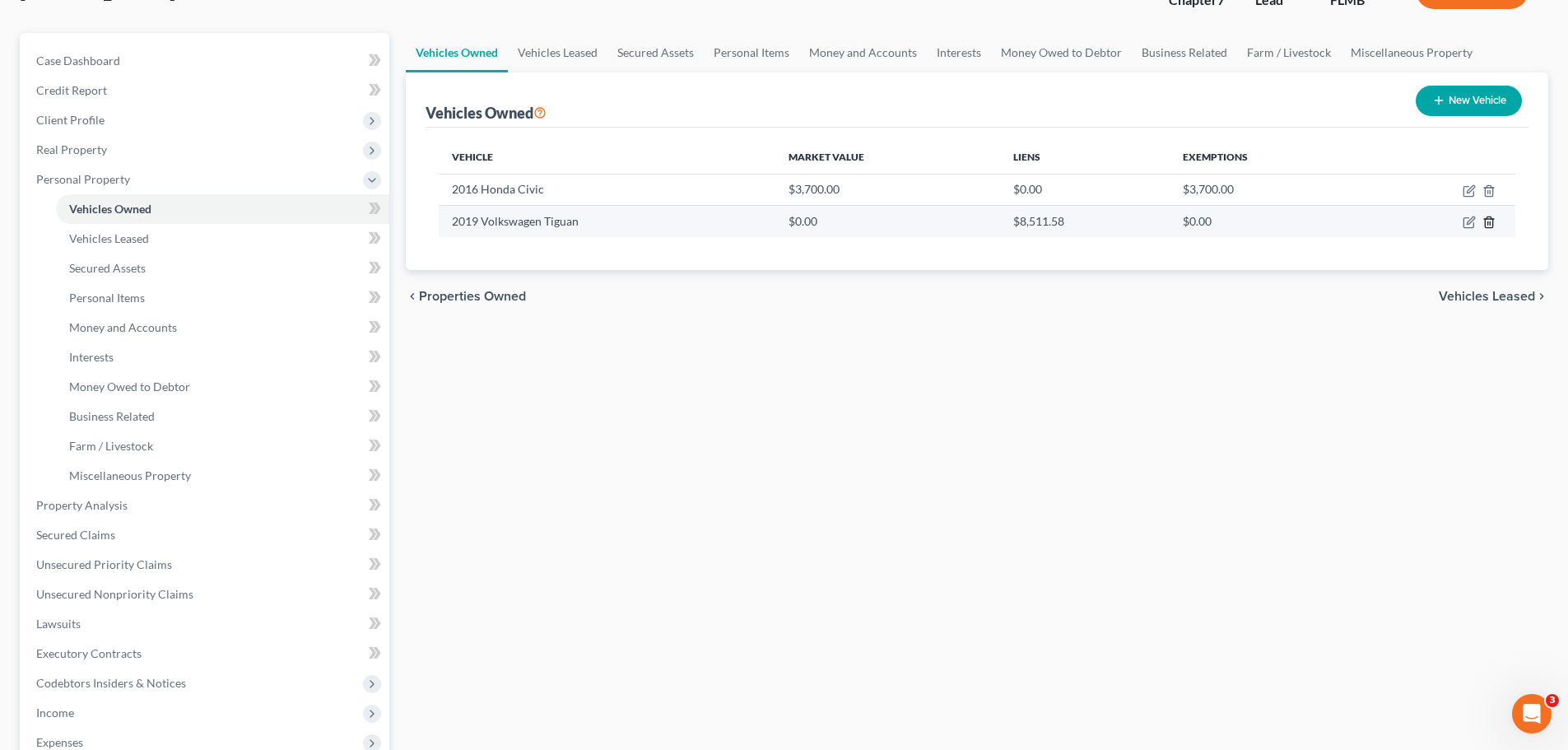
click at [1489, 223] on line "button" at bounding box center [1489, 224] width 0 height 4
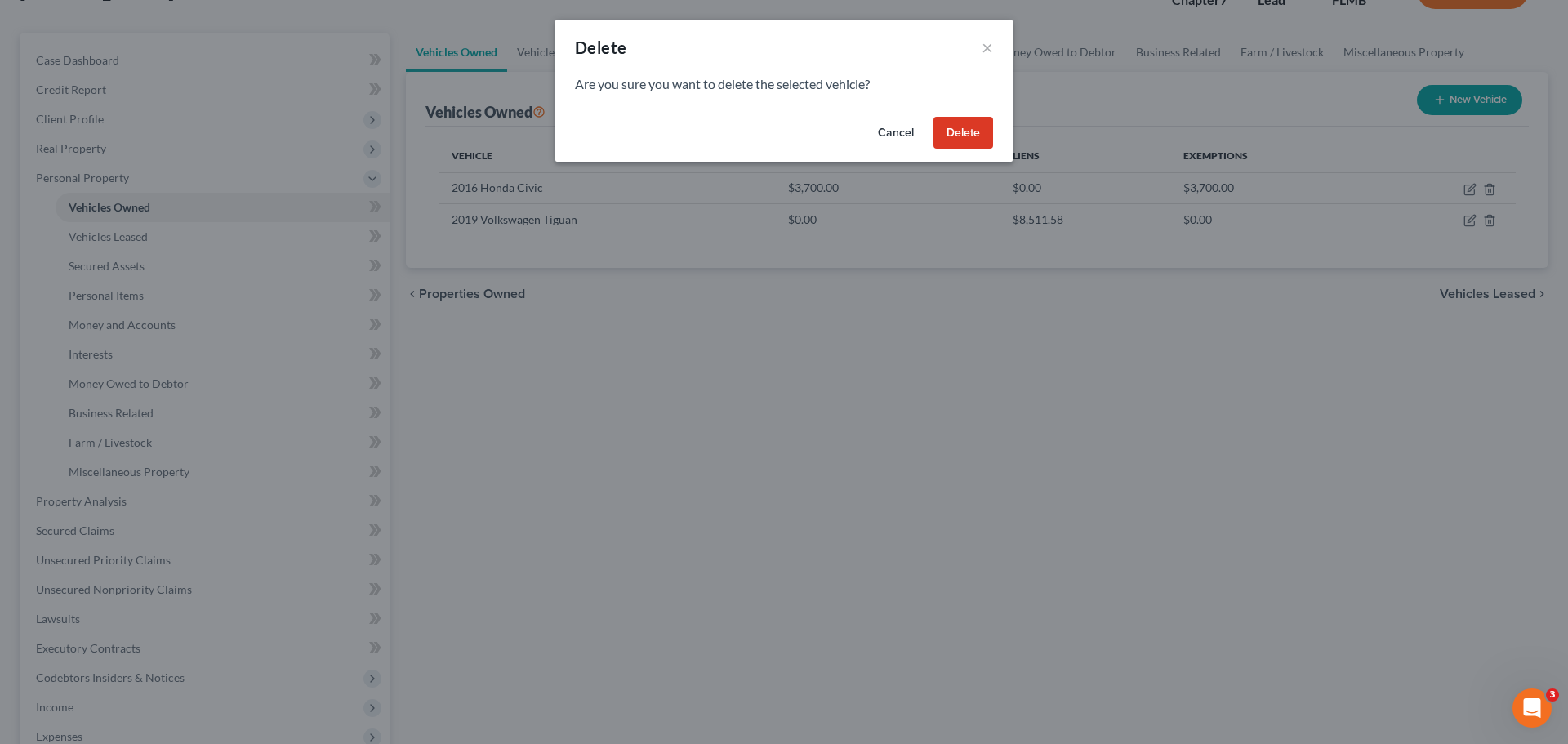
click at [968, 129] on button "Delete" at bounding box center [964, 134] width 60 height 33
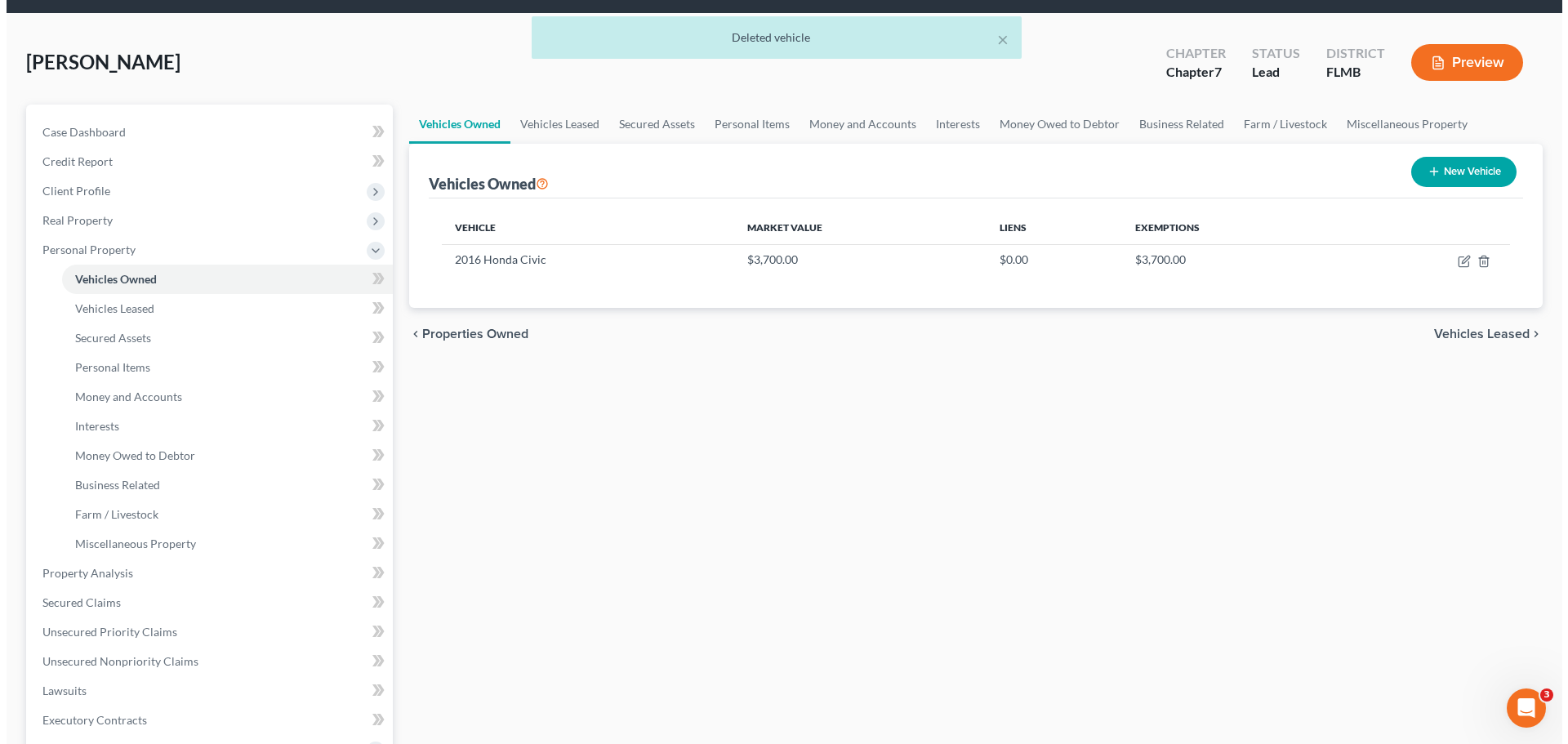
scroll to position [0, 0]
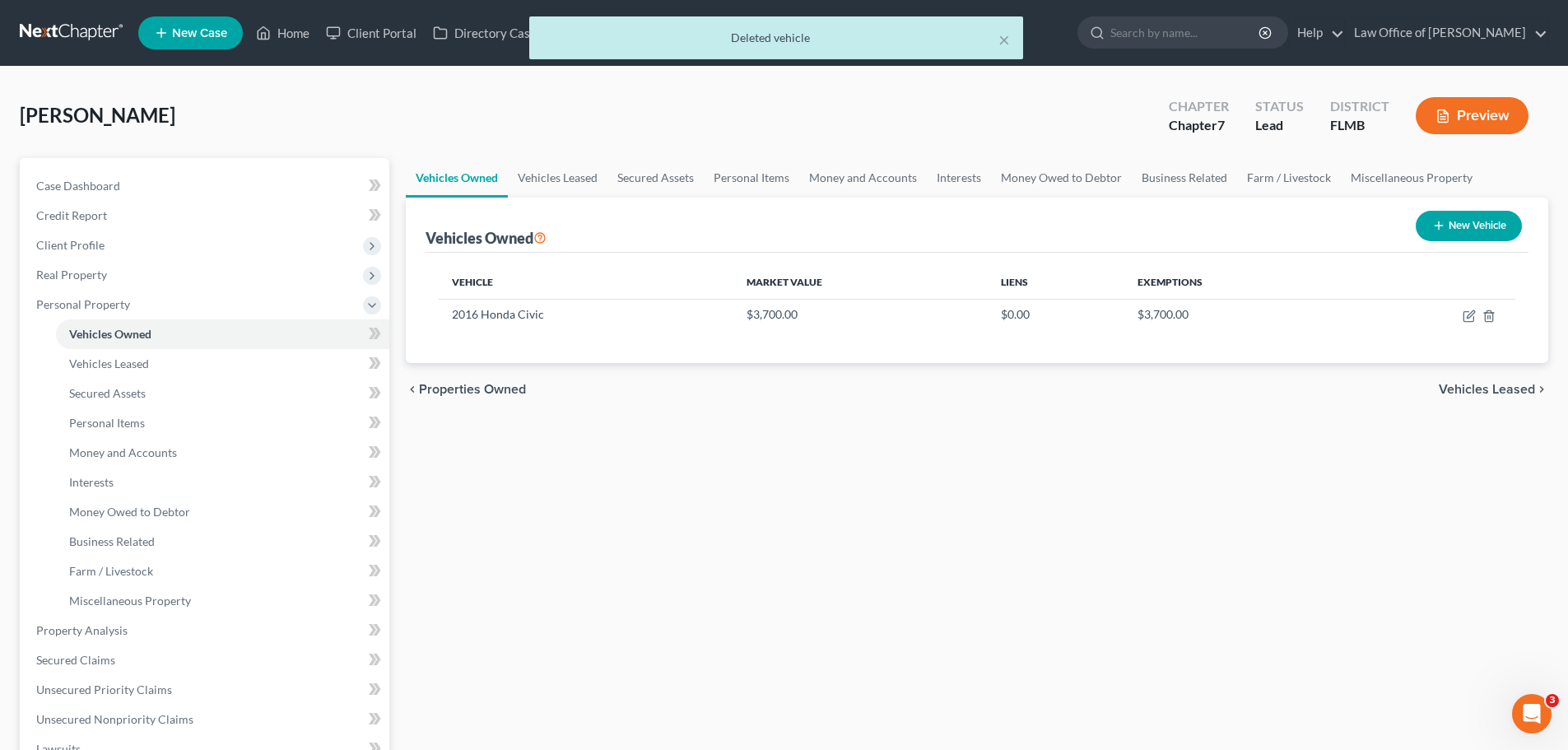
click at [258, 27] on div "× Deleted vehicle" at bounding box center [775, 42] width 1568 height 51
click at [265, 31] on div "× Deleted vehicle" at bounding box center [775, 42] width 1568 height 51
click at [263, 28] on div "× Deleted vehicle" at bounding box center [775, 42] width 1568 height 51
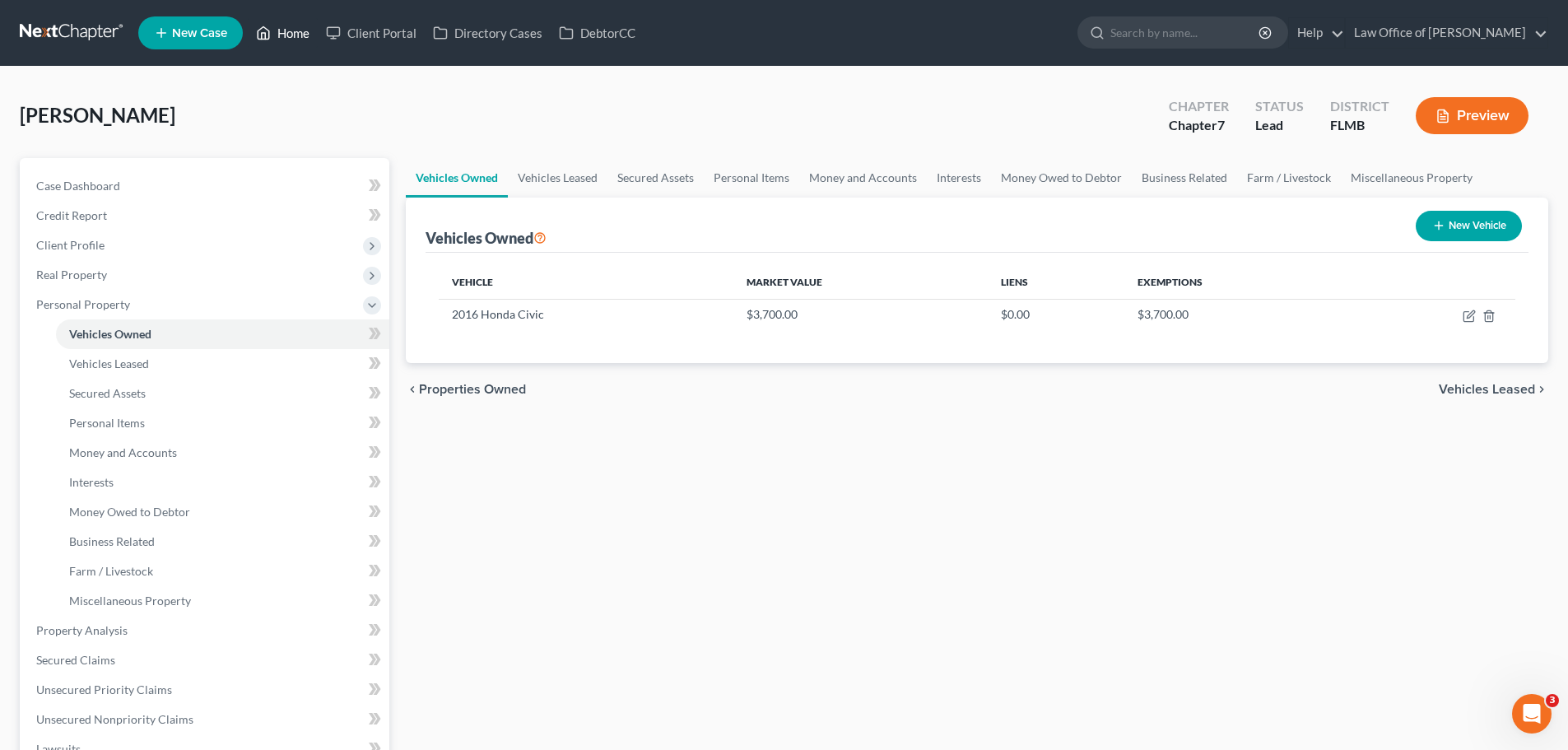
click at [312, 38] on link "Home" at bounding box center [283, 33] width 70 height 29
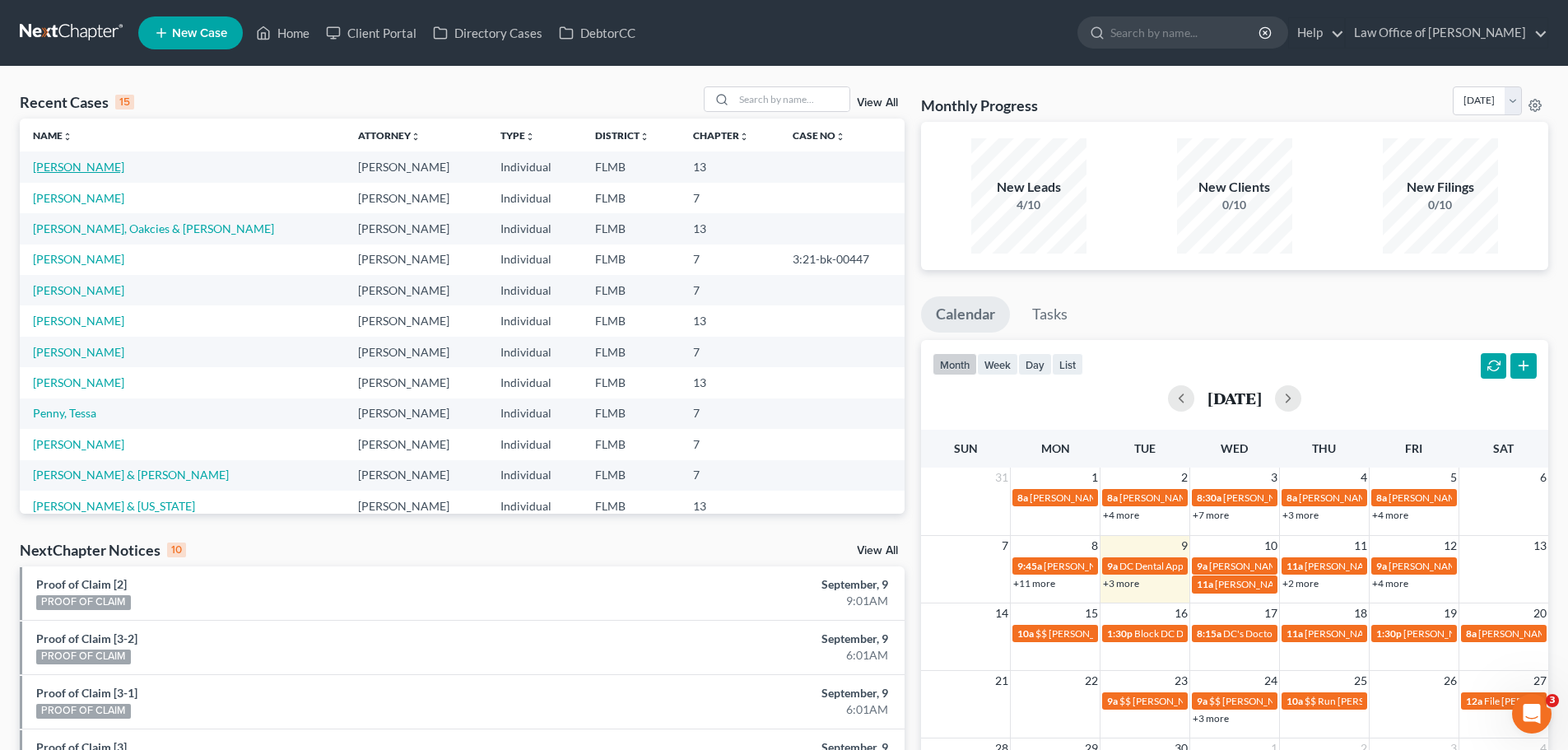
click at [88, 172] on link "Ware, Jacob" at bounding box center [79, 166] width 92 height 14
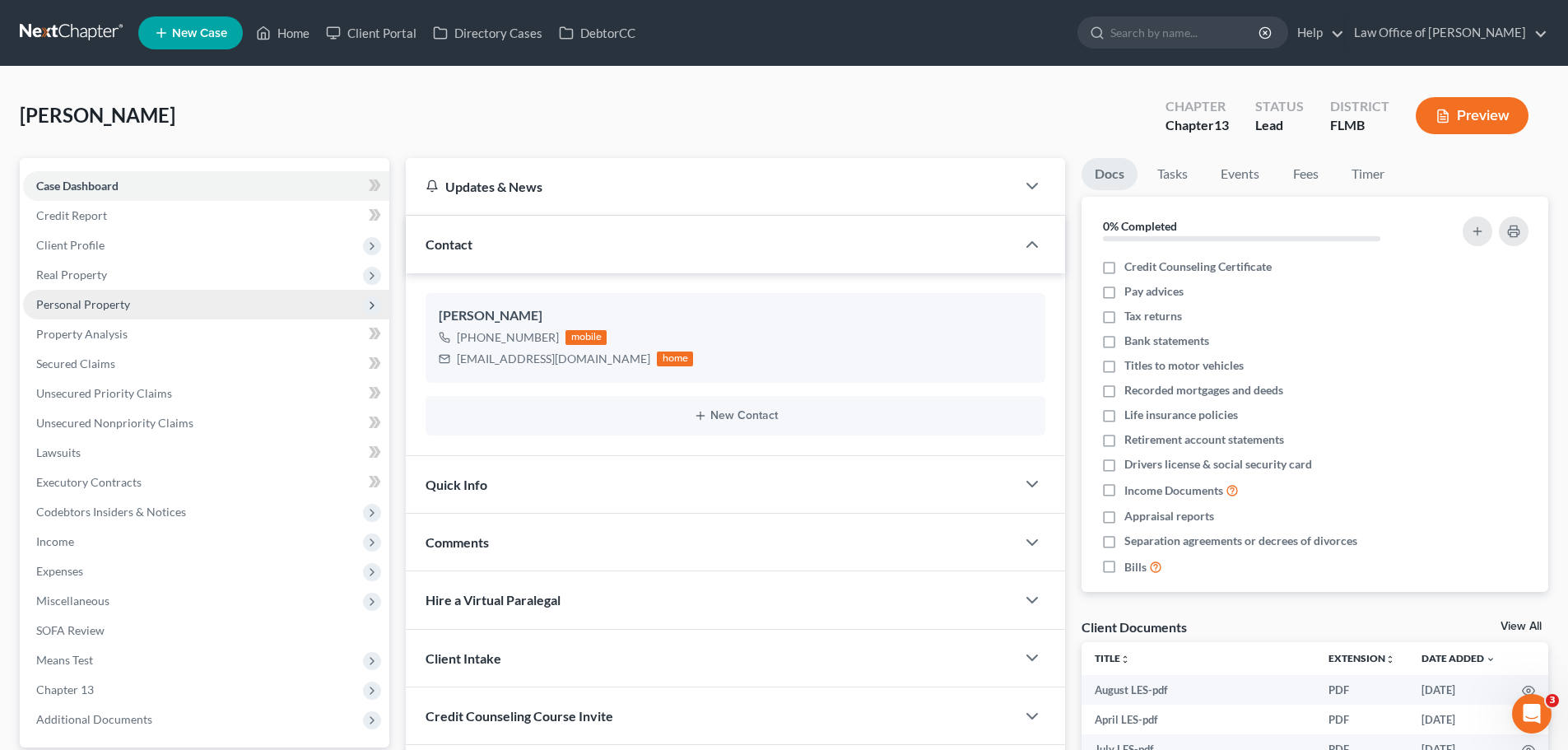
click at [85, 303] on span "Personal Property" at bounding box center [83, 304] width 93 height 14
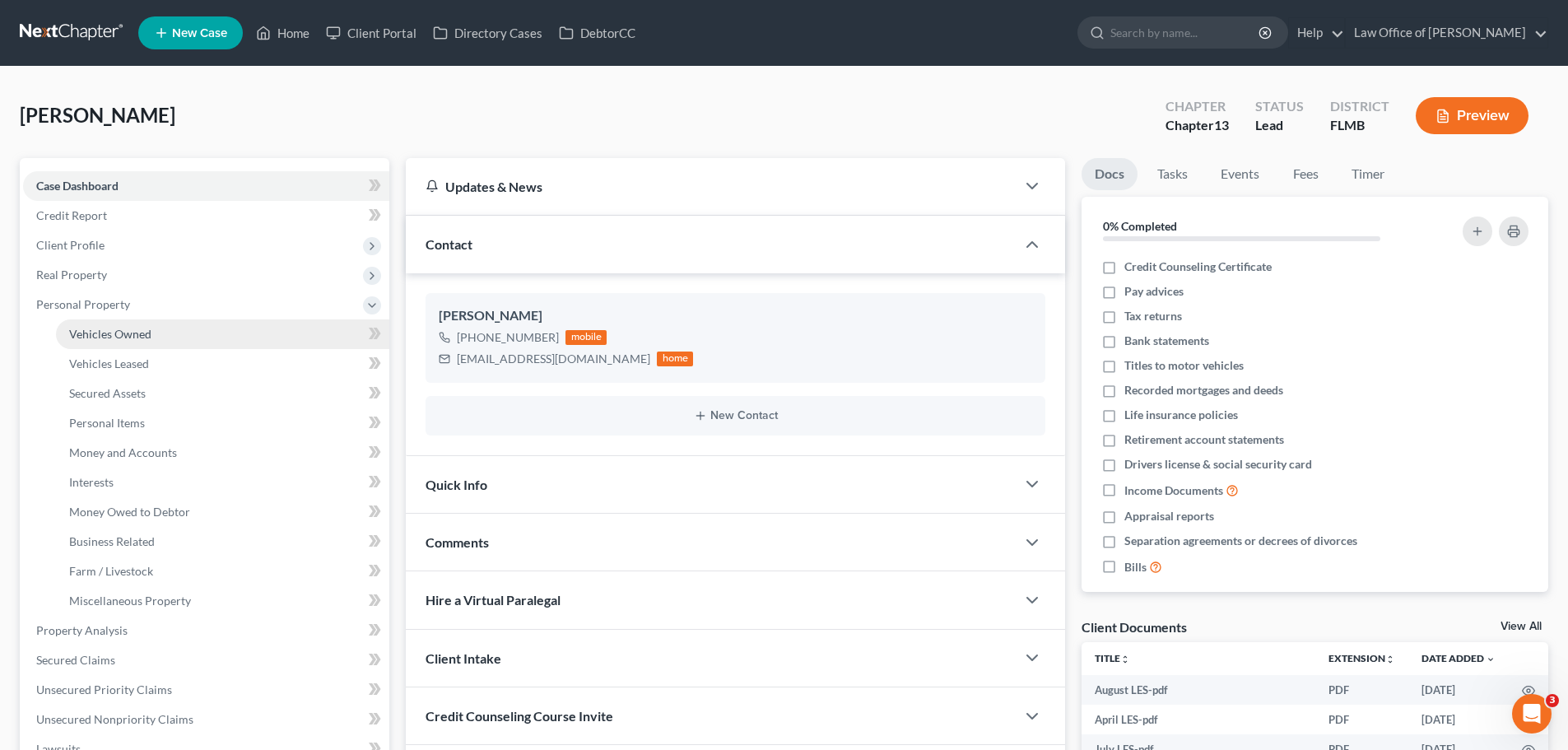
click at [113, 334] on span "Vehicles Owned" at bounding box center [111, 333] width 82 height 14
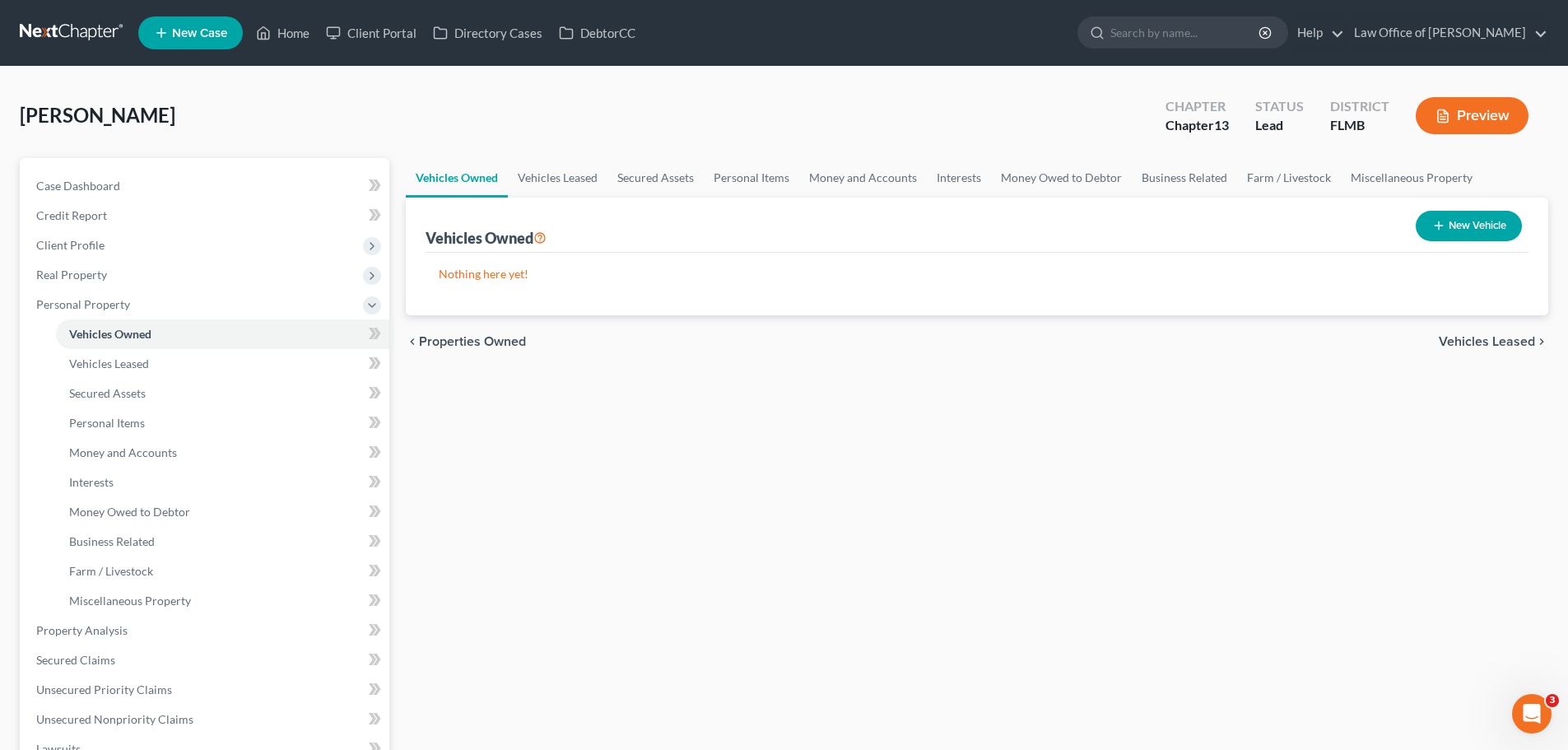
click at [1434, 223] on icon "button" at bounding box center [1438, 225] width 13 height 13
select select "0"
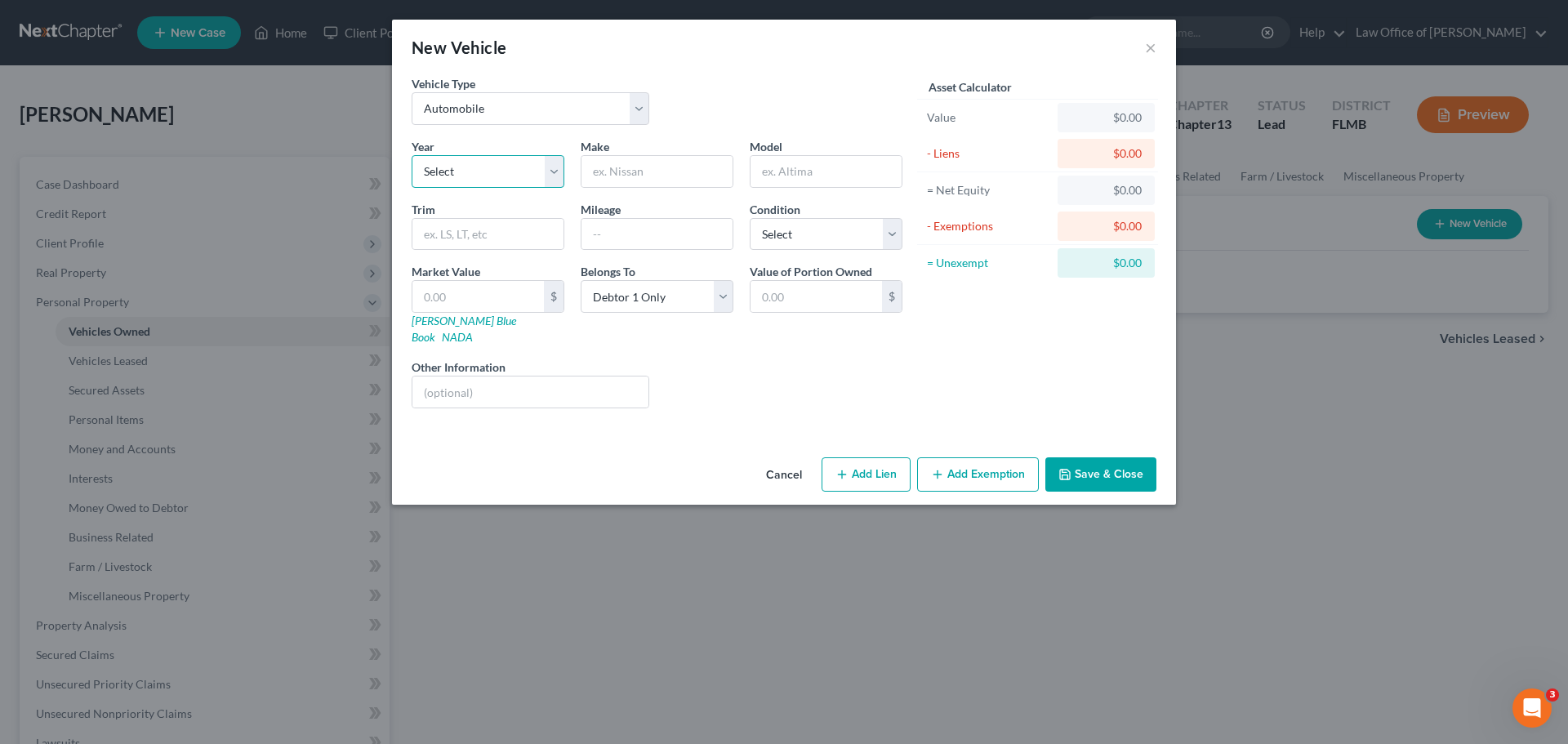
click at [487, 185] on select "Select 2026 2025 2024 2023 2022 2021 2020 2019 2018 2017 2016 2015 2014 2013 20…" at bounding box center [488, 172] width 153 height 33
select select "7"
click at [412, 155] on select "Select 2026 2025 2024 2023 2022 2021 2020 2019 2018 2017 2016 2015 2014 2013 20…" at bounding box center [488, 172] width 153 height 33
click at [616, 166] on input "text" at bounding box center [657, 172] width 151 height 31
type input "Volkswagen"
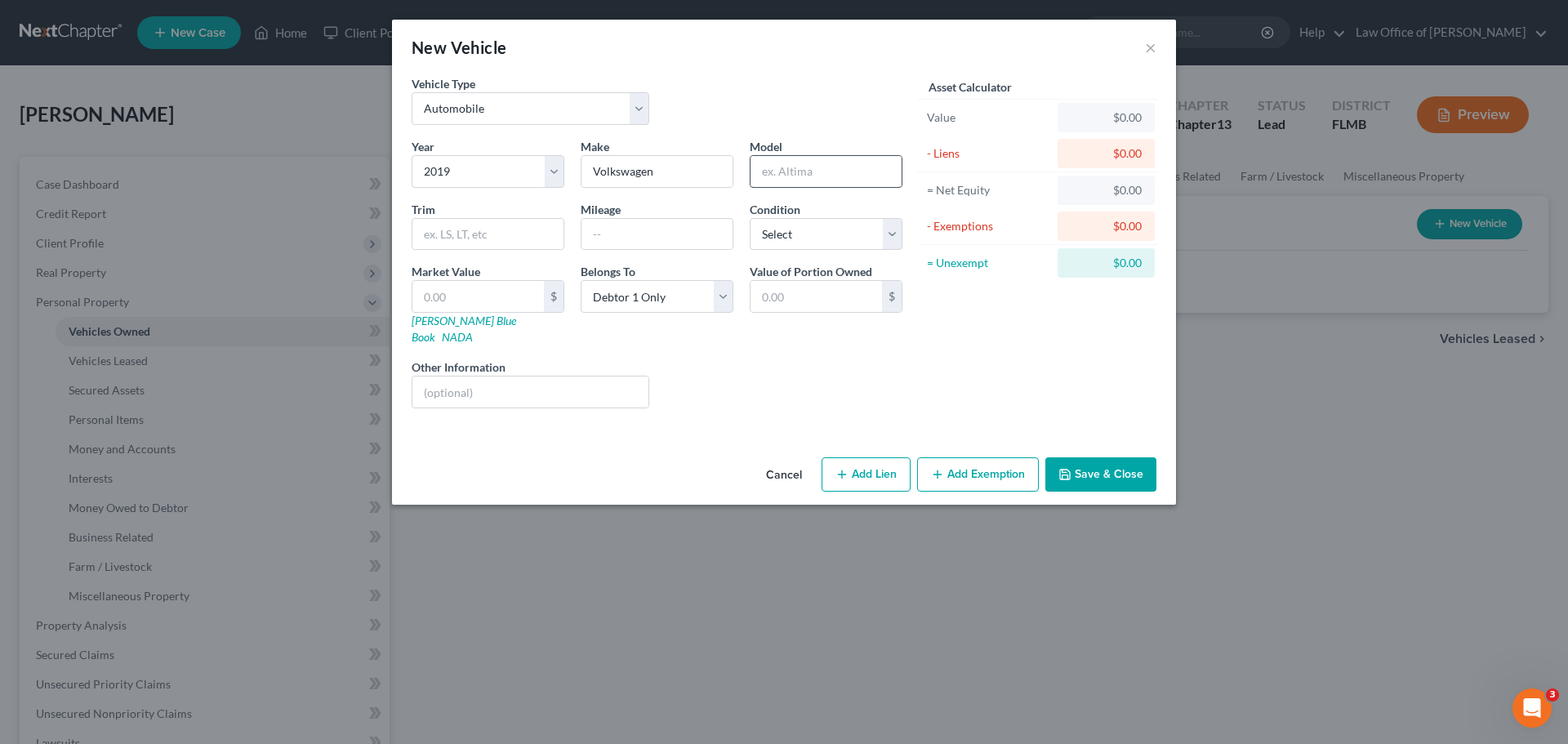
click at [787, 155] on div at bounding box center [826, 172] width 153 height 33
click at [797, 162] on input "text" at bounding box center [826, 172] width 151 height 31
type input "Tiguan"
click at [886, 460] on button "Add Lien" at bounding box center [866, 474] width 89 height 35
select select "0"
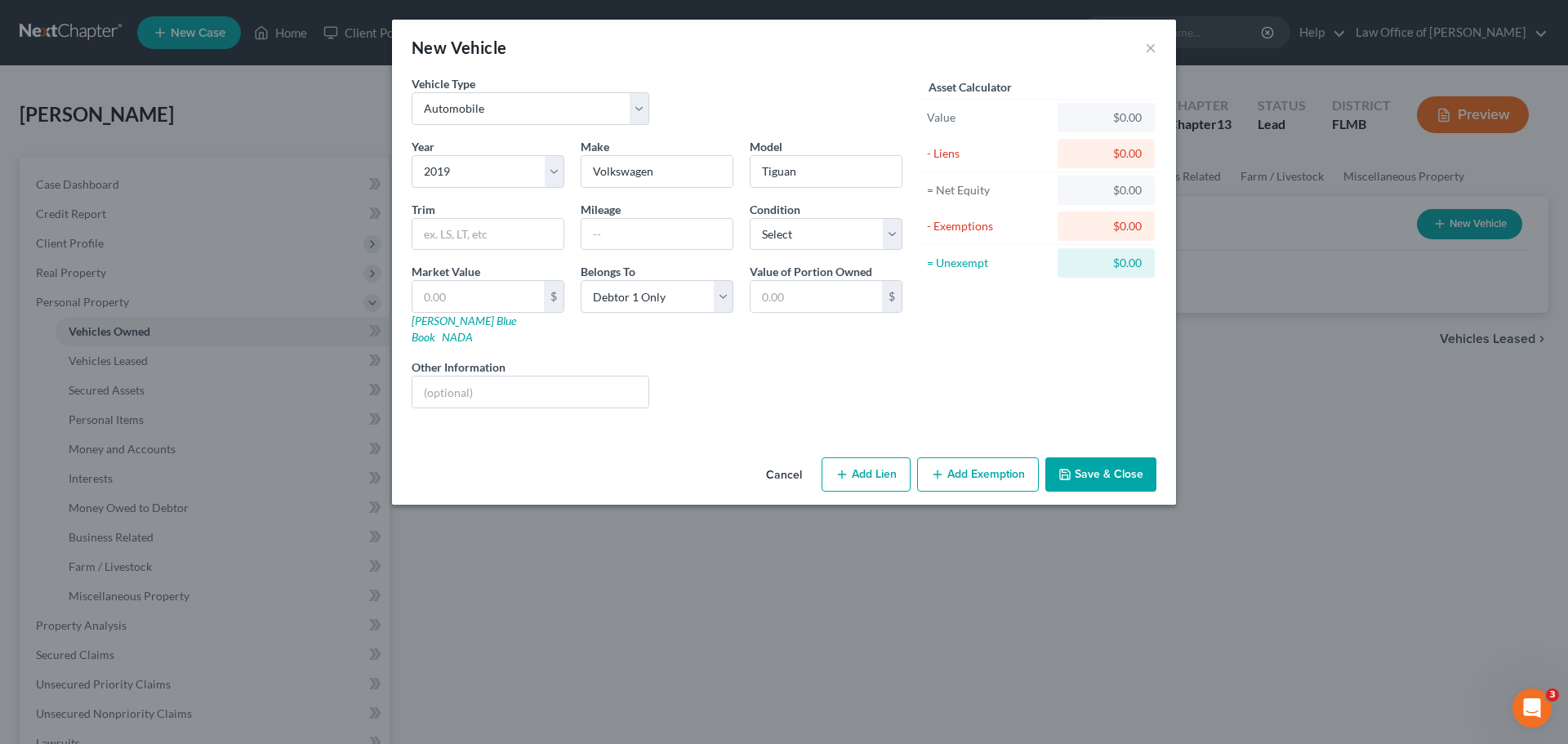
select select "0"
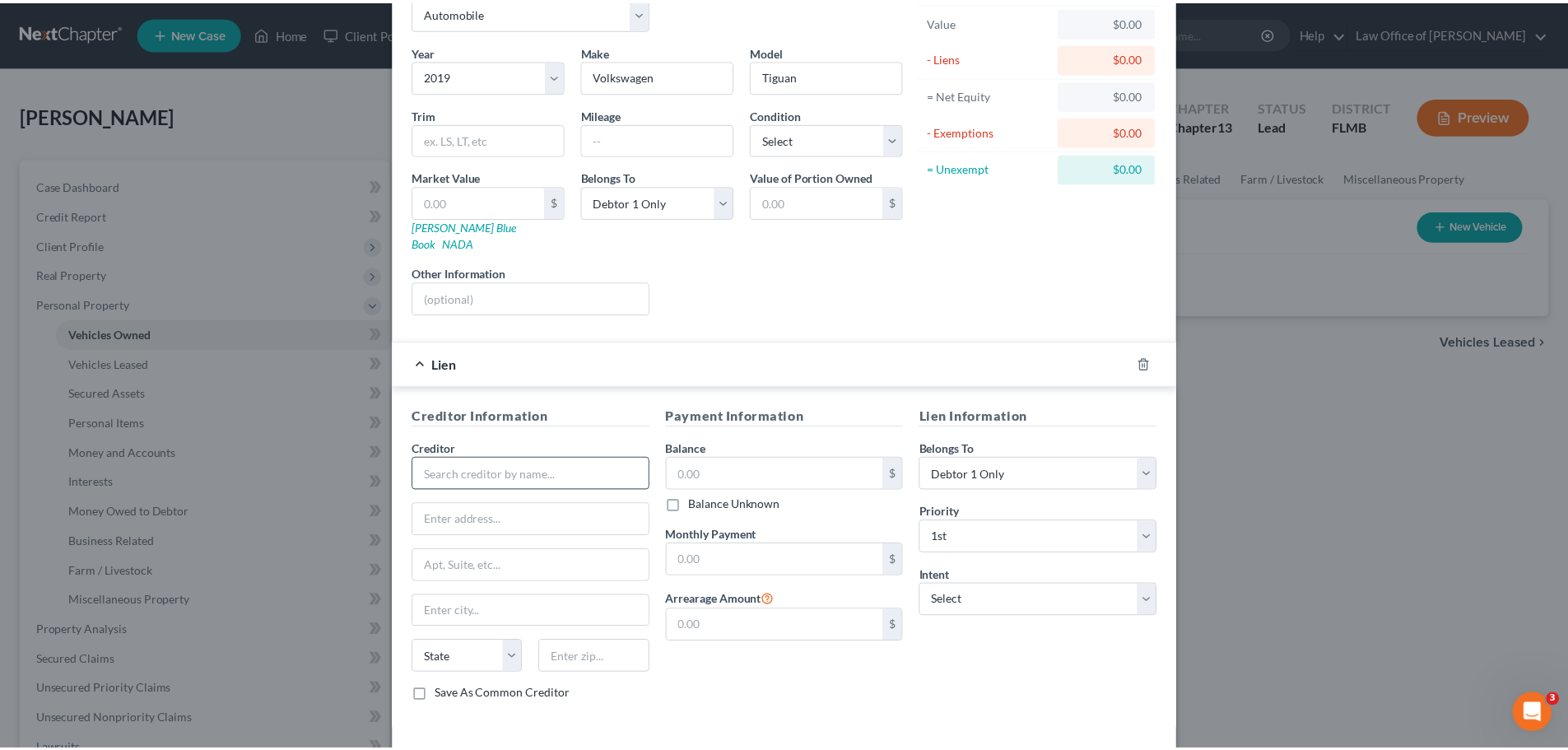
scroll to position [151, 0]
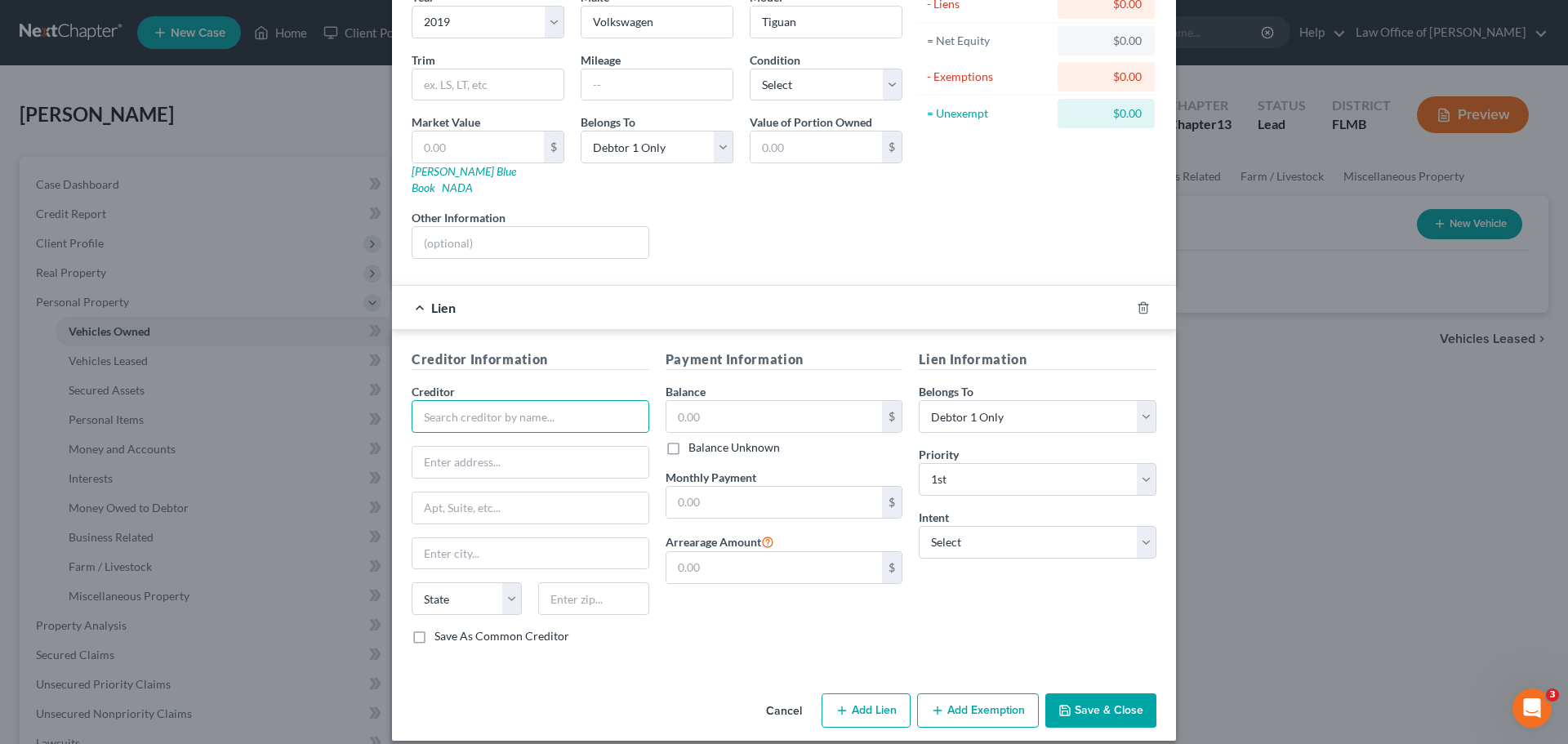
click at [480, 401] on input "text" at bounding box center [531, 417] width 238 height 33
type input "Westlake Financial"
click at [475, 447] on input "text" at bounding box center [531, 462] width 236 height 31
paste input "P.O. Box 76809"
type input "P.O. Box 76809"
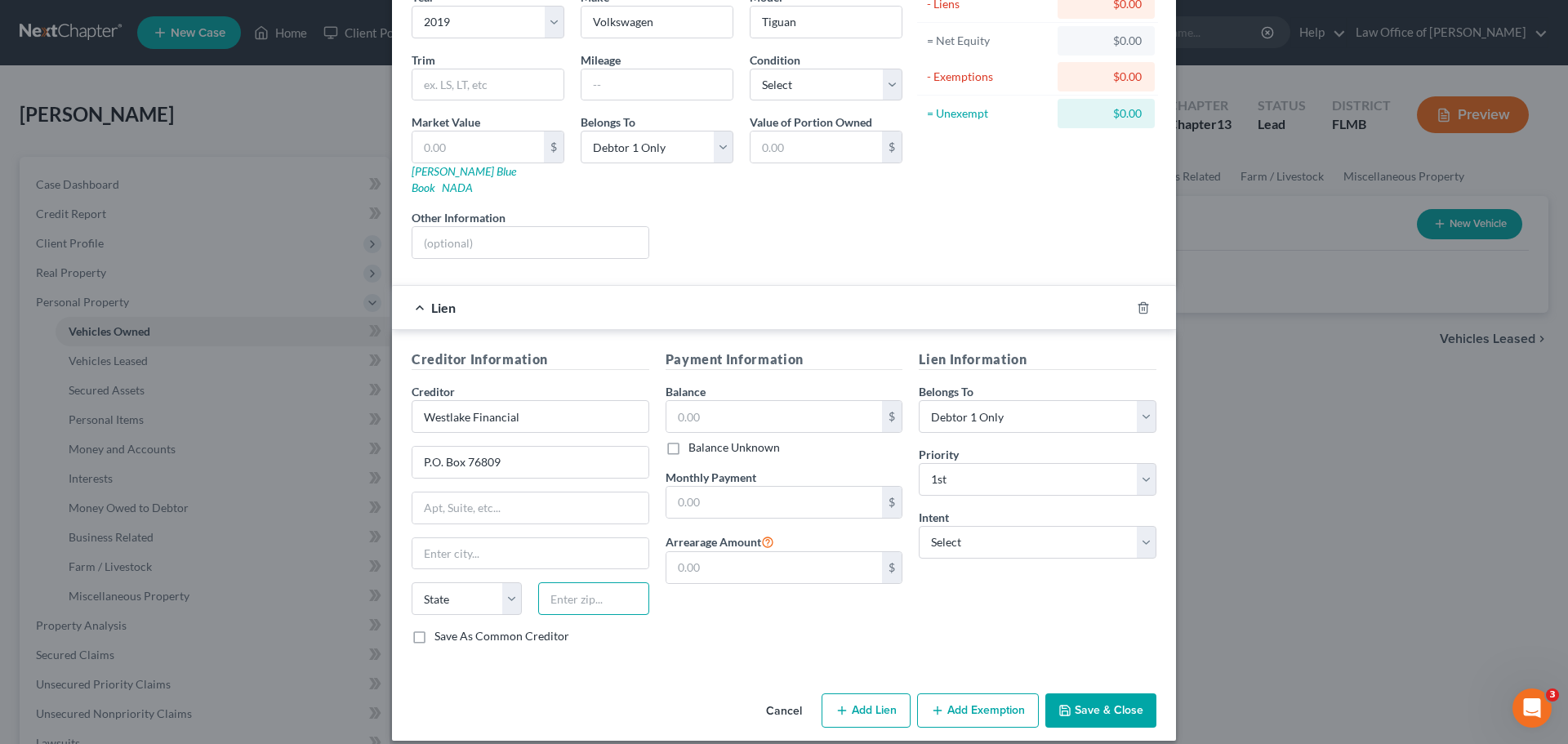
click at [571, 582] on input "text" at bounding box center [592, 599] width 110 height 33
type input "90076"
click at [637, 628] on div "Save As Common Creditor" at bounding box center [531, 636] width 238 height 16
type input "Los Angeles"
select select "4"
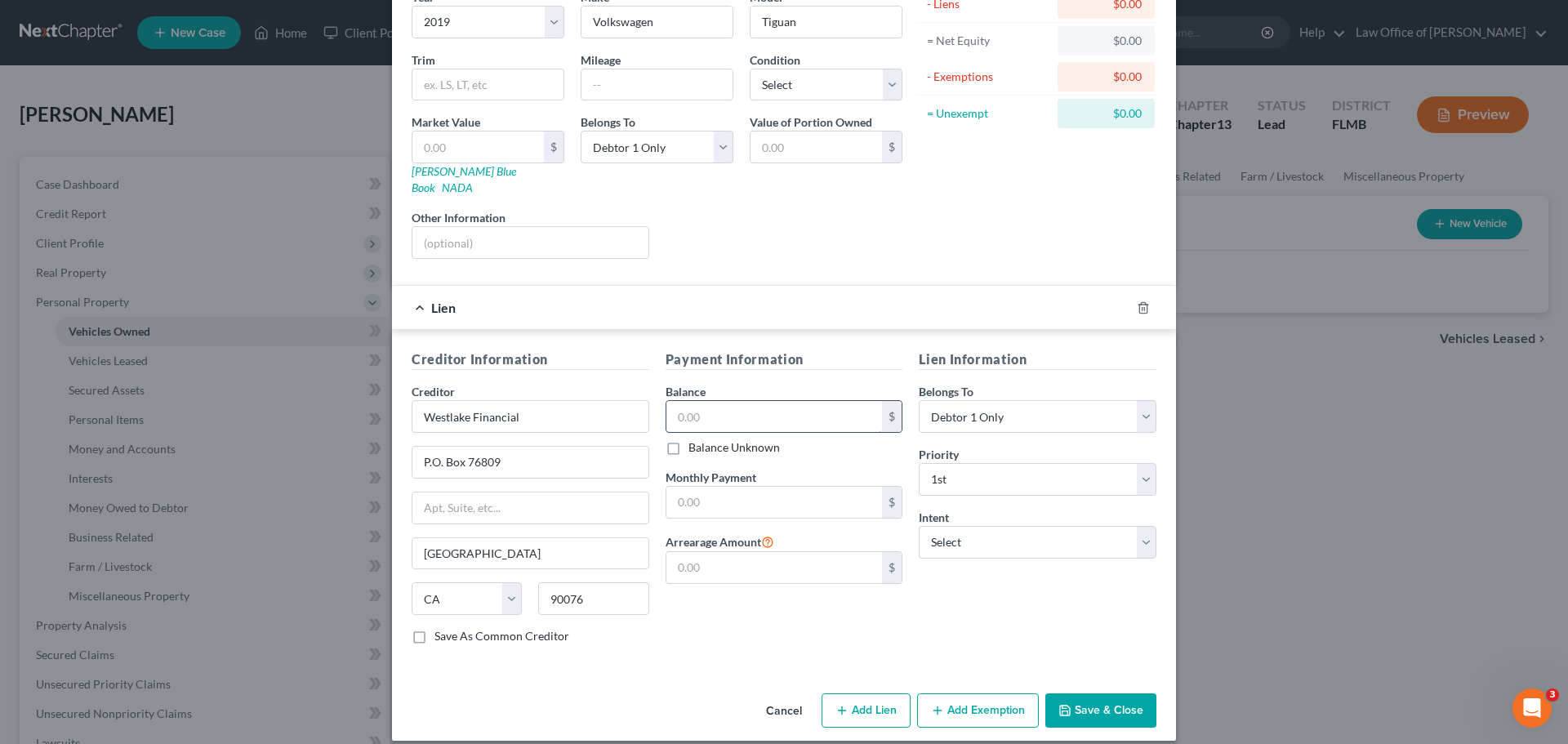
click at [737, 401] on input "text" at bounding box center [775, 416] width 216 height 31
type input "8,511.58"
click at [764, 487] on input "text" at bounding box center [775, 502] width 216 height 31
type input "285.06"
click at [662, 650] on div "Creditor Information Creditor * Westlake Financial P.O. Box 76809 Los Angeles S…" at bounding box center [784, 500] width 784 height 341
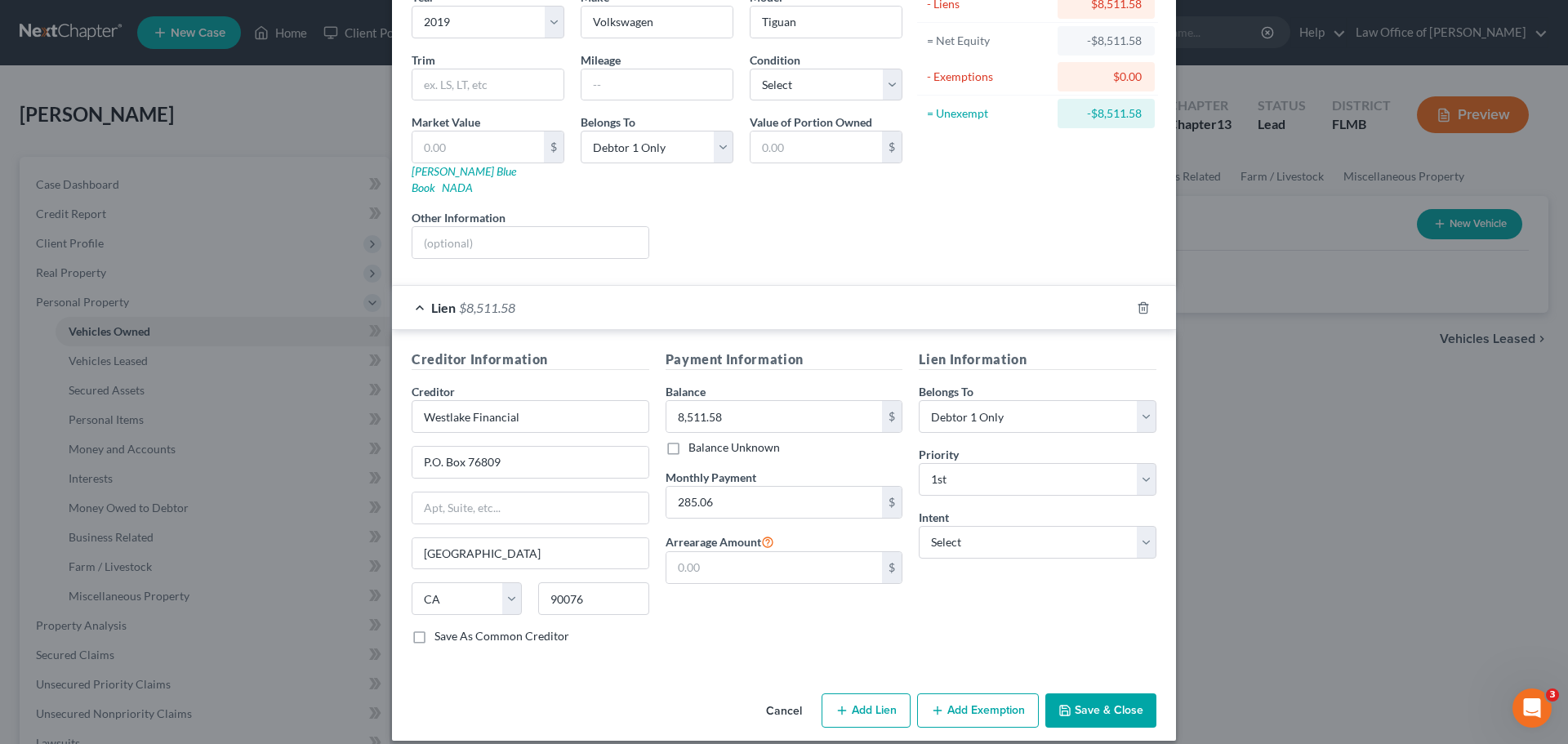
click at [1058, 704] on icon "button" at bounding box center [1065, 710] width 13 height 13
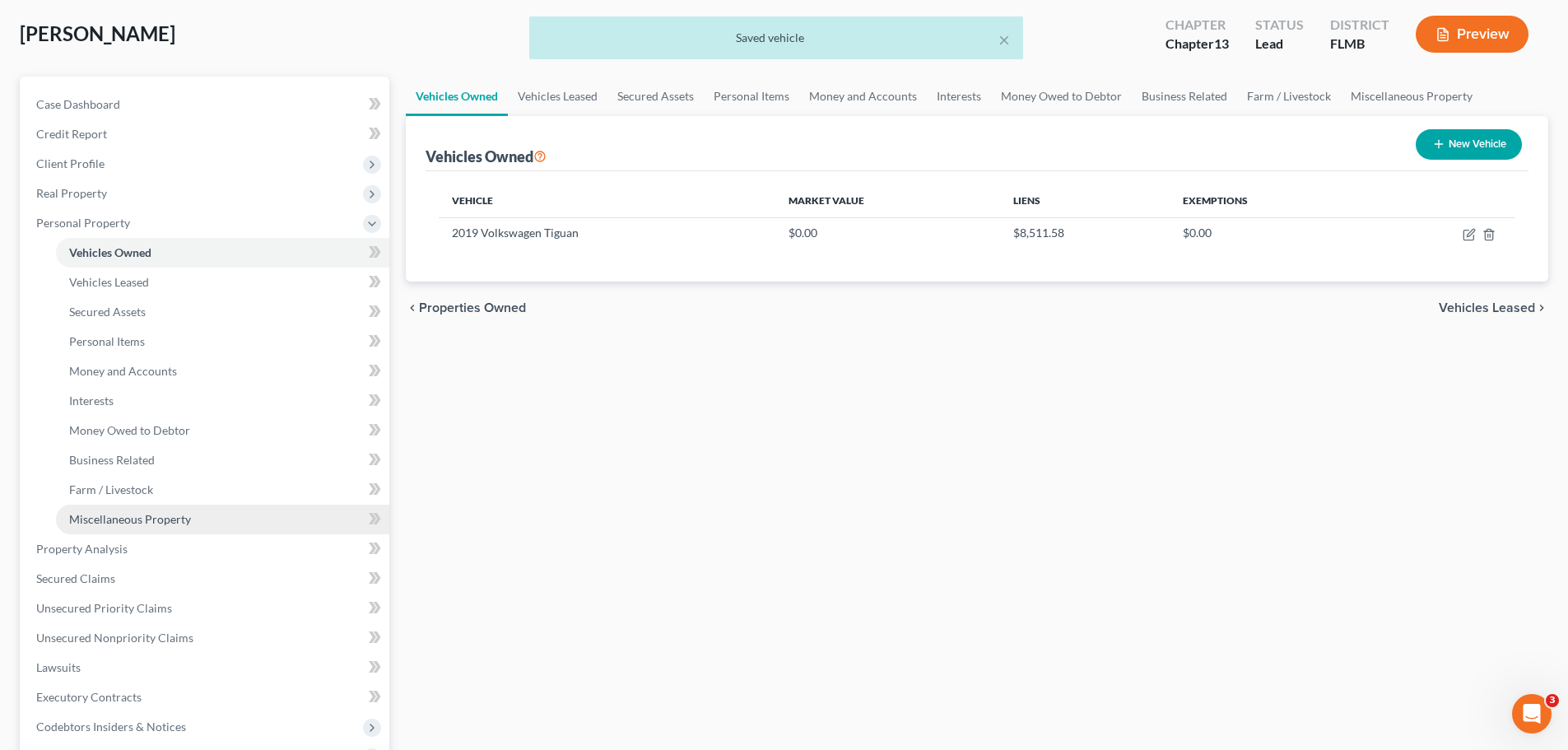
scroll to position [82, 0]
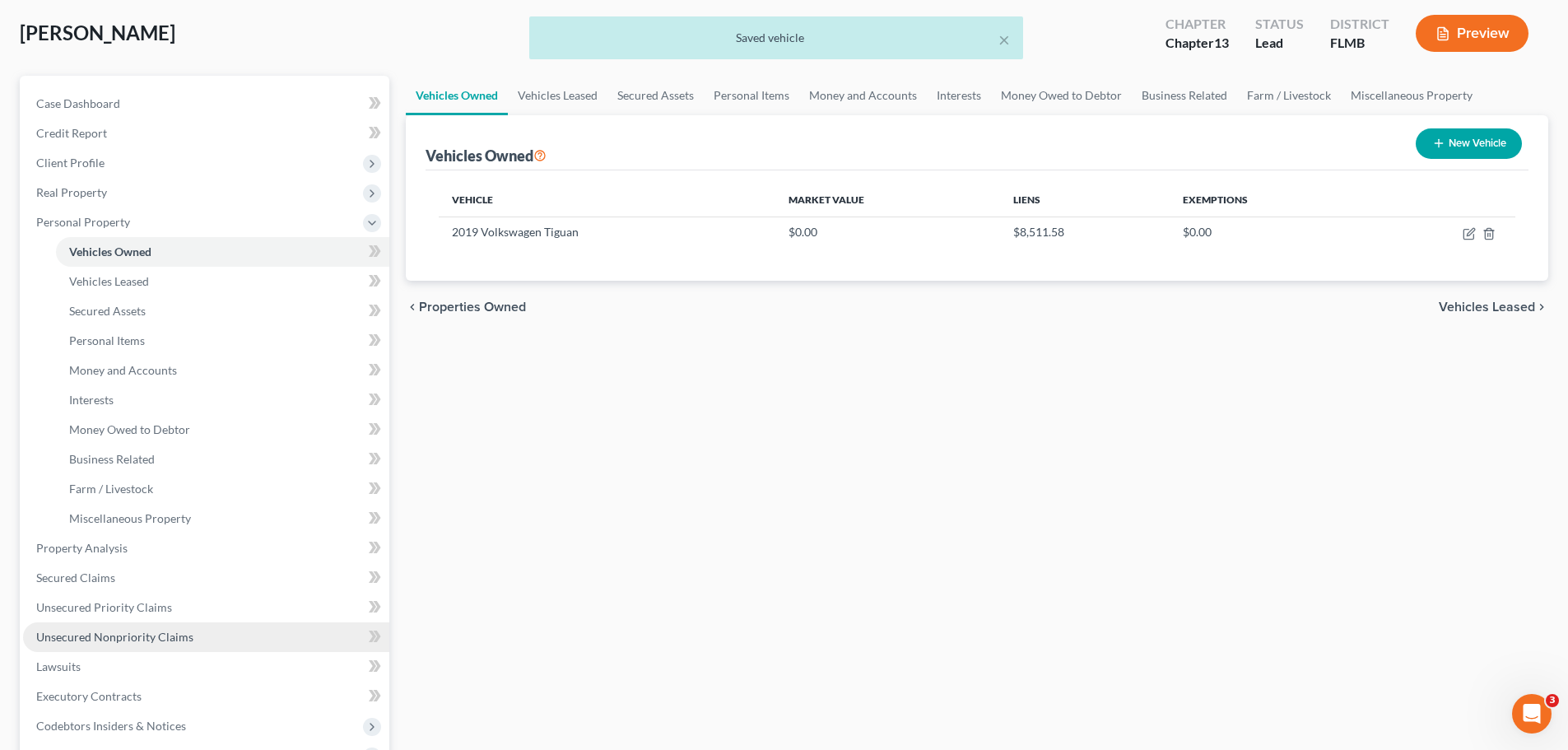
click at [160, 632] on span "Unsecured Nonpriority Claims" at bounding box center [115, 636] width 157 height 14
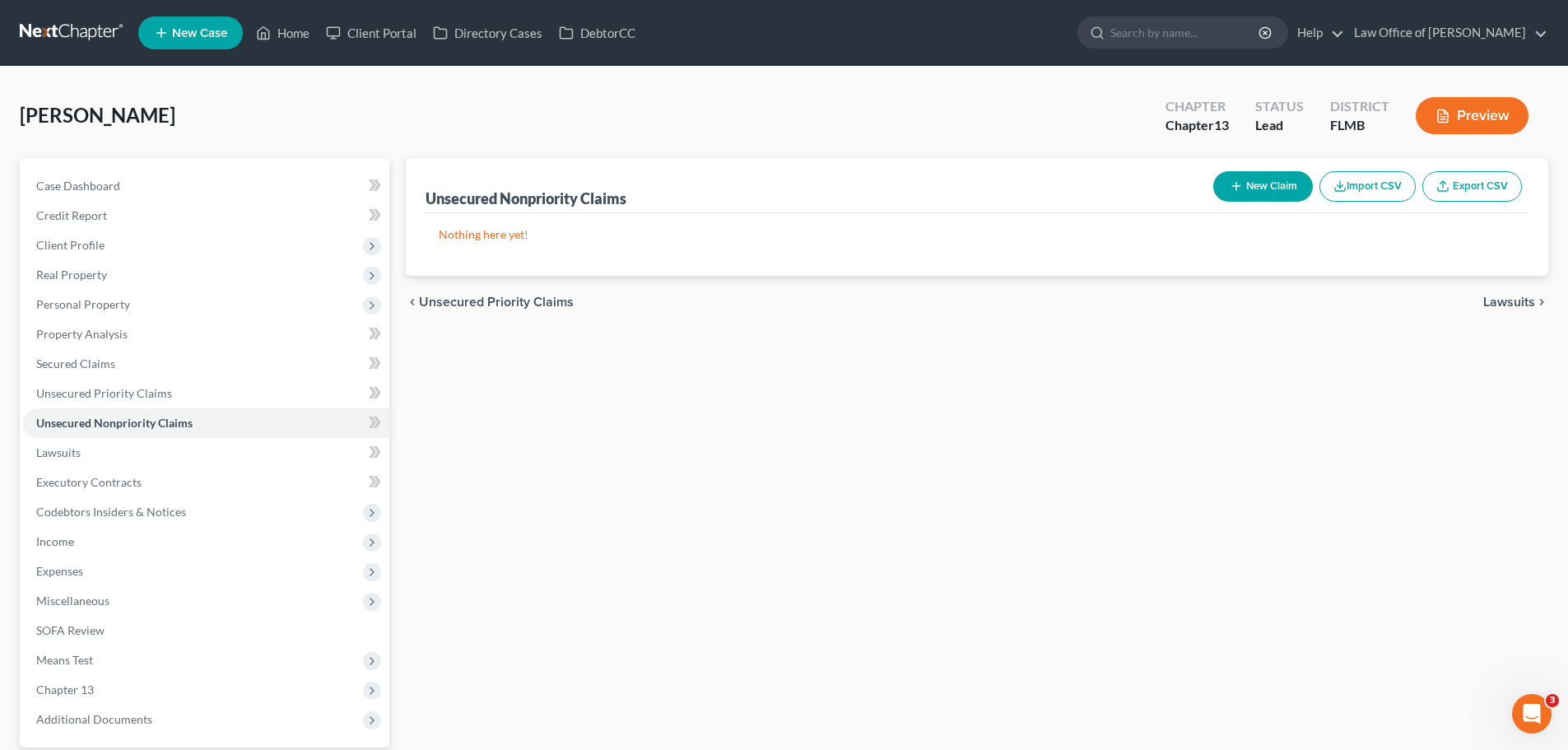
click at [1254, 188] on button "New Claim" at bounding box center [1262, 186] width 100 height 30
select select "0"
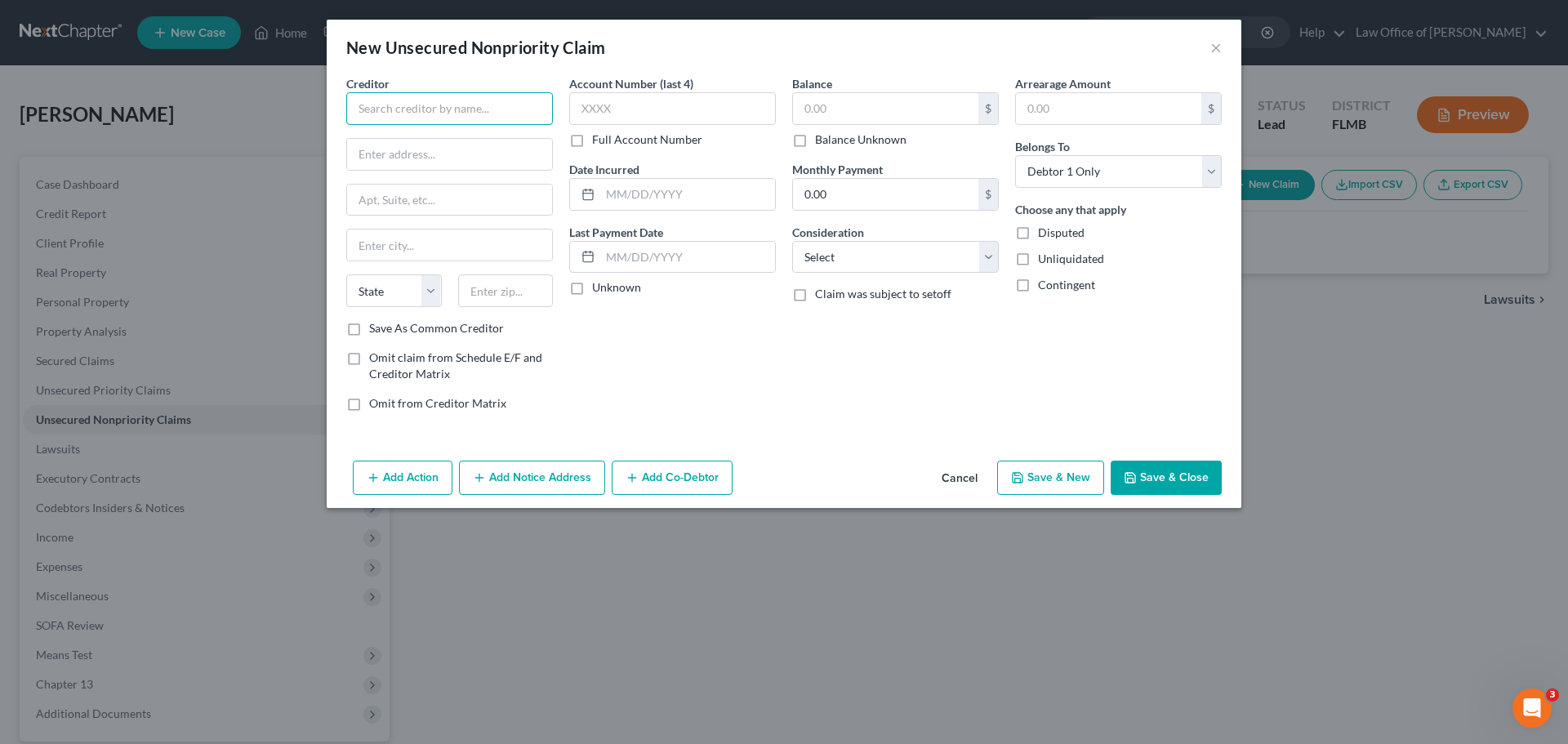
click at [461, 108] on input "text" at bounding box center [449, 109] width 206 height 33
paste input "MERRICK BANK"
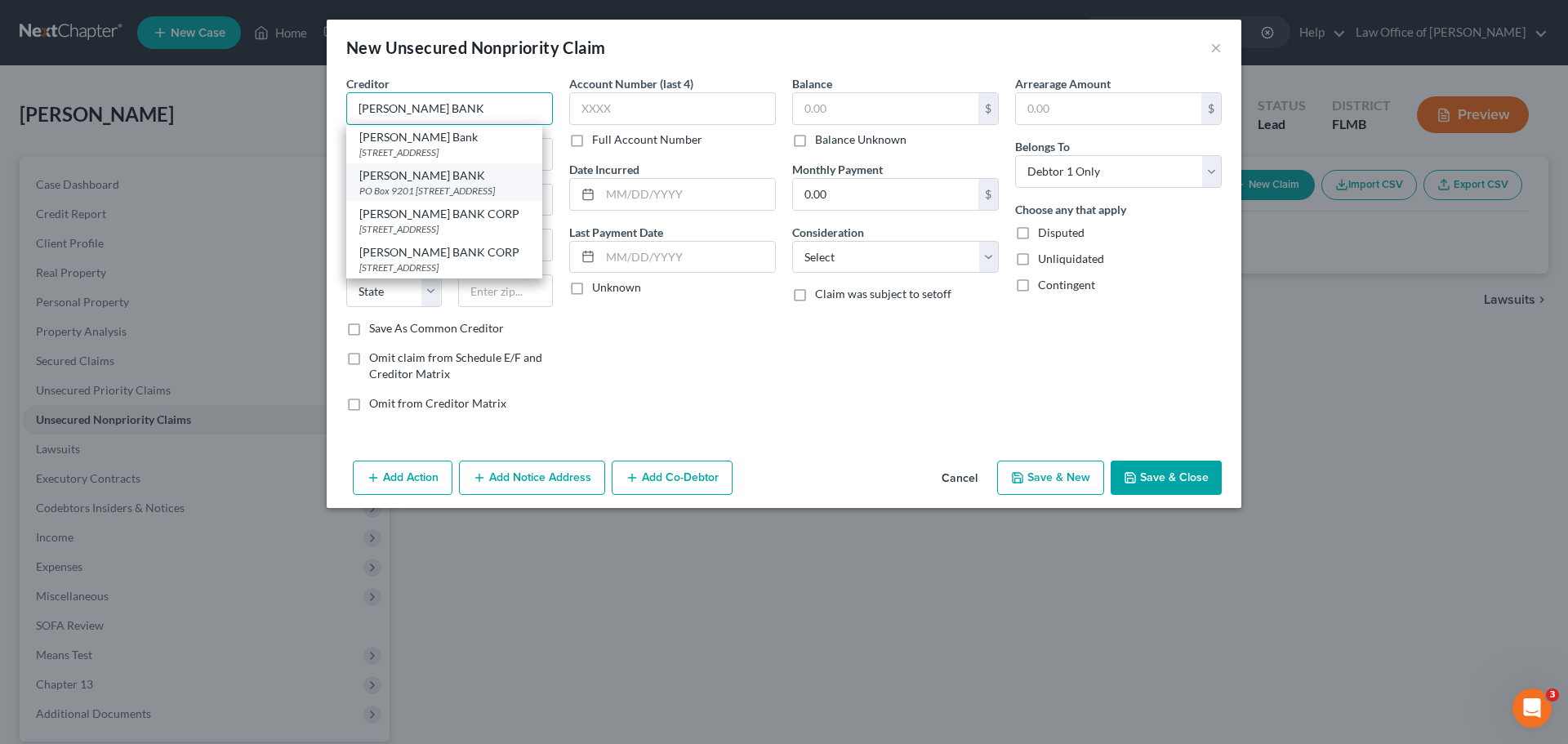
type input "MERRICK BANK"
click at [473, 184] on div "PO Box 9201 10705 S Jordan Gtwy Ste 20, Old Bethpage, NY 11804" at bounding box center [444, 190] width 170 height 14
type input "PO Box 9201 10705 S Jordan Gtwy"
type input "Ste 20"
type input "Old Bethpage"
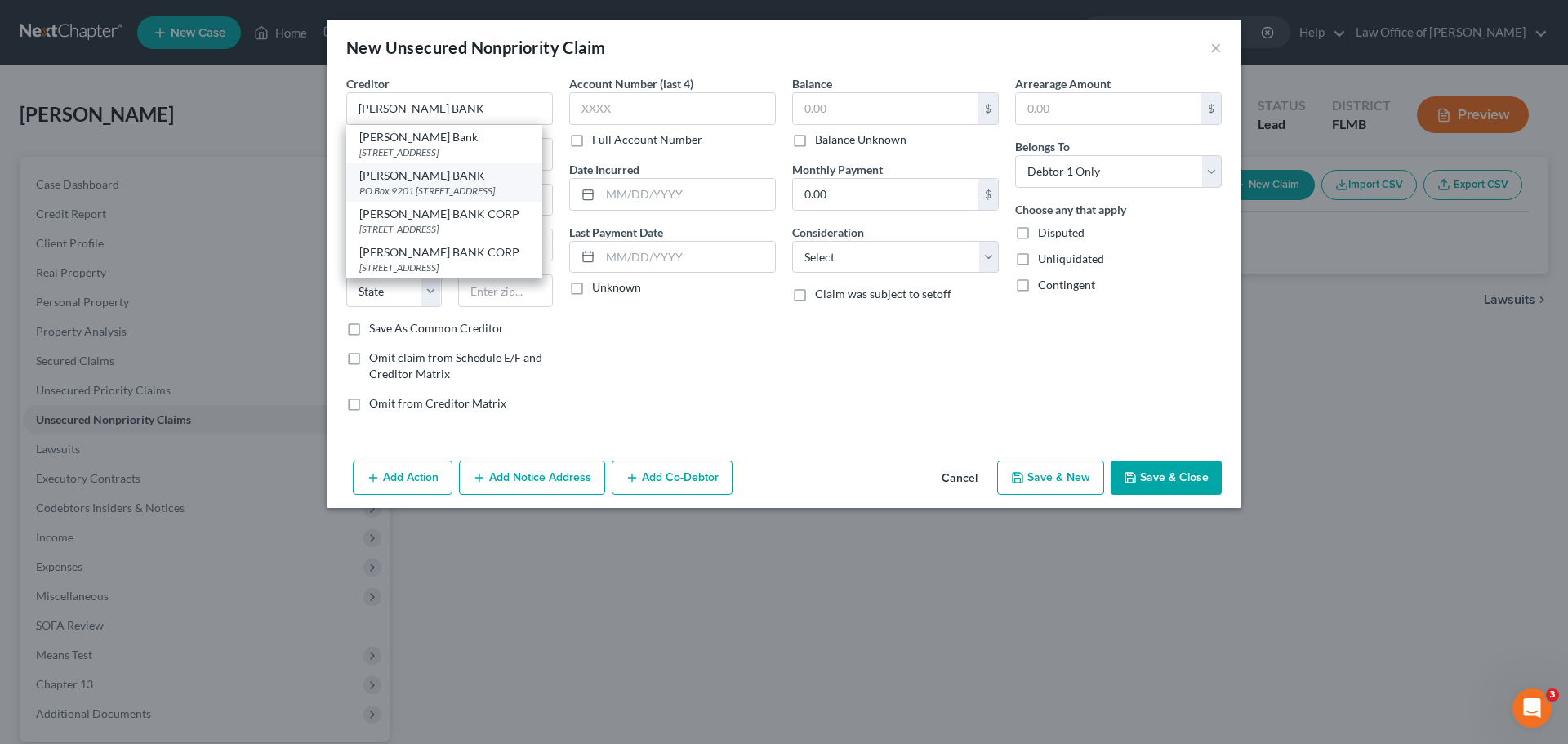
select select "35"
type input "11804"
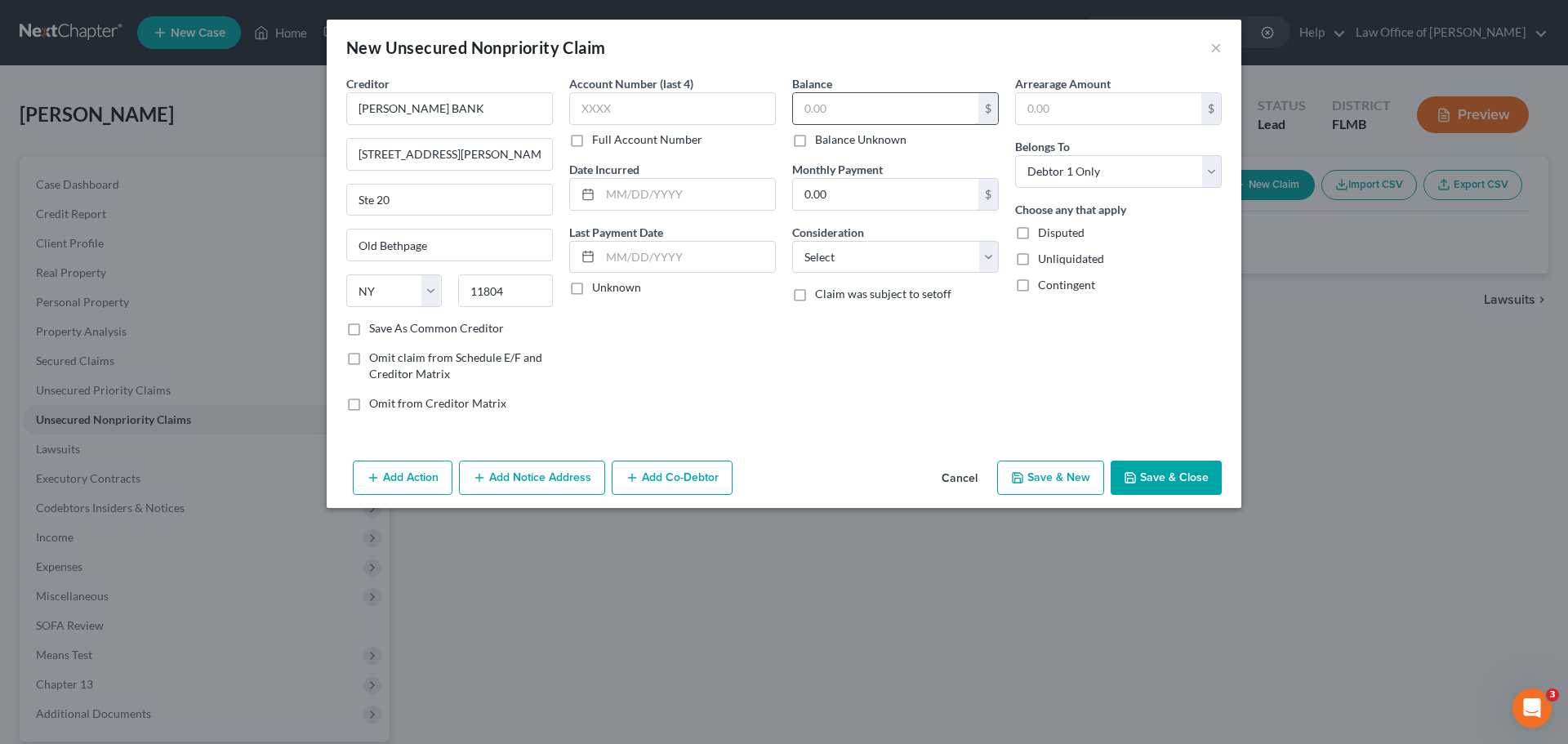
click at [856, 112] on input "text" at bounding box center [886, 108] width 185 height 31
type input "2,020.00"
click at [805, 357] on div "Balance 2,020.00 $ Balance Unknown Balance Undetermined 2,020.00 $ Balance Unkn…" at bounding box center [895, 250] width 223 height 350
click at [1058, 478] on button "Save & New" at bounding box center [1051, 478] width 107 height 35
select select "0"
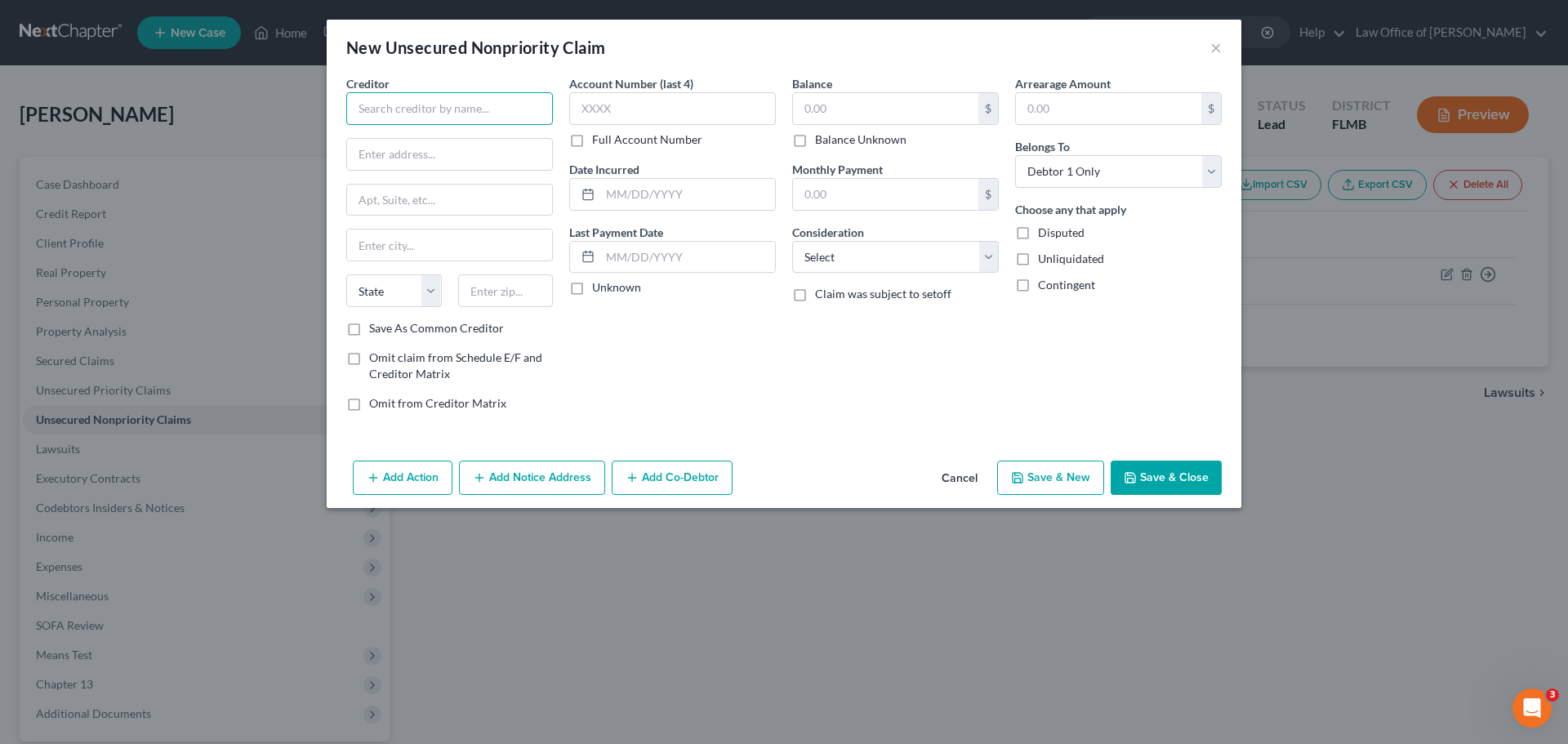
click at [417, 123] on input "text" at bounding box center [449, 109] width 206 height 33
paste input "USAA FEDERAL SAVINGS BANK"
type input "USAA FEDERAL SAVINGS BANK"
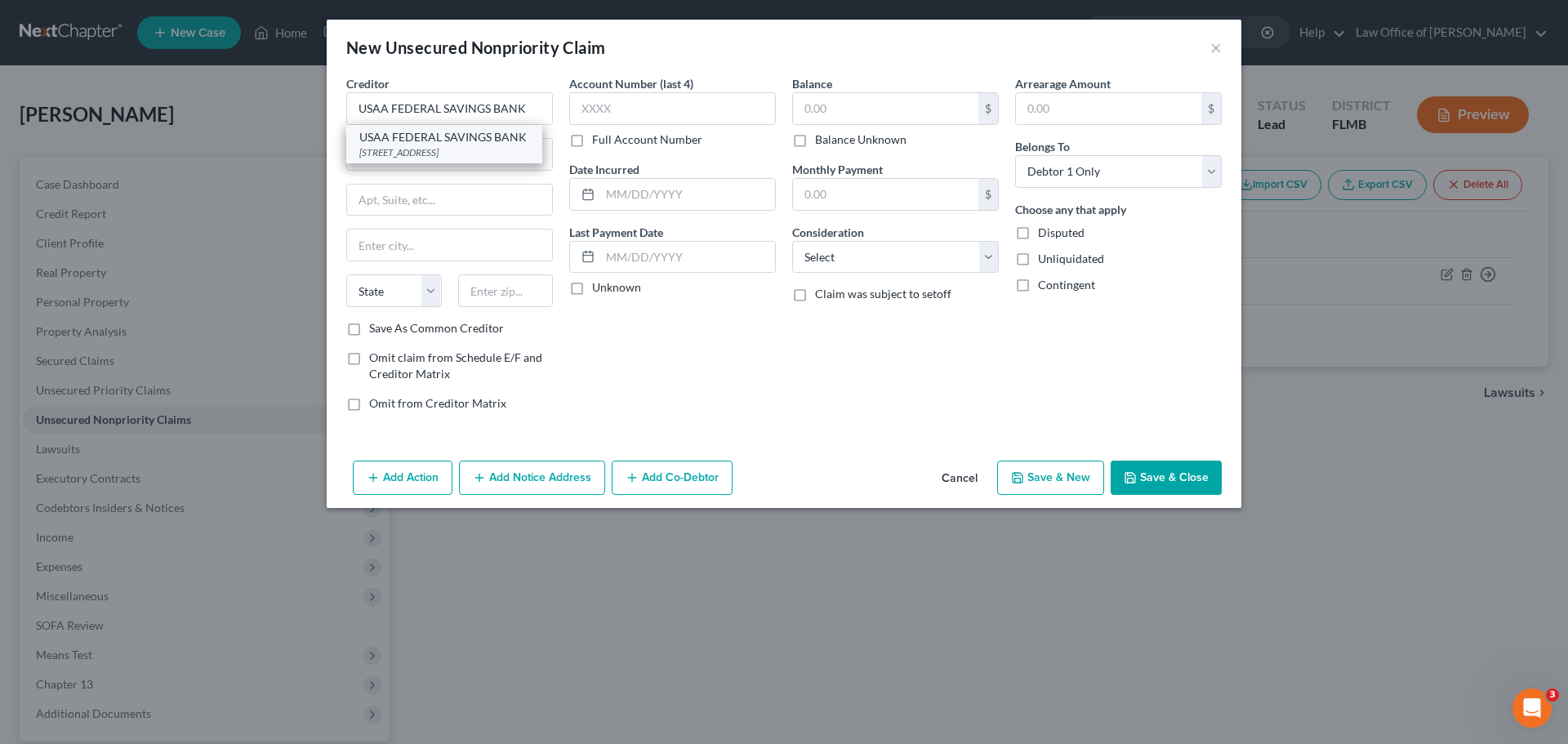
click at [443, 150] on div "PO Box 33009, San Antonio, TX 78265" at bounding box center [444, 152] width 170 height 14
type input "PO Box 33009"
type input "San Antonio"
select select "45"
type input "78265"
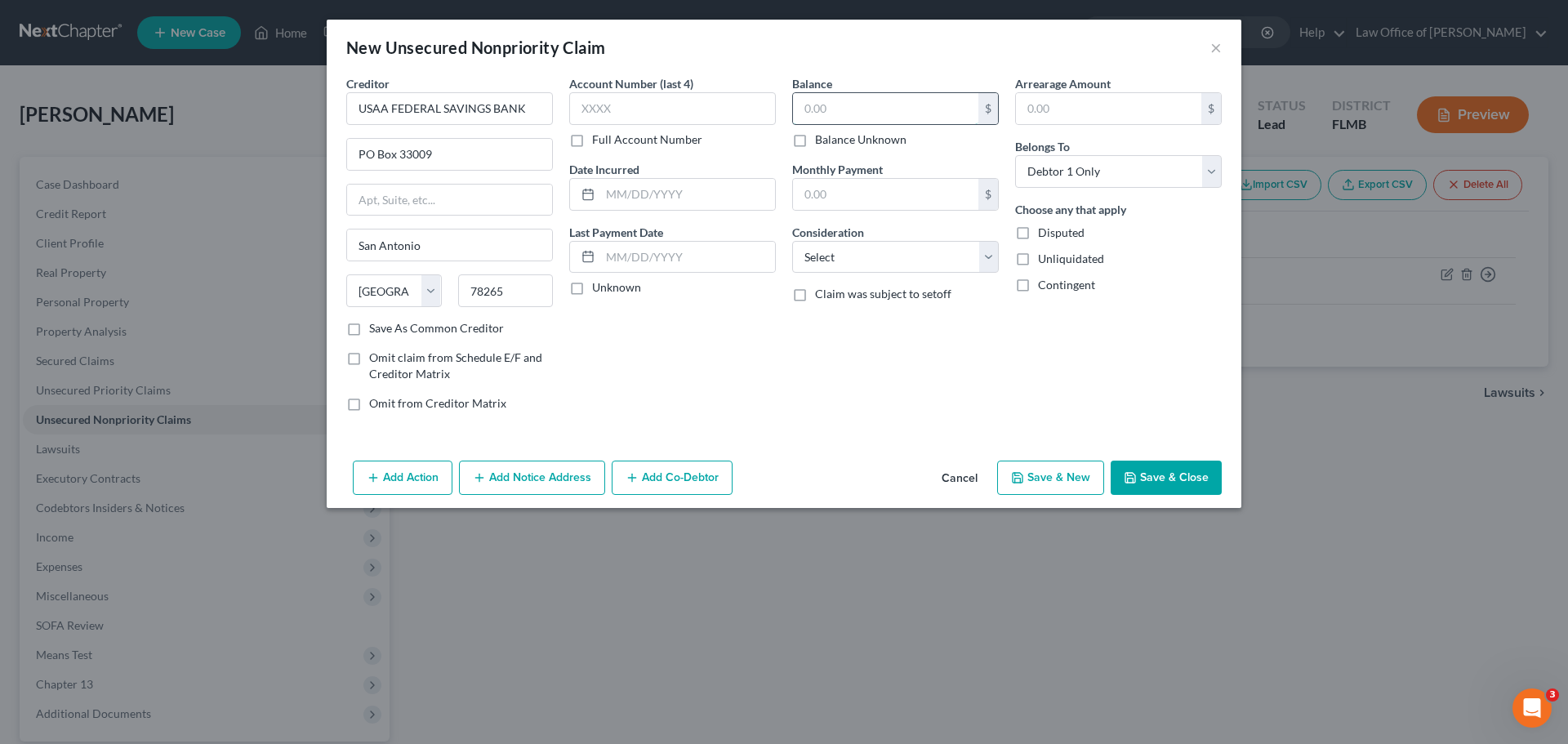
click at [859, 115] on input "text" at bounding box center [886, 108] width 185 height 31
type input "4,090.00"
click at [1060, 481] on button "Save & New" at bounding box center [1051, 478] width 107 height 35
select select "0"
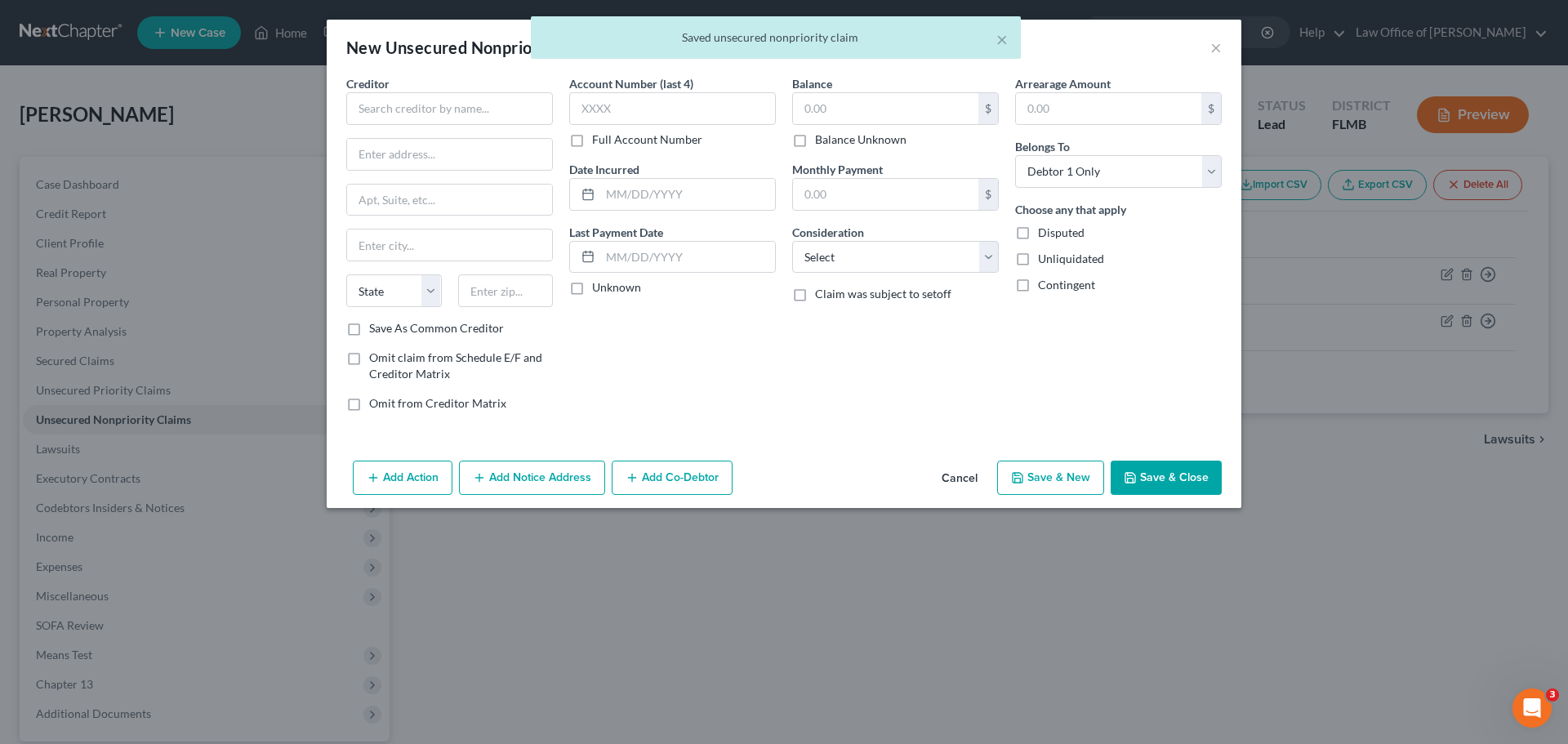
type input "0.00"
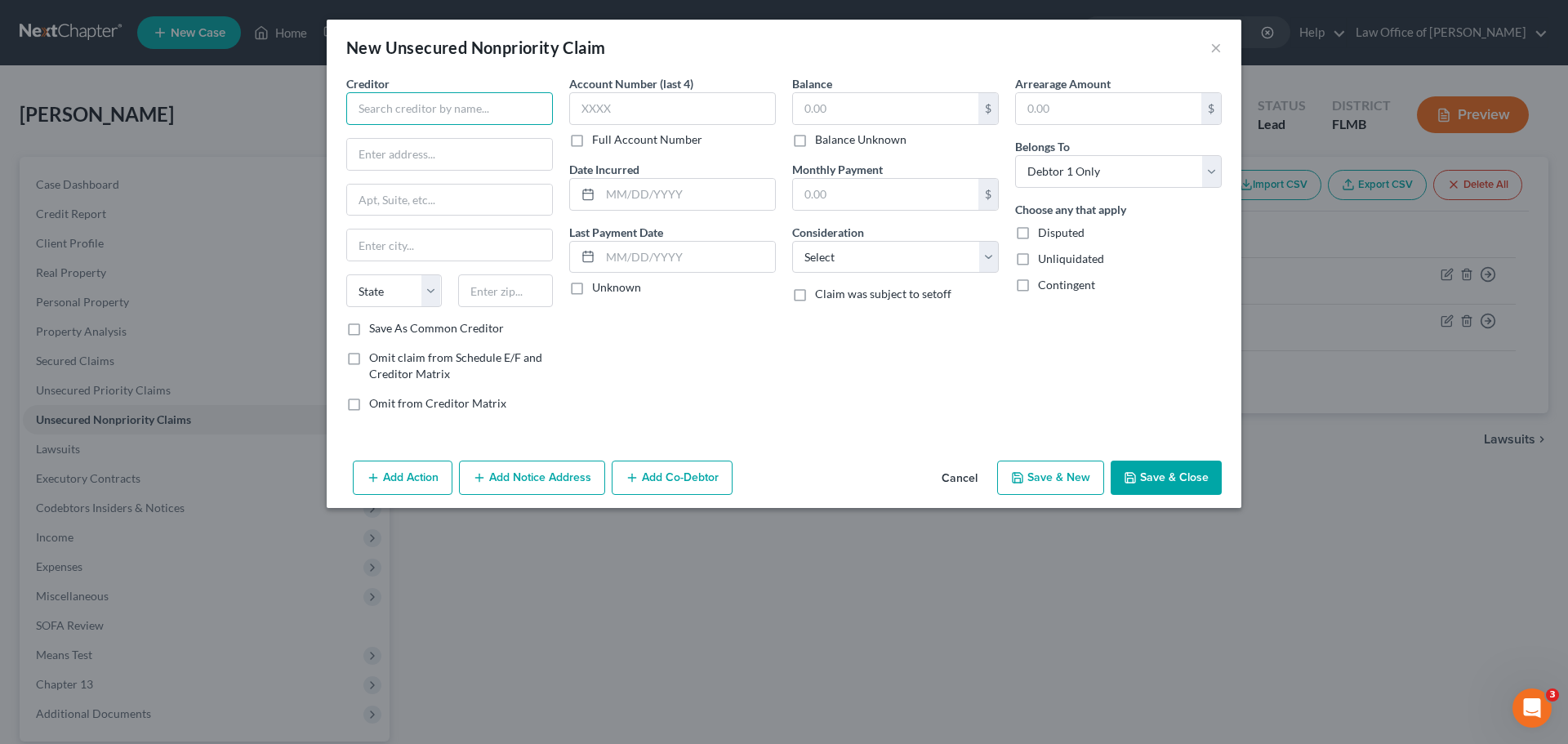
click at [430, 117] on input "text" at bounding box center [449, 109] width 206 height 33
paste input "CITICARDS CBNA"
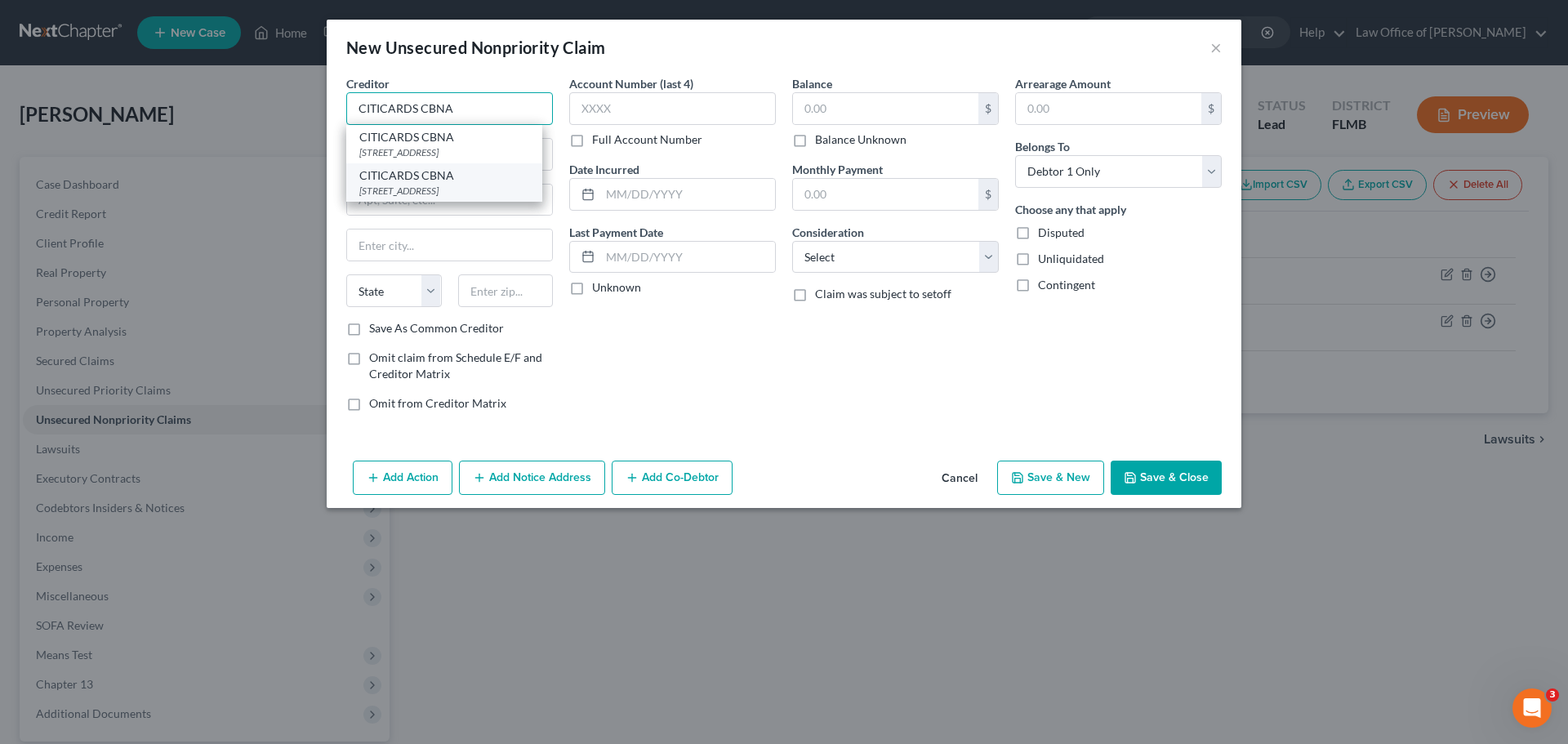
type input "CITICARDS CBNA"
click at [407, 195] on div "5800 South Corporate Place, Sioux Falls, SD 57108" at bounding box center [444, 190] width 170 height 14
type input "5800 South Corporate Place"
type input "Sioux Falls"
select select "43"
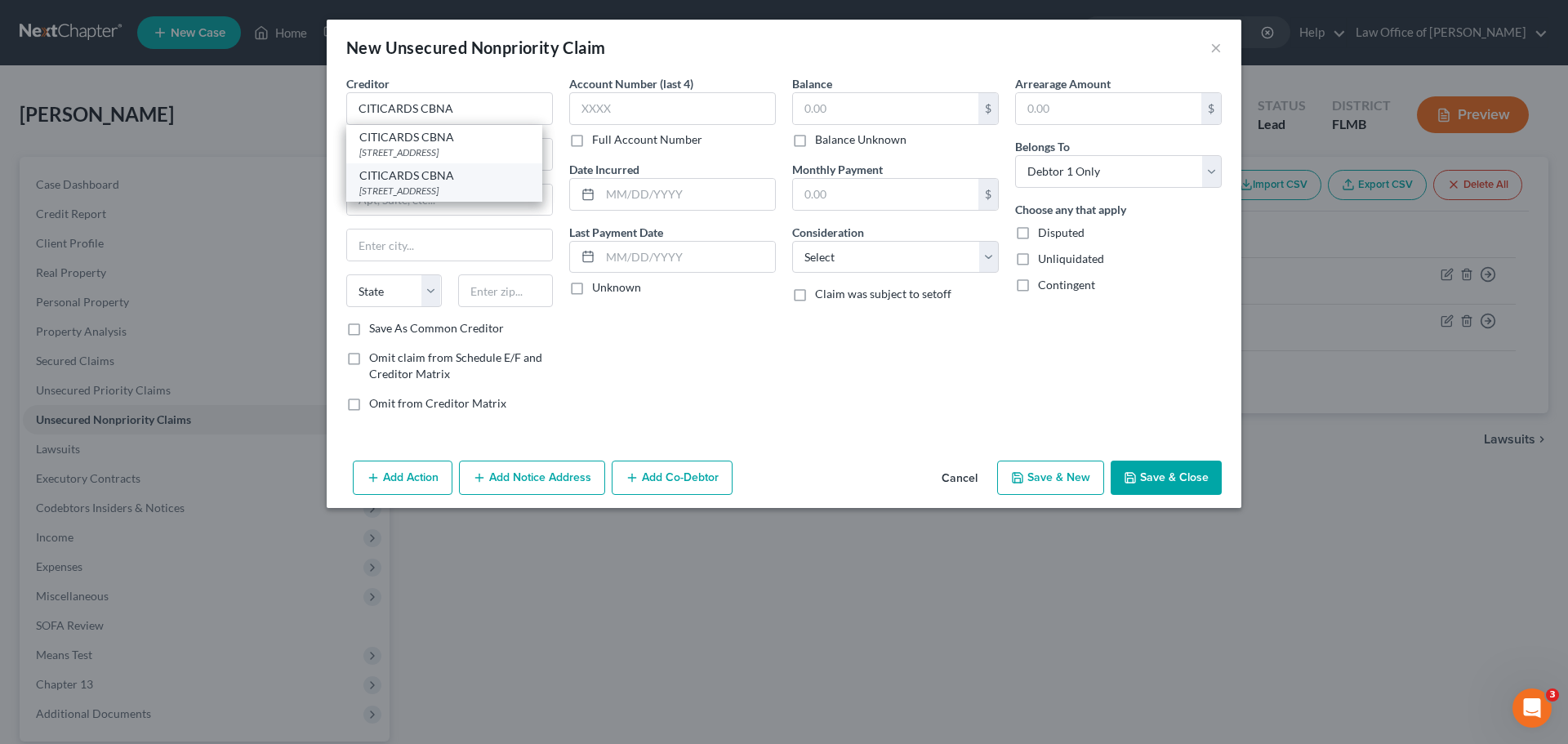
type input "57108"
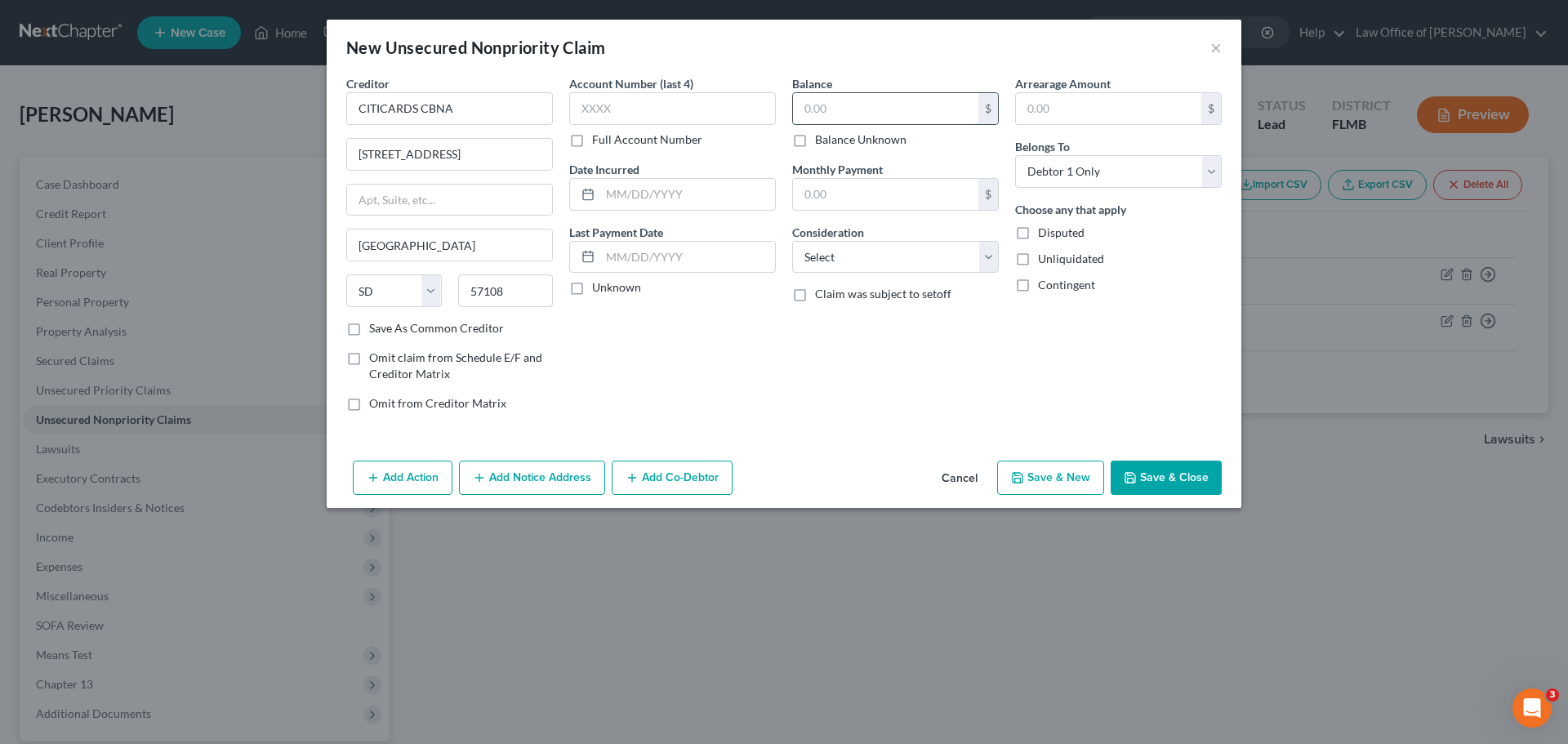
click at [827, 111] on input "text" at bounding box center [886, 108] width 185 height 31
type input "3,040.00"
click at [827, 402] on div "Balance 3,040.00 $ Balance Unknown Balance Undetermined 3,040.00 $ Balance Unkn…" at bounding box center [895, 250] width 223 height 350
click at [1024, 480] on icon "button" at bounding box center [1017, 478] width 13 height 13
select select "0"
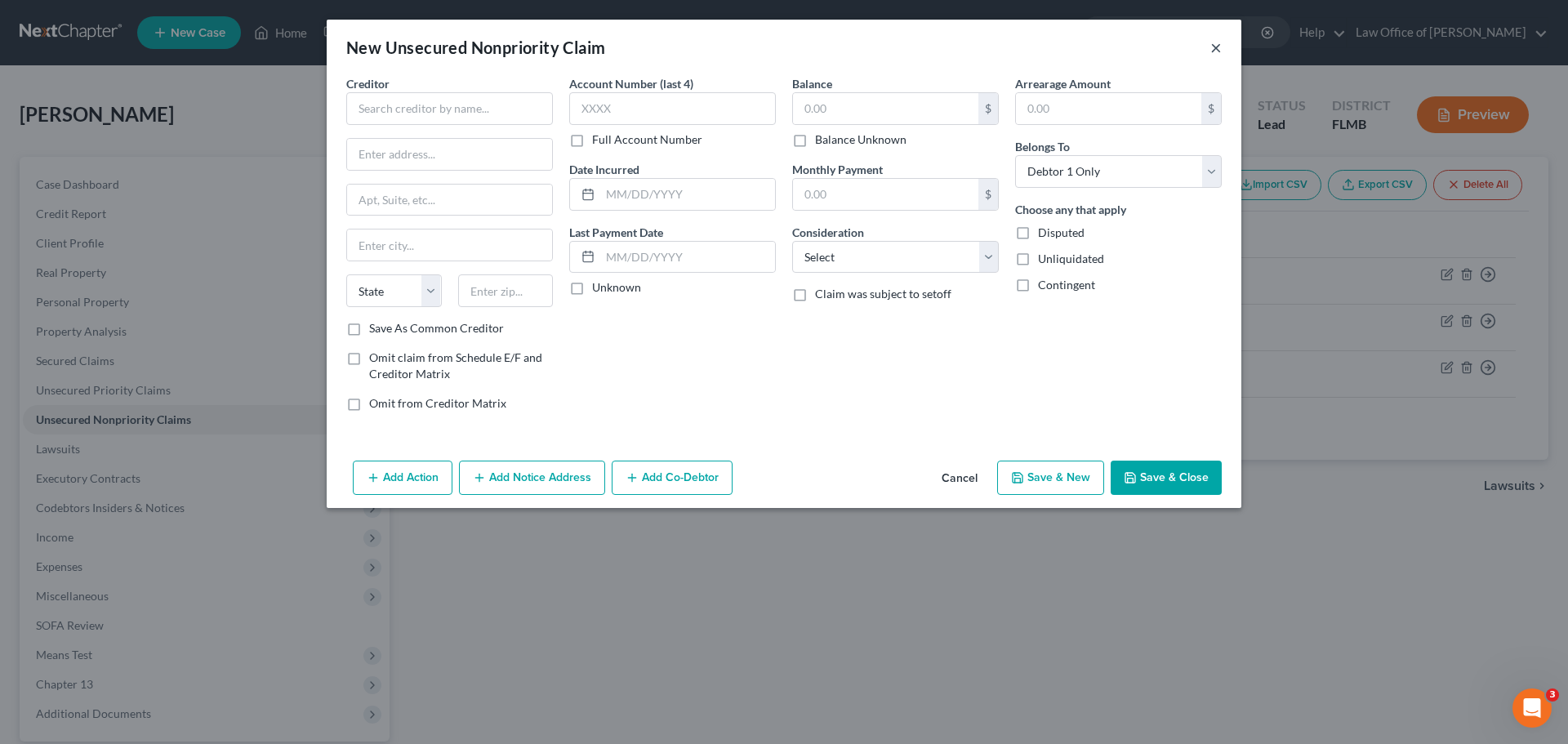
click at [1215, 52] on button "×" at bounding box center [1216, 47] width 12 height 20
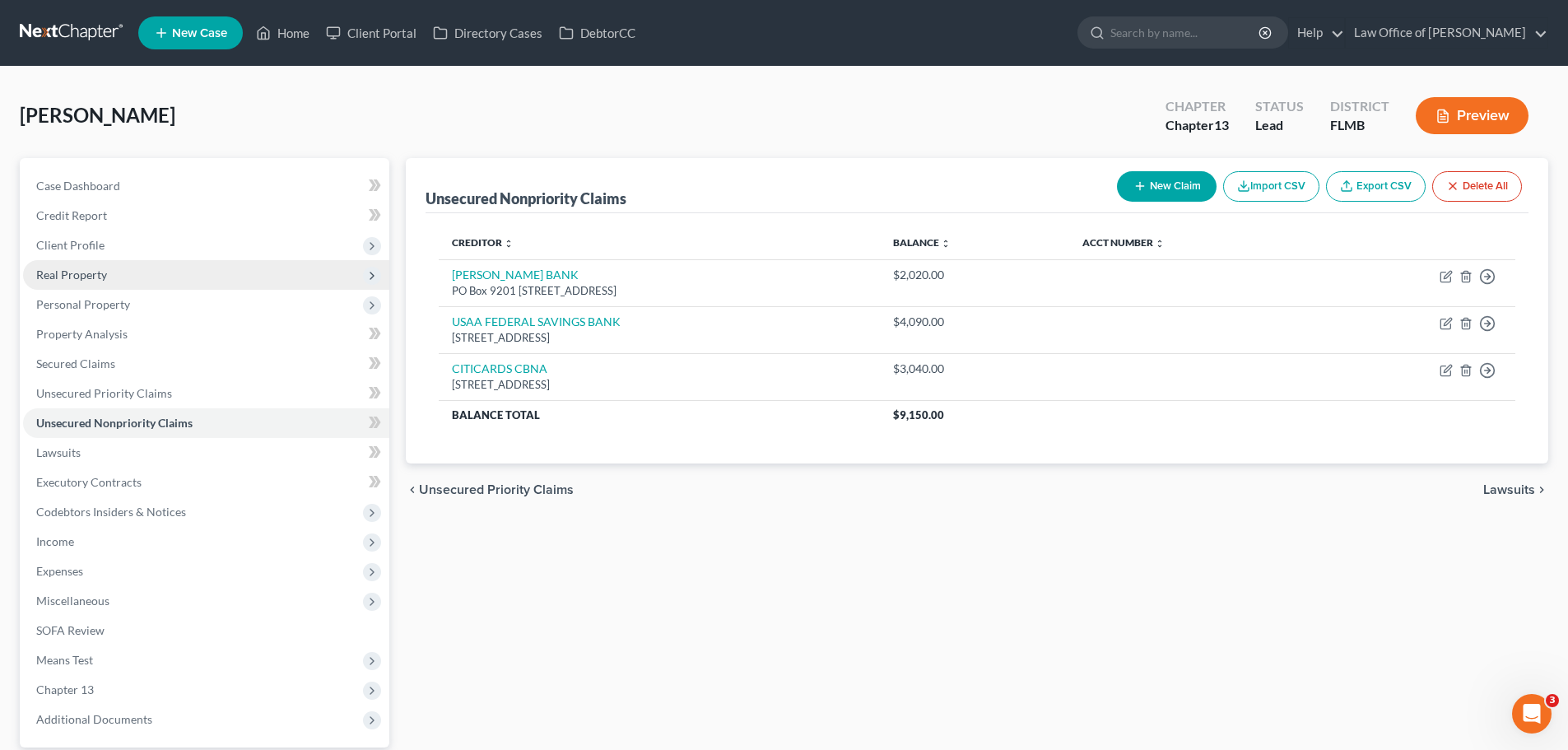
click at [133, 276] on span "Real Property" at bounding box center [206, 275] width 366 height 29
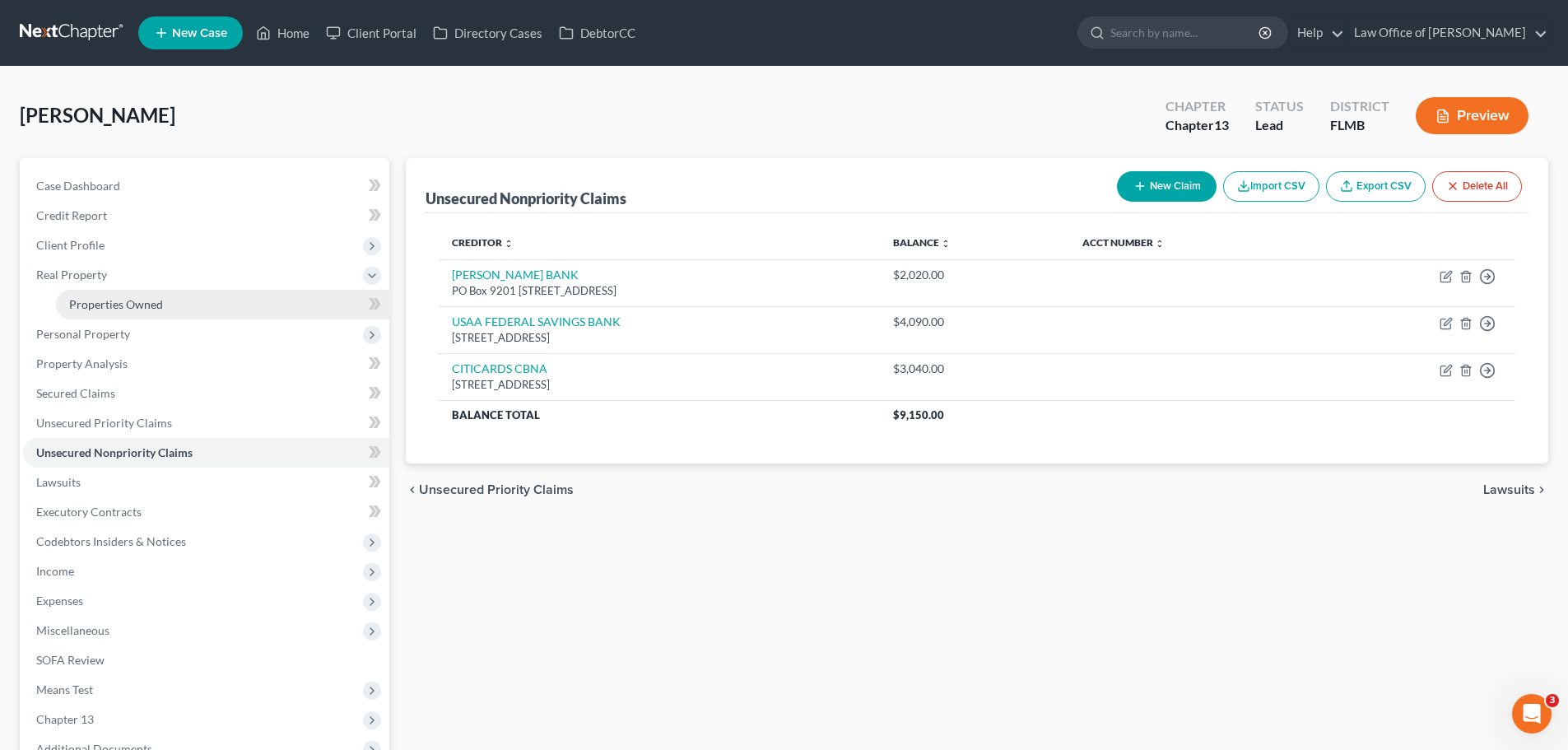
click at [144, 316] on link "Properties Owned" at bounding box center [222, 304] width 333 height 29
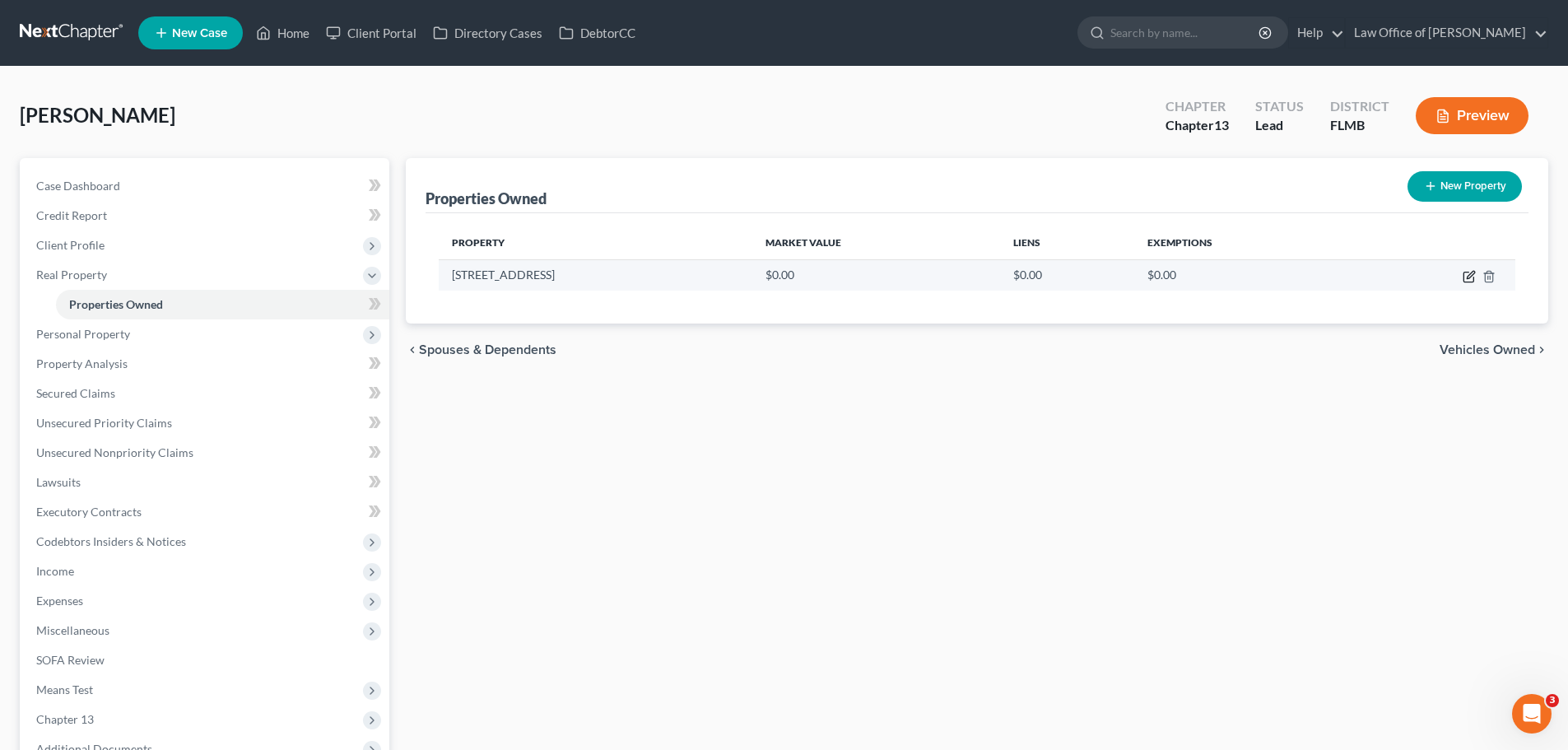
click at [1471, 277] on icon "button" at bounding box center [1469, 277] width 13 height 13
select select "9"
select select "44"
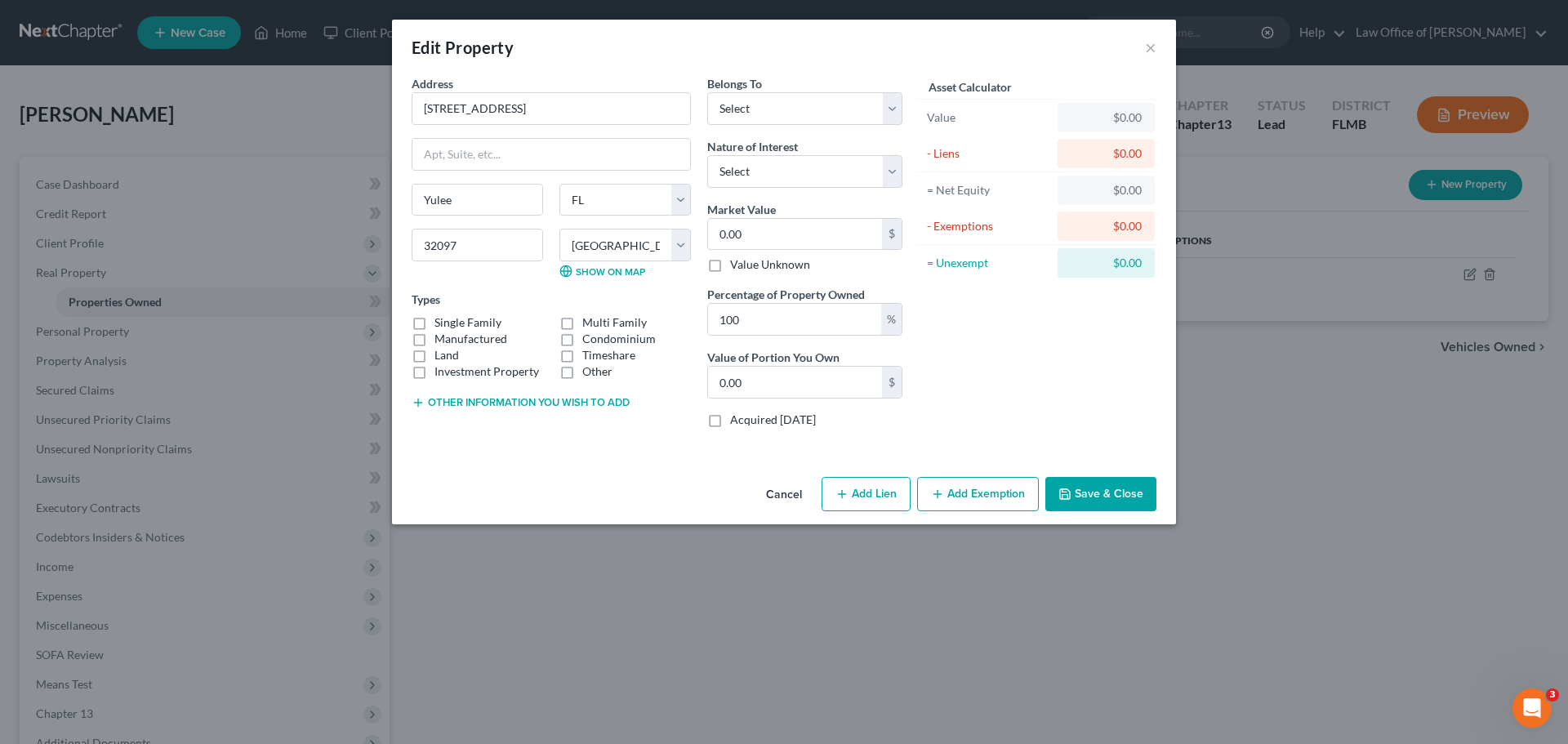
click at [877, 491] on button "Add Lien" at bounding box center [866, 494] width 89 height 35
select select "0"
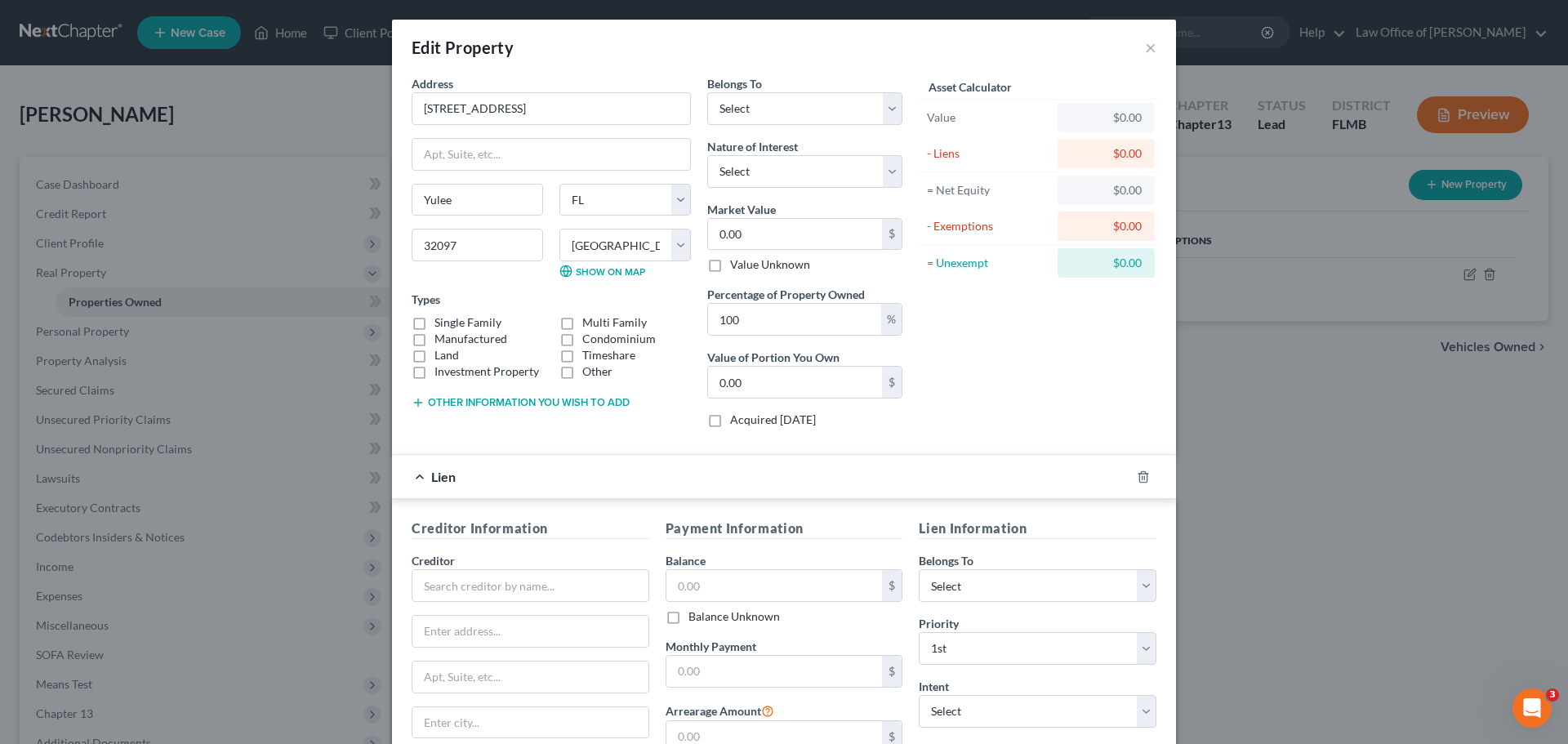
scroll to position [205, 0]
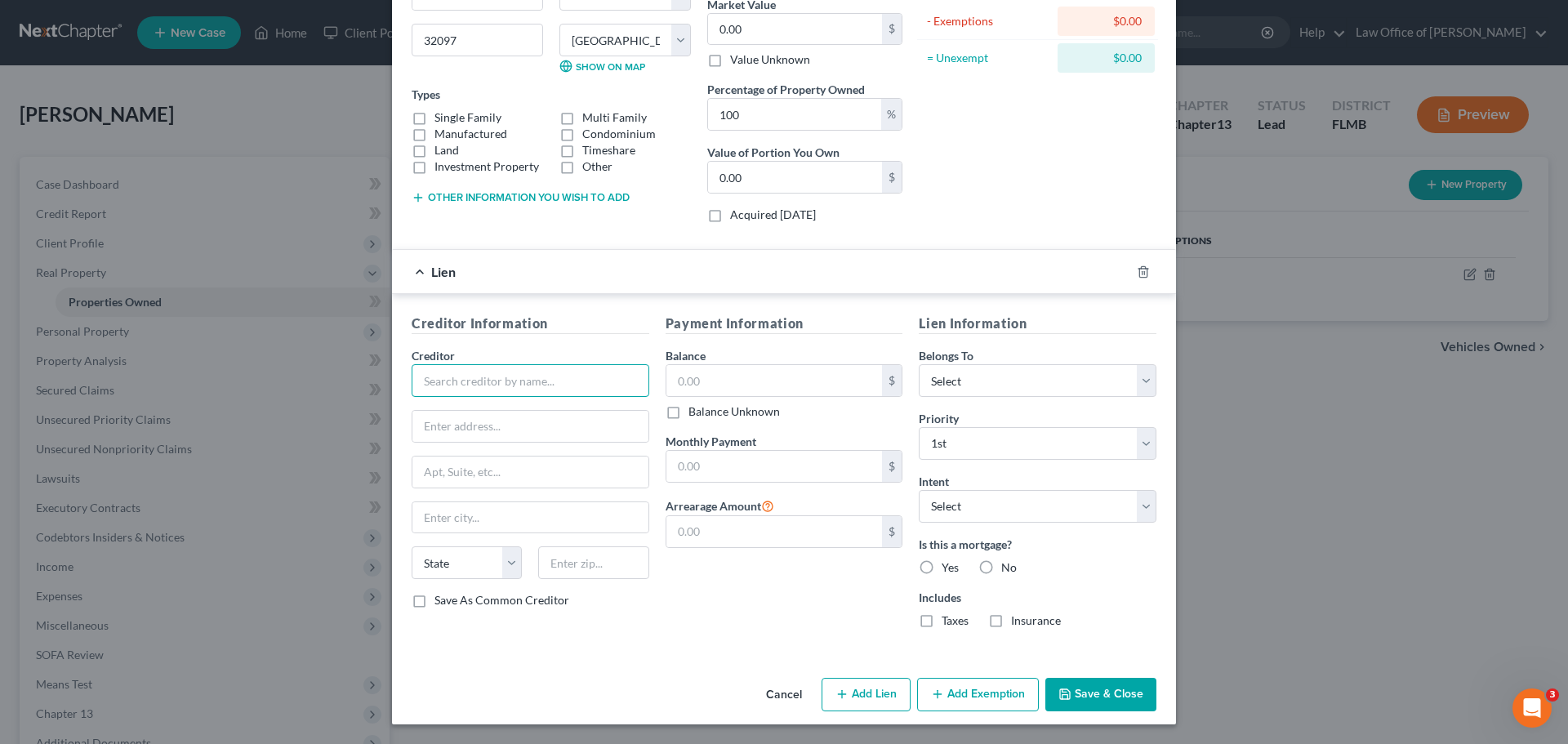
click at [424, 380] on input "text" at bounding box center [531, 381] width 238 height 33
paste input "NATIONSTAR DBA MR COOPER"
type input "NATIONSTAR DBA MR COOPER"
click at [442, 417] on div "NATIONSTAR DBA MR COOPER" at bounding box center [520, 409] width 191 height 16
type input "PO Box 199111"
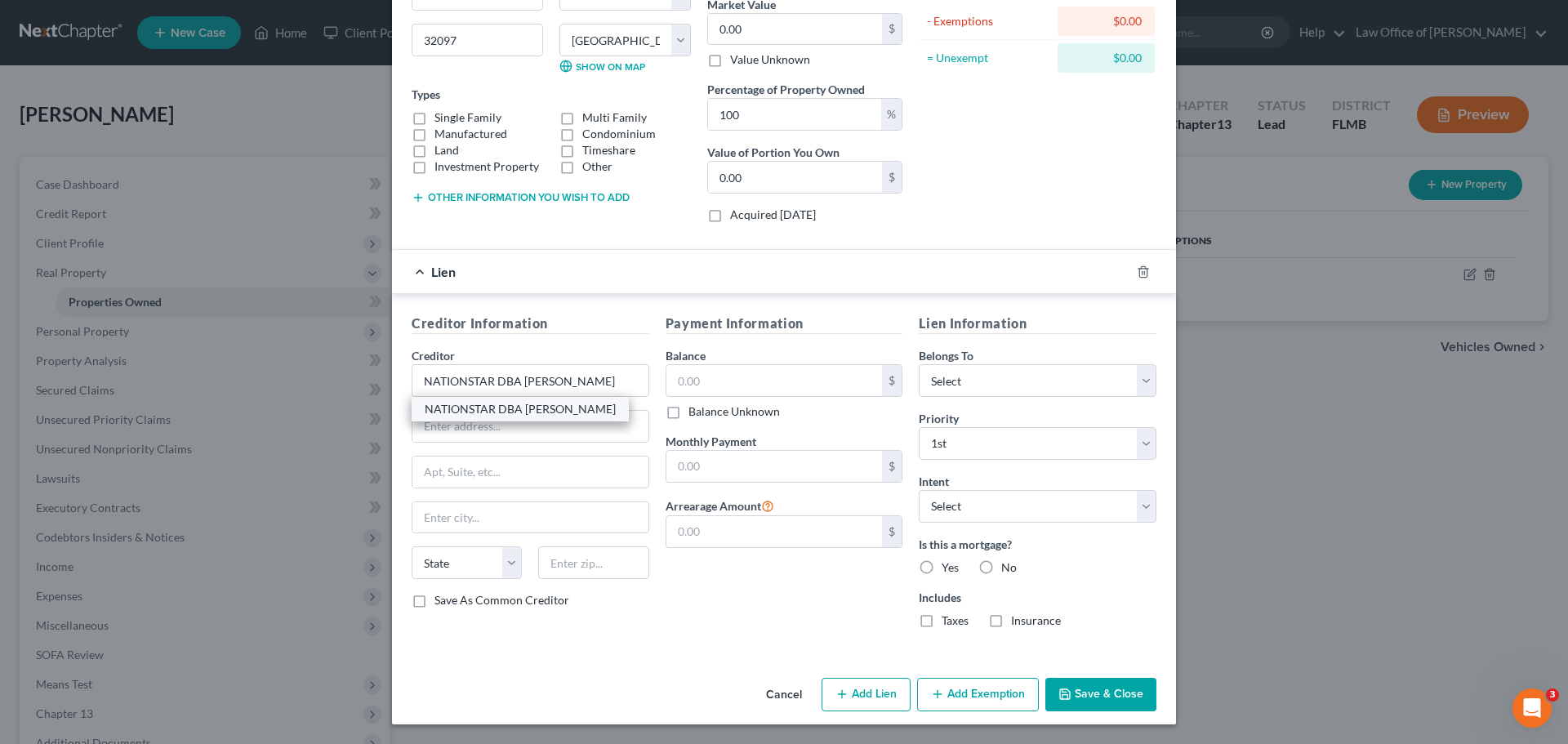
type input "Dallas"
select select "45"
type input "75219"
click at [810, 376] on input "text" at bounding box center [775, 381] width 216 height 31
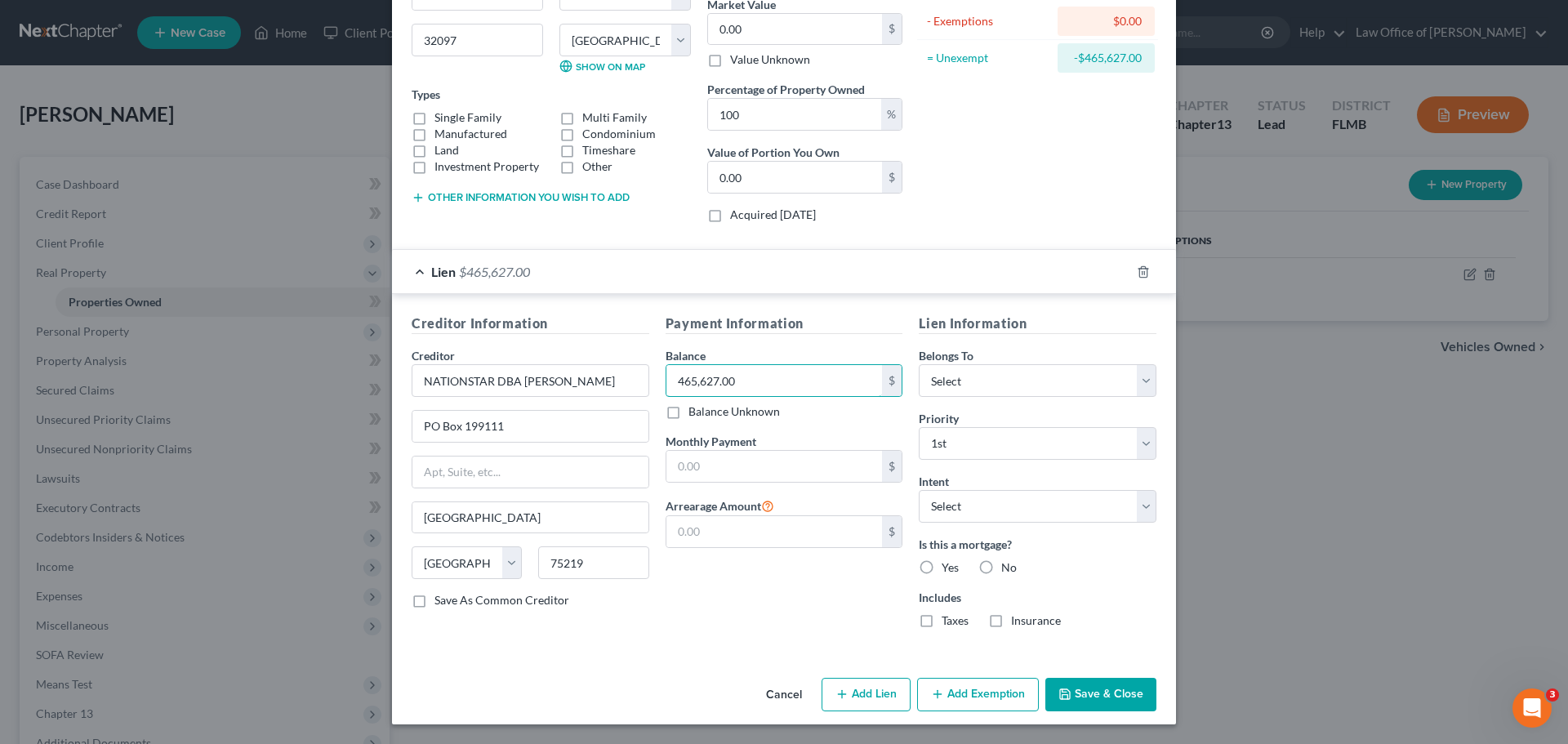
type input "465,627.00"
click at [716, 646] on div "Creditor Information Creditor * NATIONSTAR DBA MR COOPER PO Box 199111 Dallas S…" at bounding box center [784, 474] width 784 height 360
click at [730, 464] on input "text" at bounding box center [775, 466] width 216 height 31
type input "3,176.00"
click at [800, 627] on div "Payment Information Balance 465,627.00 $ Balance Unknown Balance Undetermined 4…" at bounding box center [785, 477] width 254 height 328
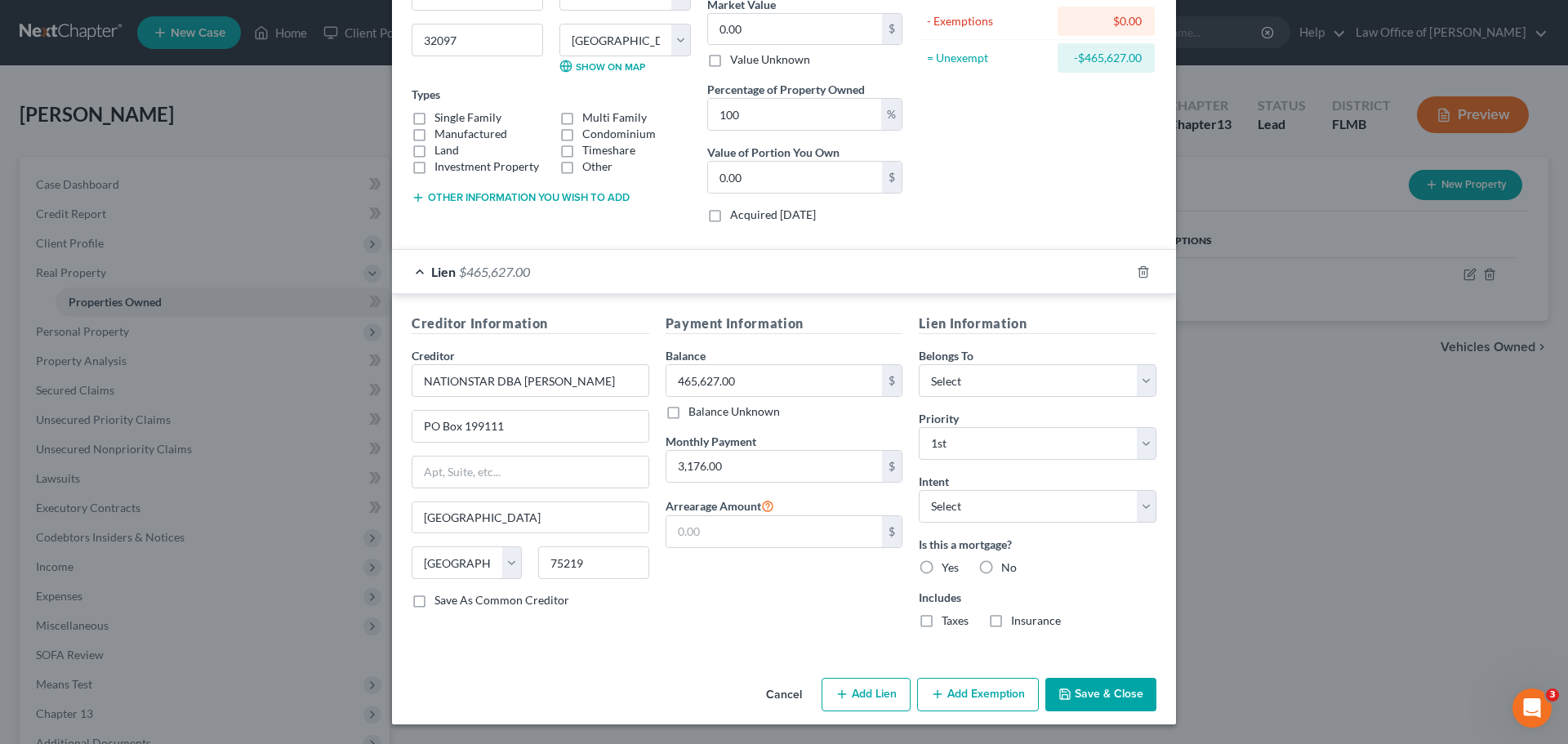
click at [1087, 707] on button "Save & Close" at bounding box center [1101, 695] width 111 height 35
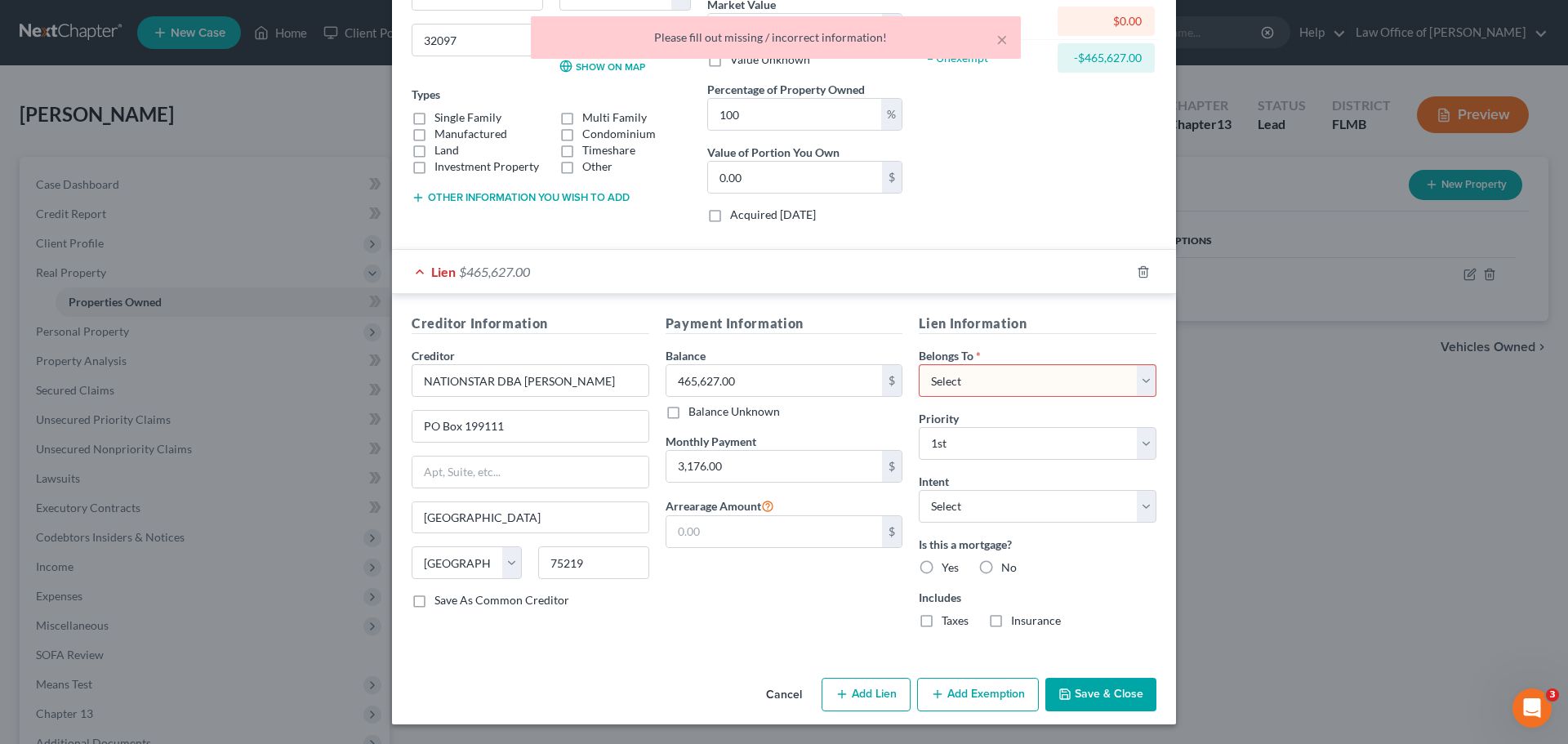
click at [974, 390] on select "Select Debtor 1 Only Debtor 2 Only Debtor 1 And Debtor 2 Only At Least One Of T…" at bounding box center [1037, 381] width 238 height 33
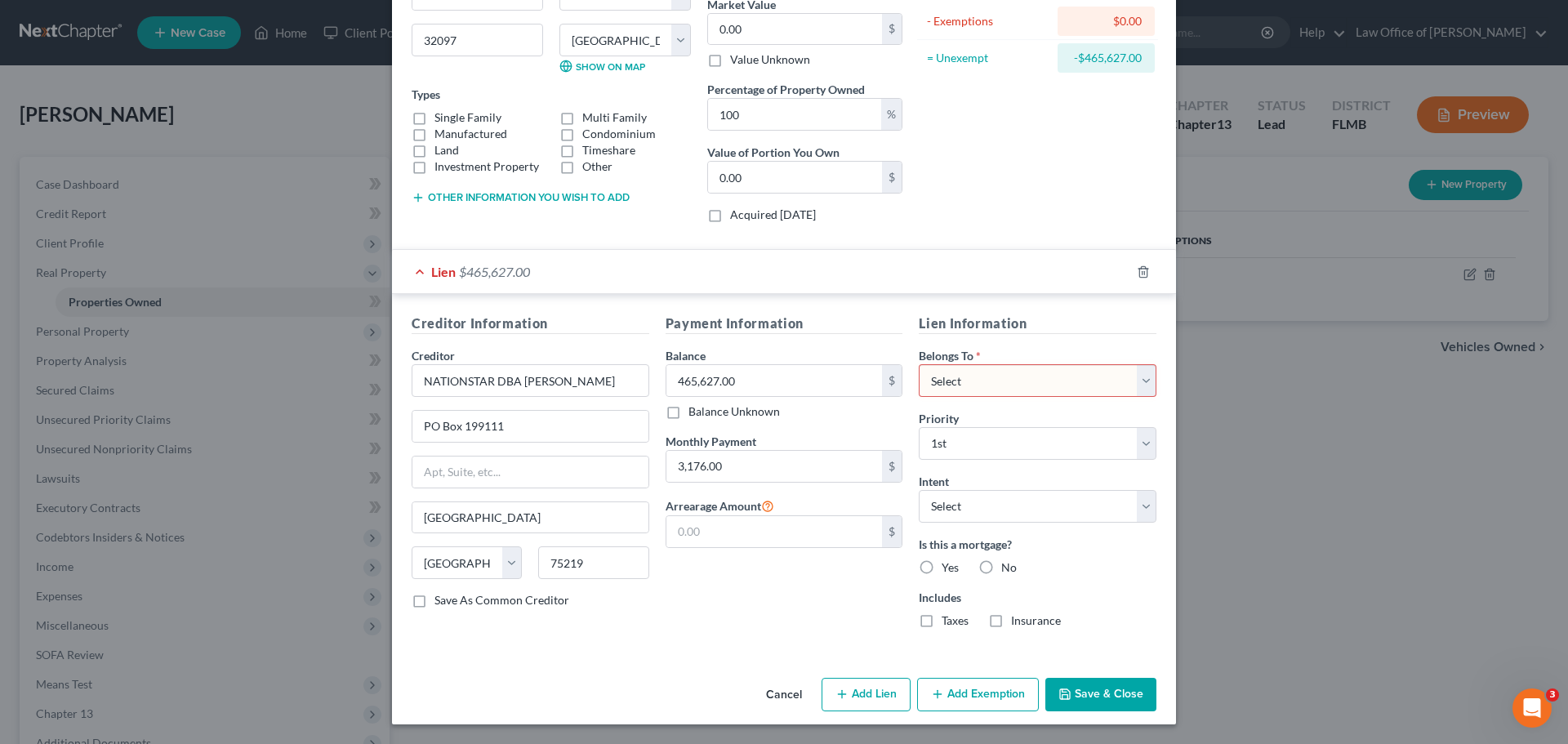
select select "0"
click at [918, 364] on select "Select Debtor 1 Only Debtor 2 Only Debtor 1 And Debtor 2 Only At Least One Of T…" at bounding box center [1037, 381] width 238 height 33
click at [1095, 700] on button "Save & Close" at bounding box center [1101, 695] width 111 height 35
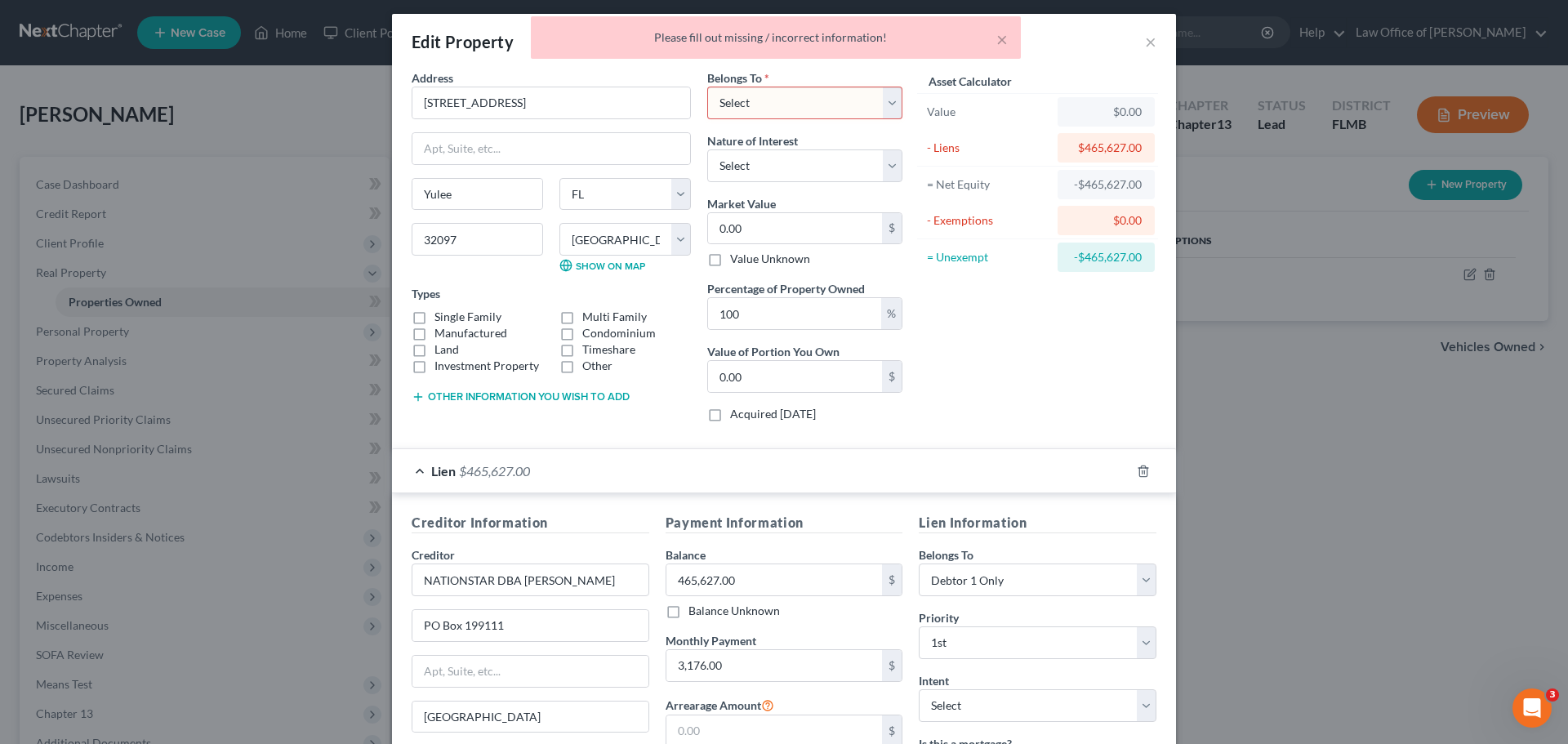
scroll to position [0, 0]
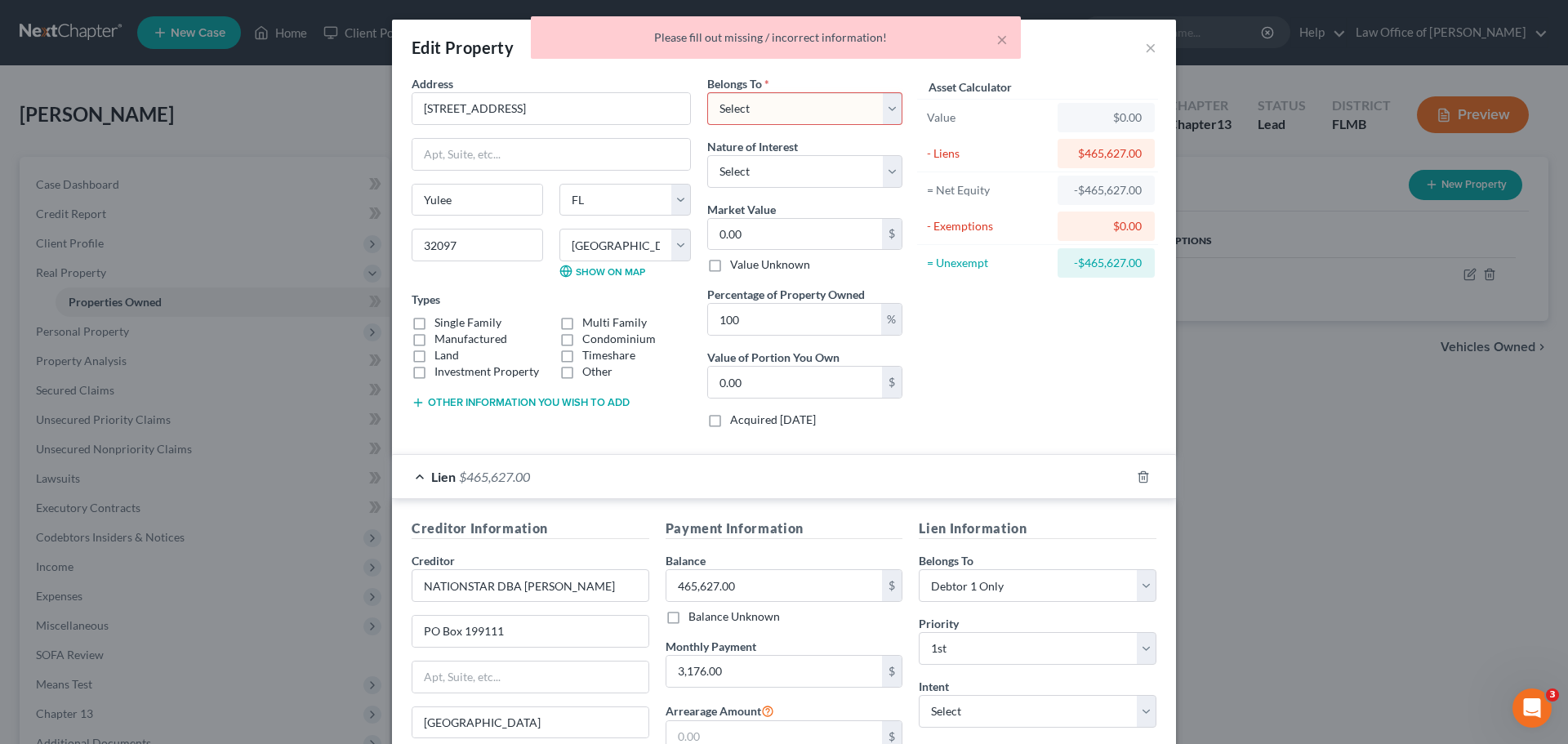
click at [779, 94] on select "Select Debtor 1 Only Debtor 2 Only Debtor 1 And Debtor 2 Only At Least One Of T…" at bounding box center [805, 109] width 195 height 33
select select "0"
click at [708, 93] on select "Select Debtor 1 Only Debtor 2 Only Debtor 1 And Debtor 2 Only At Least One Of T…" at bounding box center [805, 109] width 195 height 33
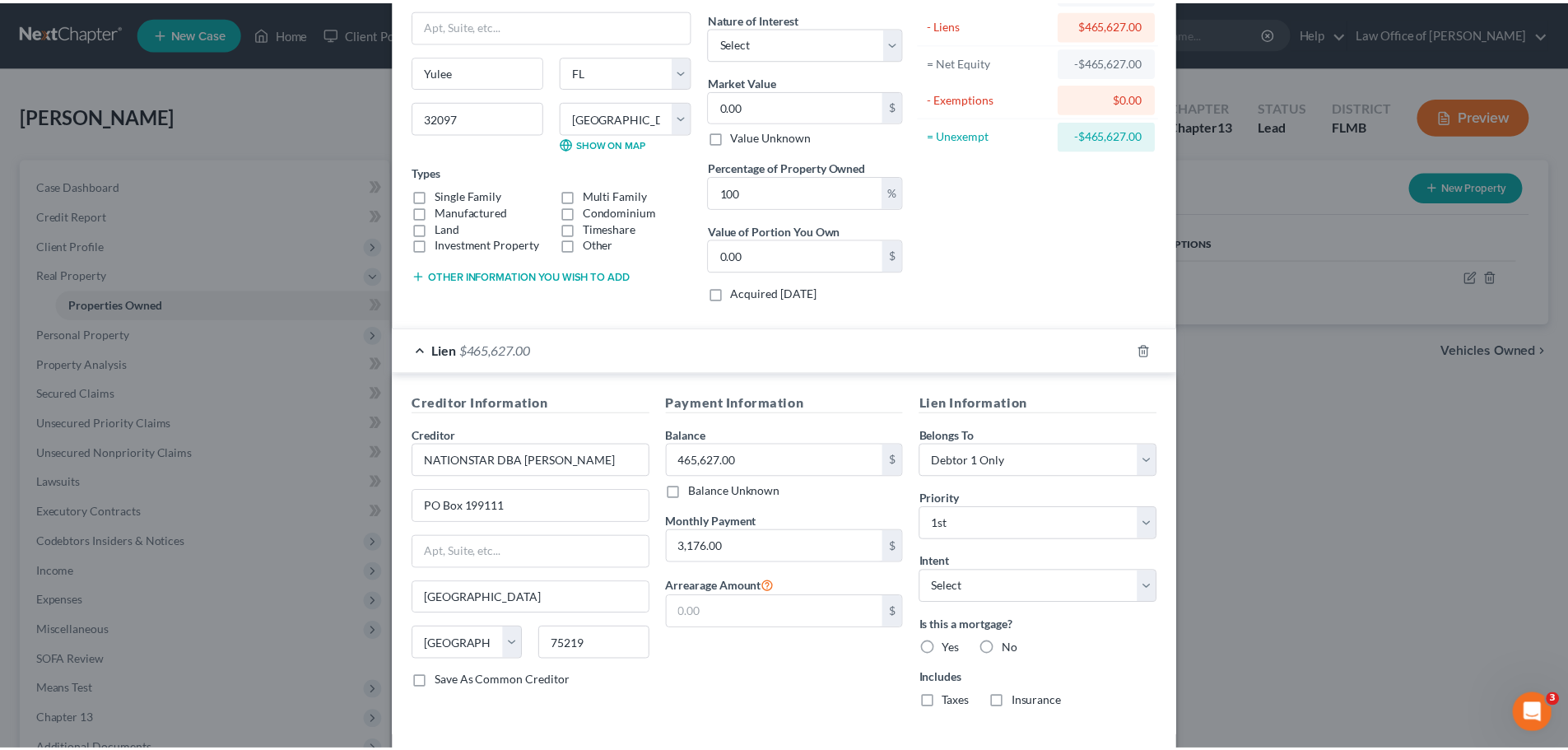
scroll to position [207, 0]
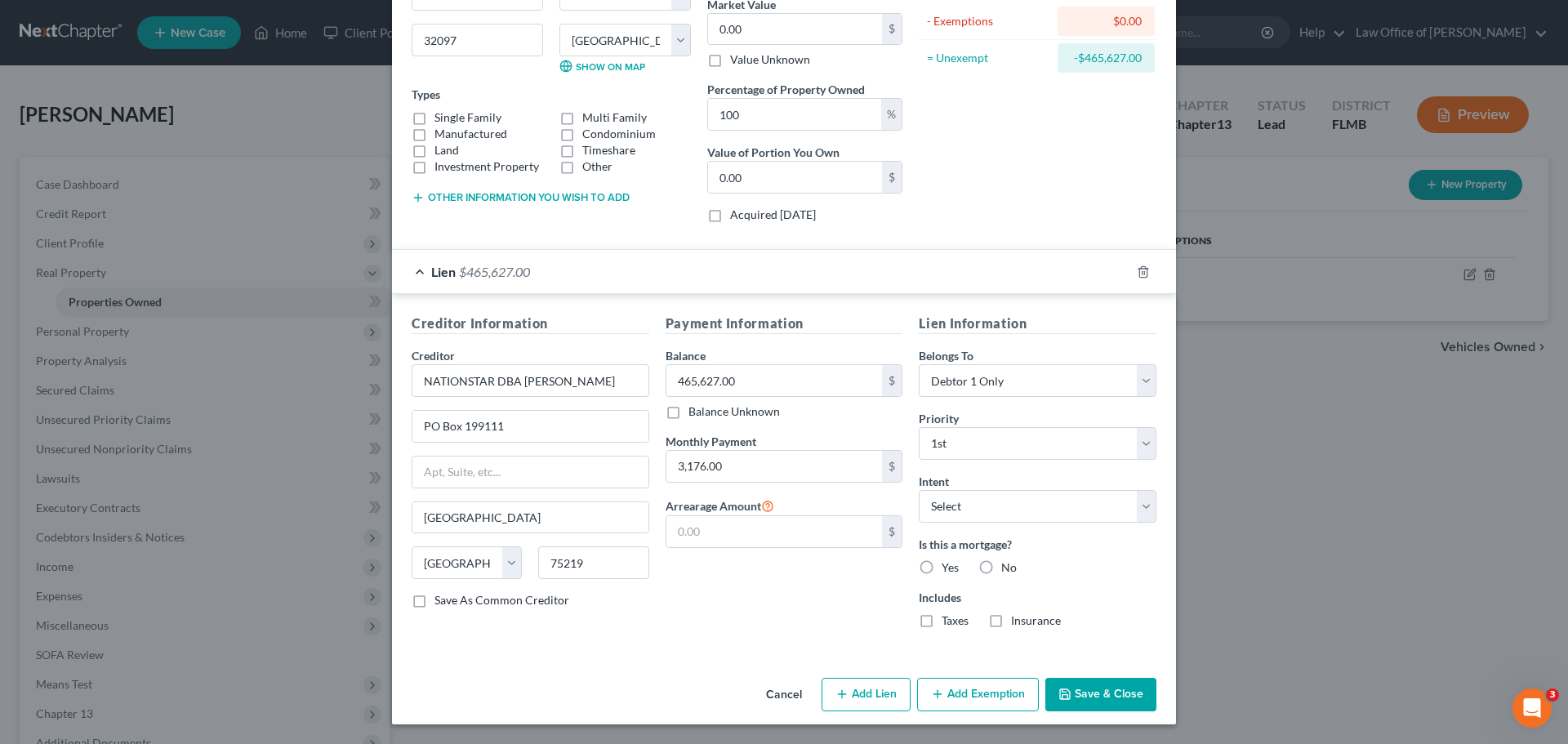
click at [1101, 684] on button "Save & Close" at bounding box center [1101, 695] width 111 height 35
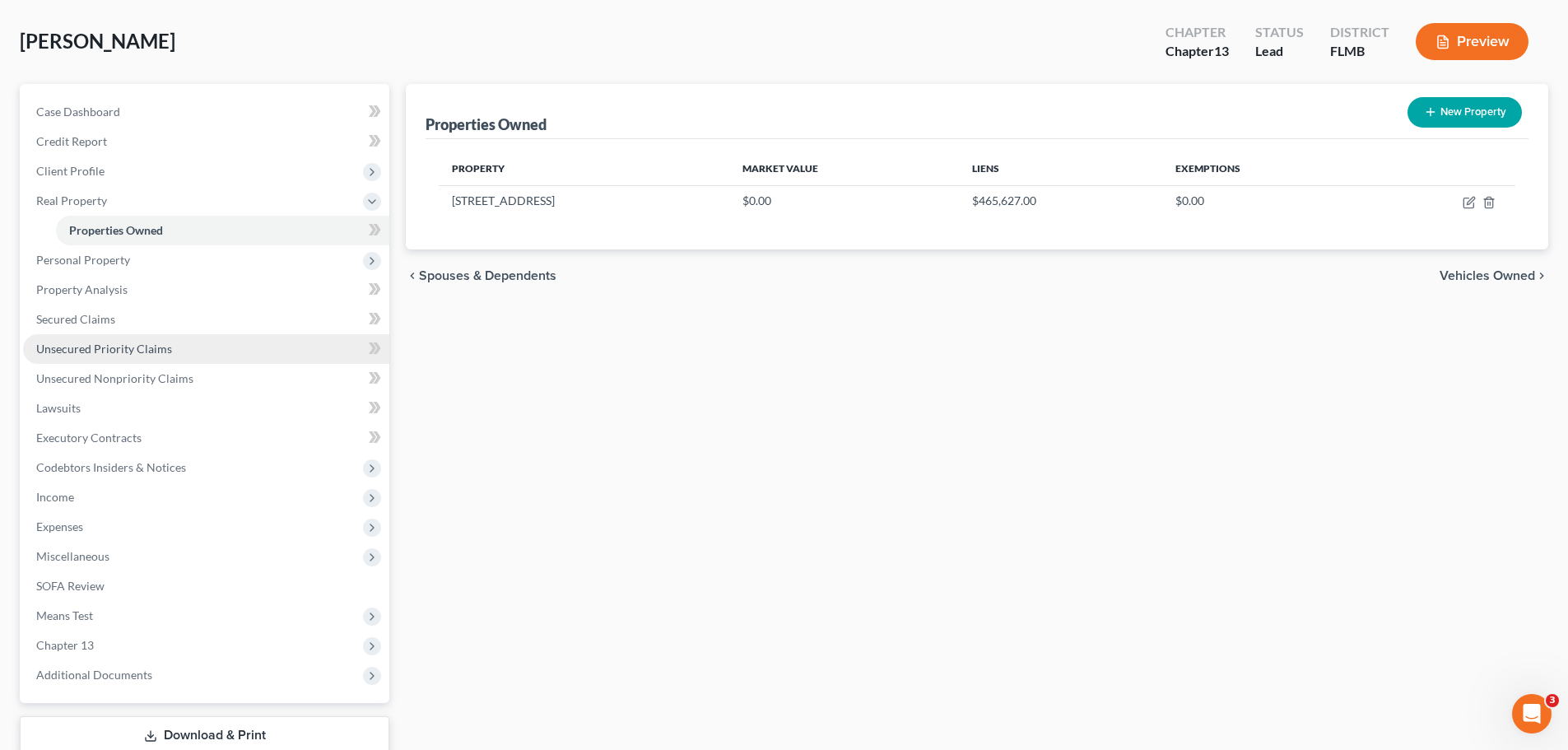
scroll to position [165, 0]
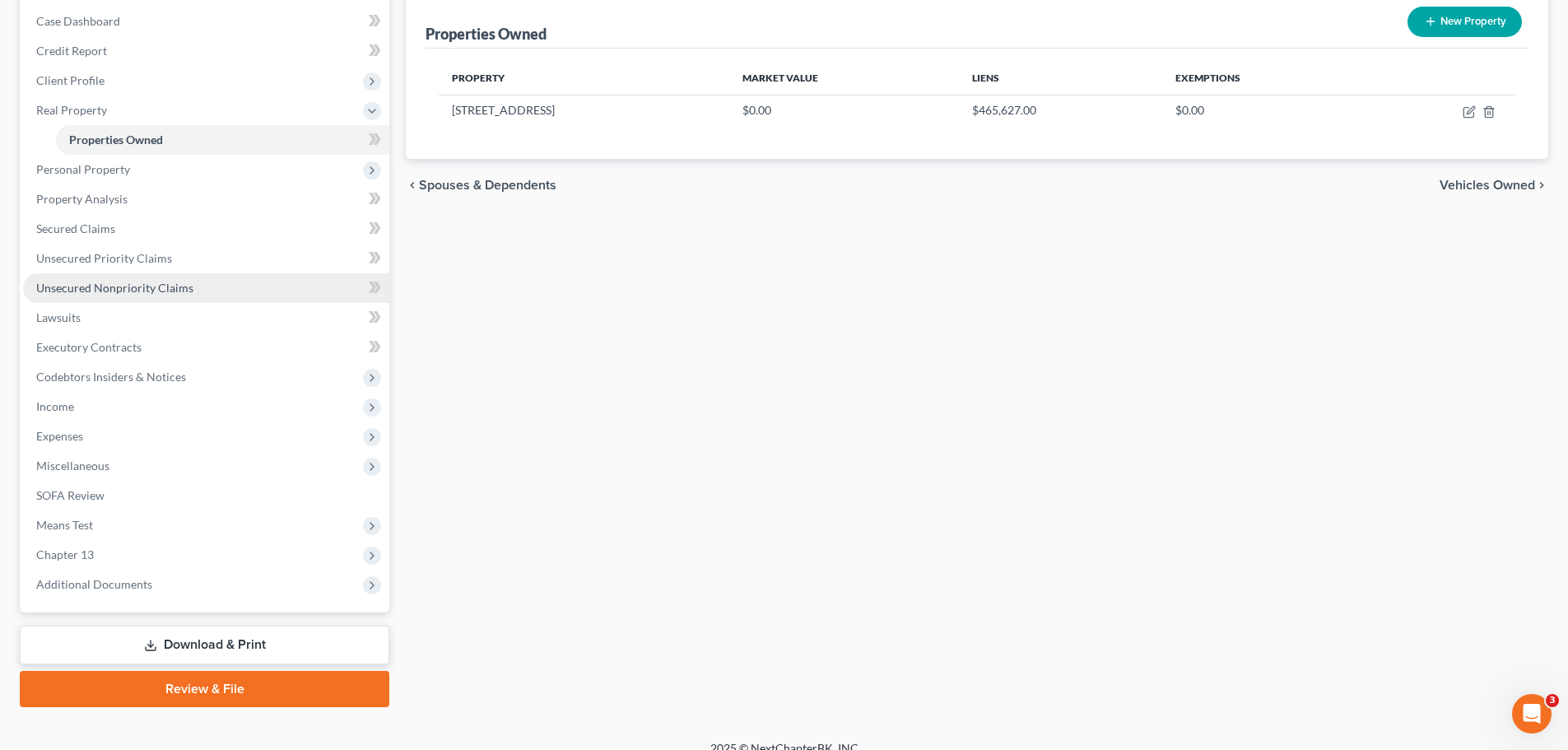
drag, startPoint x: 152, startPoint y: 286, endPoint x: 206, endPoint y: 286, distance: 54.0
click at [152, 286] on span "Unsecured Nonpriority Claims" at bounding box center [115, 288] width 157 height 14
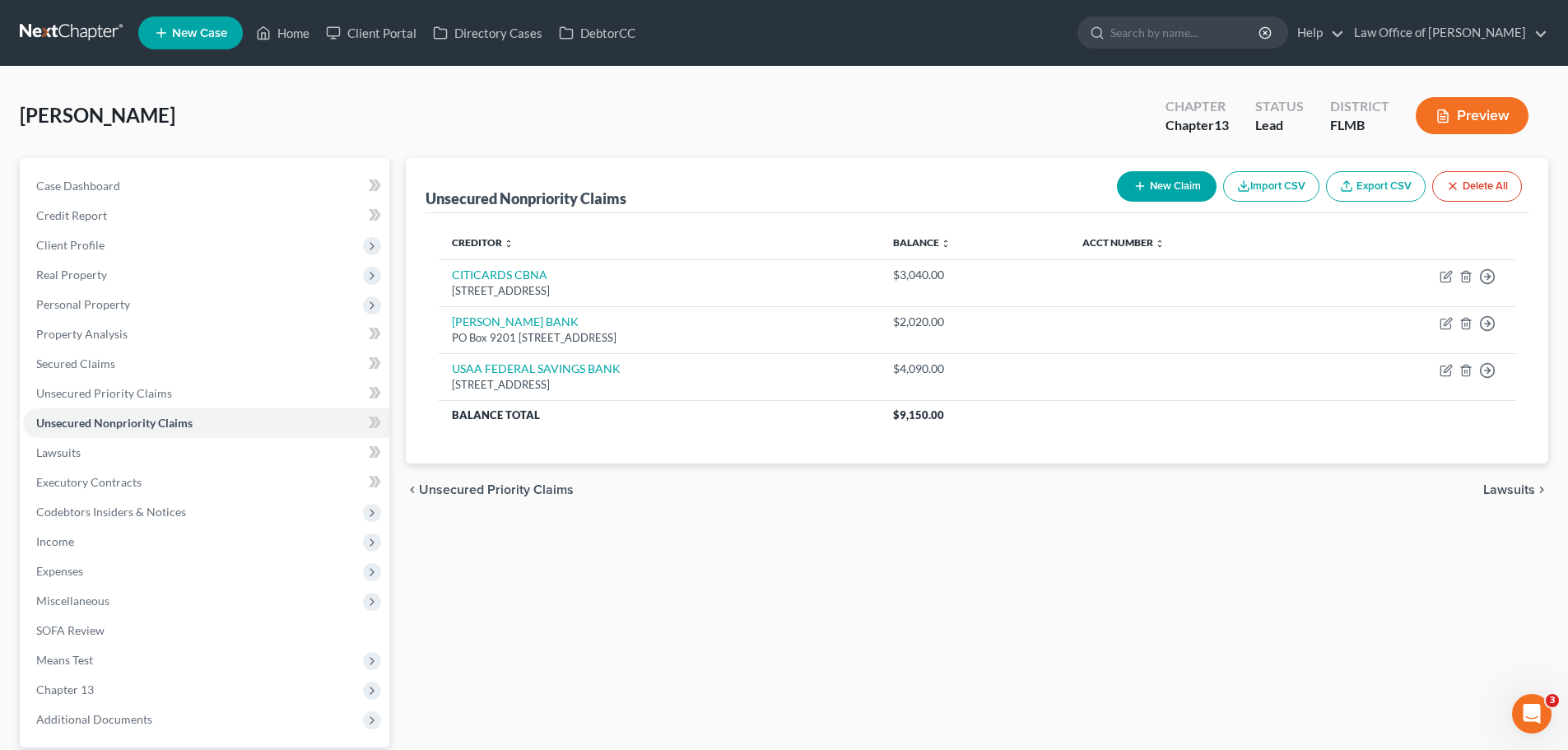
click at [1137, 190] on icon "button" at bounding box center [1140, 186] width 13 height 13
select select "0"
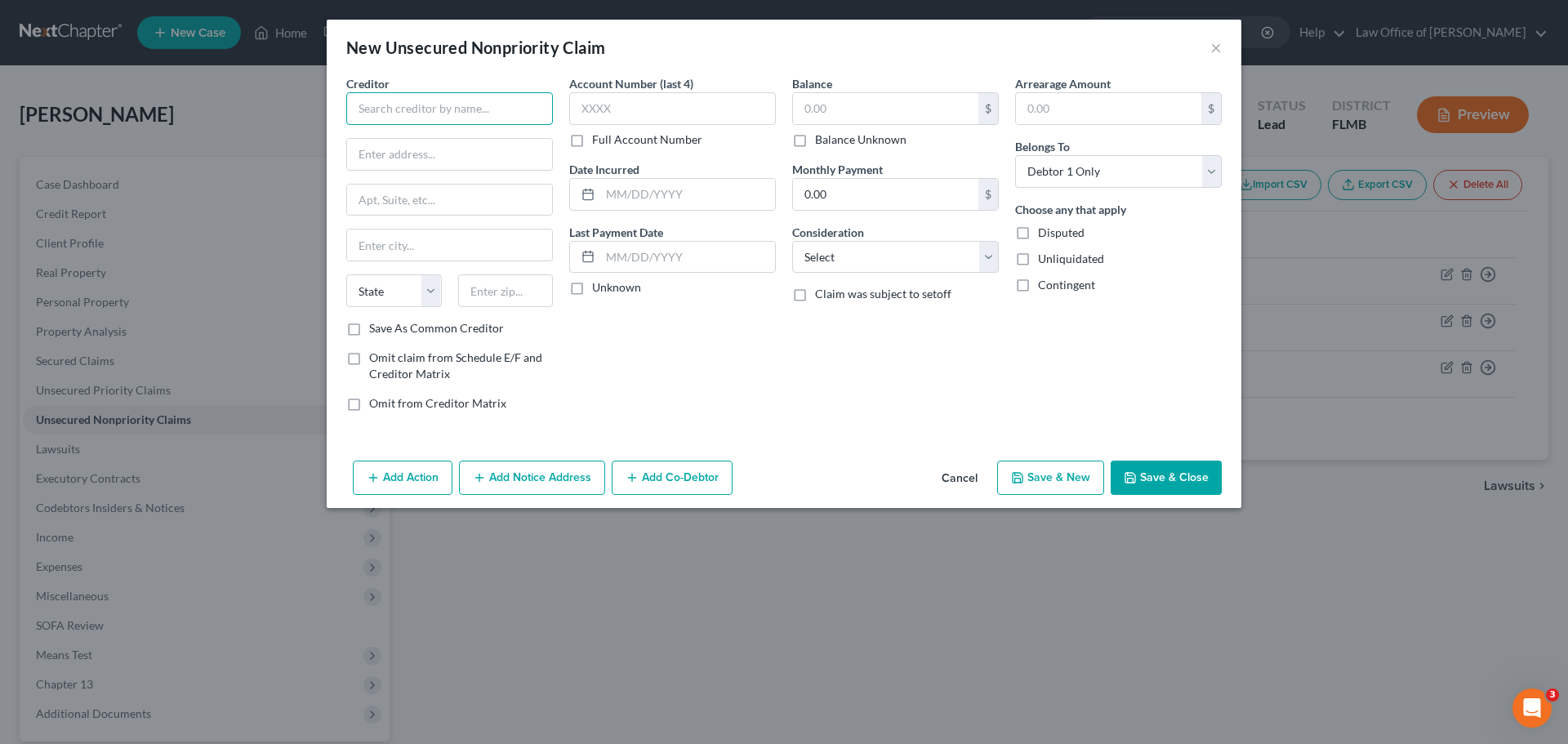
click at [502, 113] on input "text" at bounding box center [449, 109] width 206 height 33
paste input "CITICARDS CBNA"
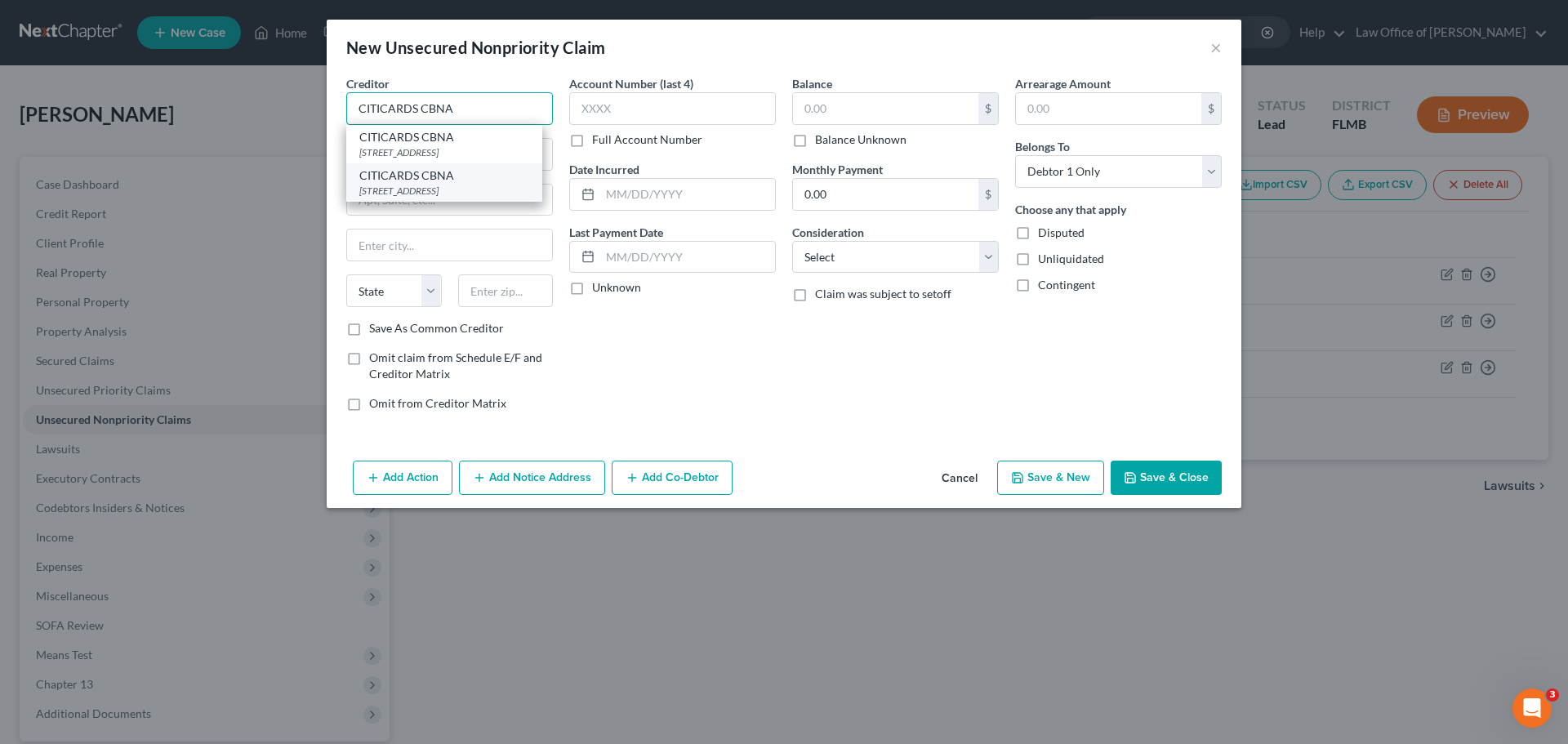
type input "CITICARDS CBNA"
click at [409, 198] on div "5800 South Corporate Place, Sioux Falls, SD 57108" at bounding box center [444, 190] width 170 height 14
type input "5800 South Corporate Place"
type input "Sioux Falls"
select select "43"
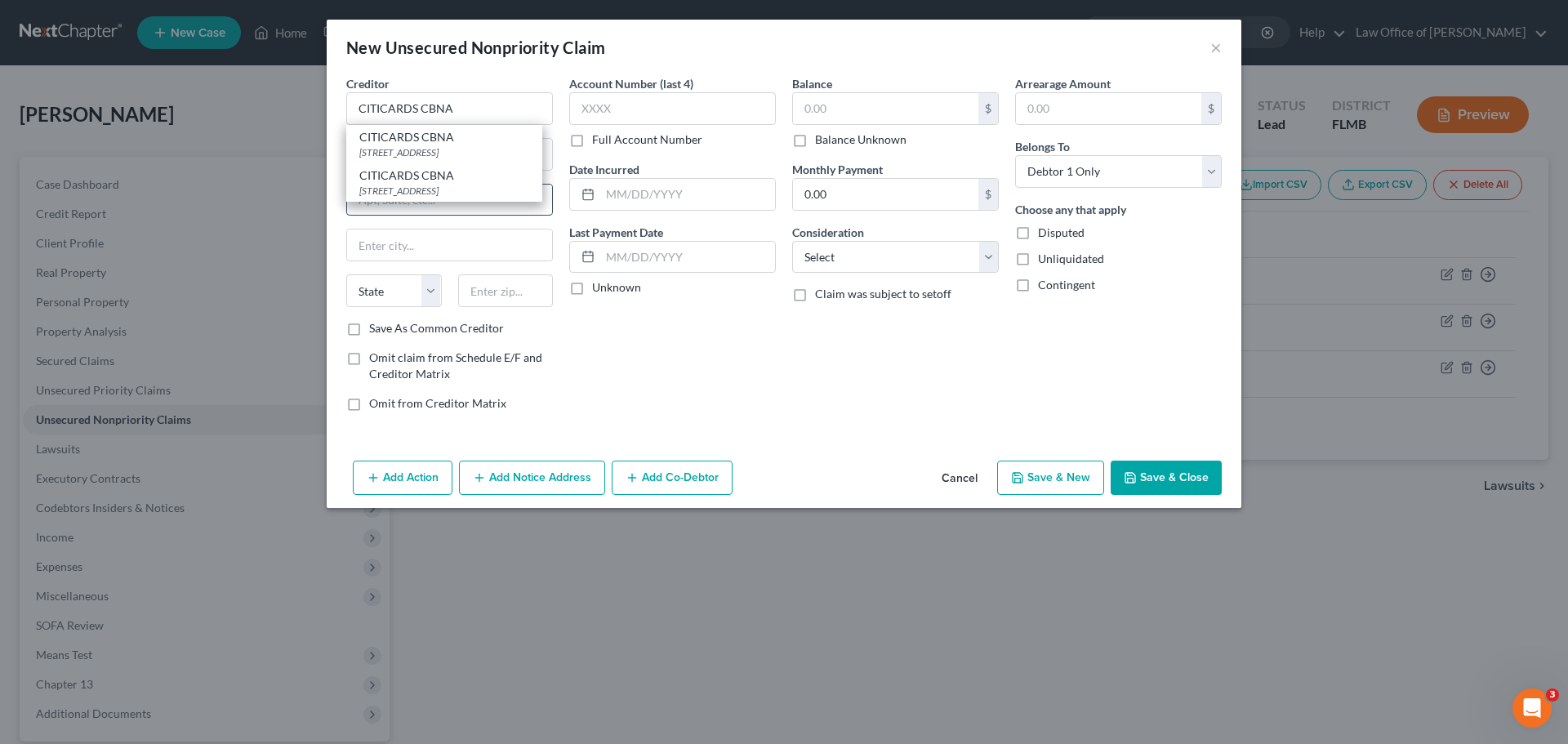
type input "57108"
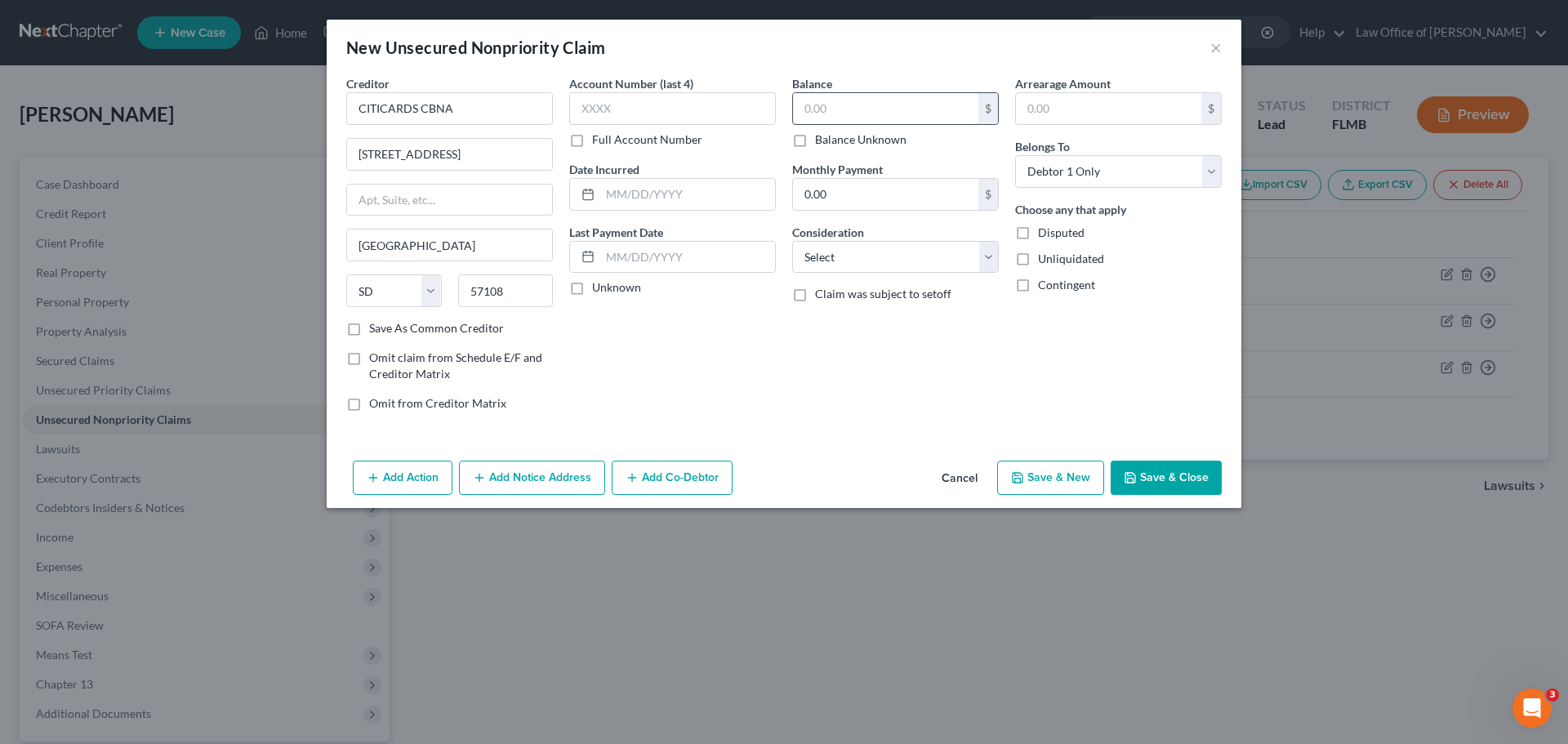
click at [855, 108] on input "text" at bounding box center [886, 108] width 185 height 31
type input "3,755.00"
click at [1071, 485] on button "Save & New" at bounding box center [1051, 478] width 107 height 35
select select "0"
click at [492, 93] on input "text" at bounding box center [449, 109] width 206 height 33
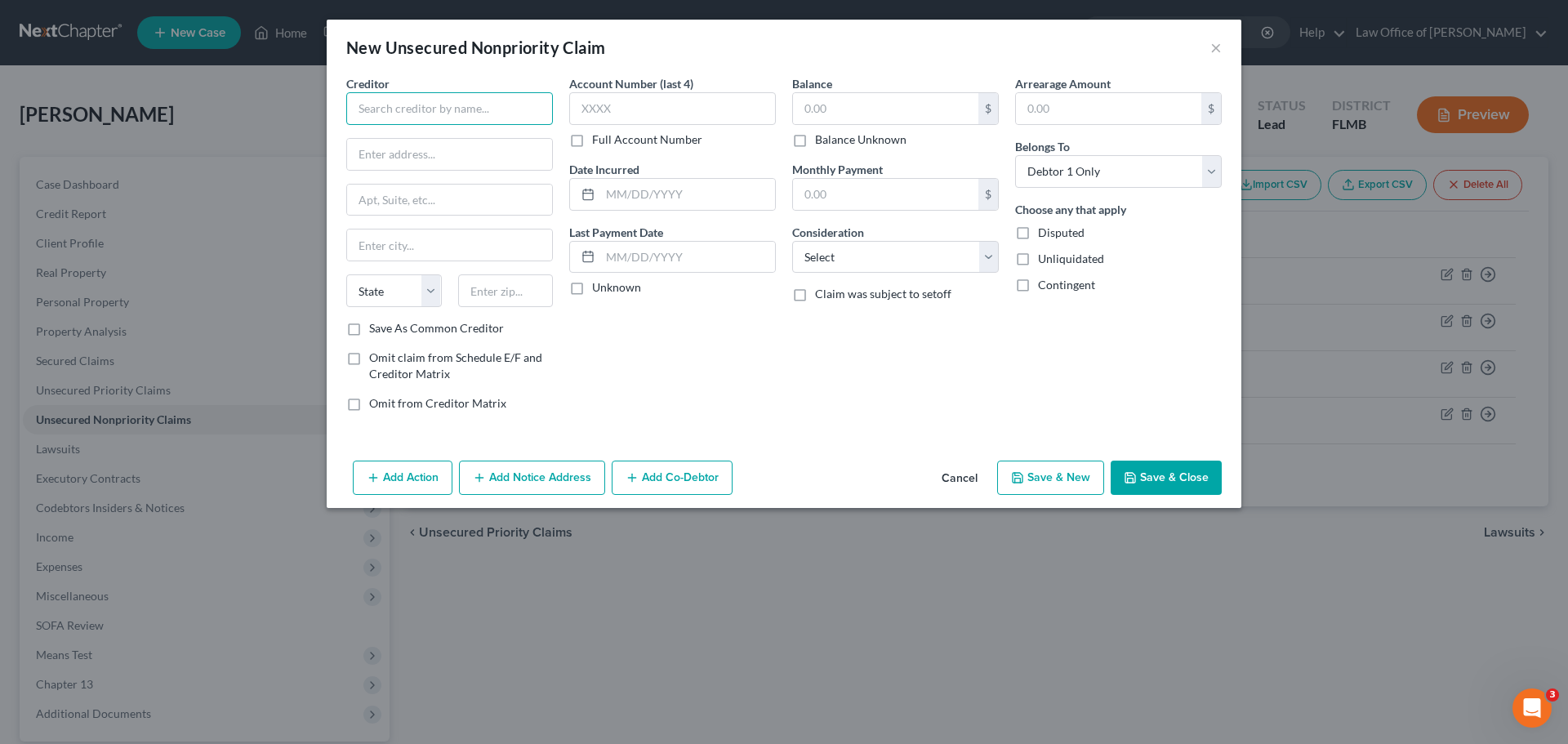
paste input "TBOM MIL"
click at [362, 112] on input "TBOM MIL" at bounding box center [449, 109] width 206 height 33
type input "TBOM MIL"
click at [396, 148] on div "PO BOX 4499, Beaverton, OR 97076" at bounding box center [444, 152] width 170 height 14
type input "PO BOX 4499"
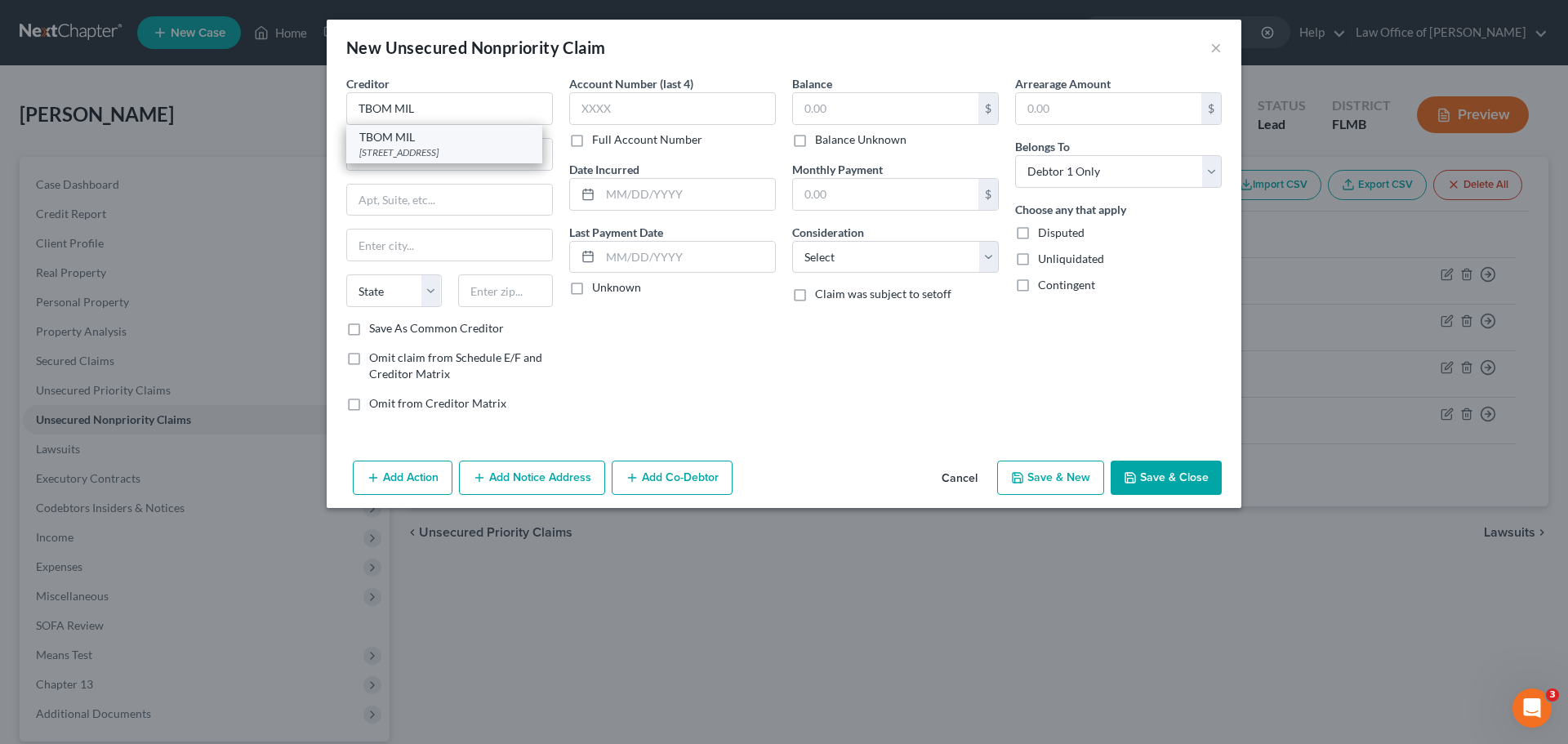
type input "Beaverton"
select select "38"
type input "97076"
click at [832, 110] on input "text" at bounding box center [886, 108] width 185 height 31
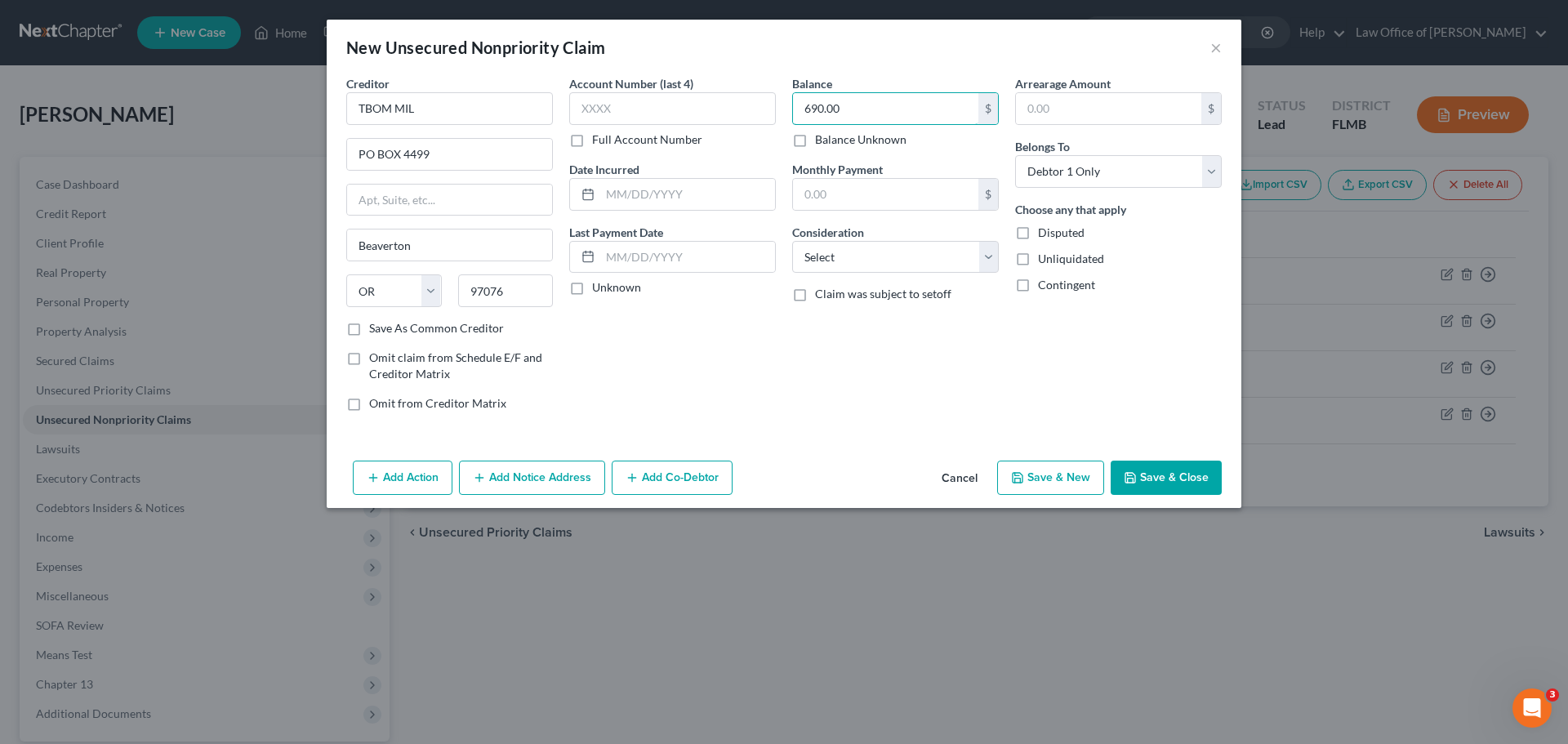
type input "690.00"
click at [1044, 481] on button "Save & New" at bounding box center [1051, 478] width 107 height 35
select select "0"
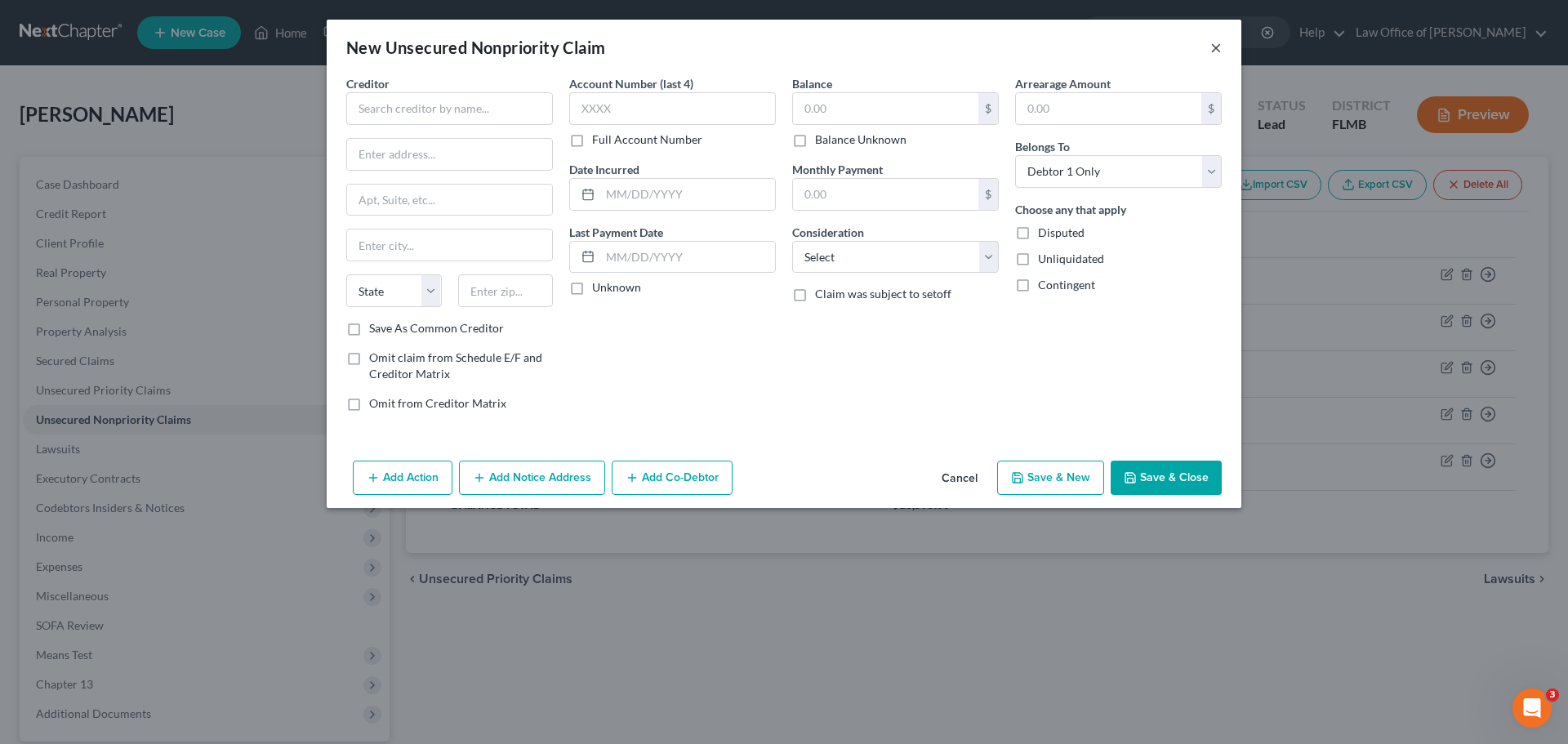
click at [1214, 53] on button "×" at bounding box center [1216, 47] width 12 height 20
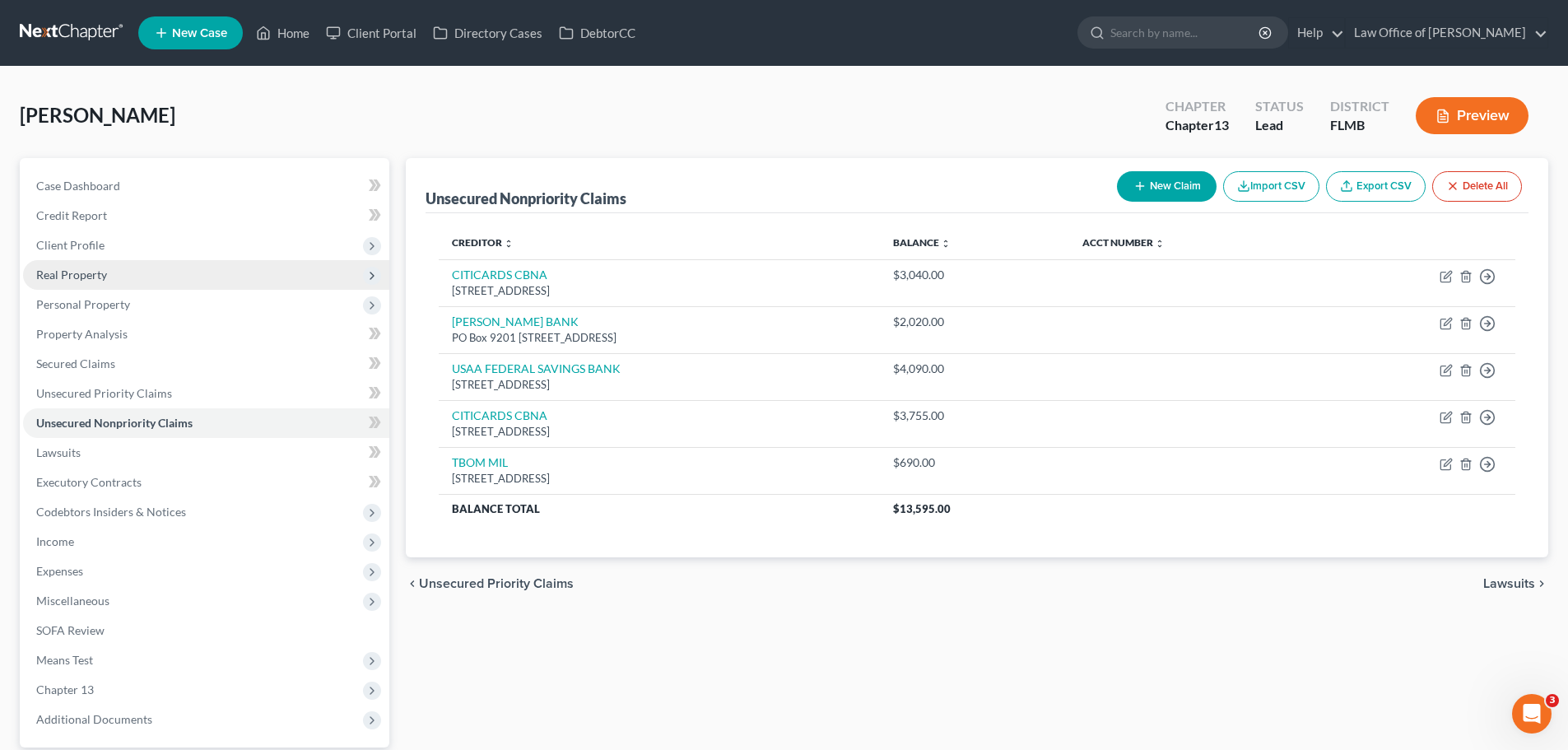
click at [87, 273] on span "Real Property" at bounding box center [71, 274] width 70 height 14
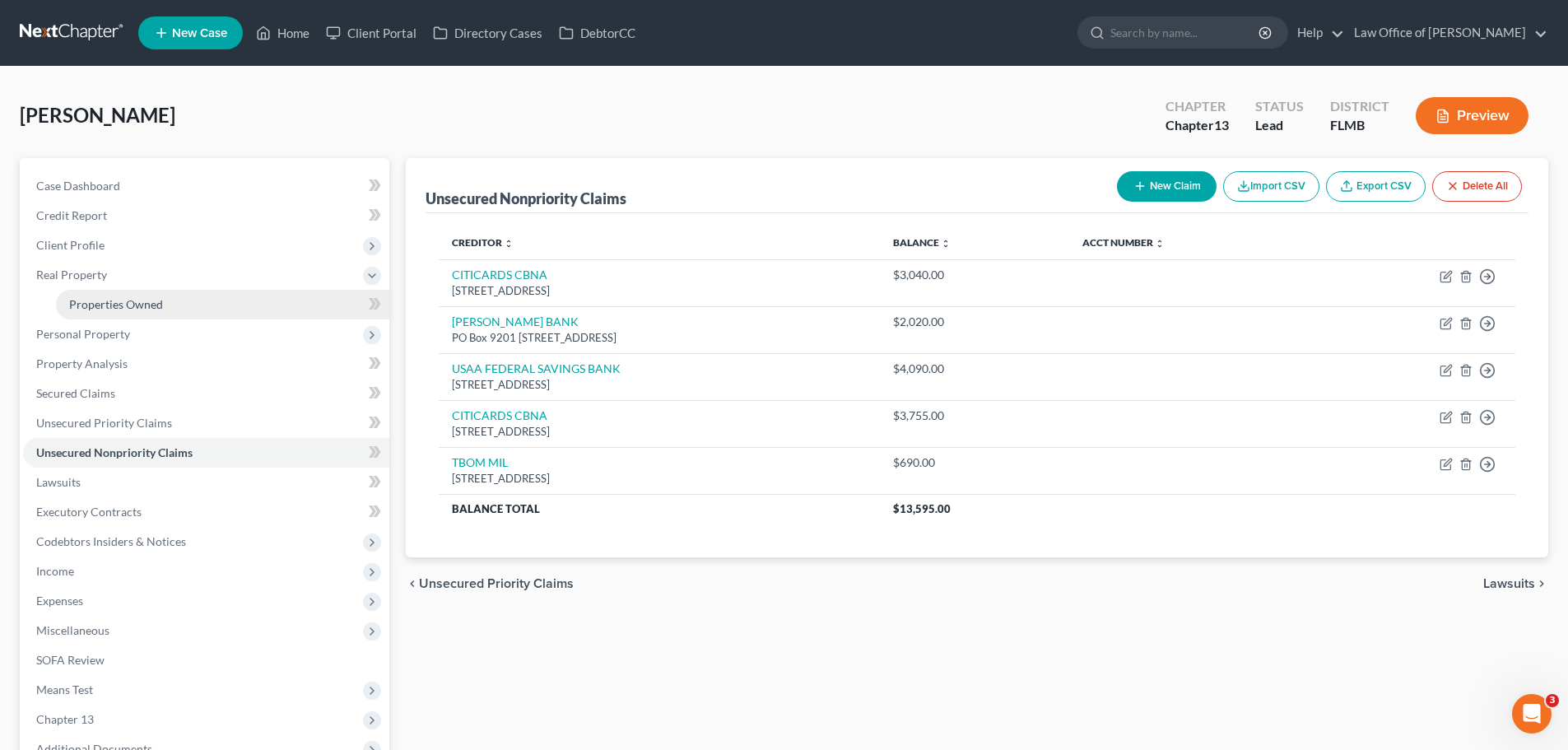
click at [111, 311] on link "Properties Owned" at bounding box center [222, 304] width 333 height 29
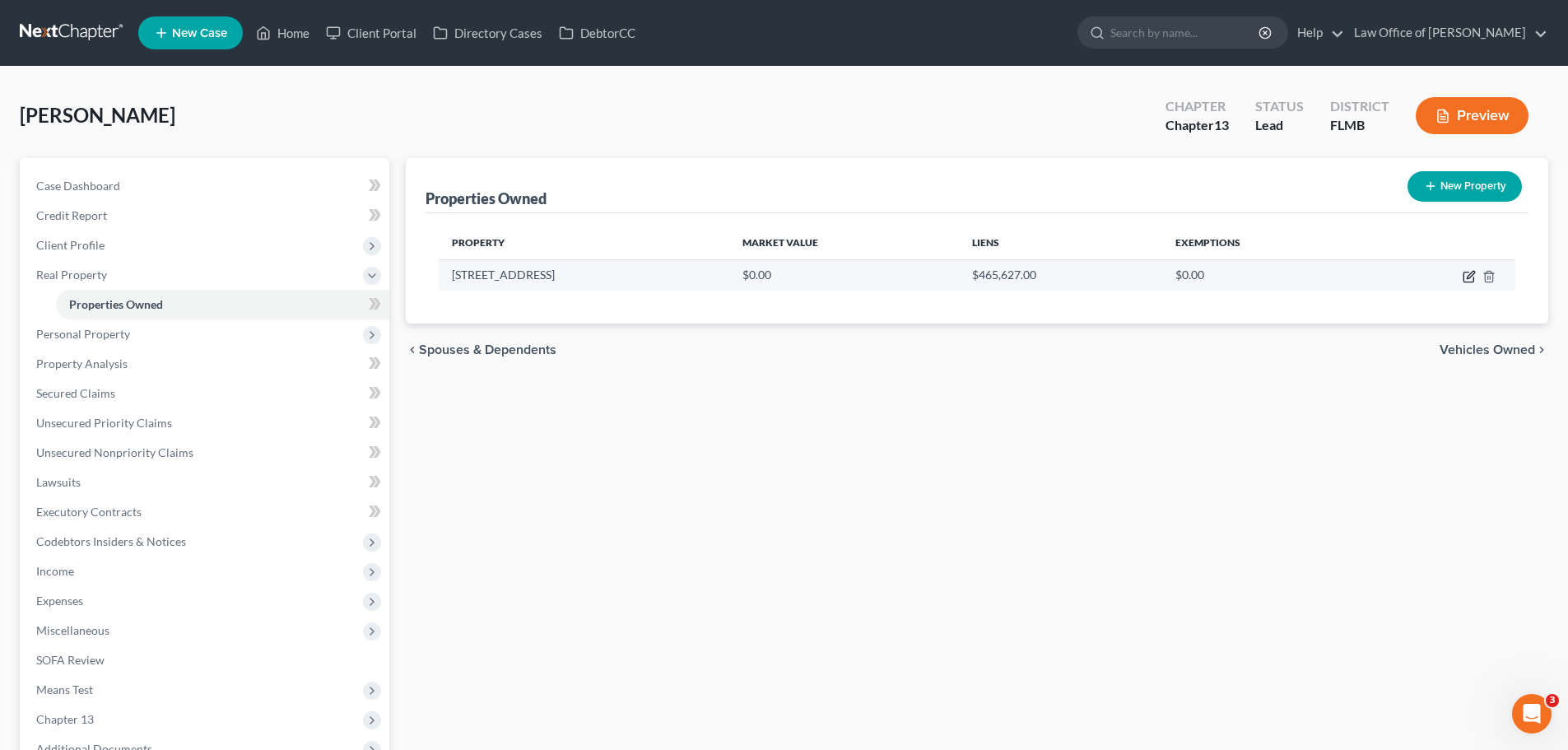
click at [1470, 282] on icon "button" at bounding box center [1467, 277] width 10 height 10
select select "9"
select select "44"
select select "0"
select select "45"
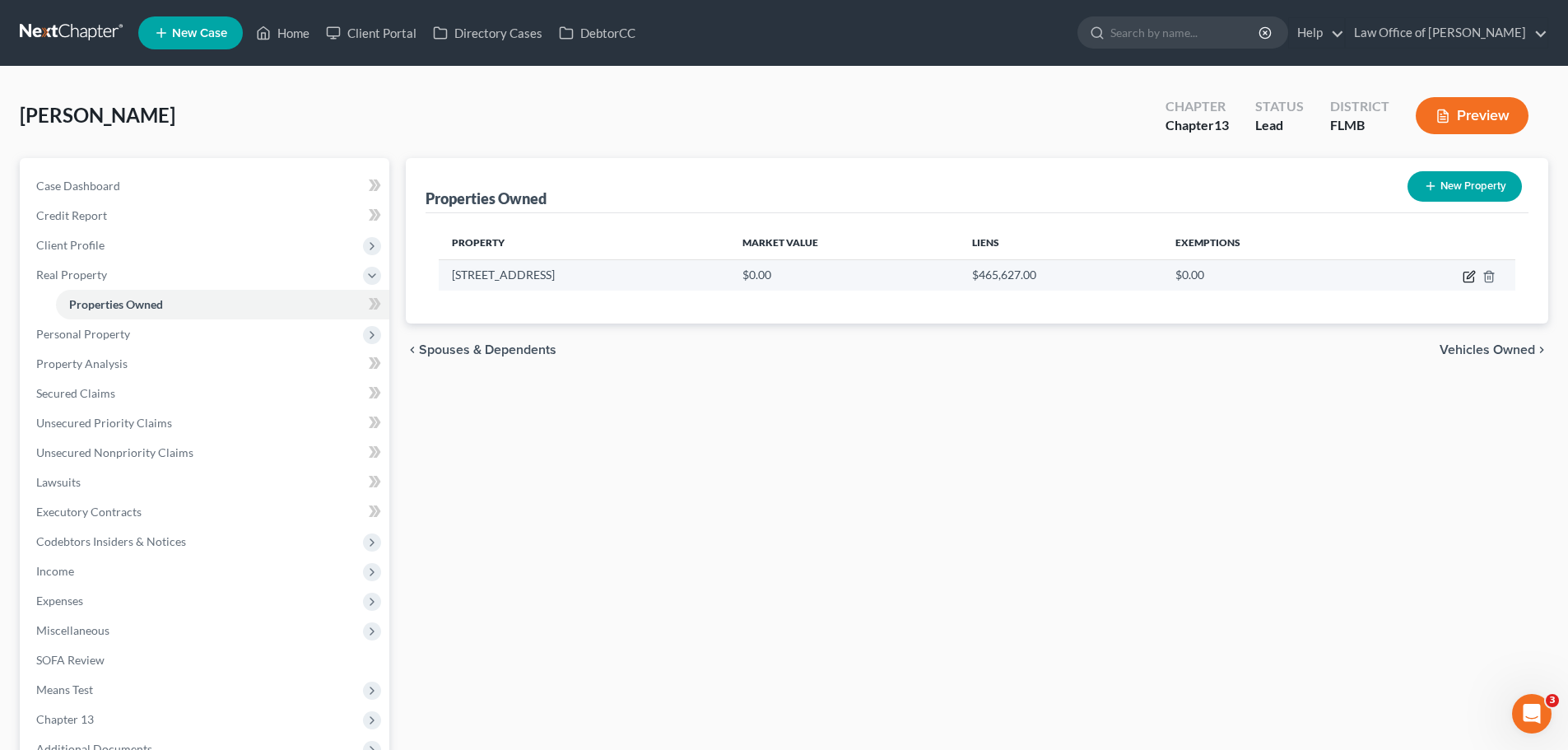
select select "0"
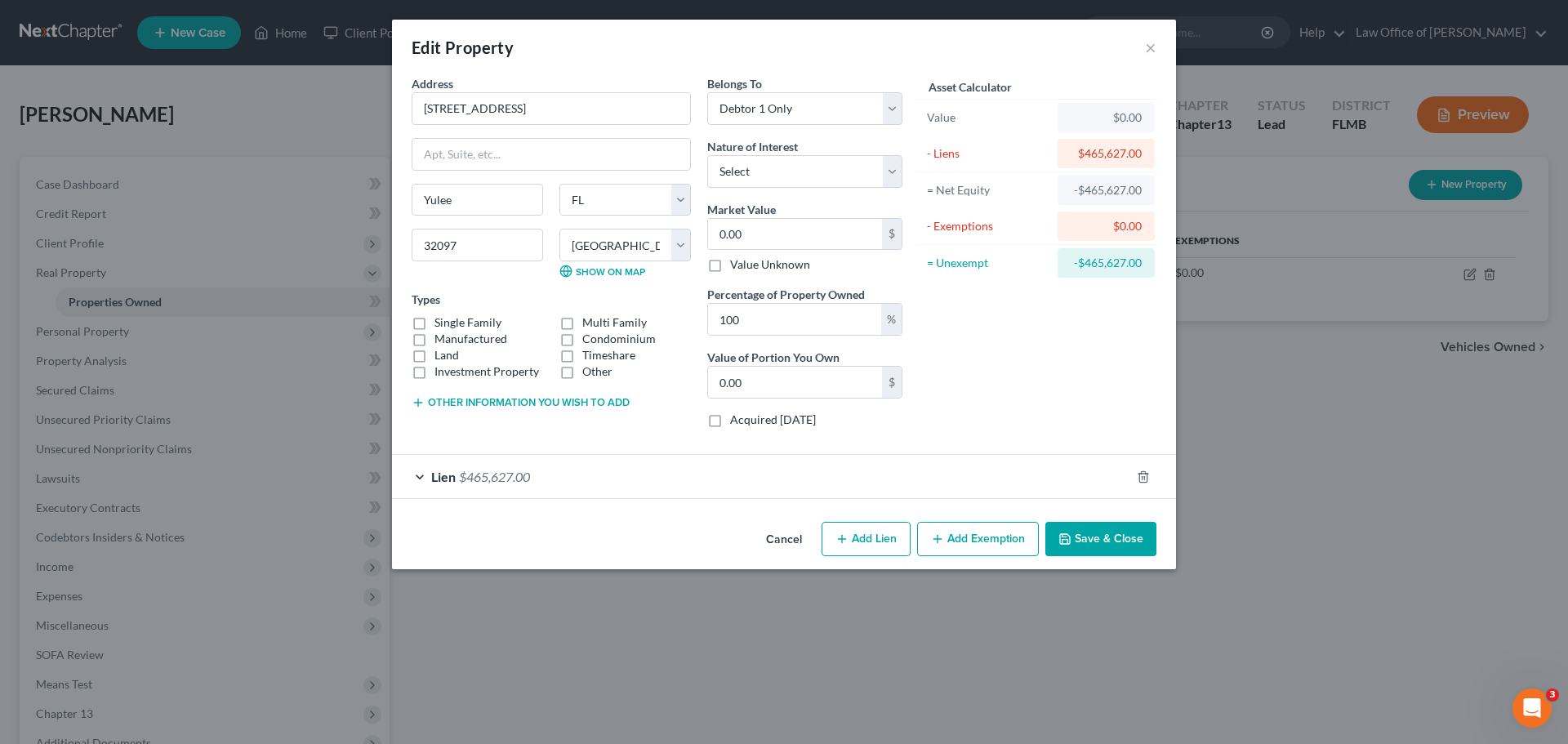
click at [641, 477] on div "Lien $465,627.00" at bounding box center [761, 477] width 739 height 44
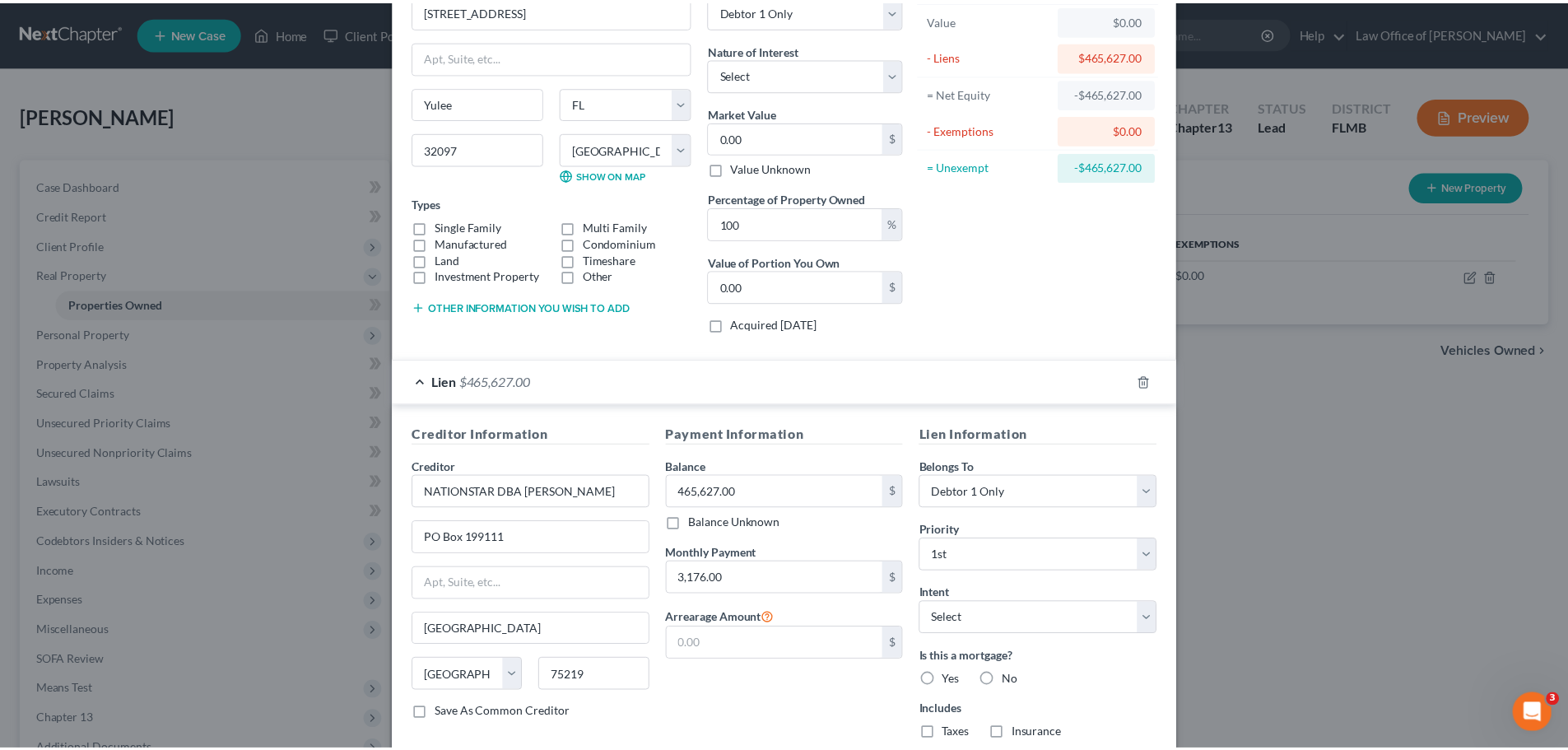
scroll to position [207, 0]
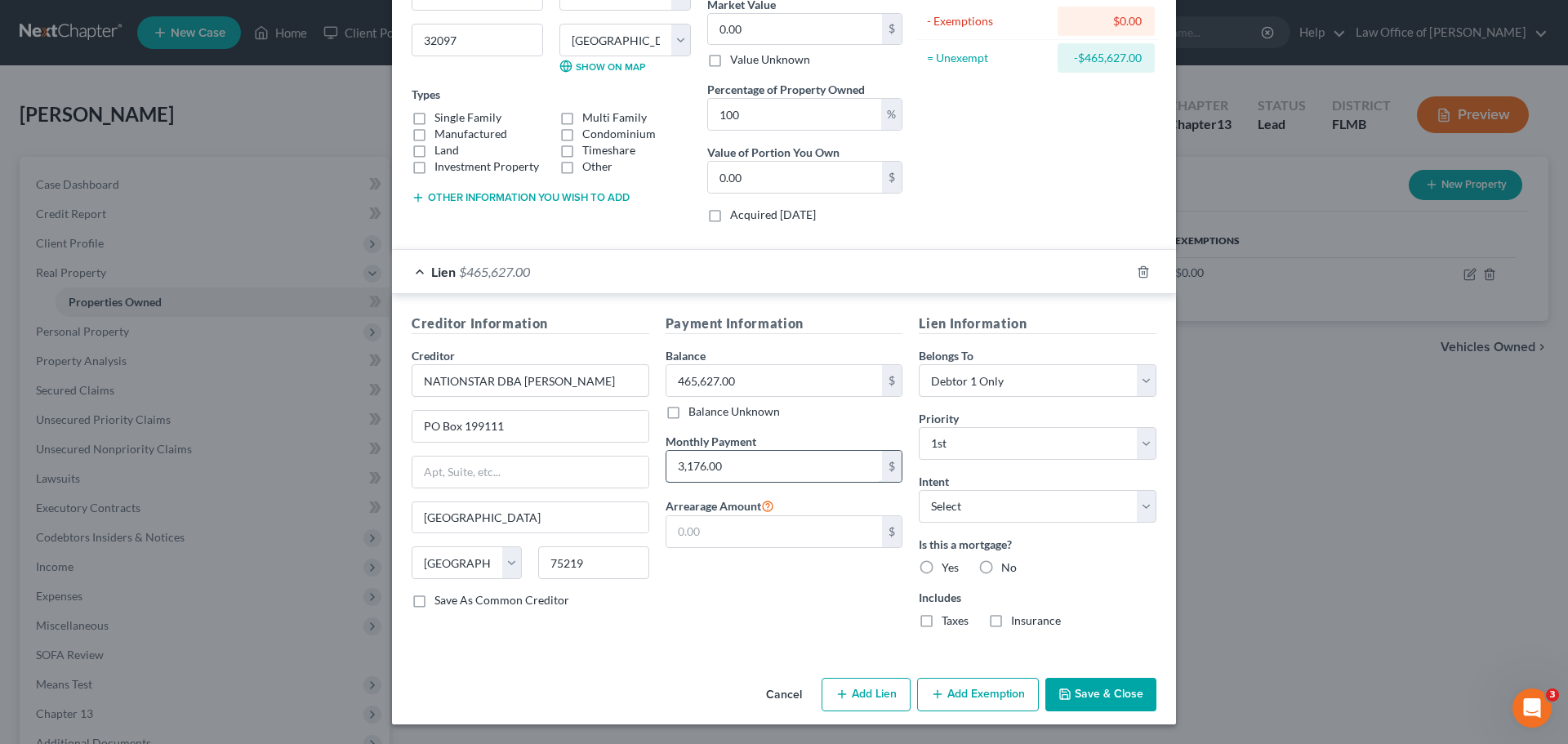
click at [727, 463] on input "3,176.00" at bounding box center [775, 466] width 216 height 31
click at [1053, 694] on button "Save & Close" at bounding box center [1101, 695] width 111 height 35
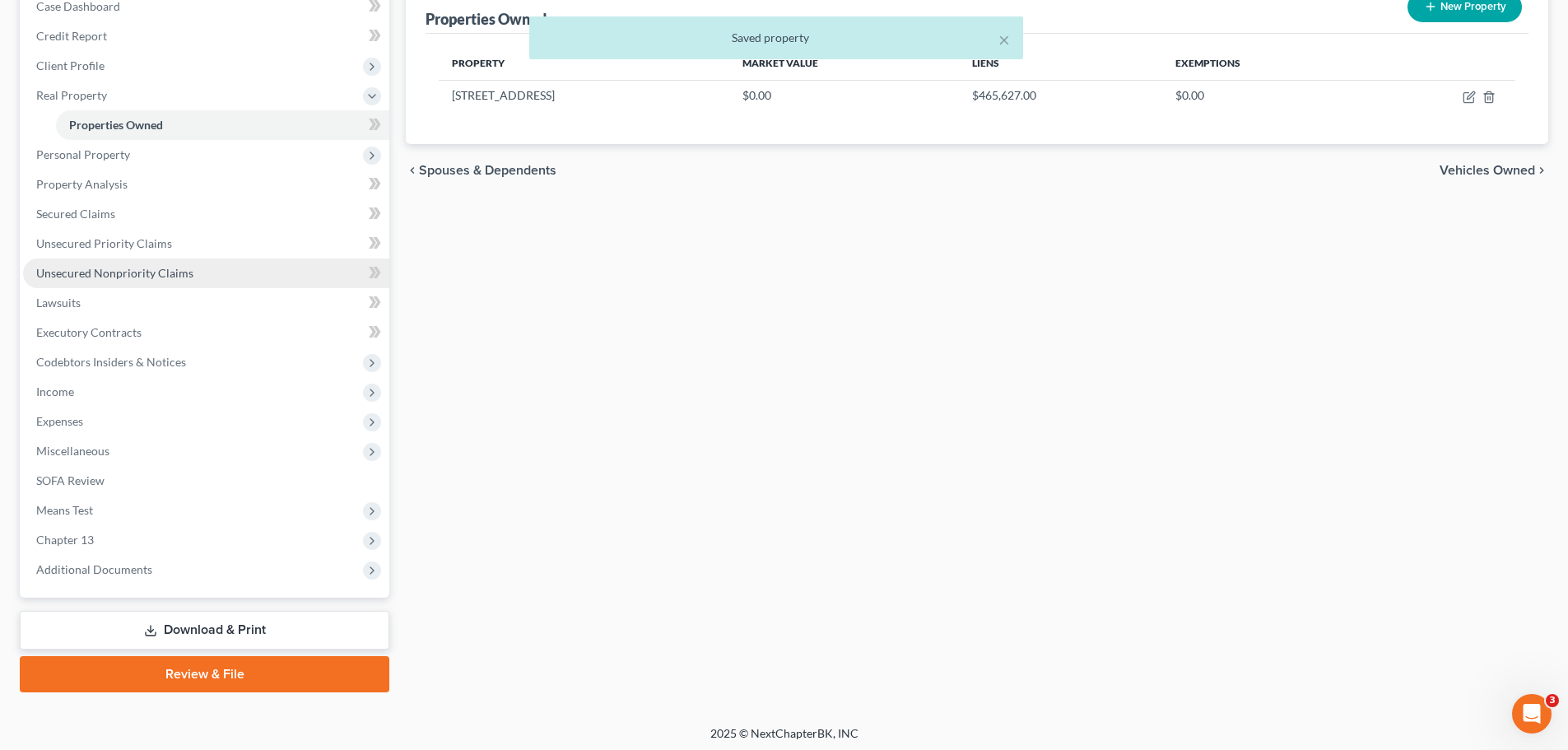
scroll to position [184, 0]
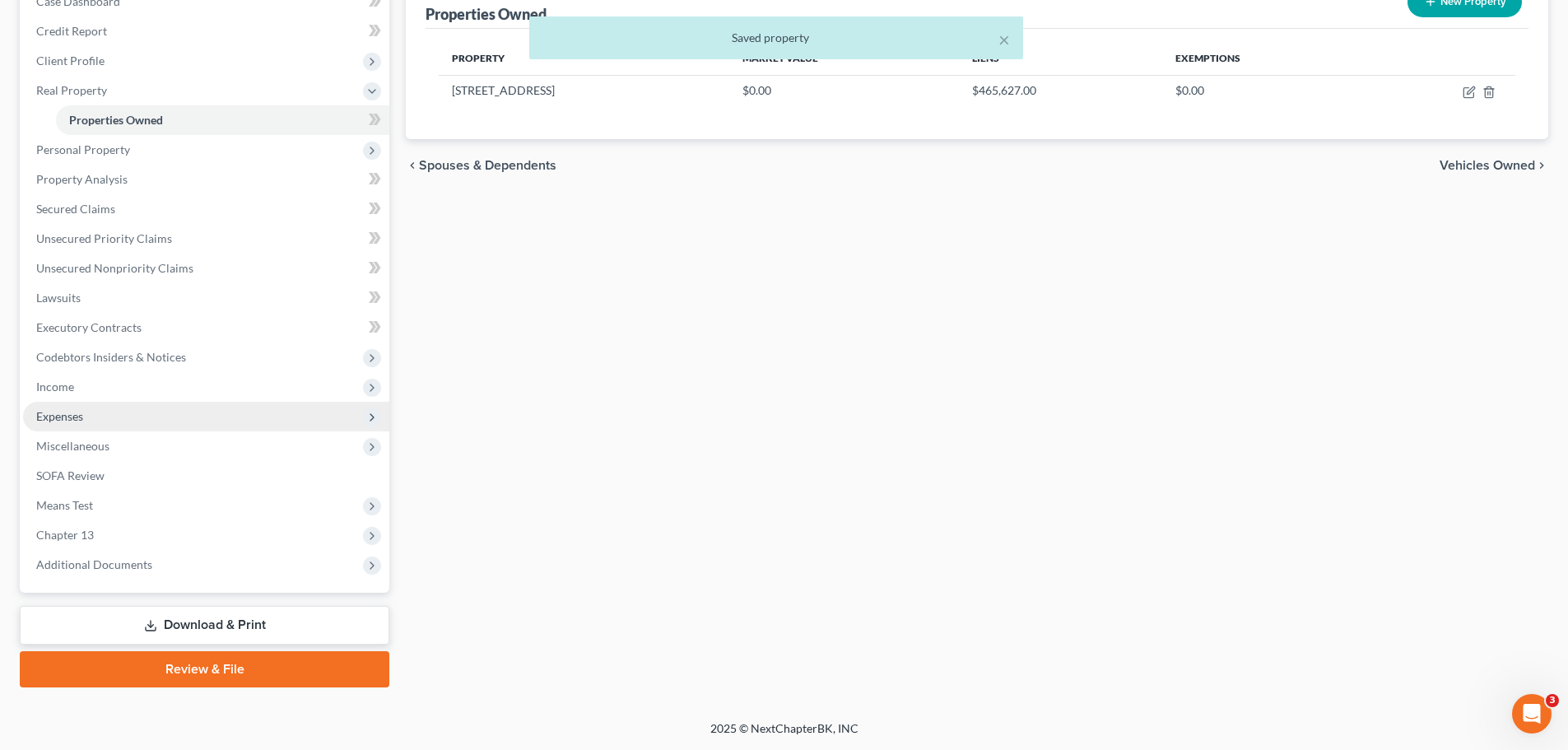
click at [126, 408] on span "Expenses" at bounding box center [206, 417] width 366 height 29
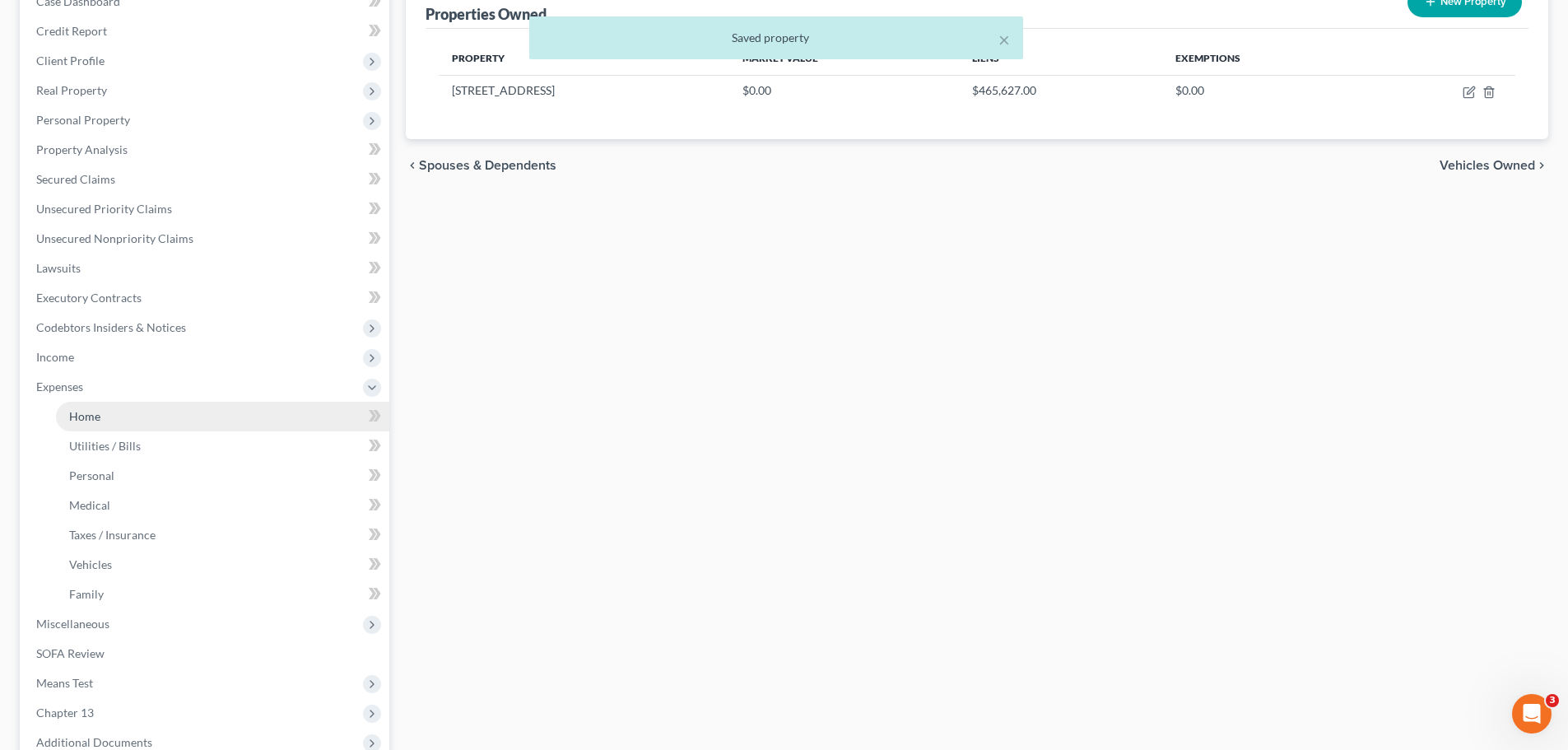
click at [148, 409] on link "Home" at bounding box center [222, 417] width 333 height 29
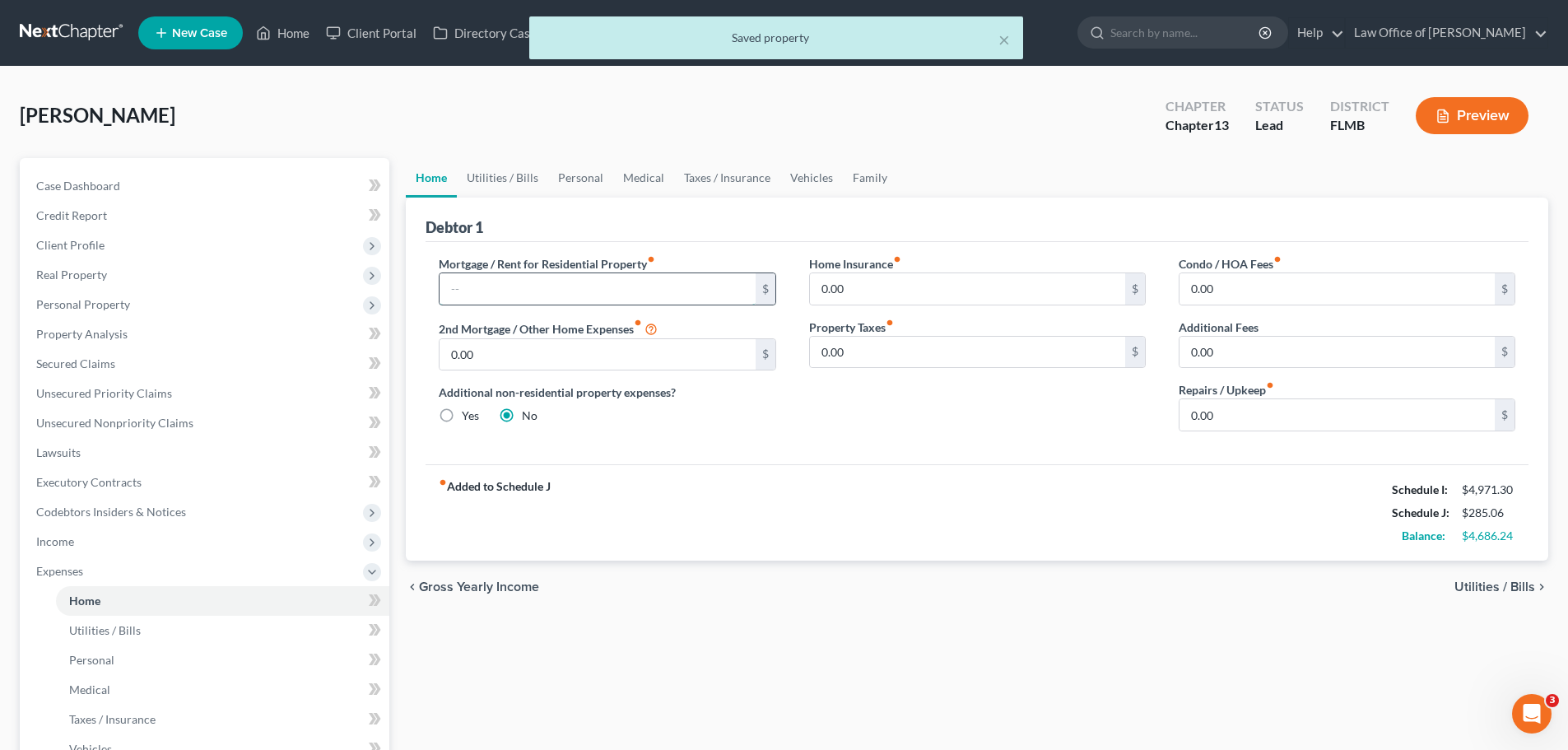
click at [574, 298] on input "text" at bounding box center [597, 288] width 315 height 31
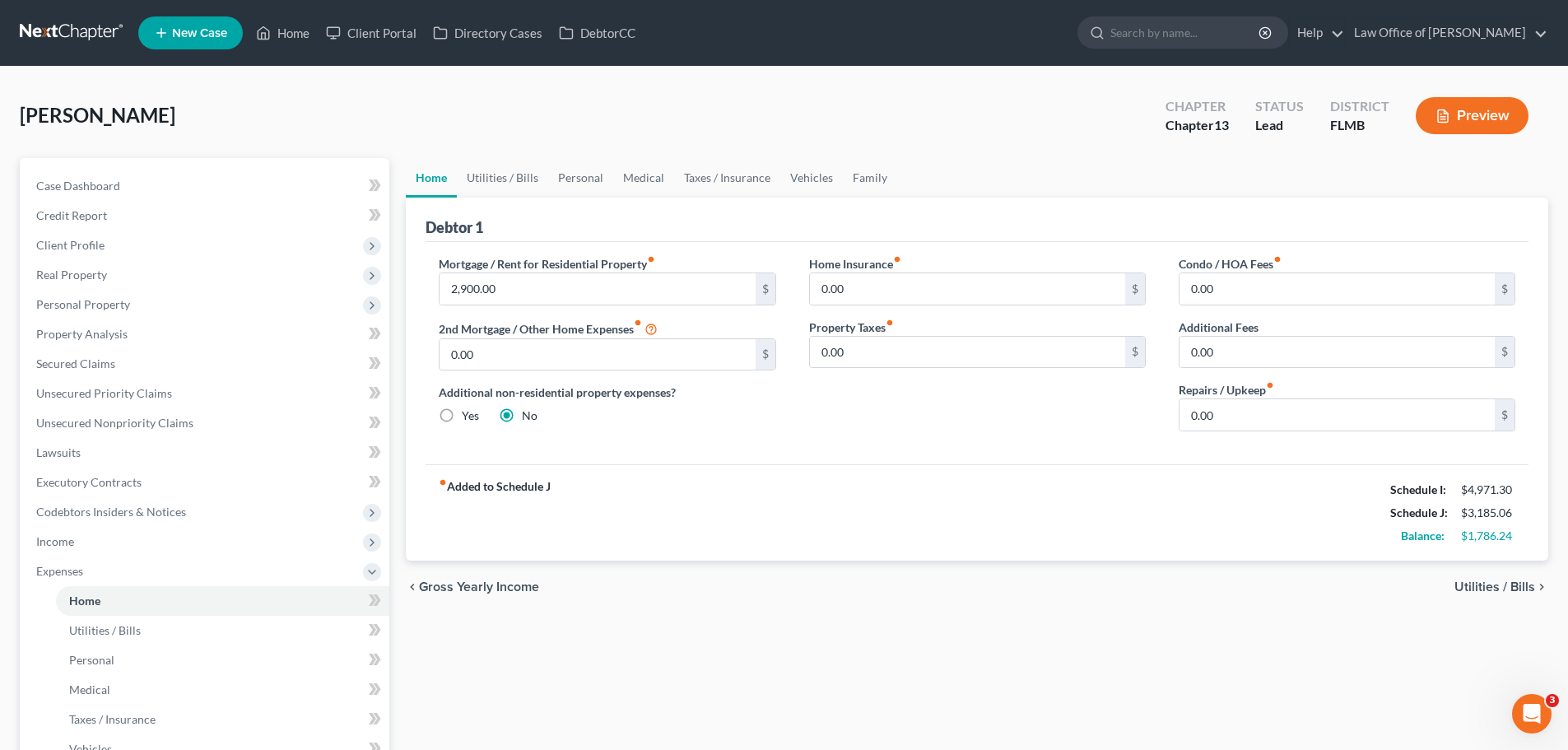
click at [634, 469] on div "fiber_manual_record Added to Schedule J Schedule I: $4,971.30 Schedule J: $3,18…" at bounding box center [977, 512] width 1103 height 96
click at [202, 194] on link "Case Dashboard" at bounding box center [206, 186] width 366 height 29
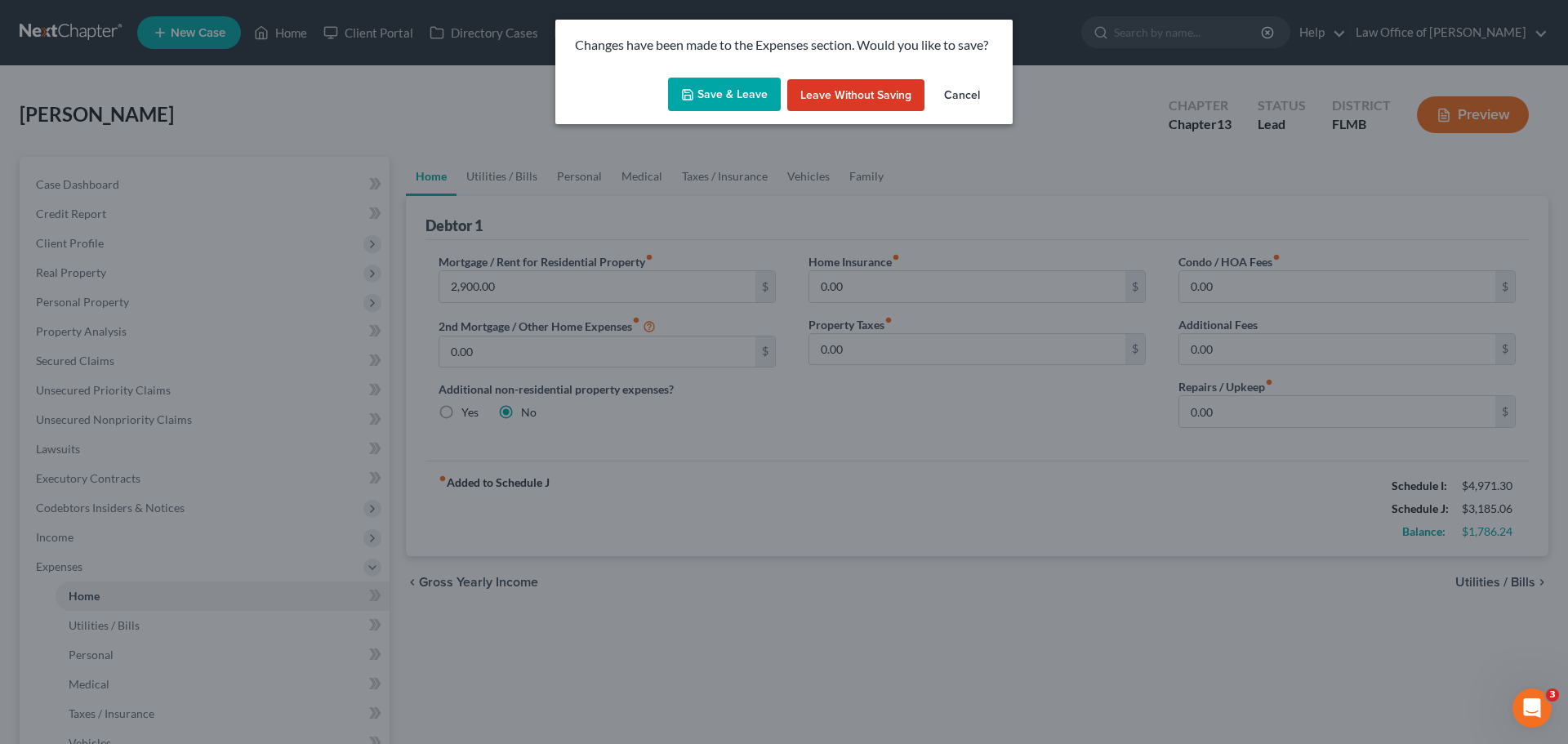
click at [747, 91] on button "Save & Leave" at bounding box center [724, 94] width 113 height 35
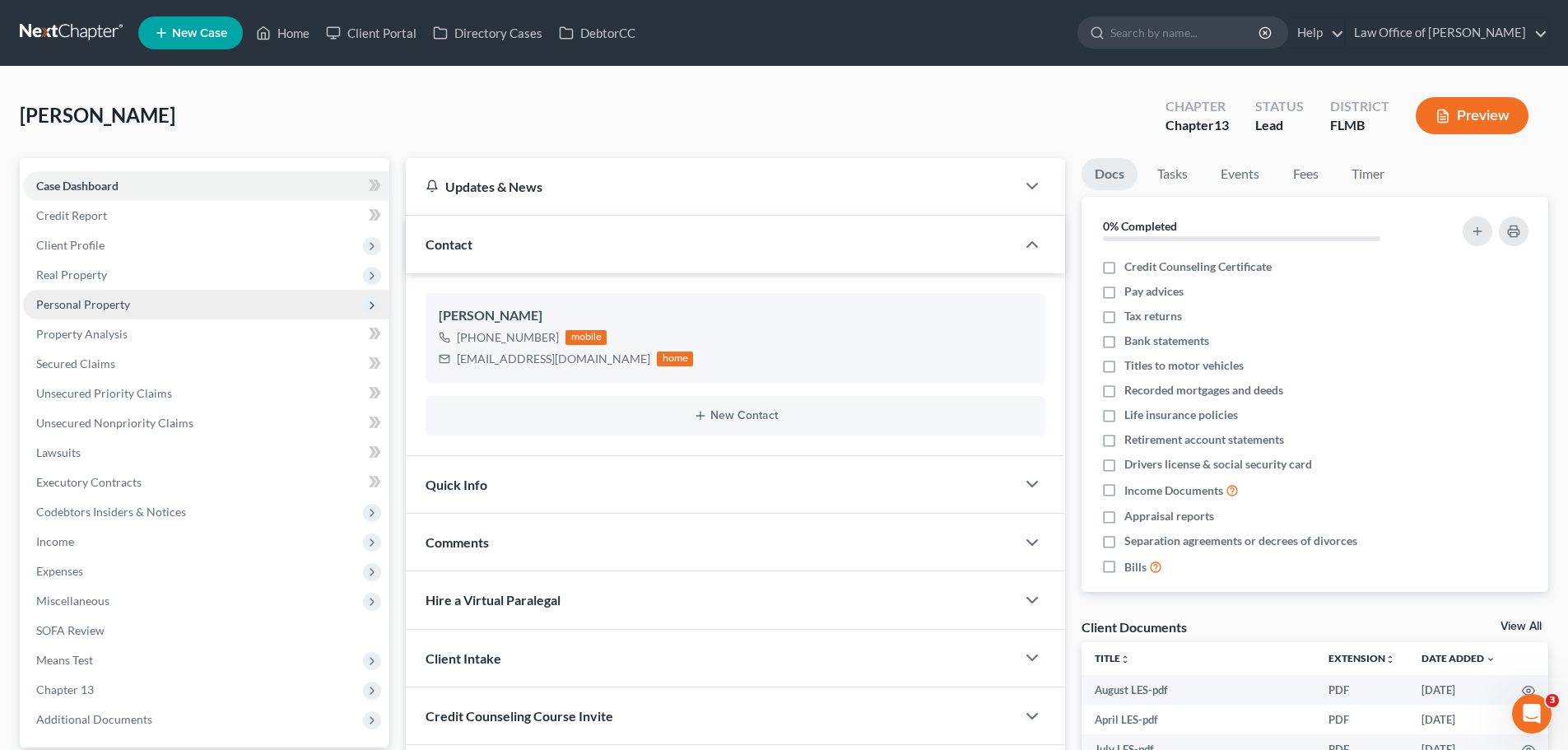
click at [143, 300] on span "Personal Property" at bounding box center [206, 304] width 366 height 29
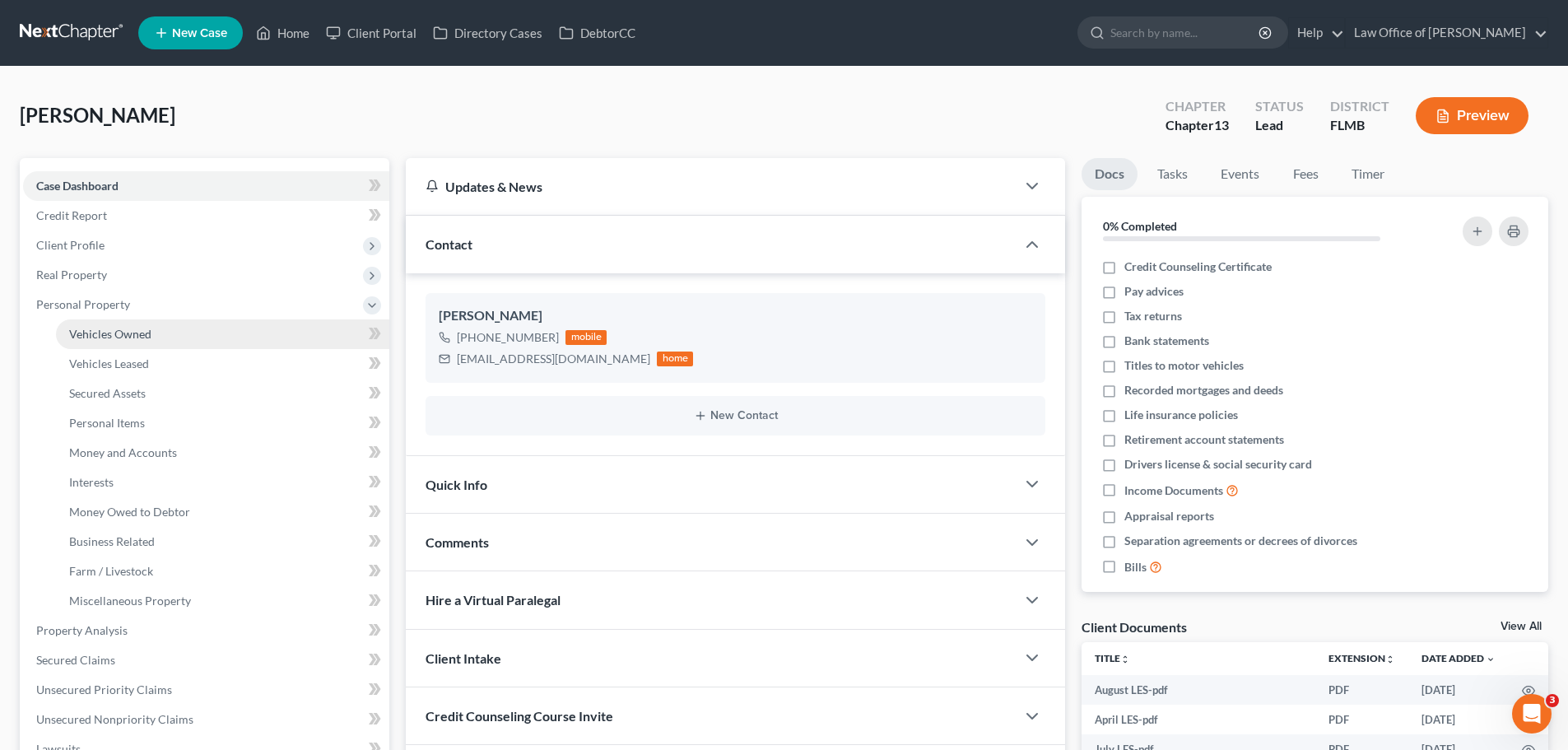
click at [143, 341] on link "Vehicles Owned" at bounding box center [222, 334] width 333 height 29
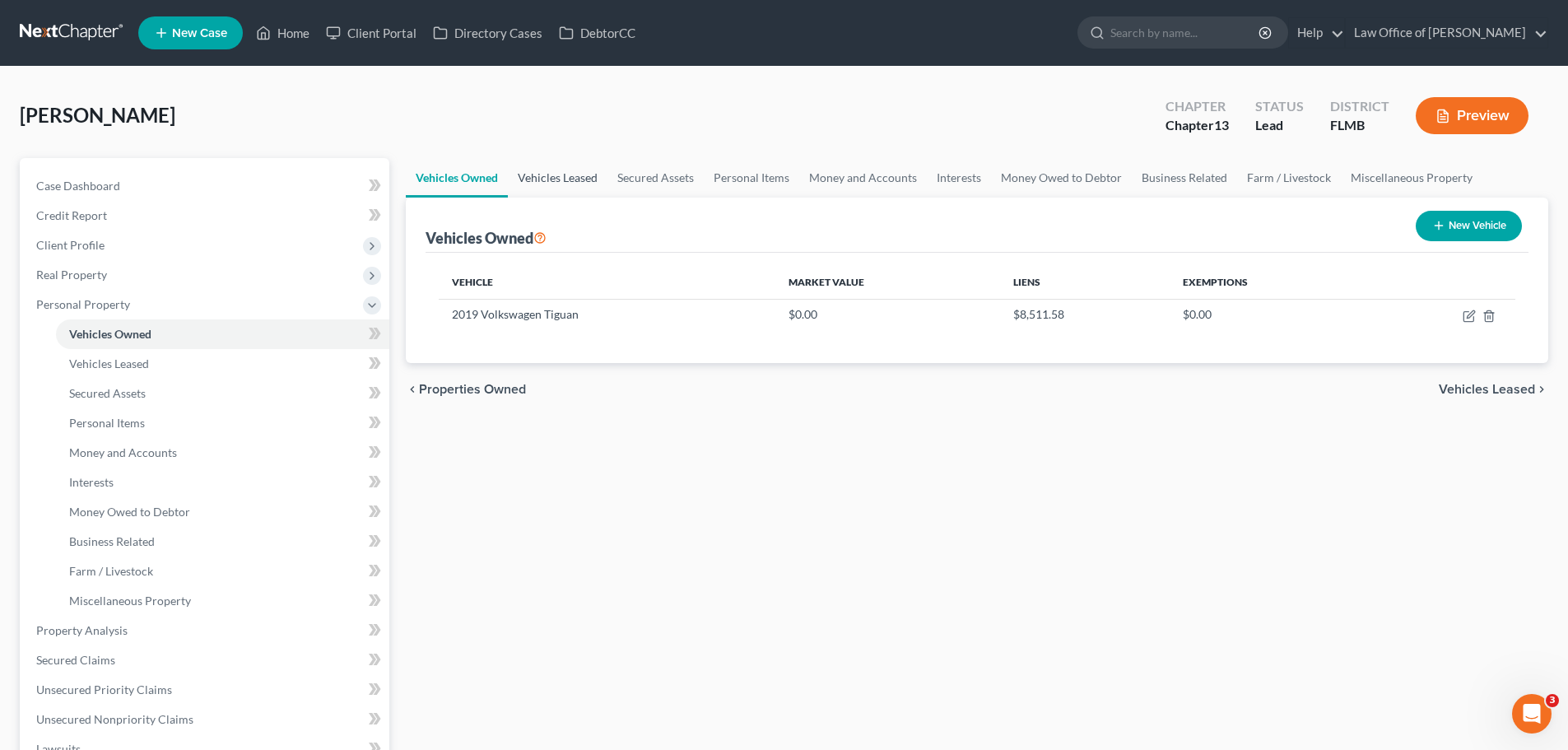
click at [575, 177] on link "Vehicles Leased" at bounding box center [557, 178] width 100 height 39
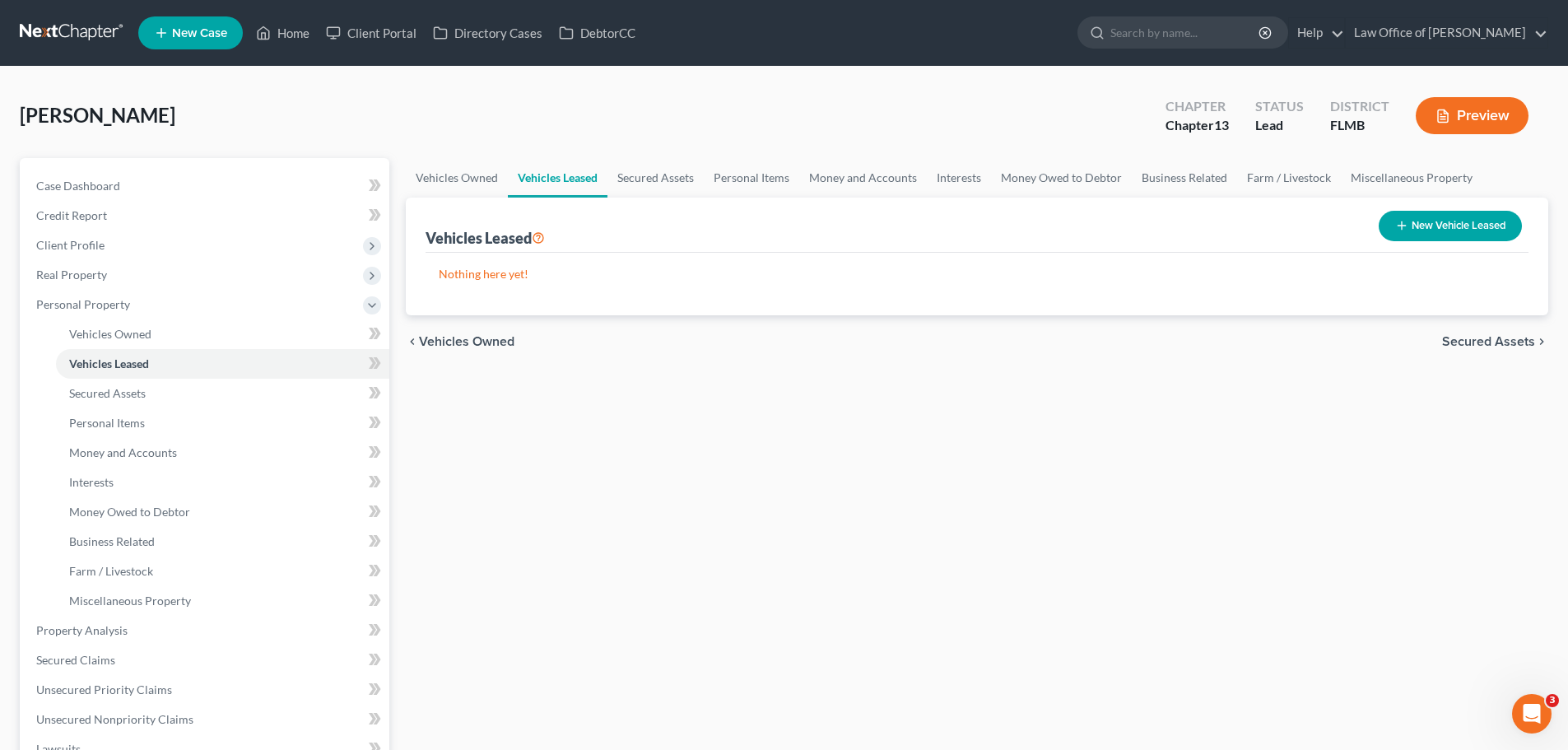
click at [1417, 233] on button "New Vehicle Leased" at bounding box center [1450, 225] width 143 height 30
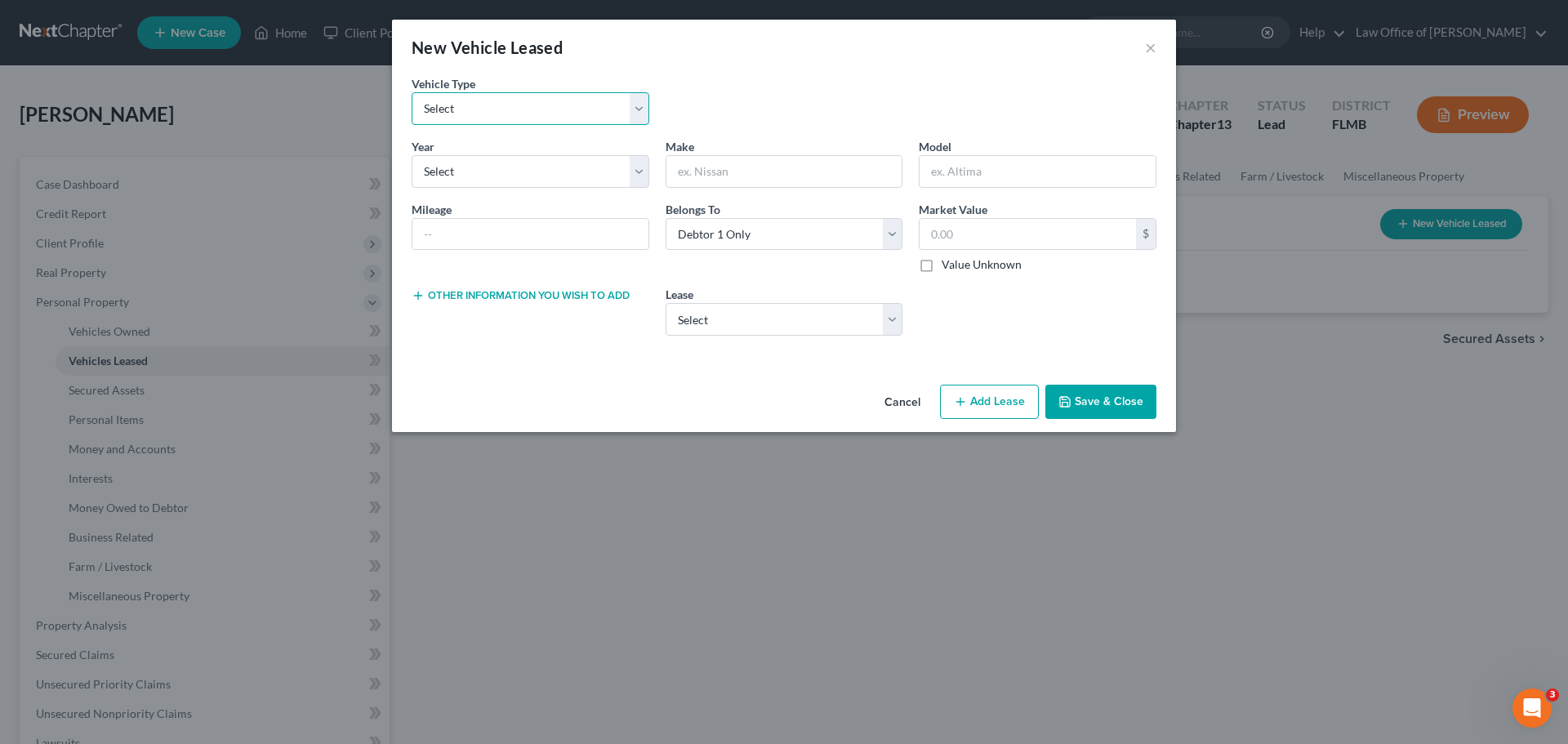
click at [492, 109] on select "Select Automobile Truck Trailer Watercraft Aircraft Motor Home Atv Other Vehicle" at bounding box center [531, 109] width 238 height 33
click at [412, 93] on select "Select Automobile Truck Trailer Watercraft Aircraft Motor Home Atv Other Vehicle" at bounding box center [531, 109] width 238 height 33
click at [512, 180] on select "Select 2026 2025 2024 2023 2022 2021 2020 2019 2018 2017 2016 2015 2014 2013 20…" at bounding box center [531, 172] width 238 height 33
click at [412, 155] on select "Select 2026 2025 2024 2023 2022 2021 2020 2019 2018 2017 2016 2015 2014 2013 20…" at bounding box center [531, 172] width 238 height 33
click at [683, 173] on input "text" at bounding box center [785, 172] width 236 height 31
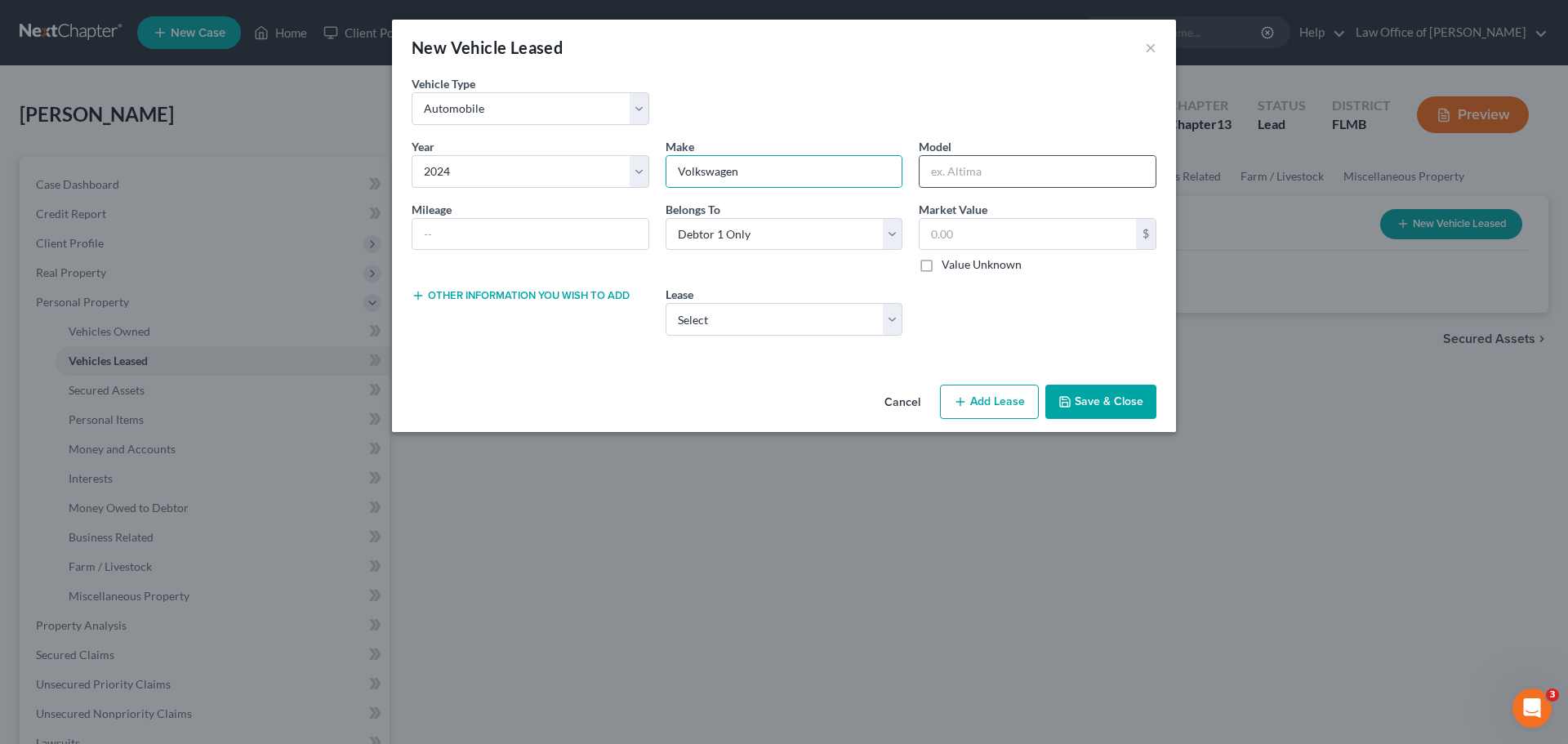
click at [956, 174] on input "text" at bounding box center [1037, 172] width 236 height 31
click at [739, 274] on div "Year * Select 2026 2025 2024 2023 2022 2021 2020 2019 2018 2017 2016 2015 2014 …" at bounding box center [784, 213] width 761 height 149
click at [694, 312] on select "Select 2024 VW Atlas" at bounding box center [785, 320] width 238 height 33
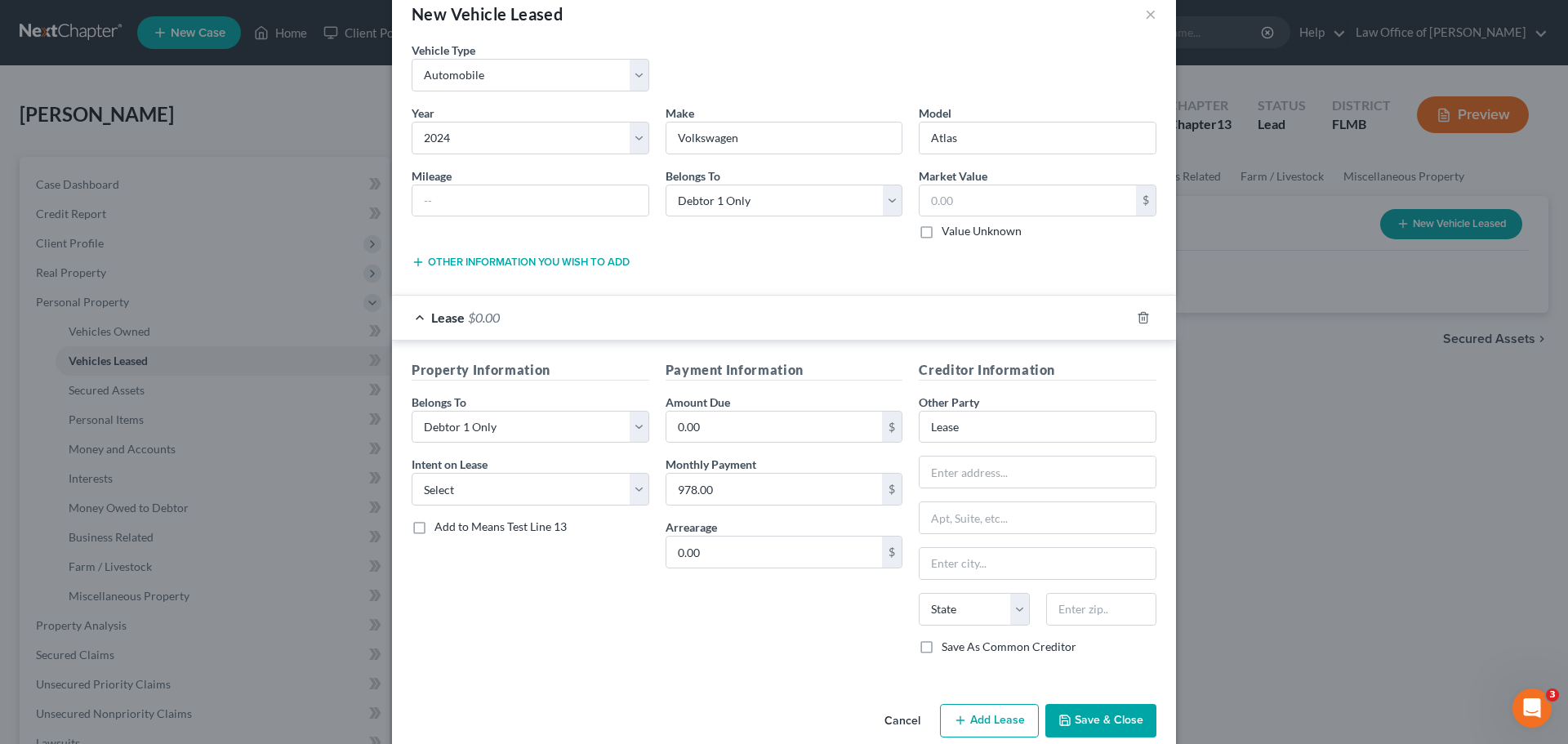
scroll to position [60, 0]
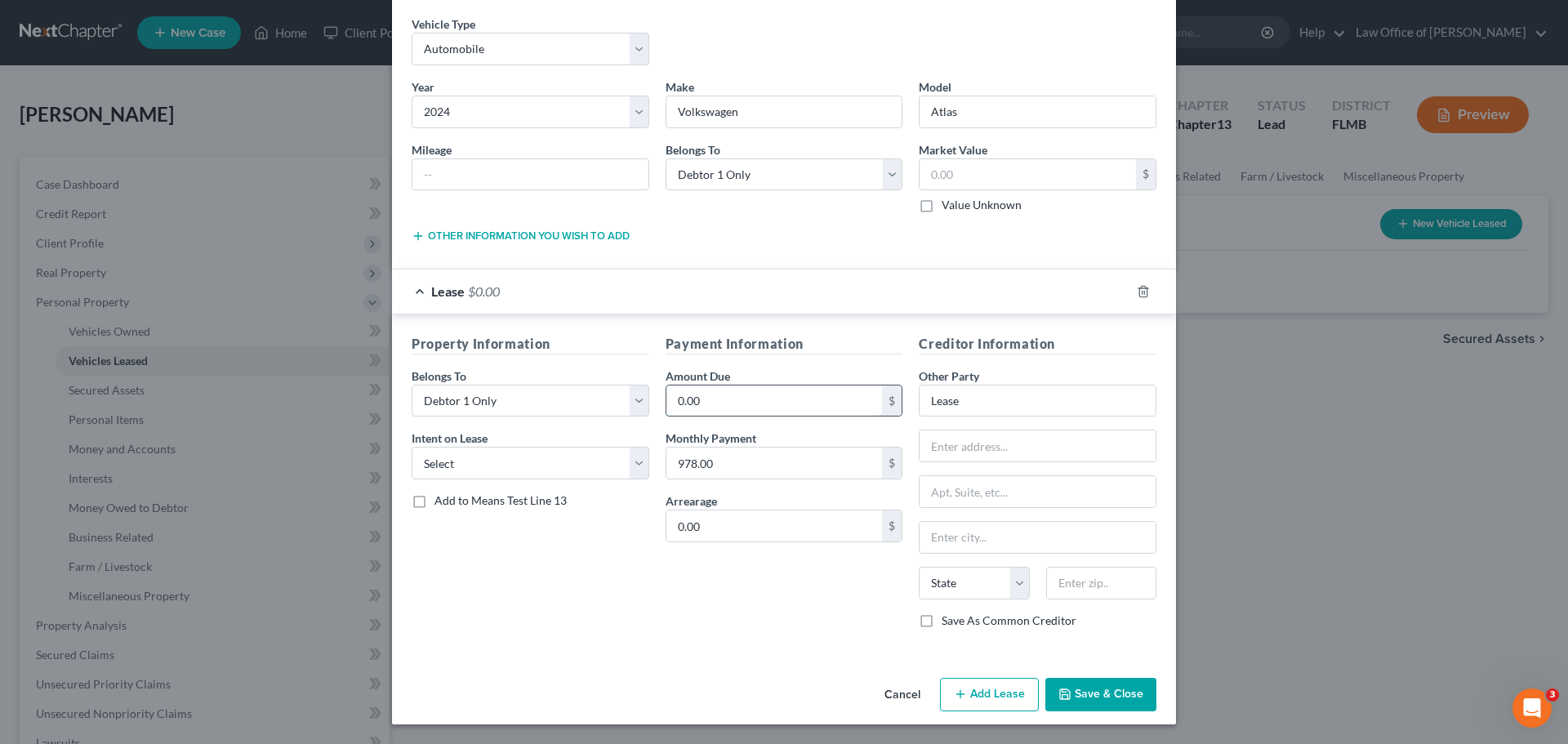
click at [774, 392] on input "0.00" at bounding box center [775, 401] width 216 height 31
click at [627, 583] on div "Property Information Belongs To * Select Debtor 1 Only Debtor 2 Only Debtor 1 A…" at bounding box center [531, 488] width 254 height 308
click at [730, 470] on input "978.00" at bounding box center [775, 463] width 216 height 31
drag, startPoint x: 531, startPoint y: 561, endPoint x: 519, endPoint y: 500, distance: 62.2
click at [533, 562] on div "Property Information Belongs To * Select Debtor 1 Only Debtor 2 Only Debtor 1 A…" at bounding box center [531, 488] width 254 height 308
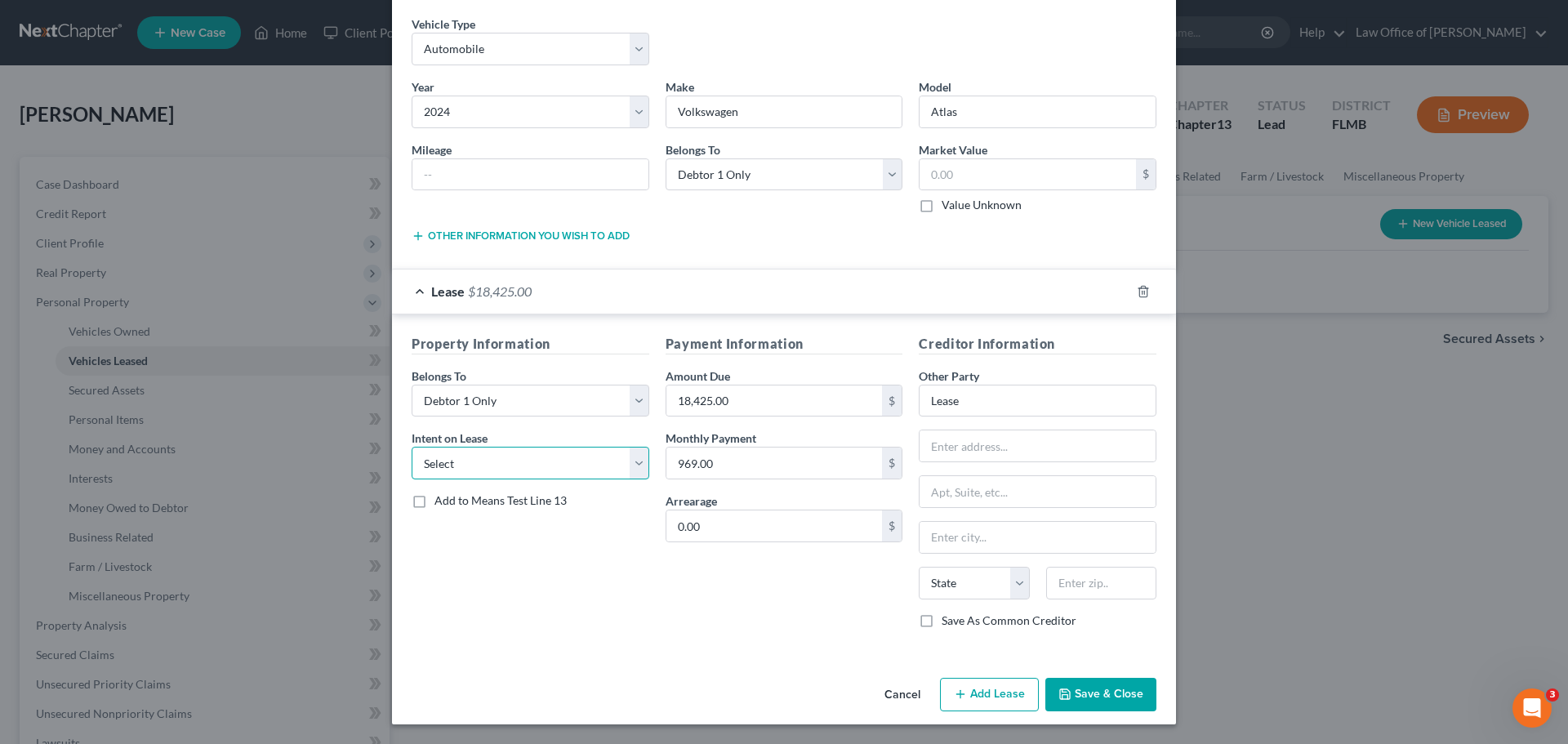
click at [508, 456] on select "Select None Assume Reject" at bounding box center [531, 463] width 238 height 33
click at [989, 397] on input "Lease" at bounding box center [1037, 401] width 238 height 33
drag, startPoint x: 985, startPoint y: 407, endPoint x: 910, endPoint y: 398, distance: 75.5
click at [910, 398] on div "Creditor Information Other Party * Lease State AL AK AR AZ CA CO CT DE DC FL GA…" at bounding box center [1037, 488] width 254 height 308
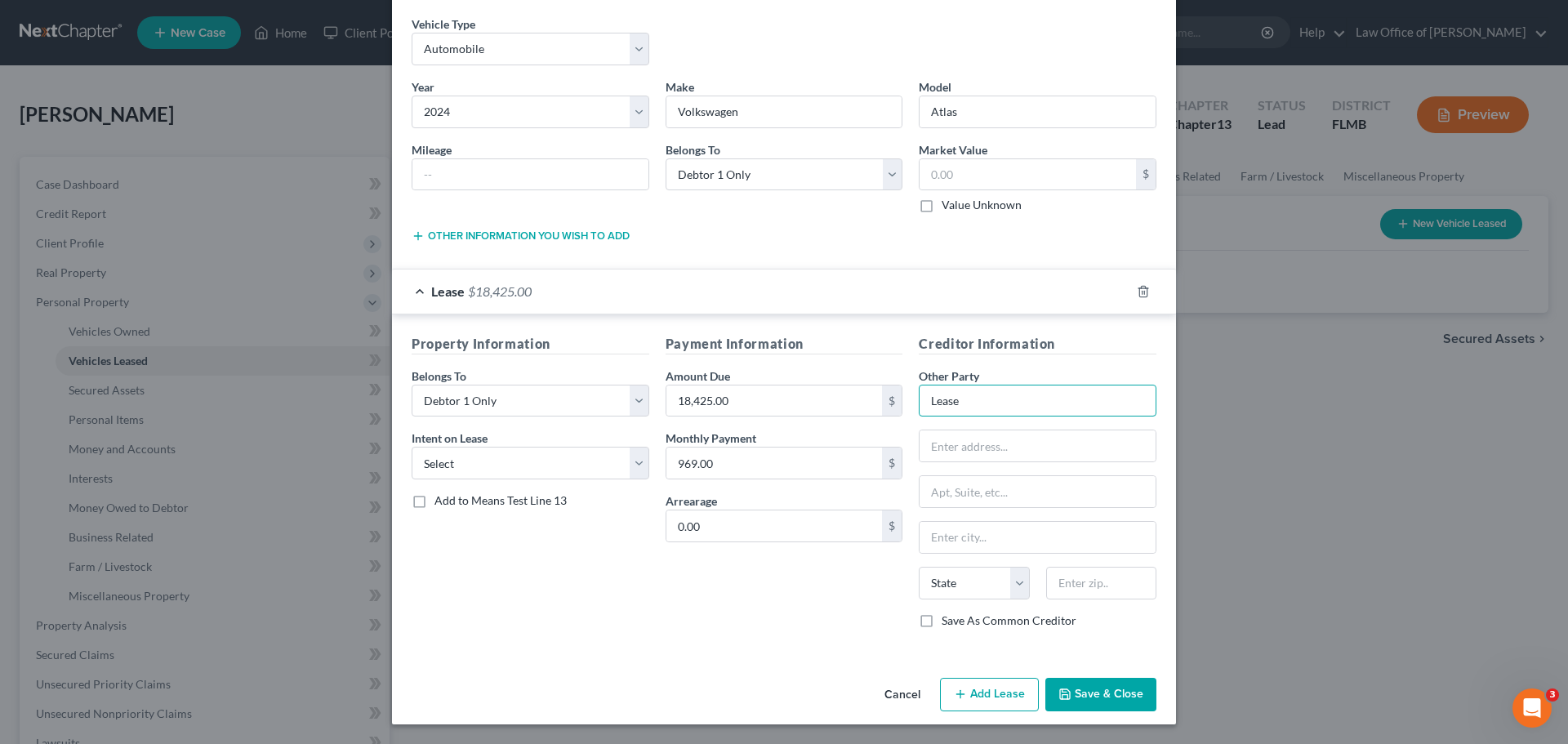
paste input "VOLKSWAGEN CREDIT"
click at [979, 449] on input "text" at bounding box center [1037, 446] width 236 height 31
click at [987, 446] on input "text" at bounding box center [1037, 446] width 236 height 31
paste input "1401 FRANKLIN BLVD"
click at [1074, 562] on div "Other Party * VOLKSWAGEN CREDIT 1401 FRANKLIN BLVD State AL AK AR AZ CA CO CT D…" at bounding box center [1037, 491] width 238 height 245
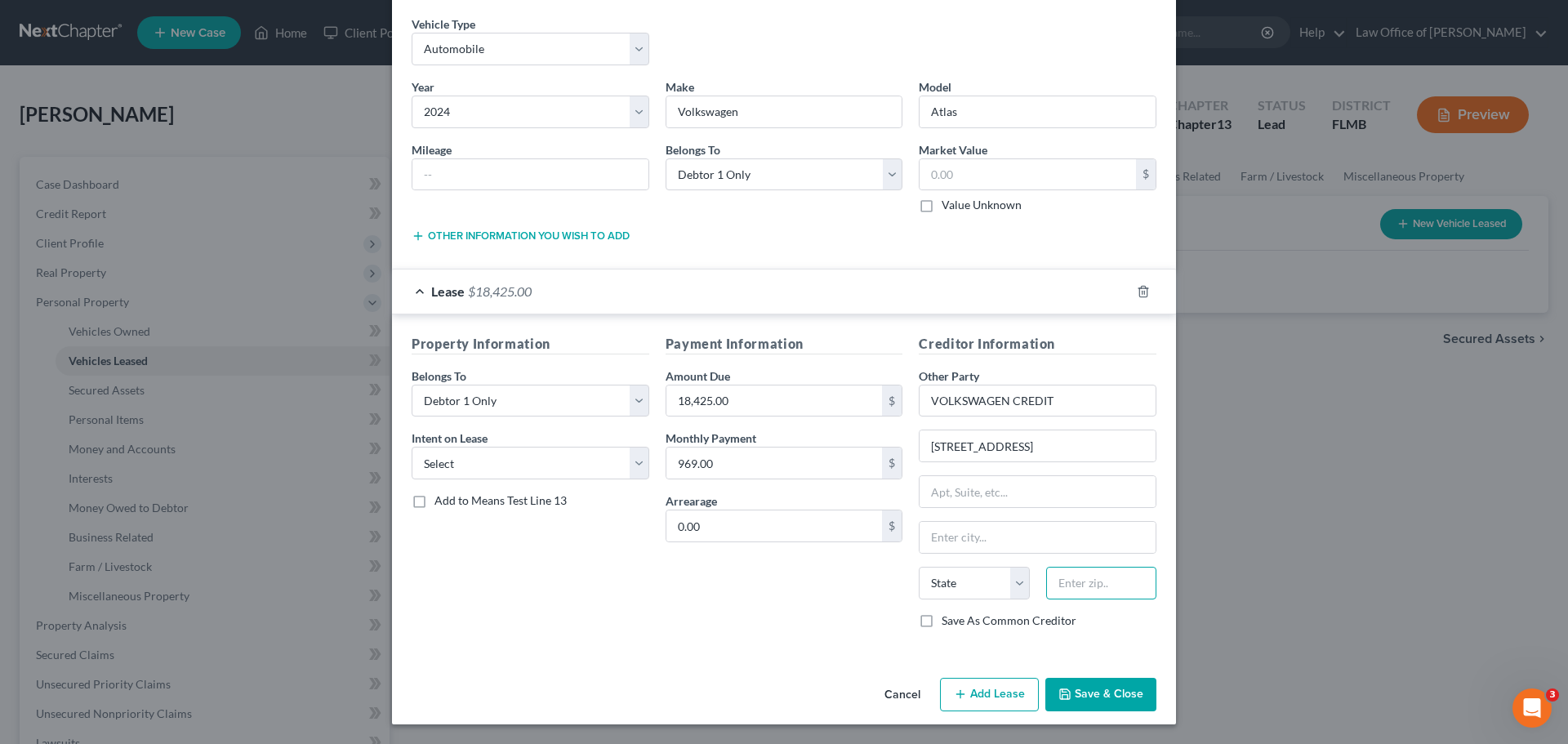
click at [1078, 589] on input "text" at bounding box center [1101, 583] width 110 height 33
click at [787, 608] on div "Payment Information Amount Due 18,425.00 $ Monthly Payment 969.00 $ Arrearage 0…" at bounding box center [785, 488] width 254 height 308
click at [942, 623] on label "Save As Common Creditor" at bounding box center [1009, 620] width 134 height 16
click at [948, 623] on input "Save As Common Creditor" at bounding box center [954, 618] width 11 height 11
click at [753, 663] on div "Vehicle Type * Select Automobile Truck Trailer Watercraft Aircraft Motor Home A…" at bounding box center [784, 343] width 784 height 656
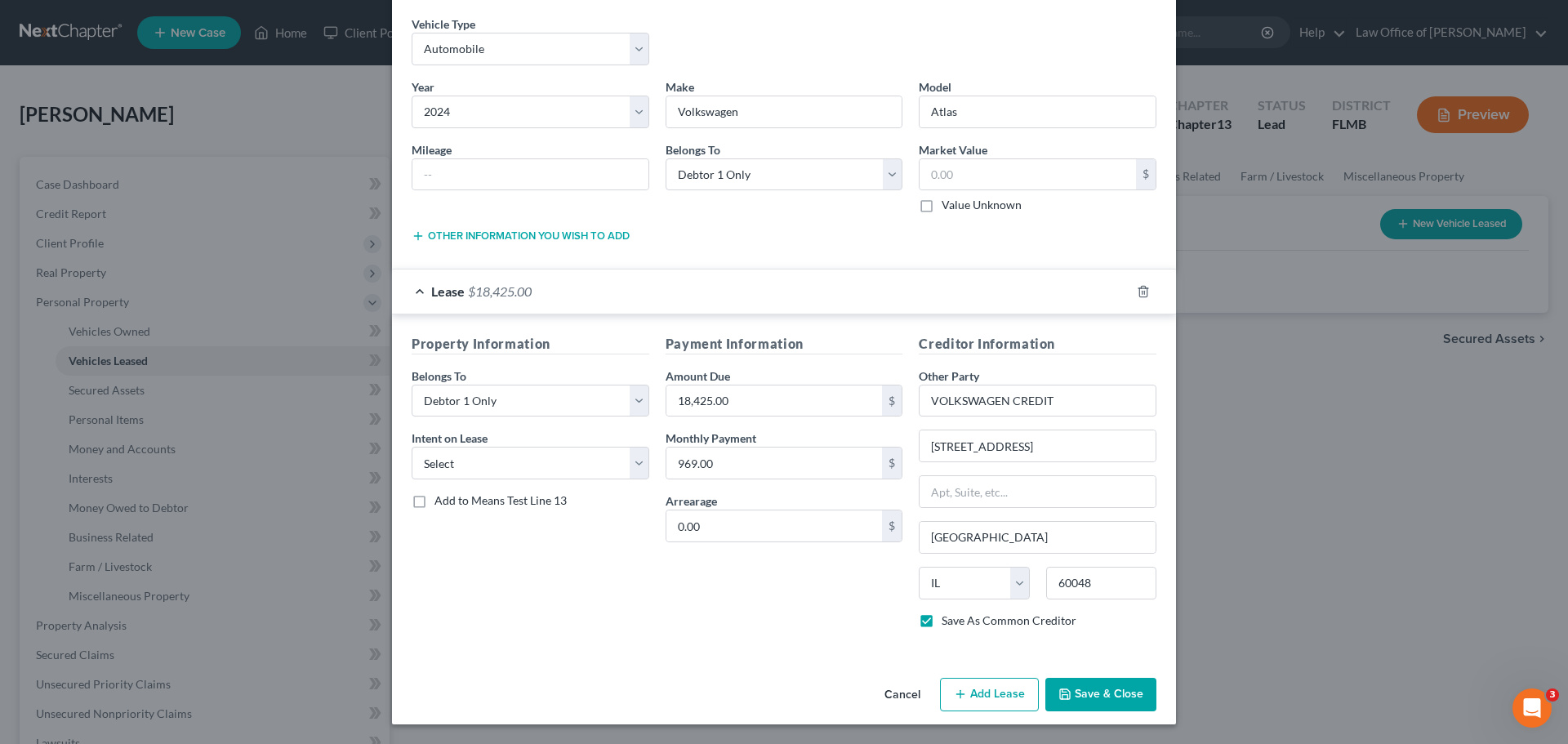
click at [1099, 694] on button "Save & Close" at bounding box center [1101, 695] width 111 height 35
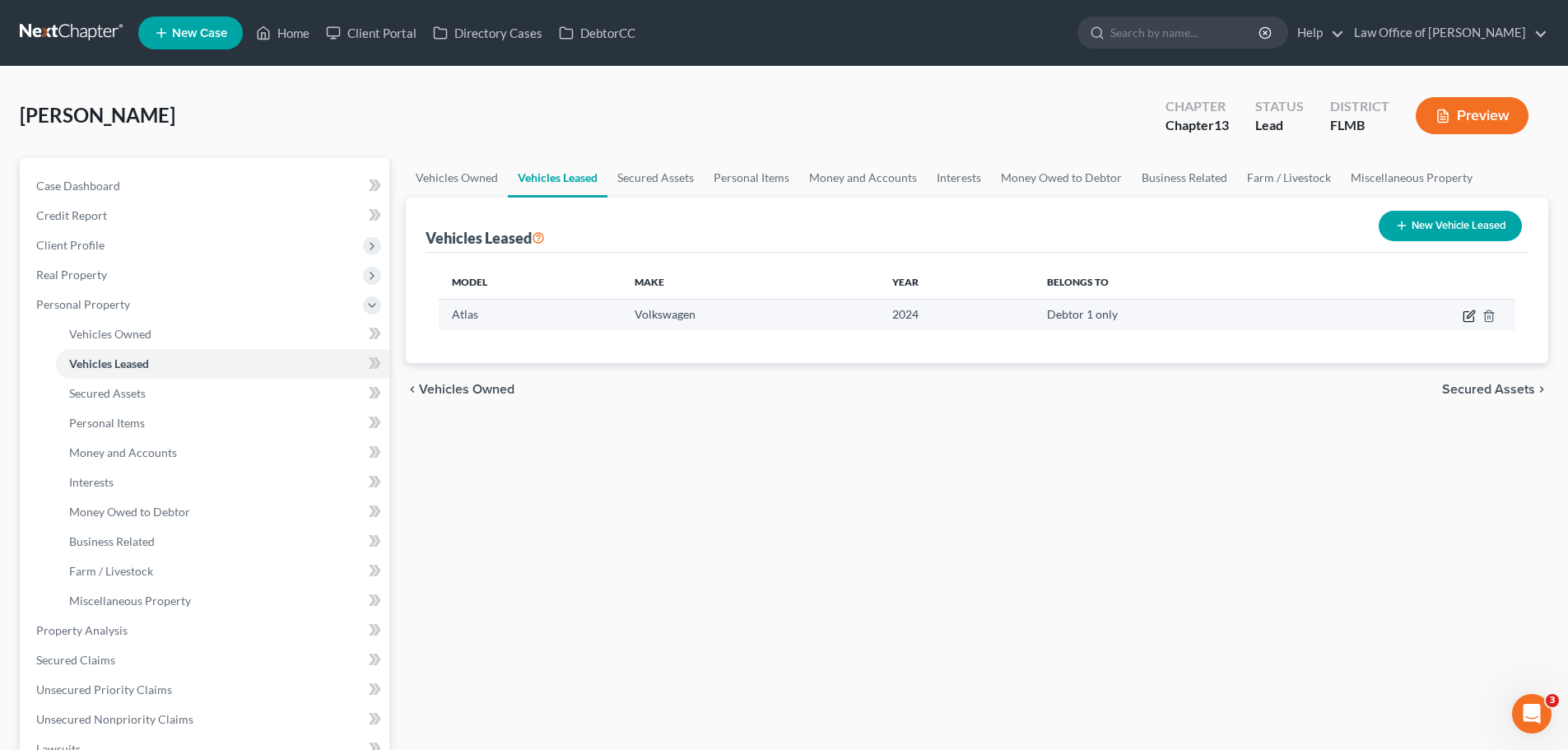
click at [1465, 314] on icon "button" at bounding box center [1469, 316] width 13 height 13
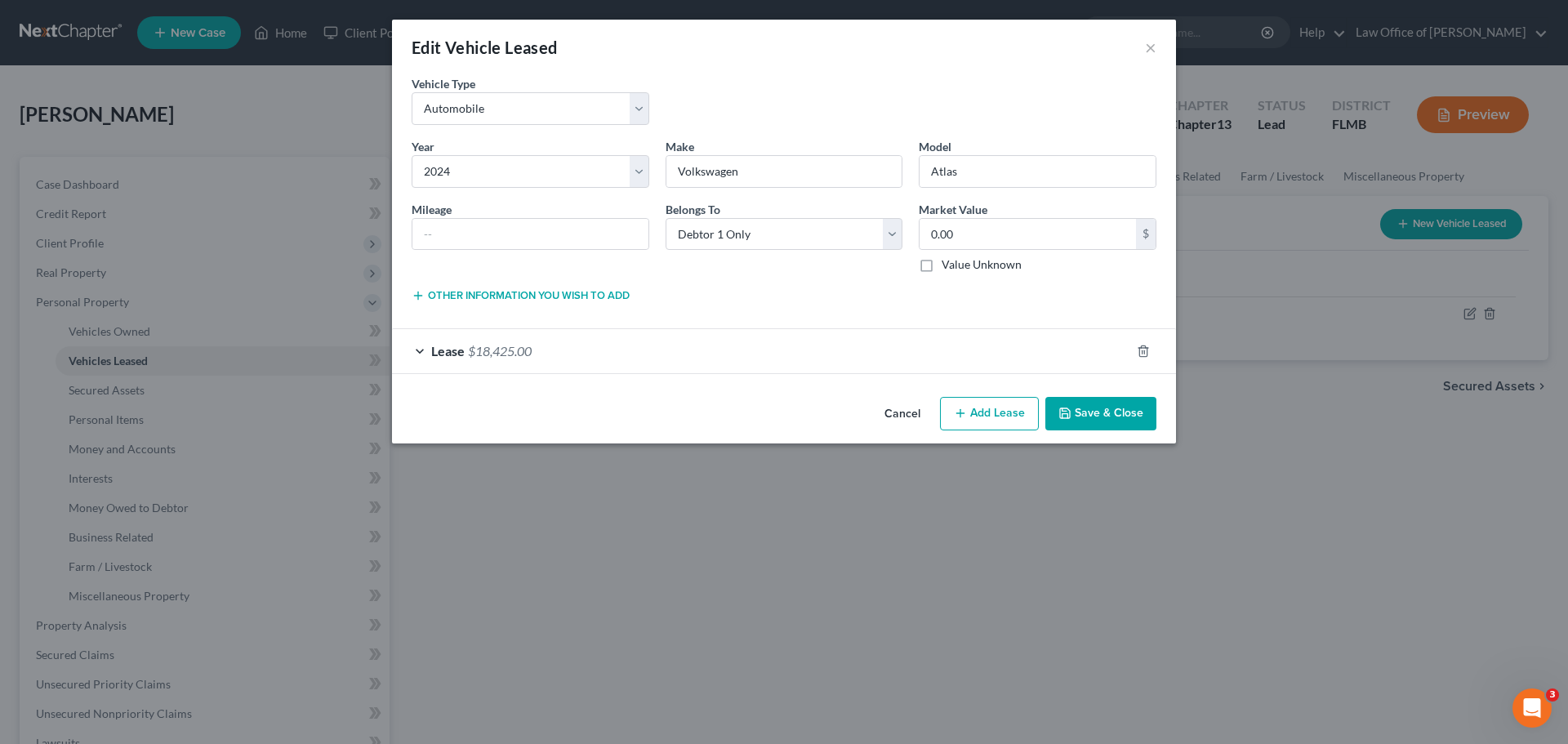
click at [895, 346] on div "Lease $18,425.00" at bounding box center [761, 351] width 739 height 44
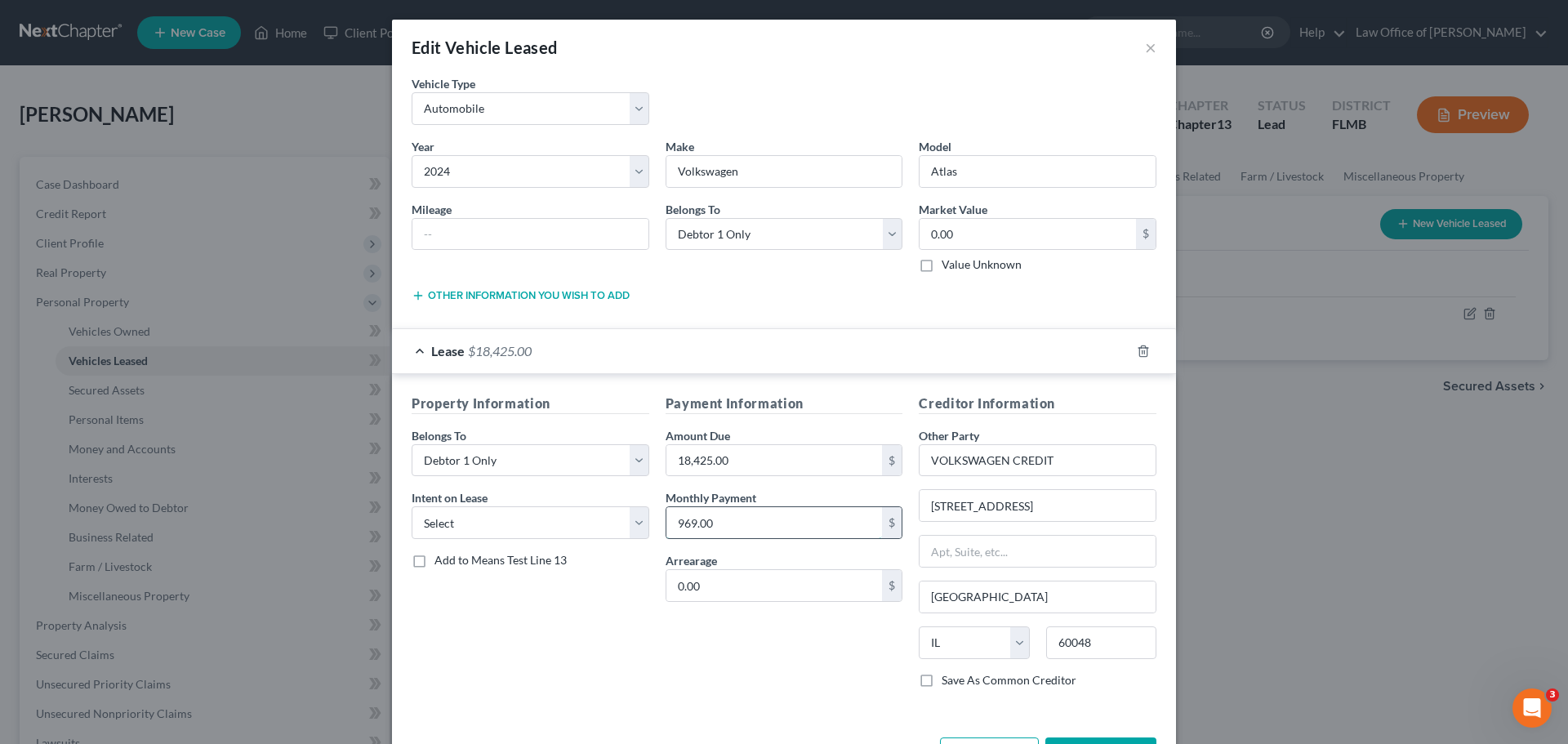
click at [749, 525] on input "969.00" at bounding box center [775, 522] width 216 height 31
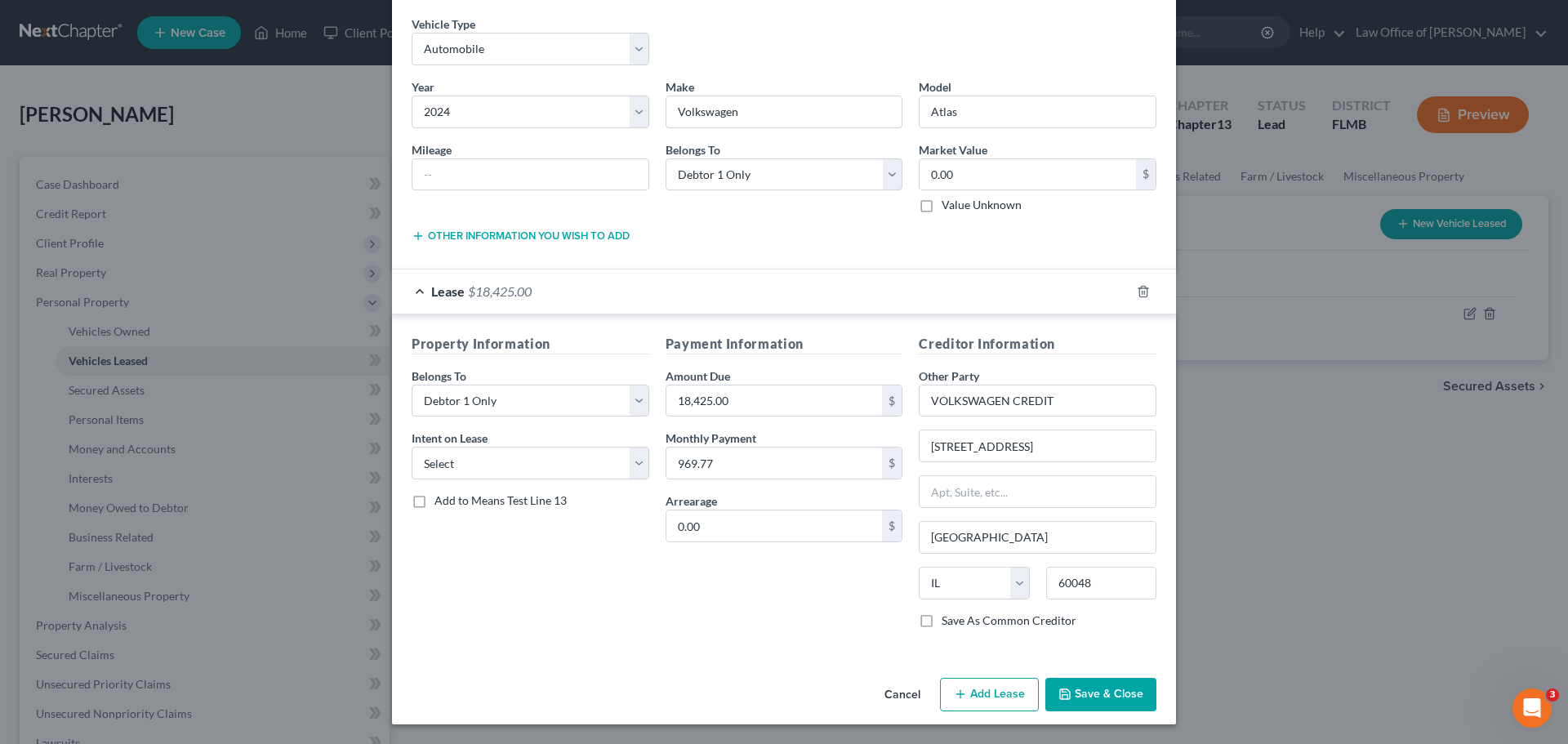
click at [1072, 688] on button "Save & Close" at bounding box center [1101, 695] width 111 height 35
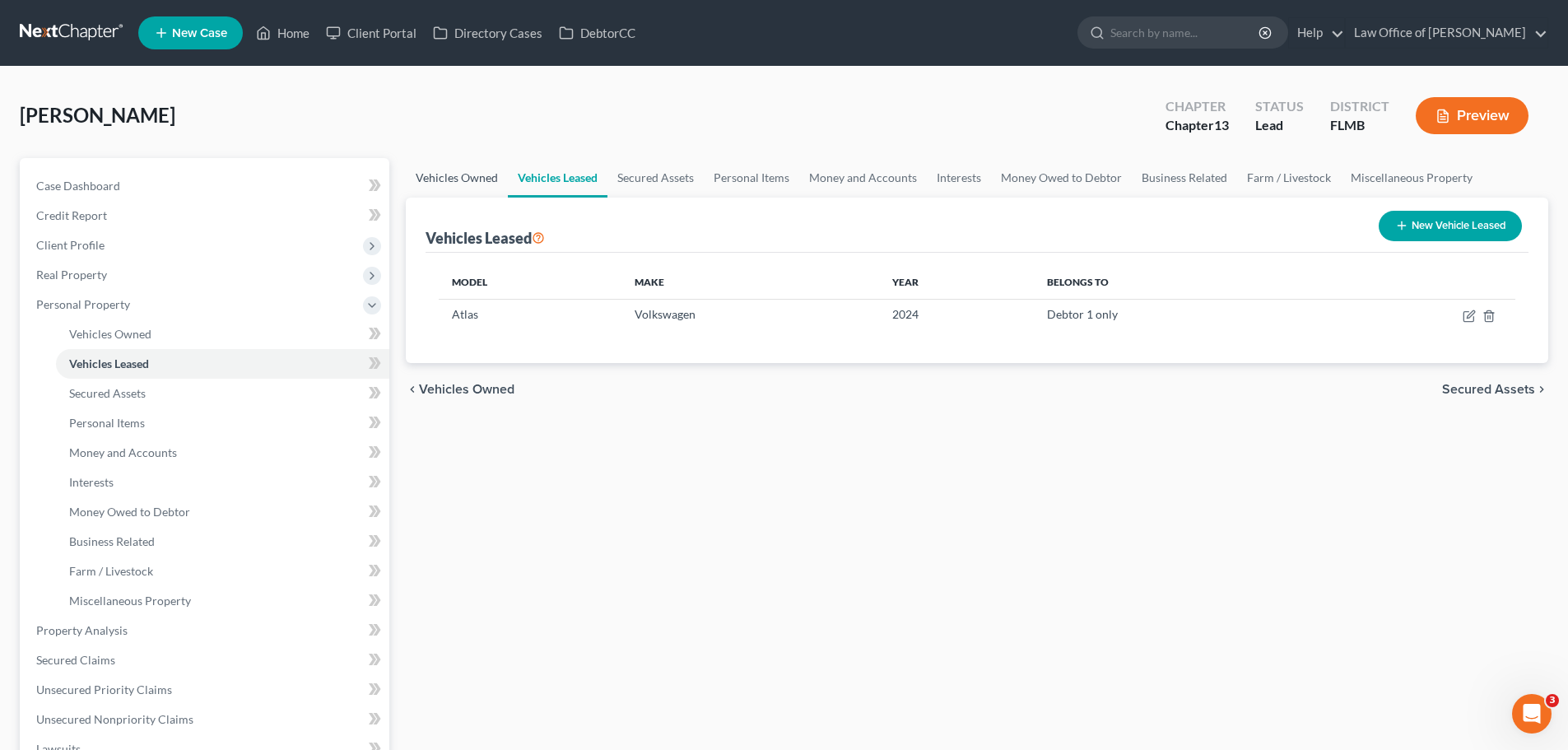
click at [467, 163] on link "Vehicles Owned" at bounding box center [456, 178] width 102 height 39
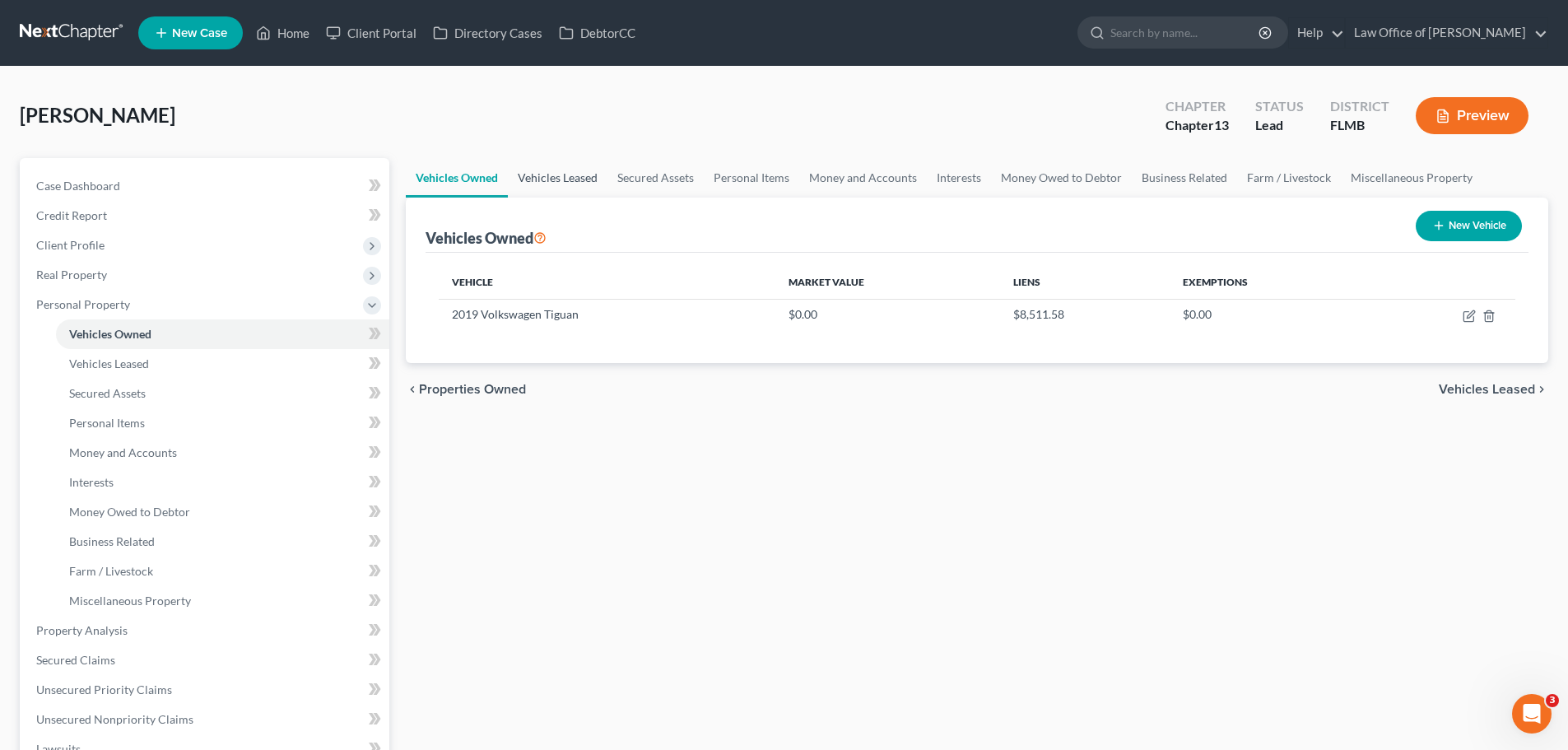
click at [569, 183] on link "Vehicles Leased" at bounding box center [557, 178] width 100 height 39
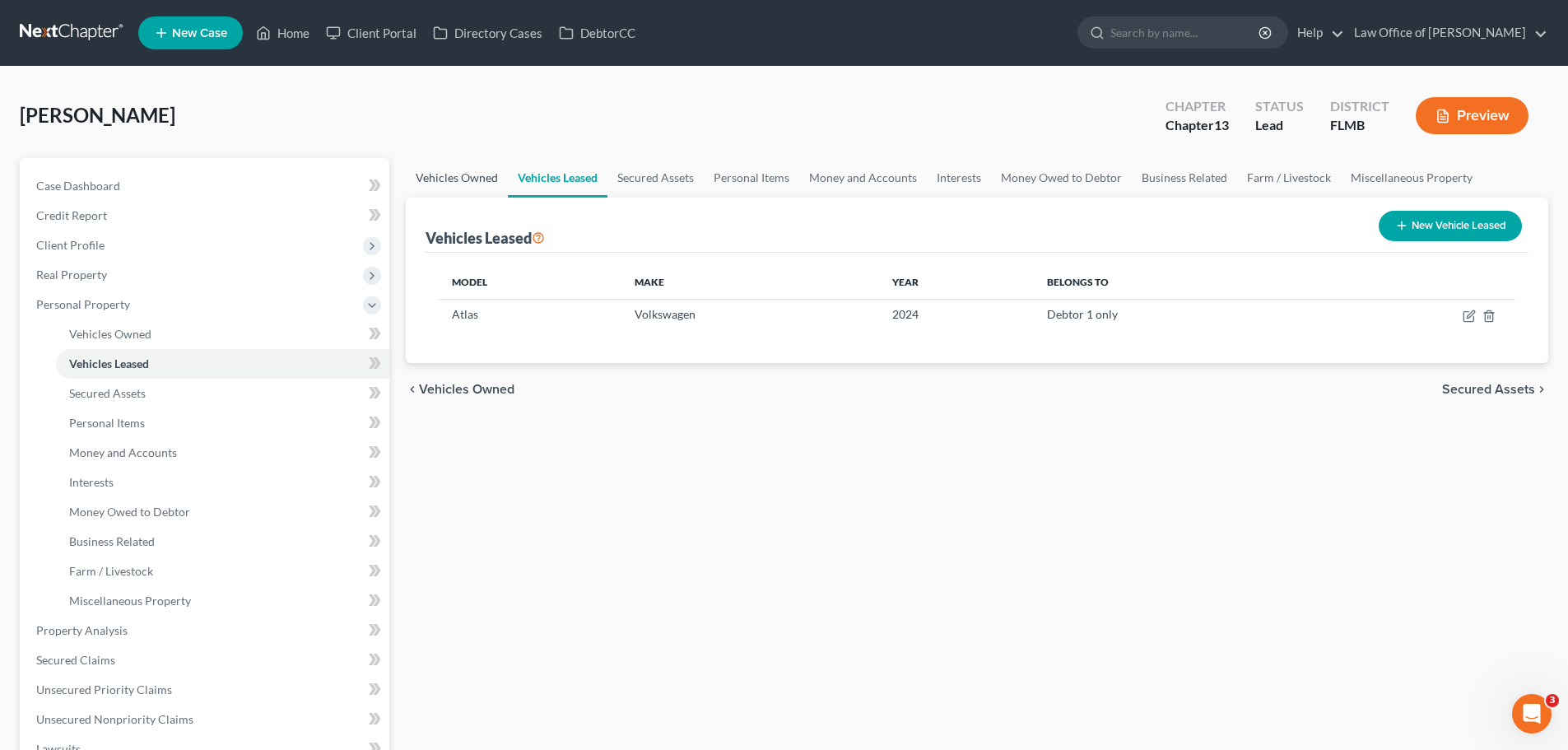
click at [460, 178] on link "Vehicles Owned" at bounding box center [456, 178] width 102 height 39
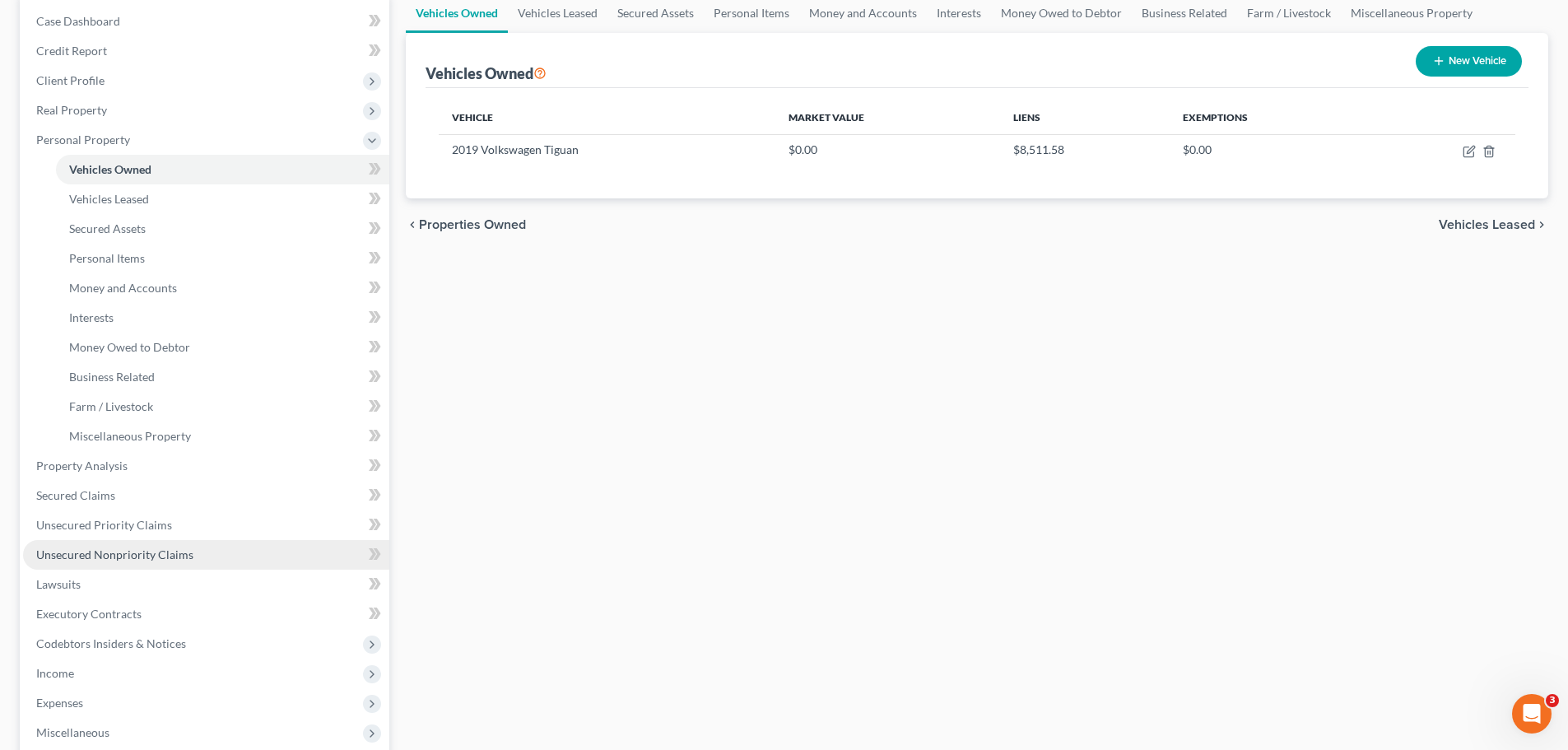
click at [151, 544] on link "Unsecured Nonpriority Claims" at bounding box center [206, 555] width 366 height 29
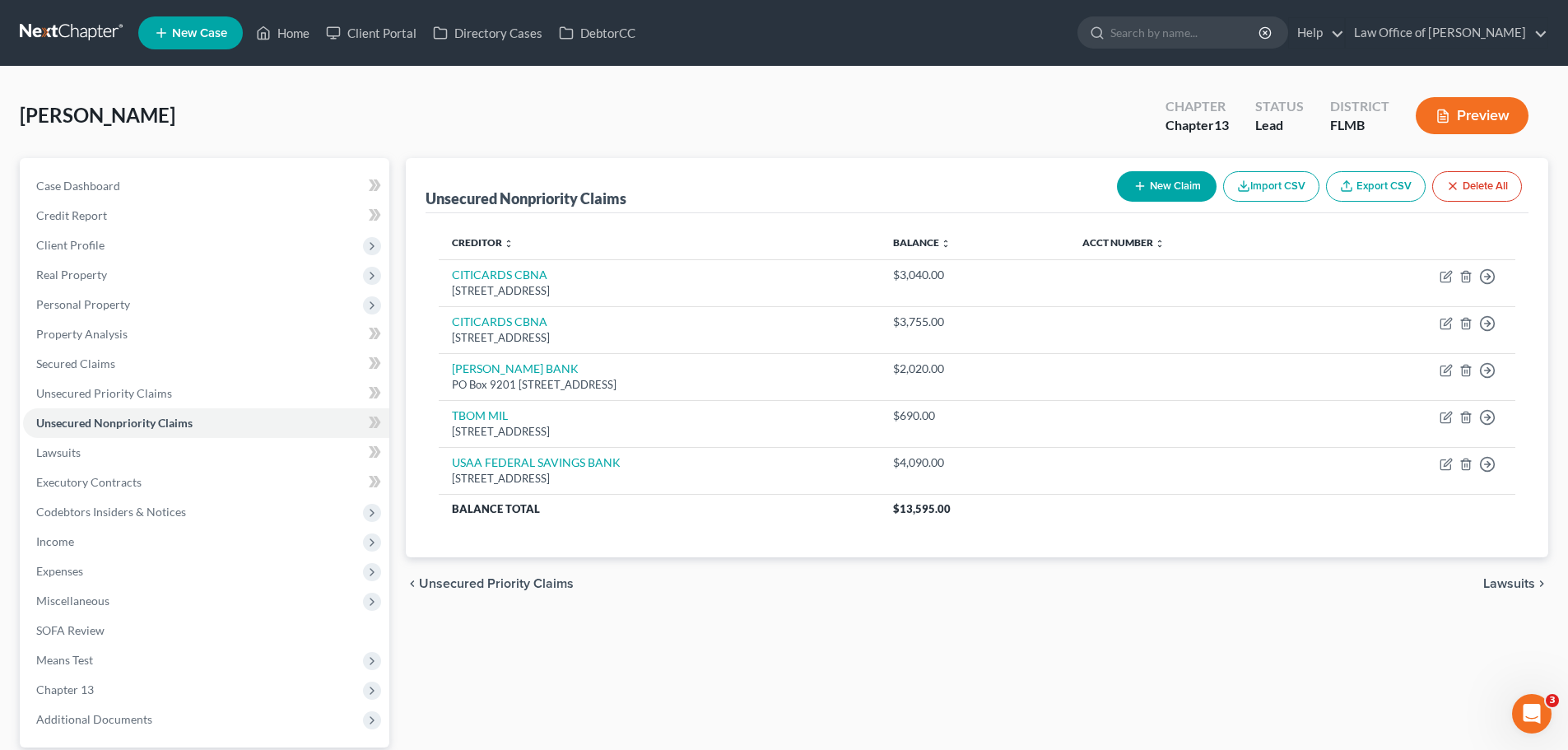
click at [1125, 196] on button "New Claim" at bounding box center [1166, 186] width 100 height 30
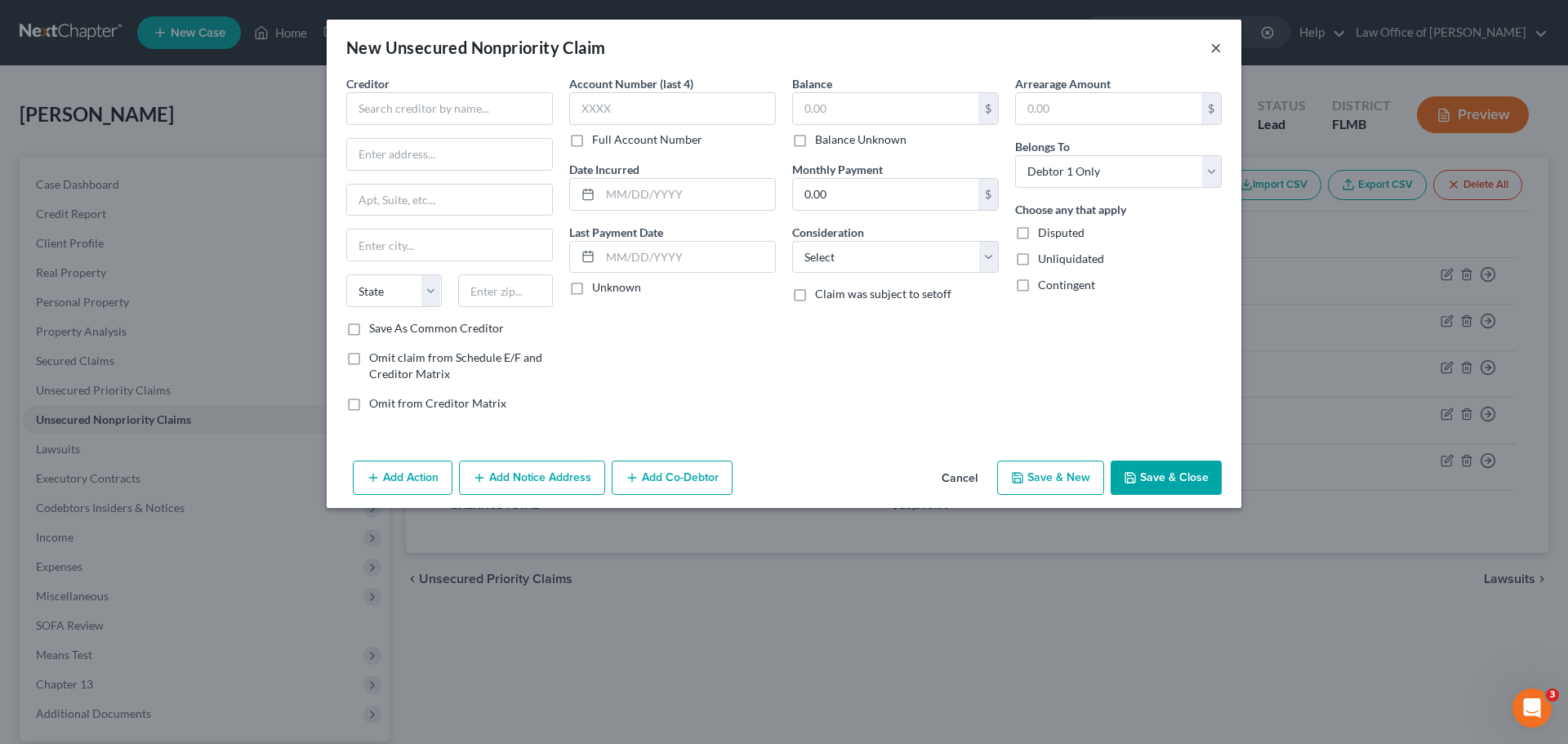
click at [1211, 44] on button "×" at bounding box center [1216, 47] width 12 height 20
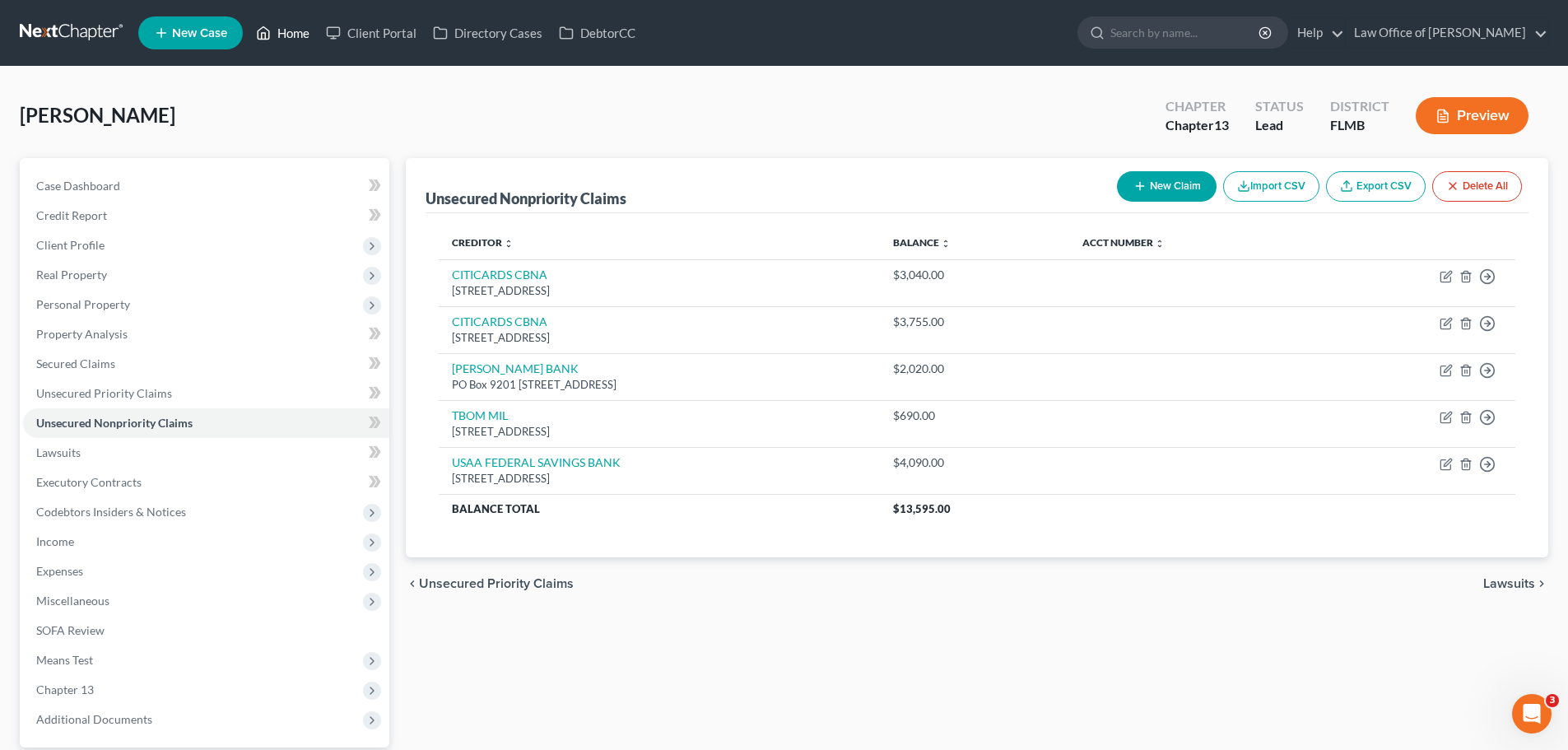
click at [297, 35] on link "Home" at bounding box center [283, 33] width 70 height 29
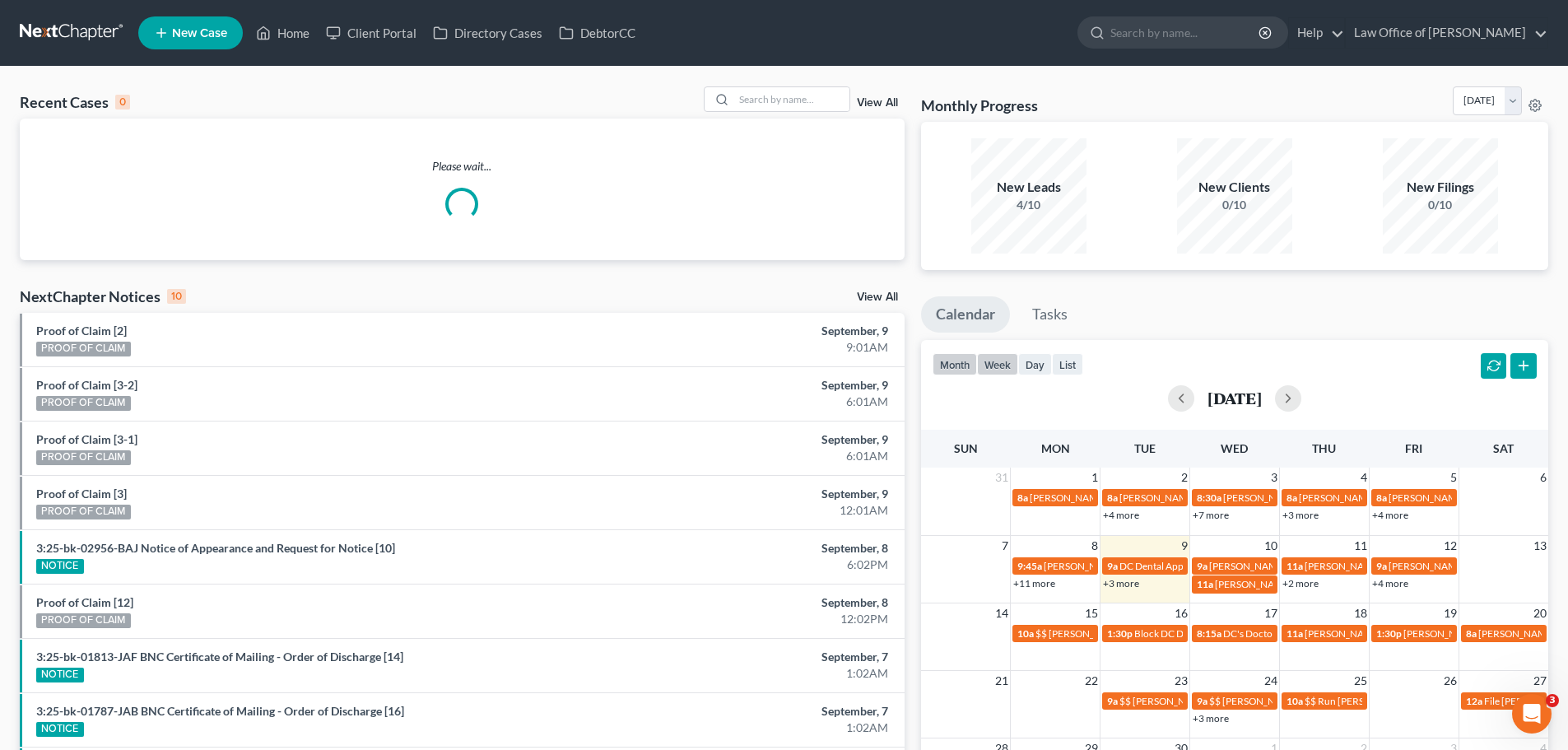
click at [985, 366] on button "week" at bounding box center [997, 364] width 41 height 22
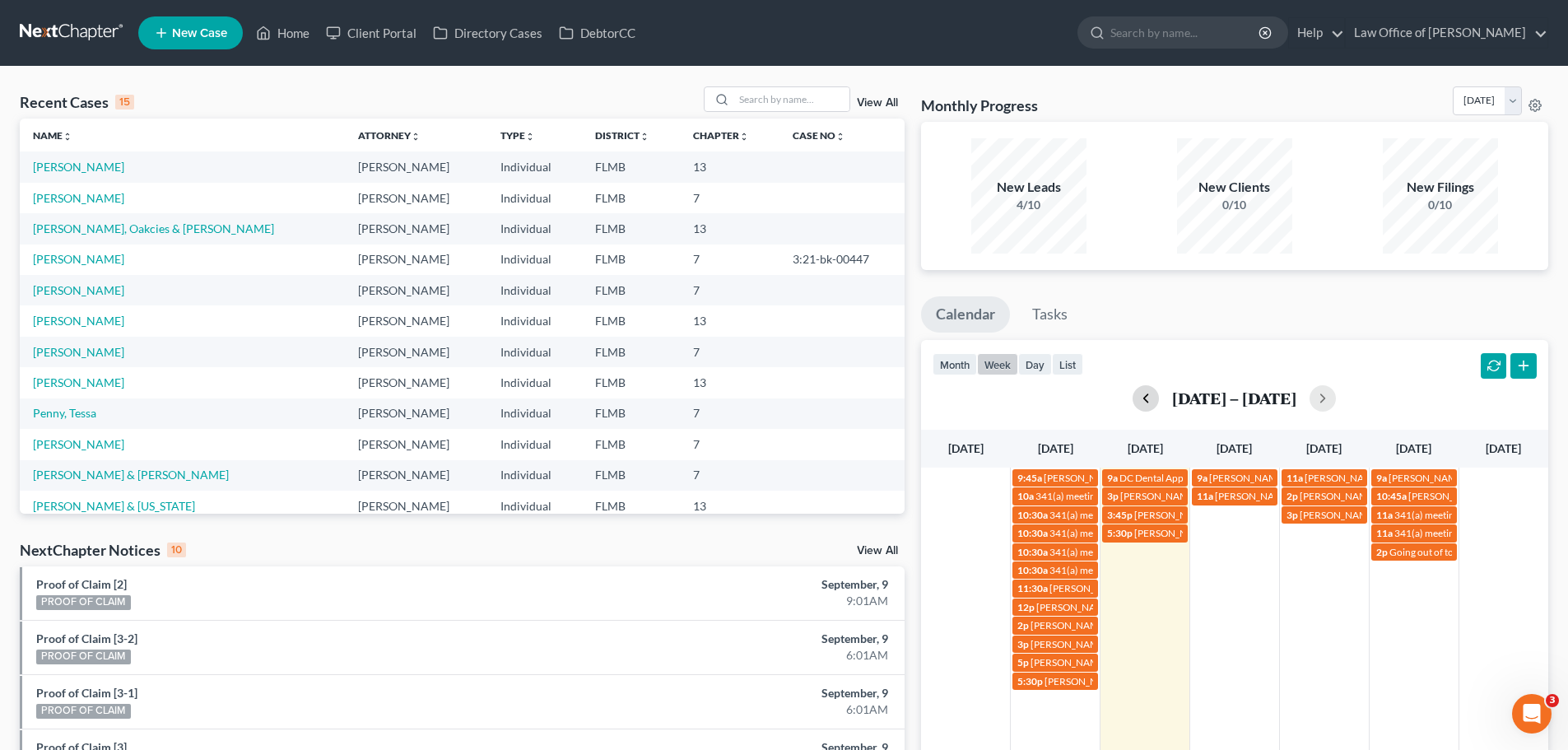
click at [1157, 400] on button "button" at bounding box center [1145, 398] width 27 height 27
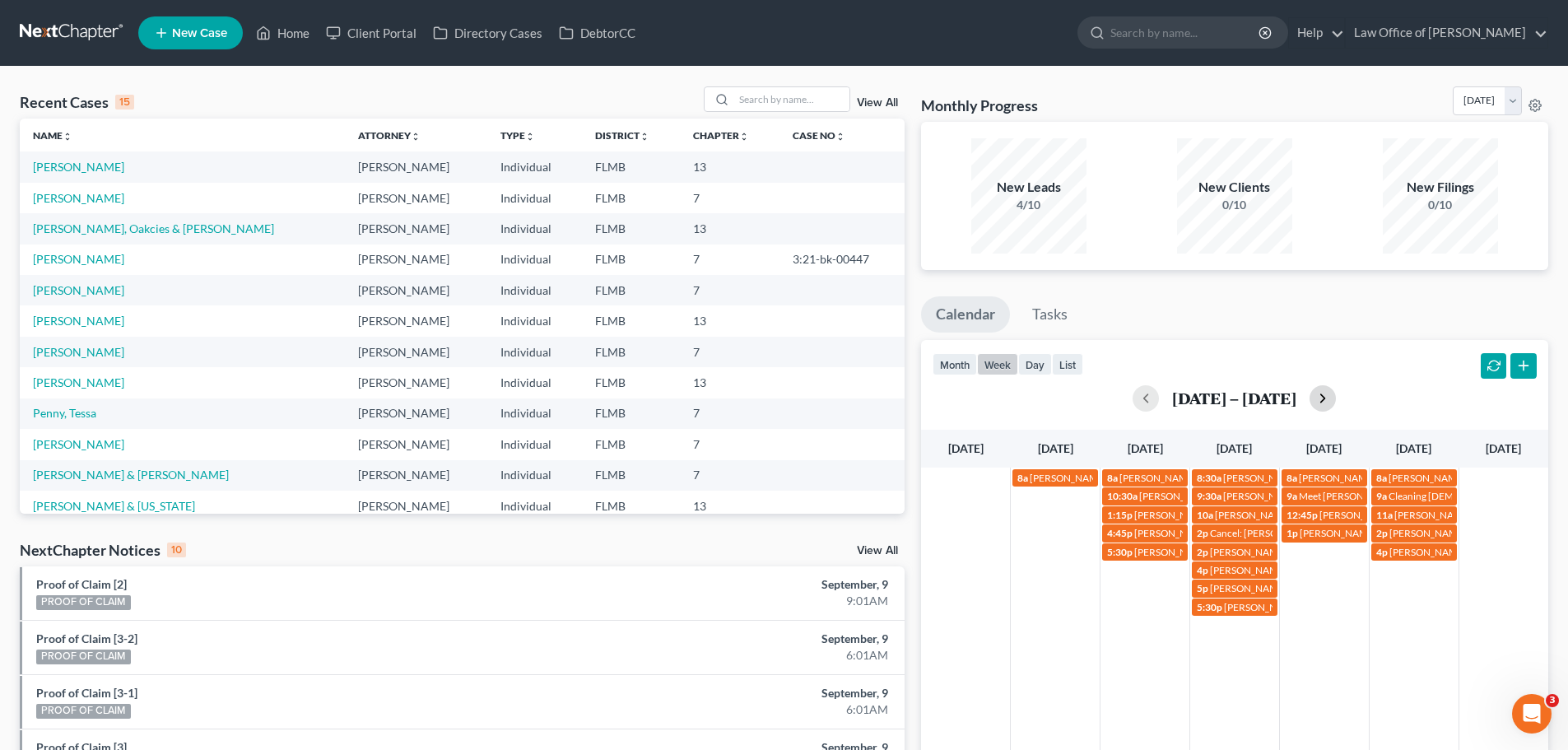
click at [1336, 399] on button "button" at bounding box center [1322, 398] width 27 height 27
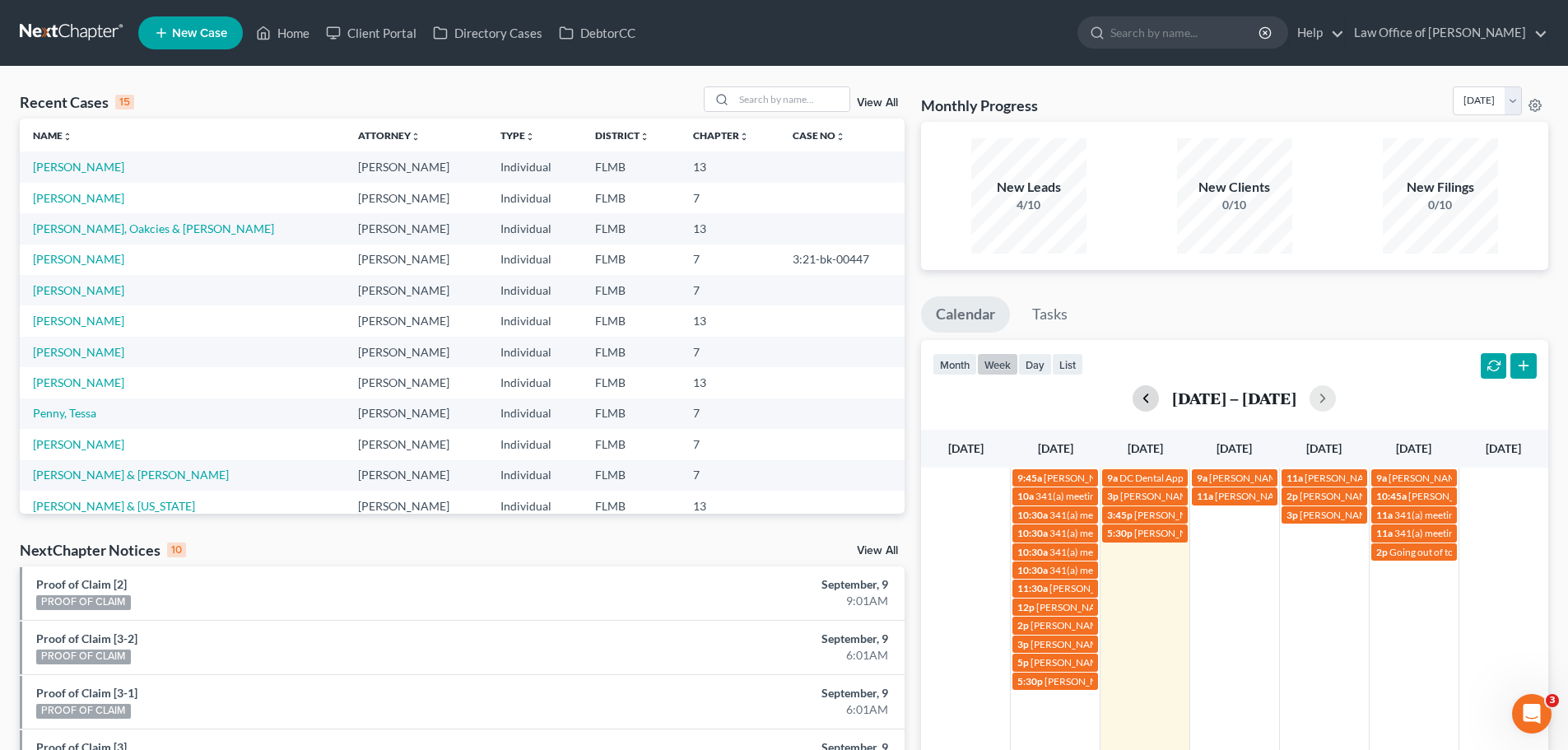
click at [1156, 396] on button "button" at bounding box center [1145, 398] width 27 height 27
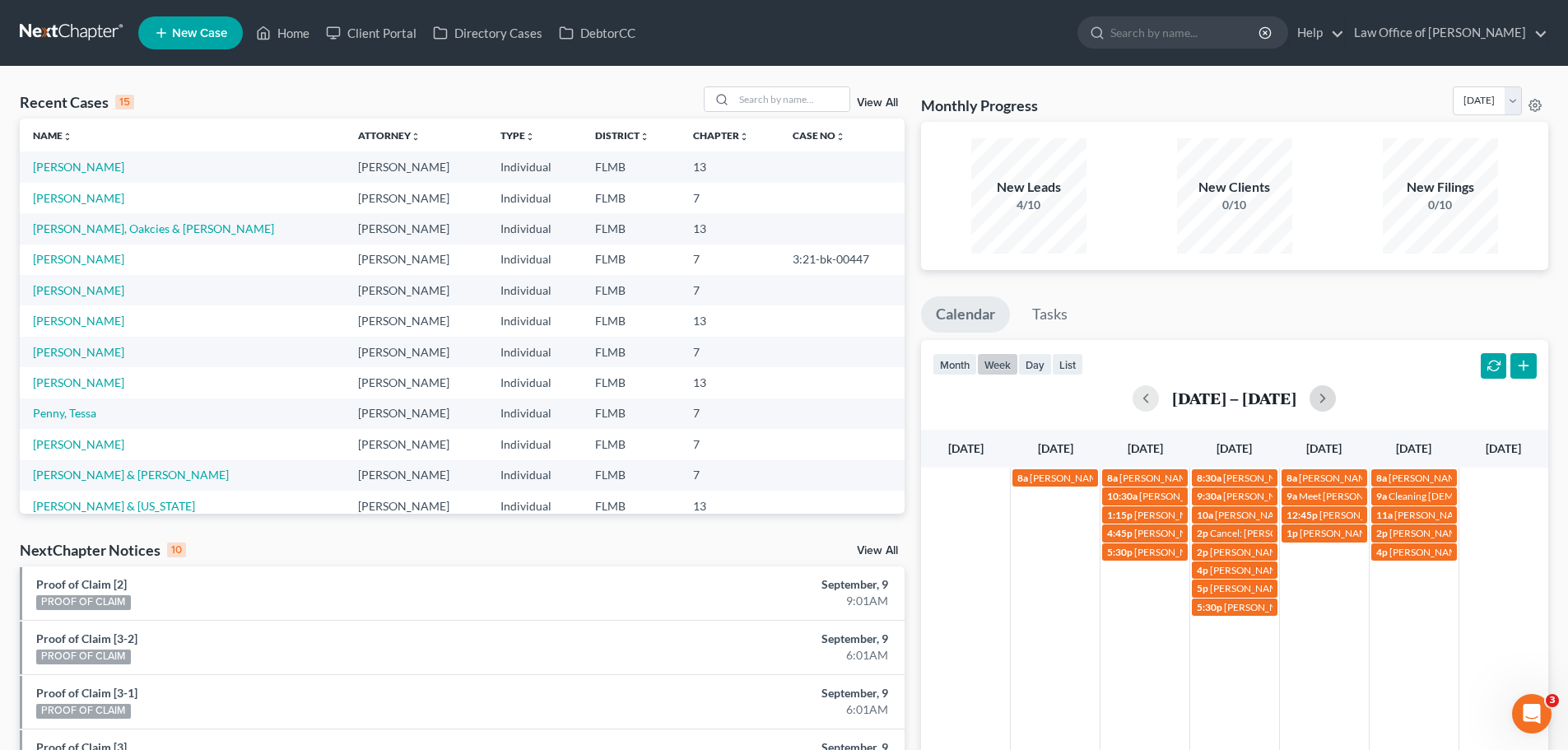
drag, startPoint x: 1333, startPoint y: 396, endPoint x: 1342, endPoint y: 401, distance: 10.3
click at [1336, 401] on button "button" at bounding box center [1322, 398] width 27 height 27
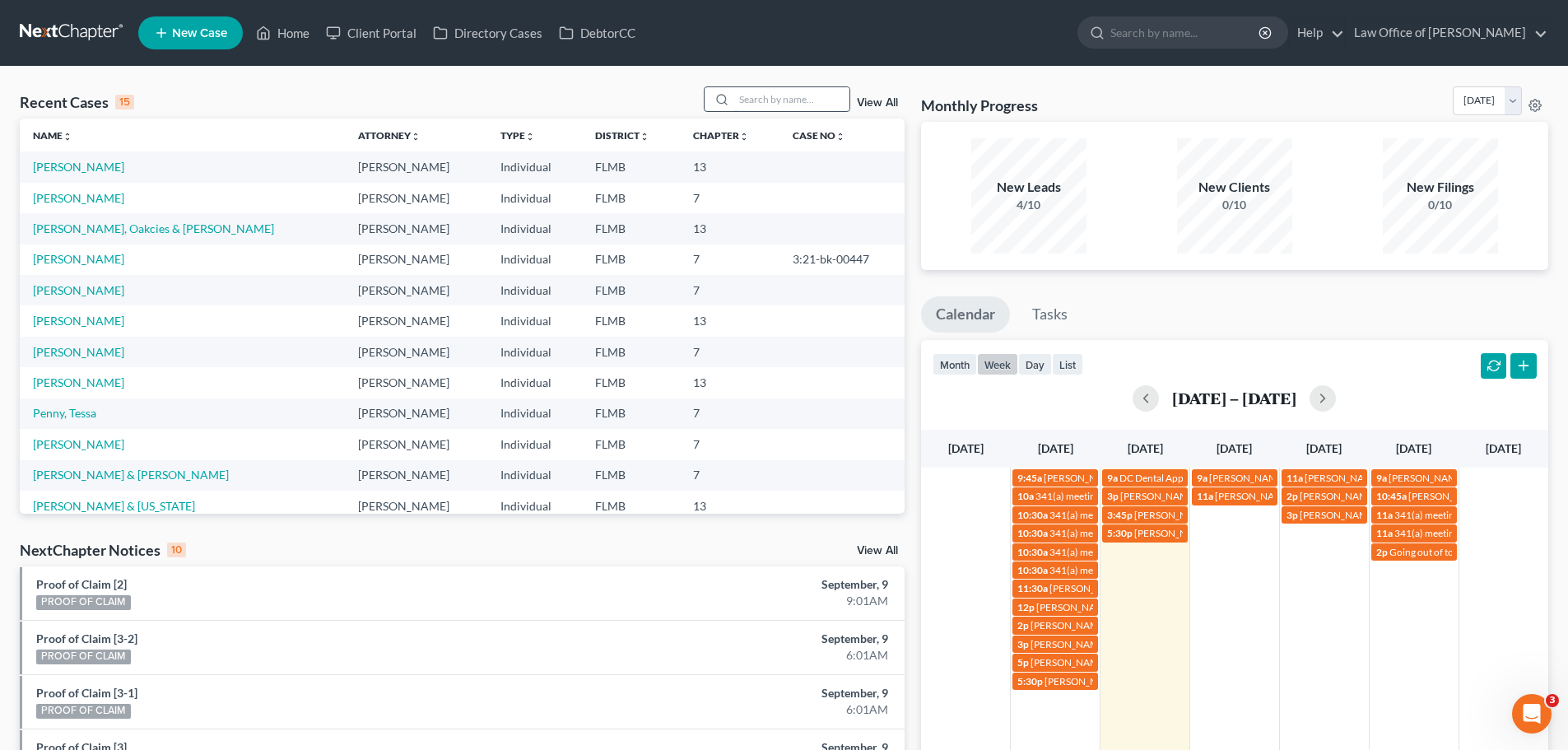
click at [838, 102] on input "search" at bounding box center [792, 99] width 115 height 24
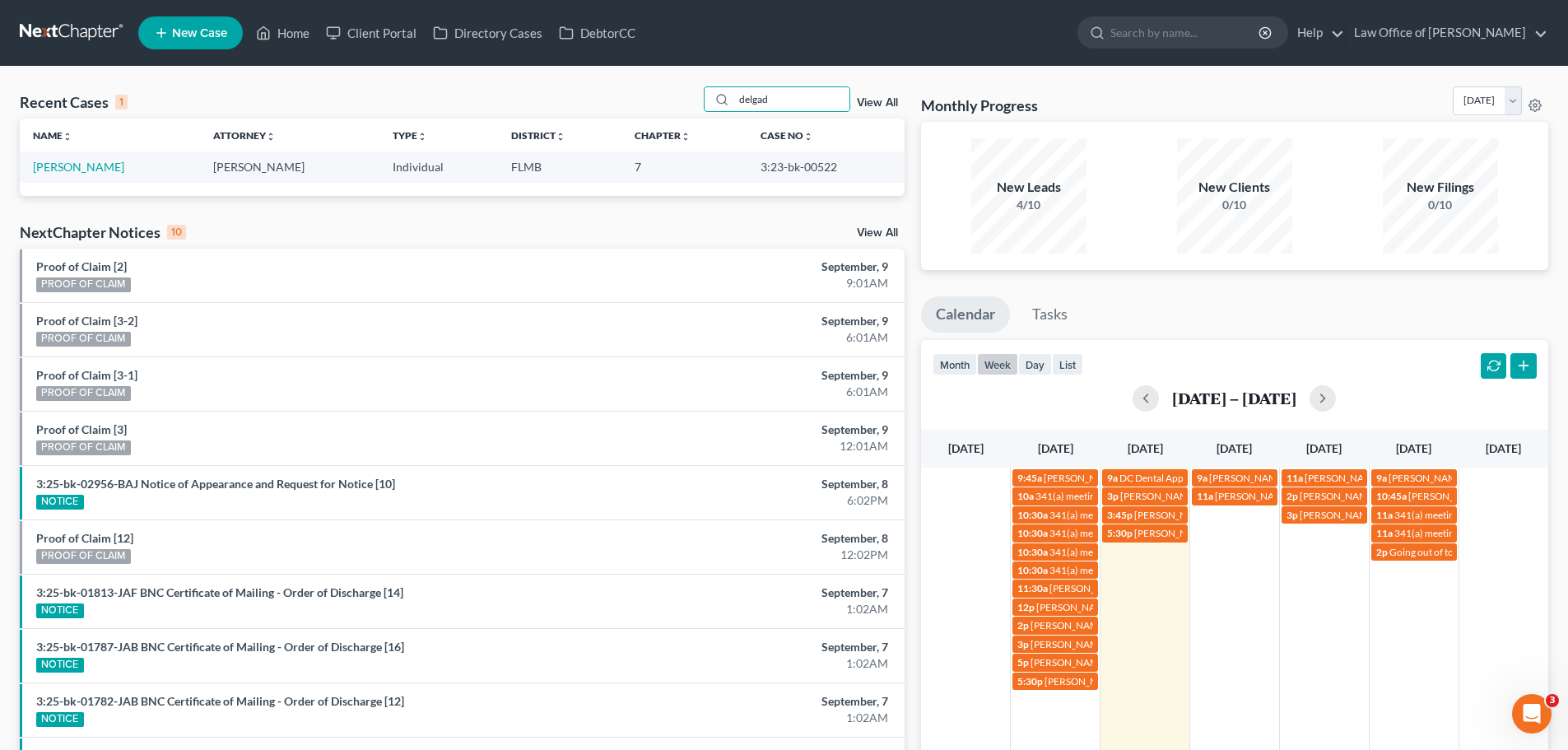
click at [157, 167] on td "Delgado-Loubriel, Maria" at bounding box center [110, 166] width 180 height 30
click at [124, 161] on link "Delgado-Loubriel, Maria" at bounding box center [79, 166] width 92 height 14
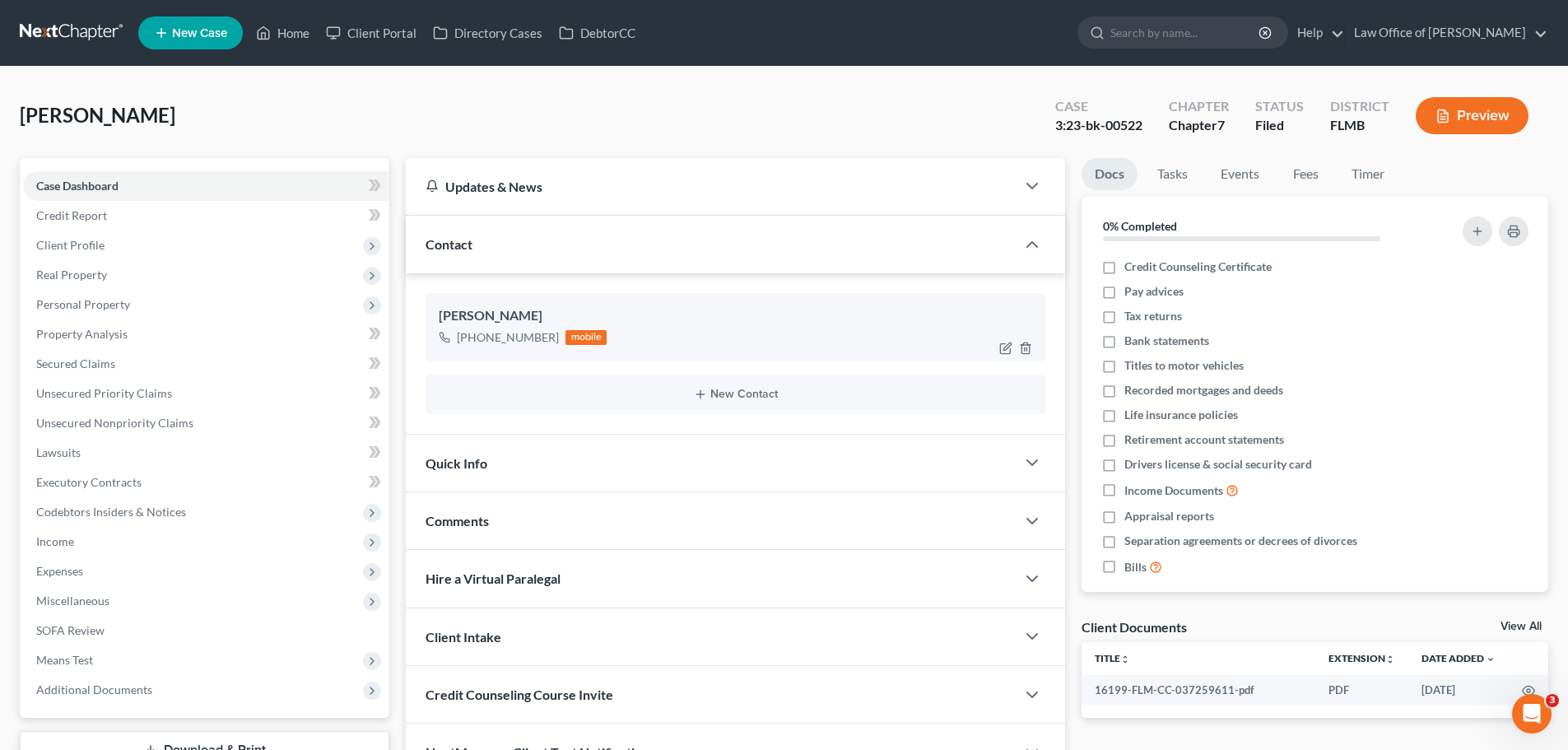
drag, startPoint x: 550, startPoint y: 339, endPoint x: 449, endPoint y: 332, distance: 101.2
click at [449, 332] on div "+1 (504) 453-2012 mobile" at bounding box center [522, 337] width 168 height 21
drag, startPoint x: 588, startPoint y: 312, endPoint x: 424, endPoint y: 314, distance: 164.0
click at [424, 314] on div "Maria Delgado-Loubriel +1 (504) 453-2012 mobile New Contact" at bounding box center [735, 353] width 659 height 160
copy div "Maria Delgado-Loubriel"
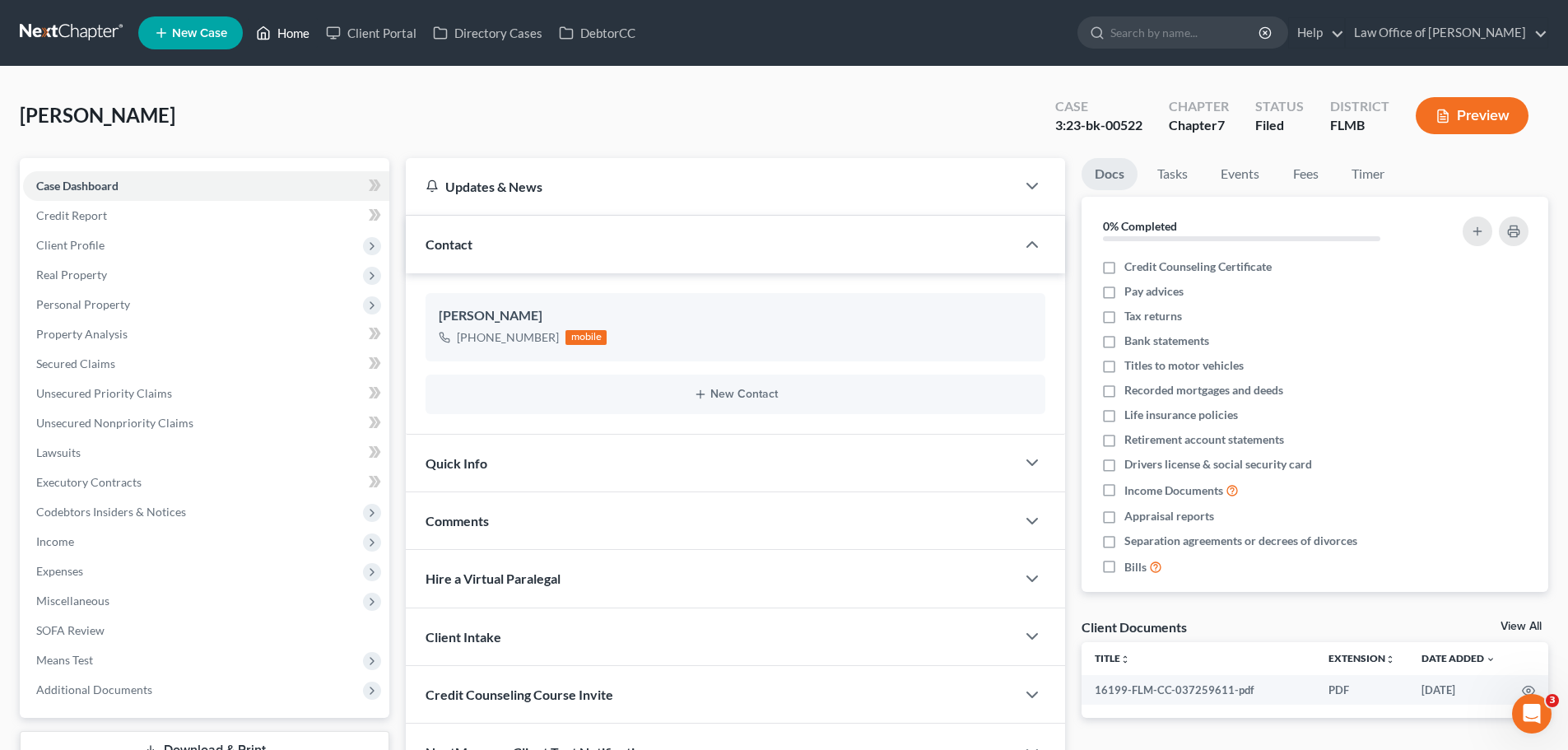
click at [256, 19] on link "Home" at bounding box center [283, 33] width 70 height 29
click at [275, 31] on link "Home" at bounding box center [283, 33] width 70 height 29
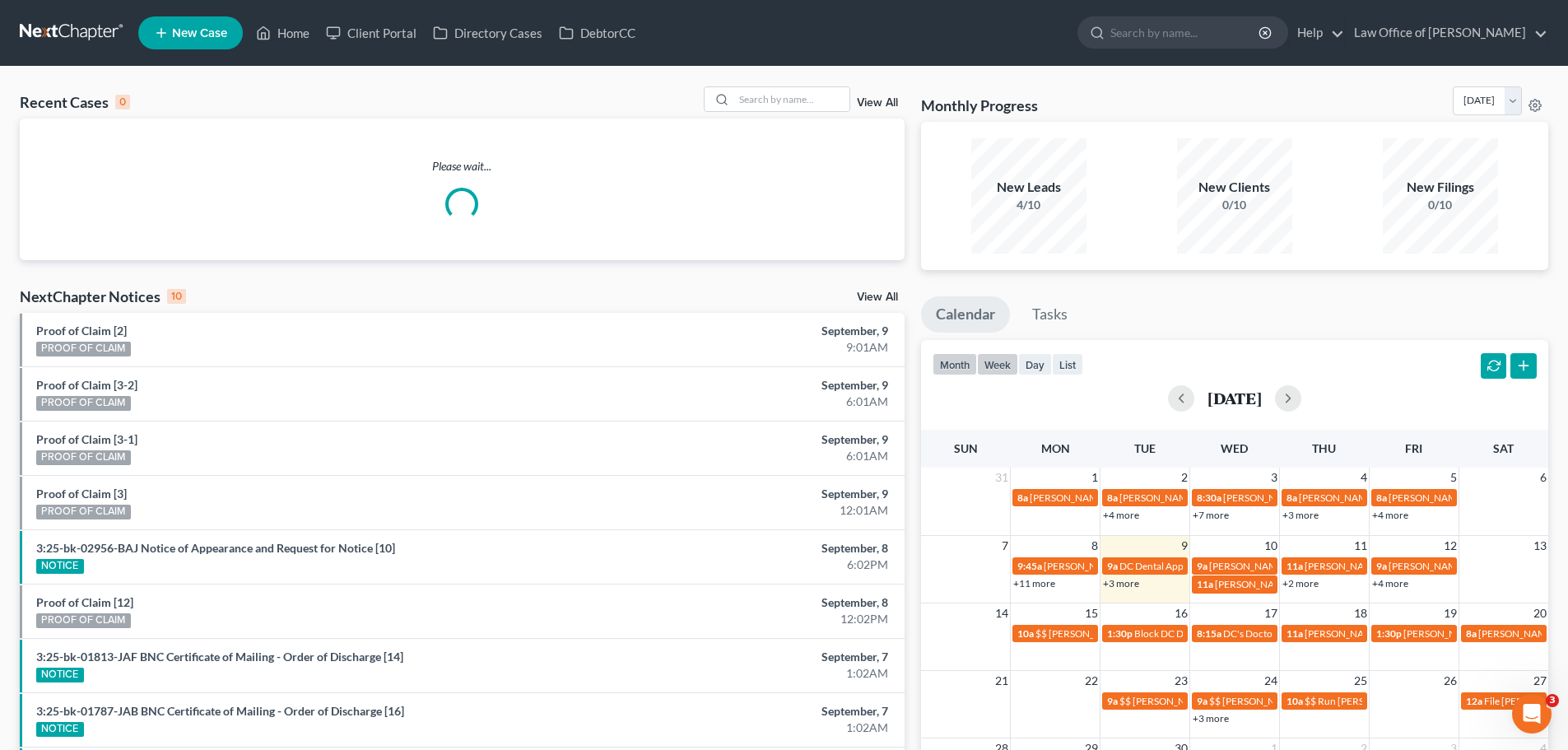
click at [1007, 367] on button "week" at bounding box center [997, 364] width 41 height 22
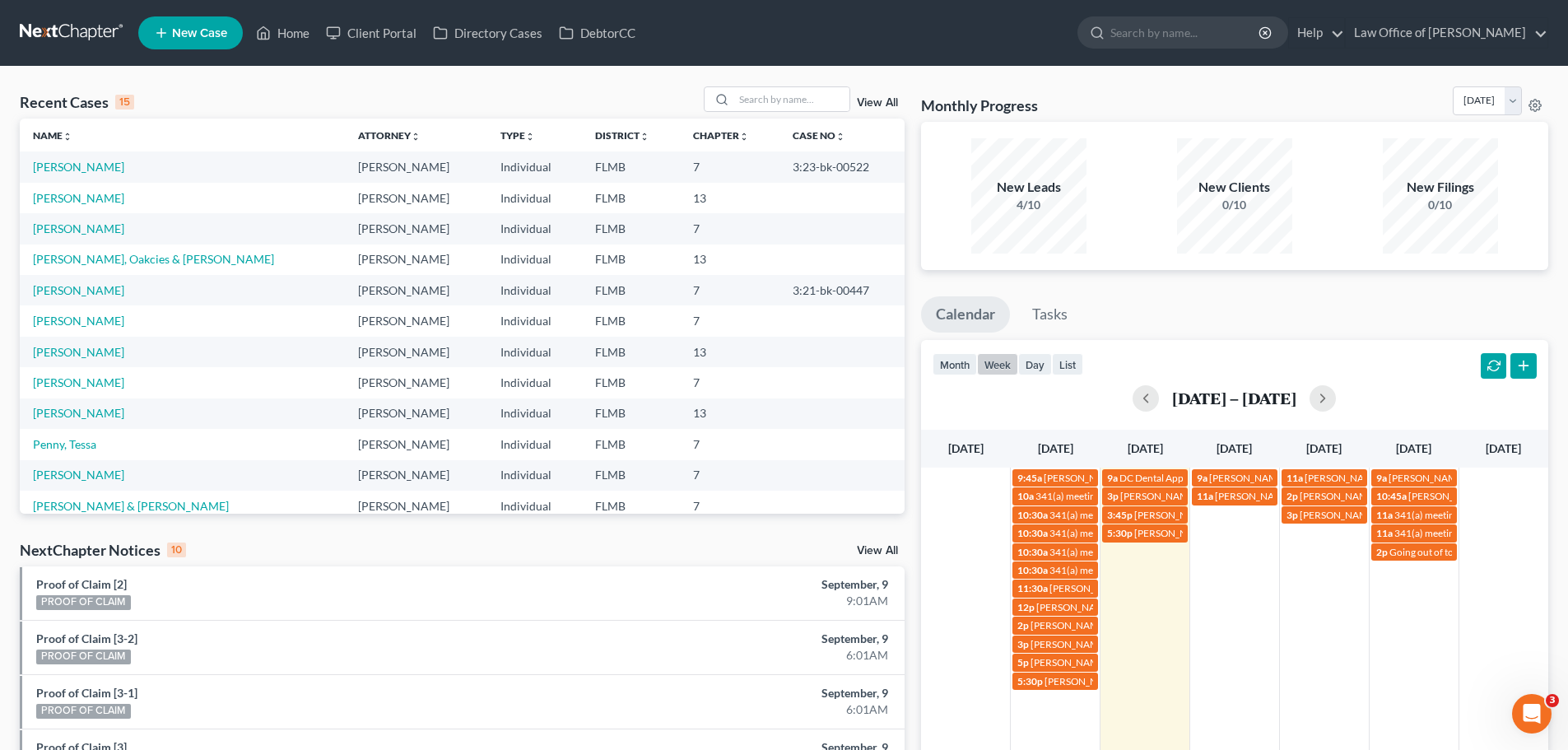
click at [1406, 616] on td "2p Going out of town" at bounding box center [1413, 616] width 90 height 148
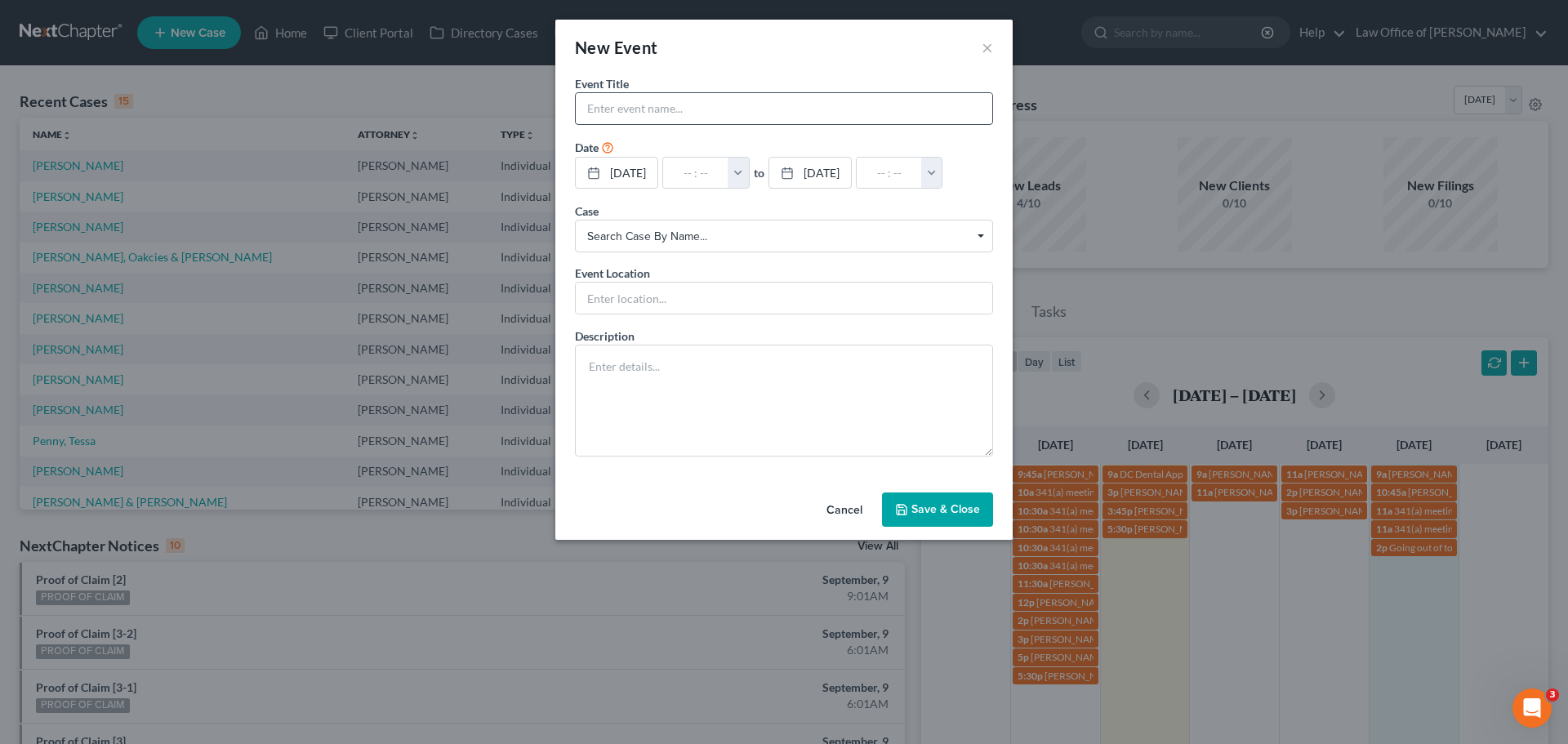
click at [677, 111] on input "text" at bounding box center [784, 108] width 417 height 31
click at [609, 103] on input "text" at bounding box center [784, 108] width 417 height 31
drag, startPoint x: 645, startPoint y: 111, endPoint x: 507, endPoint y: 99, distance: 138.5
click at [507, 99] on div "New Event × Event Title * Maria Date 9/12/2025 close Date 9/12/2025 Time 12:00 …" at bounding box center [784, 372] width 1568 height 744
paste input "Delgado-Loubriel 504-453-2012"
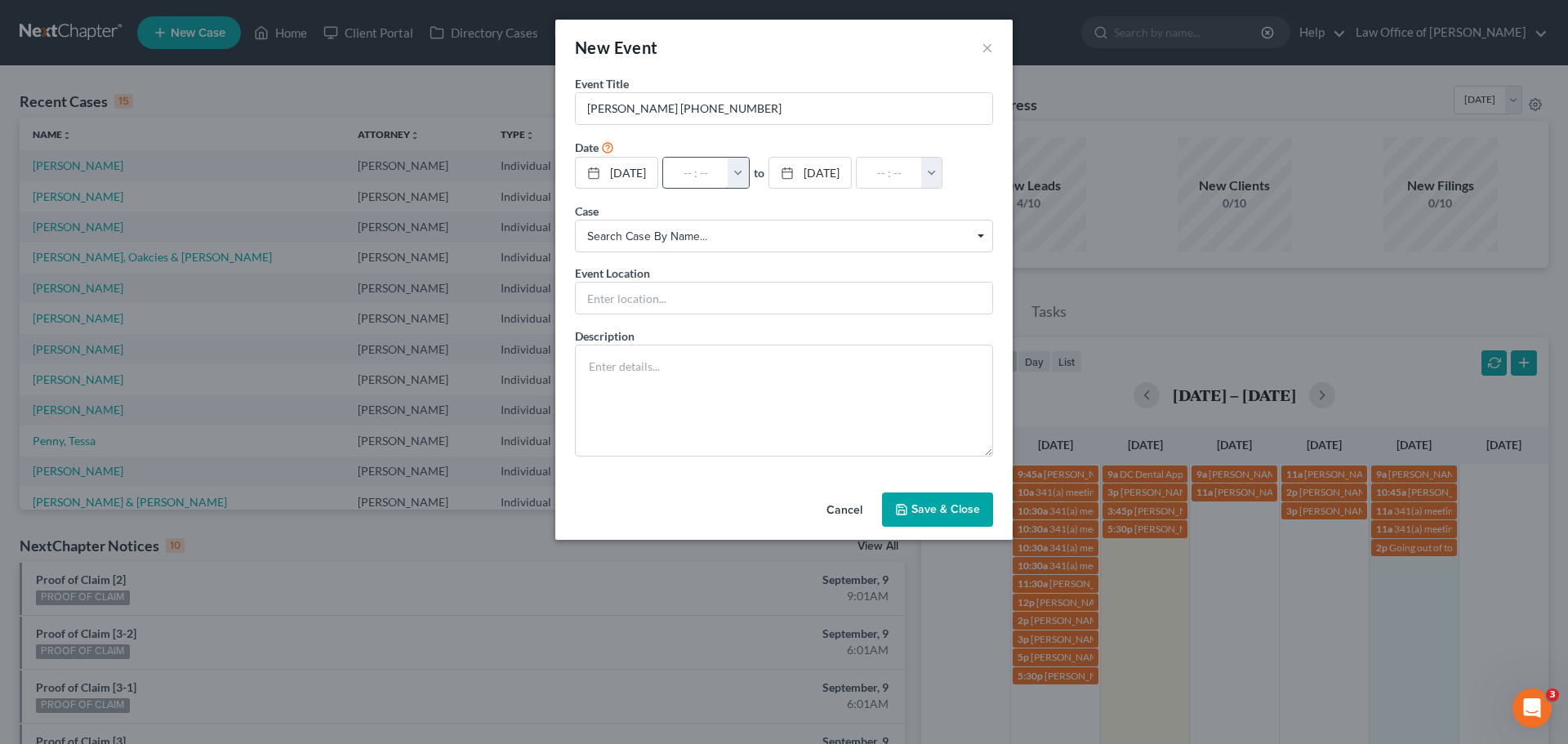
click at [690, 181] on input "text" at bounding box center [696, 174] width 65 height 31
click at [681, 306] on input "text" at bounding box center [784, 298] width 417 height 31
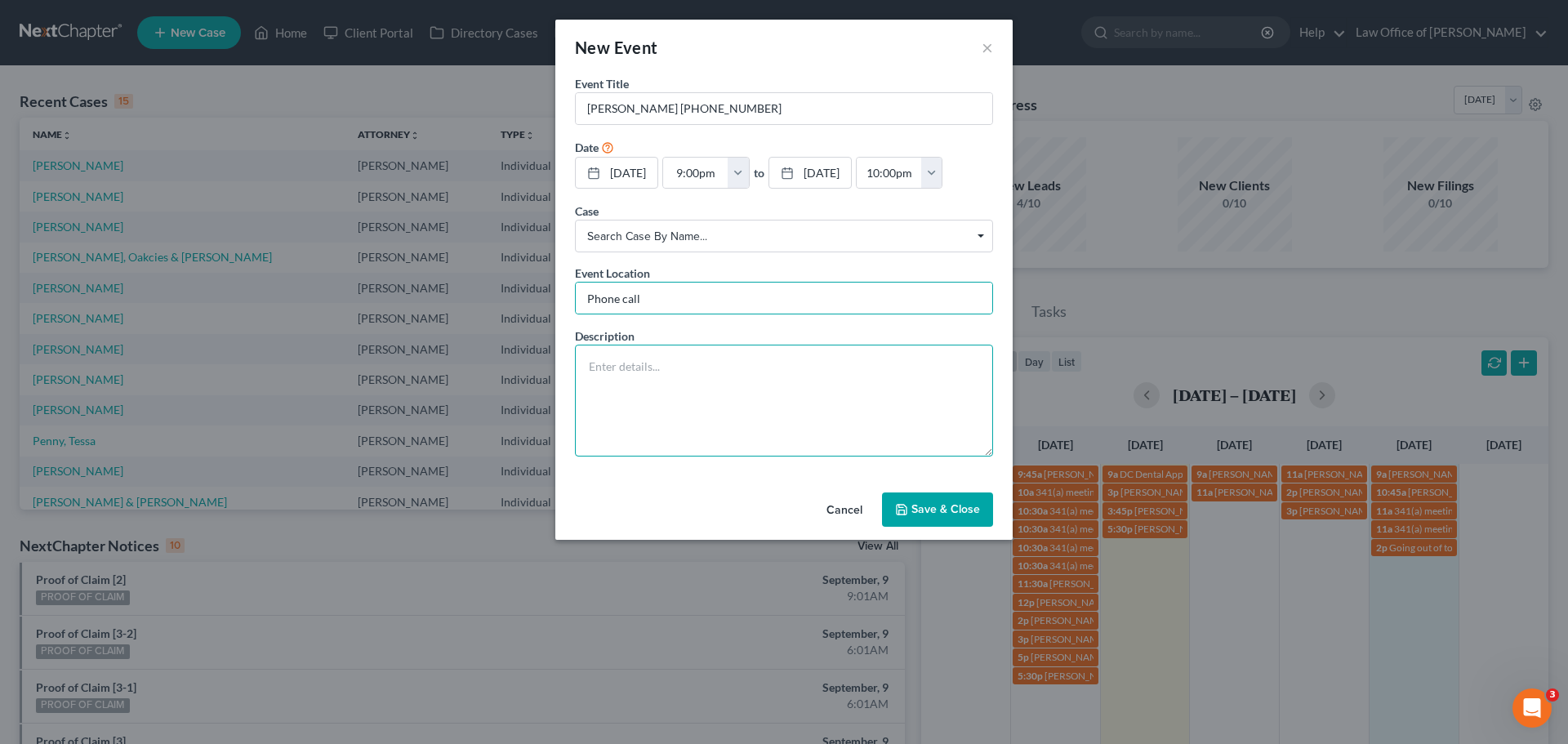
click at [612, 392] on textarea at bounding box center [784, 400] width 418 height 112
click at [813, 396] on textarea at bounding box center [784, 400] width 418 height 112
paste textarea "Were you able to review? (Storage unit debt) They put it auction already. What …"
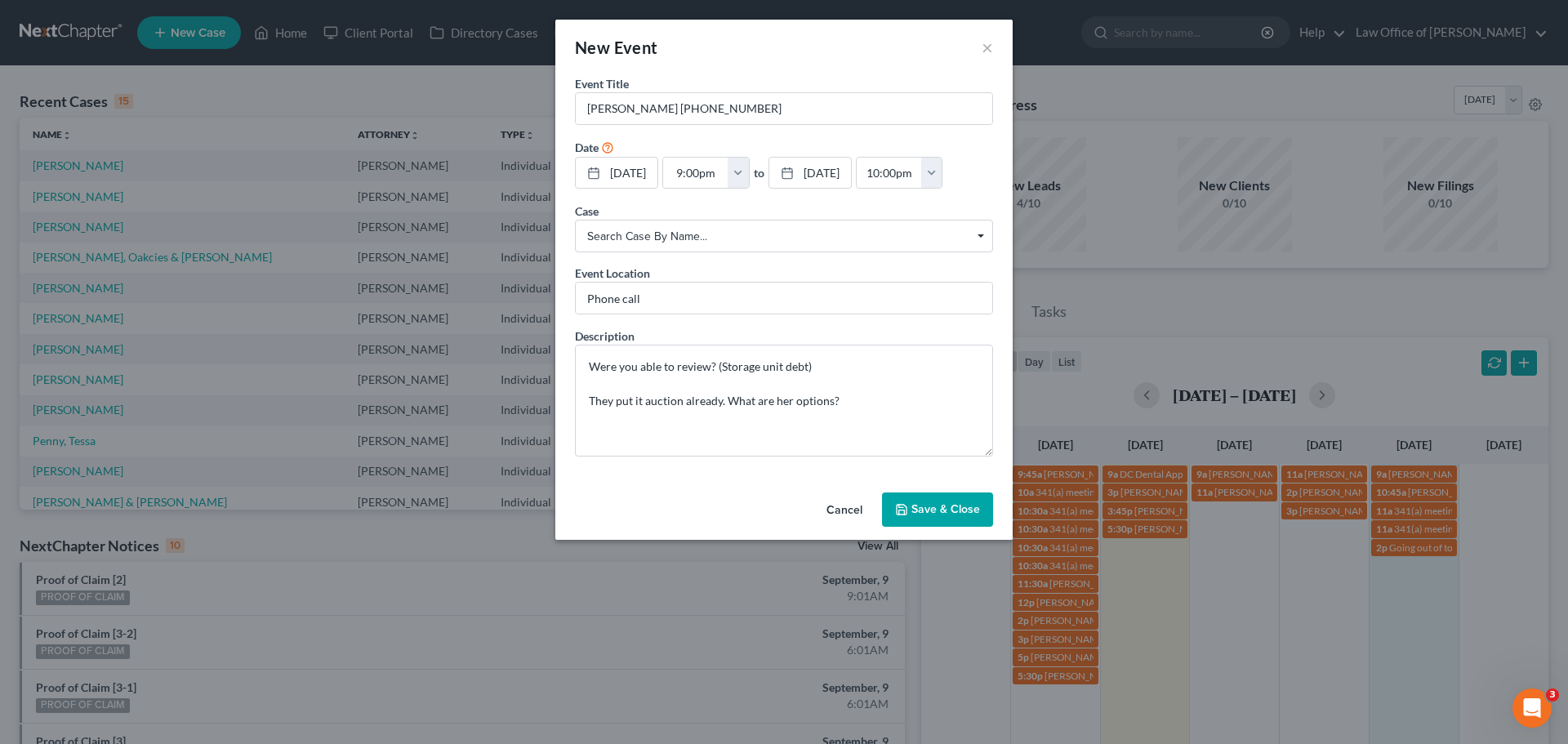
click at [938, 519] on button "Save & Close" at bounding box center [938, 510] width 111 height 35
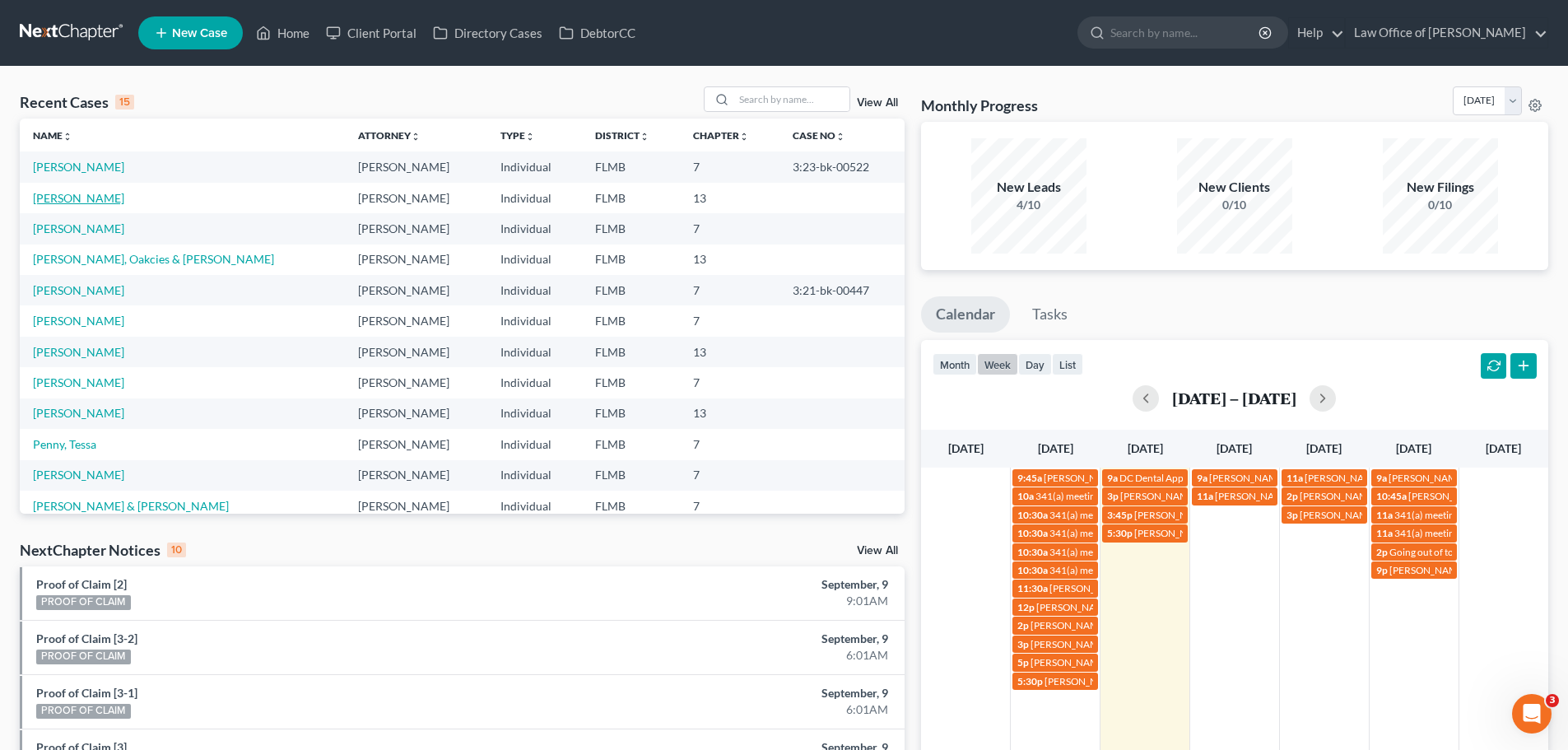
click at [81, 200] on link "Ware, Jacob" at bounding box center [79, 198] width 92 height 14
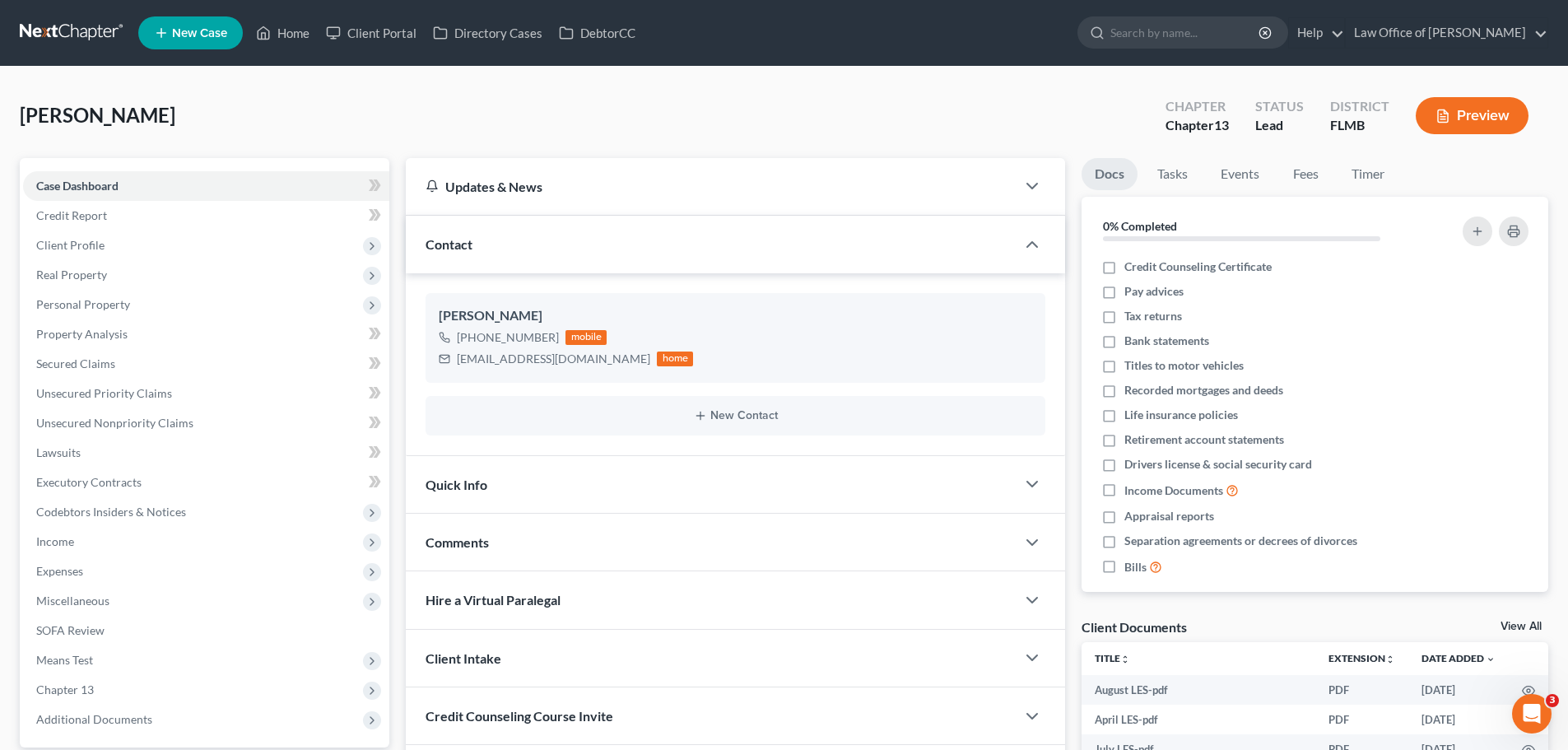
drag, startPoint x: 723, startPoint y: 86, endPoint x: 485, endPoint y: 261, distance: 295.4
click at [717, 96] on div "Ware, Jacob Upgraded Chapter Chapter 13 Status Lead District FLMB Preview Petit…" at bounding box center [784, 549] width 1568 height 964
click at [191, 420] on link "Unsecured Nonpriority Claims" at bounding box center [206, 423] width 366 height 29
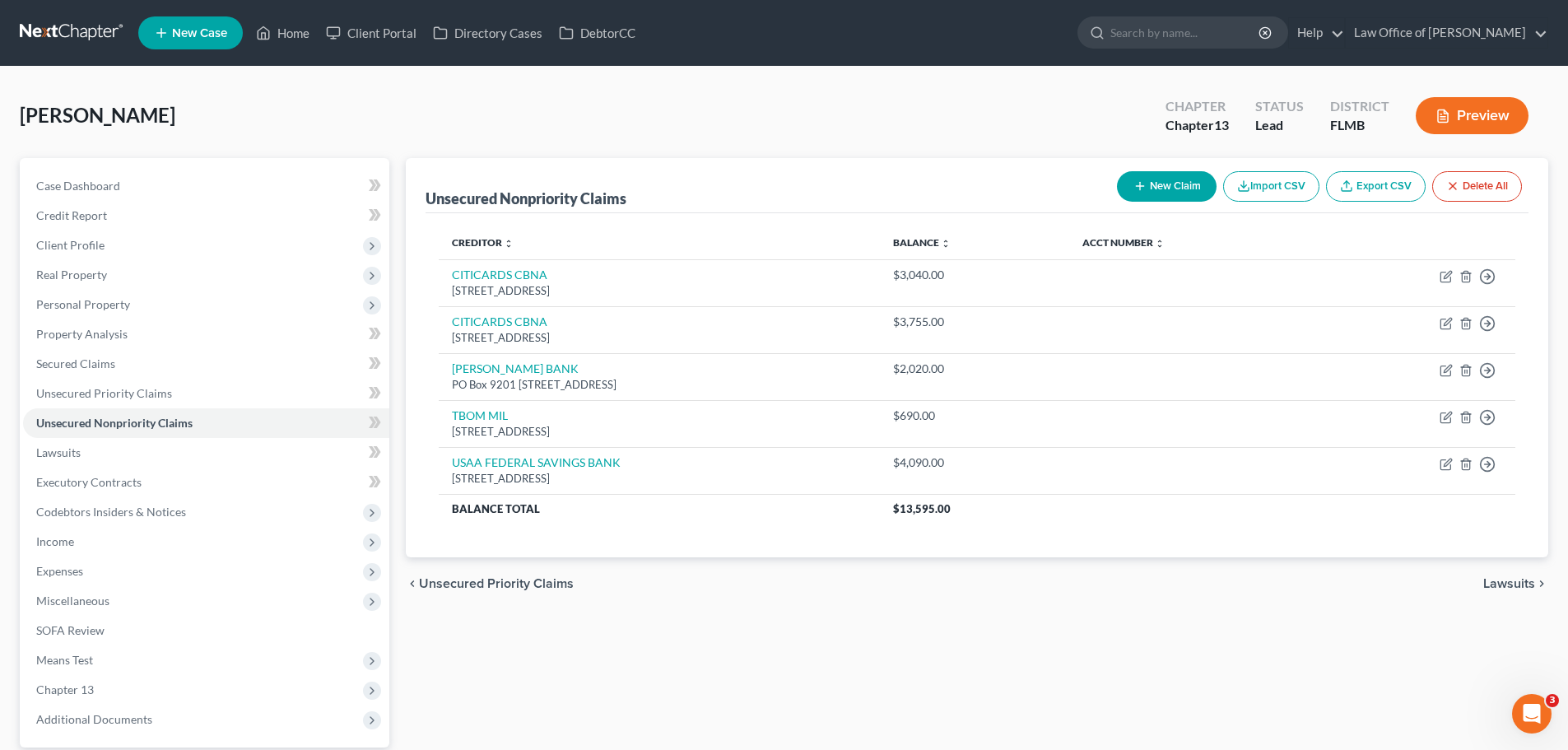
click at [1156, 180] on button "New Claim" at bounding box center [1166, 186] width 100 height 30
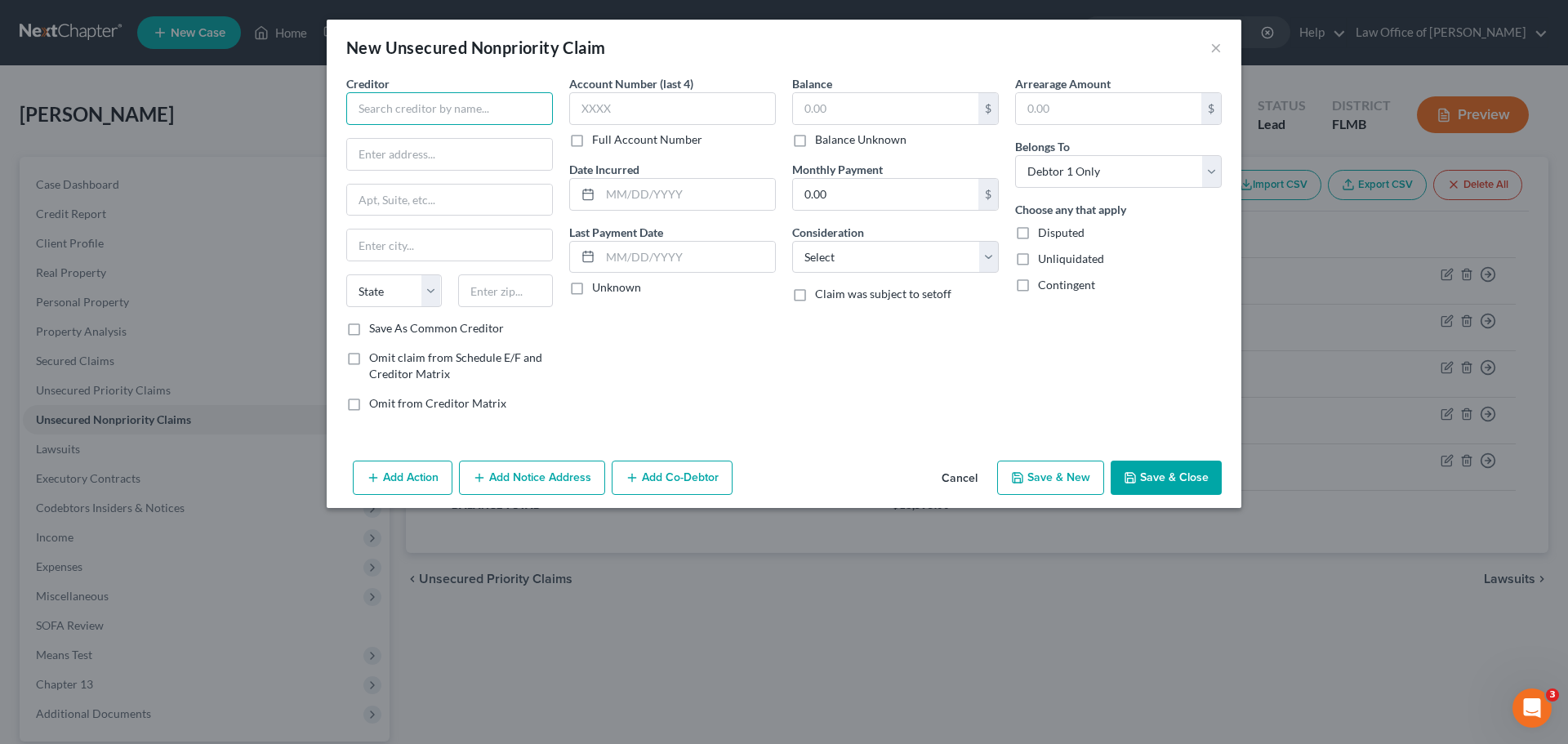
click at [371, 116] on input "text" at bounding box center [449, 109] width 206 height 33
paste input "THD/CBNA"
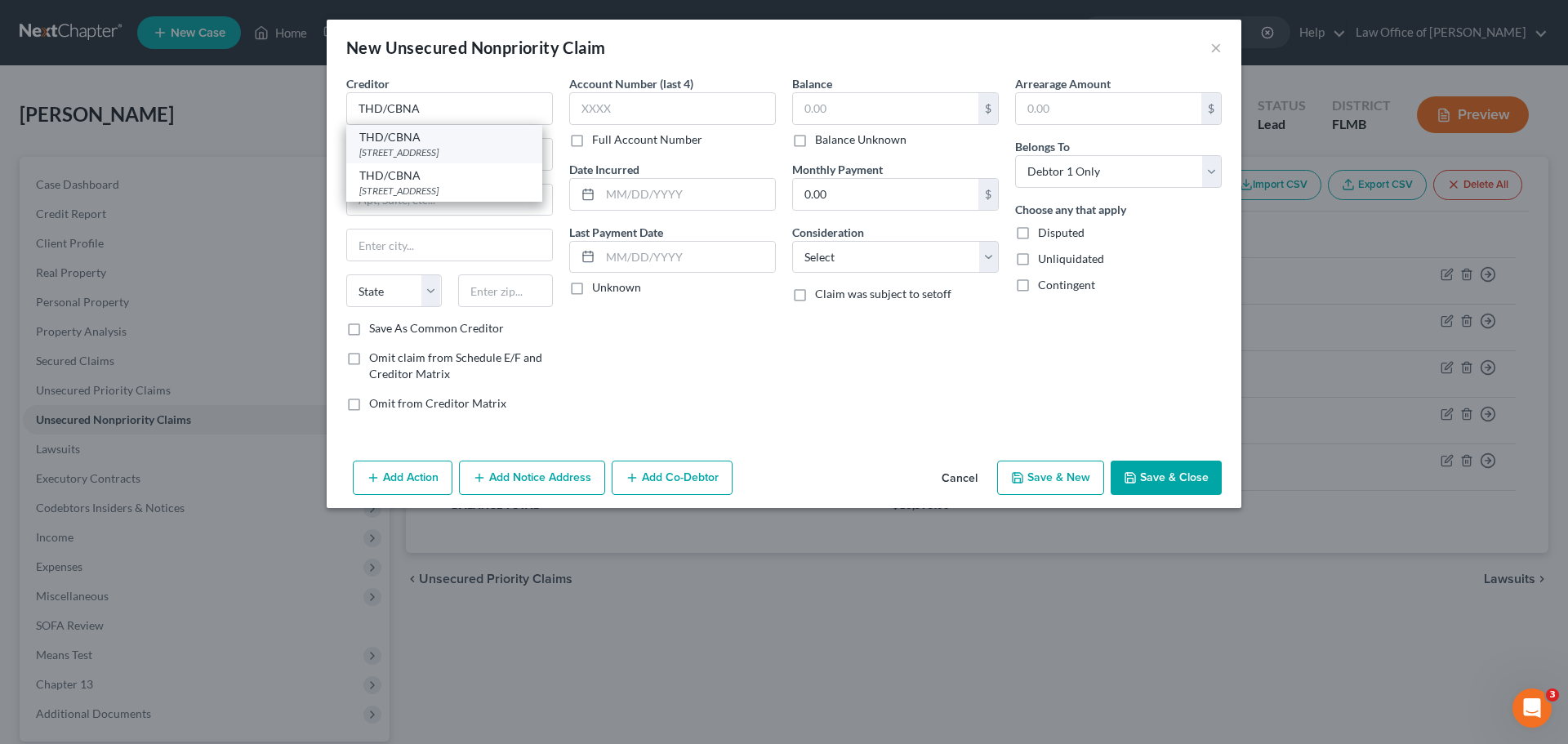
click at [401, 149] on div "5800 SOUTH CORPORATE PLACE, Sioux Falls, SD 57108" at bounding box center [444, 152] width 170 height 14
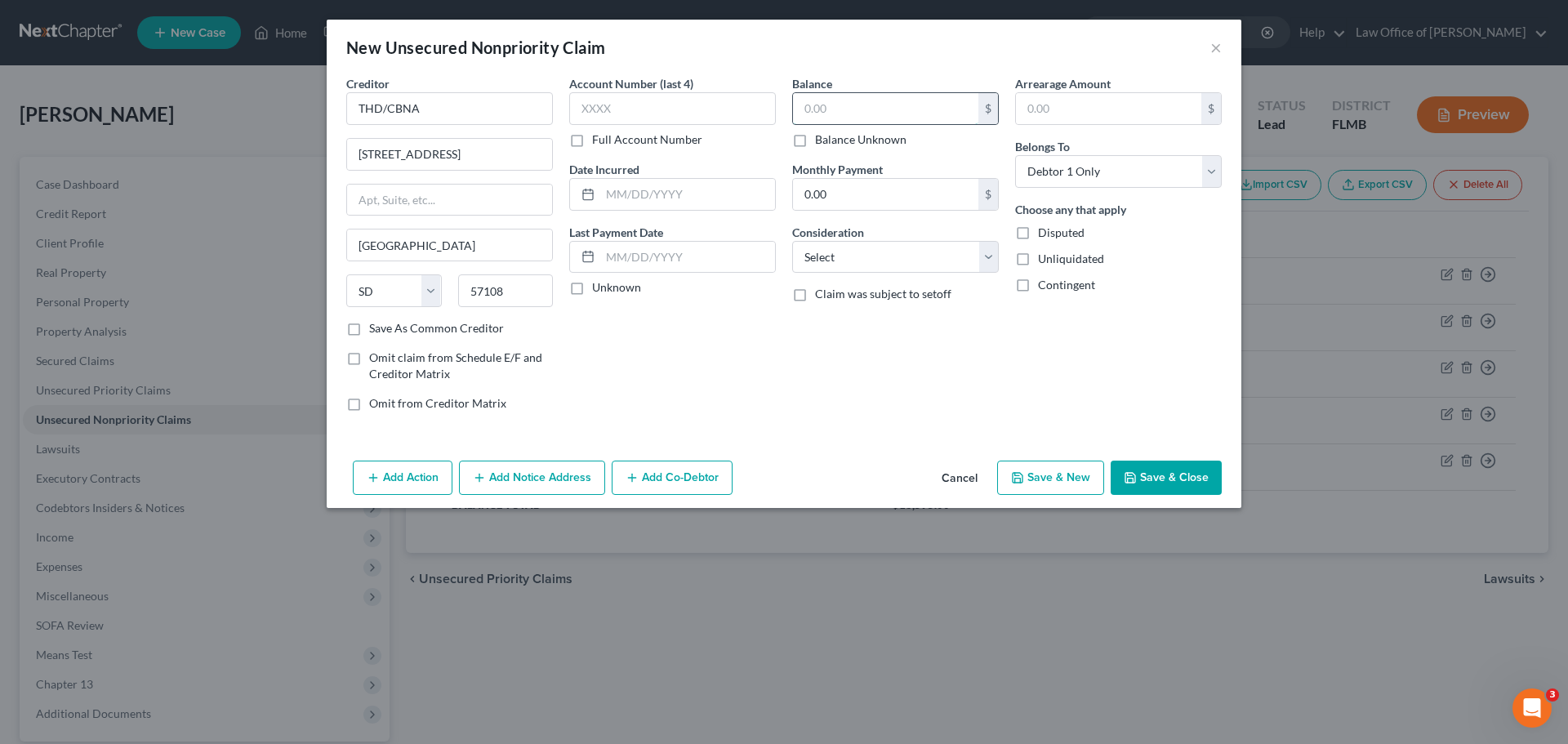
click at [901, 103] on input "text" at bounding box center [886, 108] width 185 height 31
drag, startPoint x: 894, startPoint y: 430, endPoint x: 1000, endPoint y: 431, distance: 106.0
click at [896, 430] on div "Creditor * THD/CBNA 5800 SOUTH CORPORATE PLACE Sioux Falls State AL AK AR AZ CA…" at bounding box center [784, 264] width 915 height 379
click at [1023, 475] on icon "button" at bounding box center [1017, 478] width 13 height 13
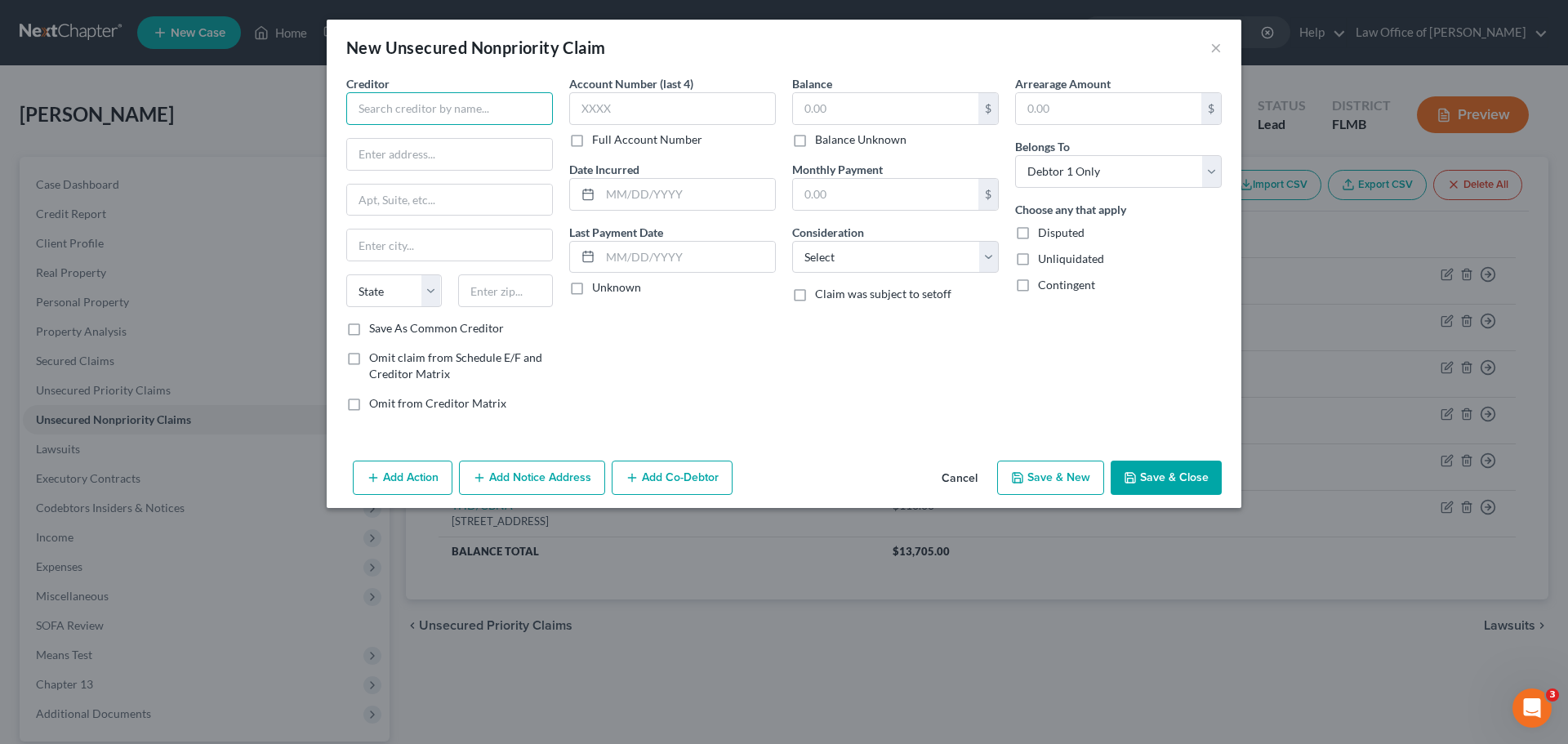
click at [503, 116] on input "text" at bounding box center [449, 109] width 206 height 33
click at [478, 99] on input "text" at bounding box center [449, 109] width 206 height 33
paste input "CITICARDS CBNA"
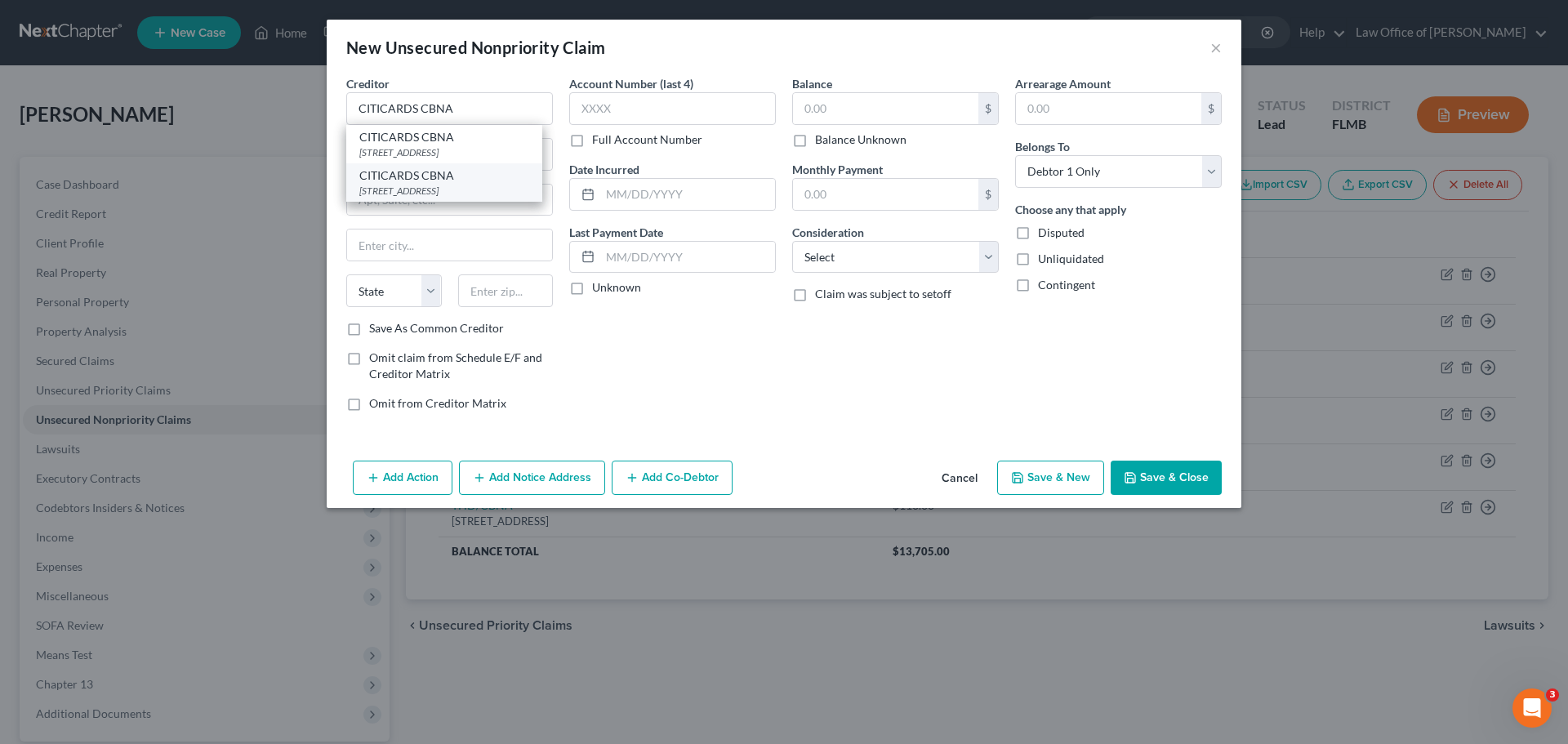
click at [487, 191] on div "5800 South Corporate Place, Sioux Falls, SD 57108" at bounding box center [444, 190] width 170 height 14
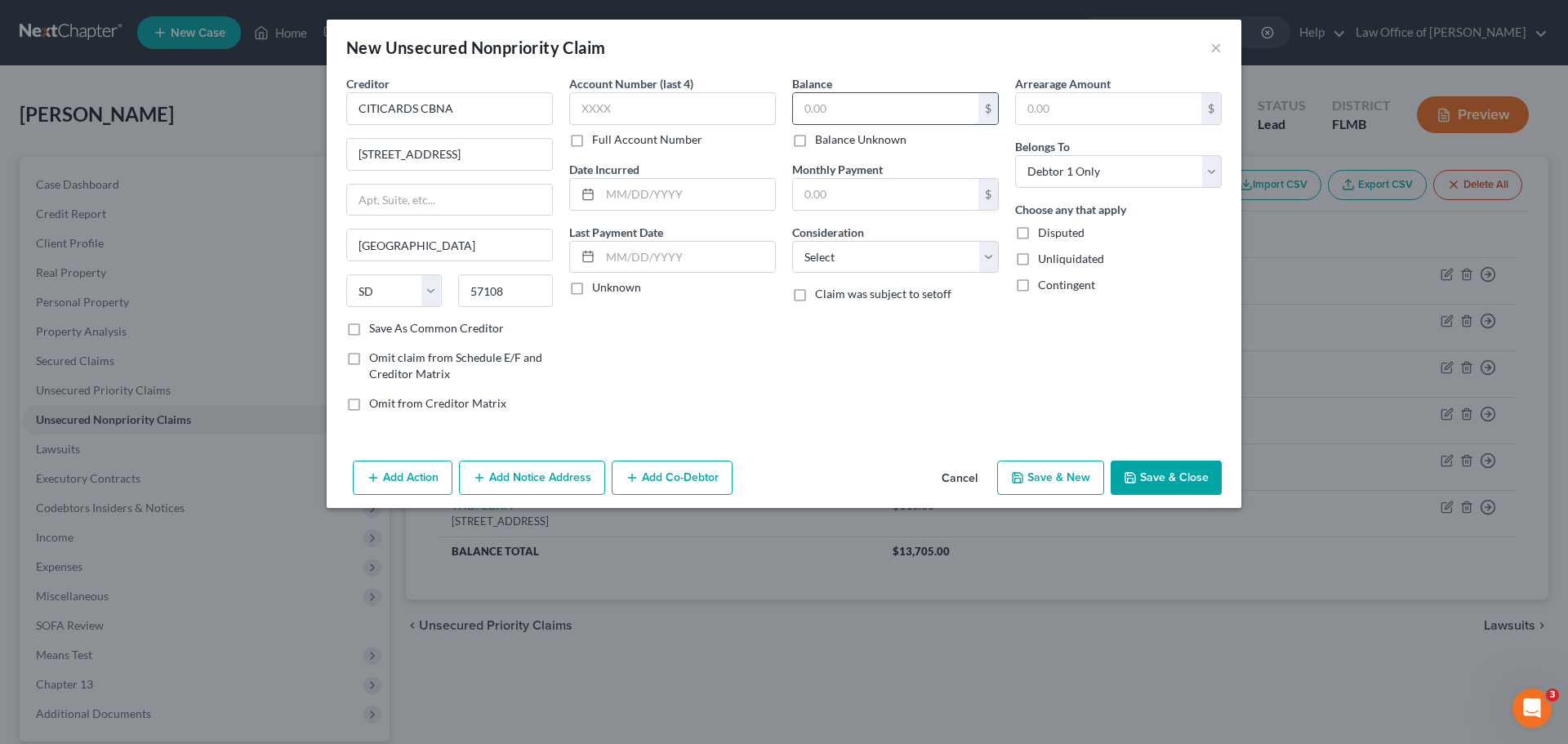
click at [882, 101] on input "text" at bounding box center [886, 108] width 185 height 31
click at [1066, 487] on button "Save & New" at bounding box center [1051, 478] width 107 height 35
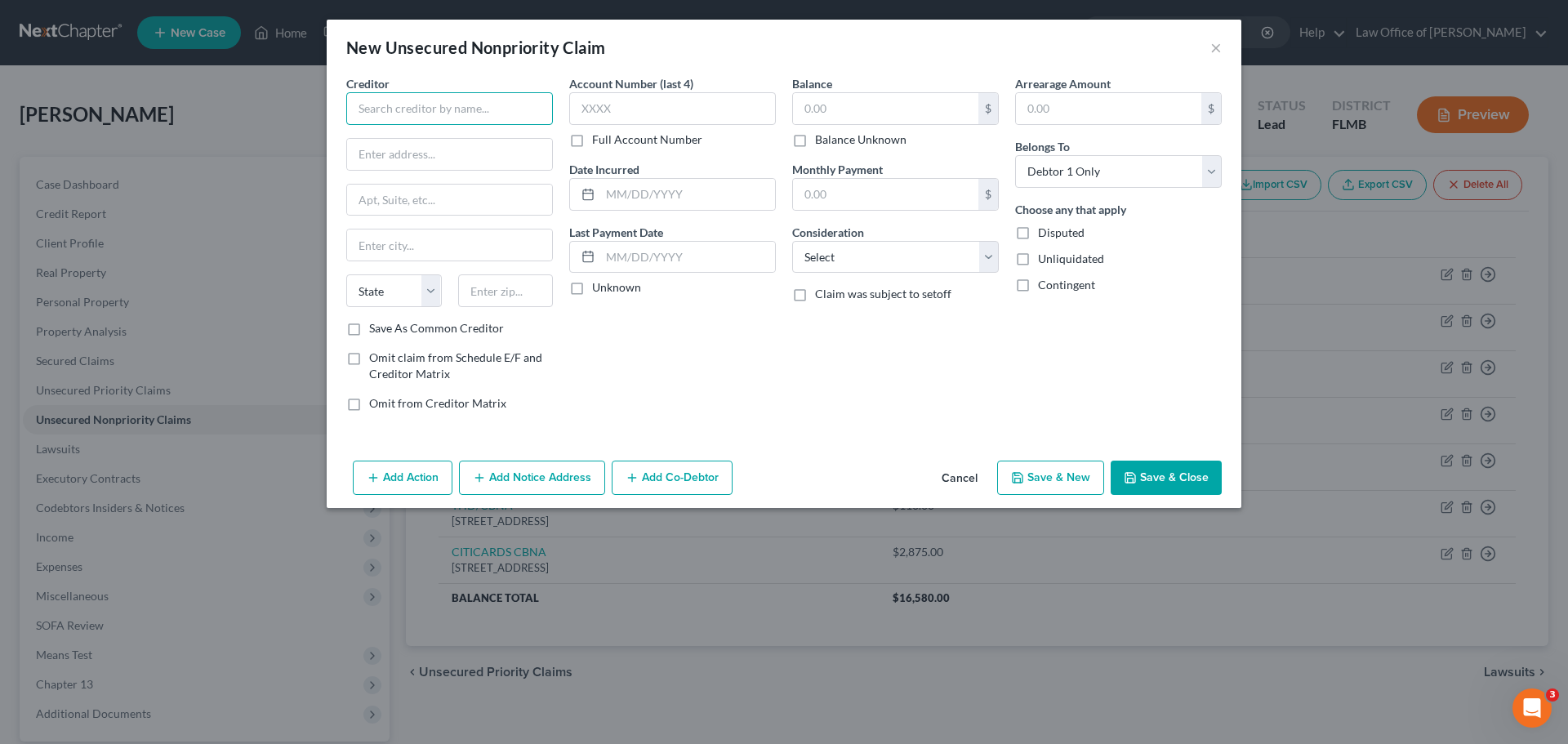
click at [368, 102] on input "text" at bounding box center [449, 109] width 206 height 33
paste input "USAA FEDERAL SAVINGS BANK"
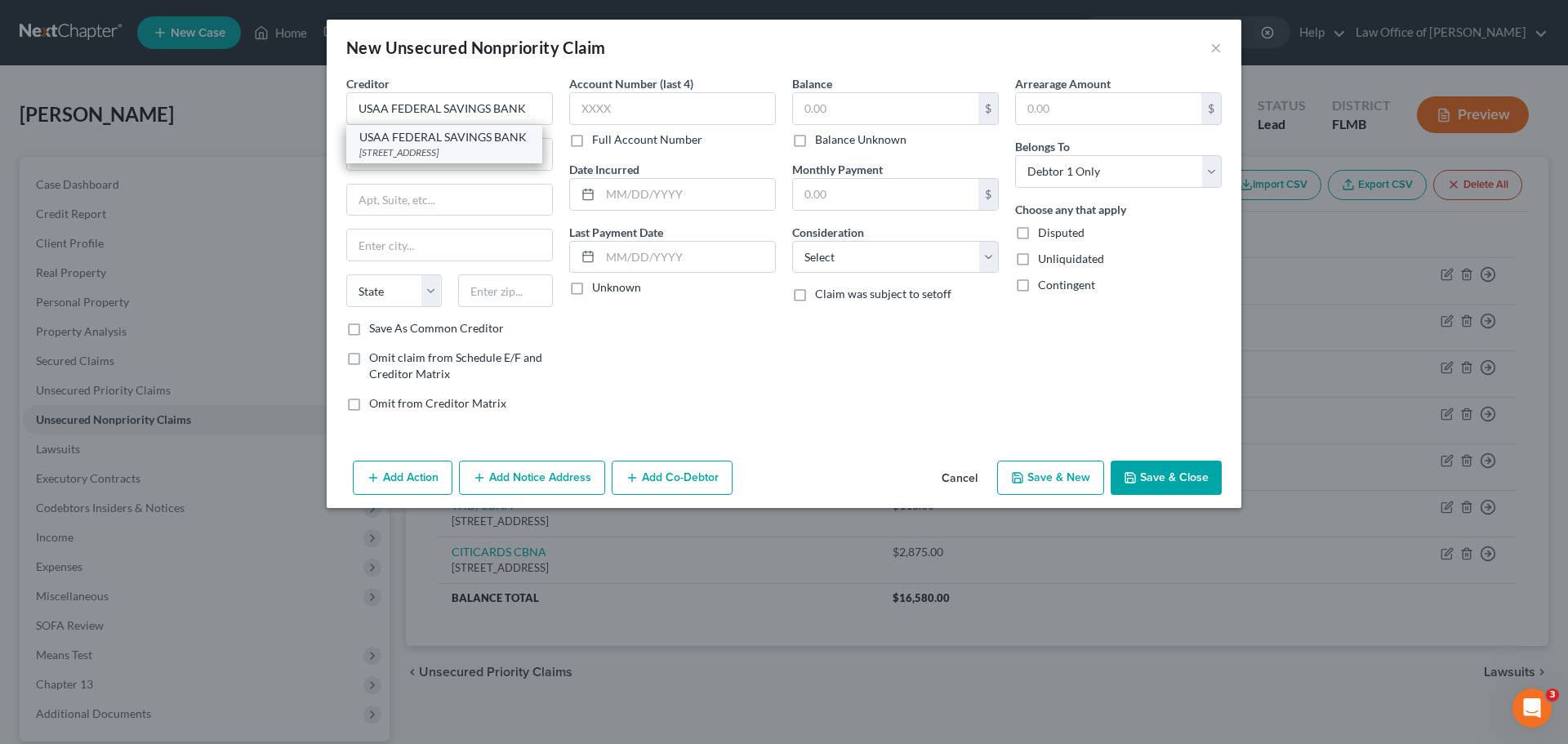
click at [457, 146] on div "PO Box 33009, San Antonio, TX 78265" at bounding box center [444, 152] width 170 height 14
click at [956, 113] on input "text" at bounding box center [886, 108] width 185 height 31
click at [888, 432] on div "Creditor * USAA FEDERAL SAVINGS BANK PO Box 33009 San Antonio State AL AK AR AZ…" at bounding box center [784, 264] width 915 height 379
click at [838, 106] on input "20,065.00" at bounding box center [886, 108] width 185 height 31
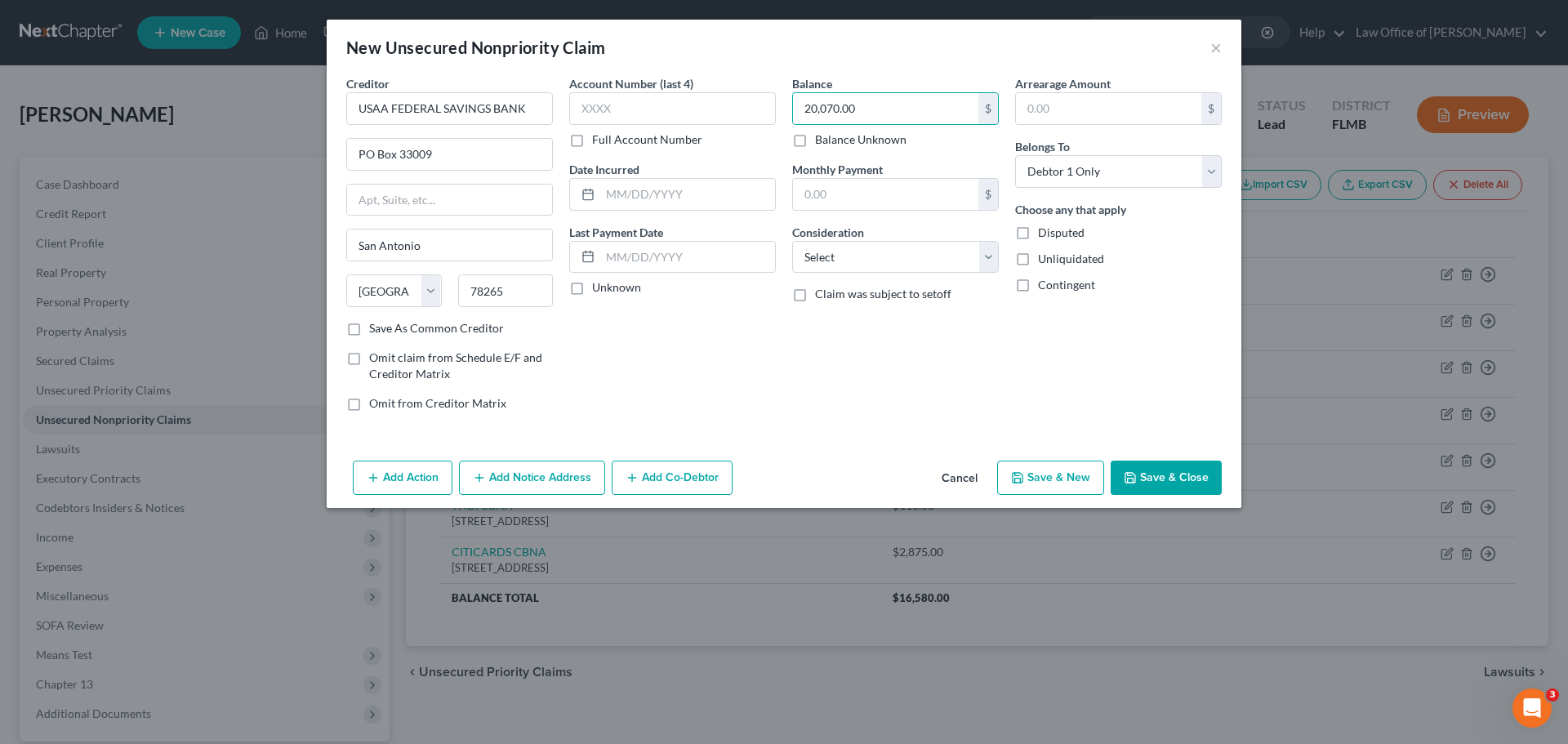
click at [900, 406] on div "Balance 20,070.00 $ Balance Unknown Balance Undetermined 20,070.00 $ Balance Un…" at bounding box center [895, 250] width 223 height 350
click at [1060, 470] on button "Save & New" at bounding box center [1051, 478] width 107 height 35
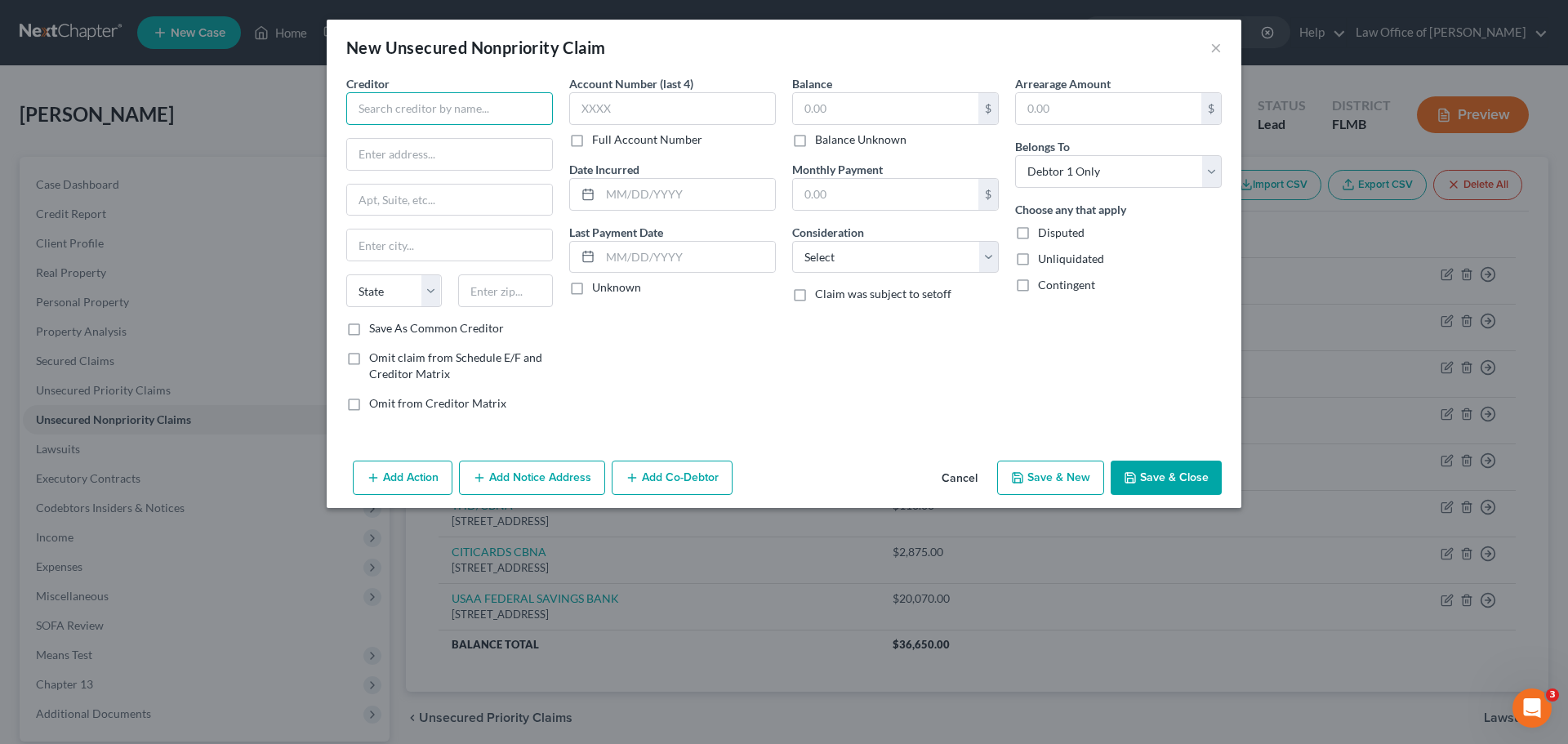
click at [414, 112] on input "text" at bounding box center [449, 109] width 206 height 33
paste input "BARCLAYS BANK DELAWARE"
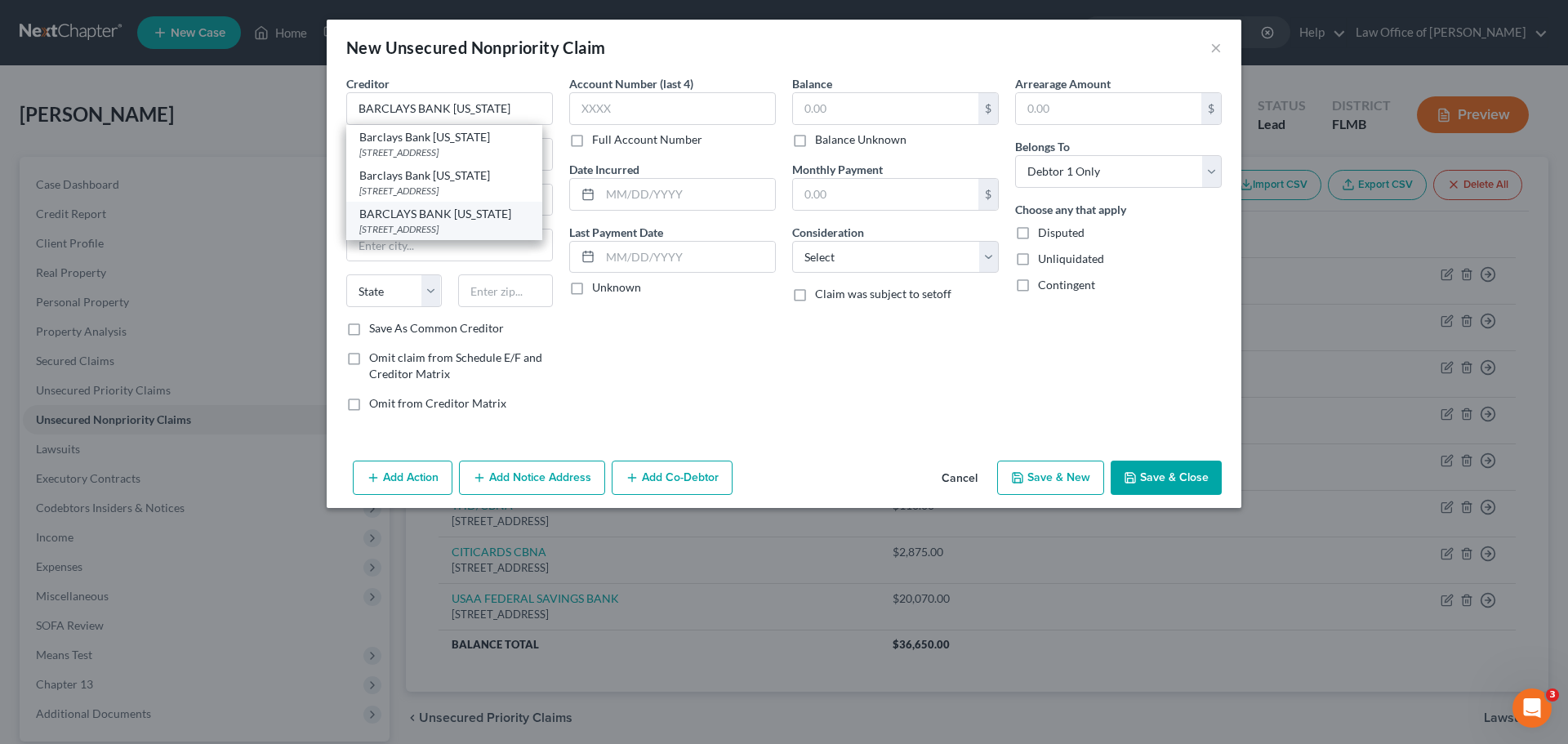
click at [478, 216] on div "BARCLAYS BANK DELAWARE" at bounding box center [444, 214] width 170 height 16
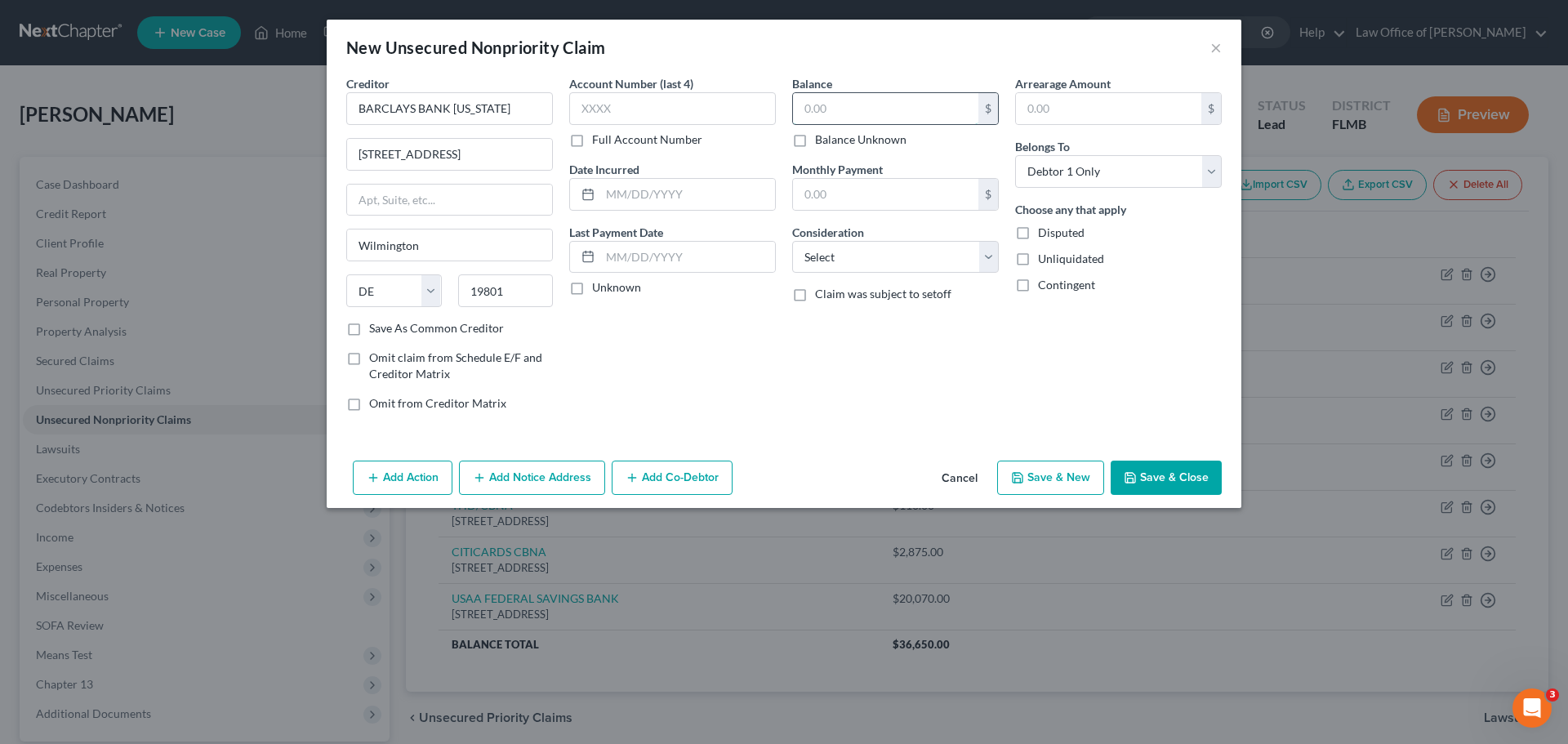
click at [889, 106] on input "text" at bounding box center [886, 108] width 185 height 31
click at [1071, 476] on button "Save & New" at bounding box center [1051, 478] width 107 height 35
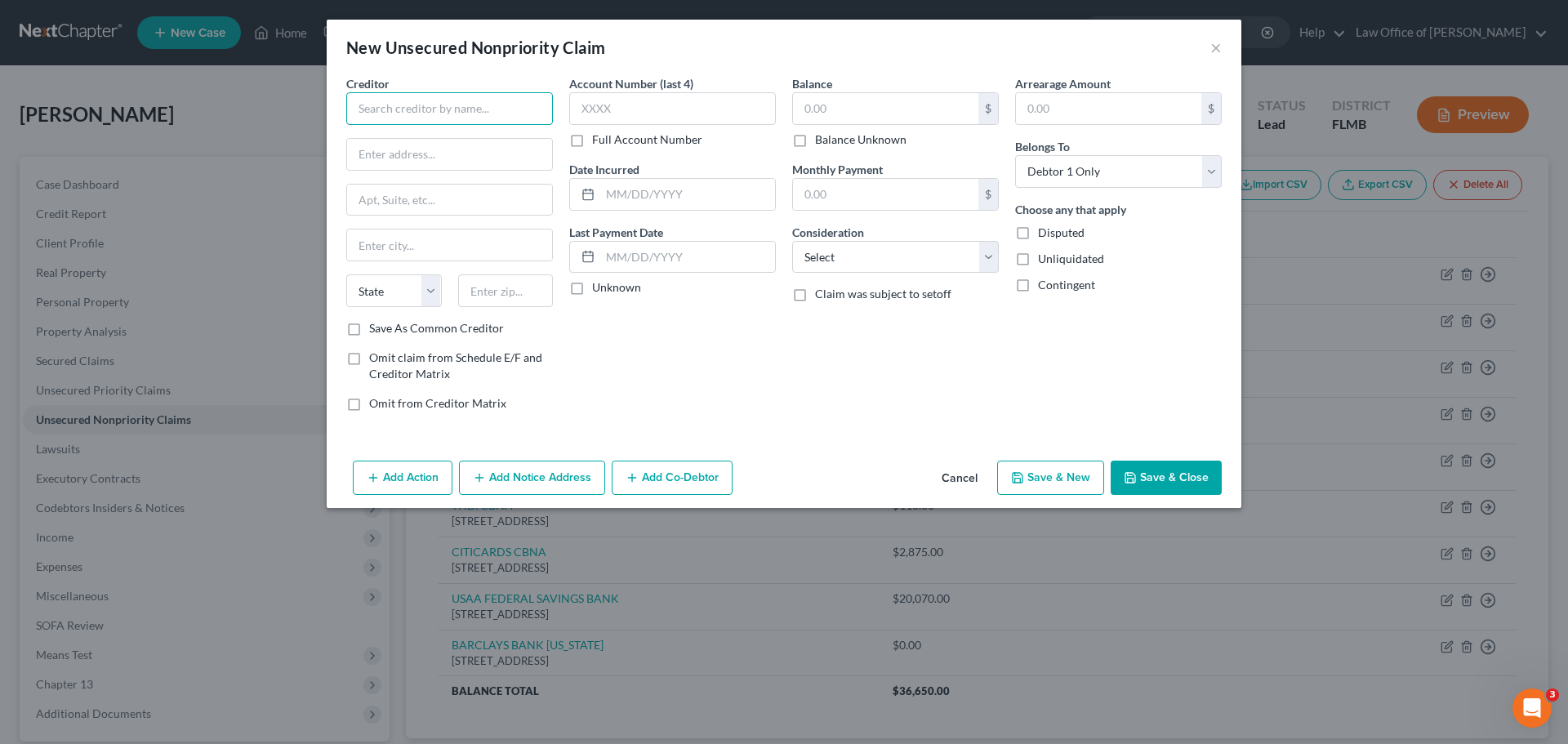
click at [412, 115] on input "text" at bounding box center [449, 109] width 206 height 33
paste input "Bank of America"
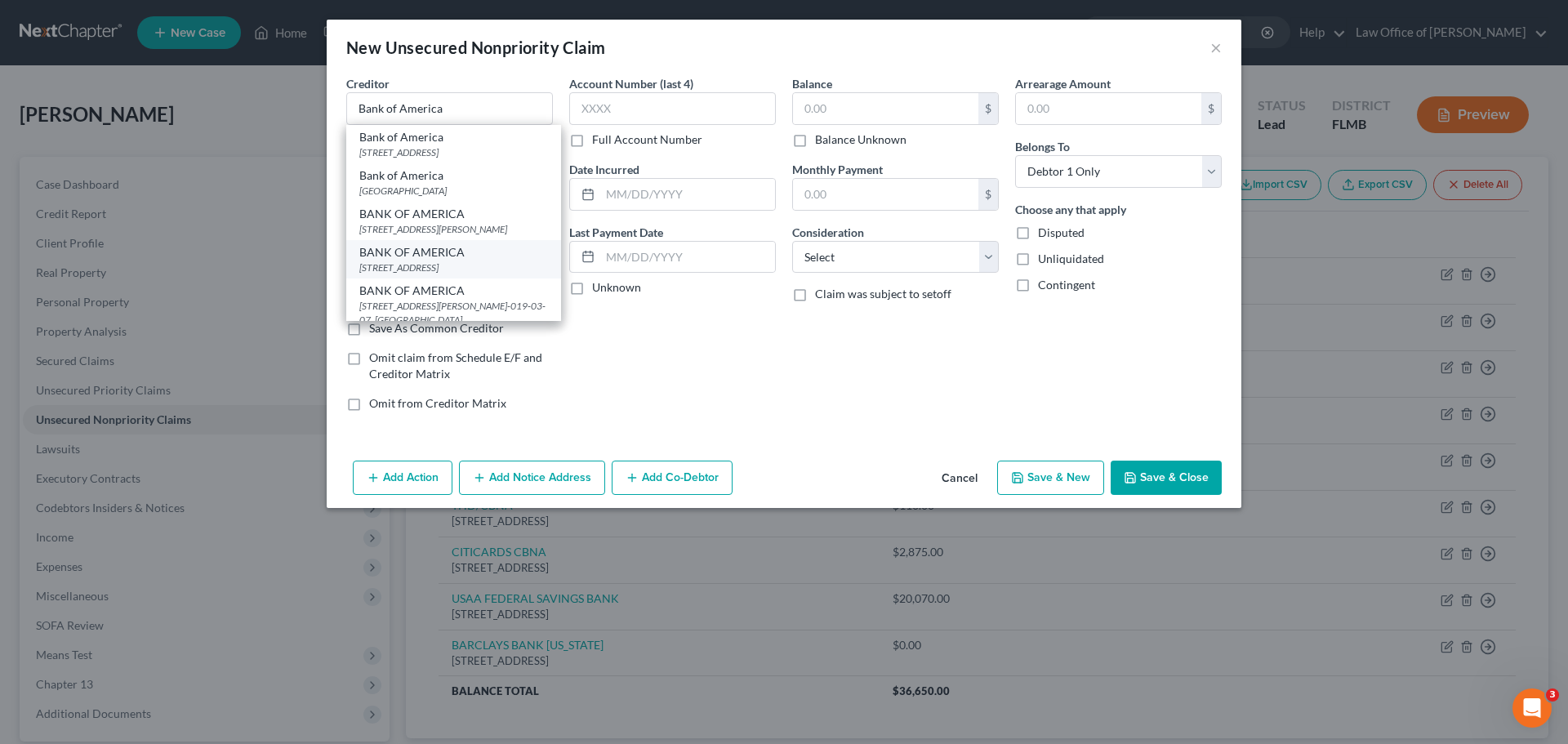
click at [447, 261] on div "BANK OF AMERICA" at bounding box center [454, 253] width 189 height 16
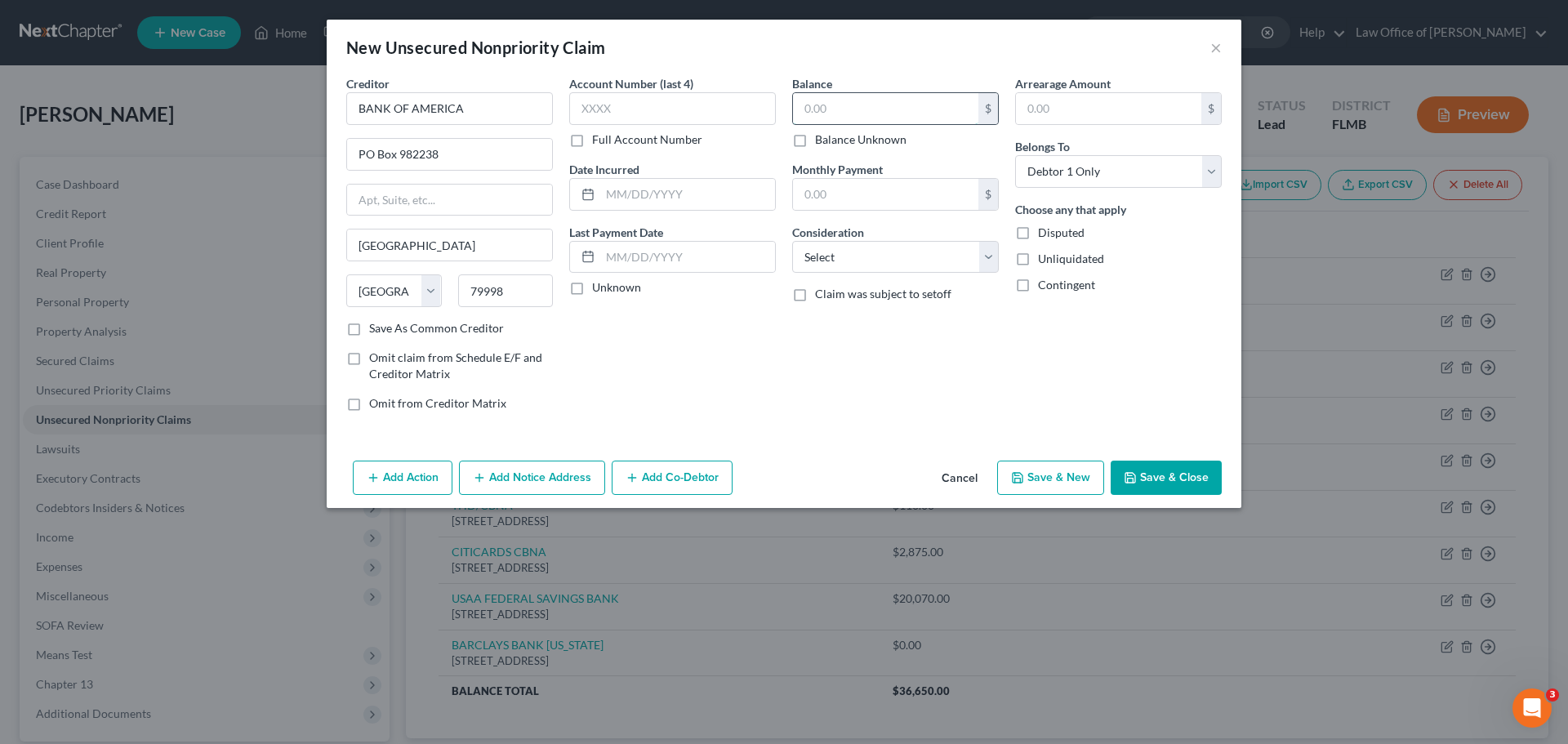
click at [853, 103] on input "text" at bounding box center [886, 108] width 185 height 31
click at [1083, 478] on button "Save & New" at bounding box center [1051, 478] width 107 height 35
click at [402, 117] on input "text" at bounding box center [449, 109] width 206 height 33
paste input "CAPITAL ONE BANK USA NA"
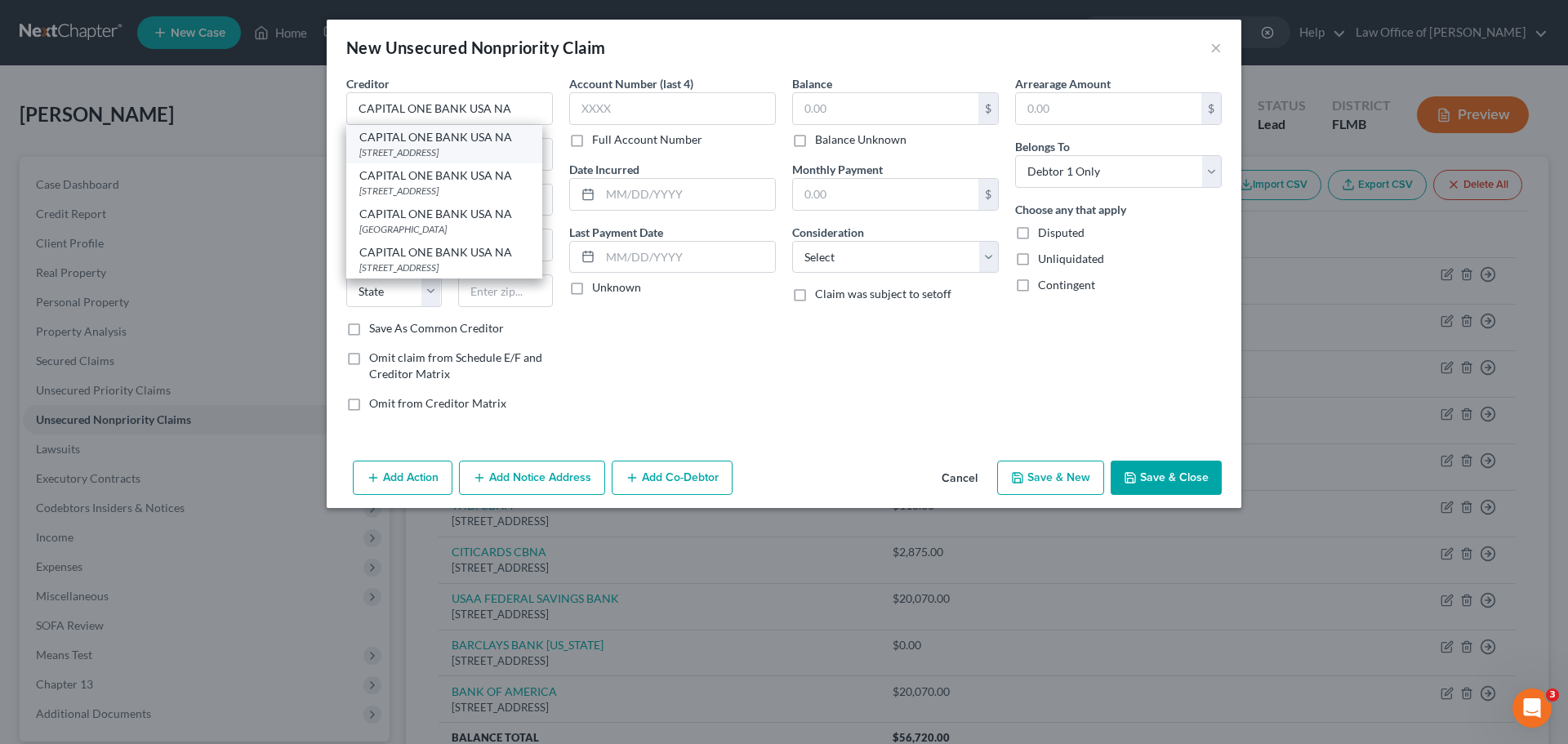
click at [431, 137] on div "CAPITAL ONE BANK USA NA" at bounding box center [444, 137] width 170 height 16
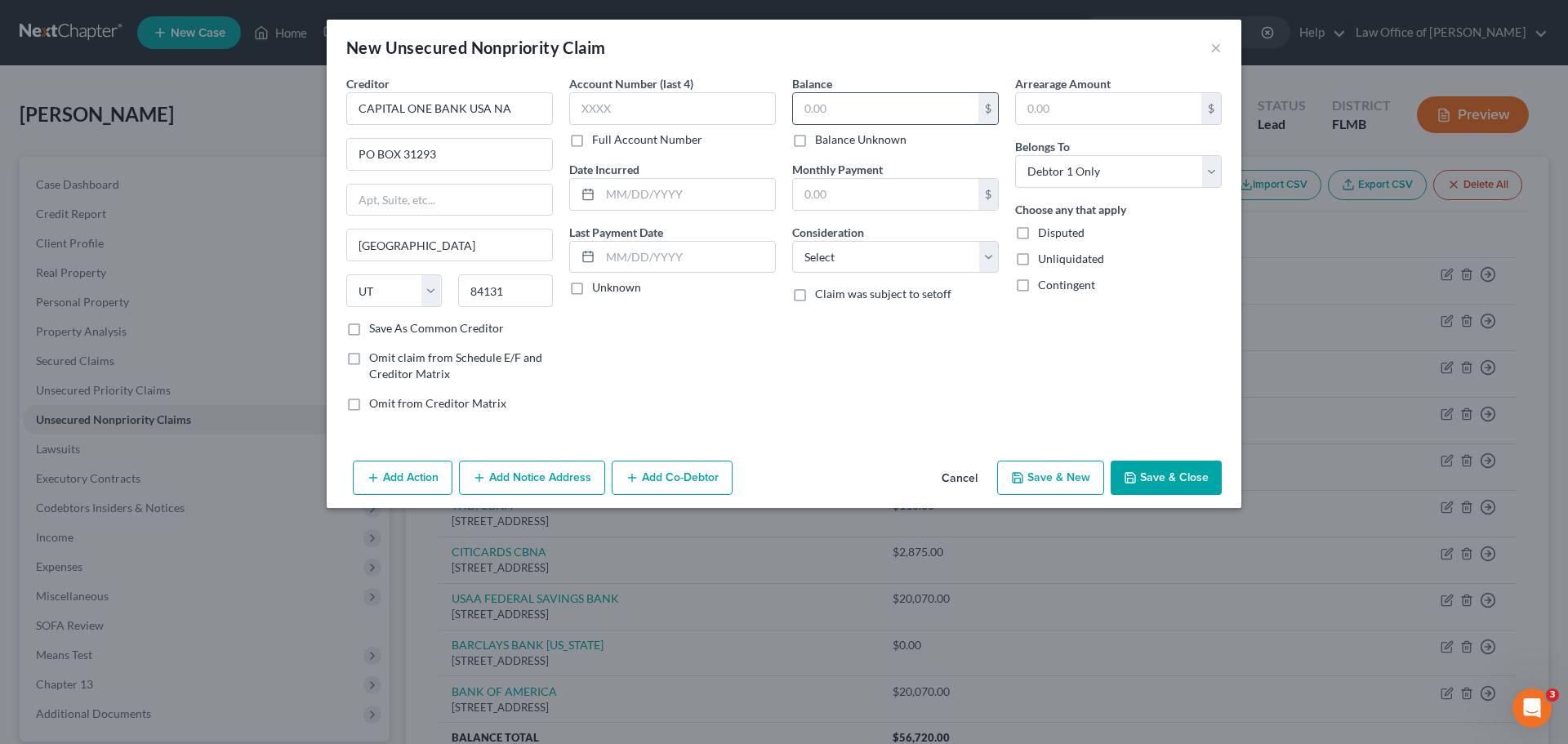
click at [869, 113] on input "text" at bounding box center [886, 108] width 185 height 31
click at [1065, 487] on button "Save & New" at bounding box center [1051, 478] width 107 height 35
click at [443, 117] on input "text" at bounding box center [449, 109] width 206 height 33
paste input "WEBBANK/ONEMAIN"
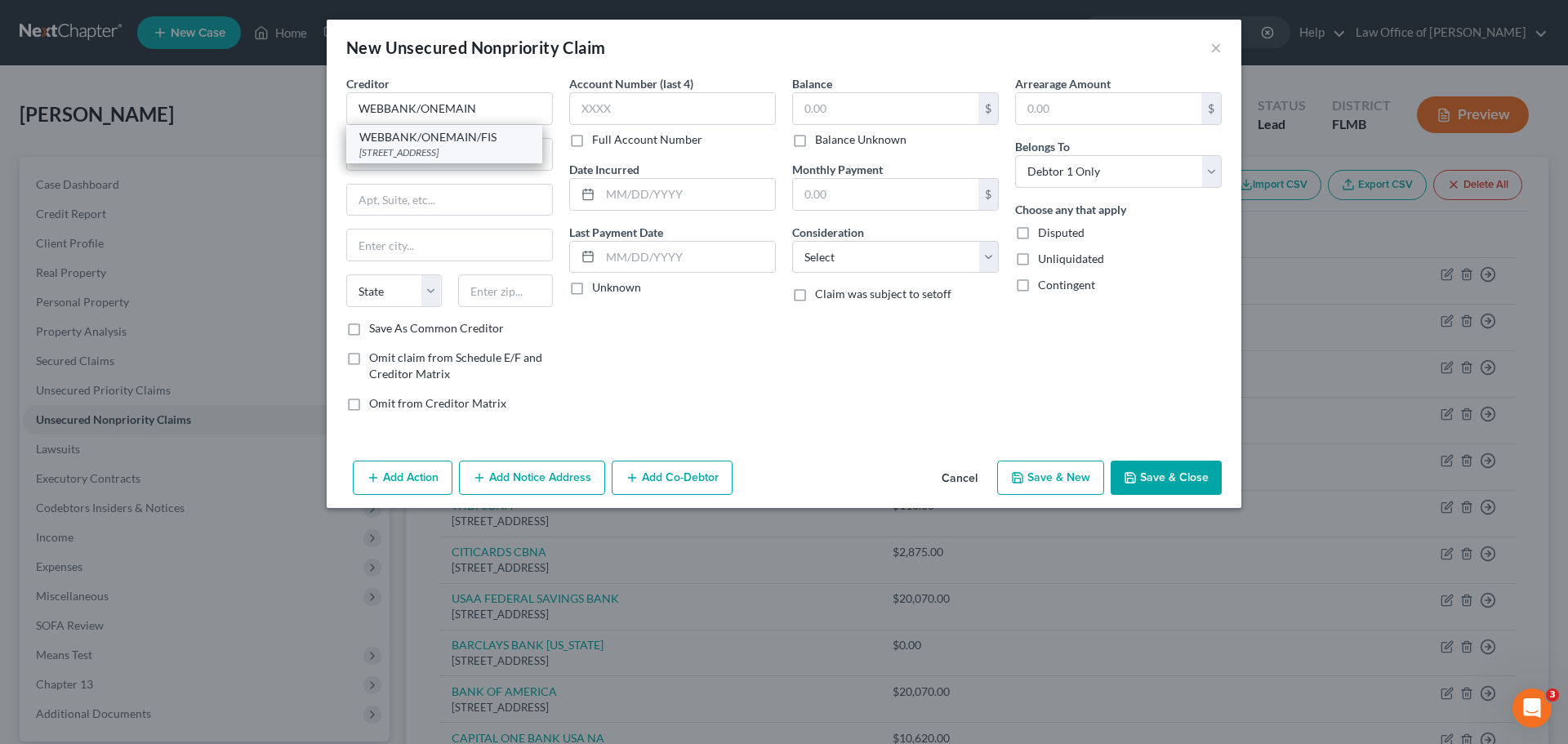
click at [462, 143] on div "WEBBANK/ONEMAIN/FIS" at bounding box center [444, 137] width 170 height 16
click at [885, 124] on input "text" at bounding box center [886, 108] width 185 height 31
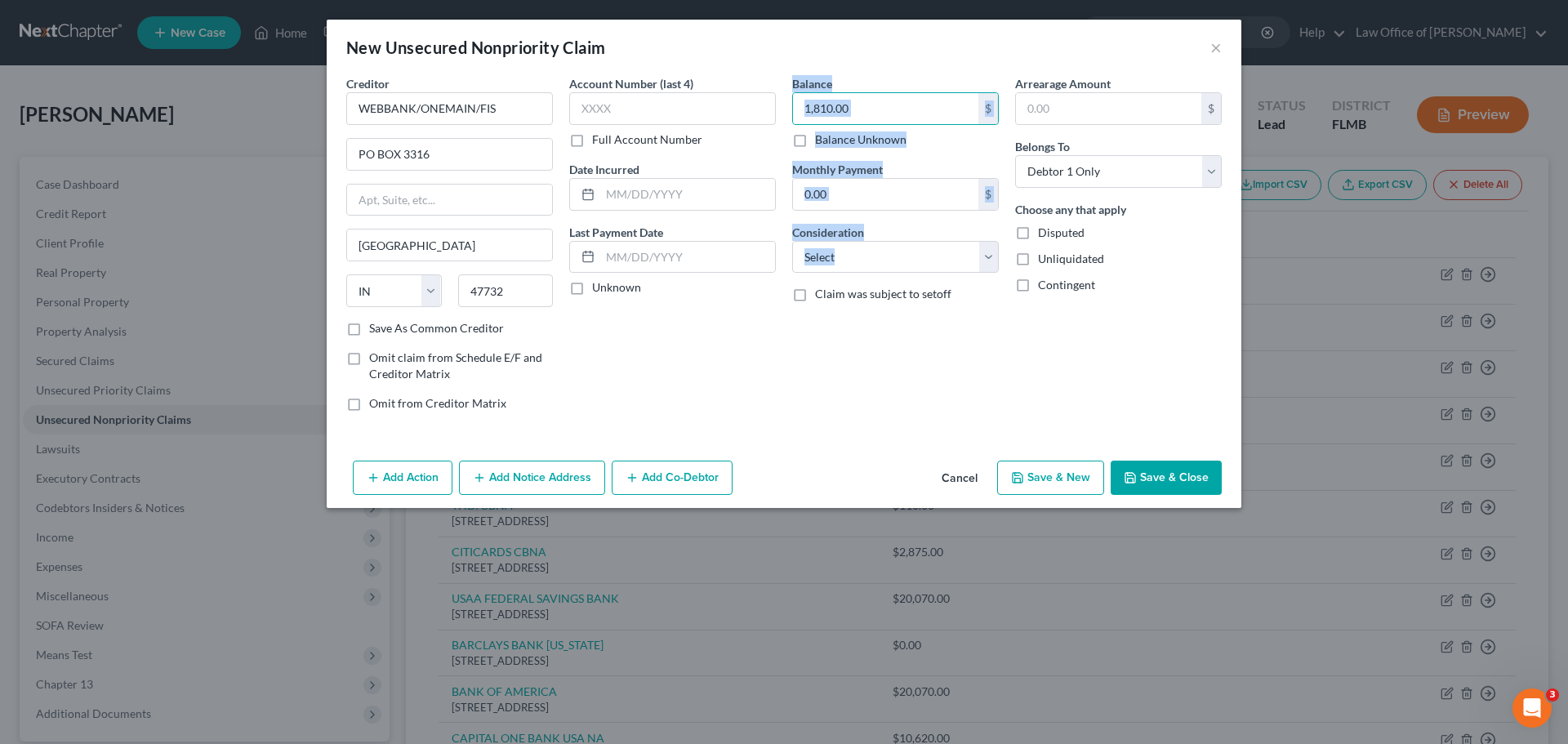
drag, startPoint x: 783, startPoint y: 372, endPoint x: 1058, endPoint y: 429, distance: 280.8
click at [797, 371] on div "Creditor * WEBBANK/ONEMAIN/FIS PO BOX 3316 Evansville State AL AK AR AZ CA CO C…" at bounding box center [784, 250] width 892 height 350
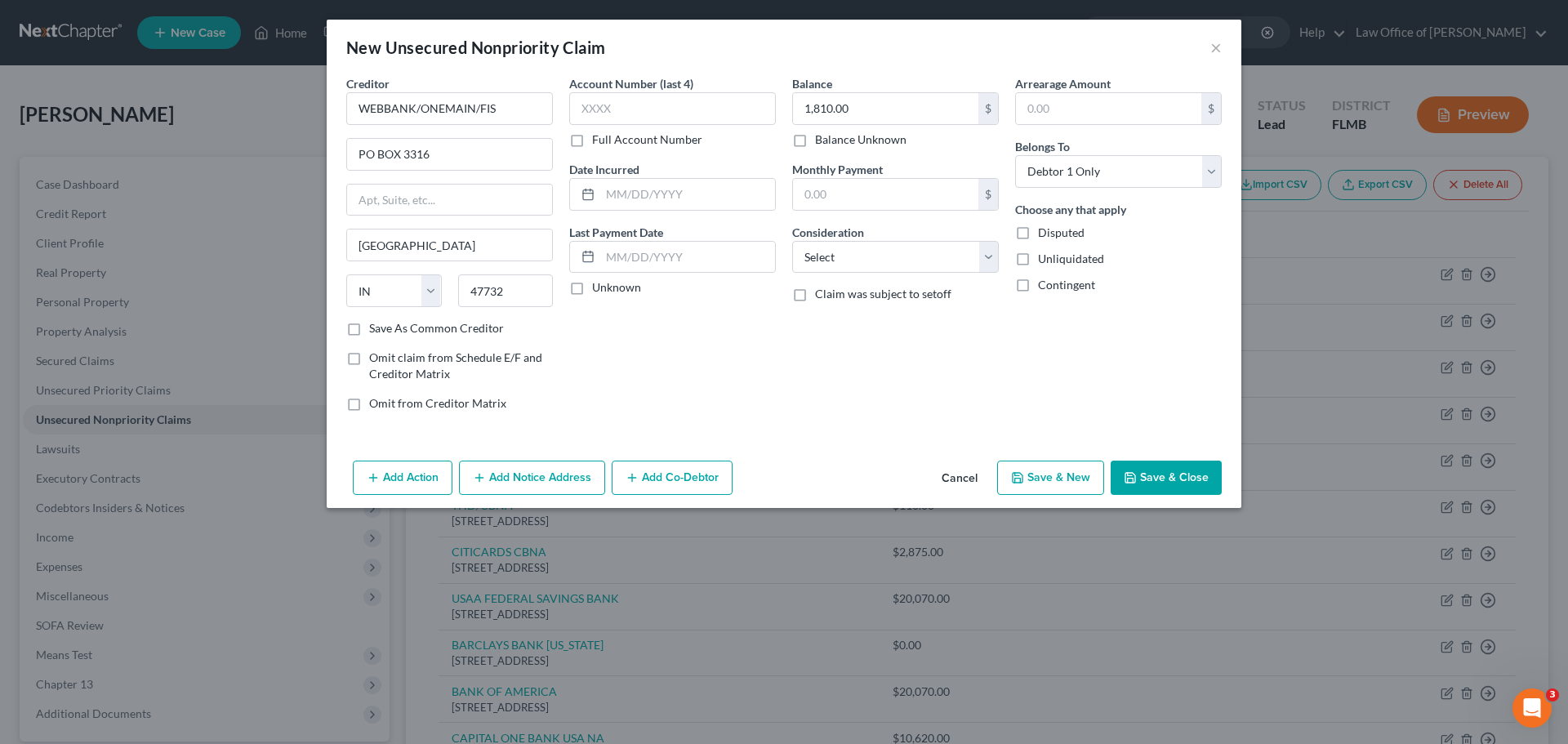
click at [1022, 350] on div "Arrearage Amount $ Belongs To * Select Debtor 1 Only Debtor 2 Only Debtor 1 And…" at bounding box center [1118, 250] width 223 height 350
click at [1058, 476] on button "Save & New" at bounding box center [1051, 478] width 107 height 35
click at [415, 113] on input "text" at bounding box center [449, 109] width 206 height 33
paste input "SAA FEDERAL SAVINGS BANK"
click at [458, 148] on div "PO Box 33009, San Antonio, TX 78265" at bounding box center [444, 152] width 170 height 14
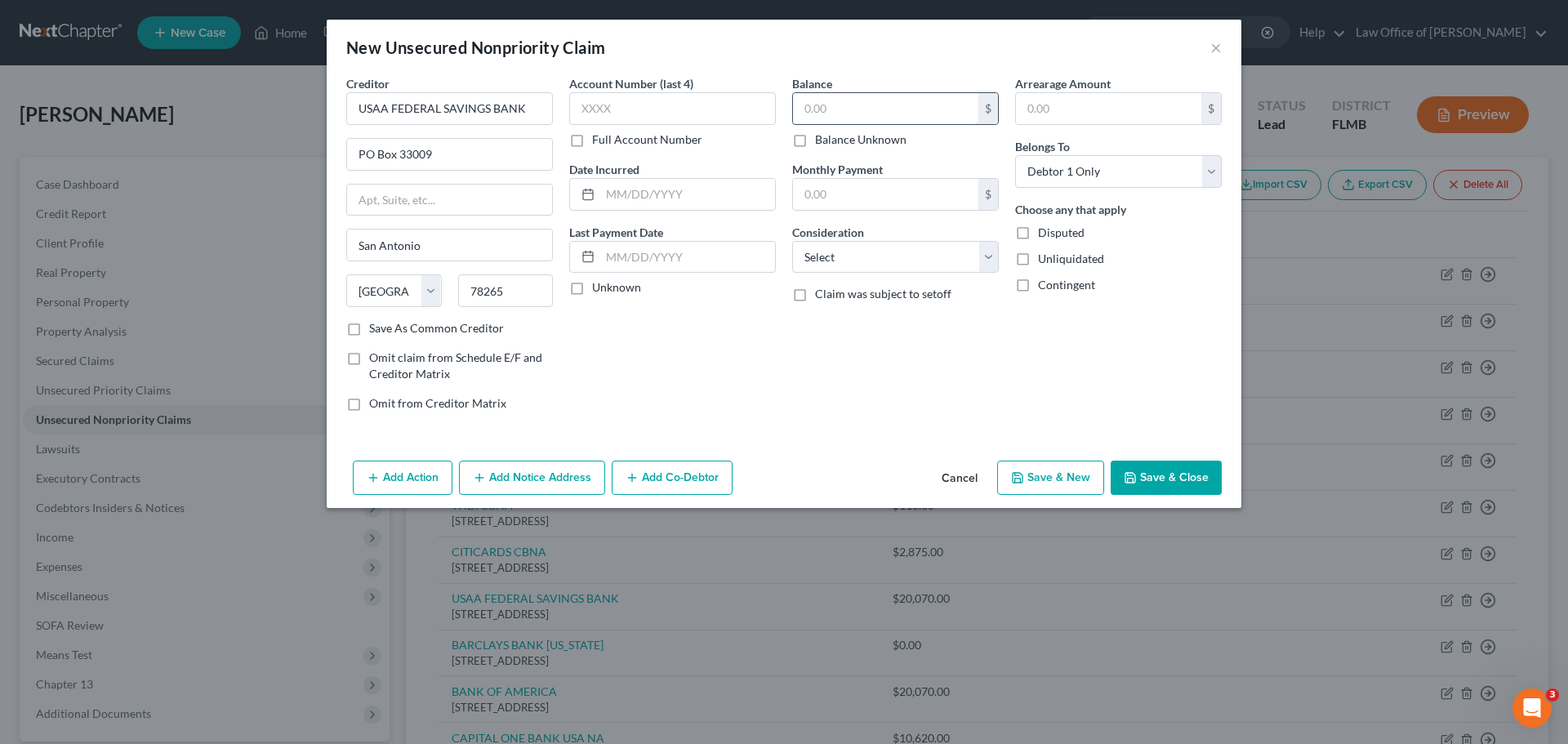
click at [913, 109] on input "text" at bounding box center [886, 108] width 185 height 31
click at [887, 467] on div "Add Action Add Notice Address Add Co-Debtor Cancel Save & New Save & Close" at bounding box center [784, 481] width 915 height 54
click at [1092, 473] on button "Save & New" at bounding box center [1051, 478] width 107 height 35
click at [973, 478] on button "Cancel" at bounding box center [959, 479] width 62 height 33
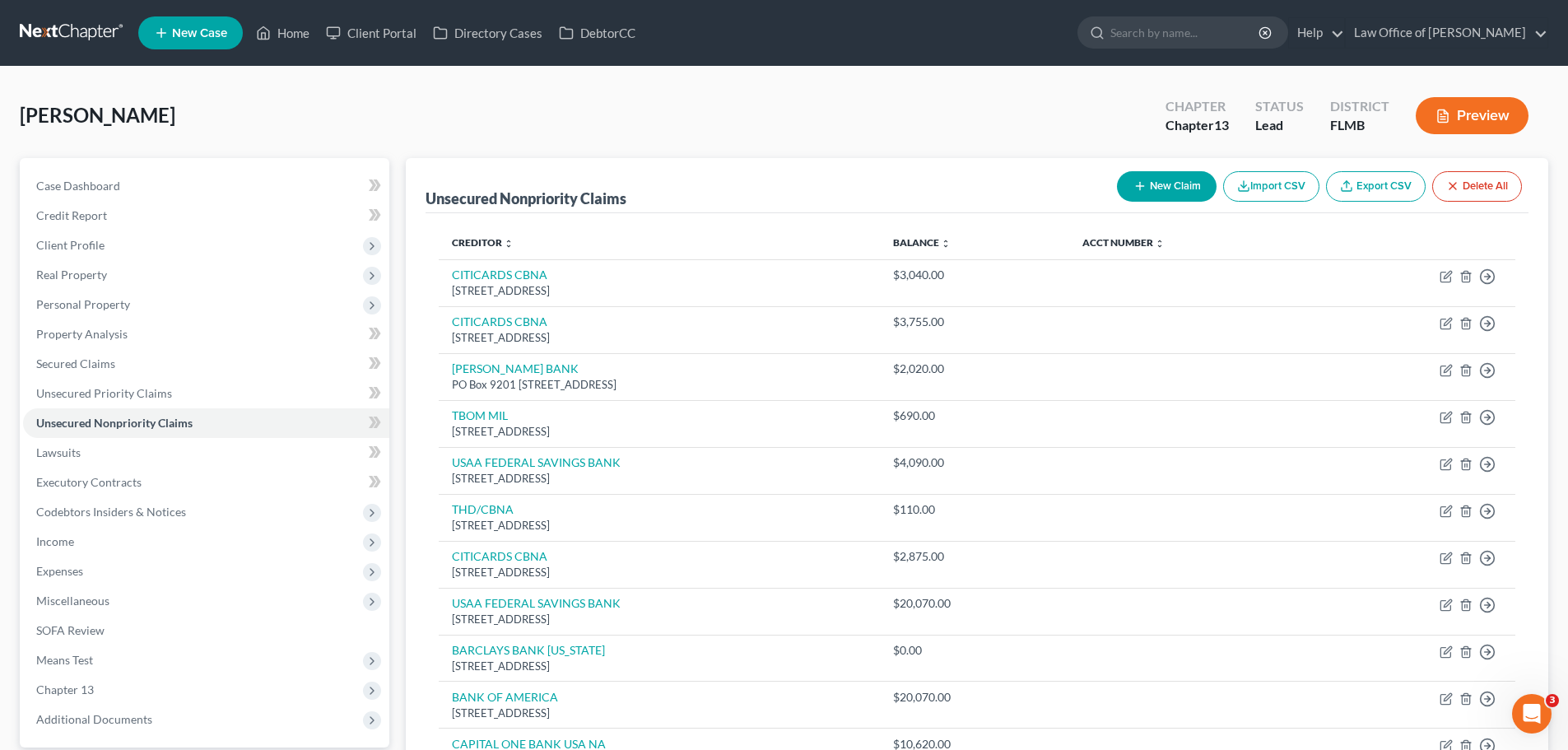
click at [1161, 177] on button "New Claim" at bounding box center [1166, 186] width 100 height 30
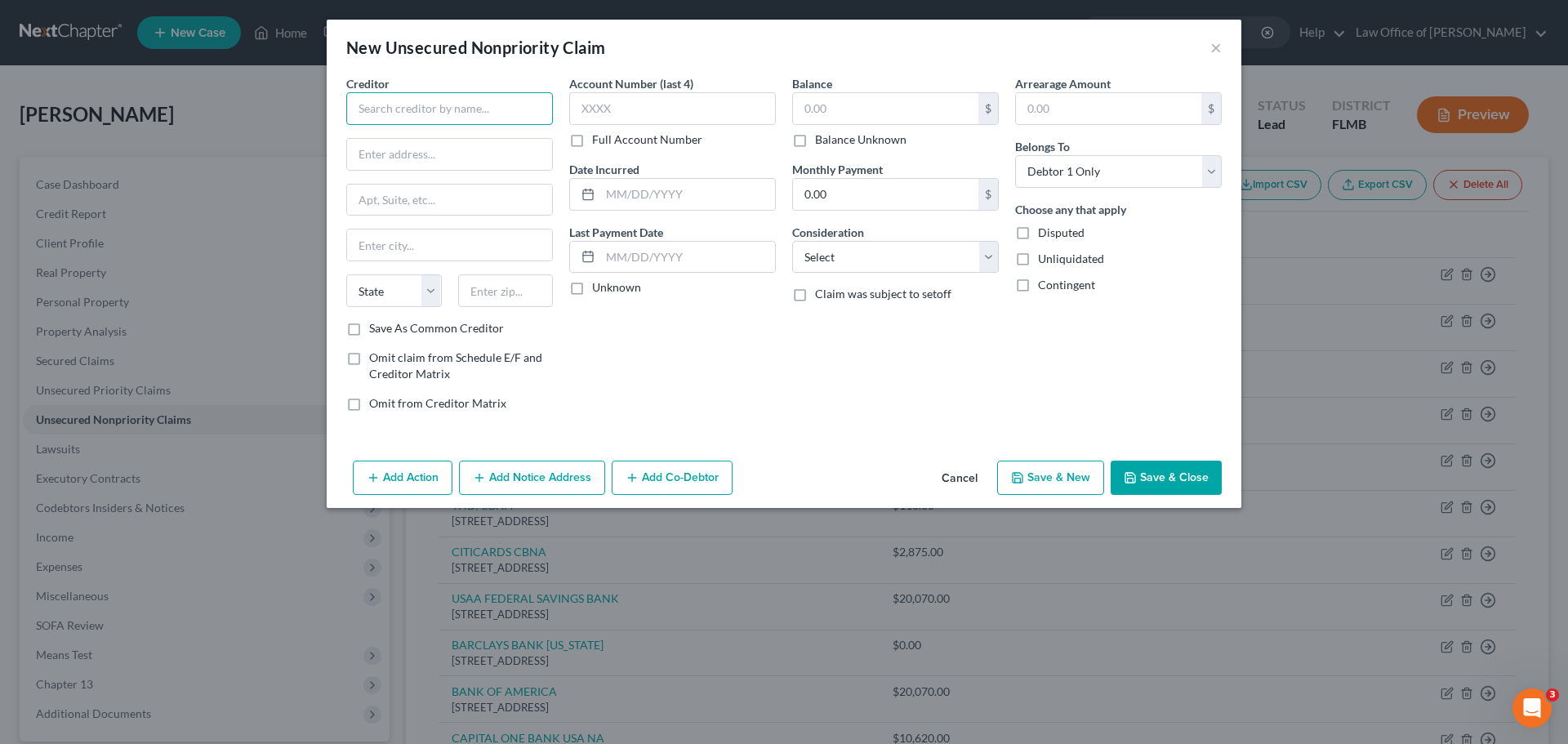
click at [389, 104] on input "text" at bounding box center [449, 109] width 206 height 33
paste input "WEBBANK/ATLS/IMAGINE"
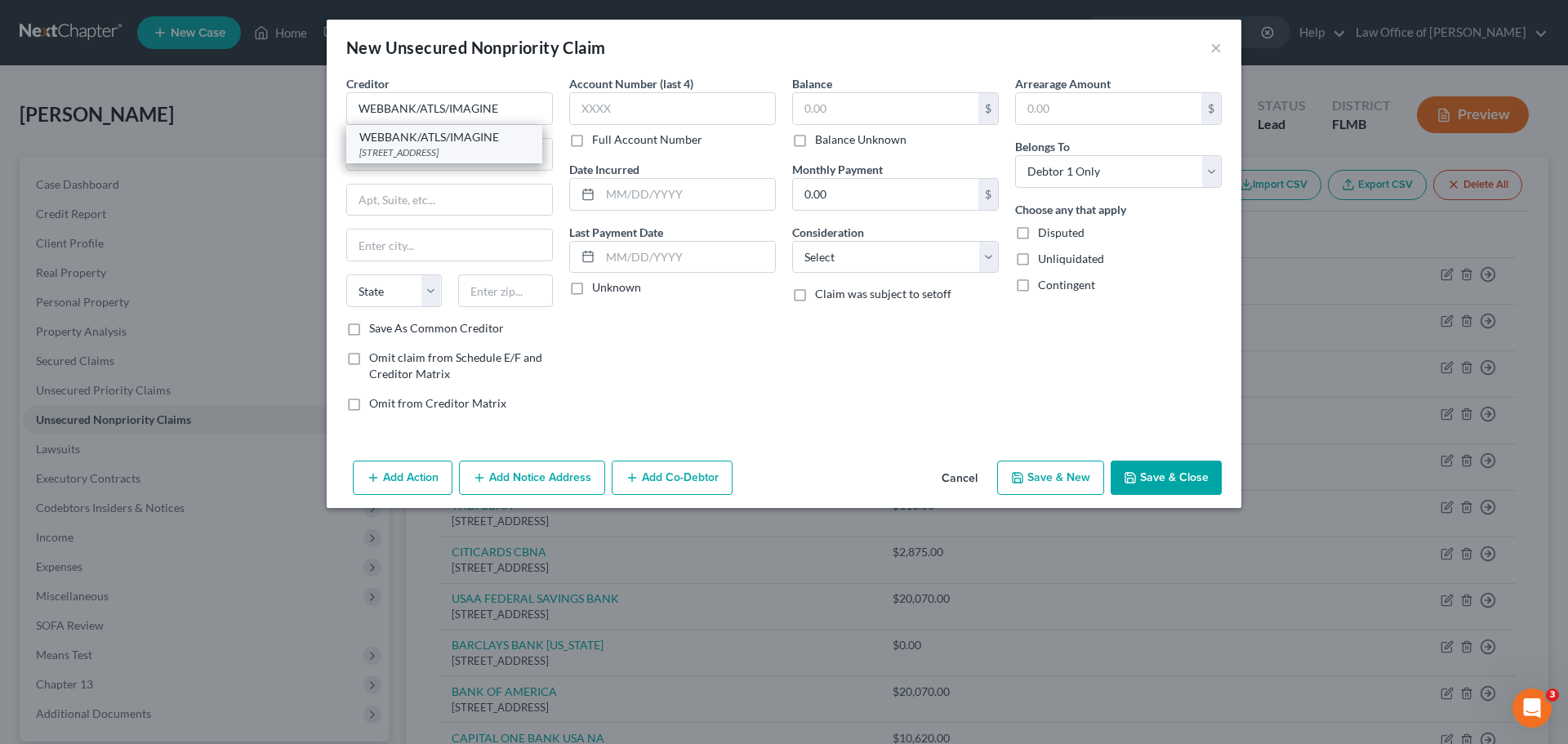
click at [394, 144] on div "WEBBANK/ATLS/IMAGINE" at bounding box center [444, 137] width 170 height 16
click at [903, 106] on input "text" at bounding box center [886, 108] width 185 height 31
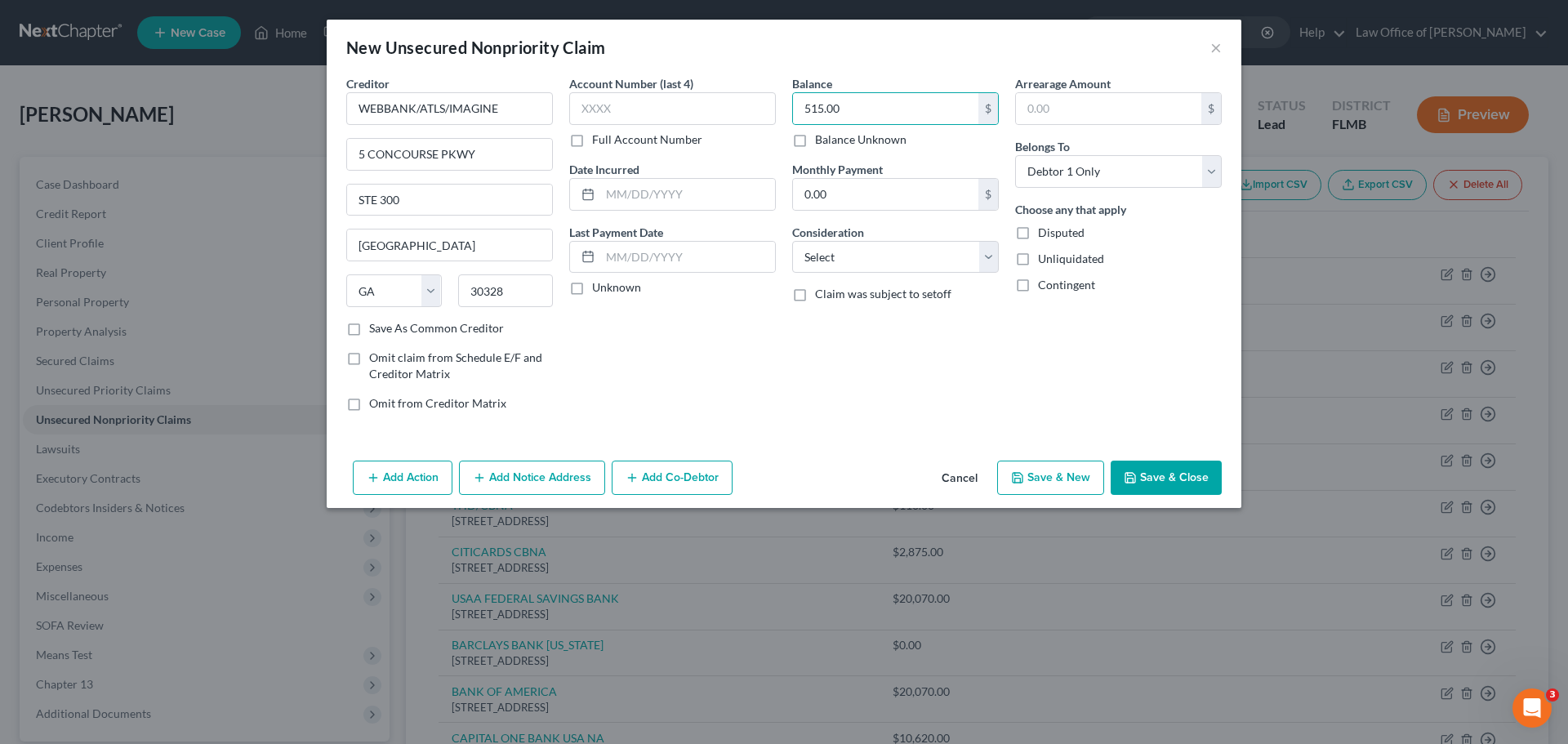
click at [1047, 484] on button "Save & New" at bounding box center [1051, 478] width 107 height 35
drag, startPoint x: 962, startPoint y: 473, endPoint x: 971, endPoint y: 457, distance: 18.4
click at [962, 473] on button "Cancel" at bounding box center [959, 479] width 62 height 33
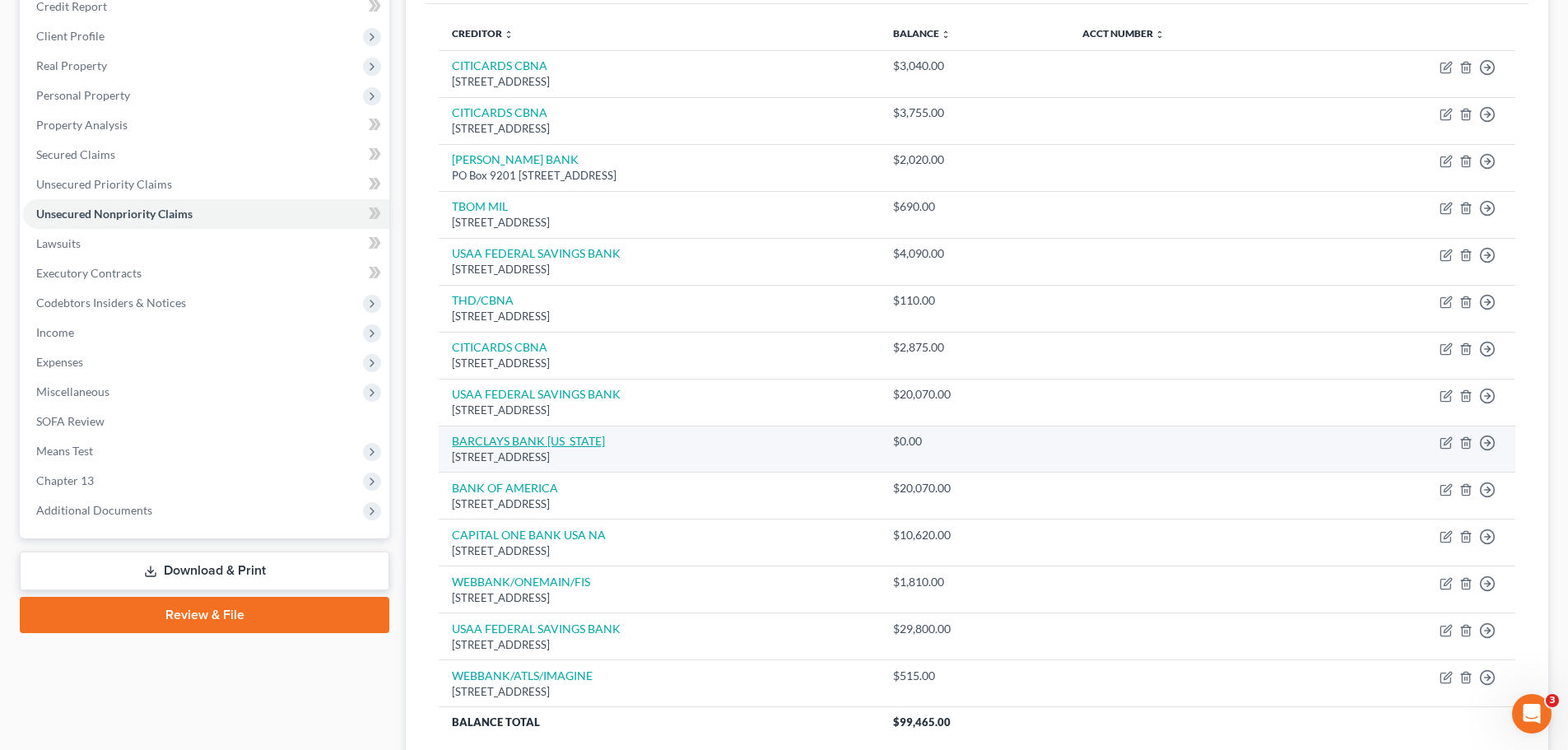
scroll to position [97, 0]
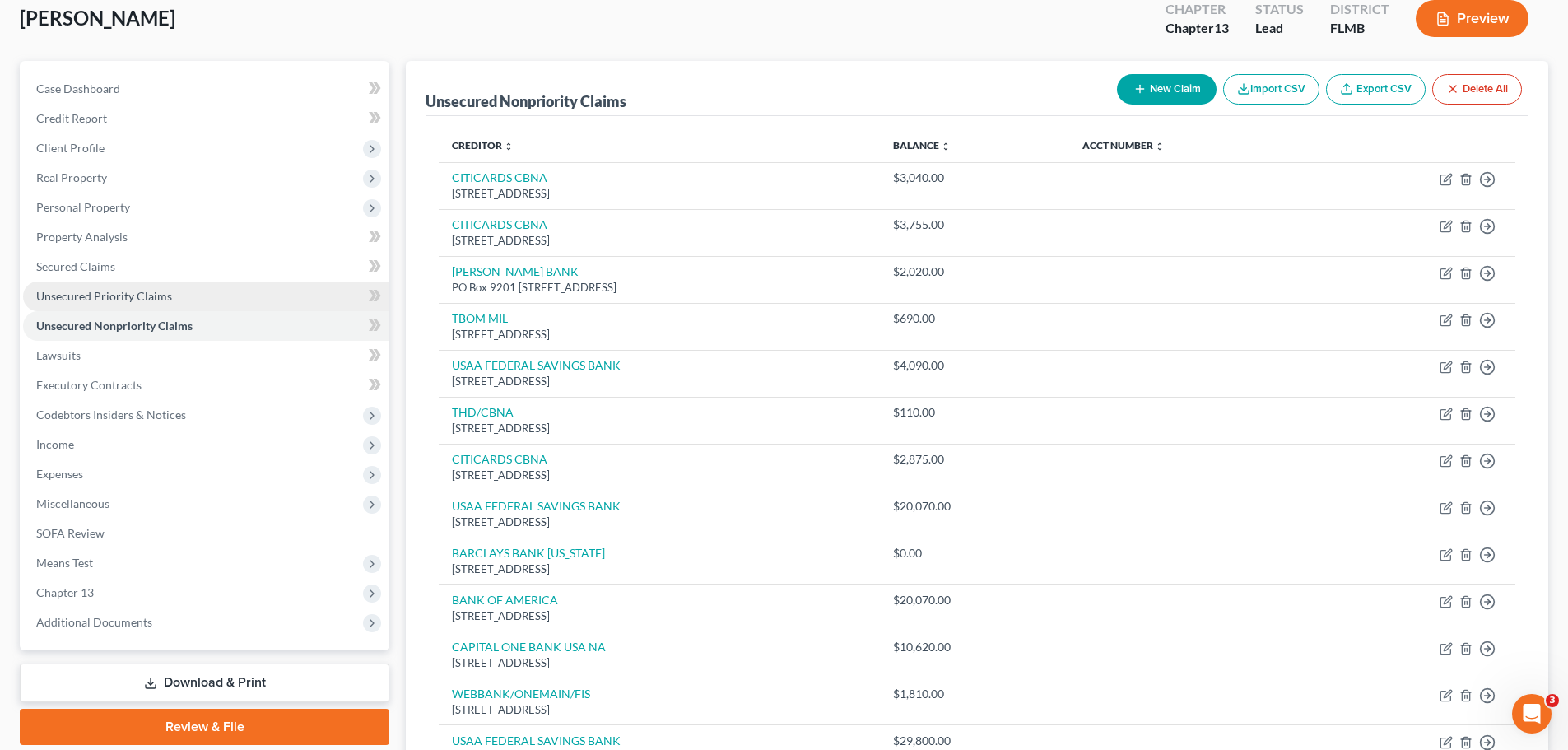
click at [114, 306] on link "Unsecured Priority Claims" at bounding box center [206, 296] width 366 height 29
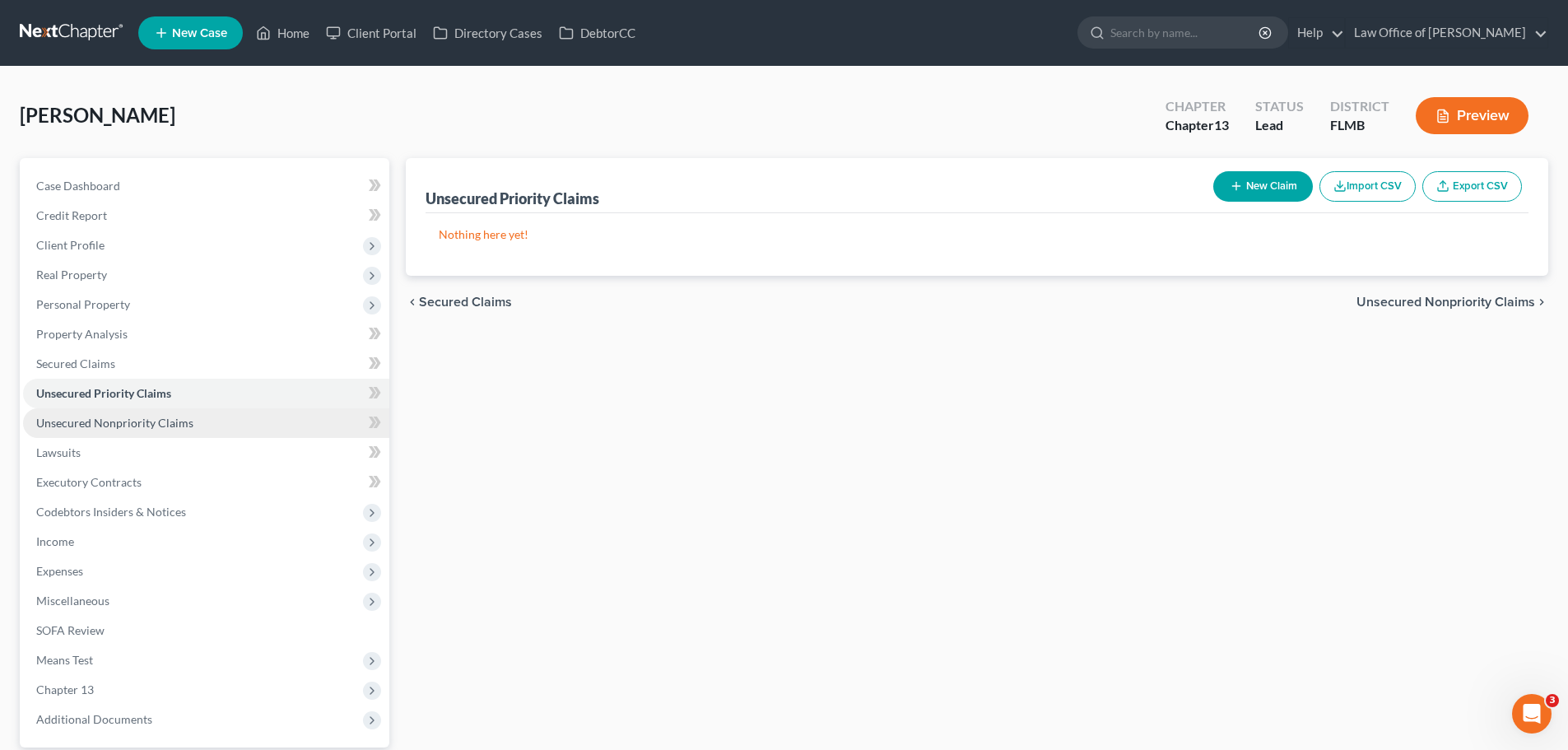
click at [135, 428] on span "Unsecured Nonpriority Claims" at bounding box center [115, 422] width 157 height 14
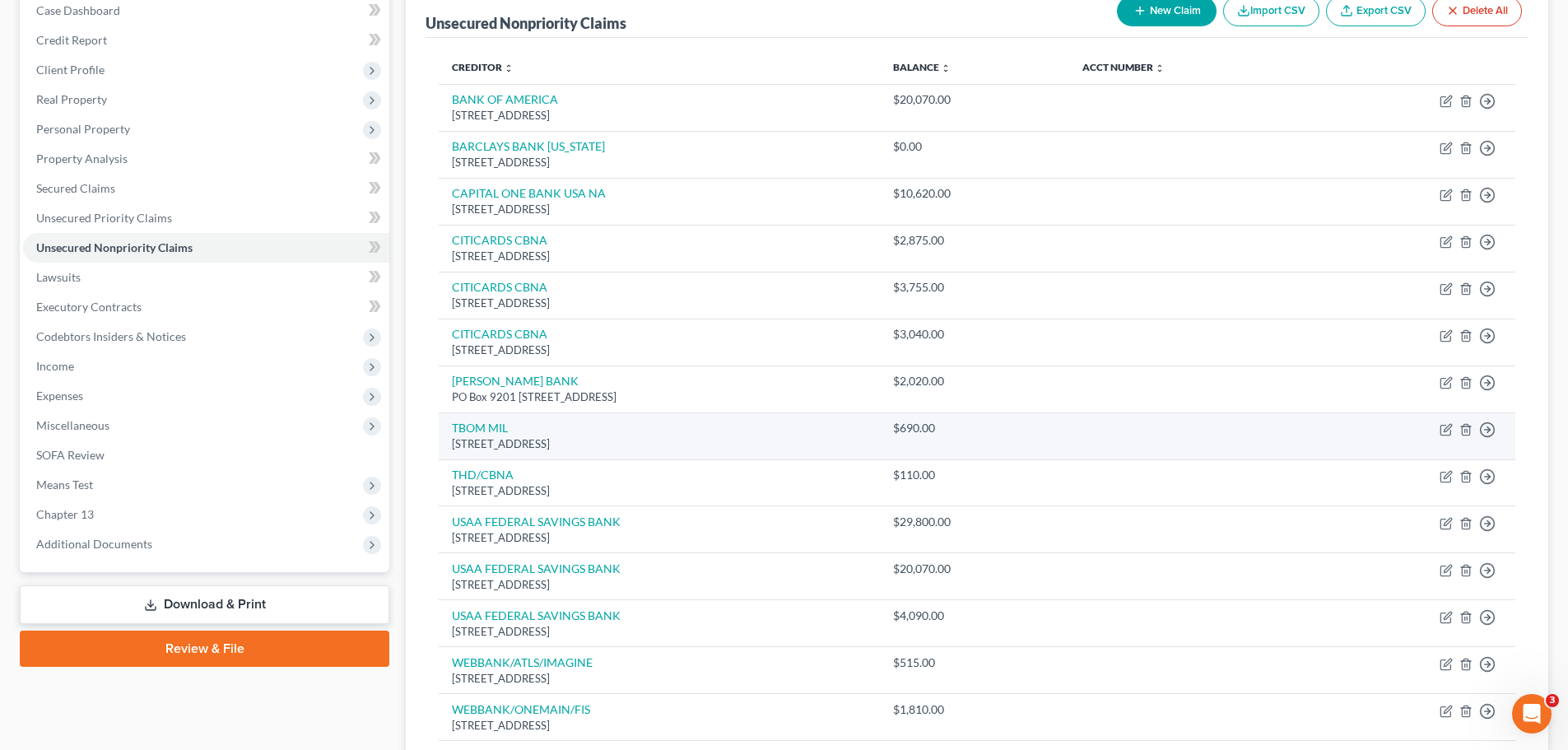
scroll to position [82, 0]
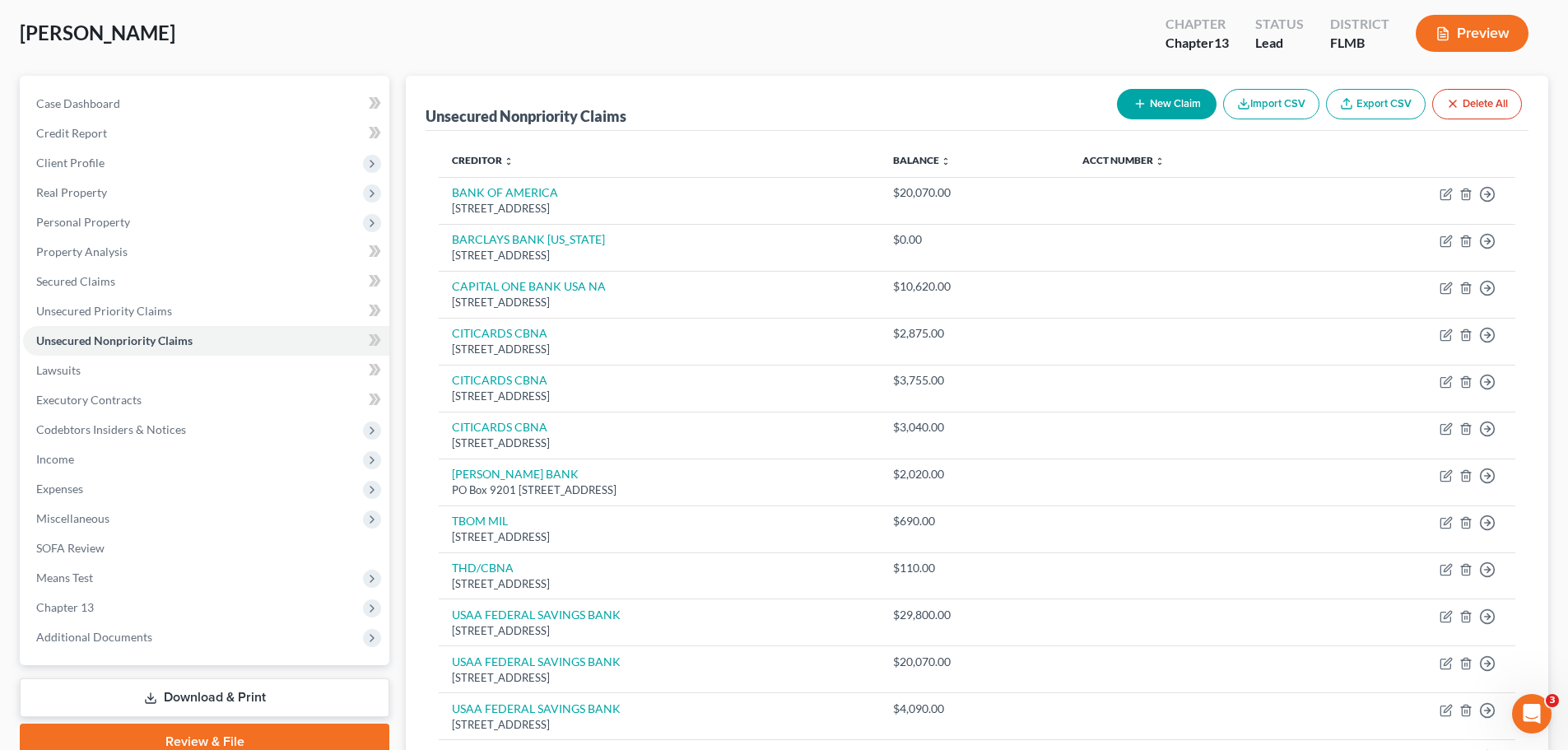
click at [1164, 107] on button "New Claim" at bounding box center [1166, 103] width 100 height 30
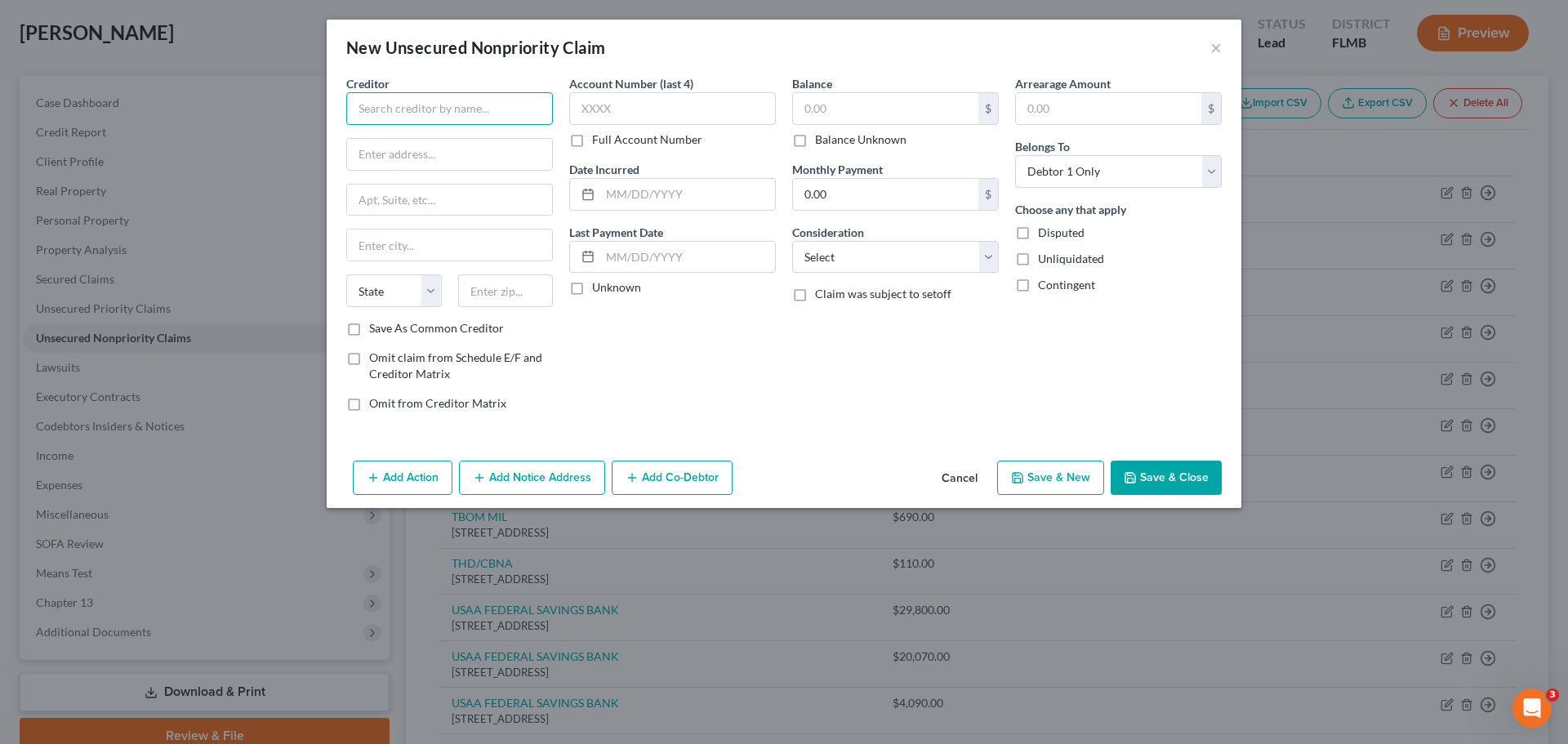
click at [403, 108] on input "text" at bounding box center [449, 109] width 206 height 33
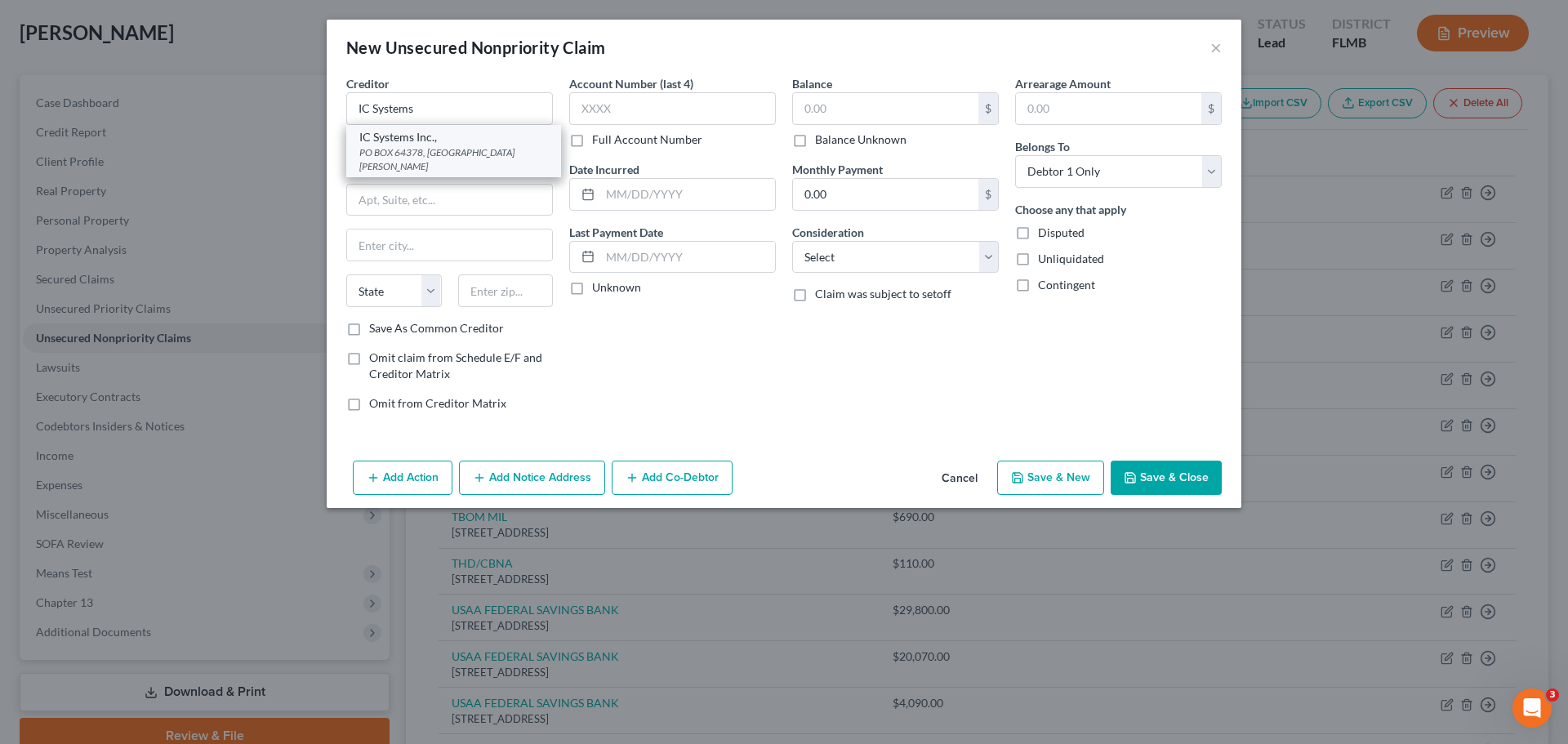
click at [428, 156] on div "PO BOX 64378, Saint Paul, MN 55164" at bounding box center [454, 159] width 189 height 28
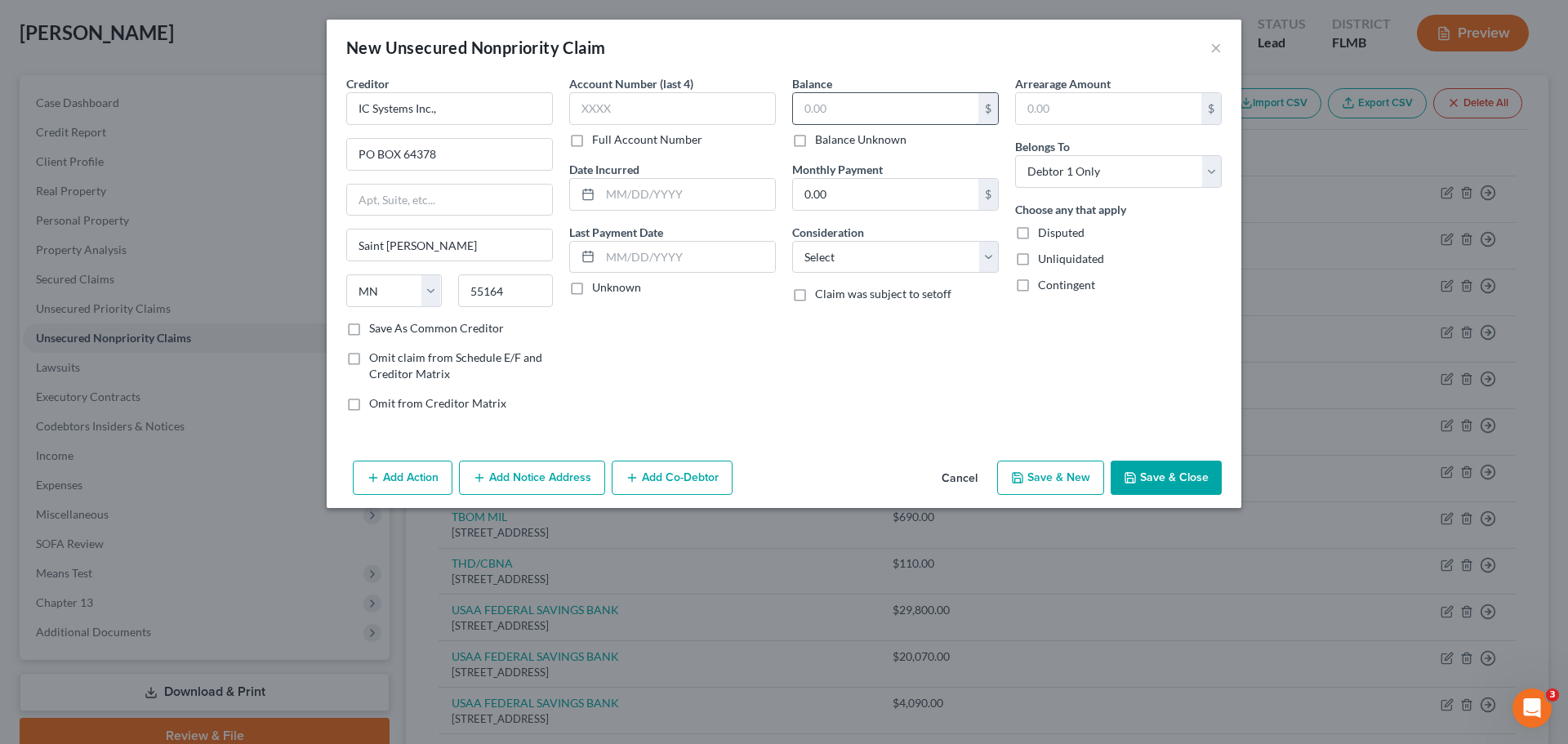
drag, startPoint x: 868, startPoint y: 93, endPoint x: 869, endPoint y: 108, distance: 15.0
click at [868, 95] on div "$" at bounding box center [895, 109] width 206 height 33
click at [871, 108] on input "text" at bounding box center [886, 108] width 185 height 31
click at [1172, 472] on button "Save & Close" at bounding box center [1166, 478] width 111 height 35
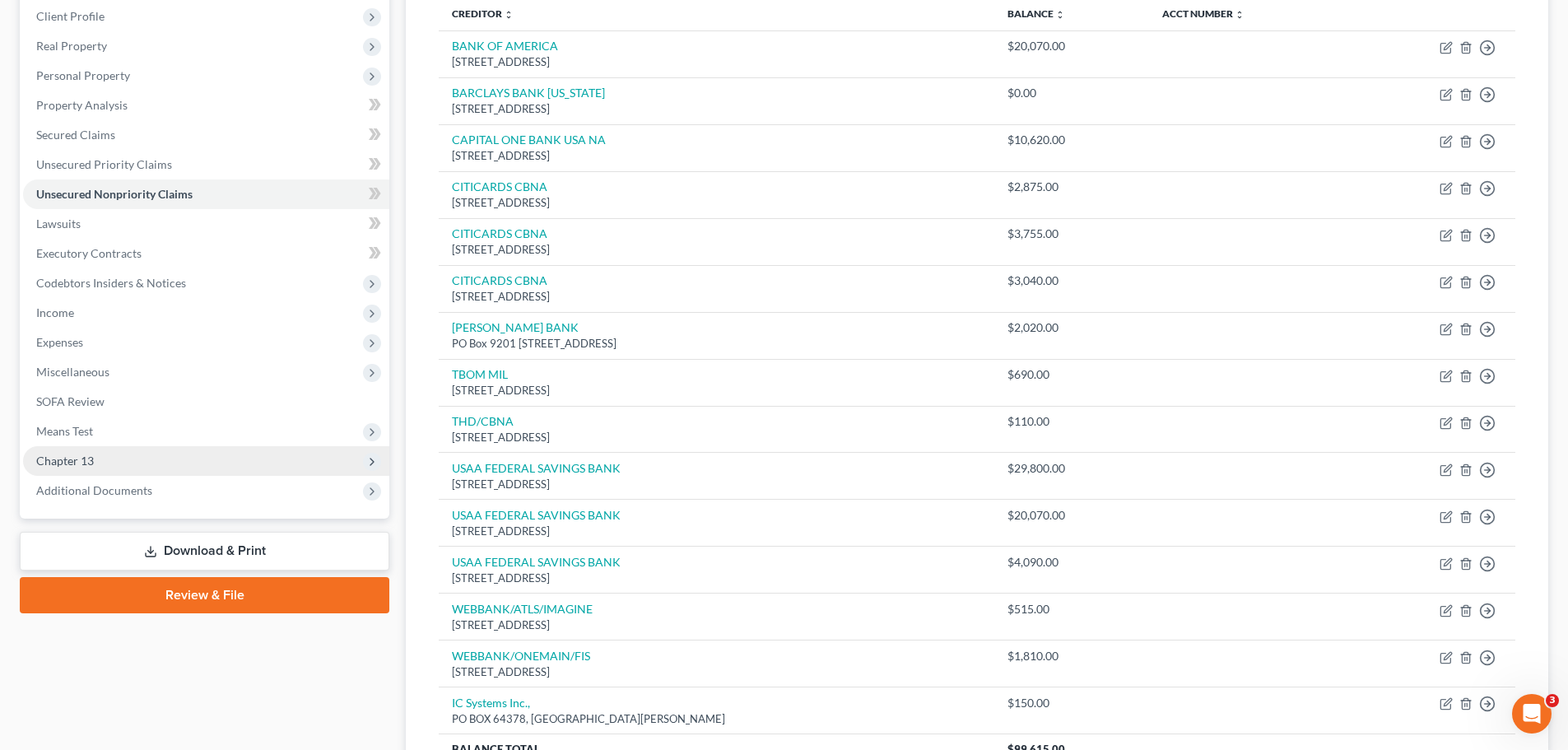
scroll to position [247, 0]
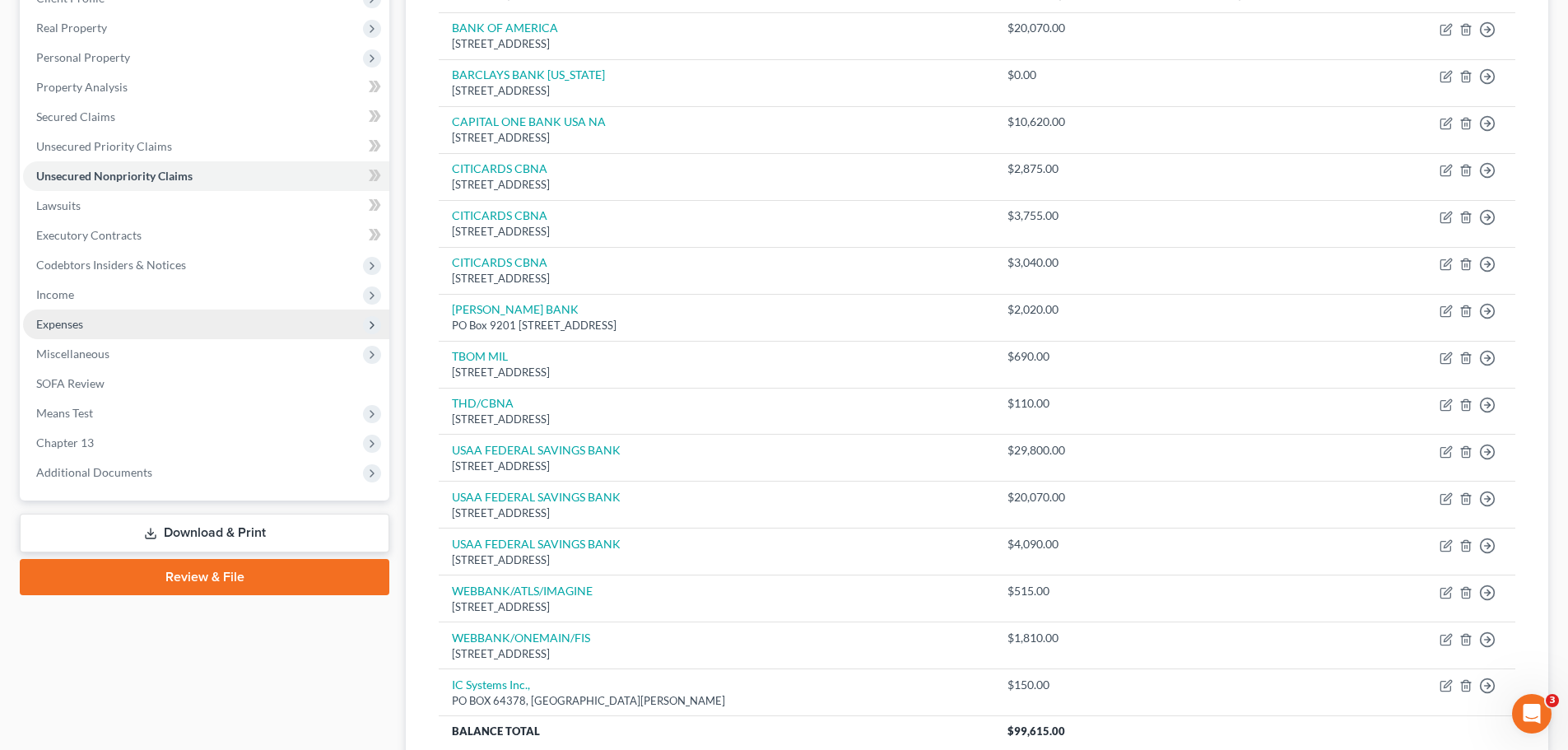
click at [76, 326] on span "Expenses" at bounding box center [59, 323] width 47 height 14
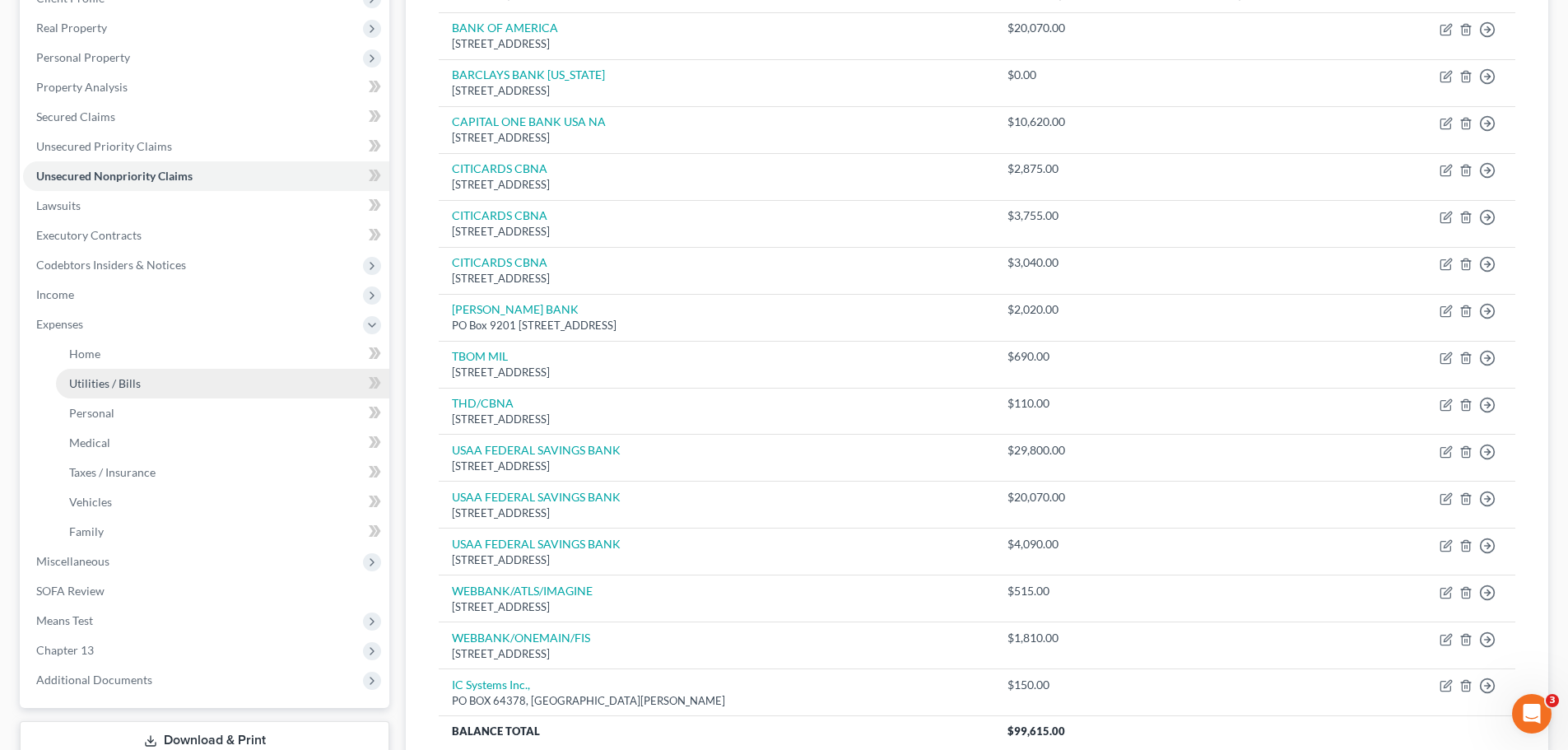
click at [182, 385] on link "Utilities / Bills" at bounding box center [222, 384] width 333 height 29
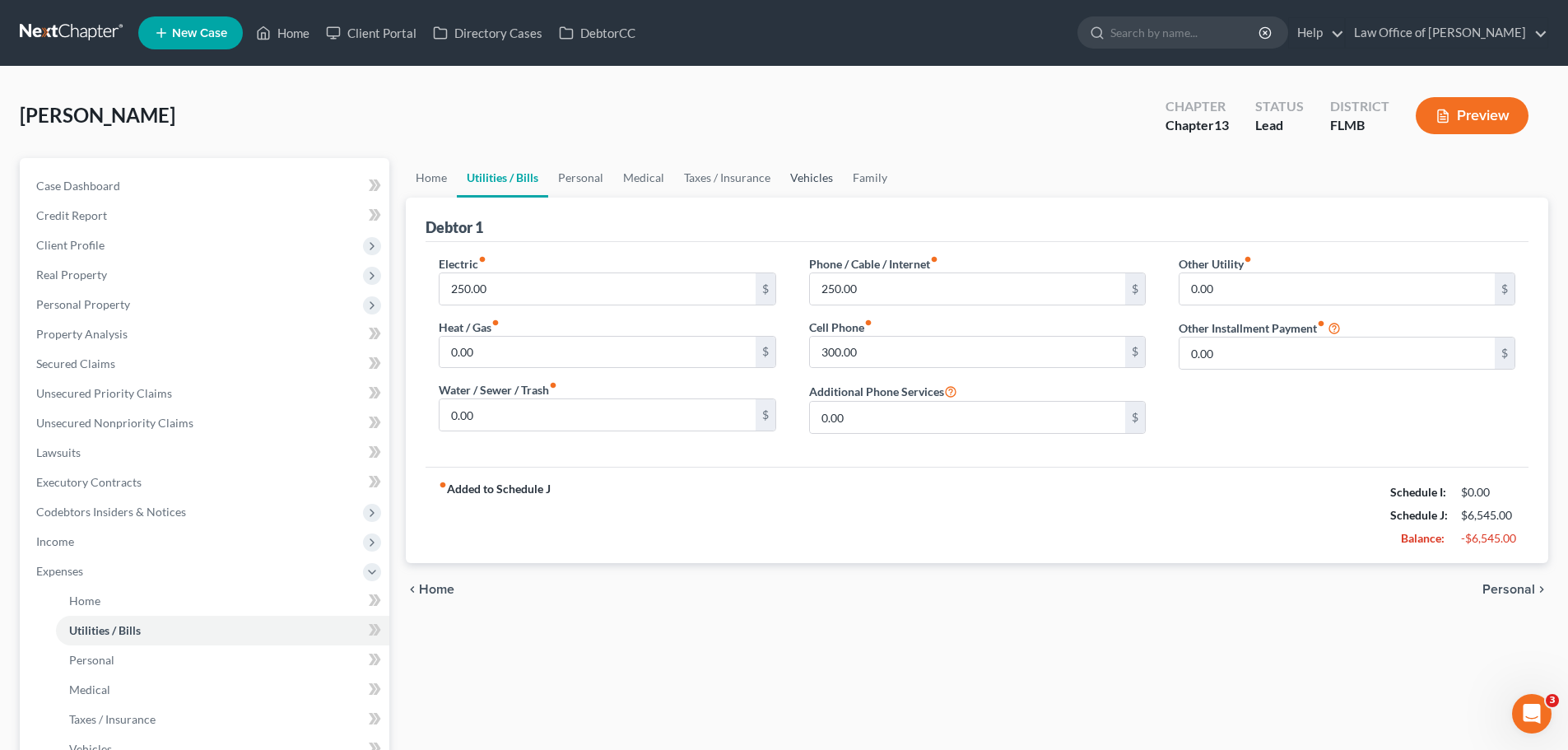
click at [802, 174] on link "Vehicles" at bounding box center [811, 178] width 62 height 39
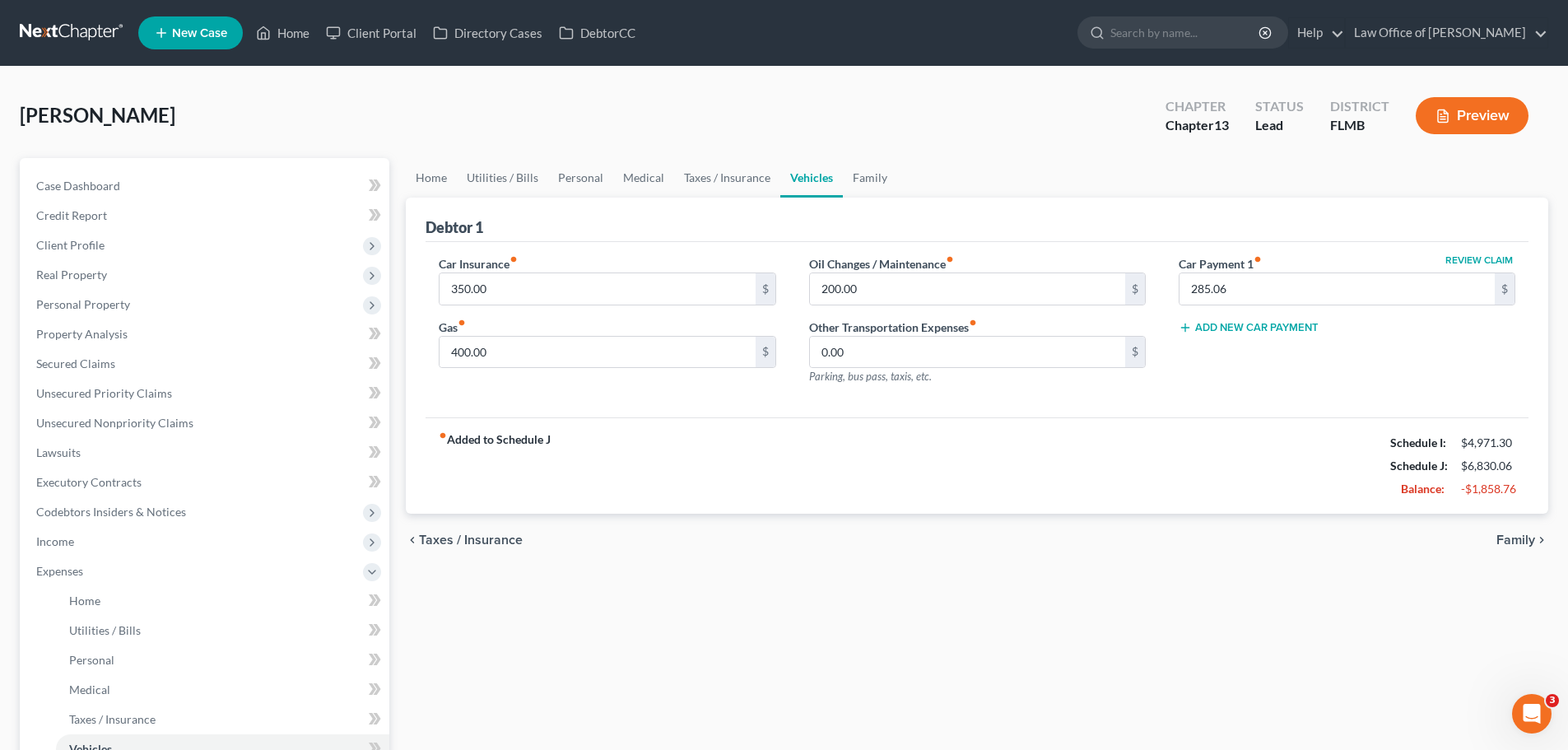
click at [1280, 331] on button "Add New Car Payment" at bounding box center [1248, 328] width 140 height 13
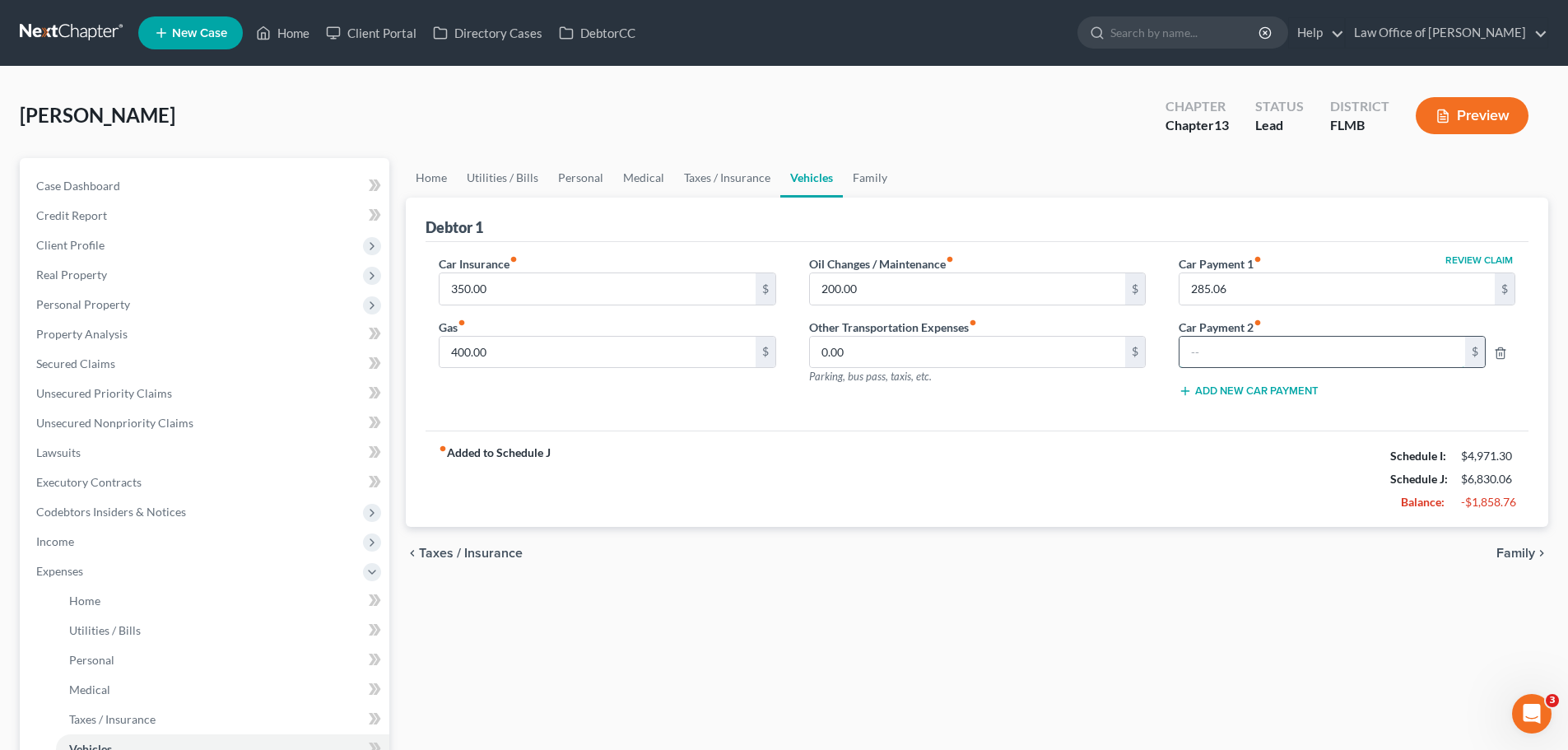
click at [1278, 353] on input "text" at bounding box center [1322, 353] width 286 height 31
click at [872, 188] on link "Family" at bounding box center [870, 178] width 54 height 39
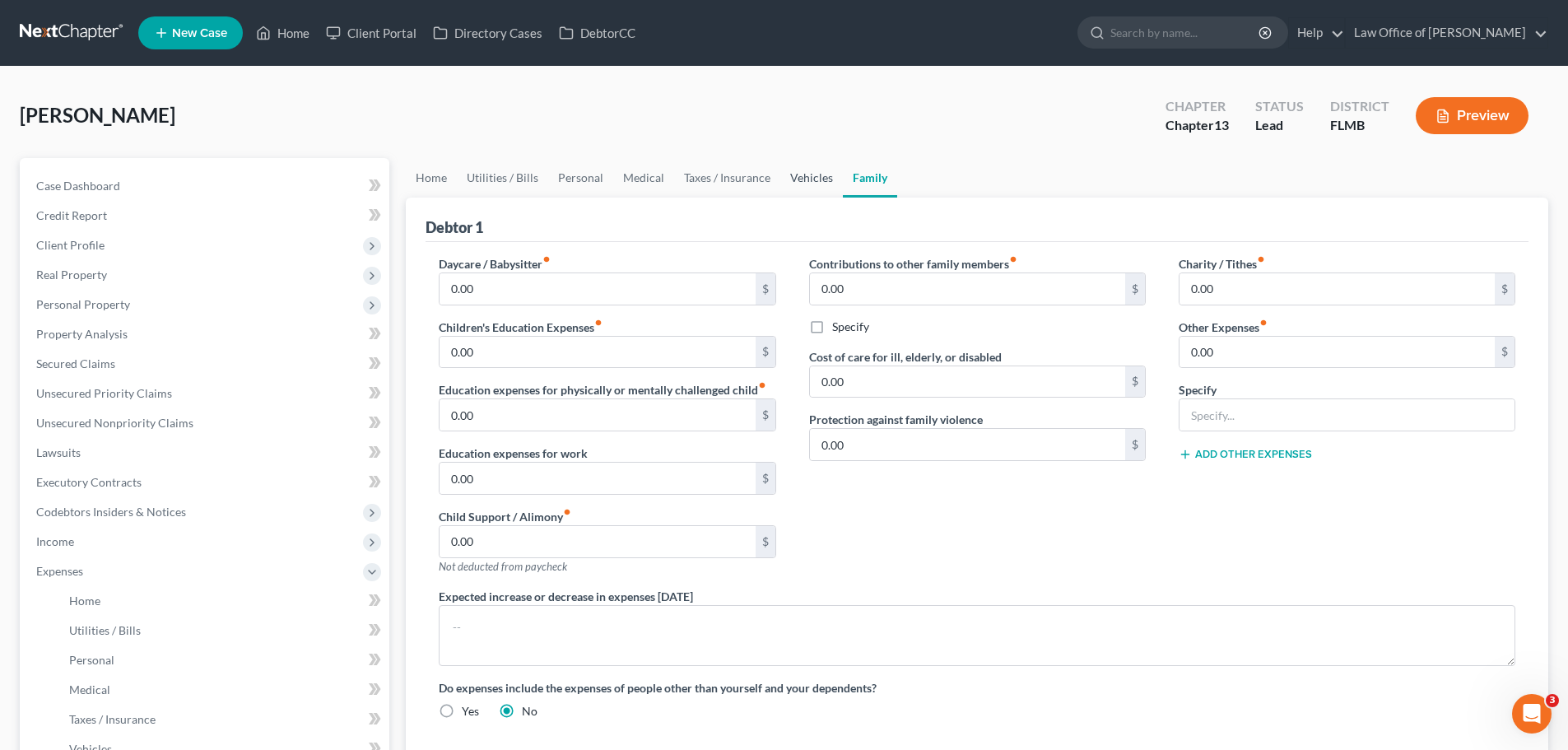
click at [800, 170] on link "Vehicles" at bounding box center [811, 178] width 62 height 39
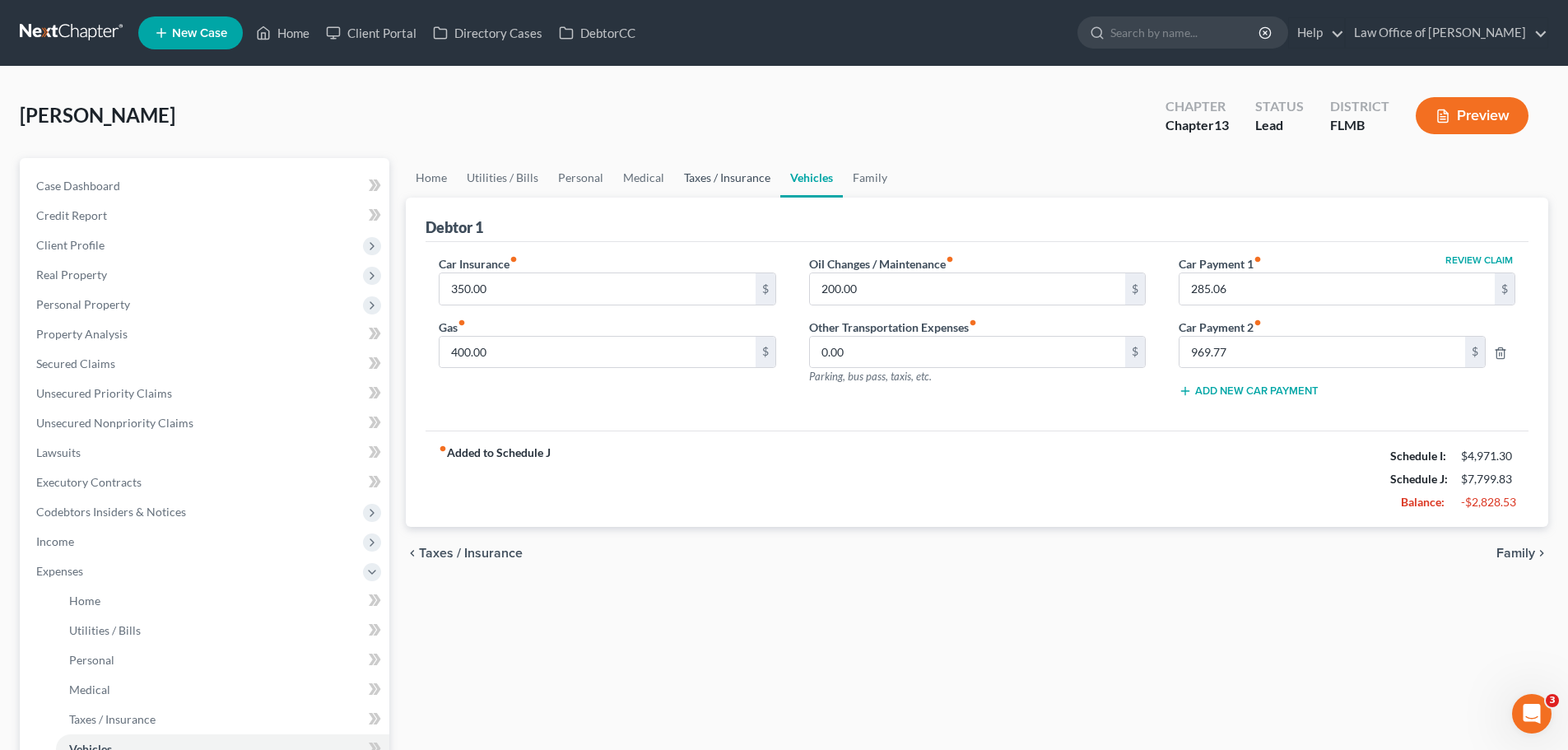
click at [721, 183] on link "Taxes / Insurance" at bounding box center [727, 178] width 106 height 39
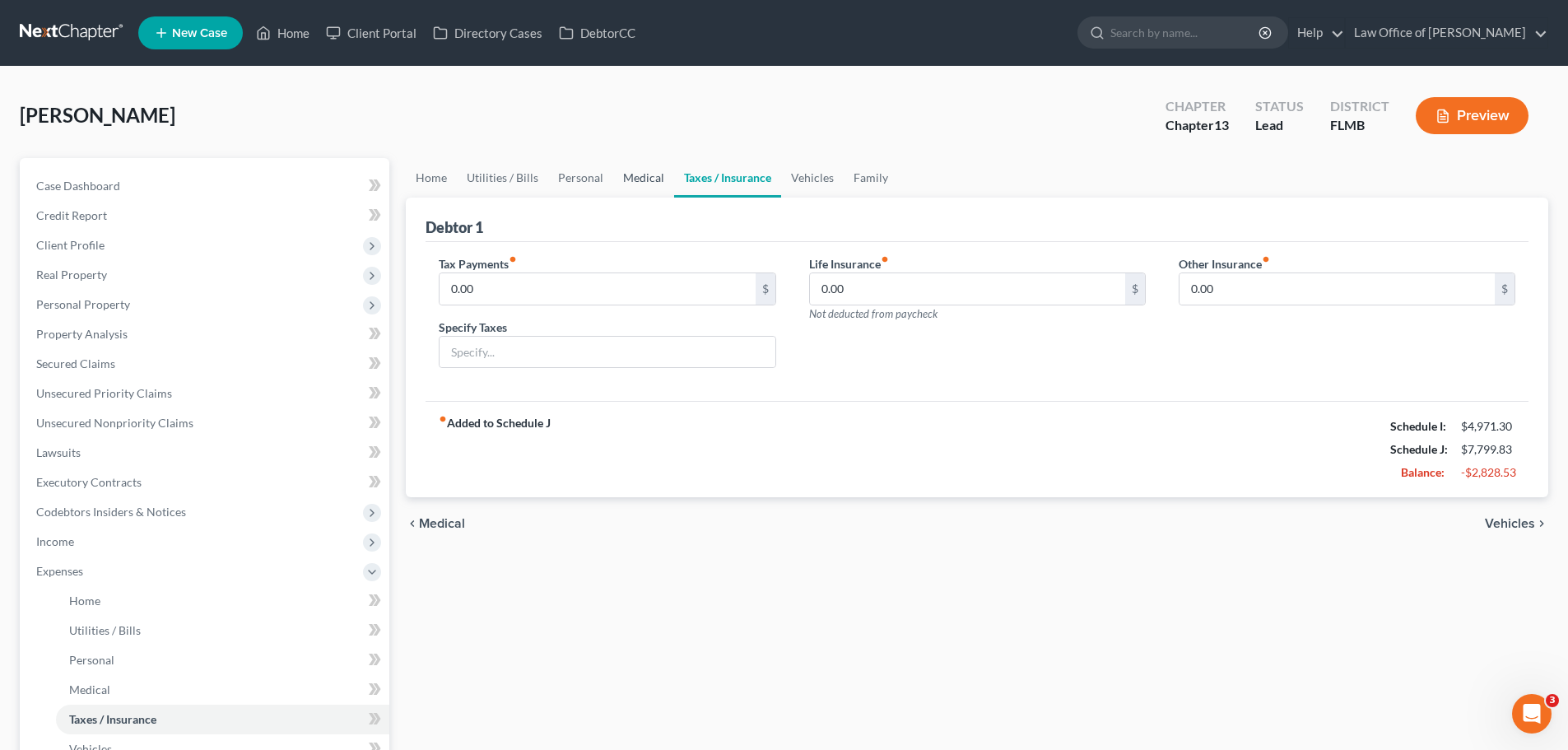
click at [650, 182] on link "Medical" at bounding box center [643, 178] width 61 height 39
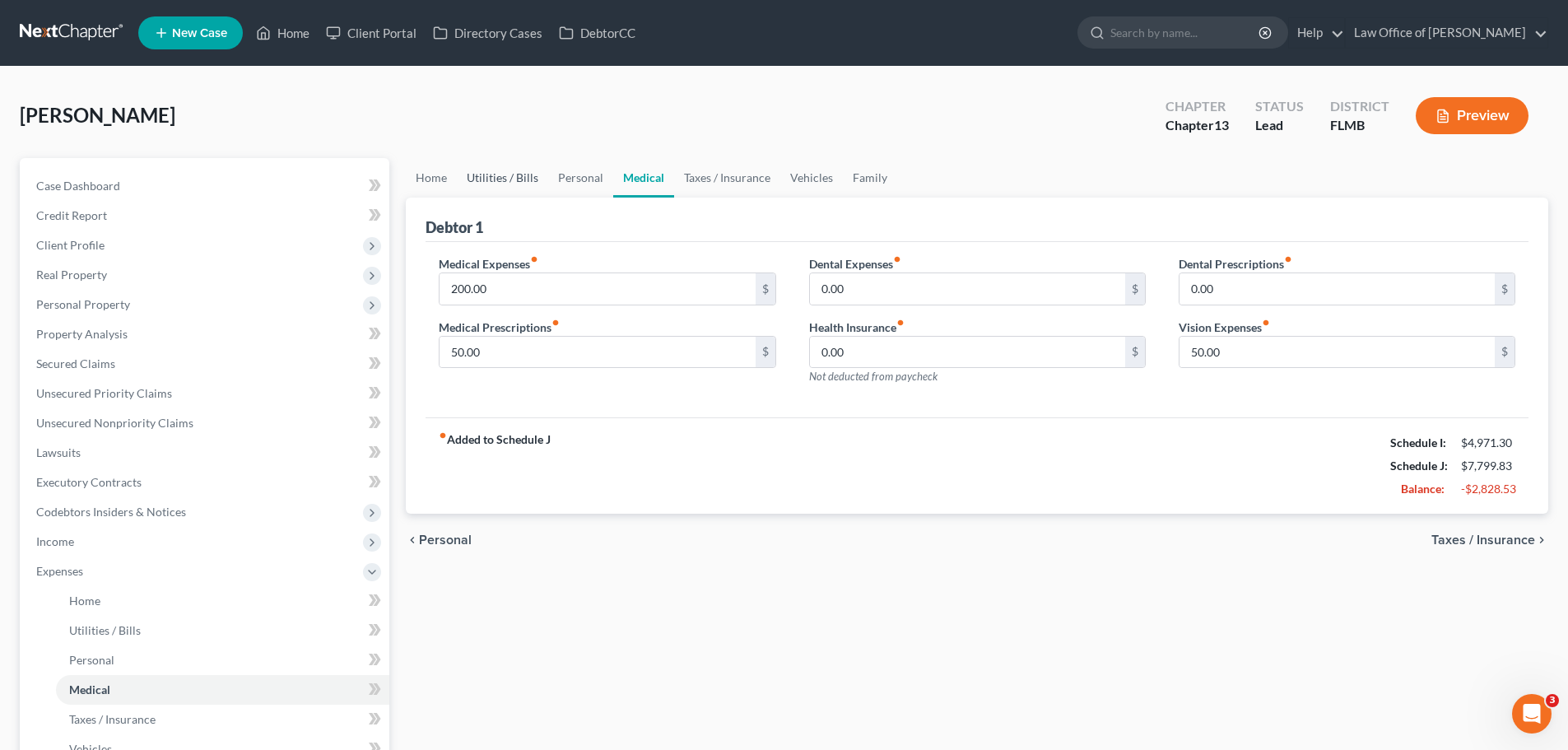
drag, startPoint x: 543, startPoint y: 178, endPoint x: 508, endPoint y: 179, distance: 35.0
click at [543, 179] on link "Utilities / Bills" at bounding box center [503, 178] width 92 height 39
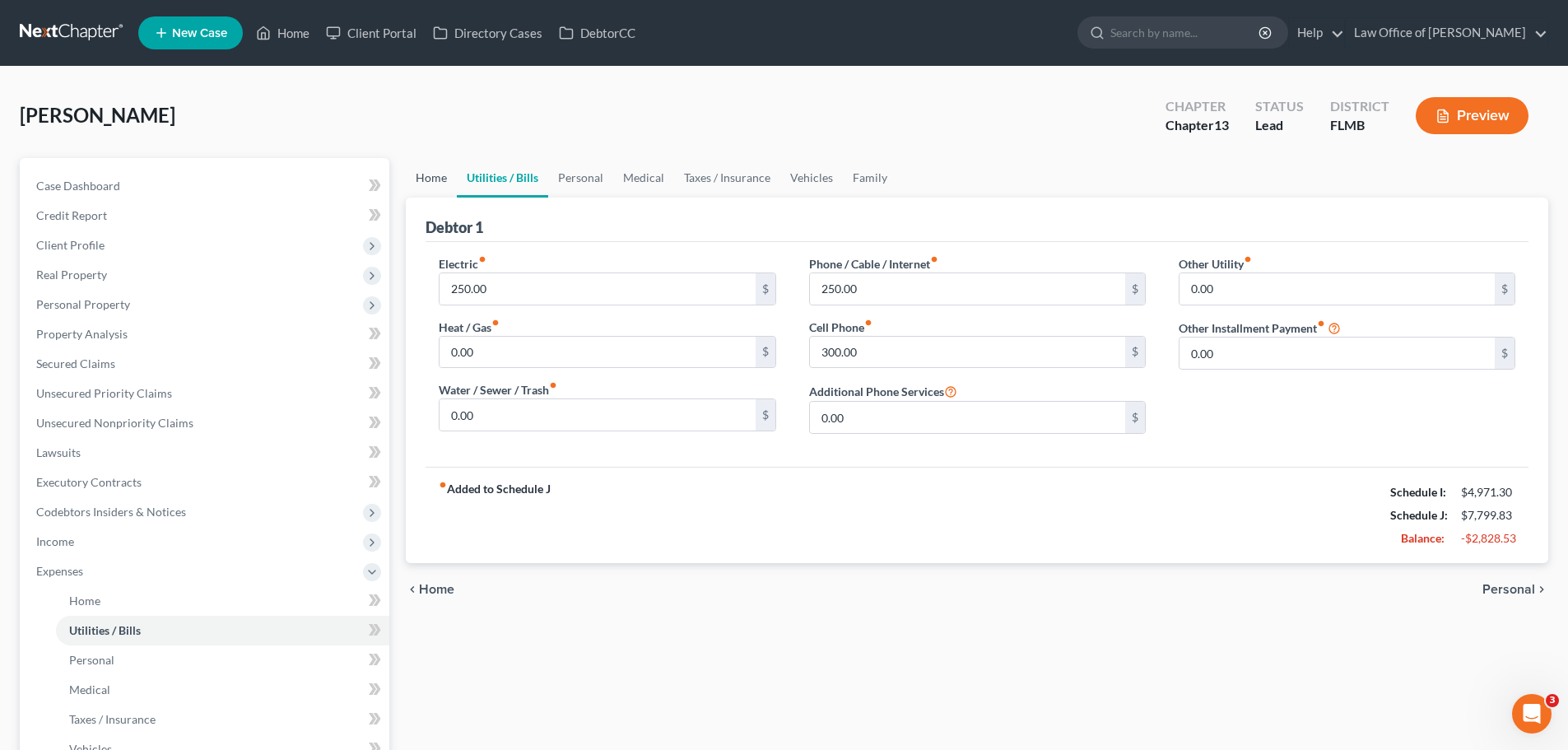
click at [445, 189] on link "Home" at bounding box center [431, 178] width 51 height 39
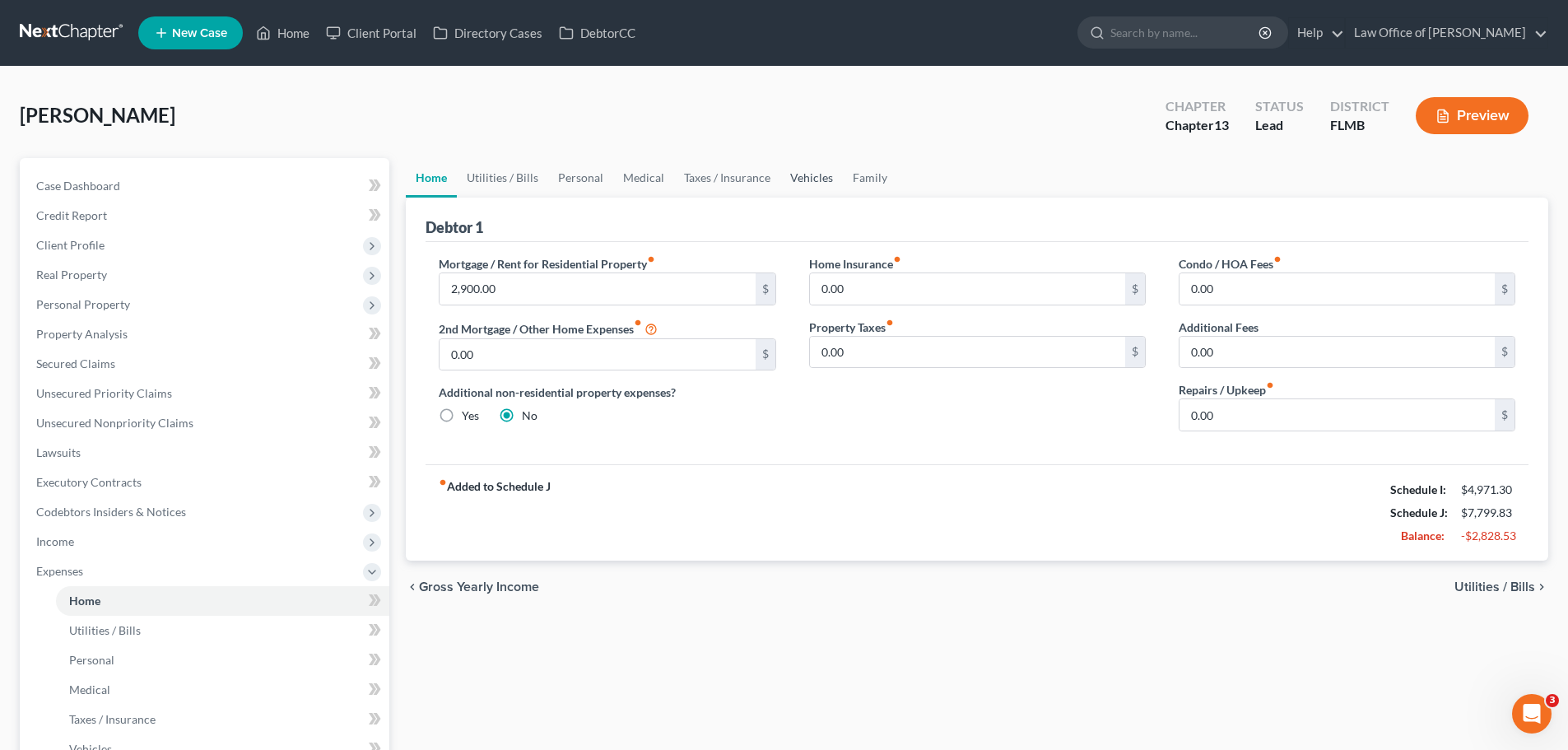
click at [788, 179] on link "Vehicles" at bounding box center [811, 178] width 62 height 39
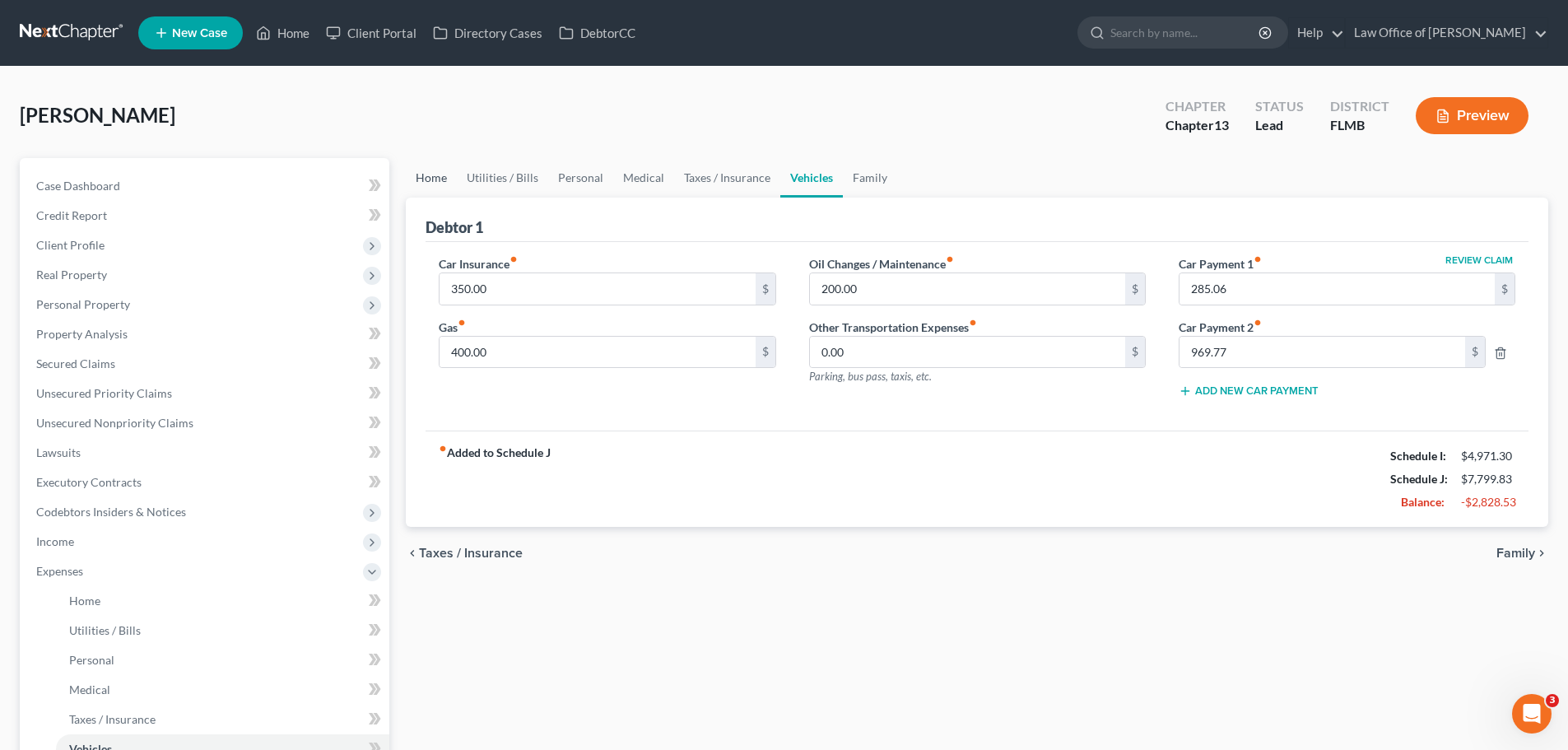
click at [425, 177] on link "Home" at bounding box center [431, 178] width 51 height 39
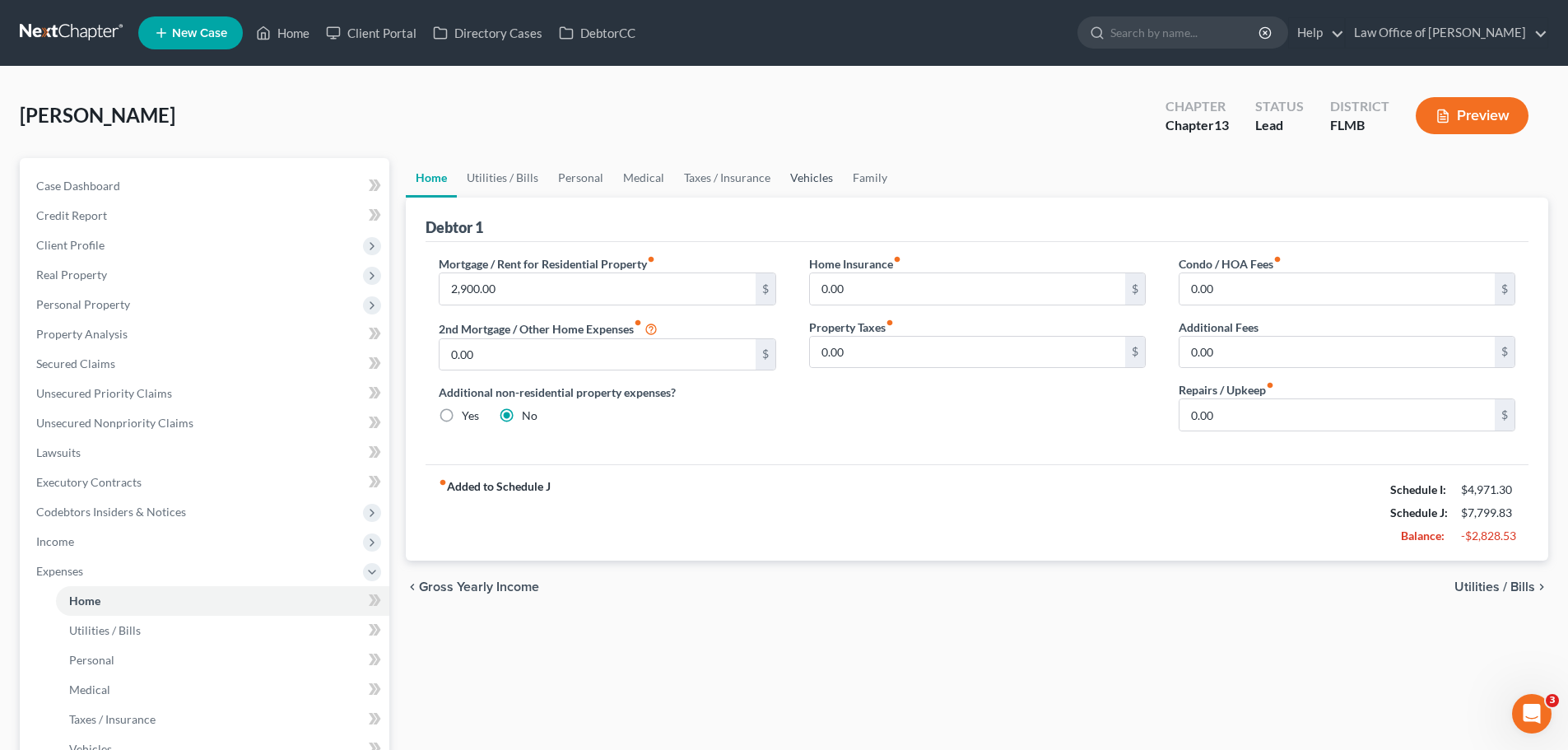
click at [827, 182] on link "Vehicles" at bounding box center [811, 178] width 62 height 39
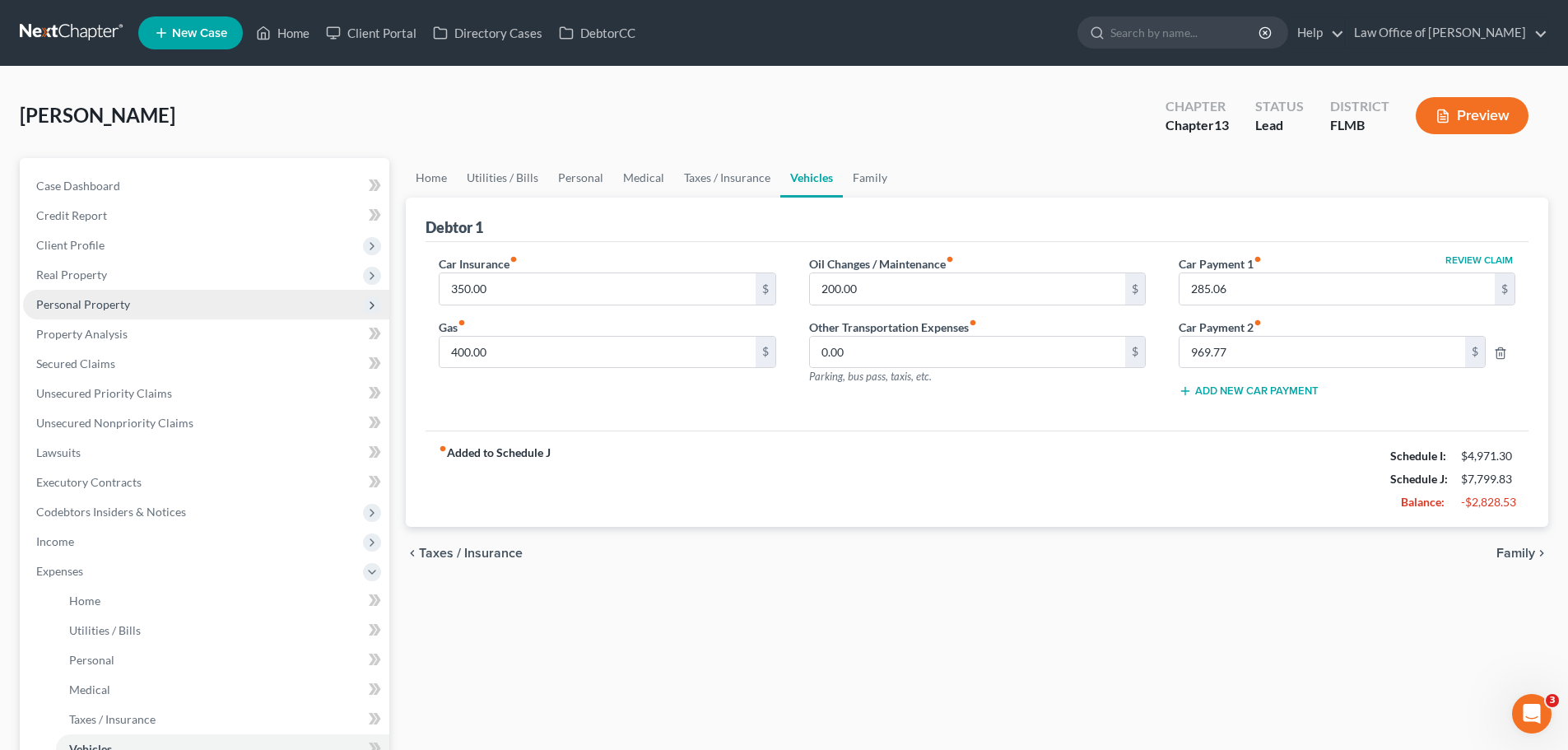
click at [143, 295] on span "Personal Property" at bounding box center [206, 304] width 366 height 29
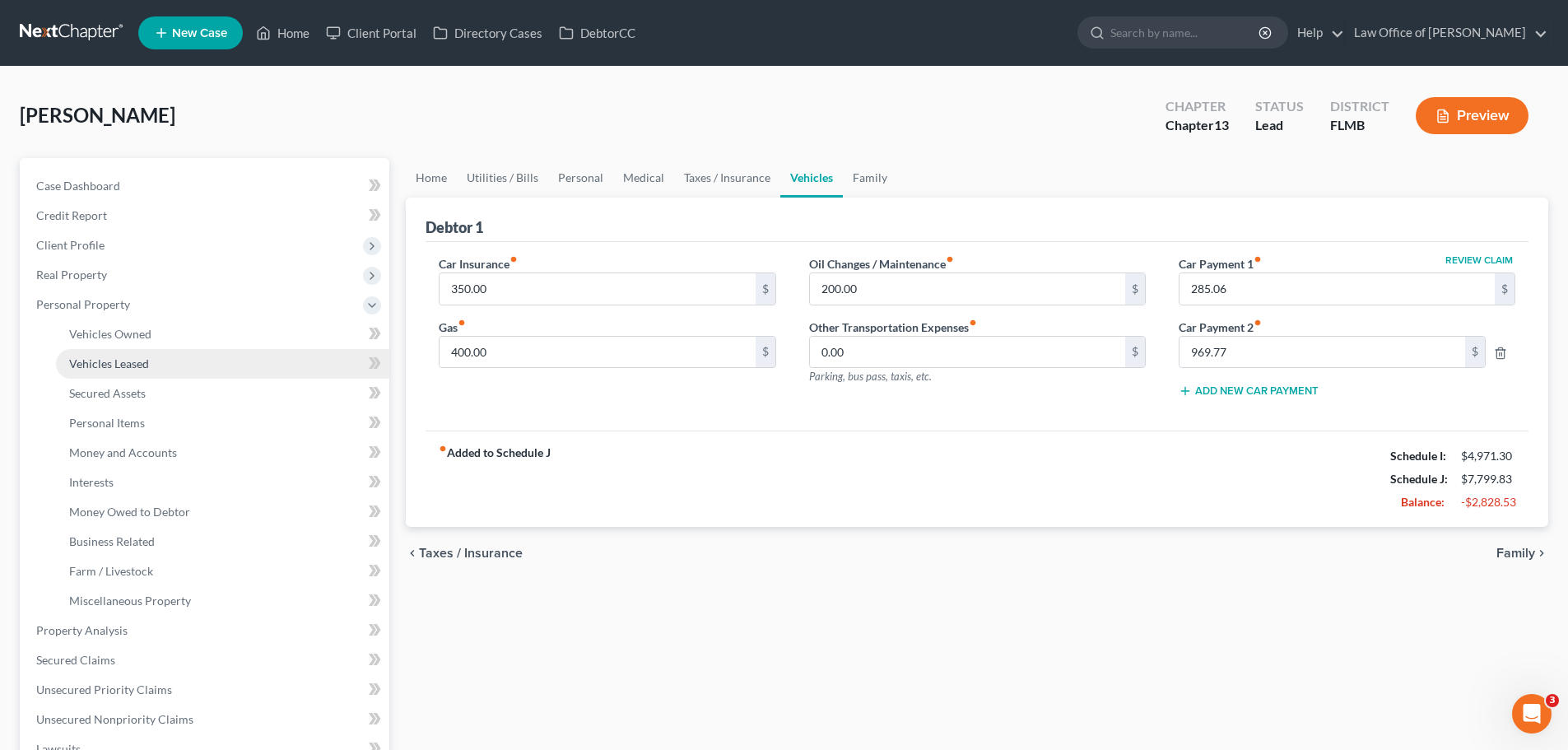
click at [162, 361] on link "Vehicles Leased" at bounding box center [222, 364] width 333 height 29
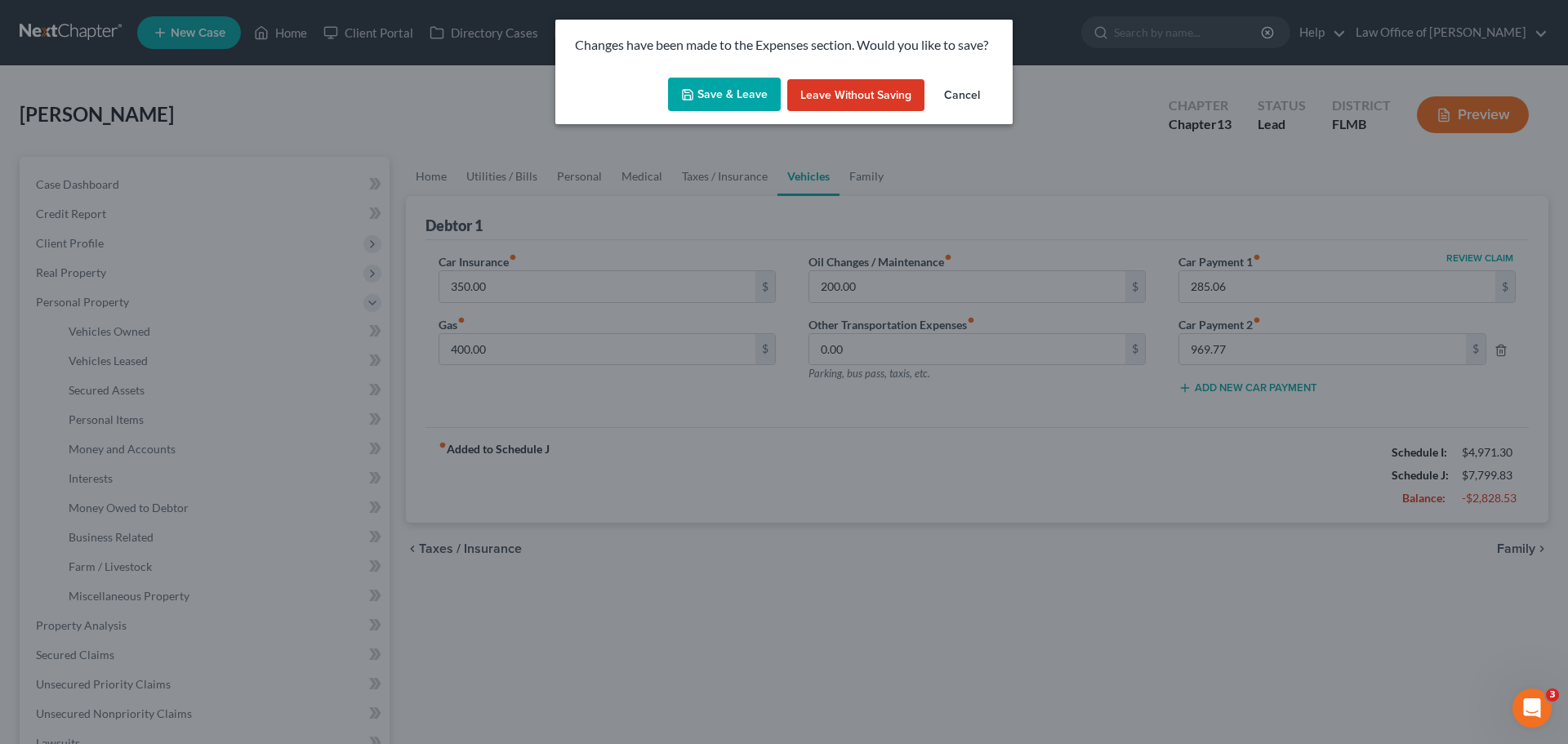
click at [777, 98] on button "Save & Leave" at bounding box center [724, 94] width 113 height 35
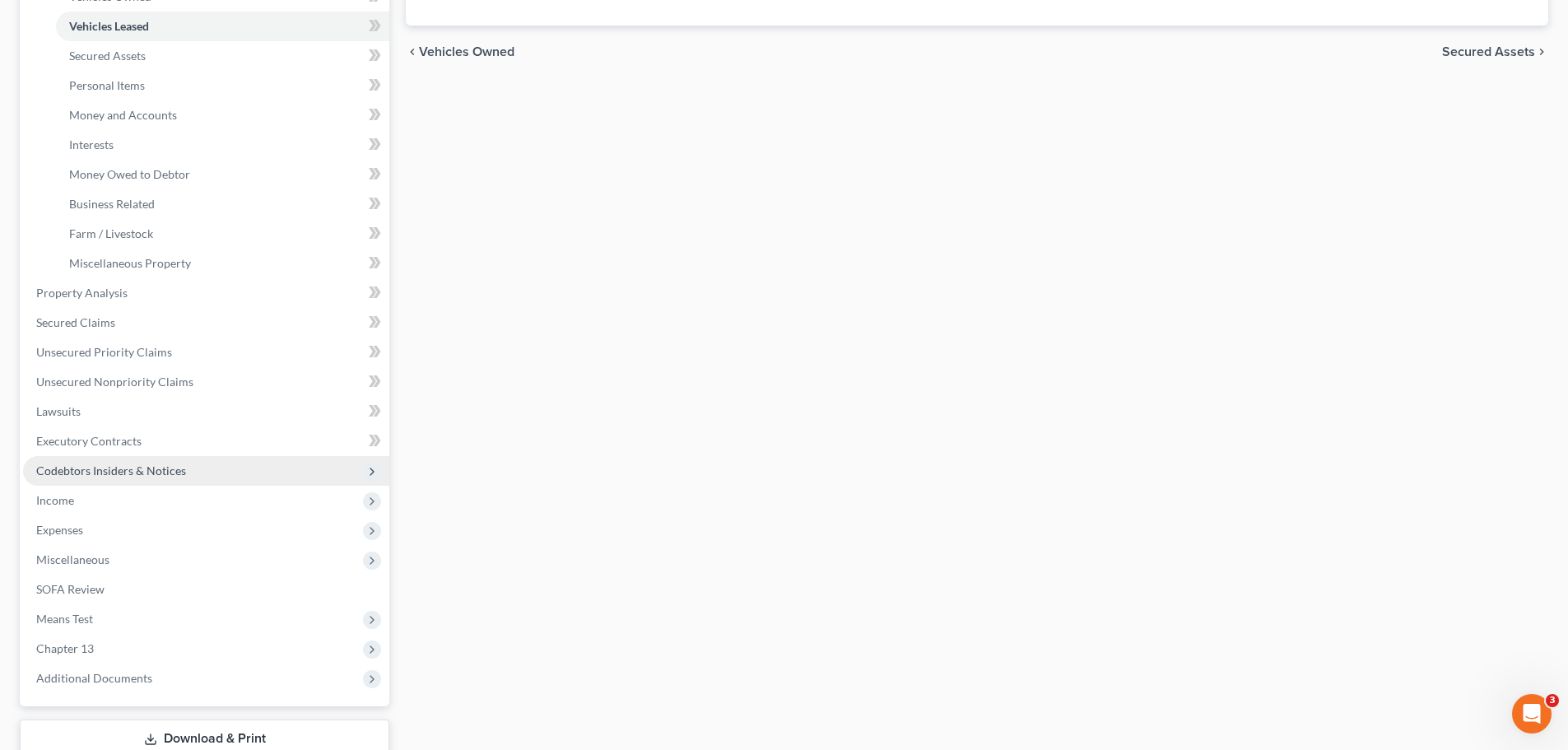
scroll to position [412, 0]
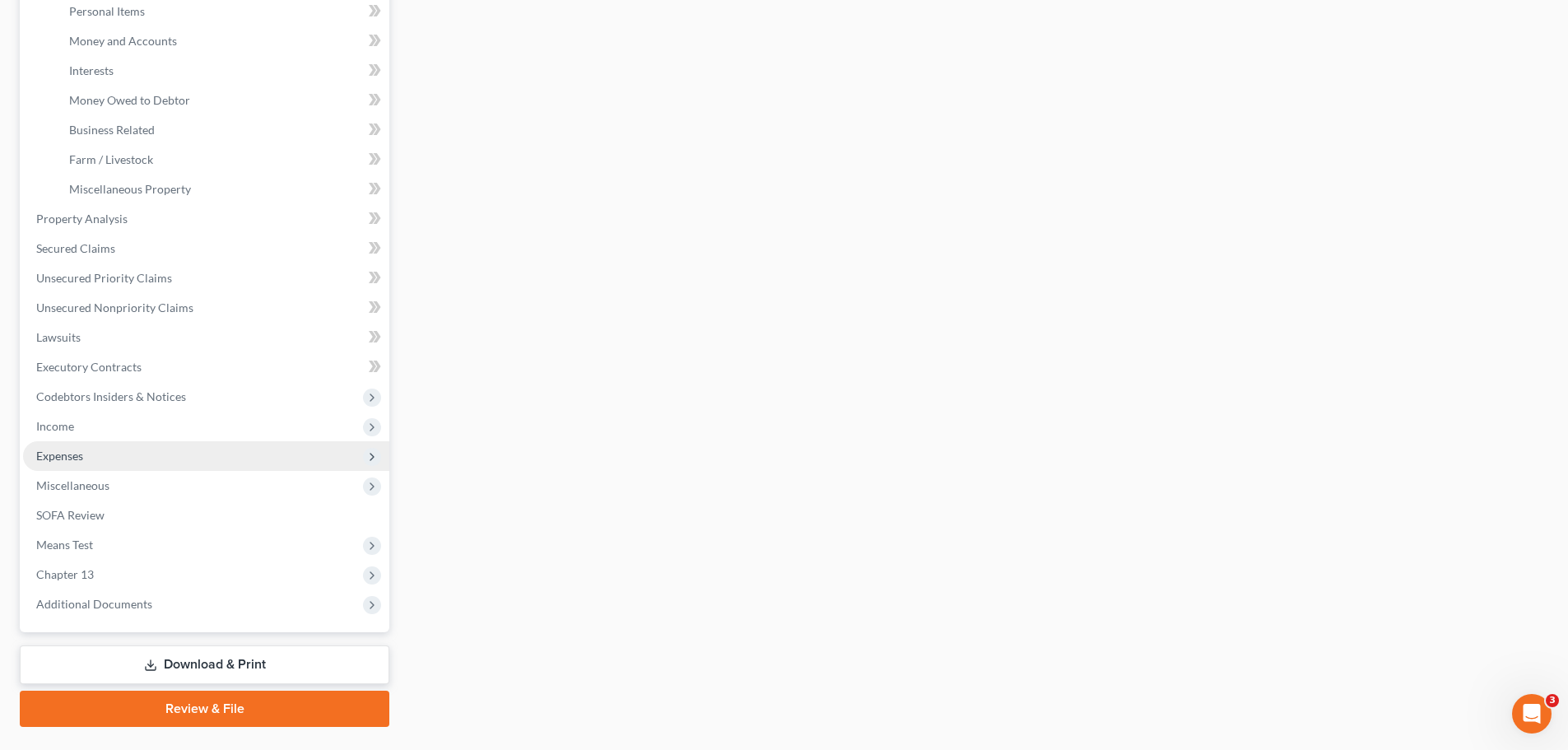
click at [192, 458] on span "Expenses" at bounding box center [206, 456] width 366 height 29
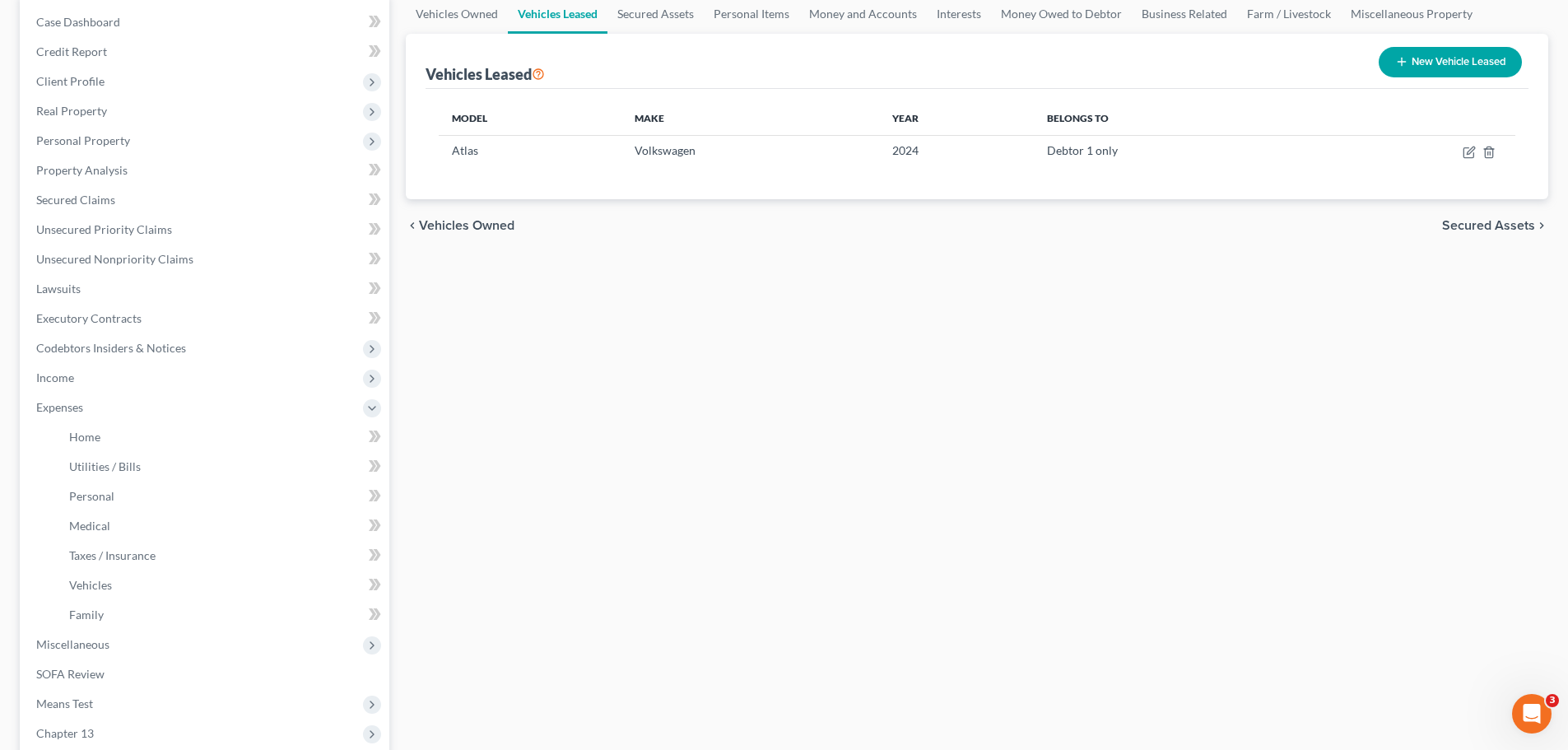
scroll to position [0, 0]
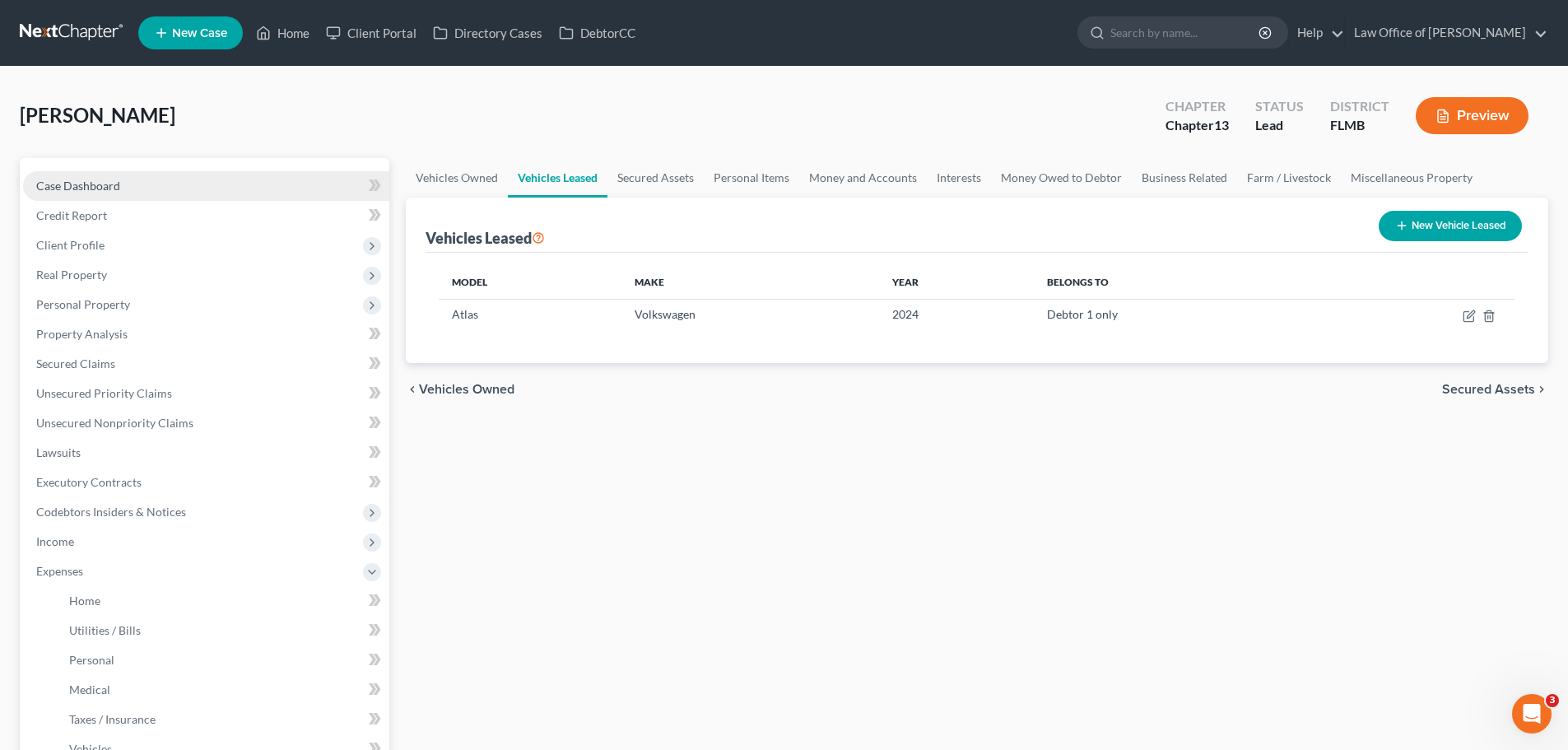
click at [211, 181] on link "Case Dashboard" at bounding box center [206, 186] width 366 height 29
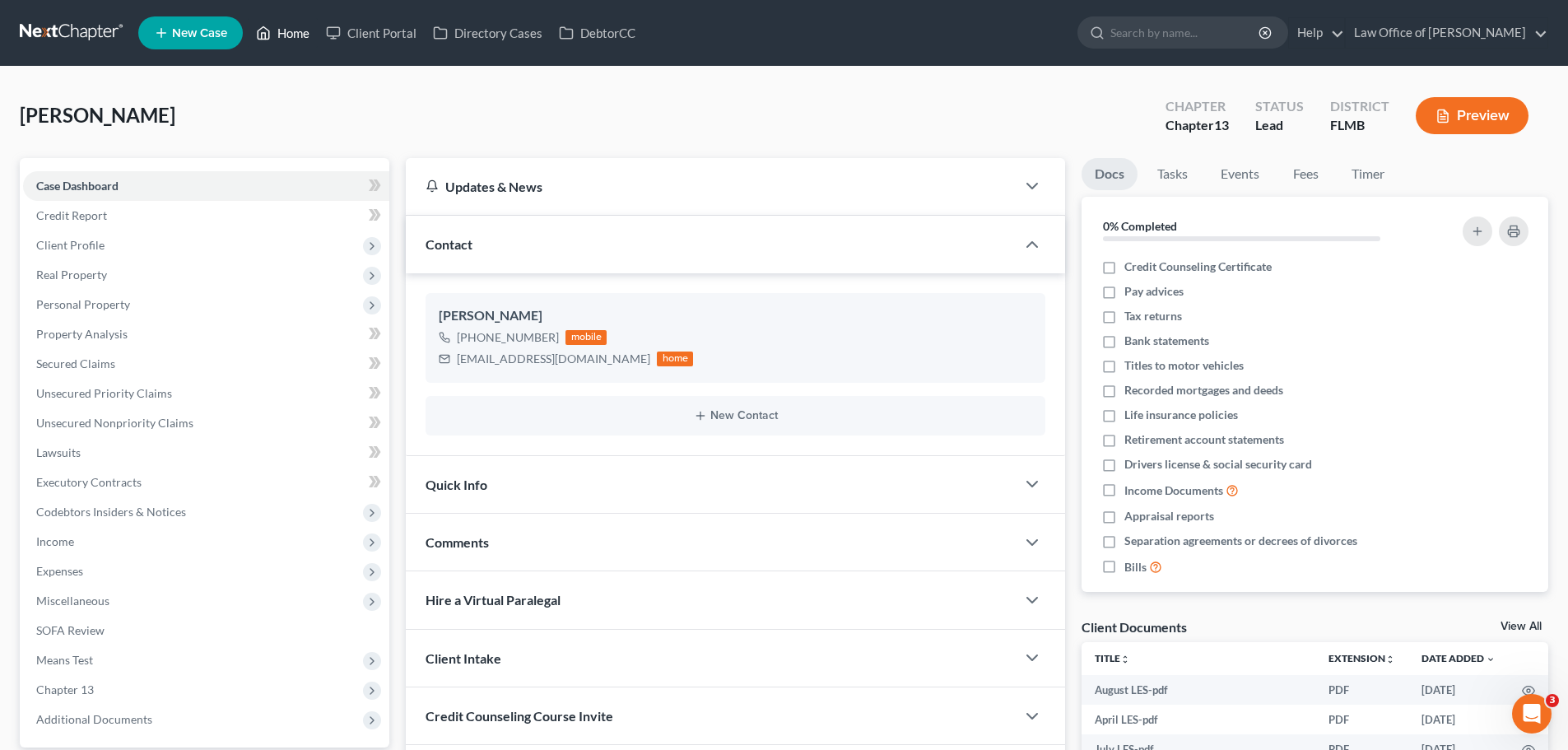
click at [303, 36] on link "Home" at bounding box center [283, 33] width 70 height 29
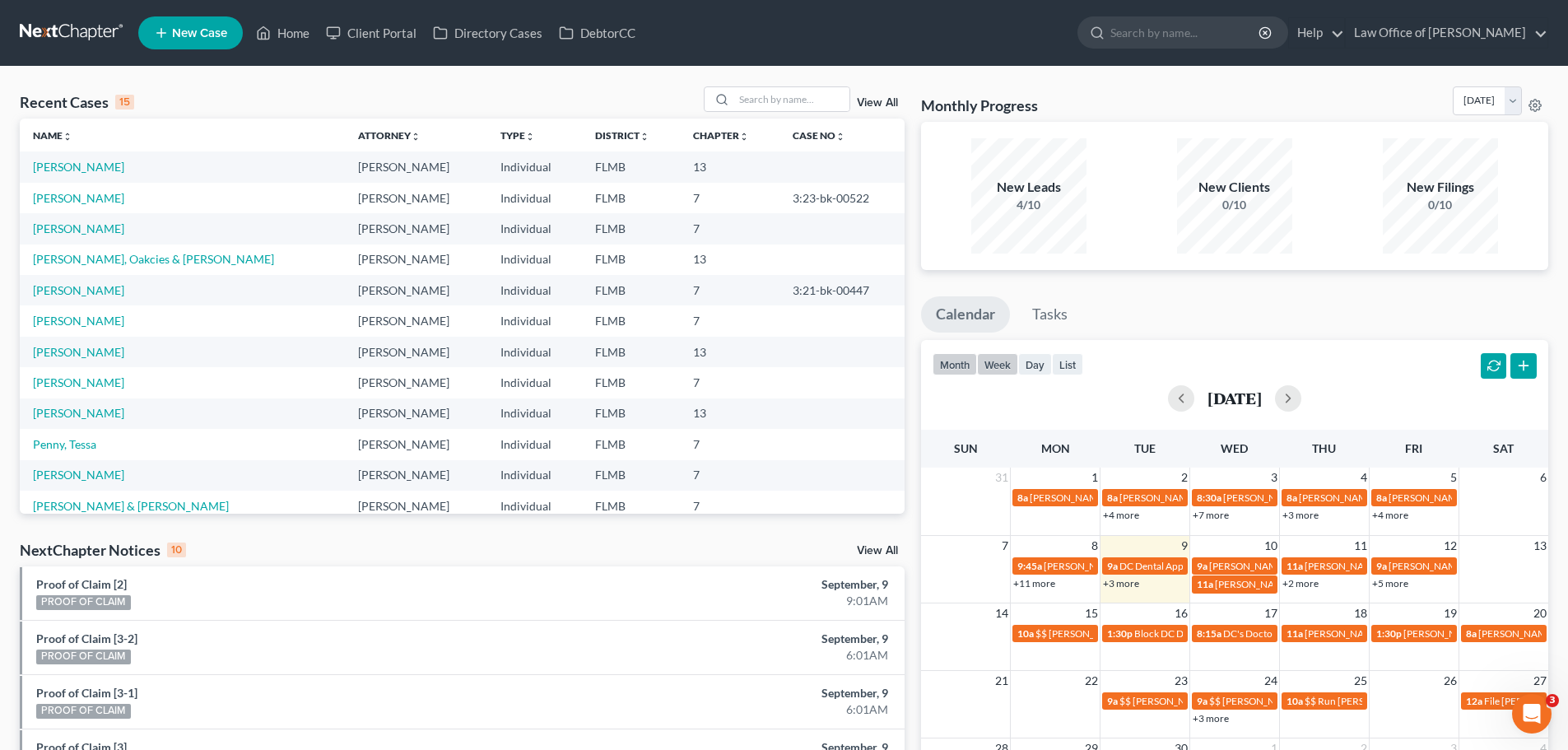
click at [1009, 371] on button "week" at bounding box center [997, 364] width 41 height 22
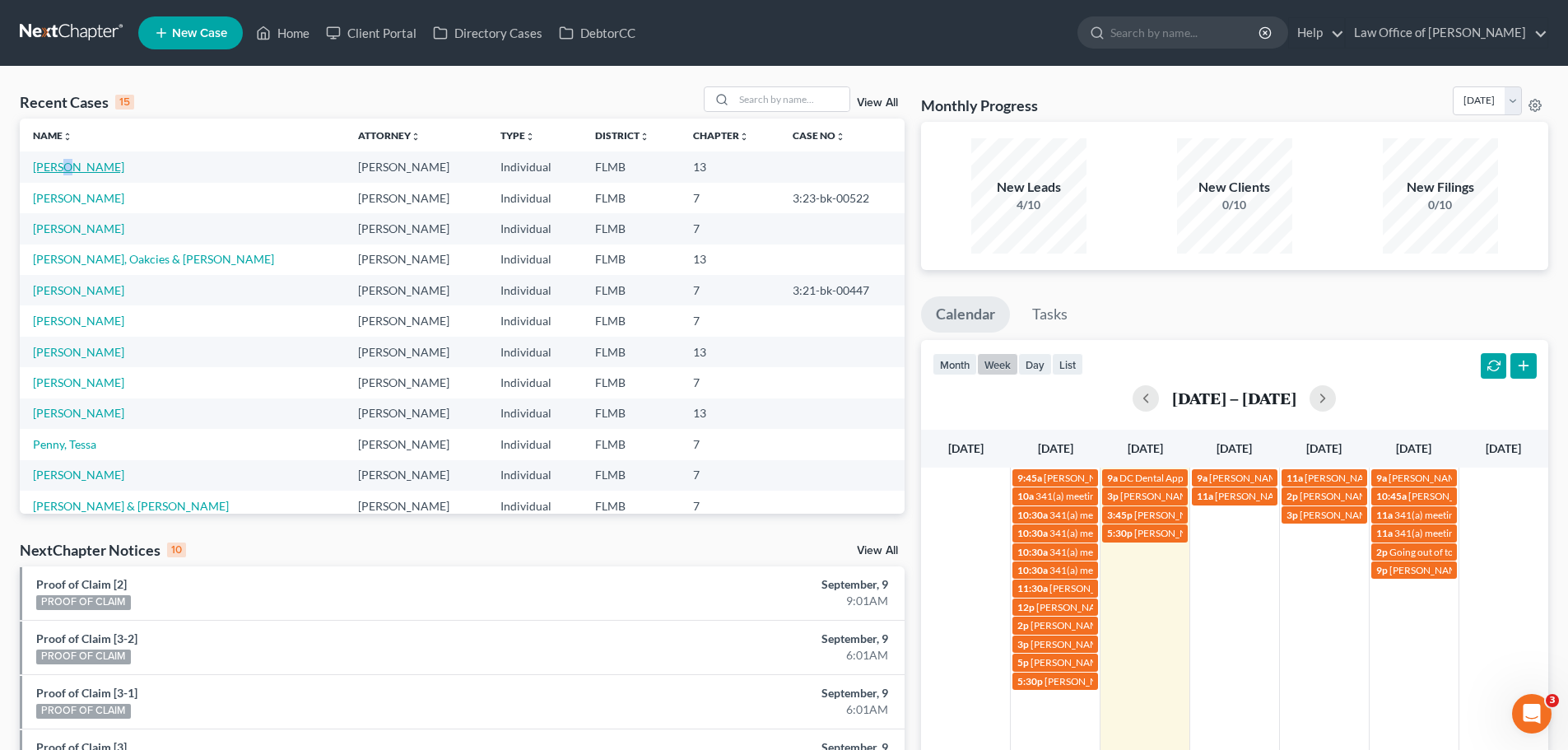
click at [63, 174] on td "Ware, Jacob" at bounding box center [182, 166] width 325 height 30
click at [62, 174] on link "Ware, Jacob" at bounding box center [79, 166] width 92 height 14
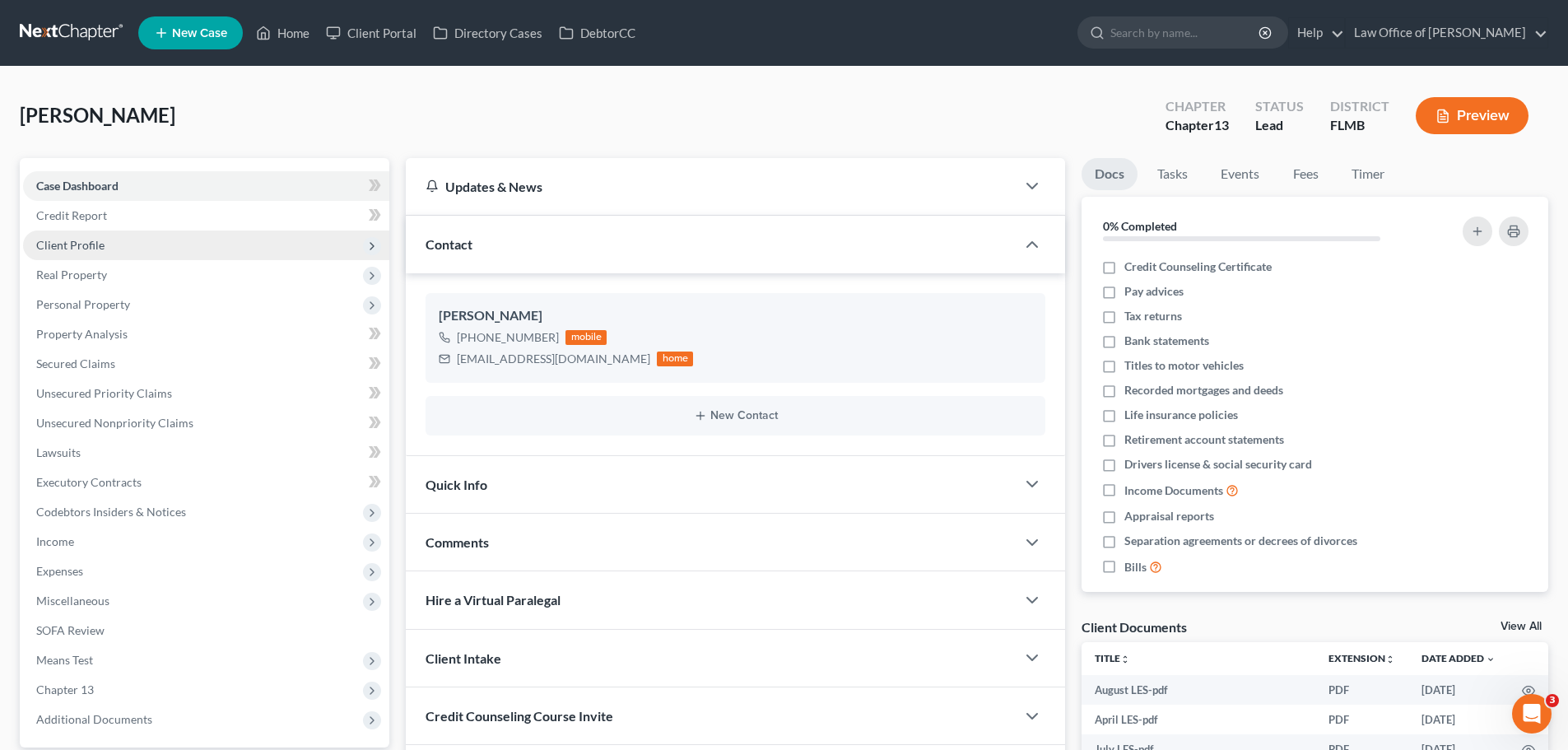
click at [103, 245] on span "Client Profile" at bounding box center [206, 245] width 366 height 29
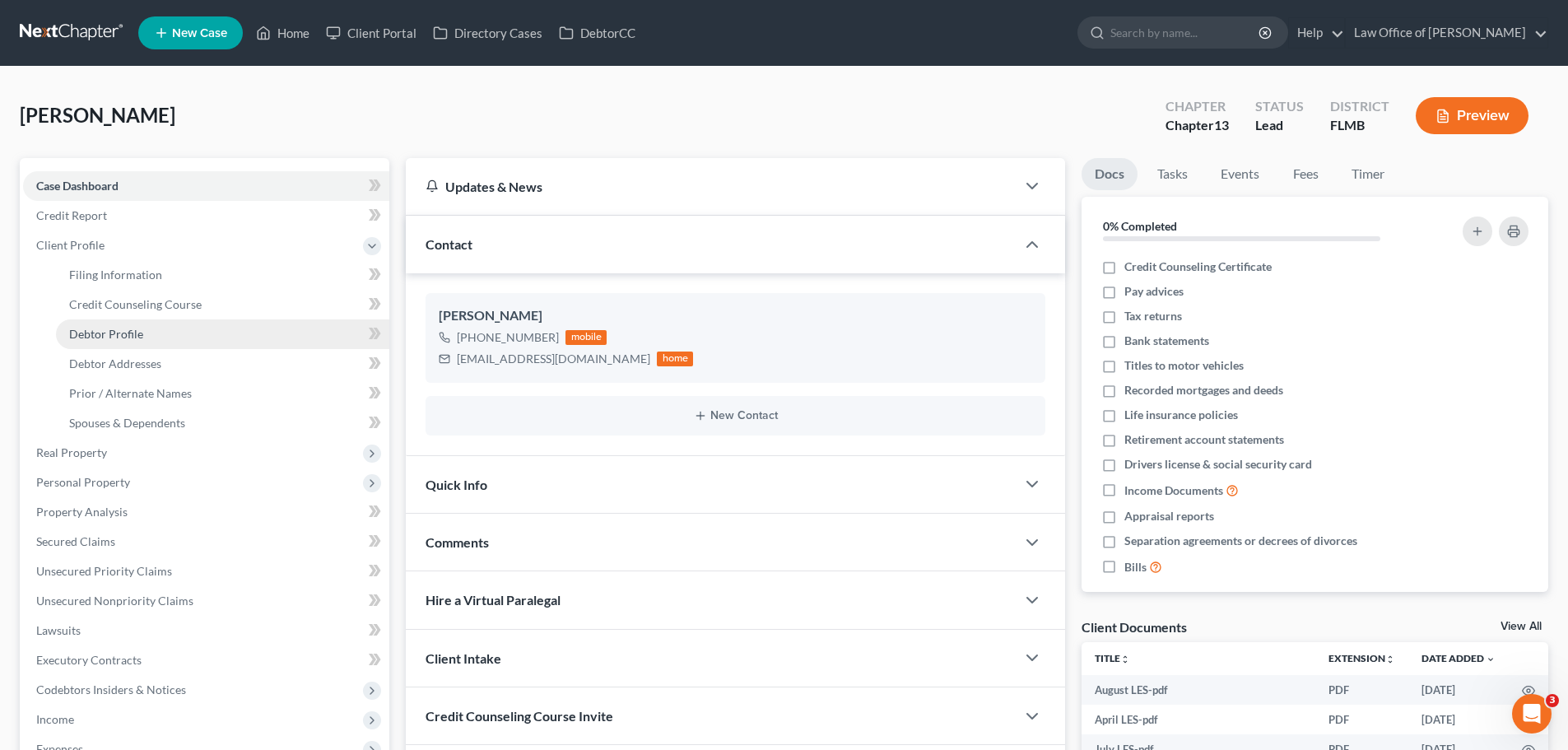
click at [116, 336] on span "Debtor Profile" at bounding box center [106, 333] width 74 height 14
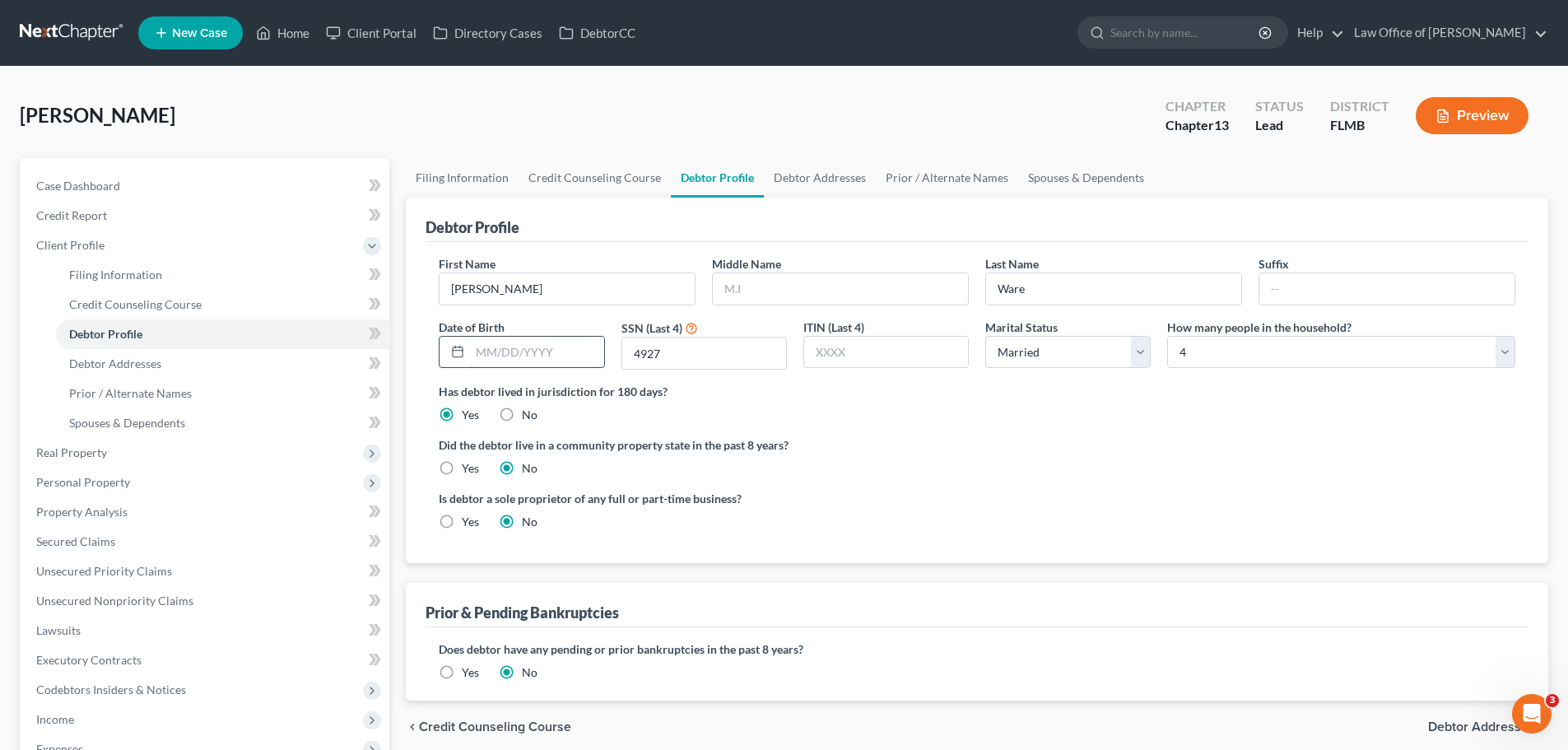
drag, startPoint x: 526, startPoint y: 354, endPoint x: 514, endPoint y: 356, distance: 12.2
click at [525, 357] on input "text" at bounding box center [536, 353] width 134 height 31
click at [818, 420] on div "Has debtor lived in jurisdiction for 180 days? Yes No Debtor must reside in jur…" at bounding box center [977, 403] width 1076 height 40
click at [494, 181] on link "Filing Information" at bounding box center [461, 178] width 113 height 39
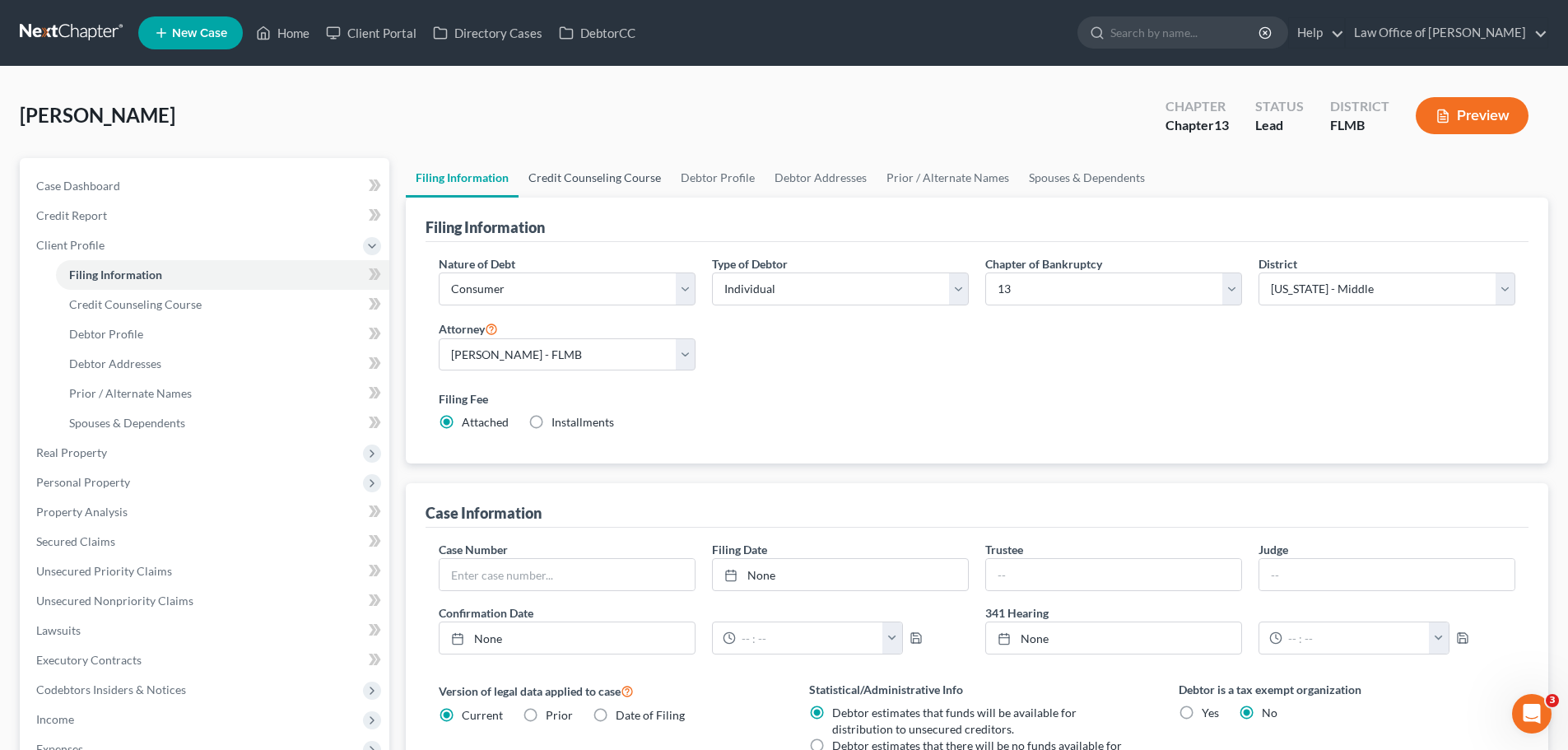
click at [567, 173] on link "Credit Counseling Course" at bounding box center [594, 178] width 152 height 39
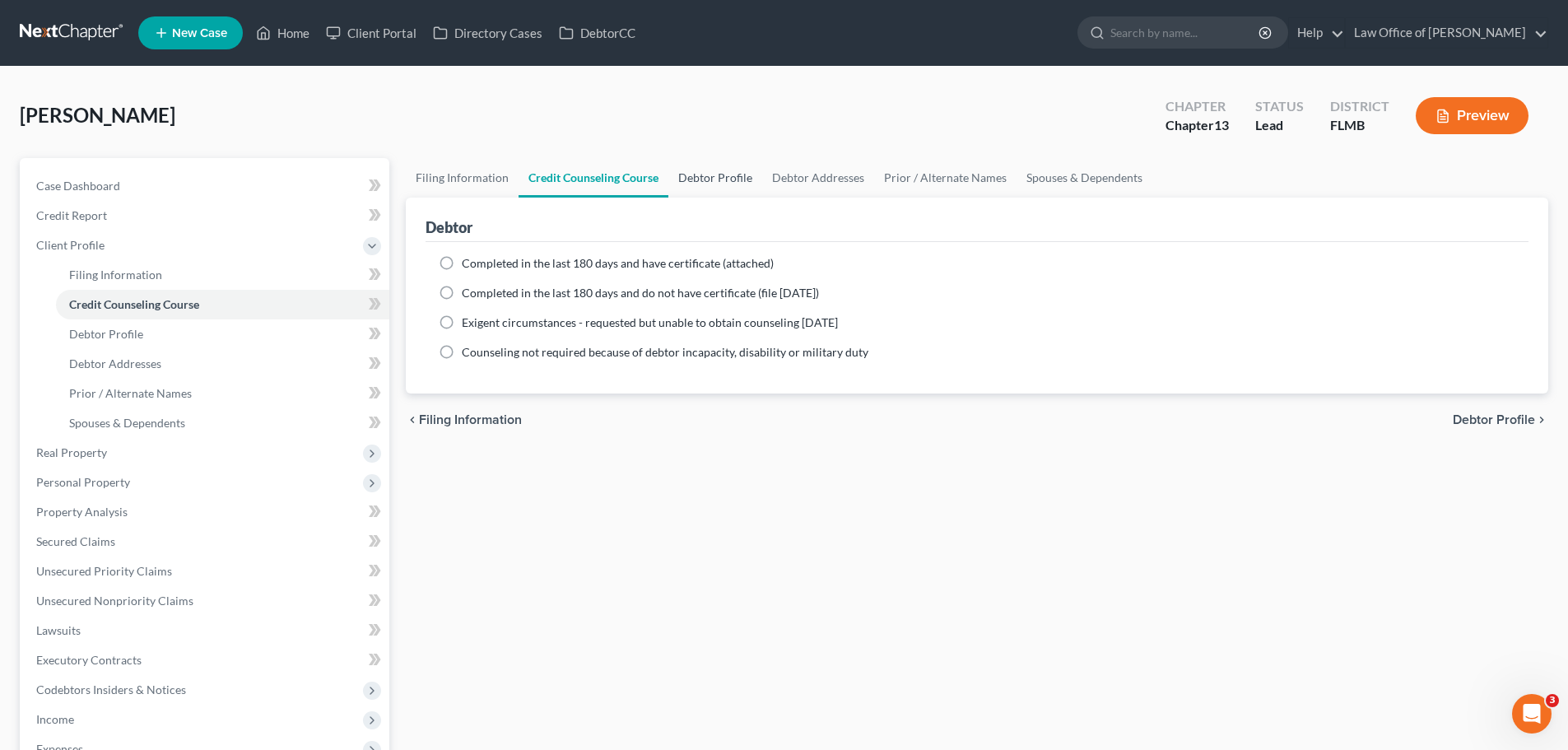
click at [708, 168] on link "Debtor Profile" at bounding box center [715, 178] width 93 height 39
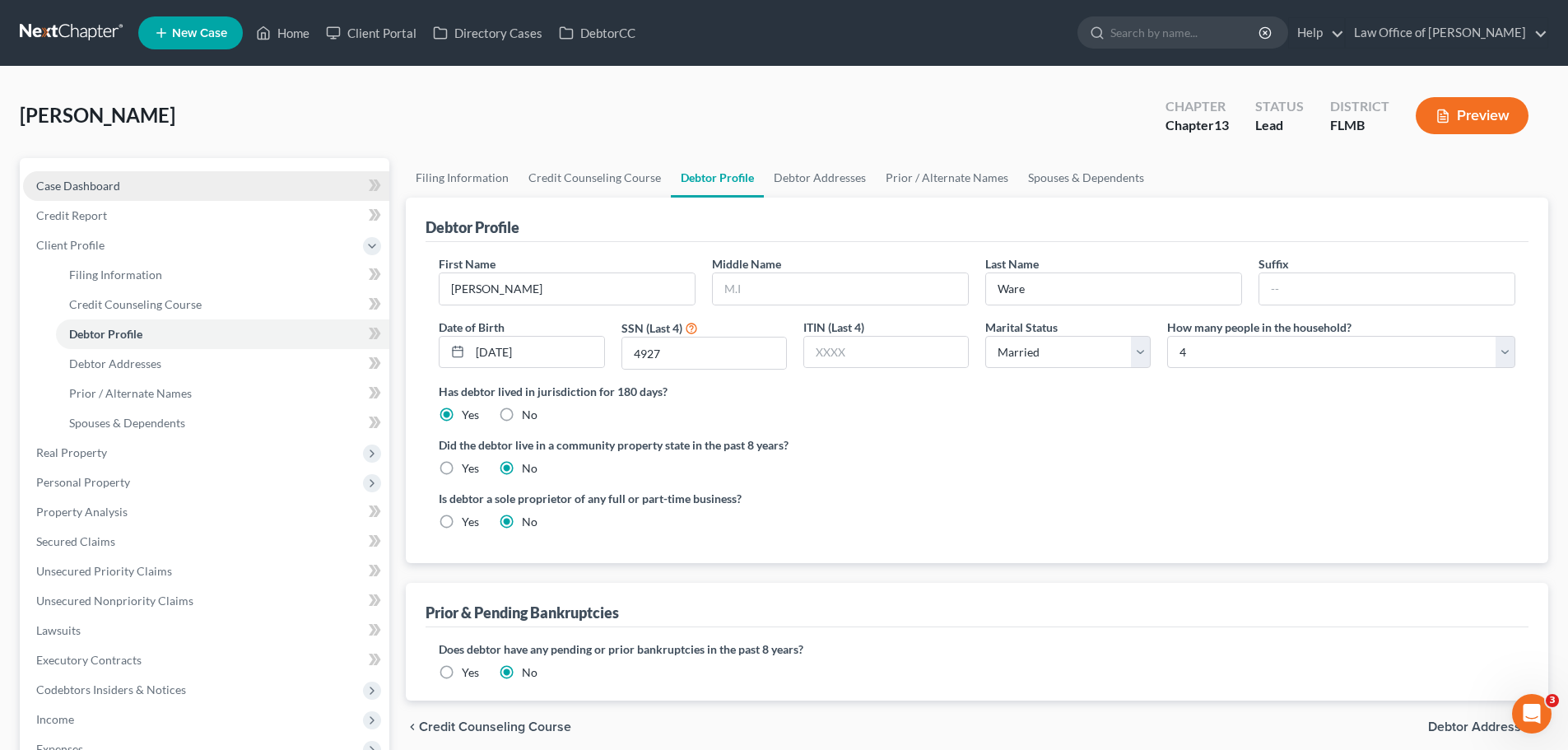
click at [133, 193] on link "Case Dashboard" at bounding box center [206, 186] width 366 height 29
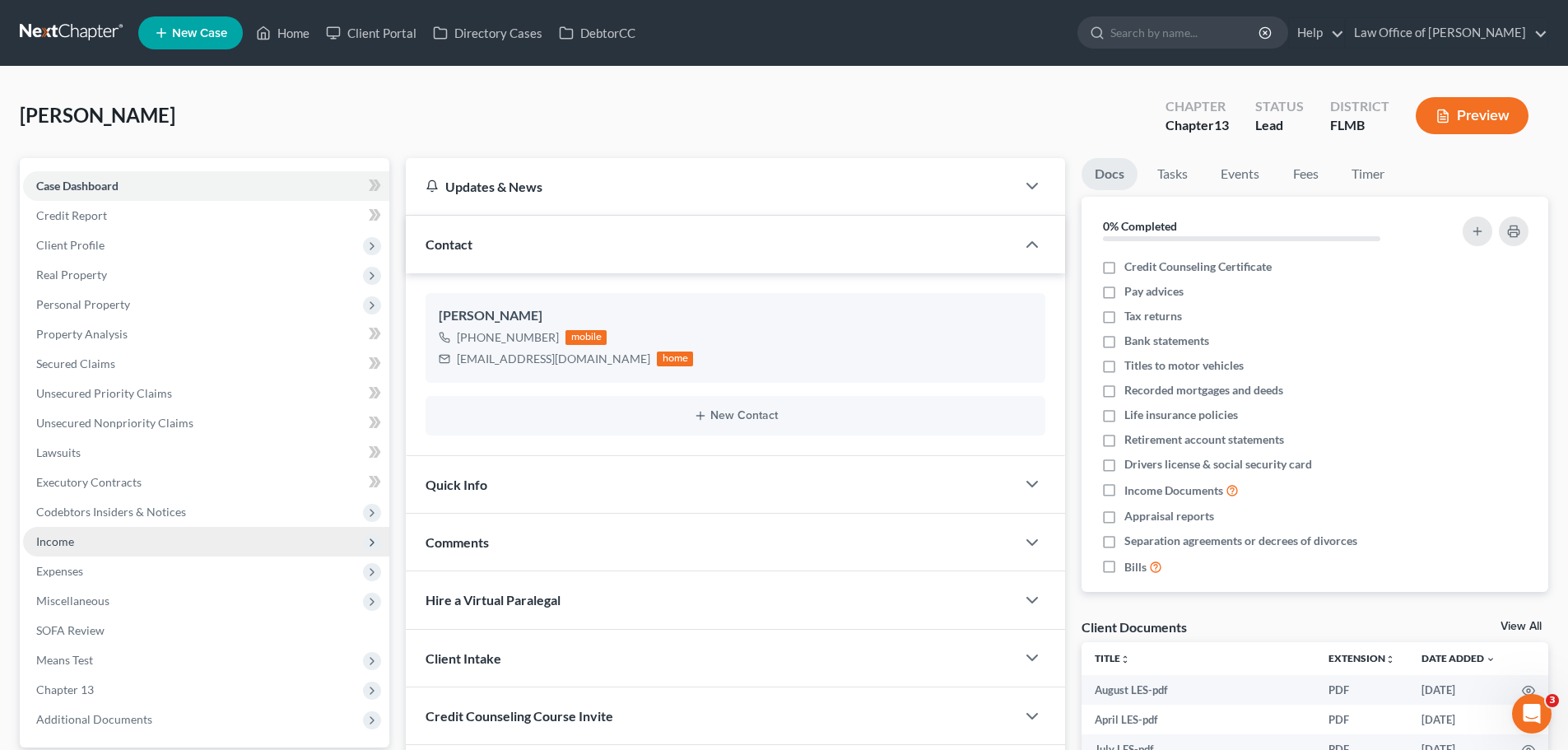
click at [145, 542] on span "Income" at bounding box center [206, 541] width 366 height 29
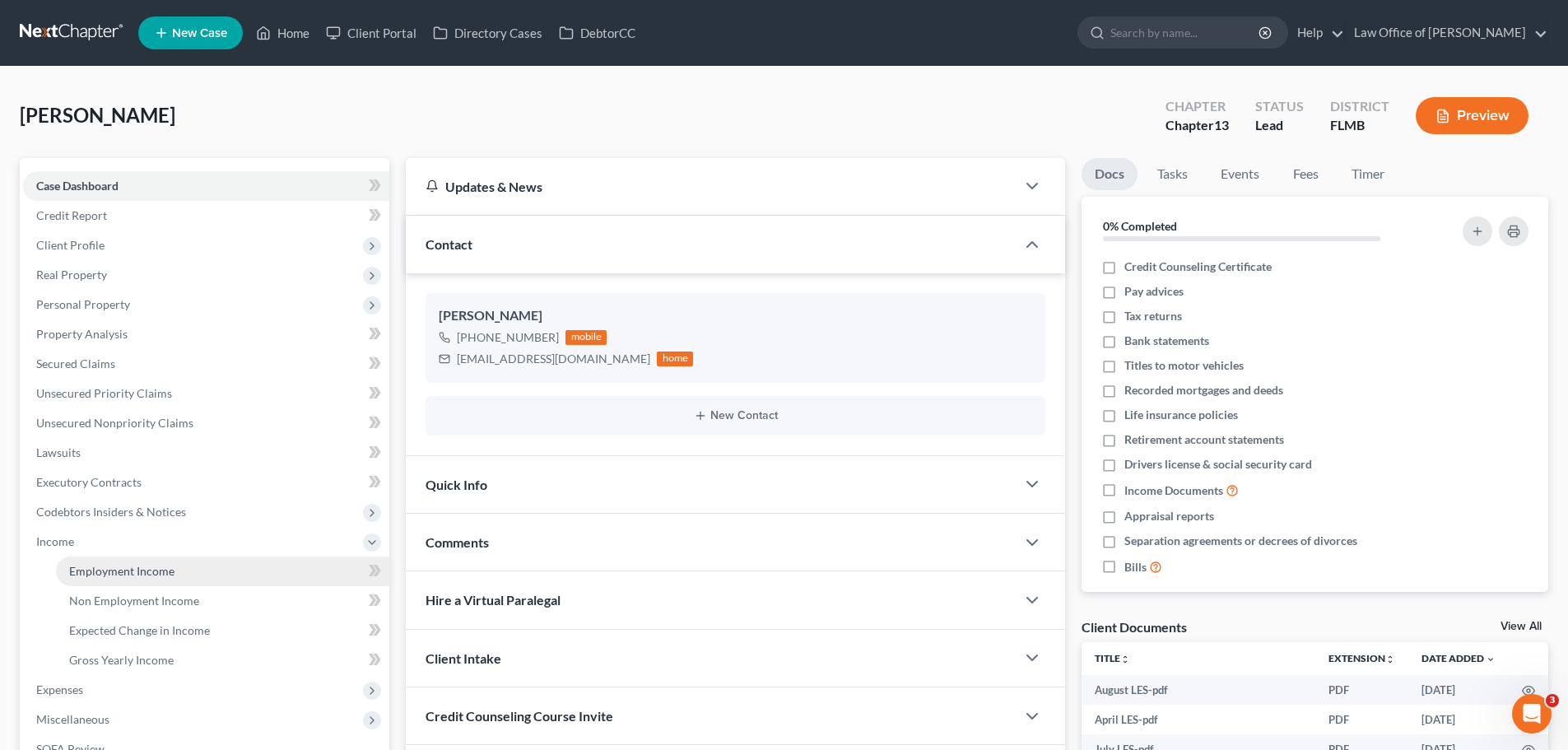
click at [141, 561] on link "Employment Income" at bounding box center [222, 571] width 333 height 29
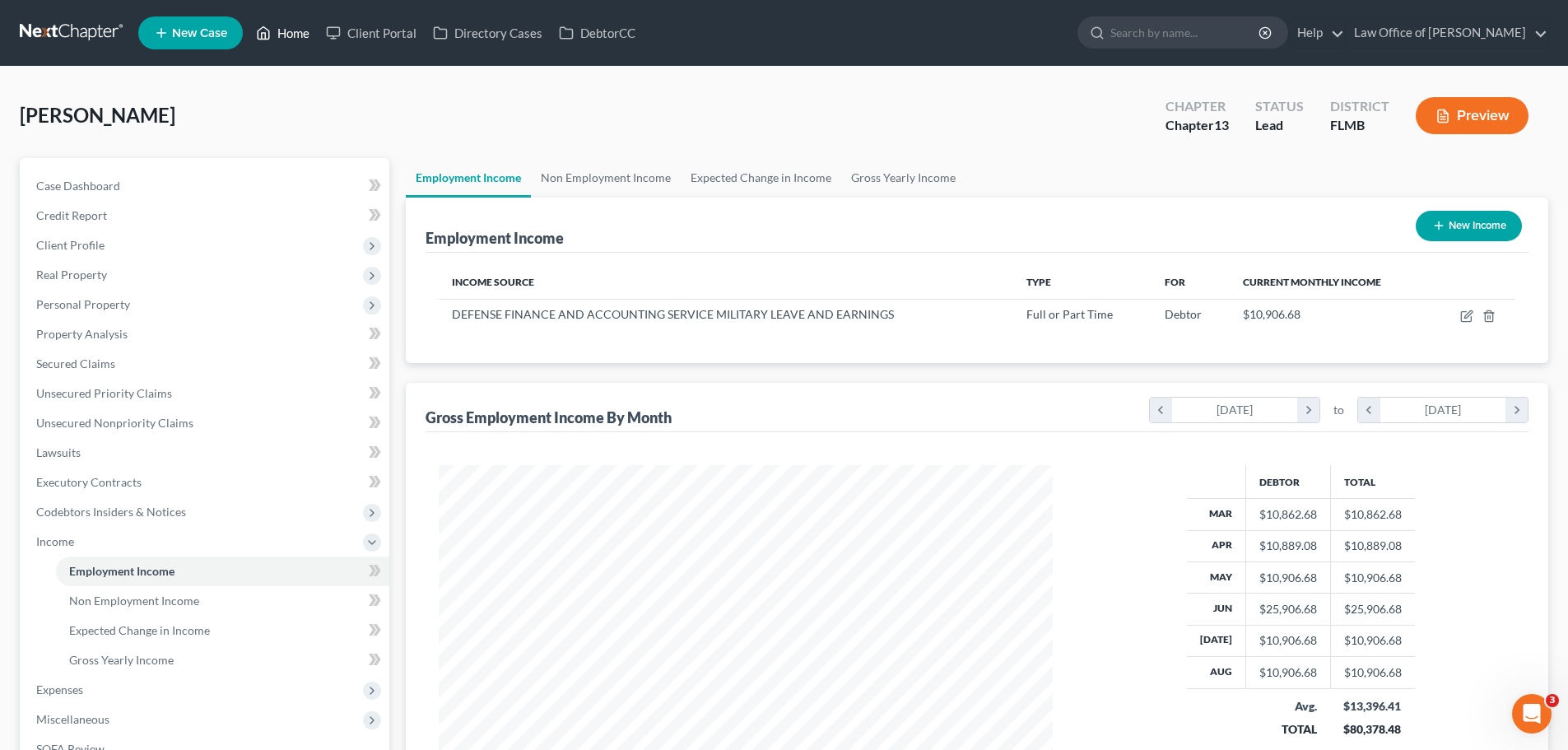
click at [306, 38] on link "Home" at bounding box center [283, 33] width 70 height 29
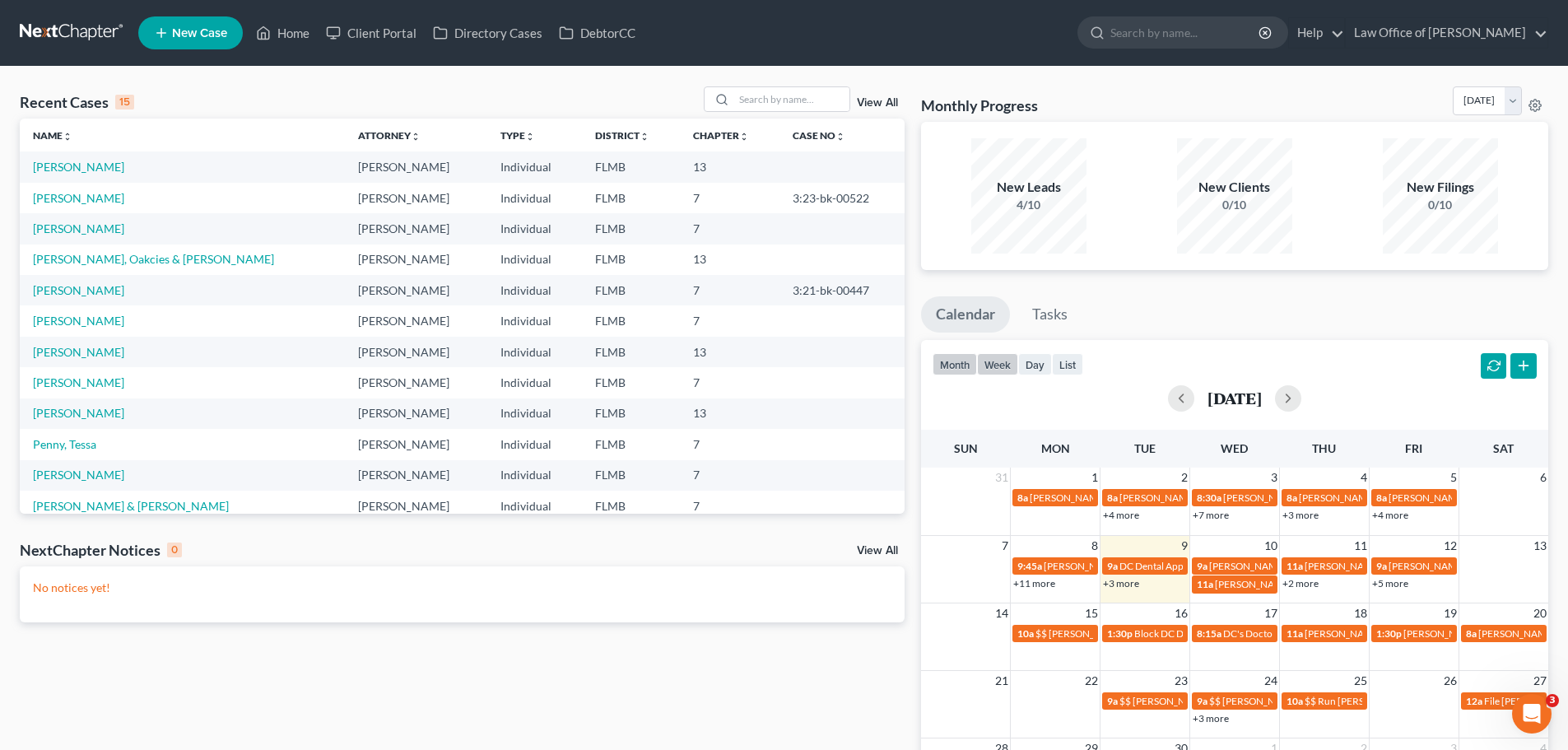
click at [1001, 360] on button "week" at bounding box center [997, 364] width 41 height 22
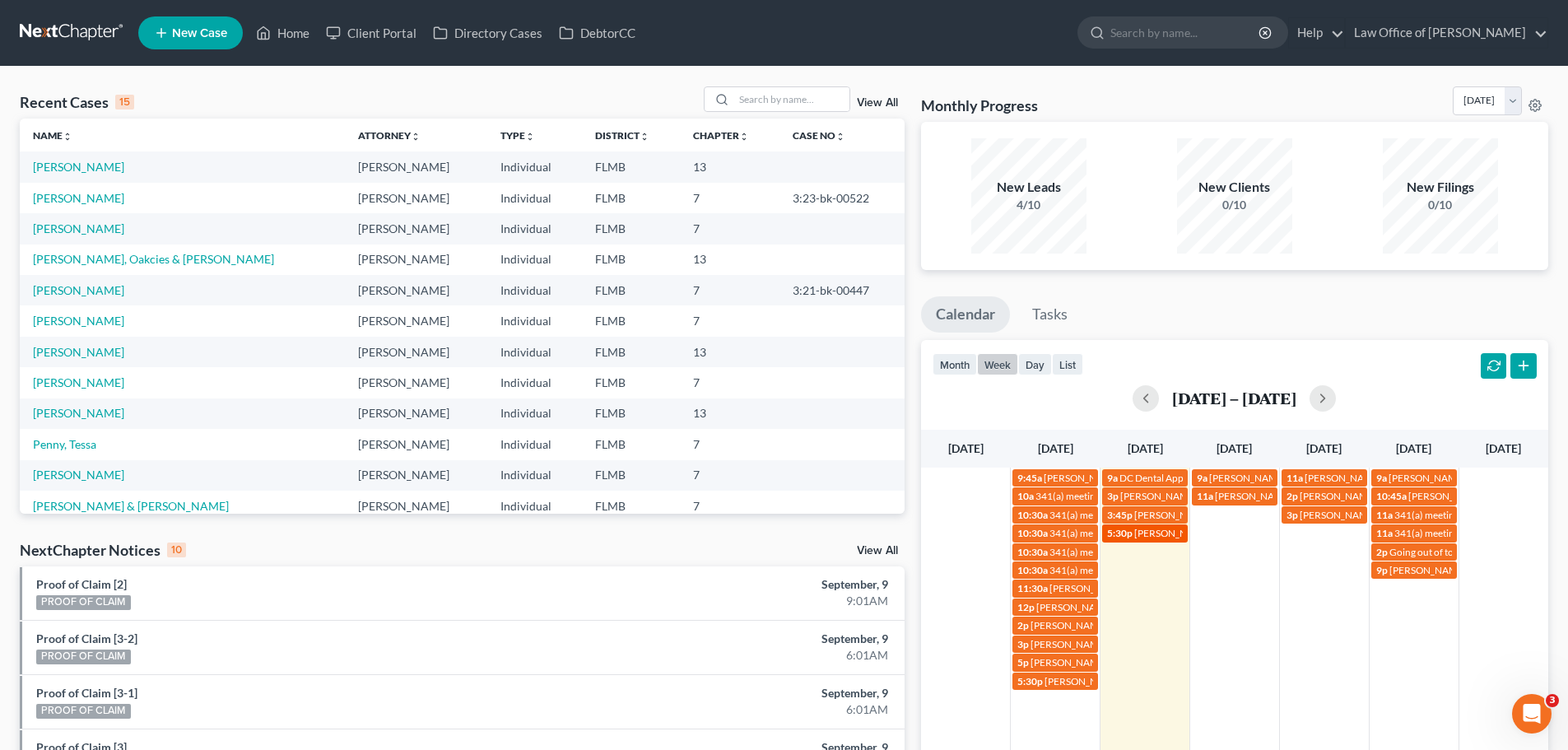
click at [1163, 538] on span "Tamara Reed 904-662-9891" at bounding box center [1217, 532] width 167 height 12
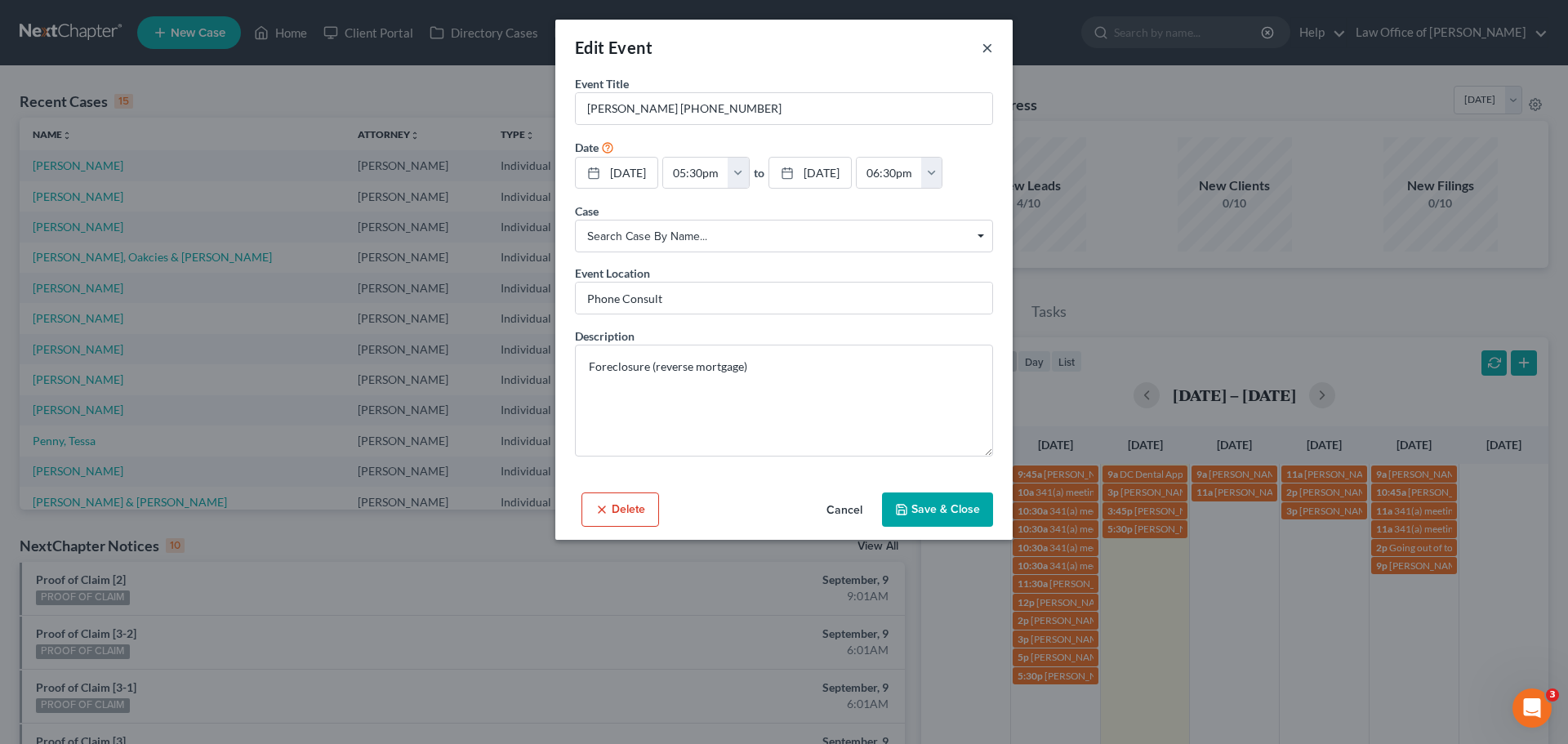
click at [985, 41] on button "×" at bounding box center [987, 47] width 12 height 20
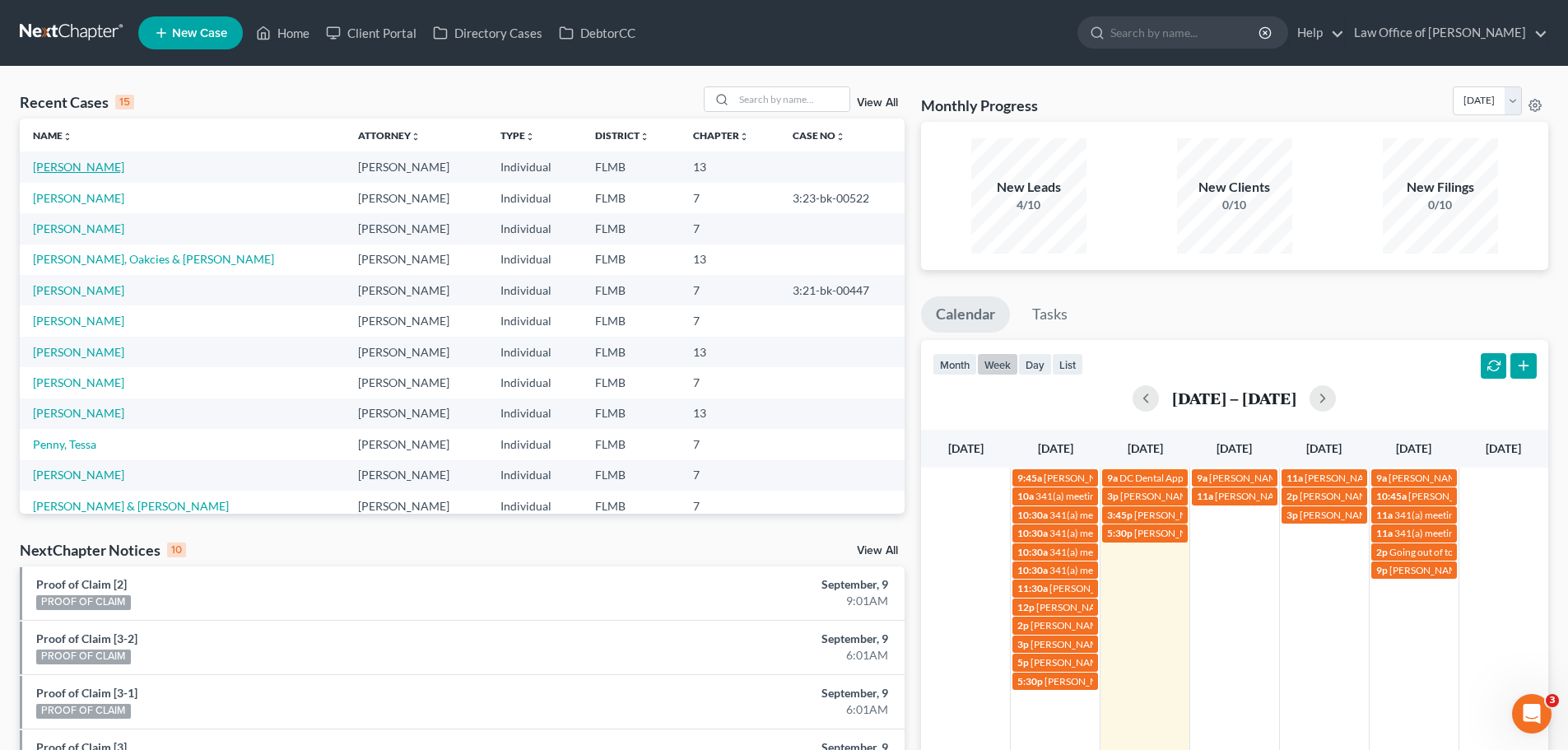
click at [36, 161] on link "Ware, Jacob" at bounding box center [79, 166] width 92 height 14
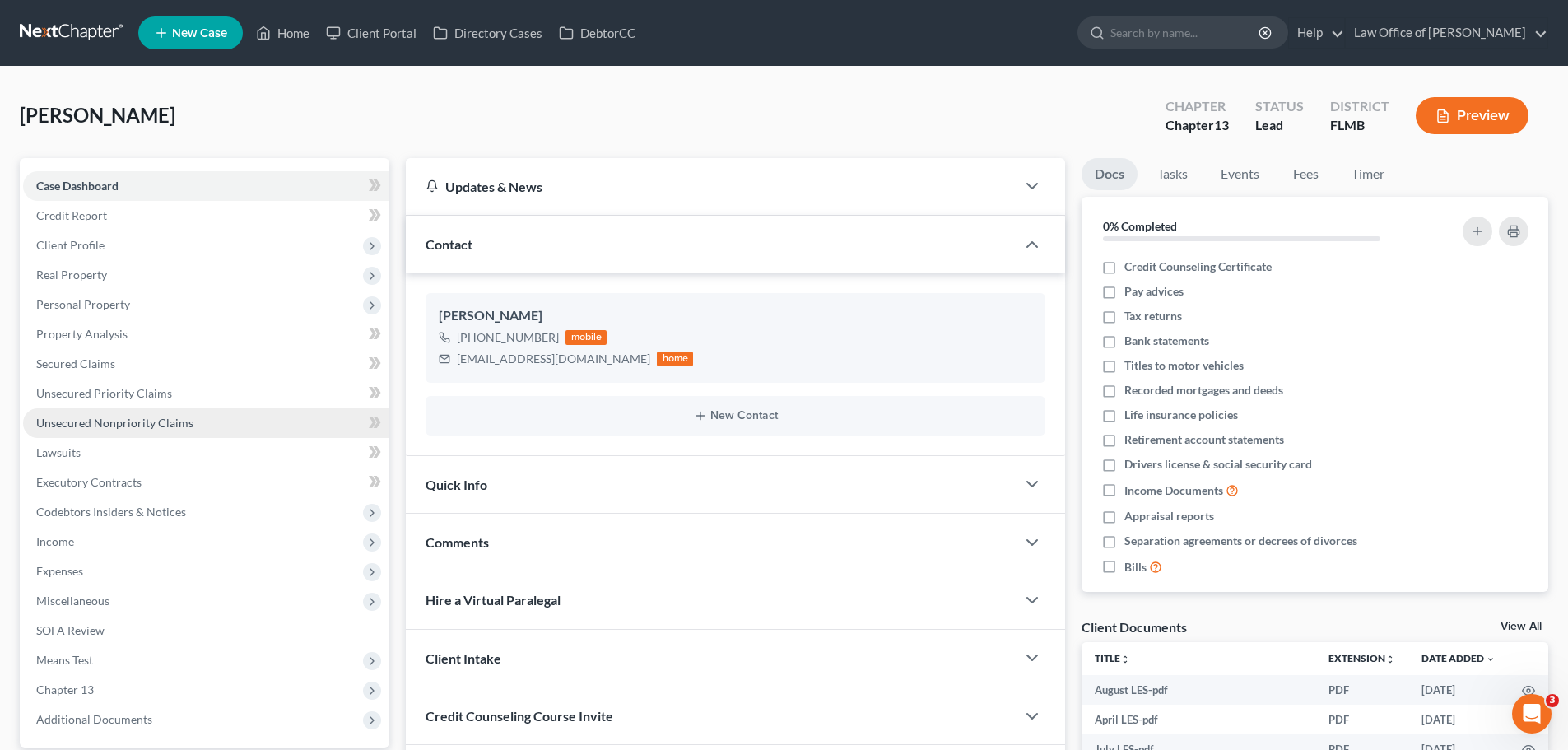
click at [152, 428] on span "Unsecured Nonpriority Claims" at bounding box center [115, 422] width 157 height 14
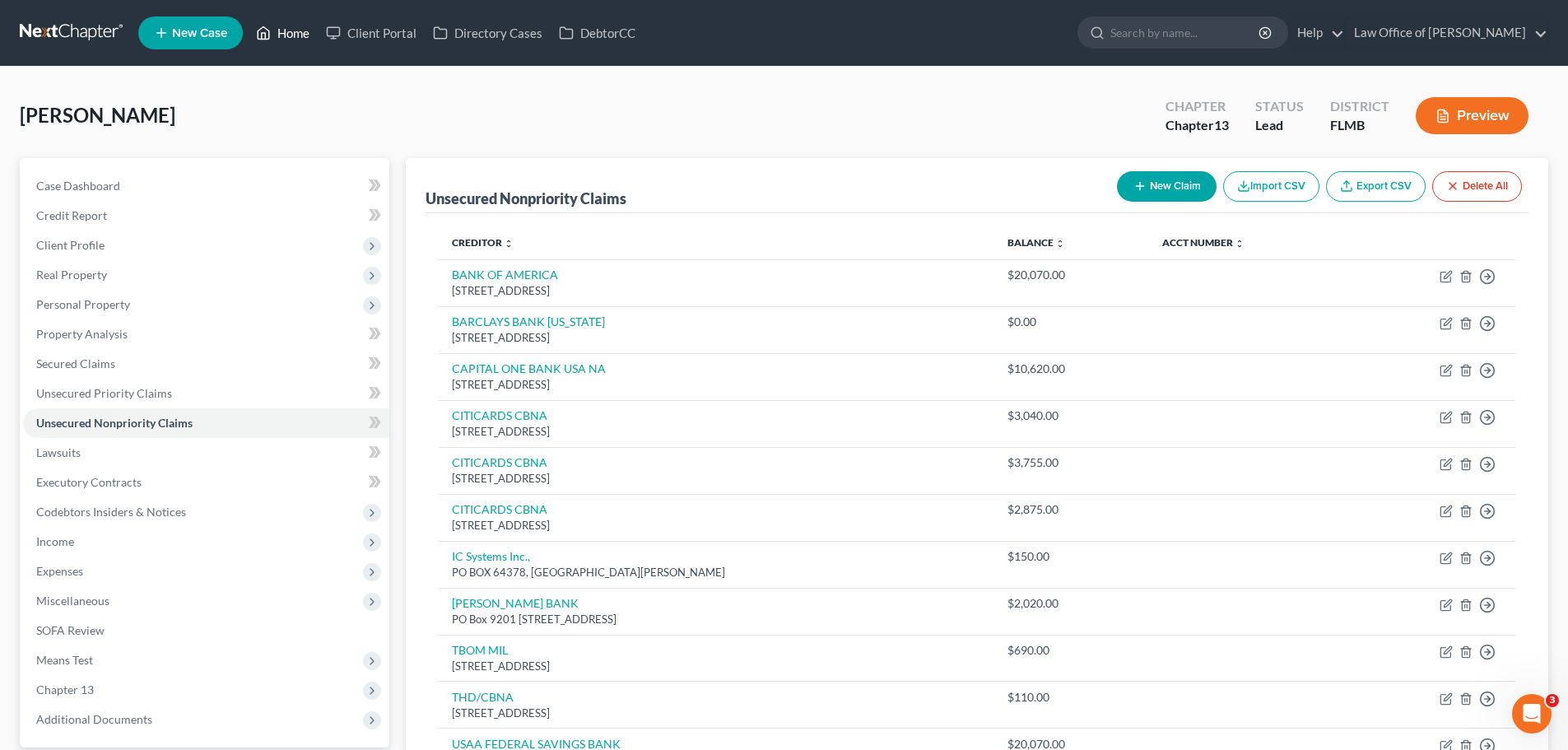
click at [277, 26] on link "Home" at bounding box center [283, 33] width 70 height 29
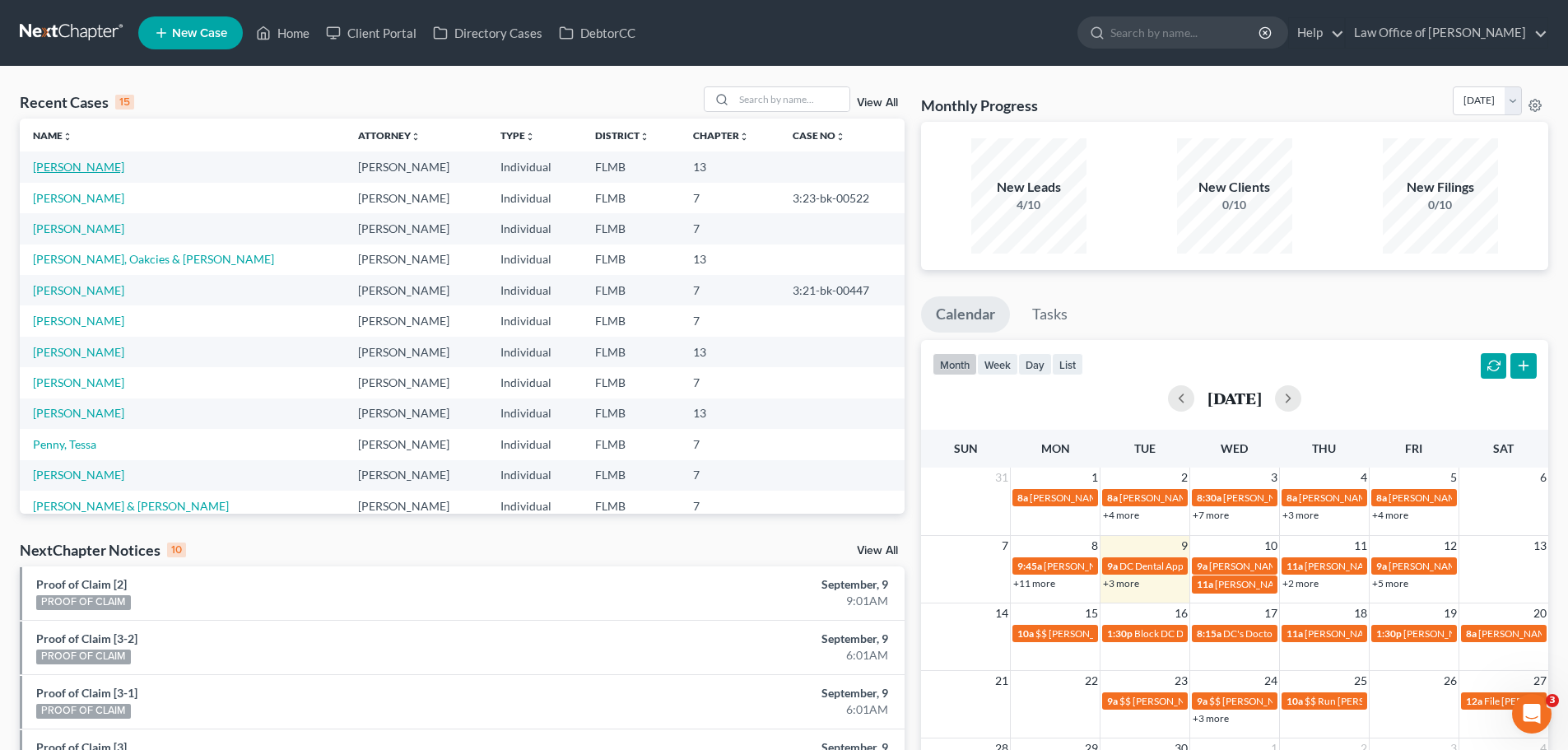
click at [88, 160] on link "Ware, Jacob" at bounding box center [79, 166] width 92 height 14
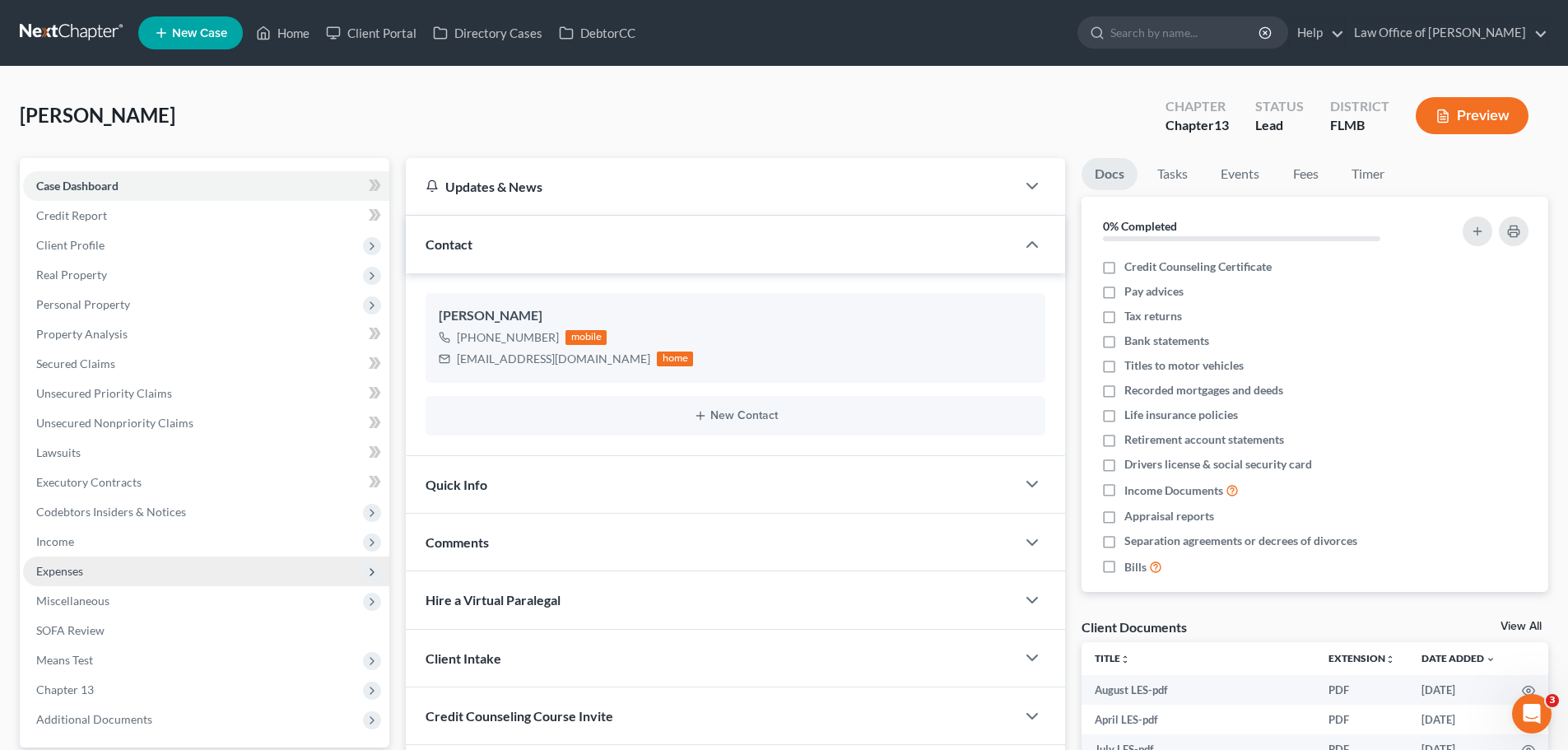
scroll to position [310, 0]
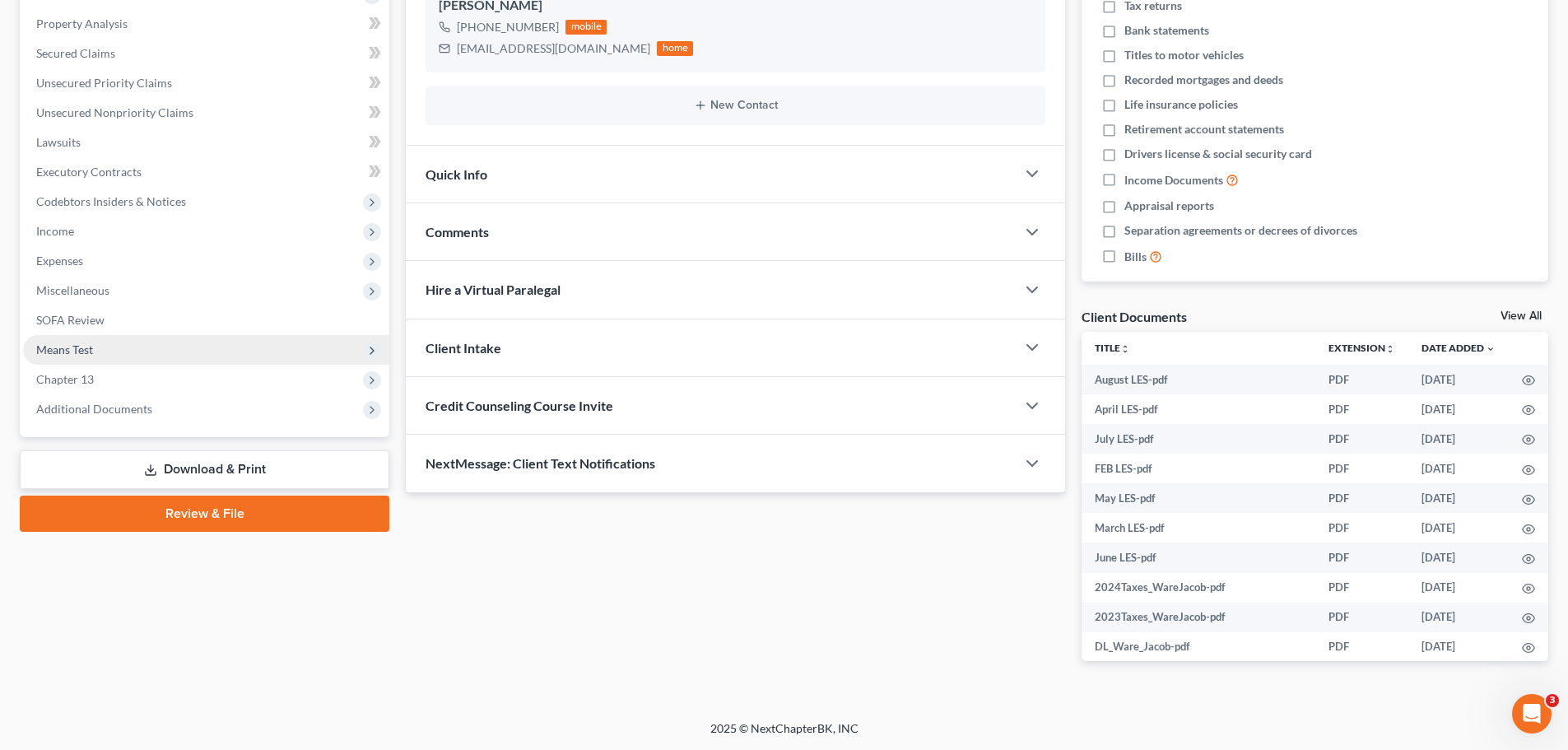
click at [134, 350] on span "Means Test" at bounding box center [206, 350] width 366 height 29
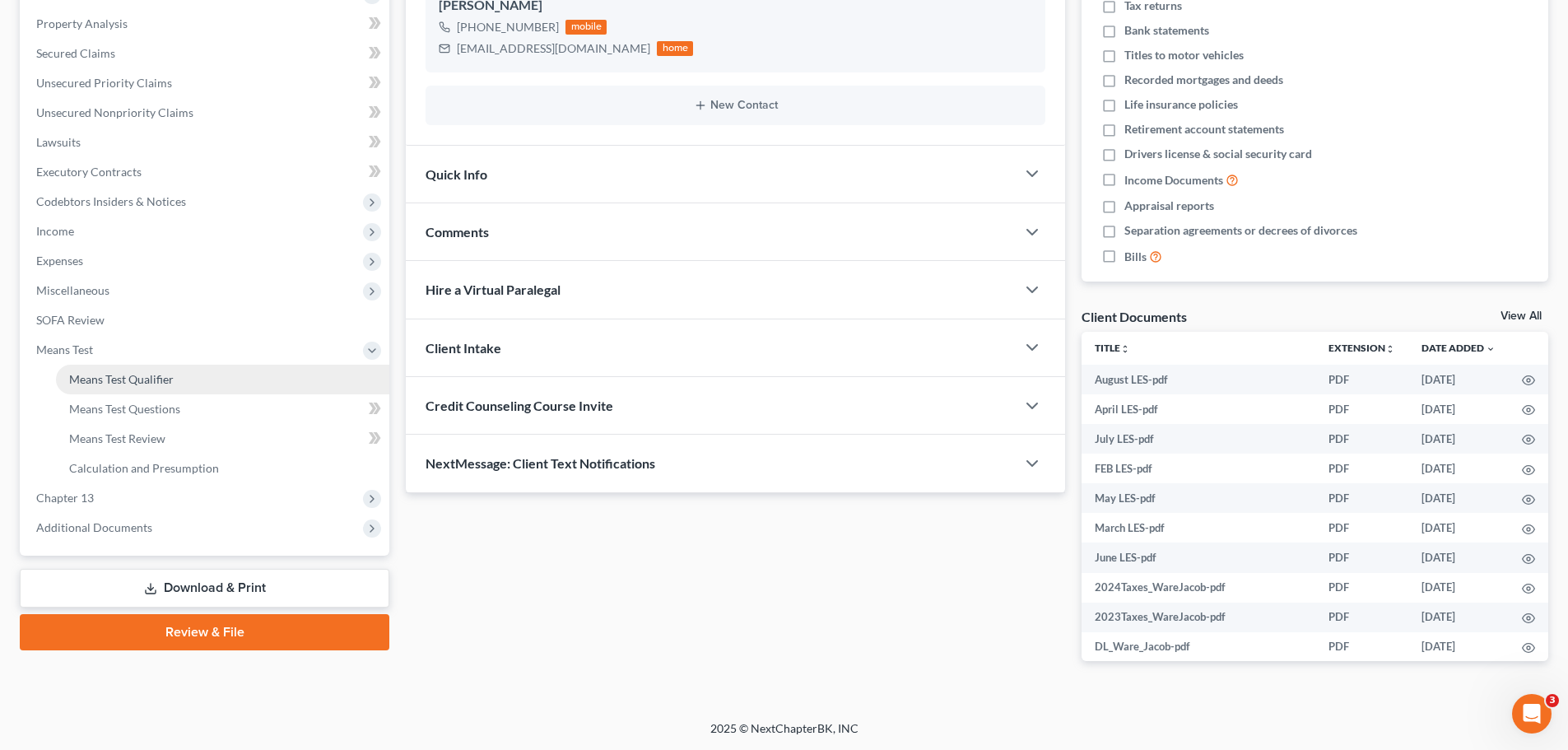
click at [166, 374] on span "Means Test Qualifier" at bounding box center [122, 378] width 104 height 14
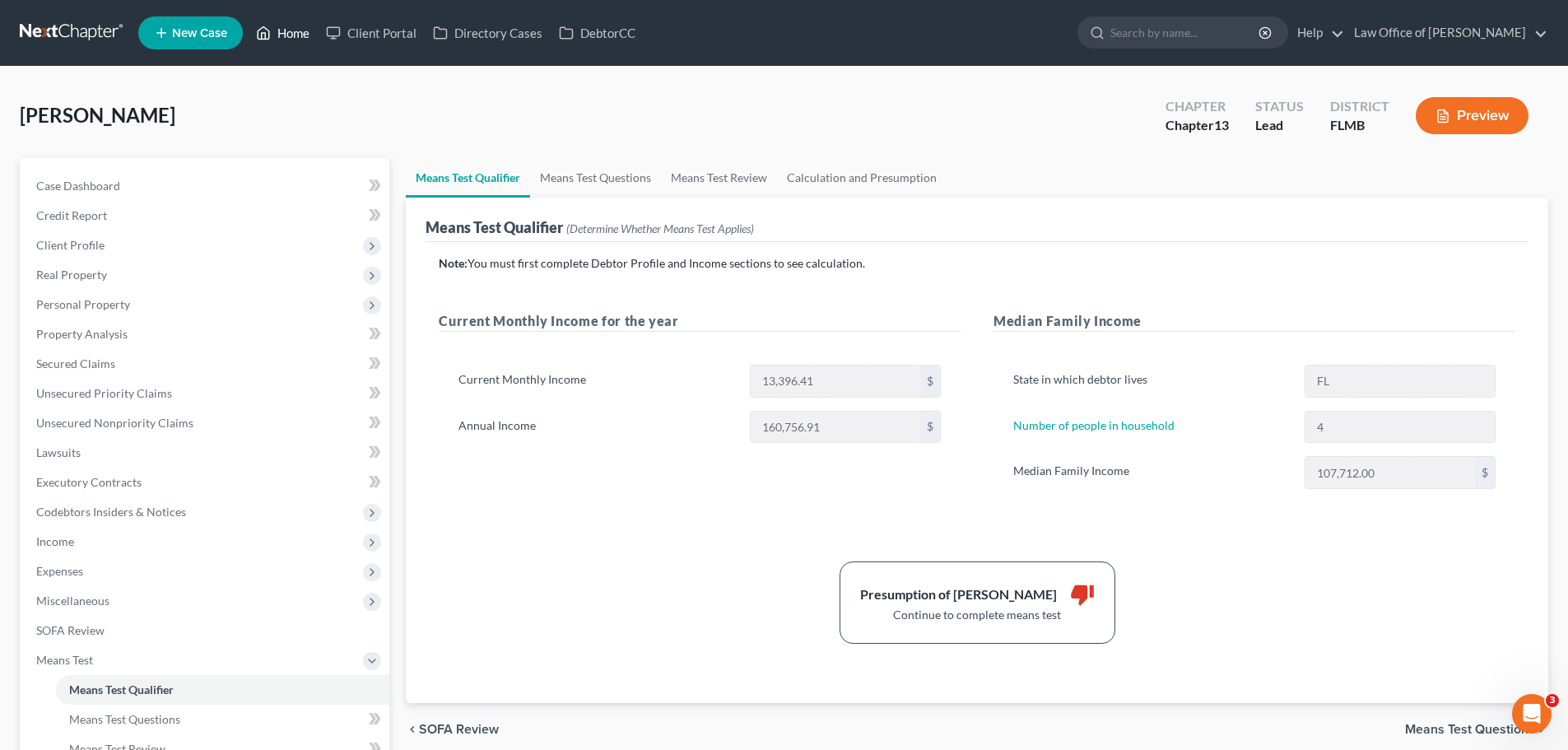
click at [271, 39] on icon at bounding box center [264, 33] width 15 height 20
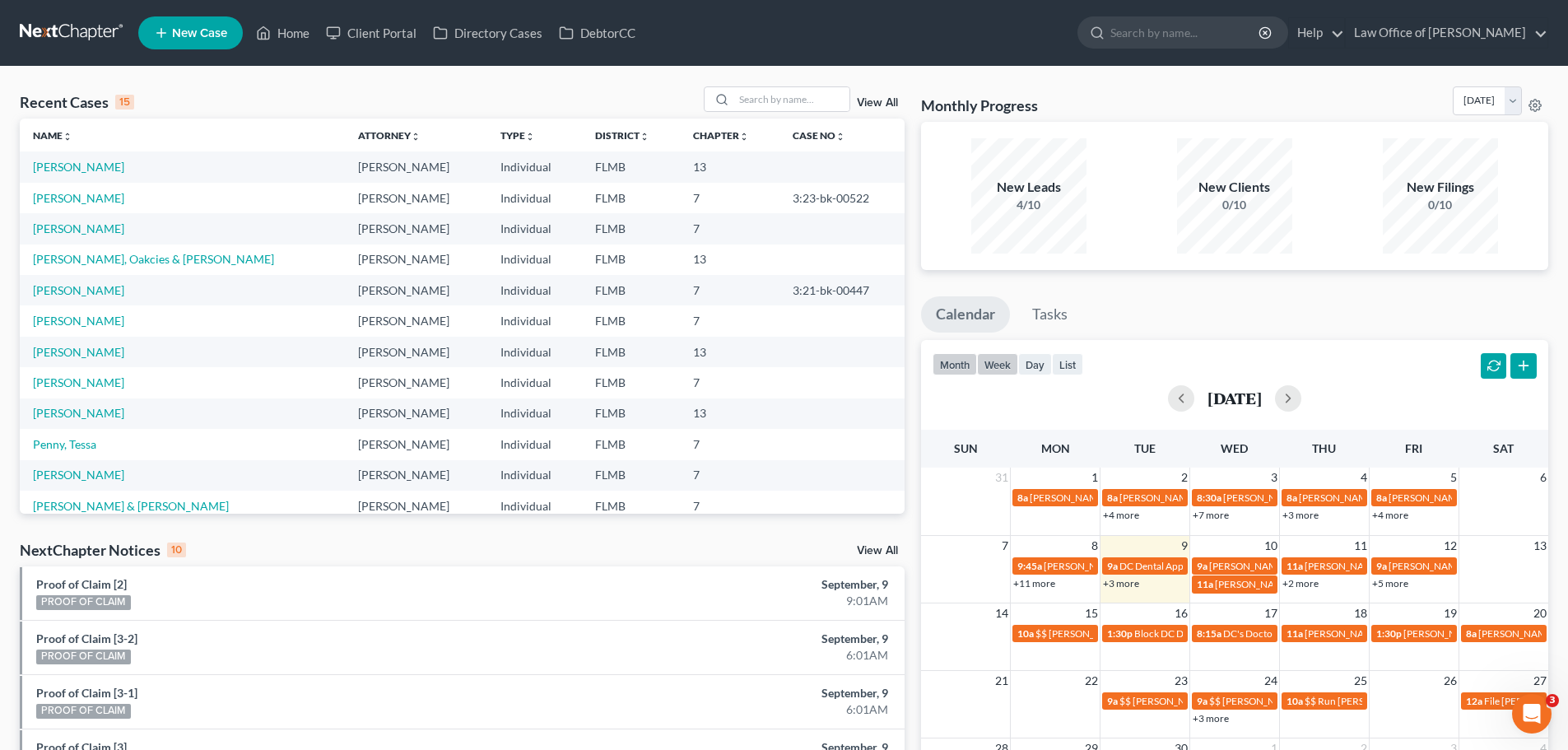
click at [996, 364] on button "week" at bounding box center [997, 364] width 41 height 22
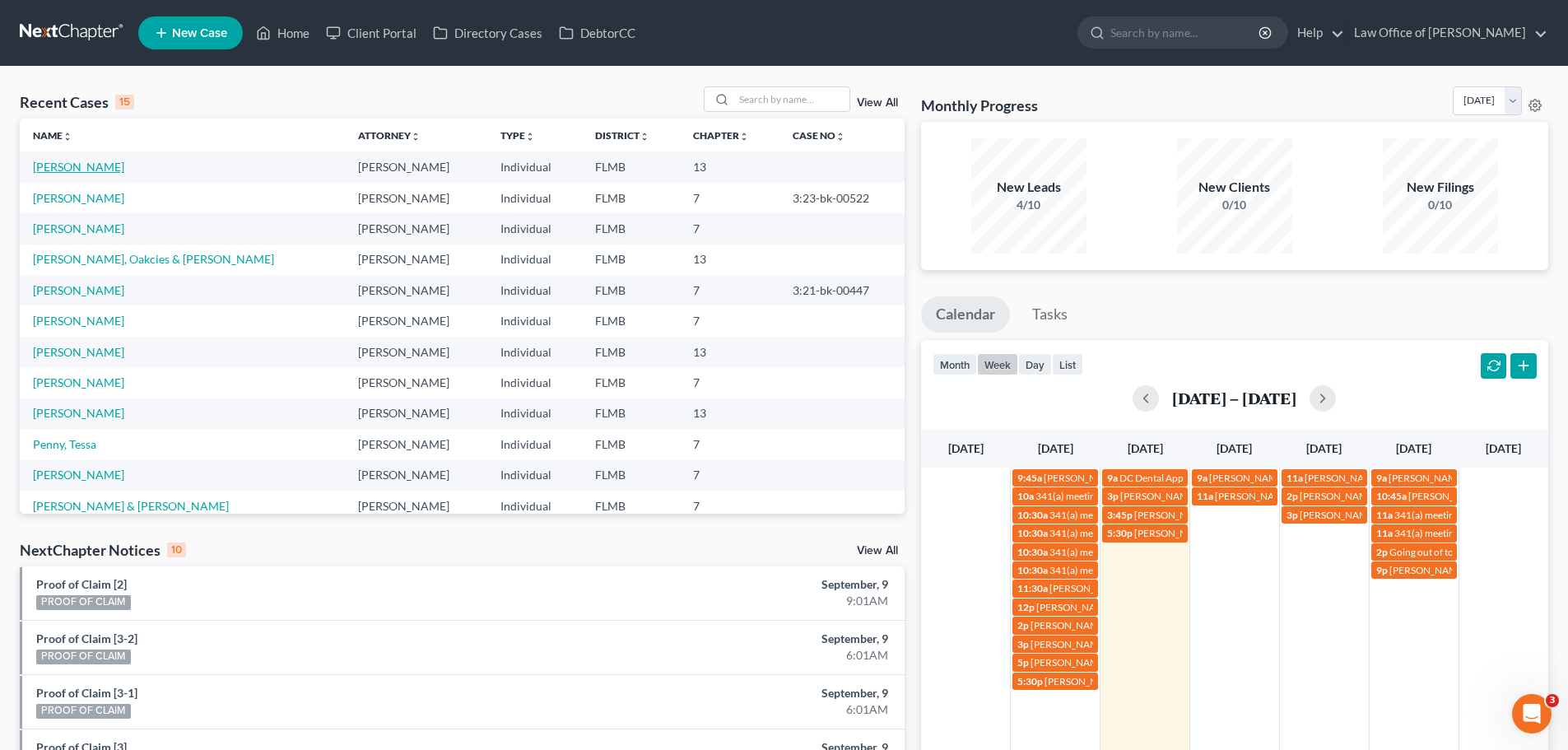
click at [81, 164] on link "Ware, Jacob" at bounding box center [79, 166] width 92 height 14
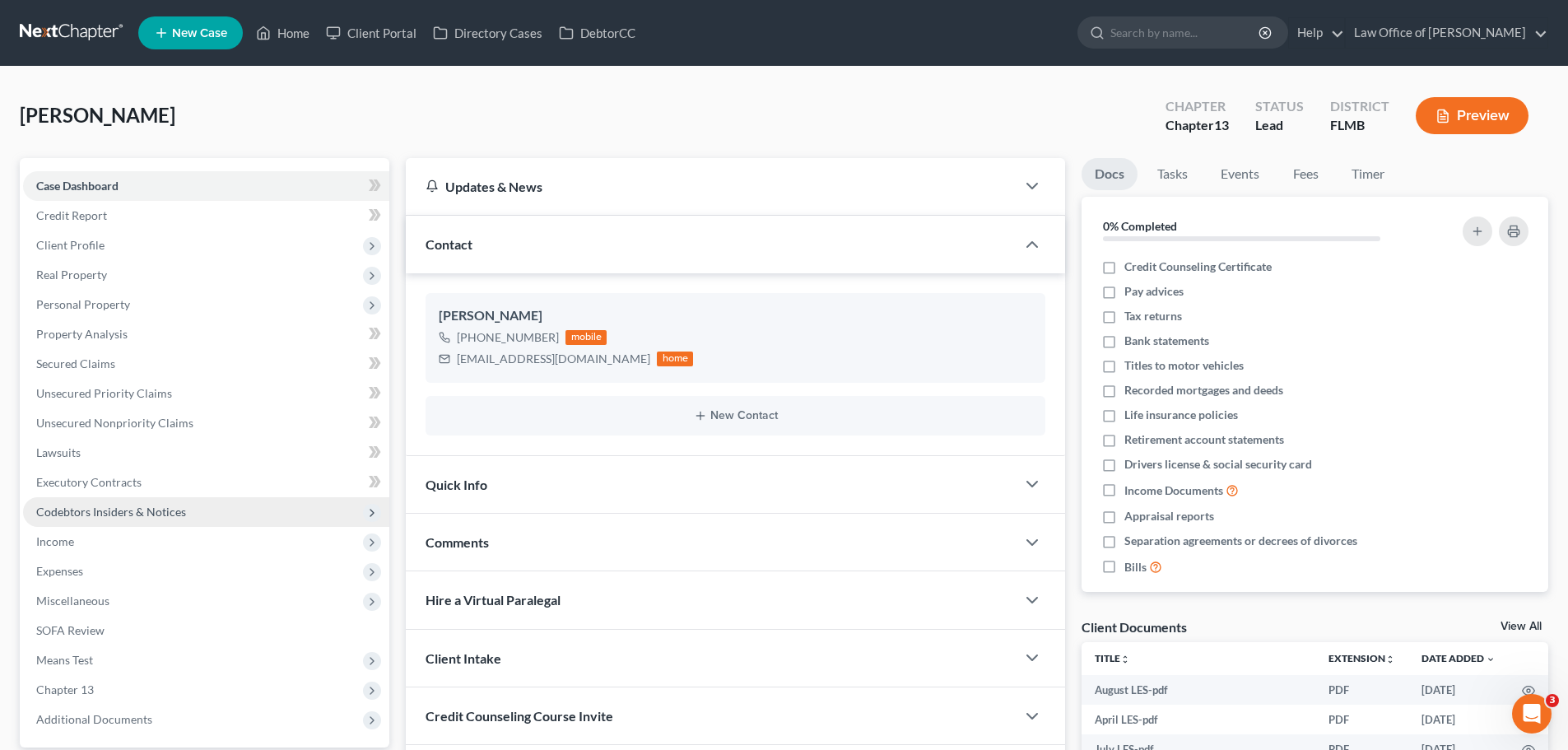
scroll to position [247, 0]
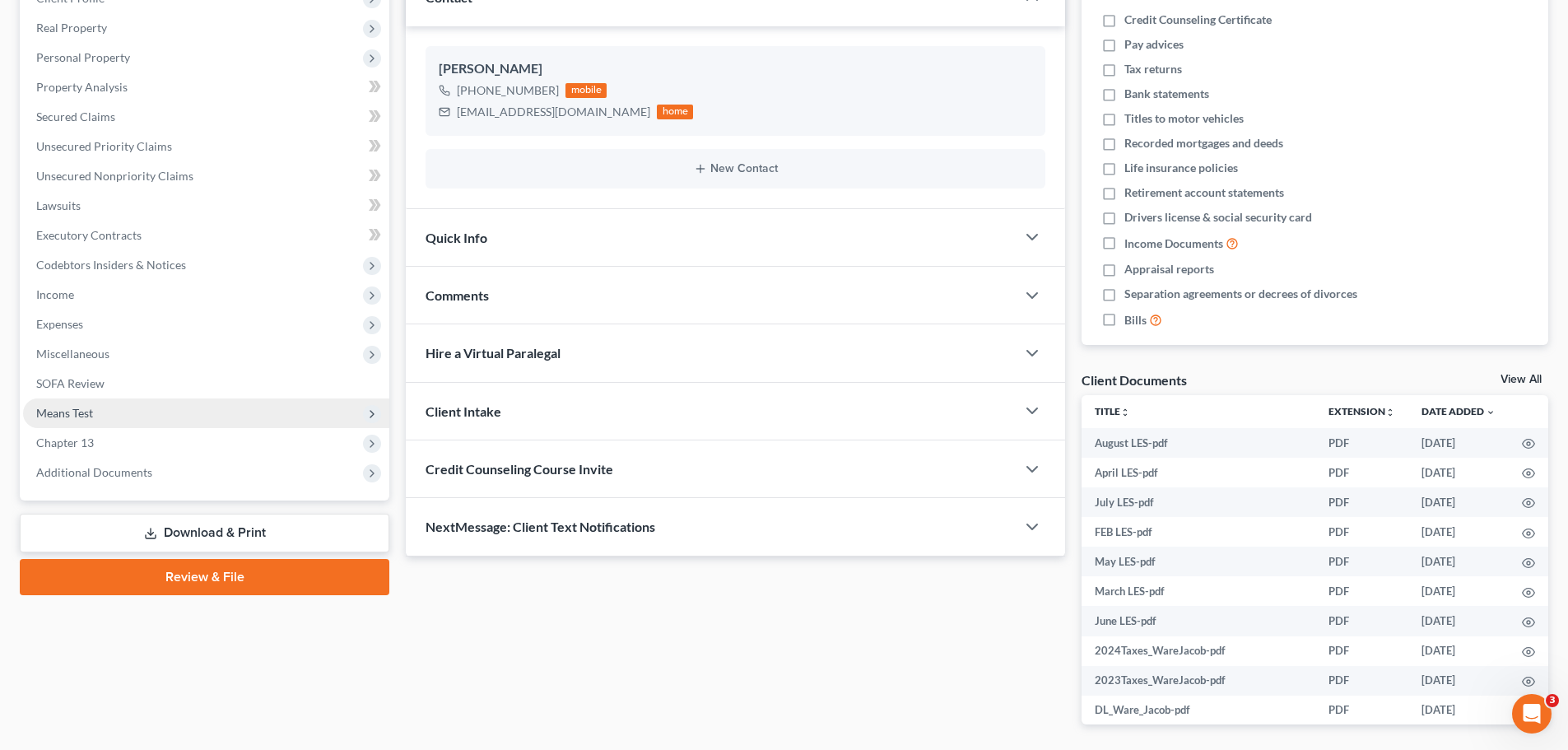
click at [111, 408] on span "Means Test" at bounding box center [206, 413] width 366 height 29
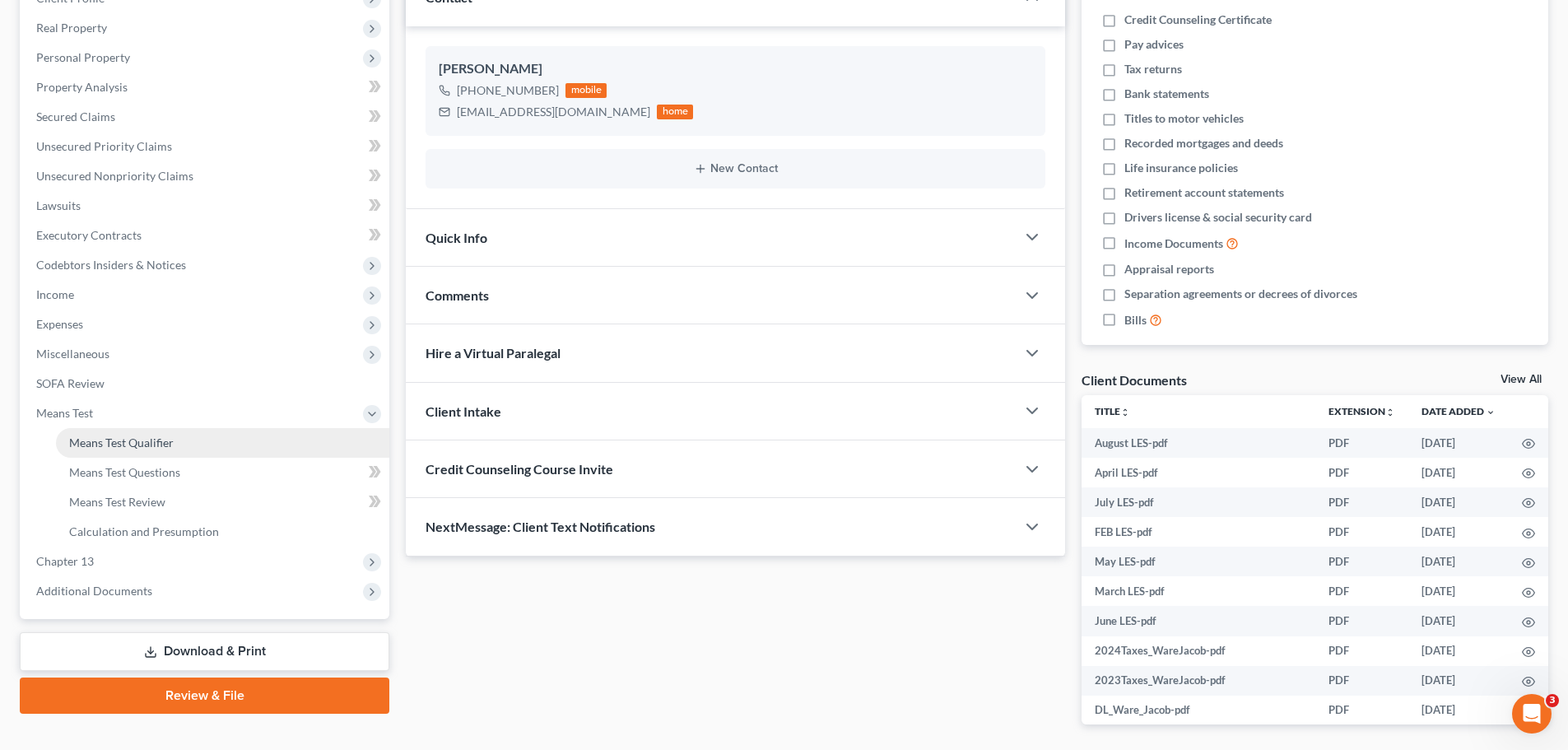
click at [127, 443] on span "Means Test Qualifier" at bounding box center [122, 442] width 104 height 14
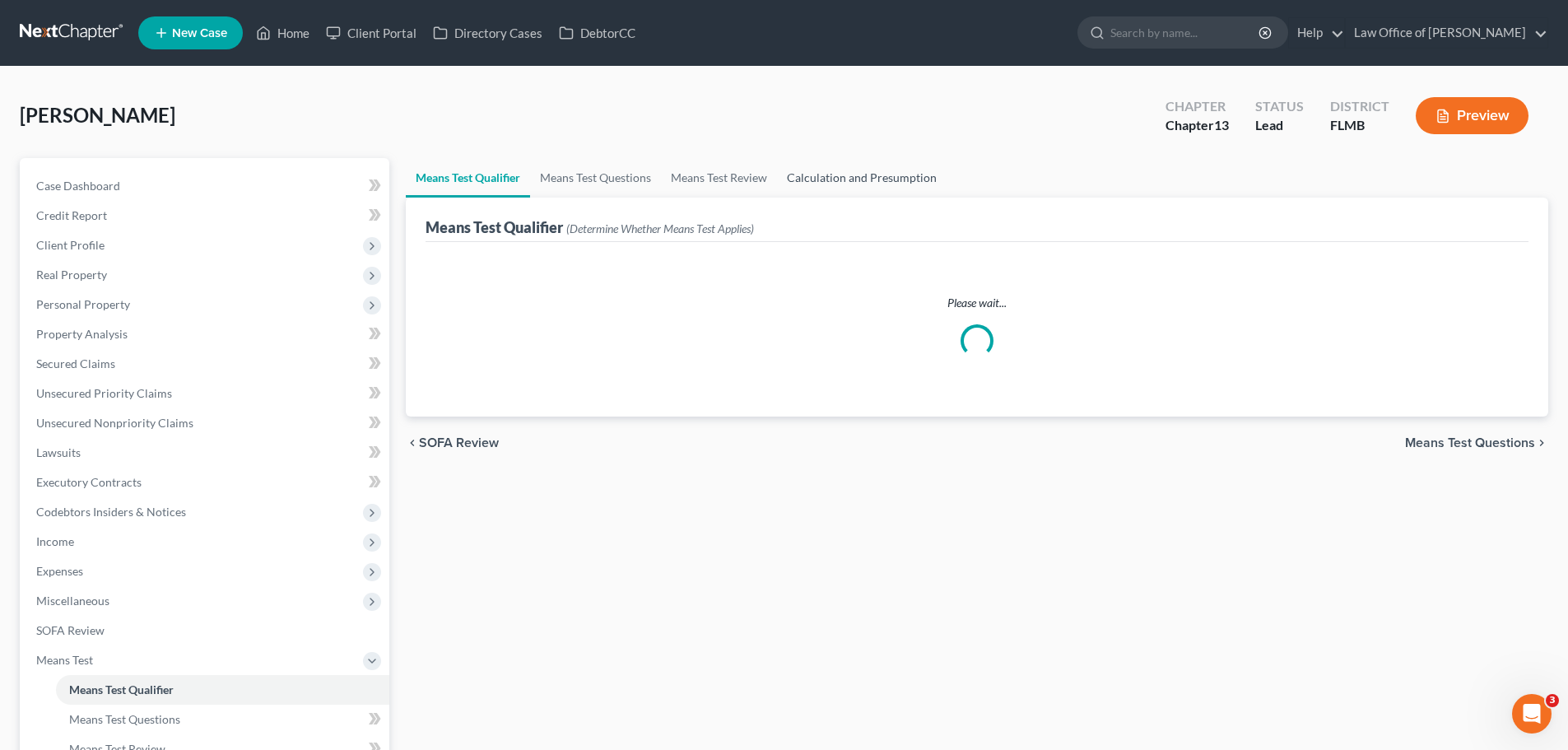
click at [890, 180] on link "Calculation and Presumption" at bounding box center [861, 178] width 169 height 39
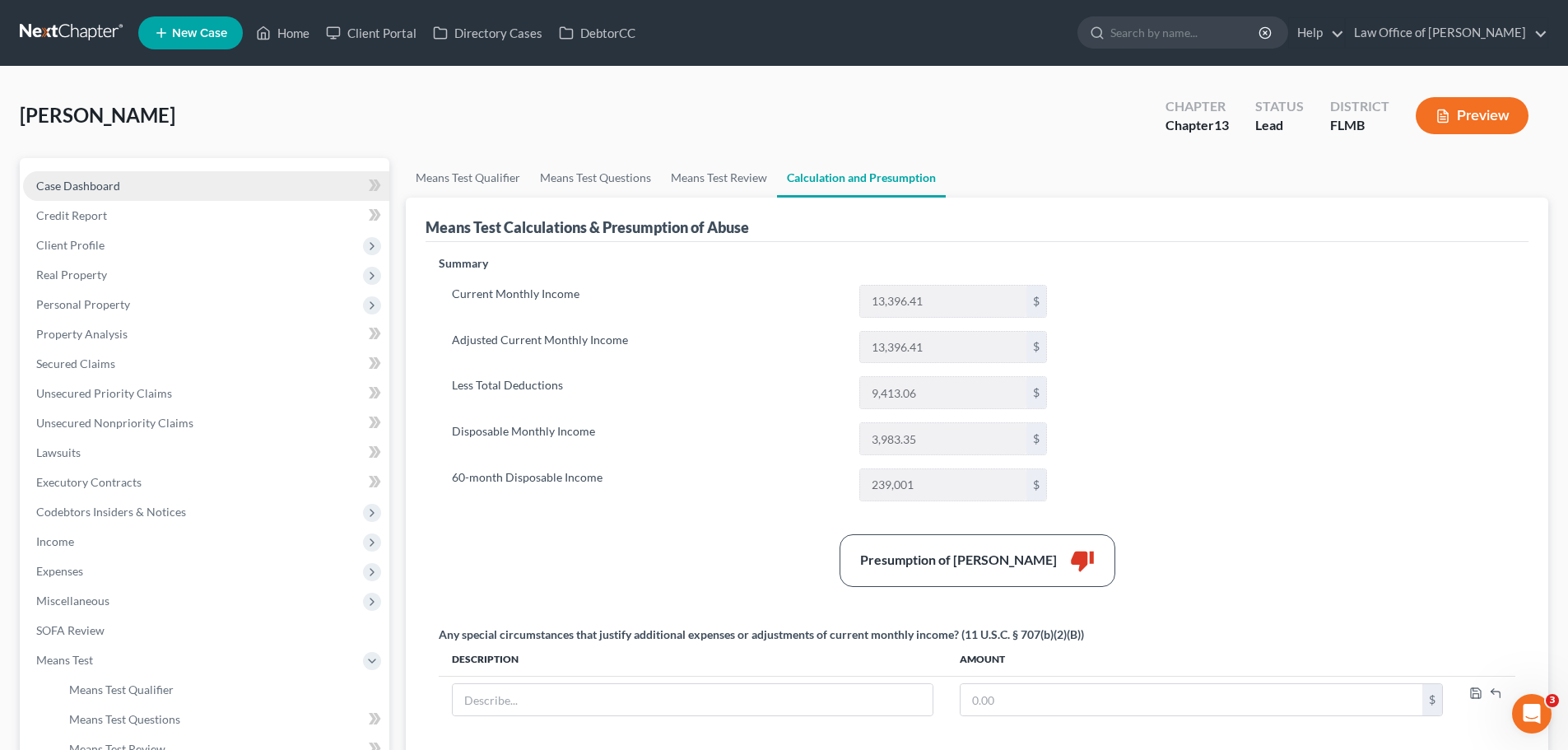
click at [183, 187] on link "Case Dashboard" at bounding box center [206, 186] width 366 height 29
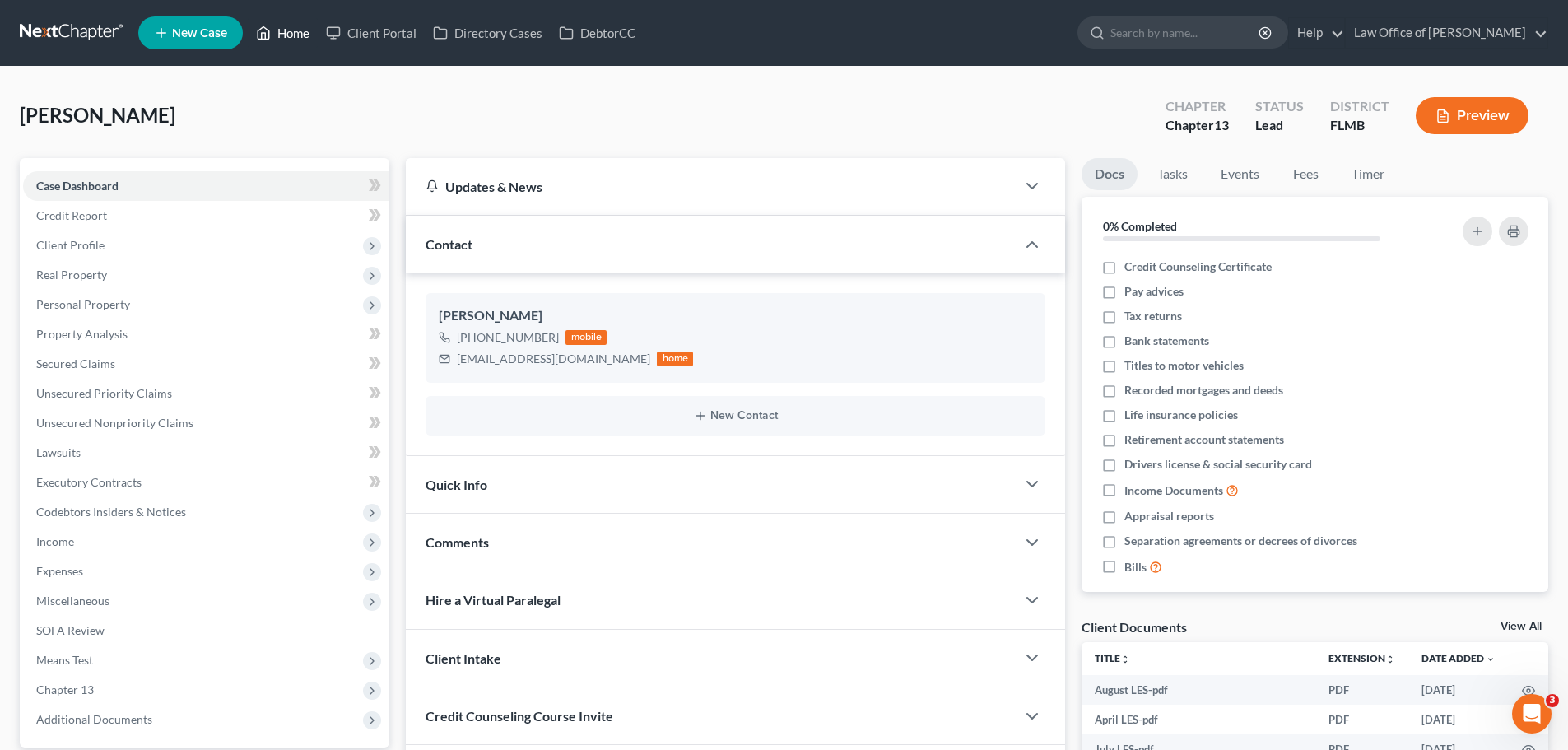
click at [285, 32] on link "Home" at bounding box center [283, 33] width 70 height 29
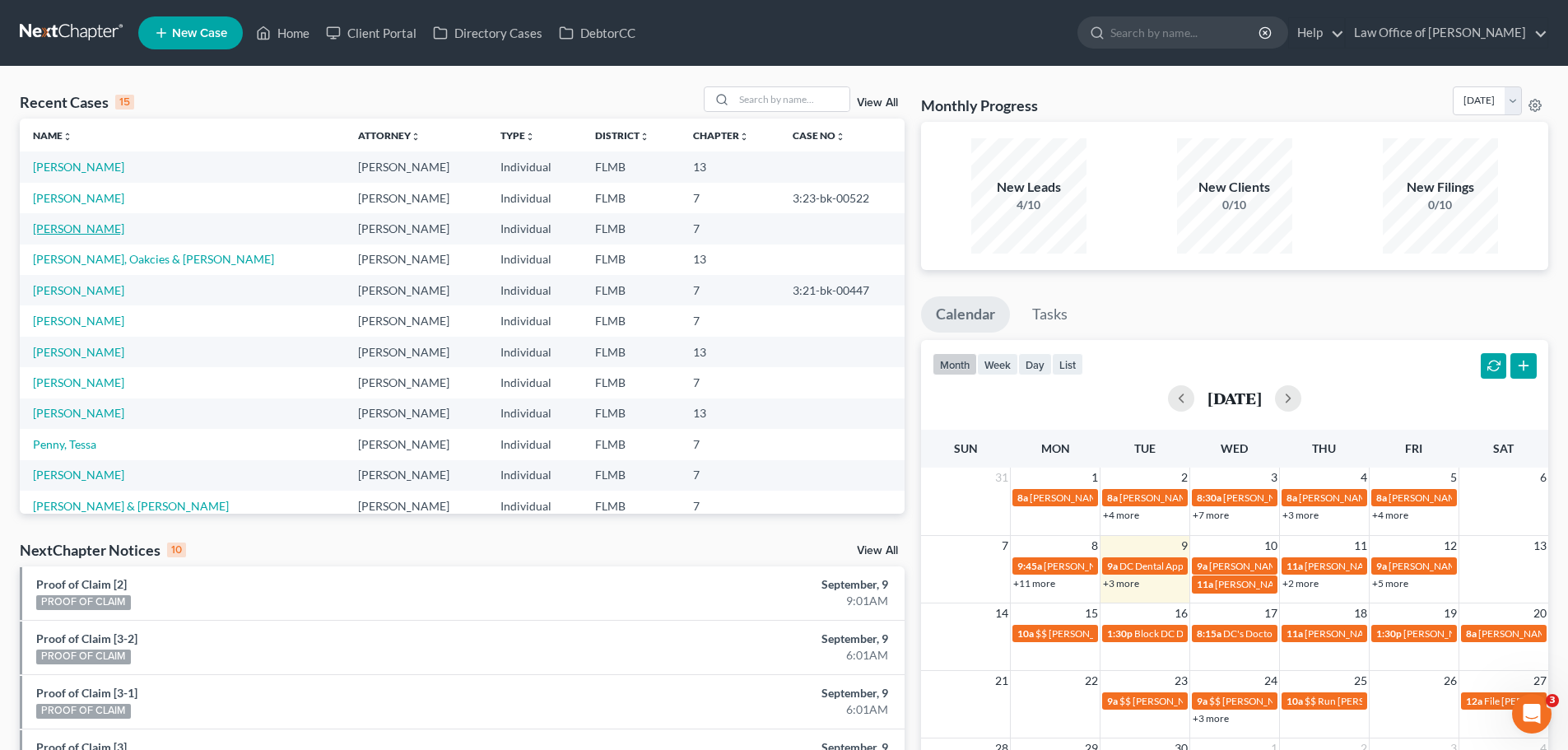
click at [121, 228] on link "Seagroves, Charles" at bounding box center [79, 228] width 92 height 14
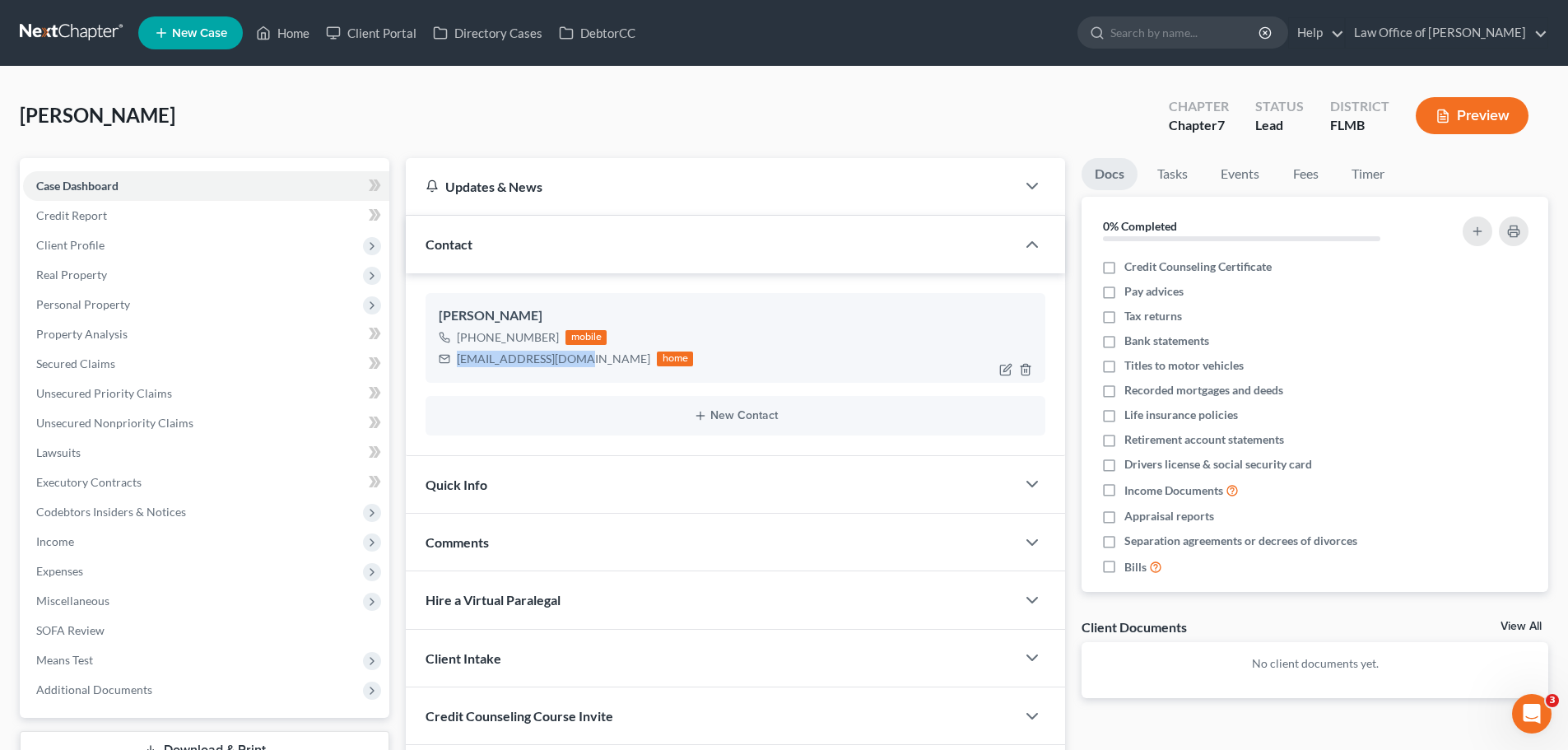
drag, startPoint x: 574, startPoint y: 357, endPoint x: 452, endPoint y: 364, distance: 122.2
click at [452, 364] on div "chucksseas@gmail.com home" at bounding box center [566, 358] width 254 height 21
copy div "chucksseas@gmail.com"
drag, startPoint x: 568, startPoint y: 362, endPoint x: 514, endPoint y: 359, distance: 54.1
click at [568, 362] on div "chucksseas@gmail.com" at bounding box center [553, 359] width 193 height 16
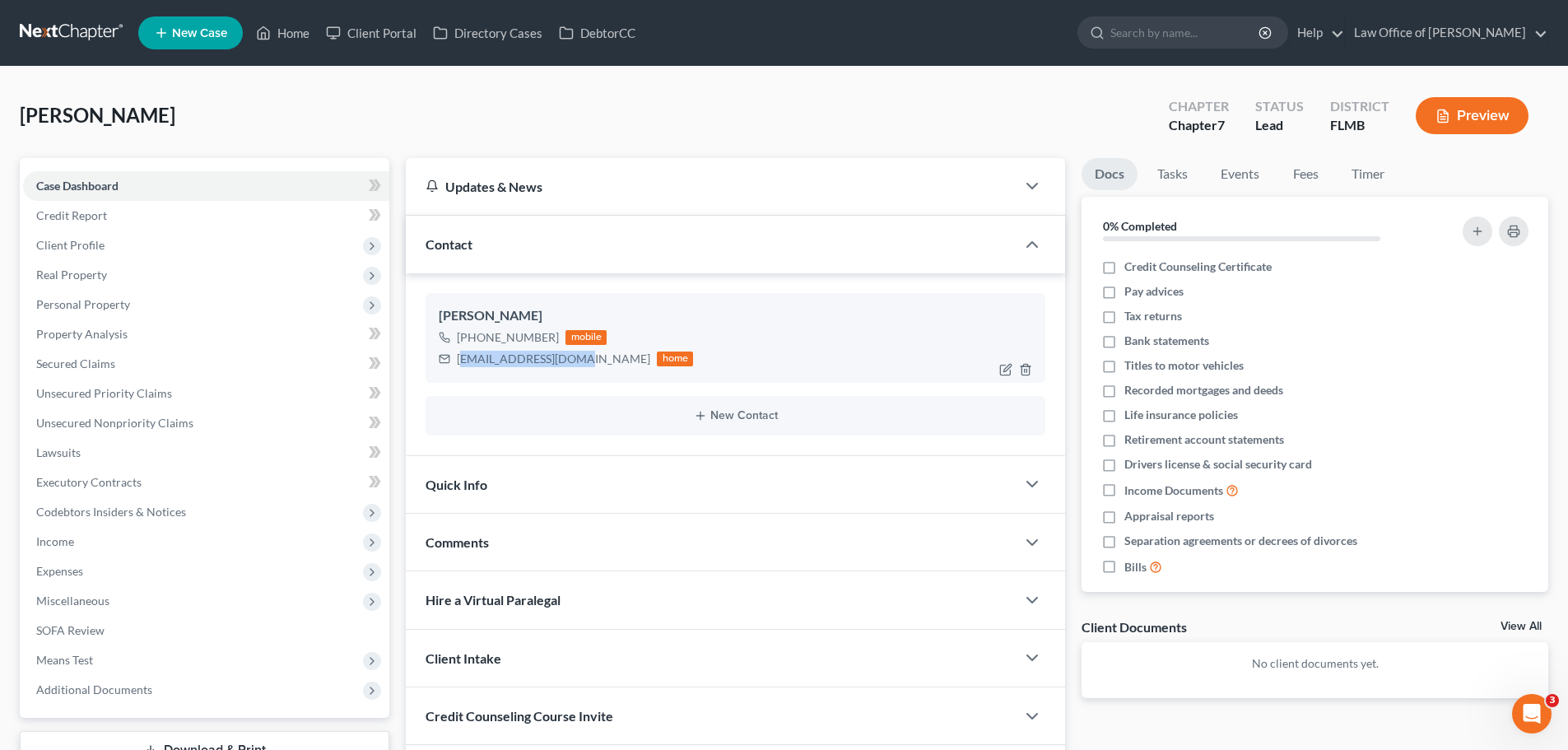
drag, startPoint x: 514, startPoint y: 359, endPoint x: 458, endPoint y: 360, distance: 56.0
click at [463, 364] on div "chucksseas@gmail.com home" at bounding box center [566, 358] width 254 height 21
drag, startPoint x: 460, startPoint y: 360, endPoint x: 571, endPoint y: 359, distance: 111.0
click at [571, 359] on div "chucksseas@gmail.com" at bounding box center [553, 359] width 193 height 16
copy div "chucksseas@gmail.com"
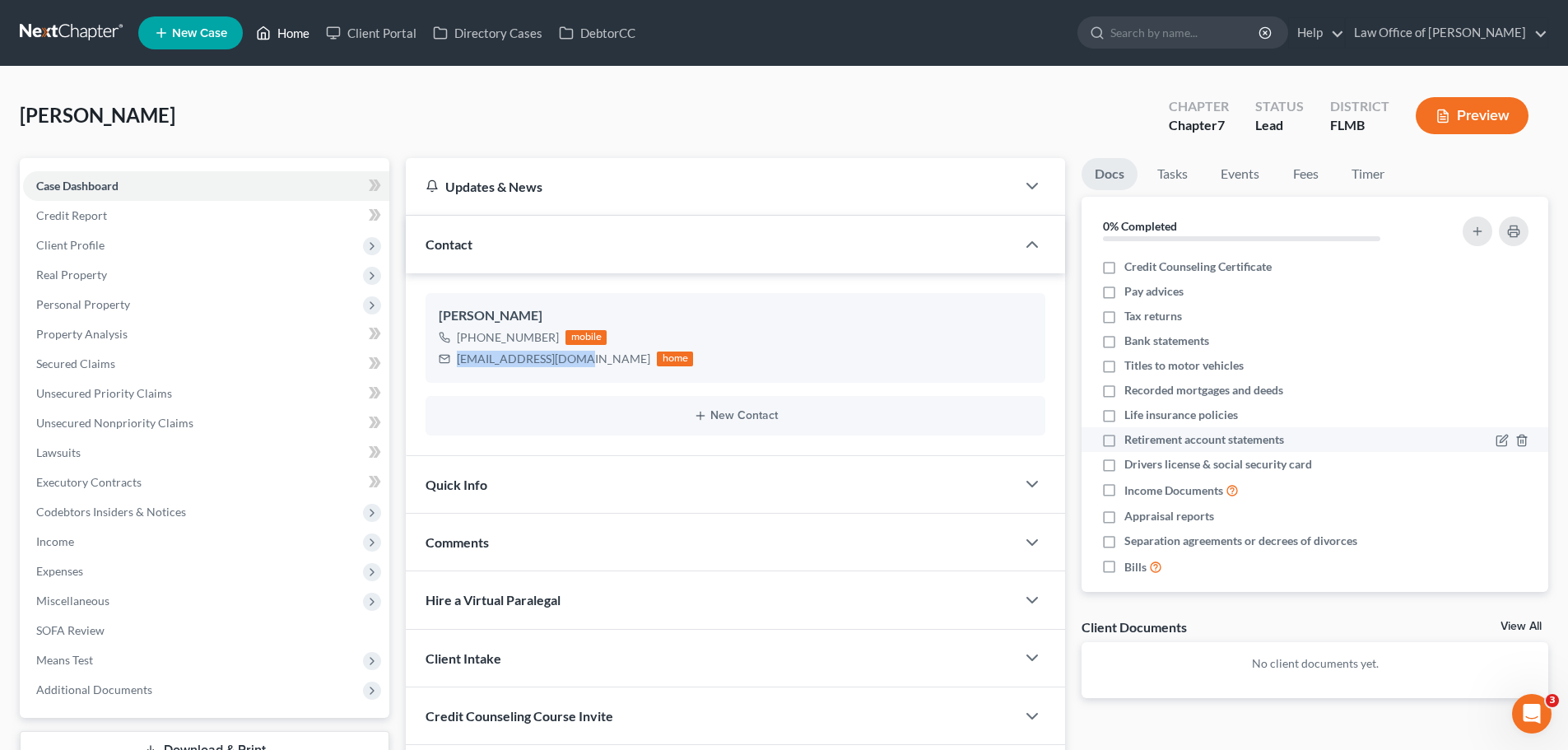
drag, startPoint x: 285, startPoint y: 39, endPoint x: 1436, endPoint y: 443, distance: 1219.8
click at [286, 39] on link "Home" at bounding box center [283, 33] width 70 height 29
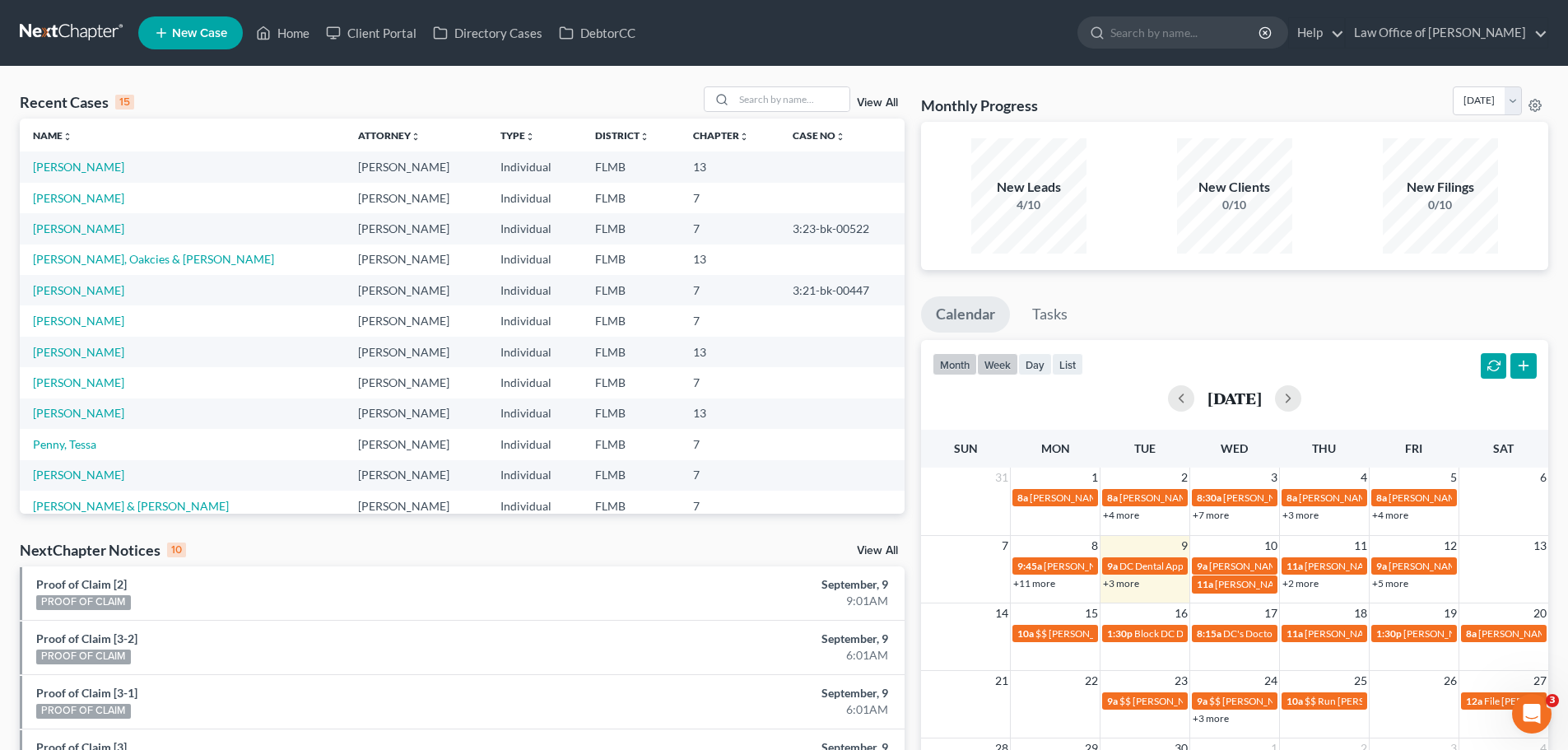
click at [1015, 366] on button "week" at bounding box center [997, 364] width 41 height 22
